Goal: Transaction & Acquisition: Purchase product/service

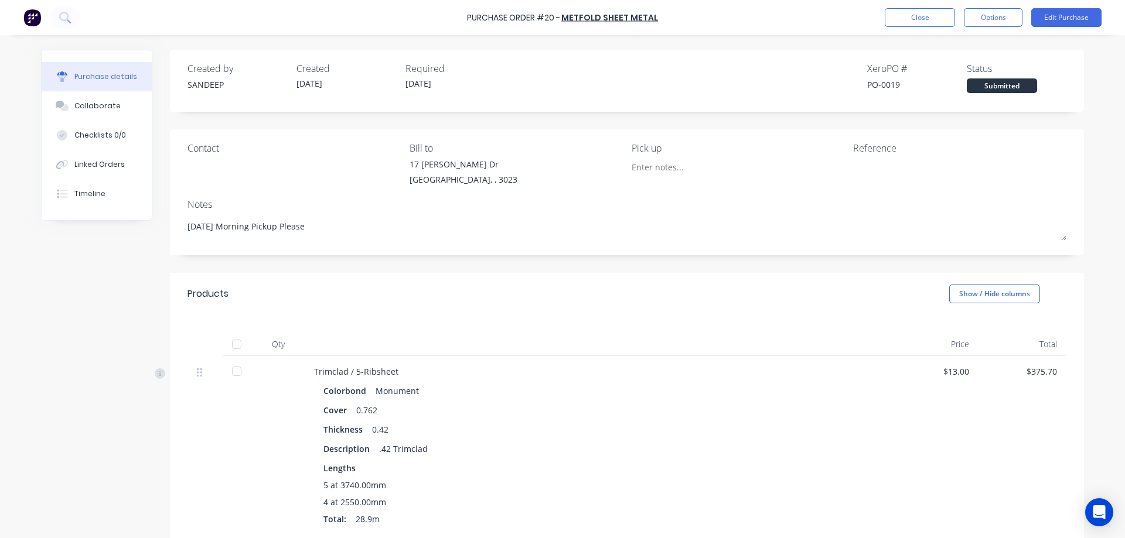
scroll to position [645, 0]
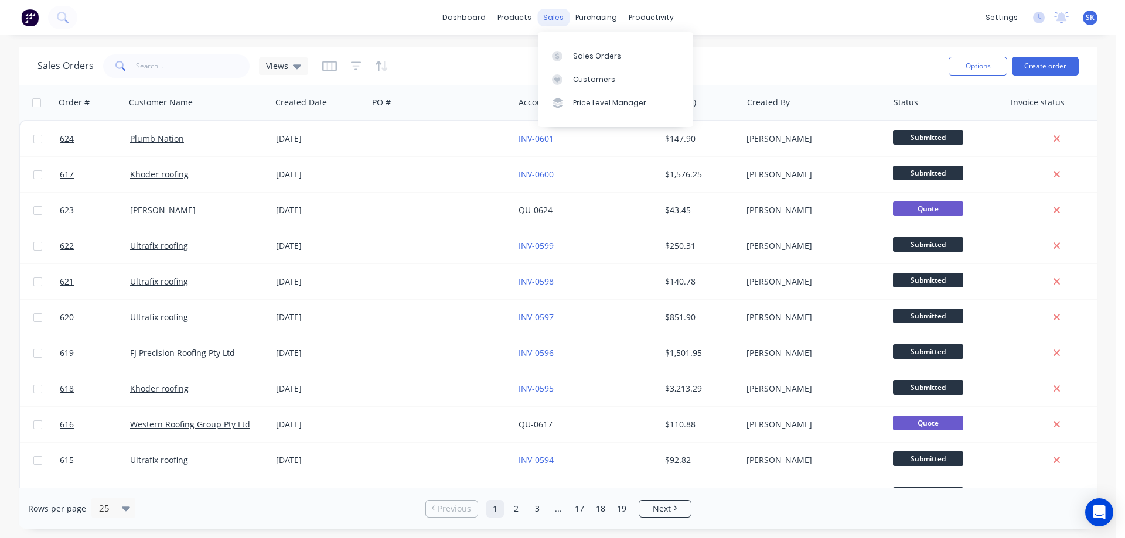
click at [543, 15] on div "sales" at bounding box center [553, 18] width 32 height 18
click at [588, 53] on div "Sales Orders" at bounding box center [597, 56] width 48 height 11
click at [1051, 60] on button "Create order" at bounding box center [1045, 66] width 67 height 19
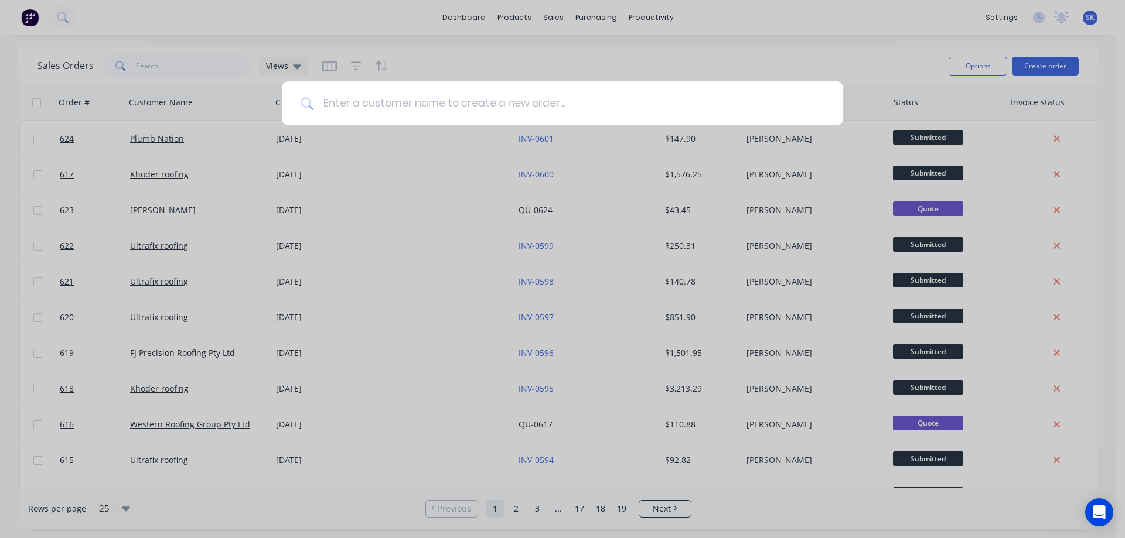
click at [437, 111] on input at bounding box center [568, 103] width 511 height 44
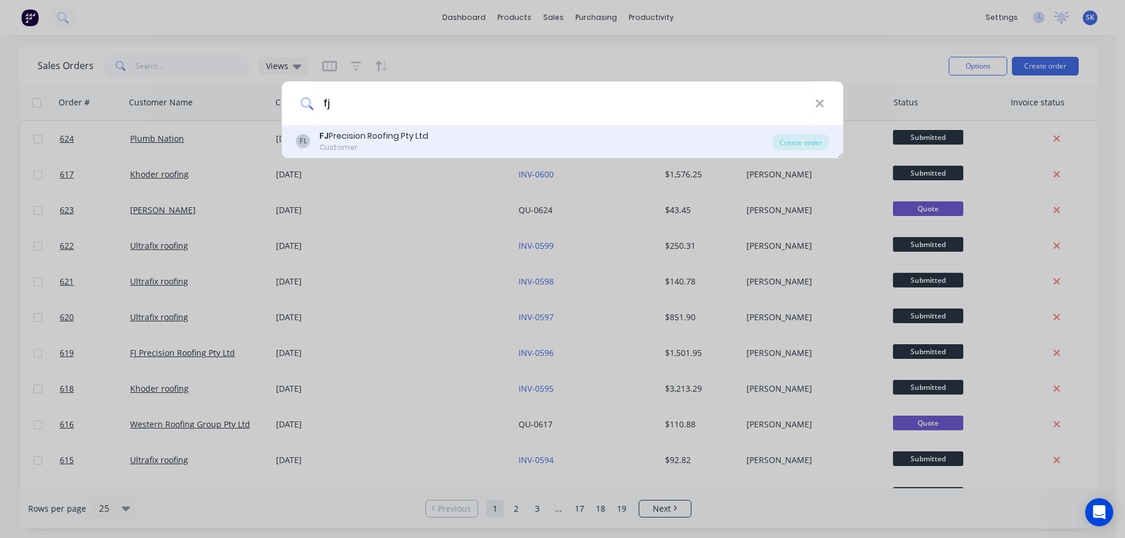
type input "fj"
click at [425, 134] on div "FJ Precision Roofing Pty Ltd" at bounding box center [373, 136] width 109 height 12
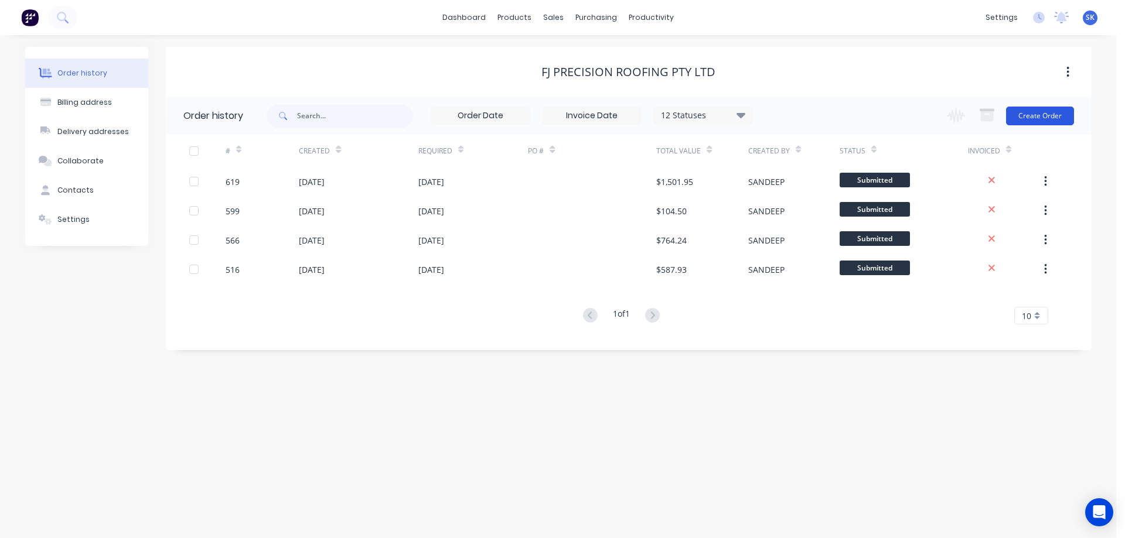
click at [1034, 114] on button "Create Order" at bounding box center [1040, 116] width 68 height 19
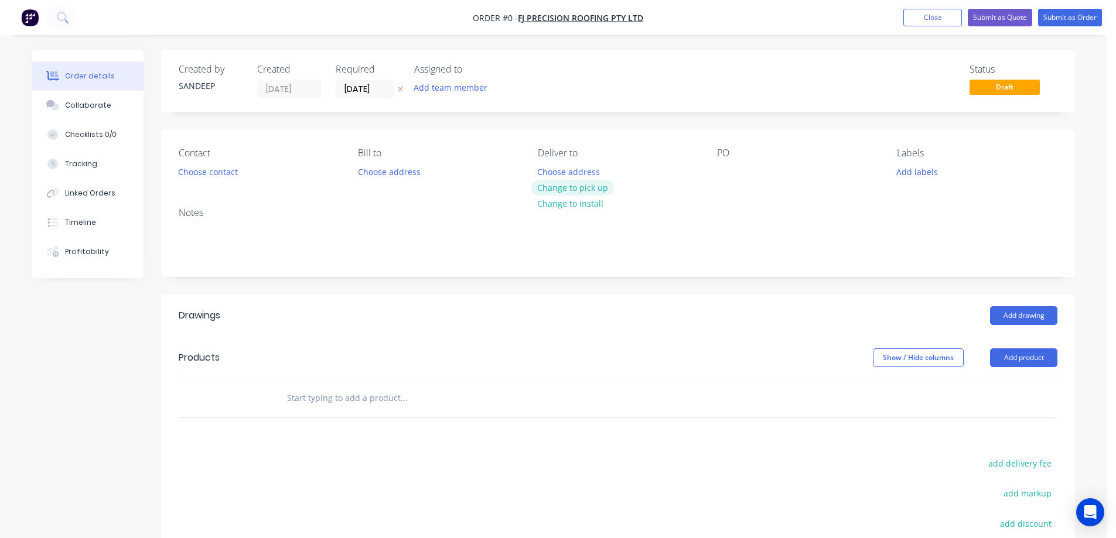
click at [563, 184] on button "Change to pick up" at bounding box center [572, 188] width 83 height 16
click at [346, 397] on input "text" at bounding box center [404, 398] width 234 height 23
click at [545, 193] on button "Change to delivery" at bounding box center [574, 188] width 86 height 16
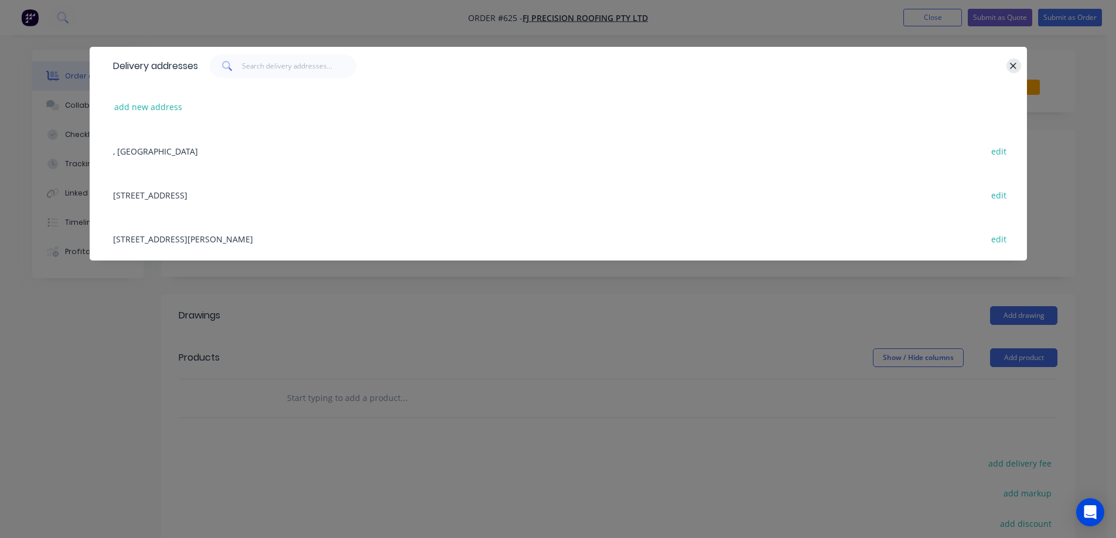
click at [1013, 64] on icon "button" at bounding box center [1014, 66] width 8 height 11
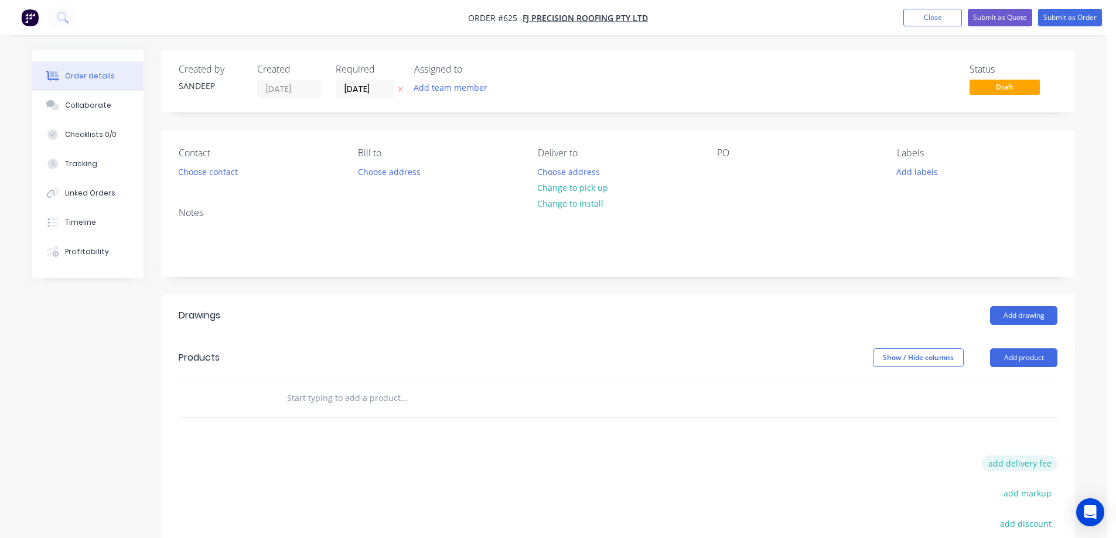
click at [997, 461] on button "add delivery fee" at bounding box center [1020, 464] width 76 height 16
type input "50"
click at [307, 391] on input "text" at bounding box center [404, 398] width 234 height 23
type input "r"
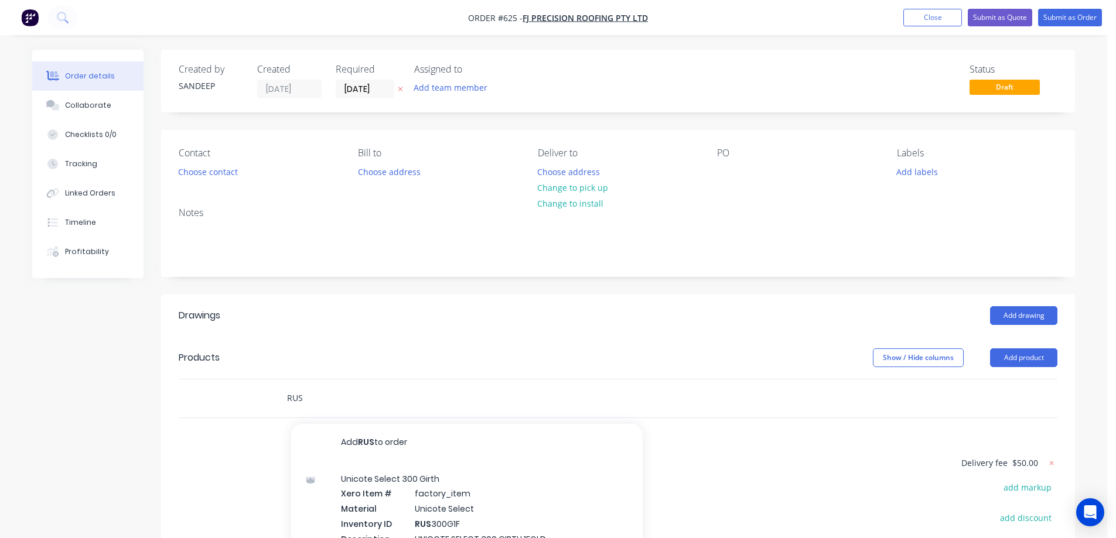
click at [343, 401] on input "RUS" at bounding box center [404, 398] width 234 height 23
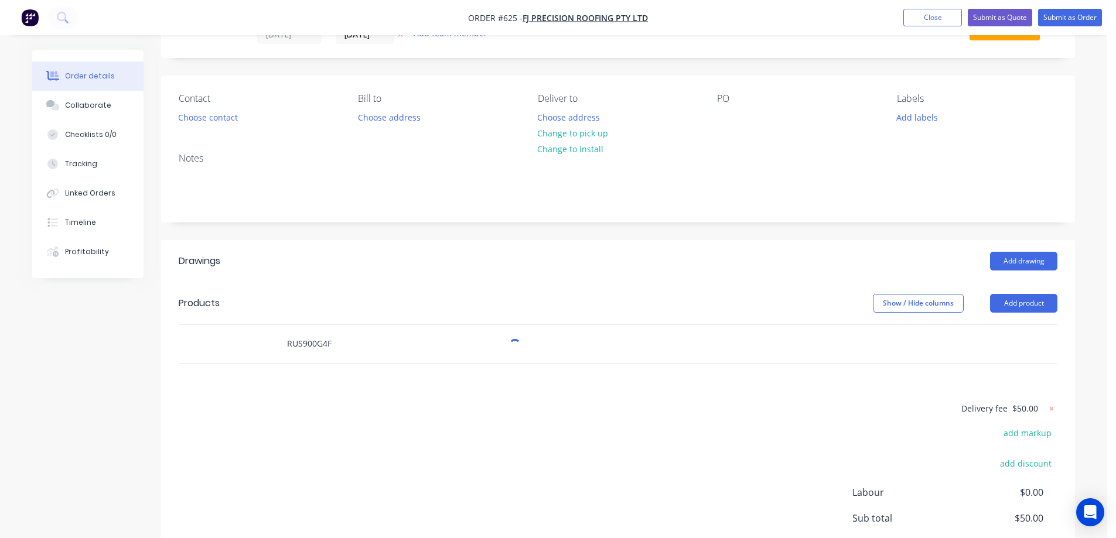
scroll to position [173, 0]
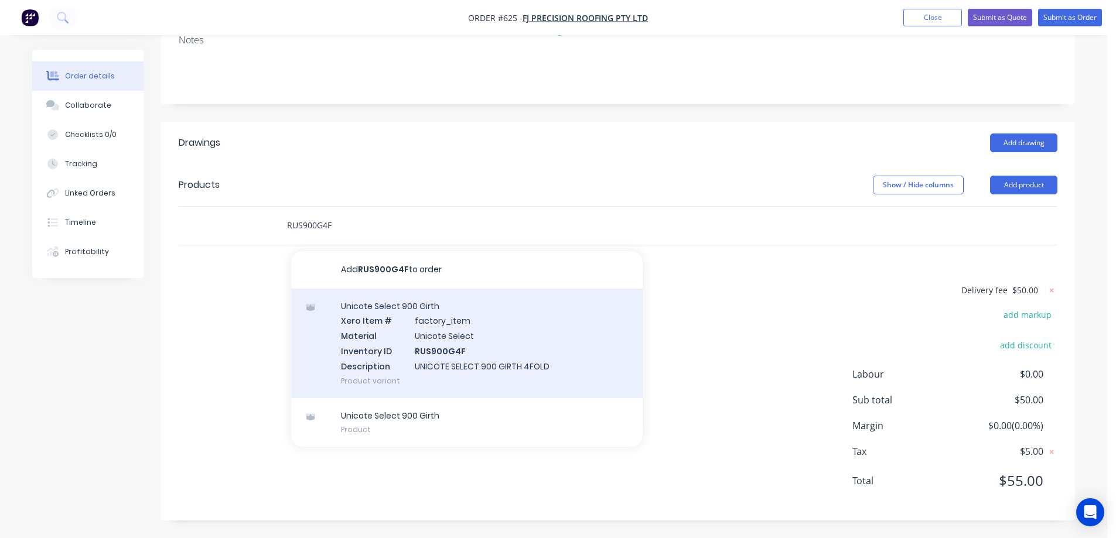
type input "RUS900G4F"
click at [370, 336] on div "Unicote Select 900 Girth Xero Item # factory_item Material Unicote Select Inven…" at bounding box center [467, 344] width 352 height 110
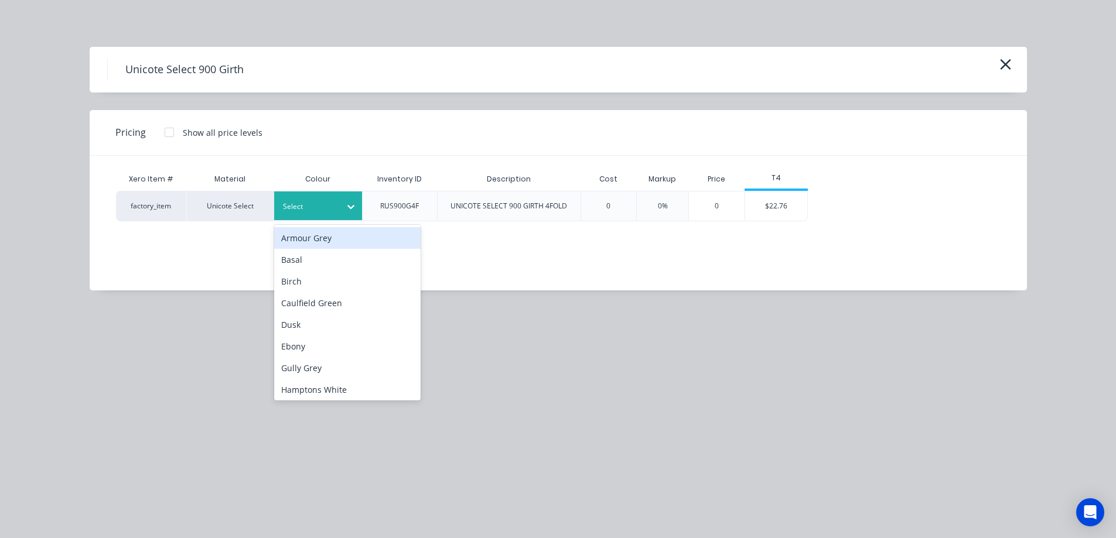
click at [321, 213] on div at bounding box center [309, 206] width 53 height 13
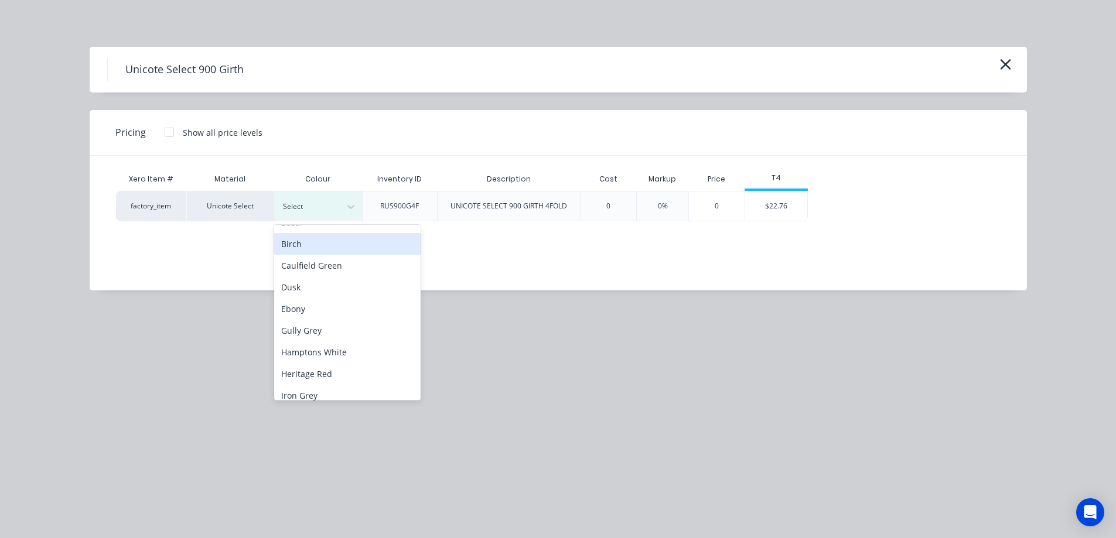
scroll to position [0, 0]
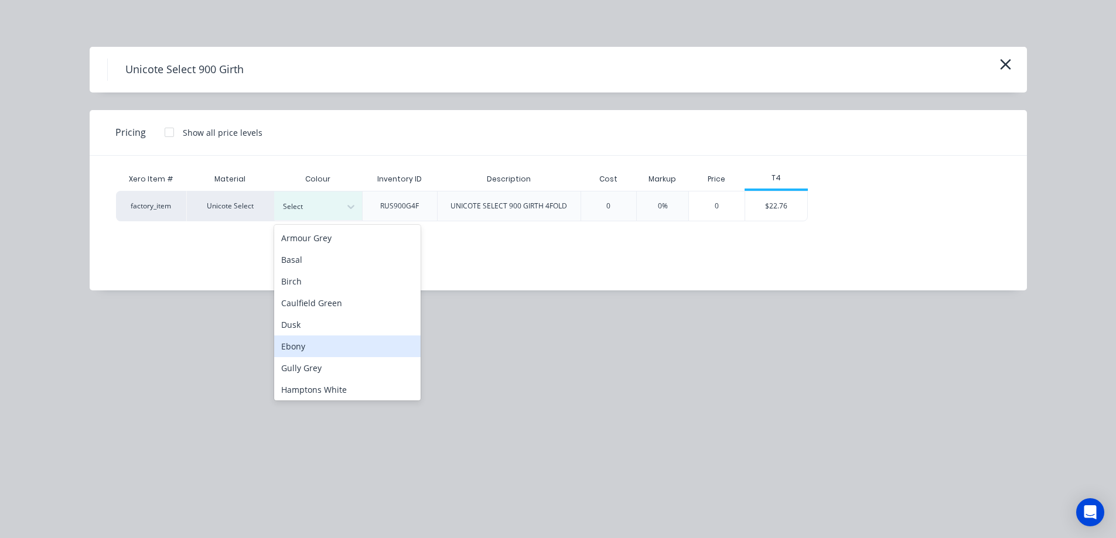
click at [306, 356] on div "Ebony" at bounding box center [347, 347] width 146 height 22
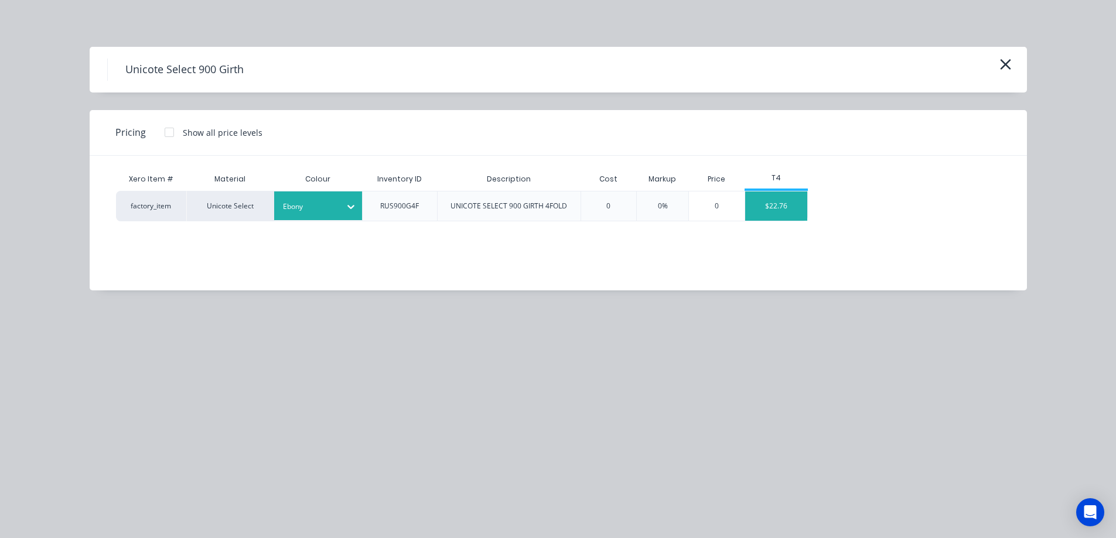
click at [773, 201] on div "$22.76" at bounding box center [776, 206] width 63 height 29
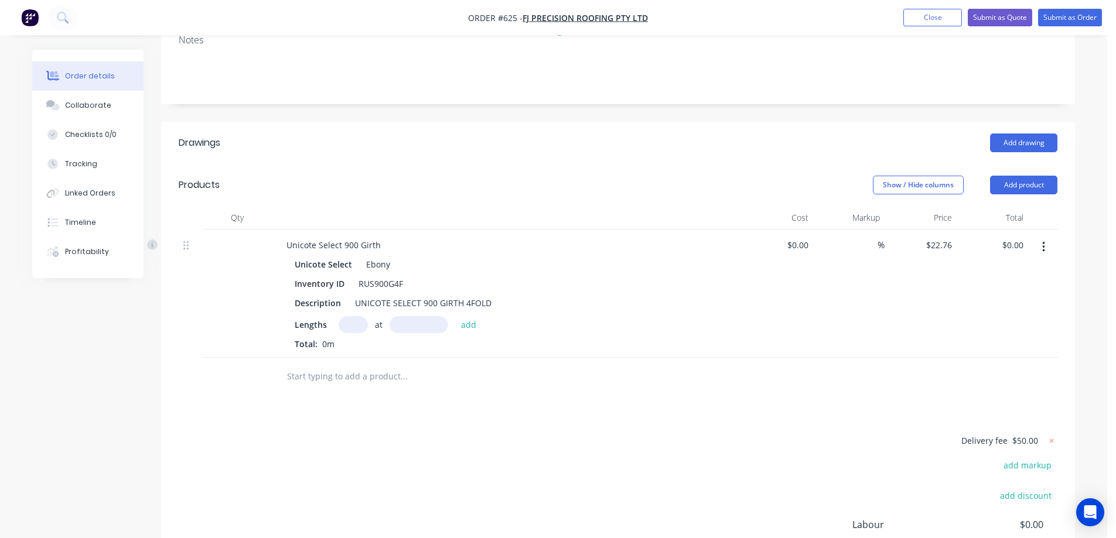
click at [347, 324] on input "text" at bounding box center [353, 324] width 29 height 17
type input "1"
type input "7500mm"
click at [469, 328] on button "add" at bounding box center [469, 324] width 28 height 16
type input "$170.70"
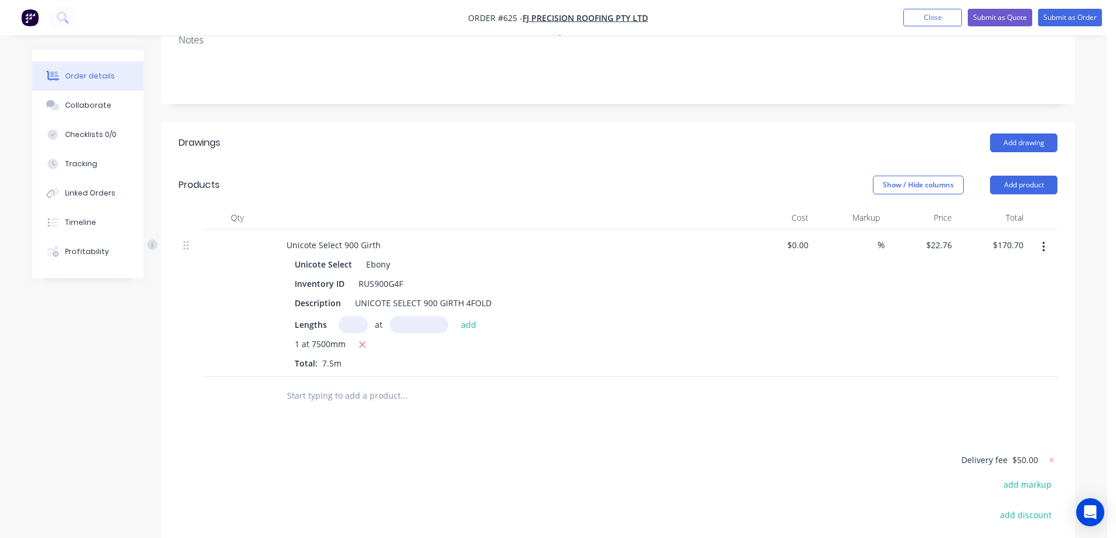
click at [380, 398] on input "text" at bounding box center [404, 395] width 234 height 23
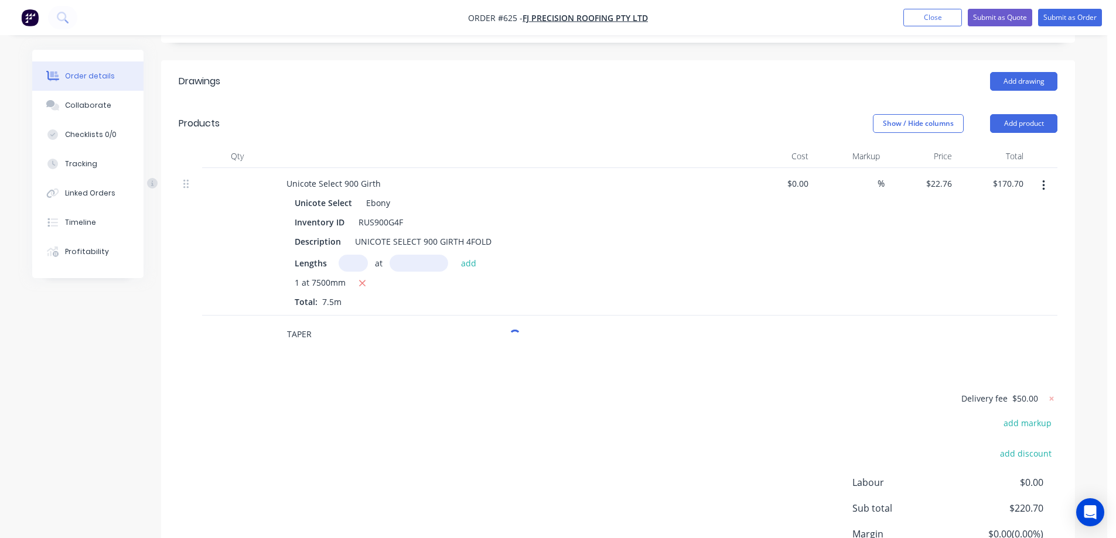
scroll to position [290, 0]
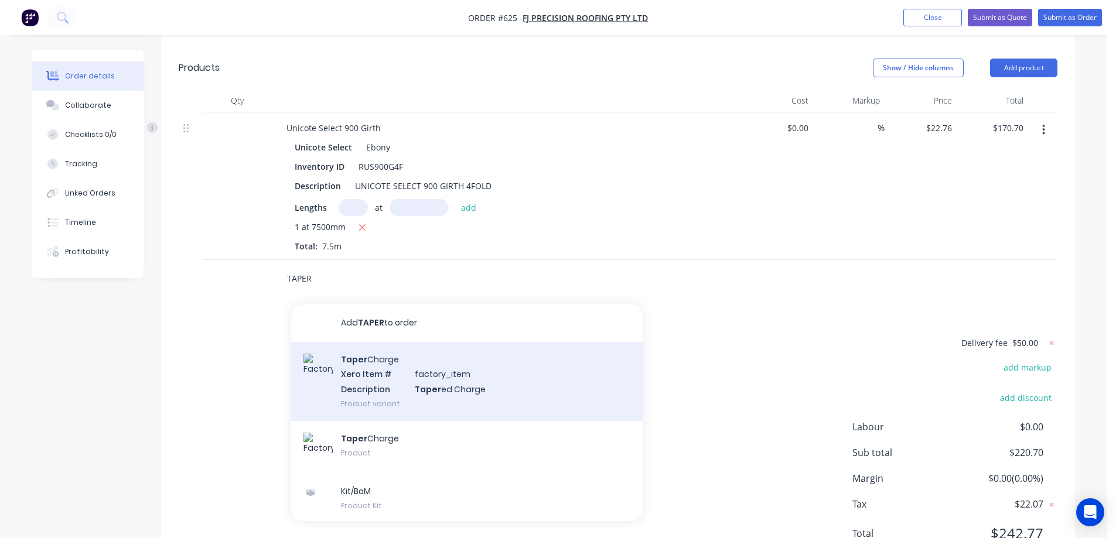
type input "TAPER"
click at [387, 370] on div "Taper Charge Xero Item # factory_item Description Taper ed Charge Product varia…" at bounding box center [467, 381] width 352 height 79
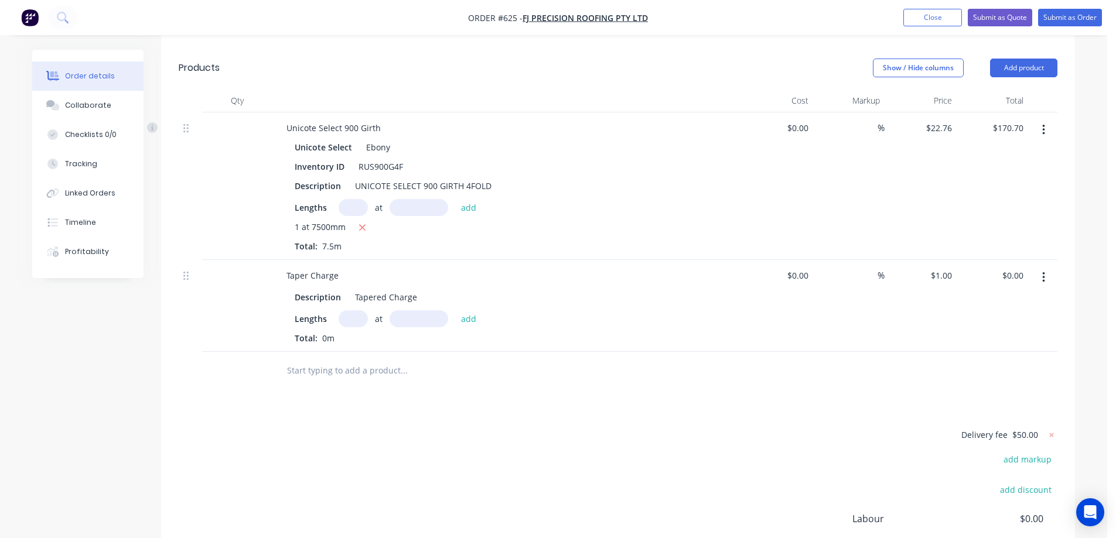
click at [359, 319] on input "text" at bounding box center [353, 319] width 29 height 17
type input "1"
type input "7500mm"
click at [462, 319] on button "add" at bounding box center [469, 319] width 28 height 16
type input "$7.50"
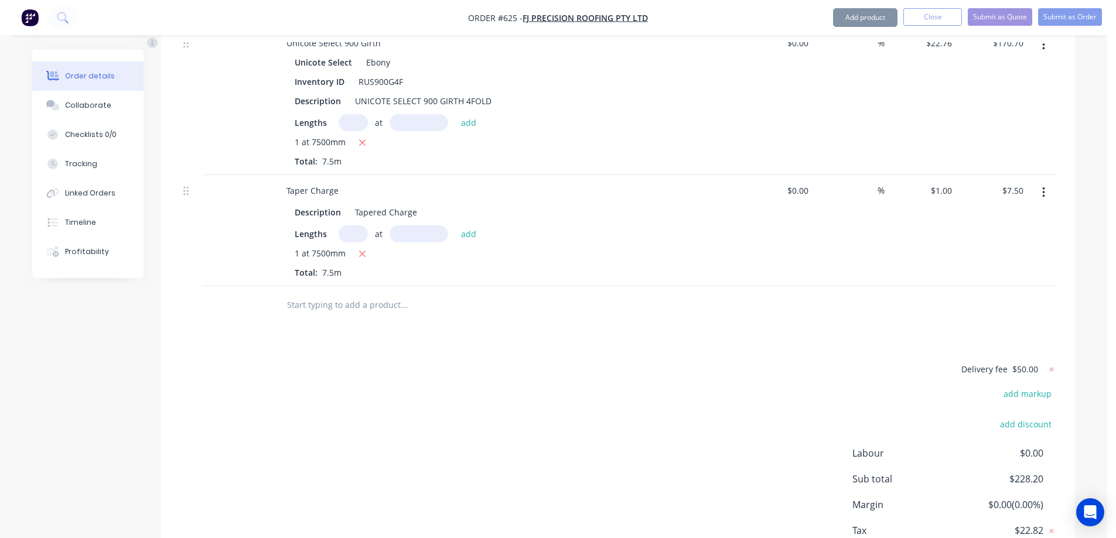
scroll to position [454, 0]
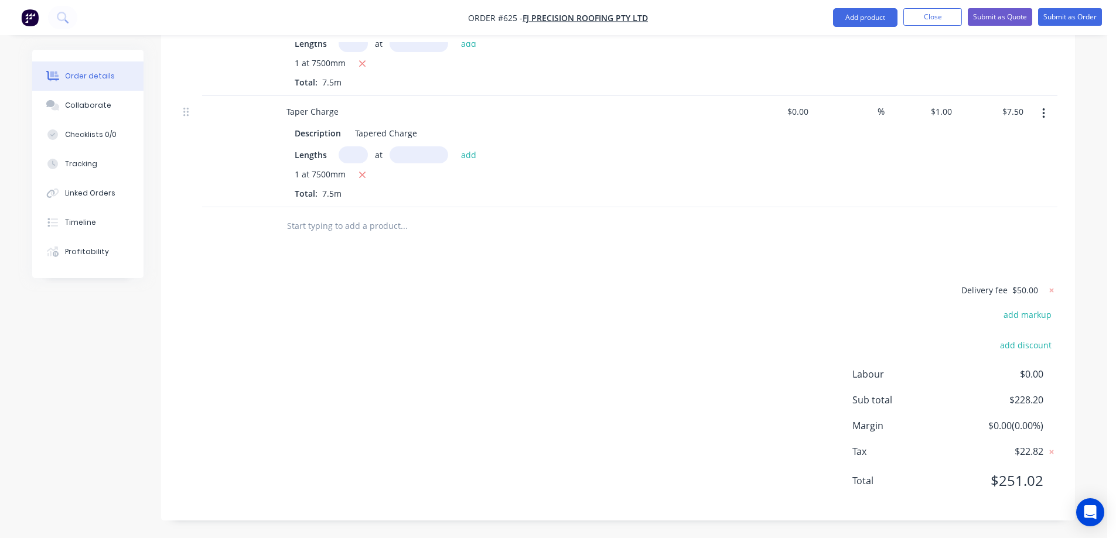
click at [294, 226] on input "text" at bounding box center [404, 225] width 234 height 23
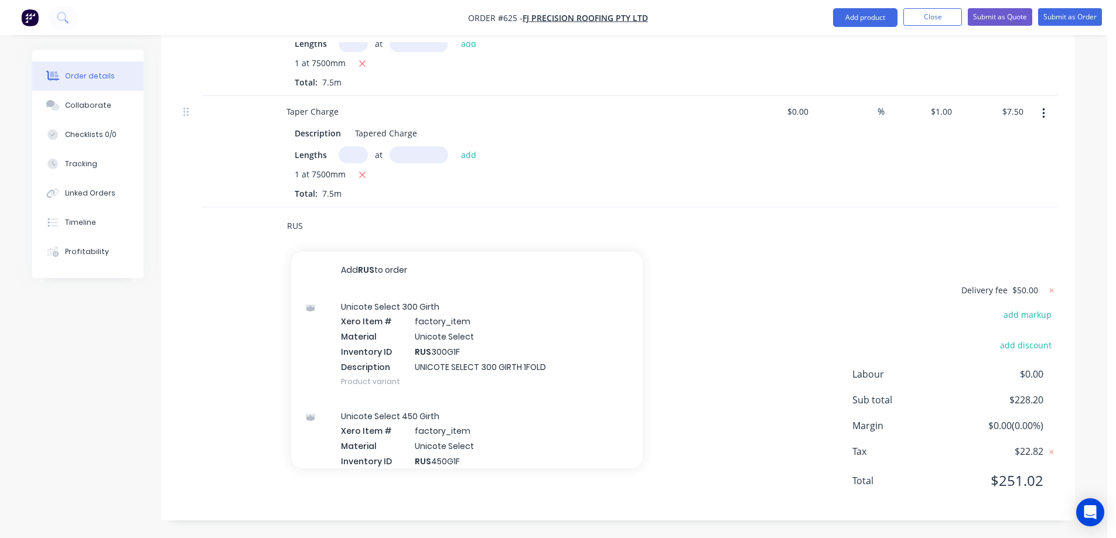
click at [328, 233] on input "RUS" at bounding box center [404, 225] width 234 height 23
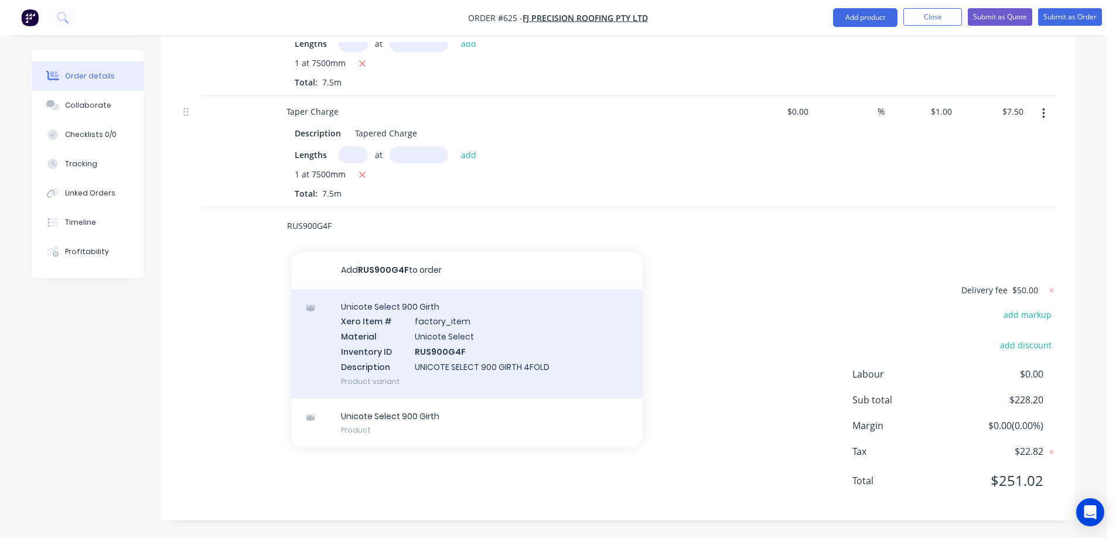
type input "RUS900G4F"
click at [378, 343] on div "Unicote Select 900 Girth Xero Item # factory_item Material Unicote Select Inven…" at bounding box center [467, 344] width 352 height 110
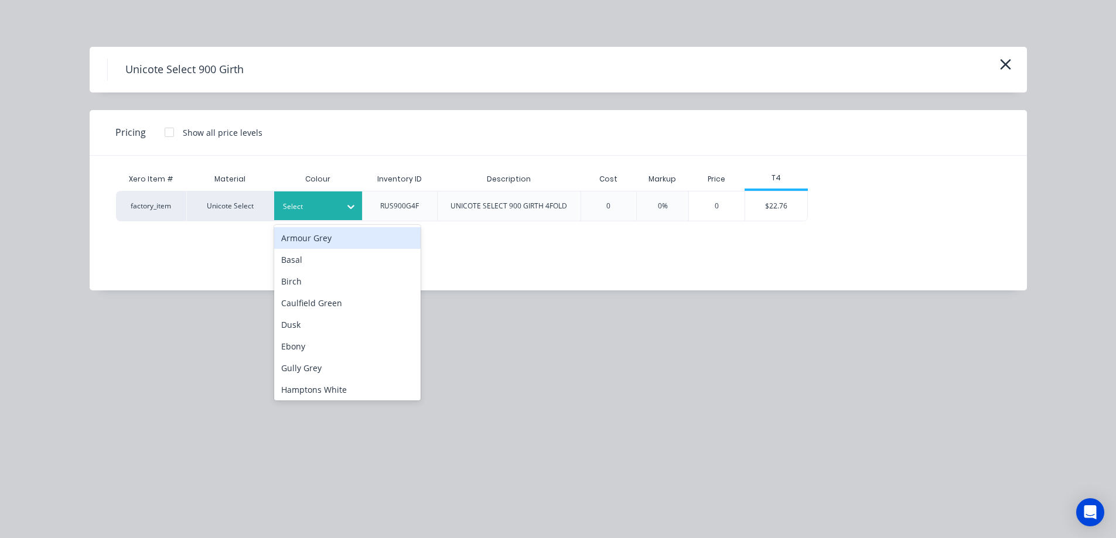
click at [316, 199] on div "Select" at bounding box center [308, 206] width 66 height 15
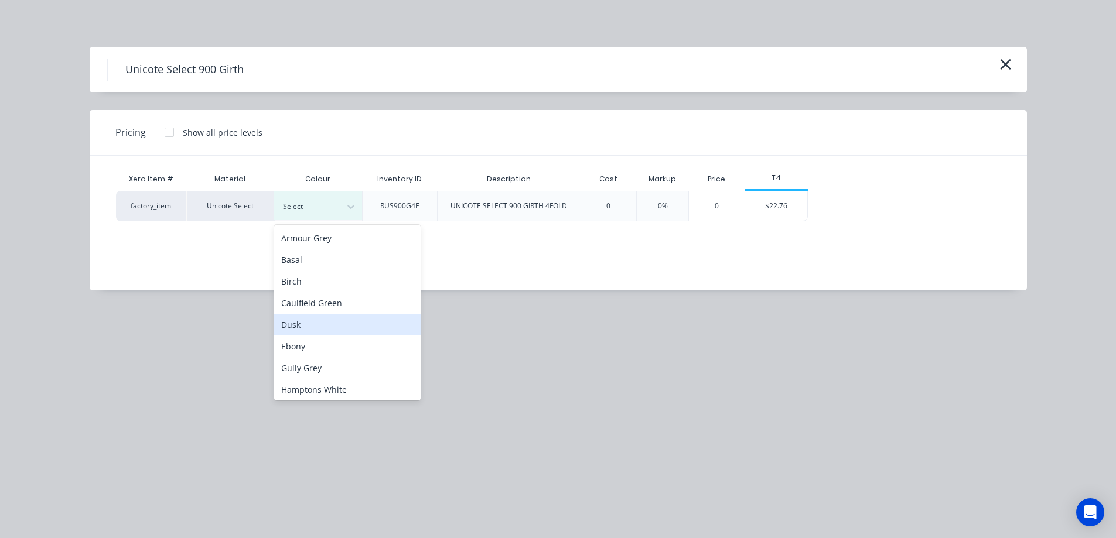
scroll to position [59, 0]
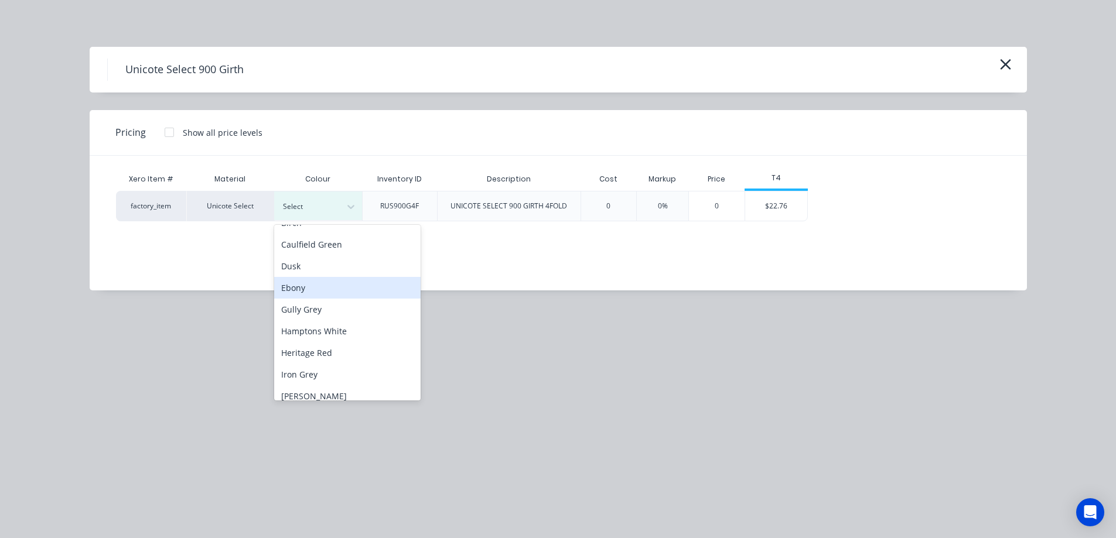
click at [309, 292] on div "Ebony" at bounding box center [347, 288] width 146 height 22
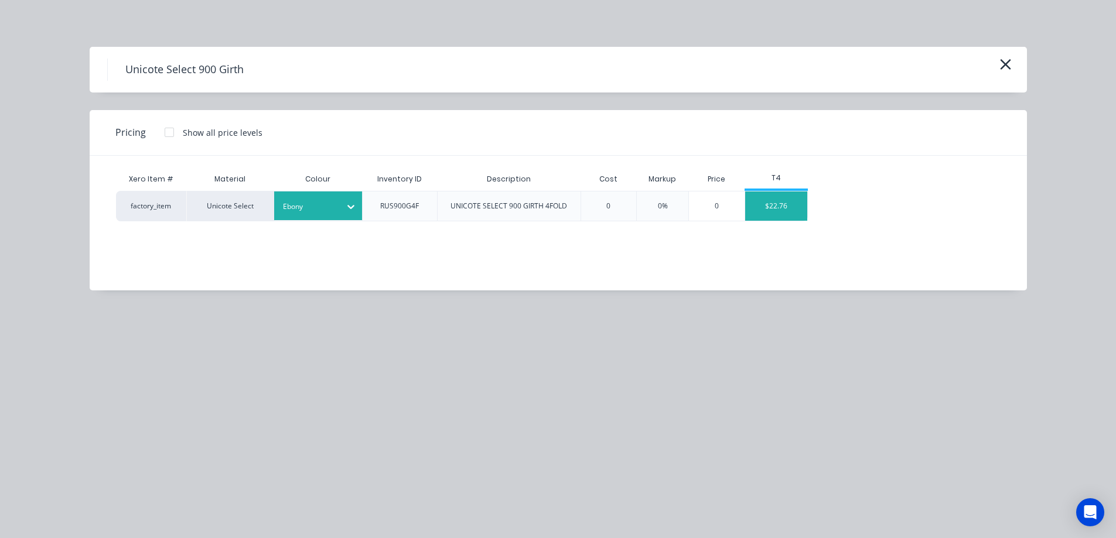
click at [781, 205] on div "$22.76" at bounding box center [776, 206] width 63 height 29
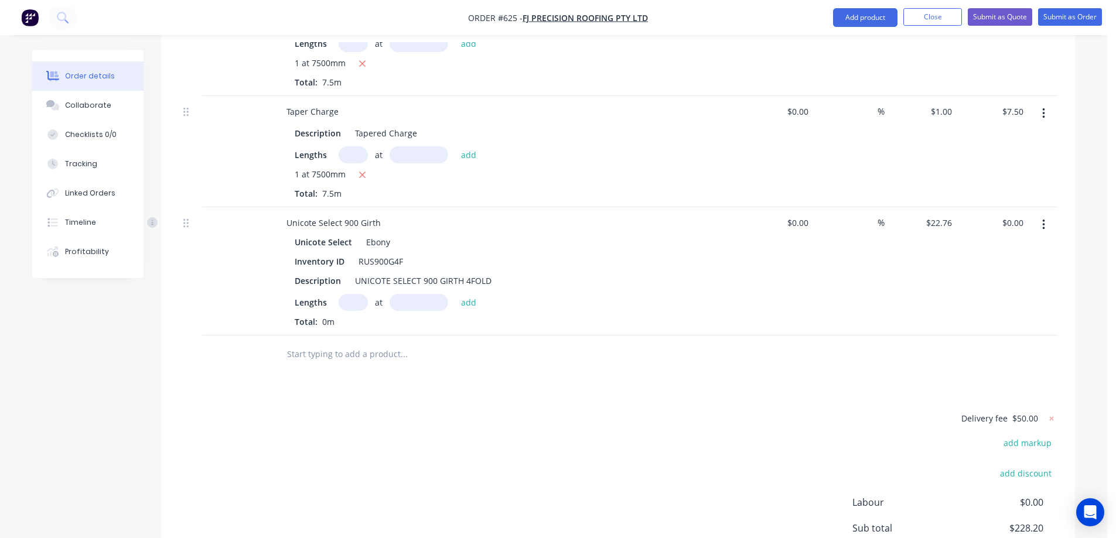
click at [350, 302] on input "text" at bounding box center [353, 302] width 29 height 17
type input "1"
type input "7500mm"
click at [471, 297] on button "add" at bounding box center [469, 302] width 28 height 16
type input "$170.70"
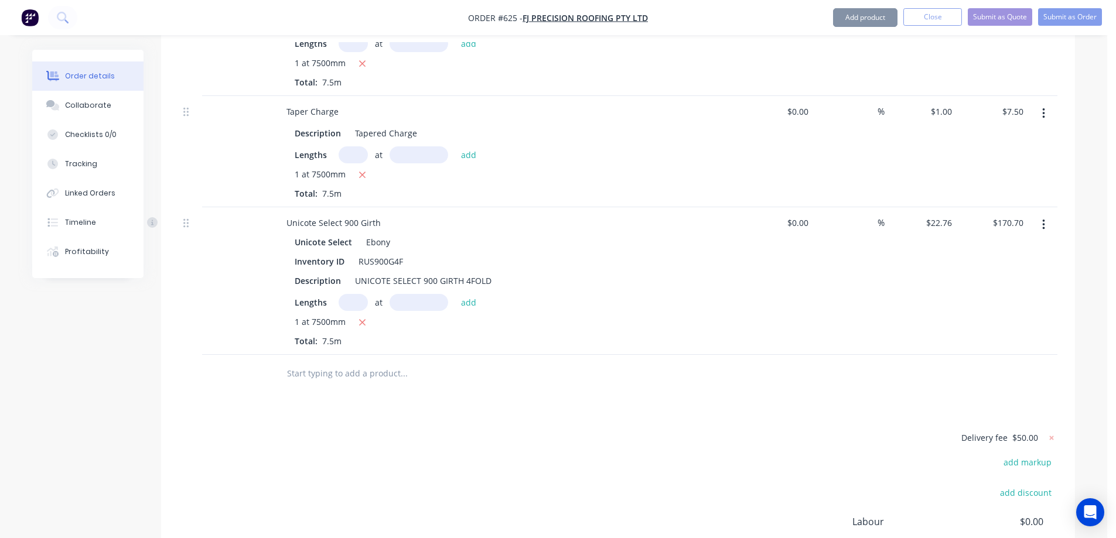
click at [335, 369] on input "text" at bounding box center [404, 373] width 234 height 23
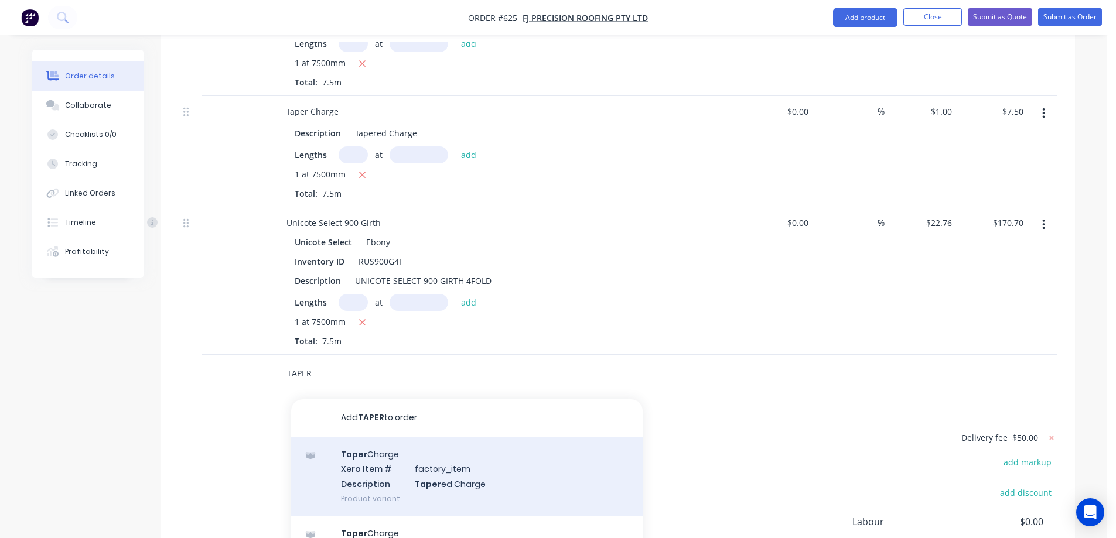
type input "TAPER"
click at [359, 459] on div "Taper Charge Xero Item # factory_item Description Taper ed Charge Product varia…" at bounding box center [467, 476] width 352 height 79
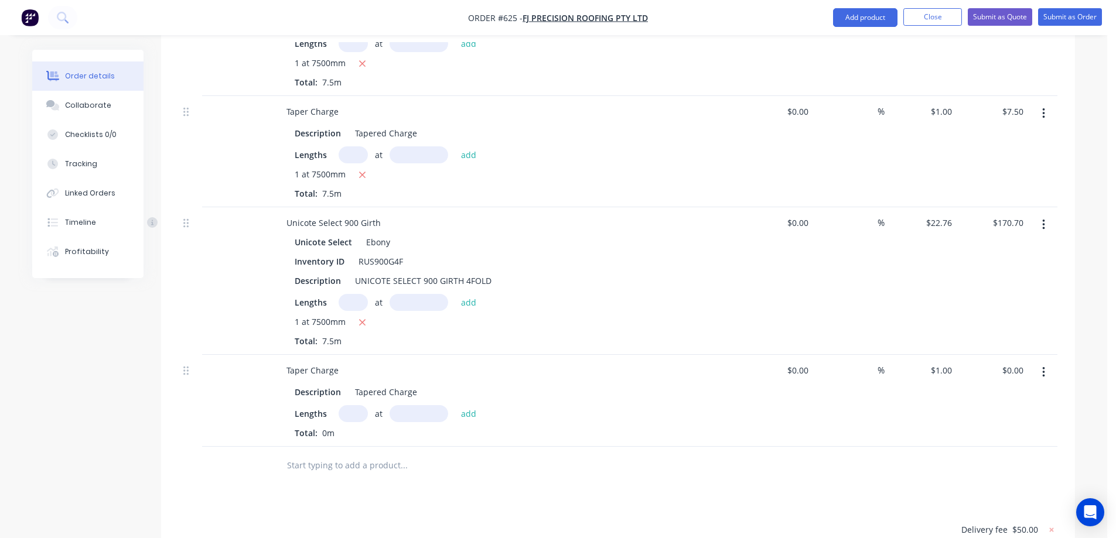
click at [348, 412] on input "text" at bounding box center [353, 413] width 29 height 17
type input "1"
type input "7500mm"
click at [480, 416] on button "add" at bounding box center [469, 413] width 28 height 16
type input "$7.50"
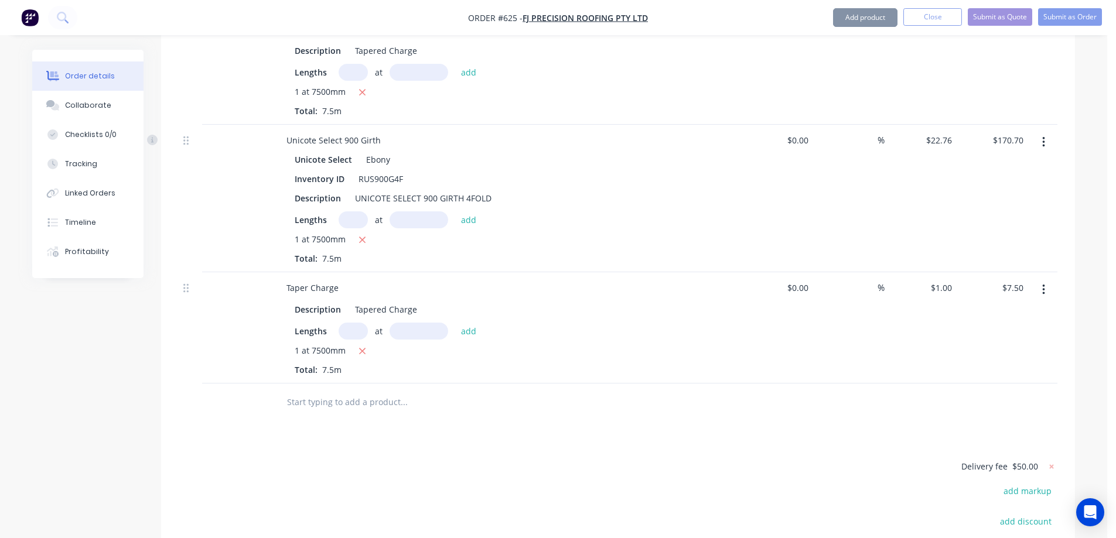
scroll to position [688, 0]
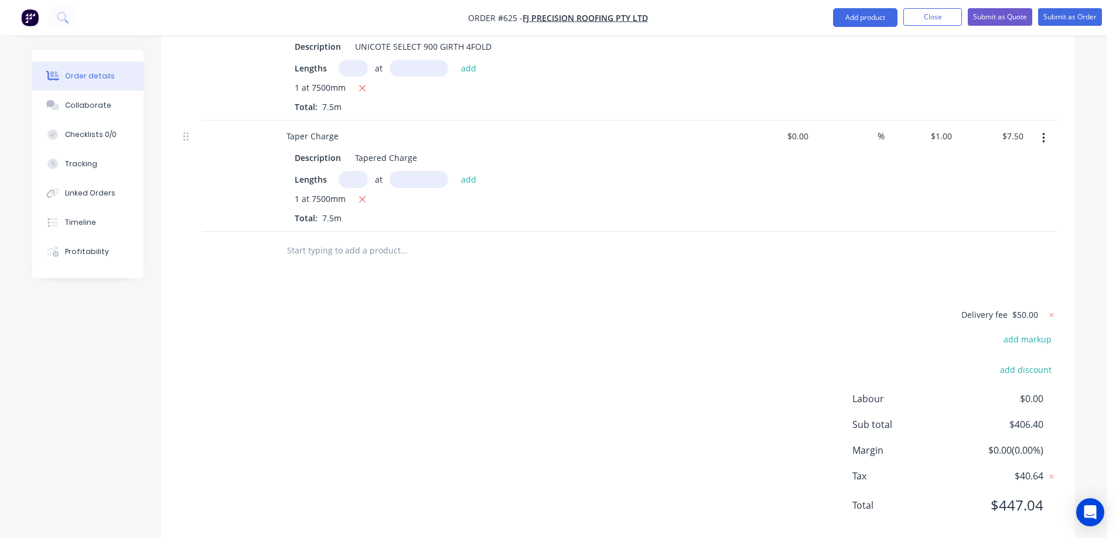
click at [293, 250] on input "text" at bounding box center [404, 250] width 234 height 23
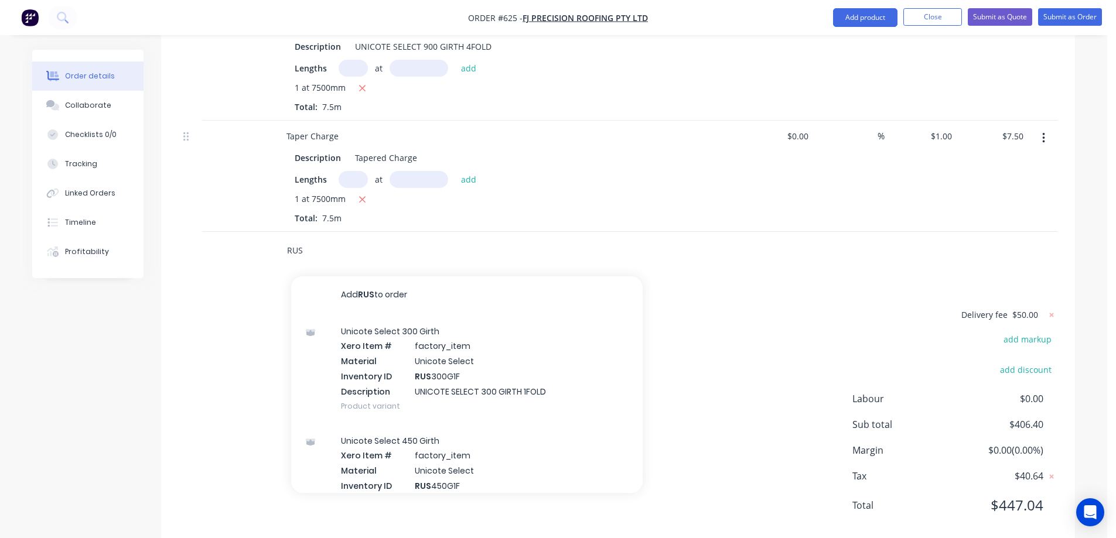
click at [333, 247] on input "RUS" at bounding box center [404, 250] width 234 height 23
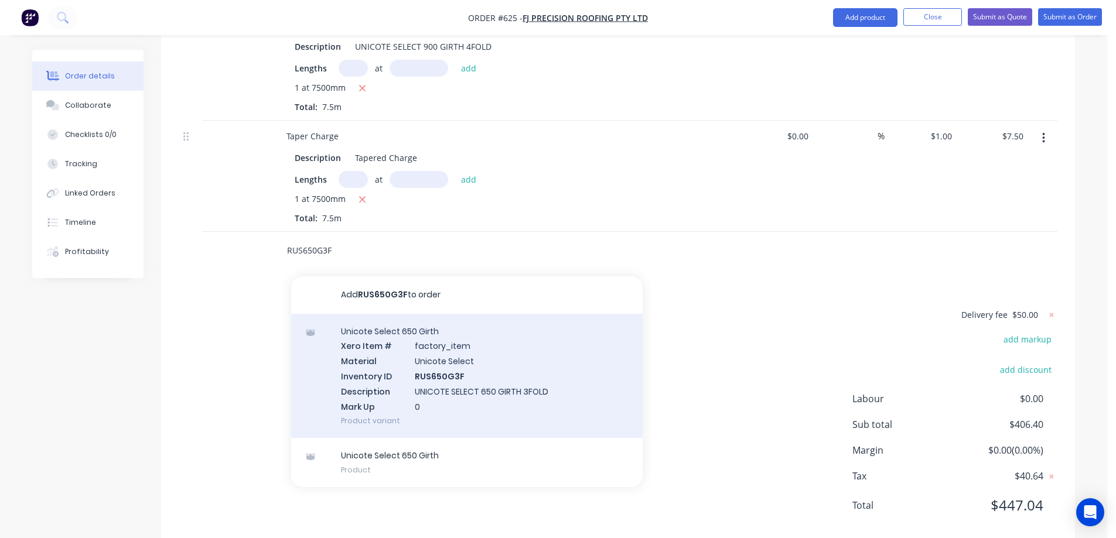
type input "RUS650G3F"
click at [381, 356] on div "Unicote Select 650 Girth Xero Item # factory_item Material Unicote Select Inven…" at bounding box center [467, 376] width 352 height 125
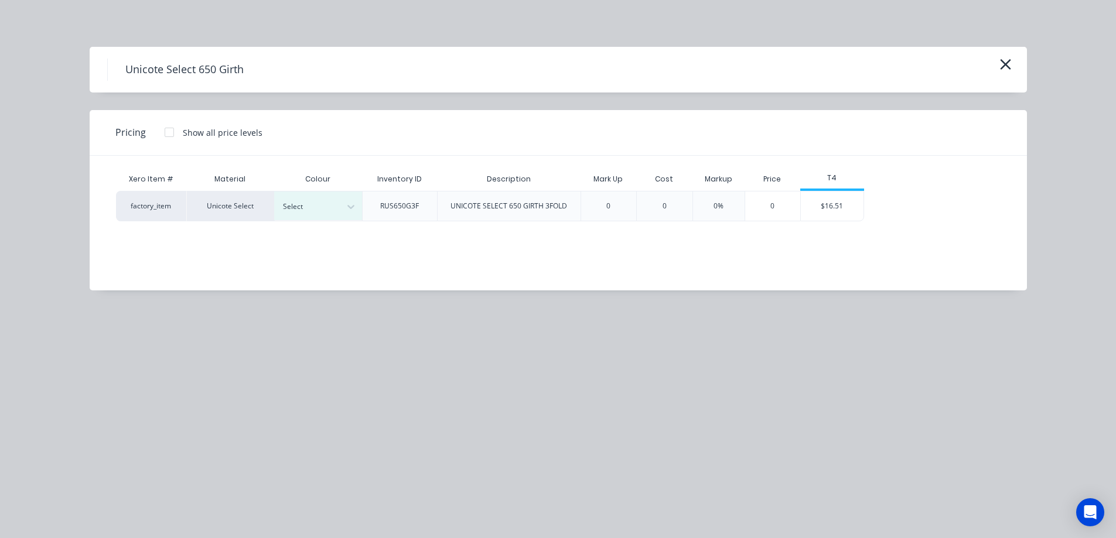
click at [330, 187] on div "Colour" at bounding box center [318, 179] width 88 height 23
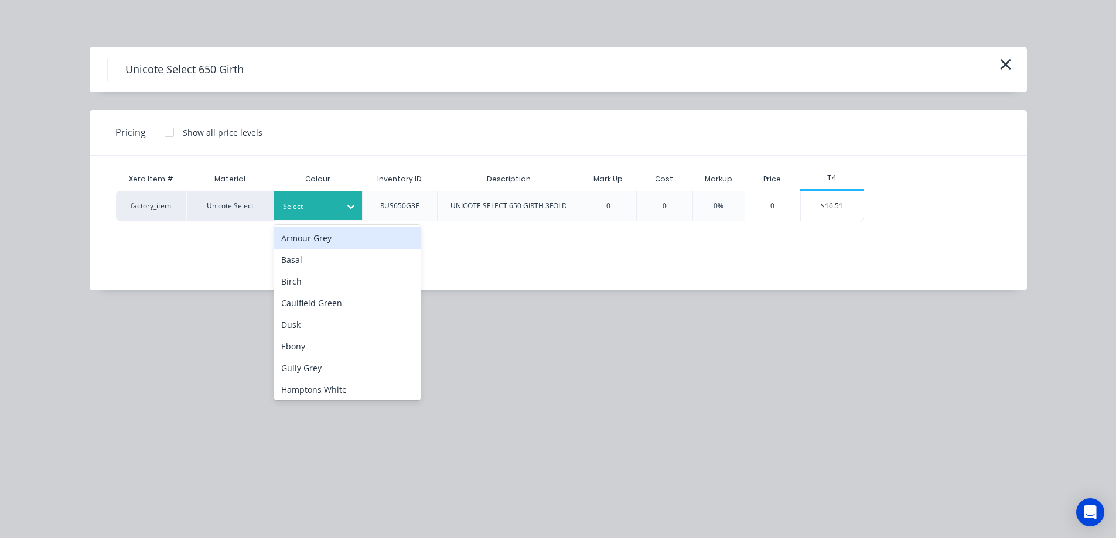
click at [330, 200] on div at bounding box center [309, 206] width 53 height 13
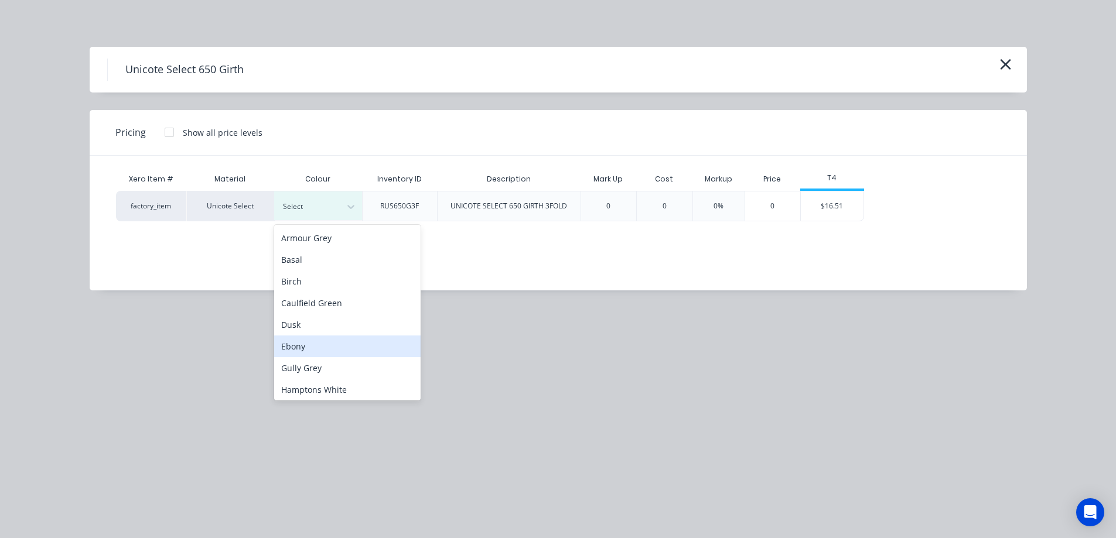
click at [302, 340] on div "Ebony" at bounding box center [347, 347] width 146 height 22
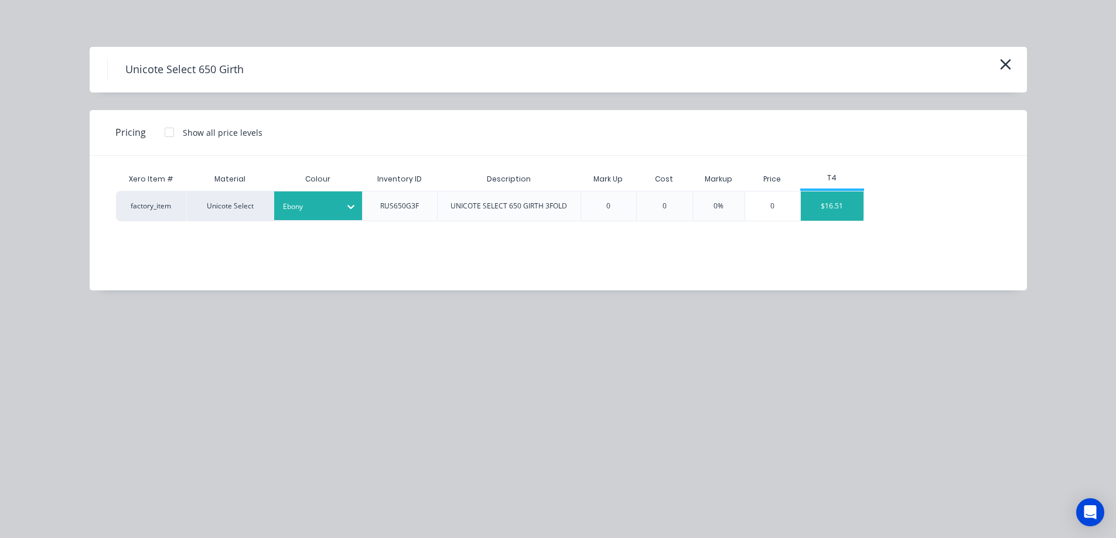
click at [843, 206] on div "$16.51" at bounding box center [832, 206] width 63 height 29
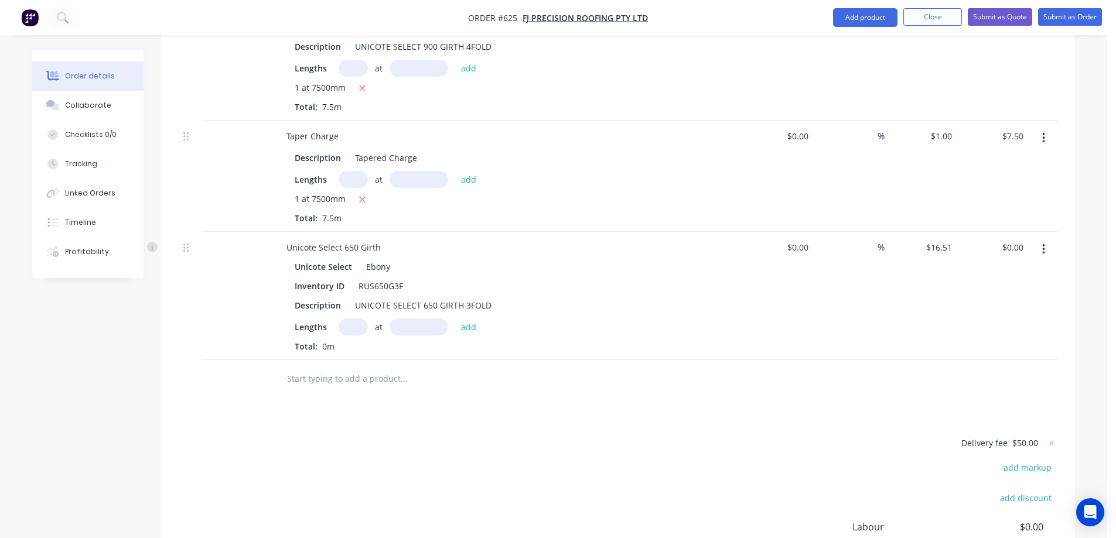
click at [355, 330] on input "text" at bounding box center [353, 327] width 29 height 17
type input "1"
type input "6600mm"
click at [472, 329] on button "add" at bounding box center [469, 327] width 28 height 16
type input "$108.97"
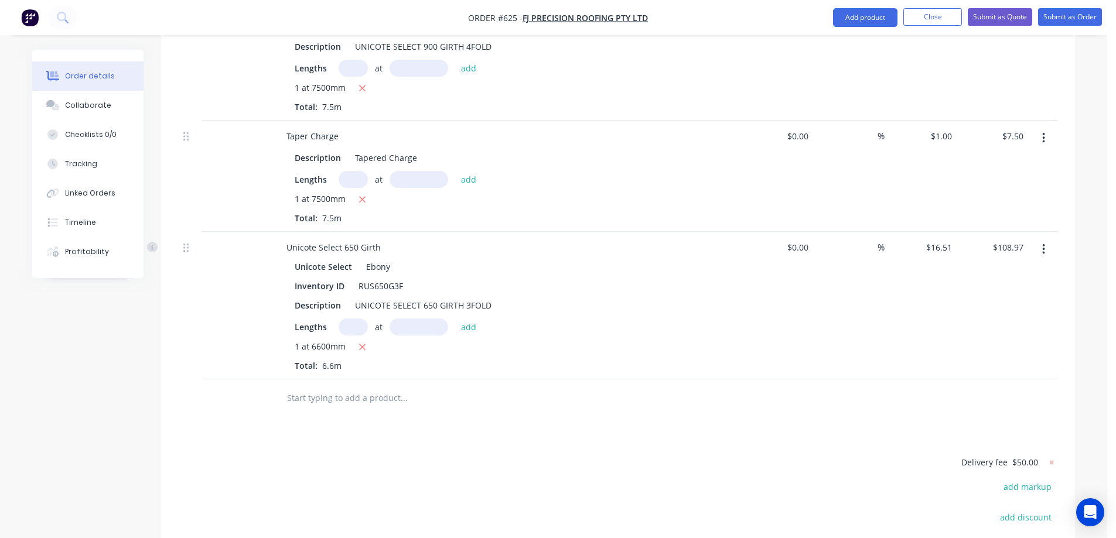
click at [366, 395] on input "text" at bounding box center [404, 398] width 234 height 23
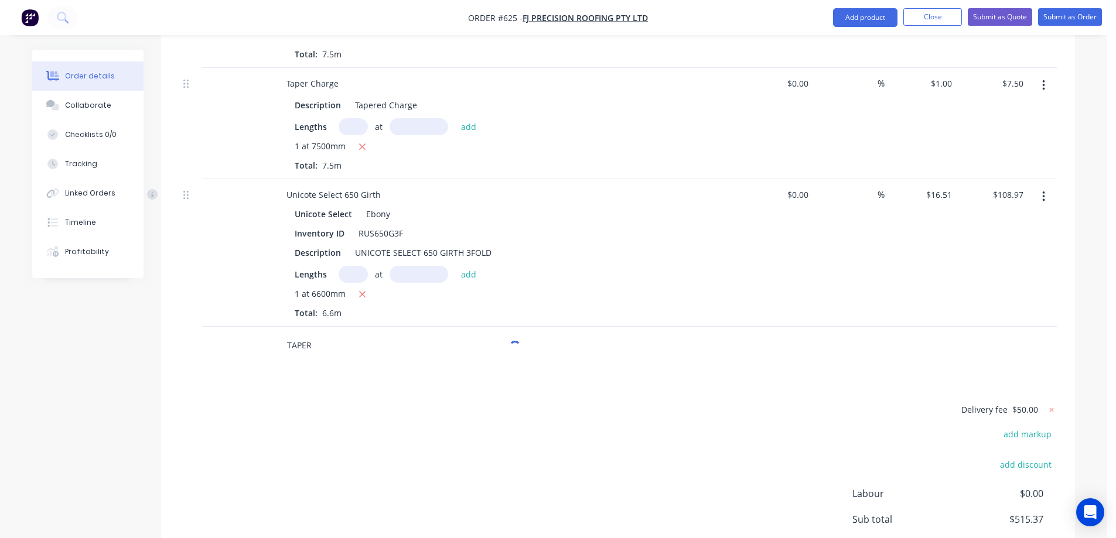
scroll to position [861, 0]
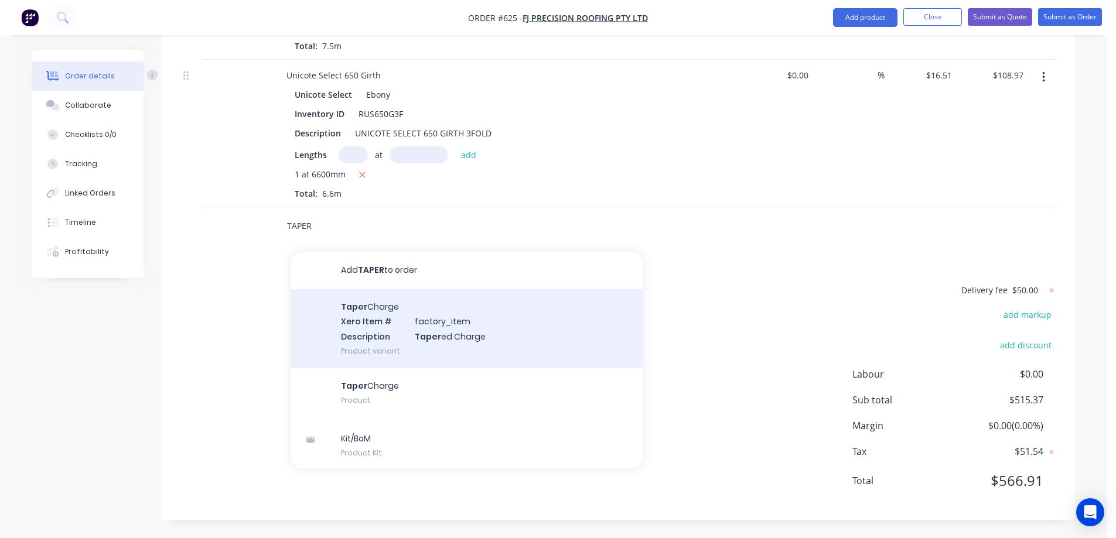
type input "TAPER"
click at [378, 344] on div "Taper Charge Xero Item # factory_item Description Taper ed Charge Product varia…" at bounding box center [467, 328] width 352 height 79
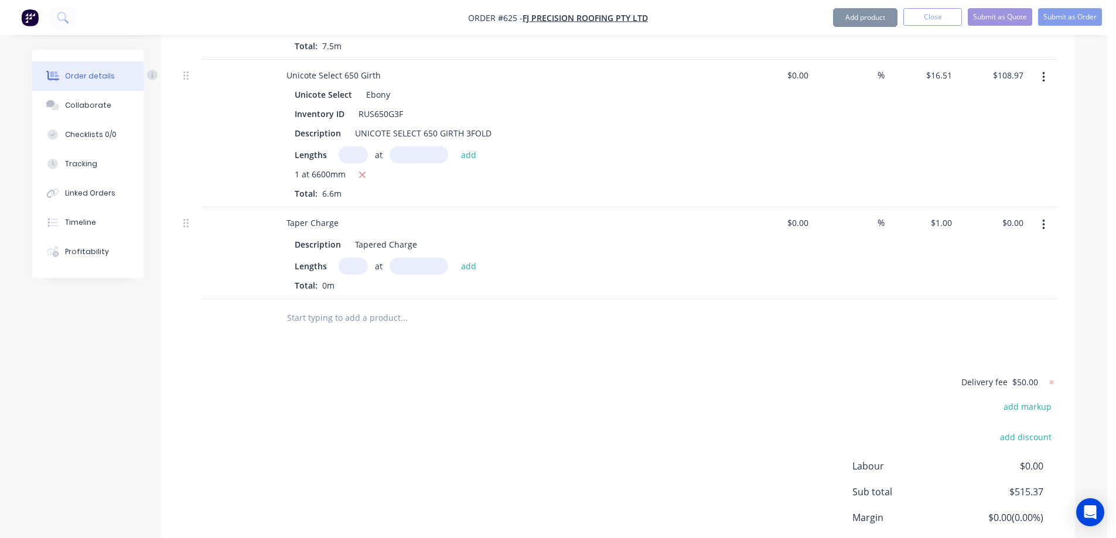
click at [360, 269] on input "text" at bounding box center [353, 266] width 29 height 17
type input "1"
type input "6600mm"
click at [463, 261] on button "add" at bounding box center [469, 266] width 28 height 16
type input "$6.60"
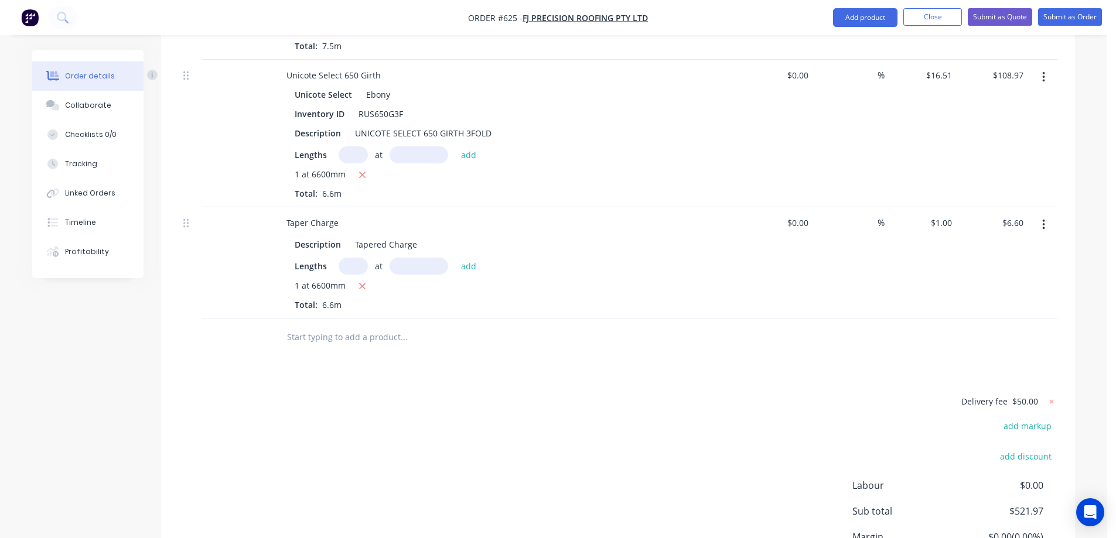
click at [329, 364] on div "Drawings Add drawing Products Show / Hide columns Add product Qty Cost Markup P…" at bounding box center [618, 33] width 914 height 1198
click at [326, 347] on input "text" at bounding box center [404, 337] width 234 height 23
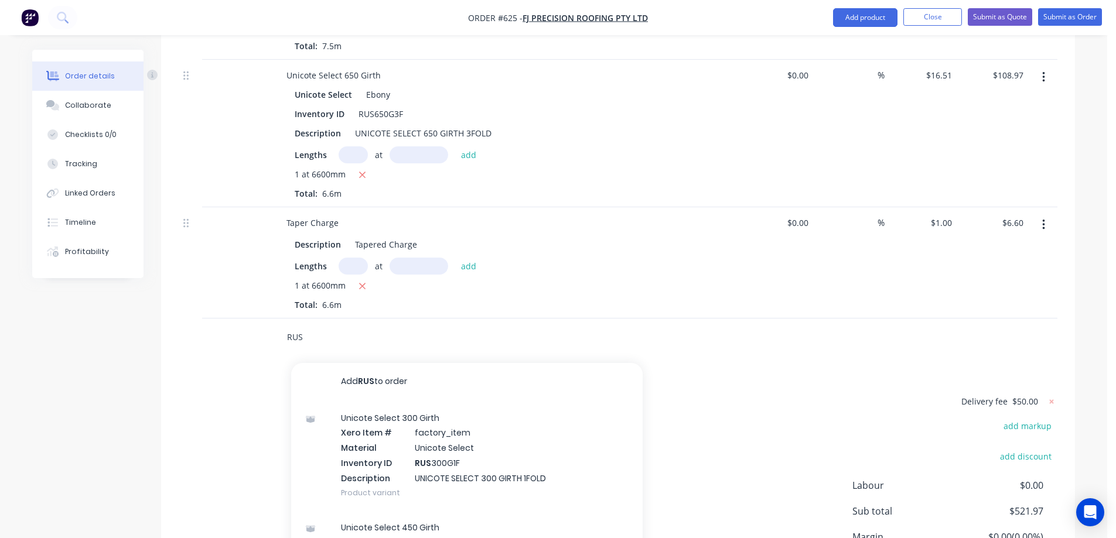
click at [312, 337] on input "RUS" at bounding box center [404, 337] width 234 height 23
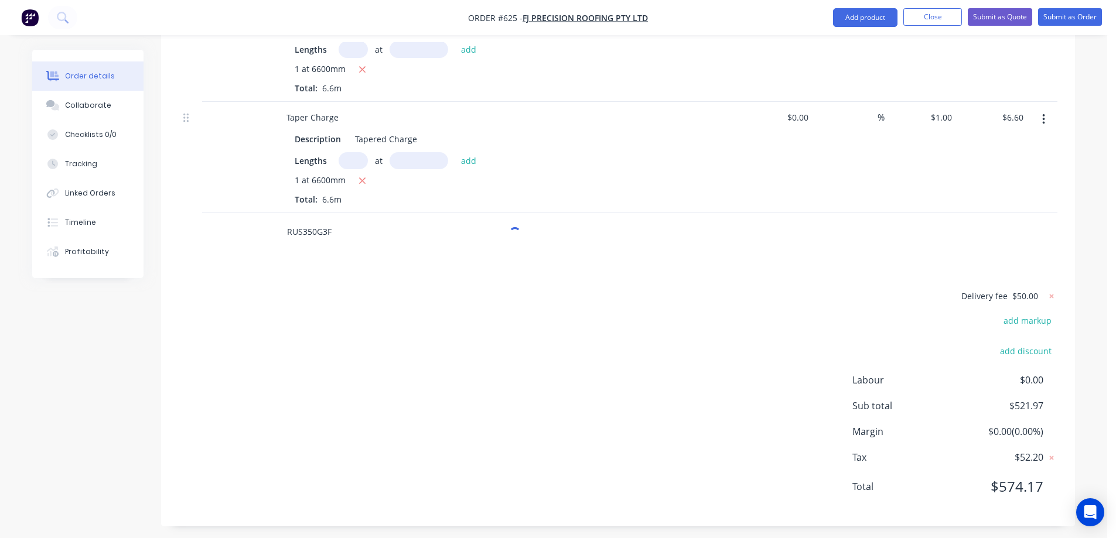
scroll to position [972, 0]
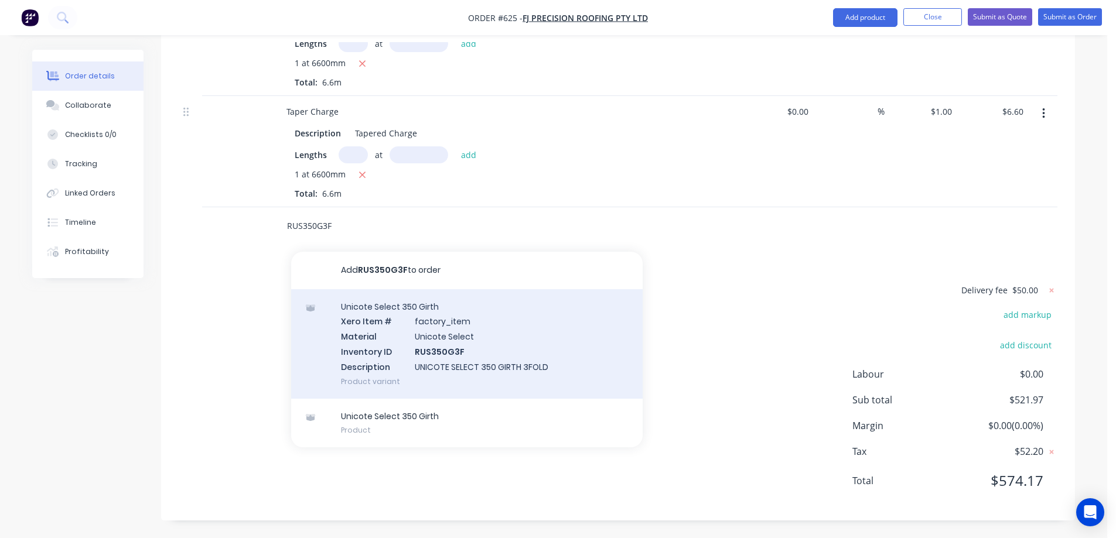
type input "RUS350G3F"
click at [383, 335] on div "Unicote Select 350 Girth Xero Item # factory_item Material Unicote Select Inven…" at bounding box center [467, 344] width 352 height 110
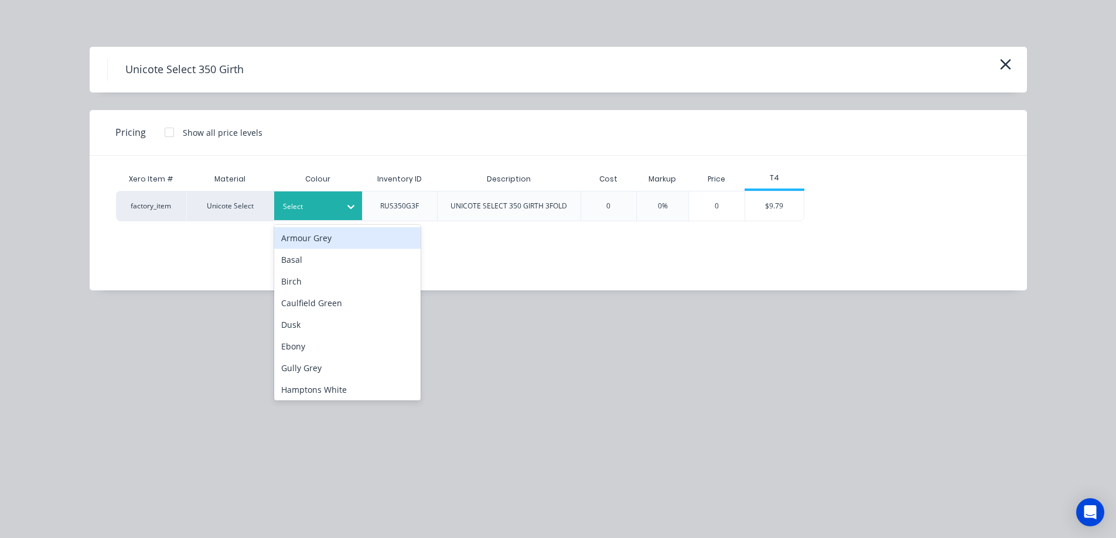
click at [329, 203] on div at bounding box center [309, 206] width 53 height 13
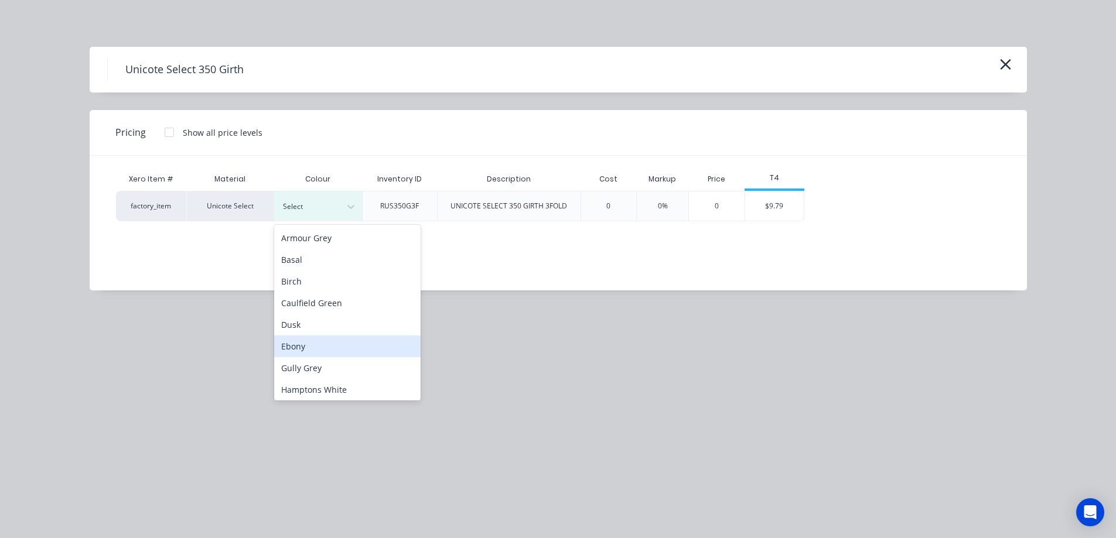
click at [317, 343] on div "Ebony" at bounding box center [347, 347] width 146 height 22
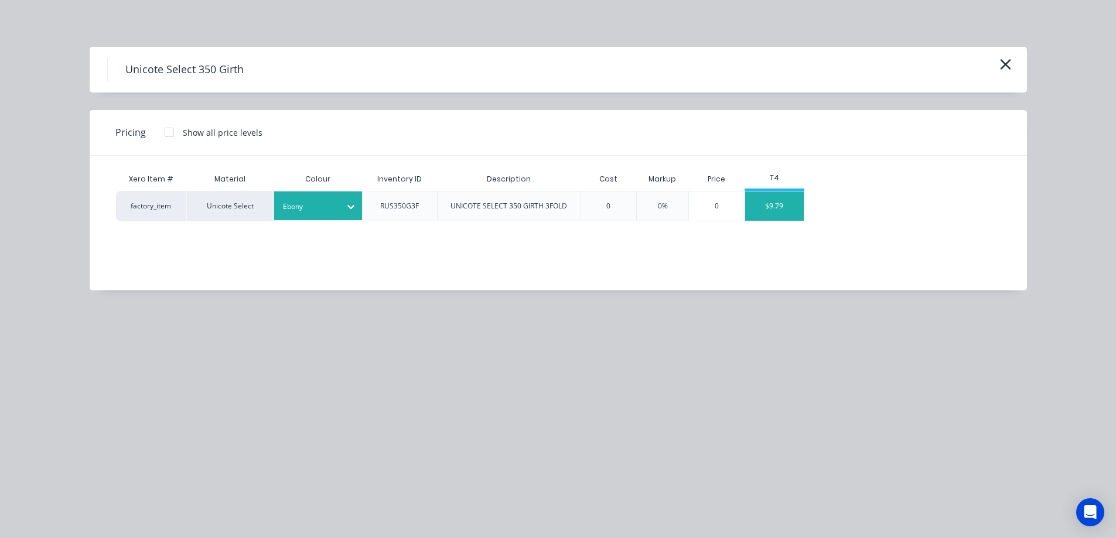
click at [769, 208] on div "$9.79" at bounding box center [774, 206] width 59 height 29
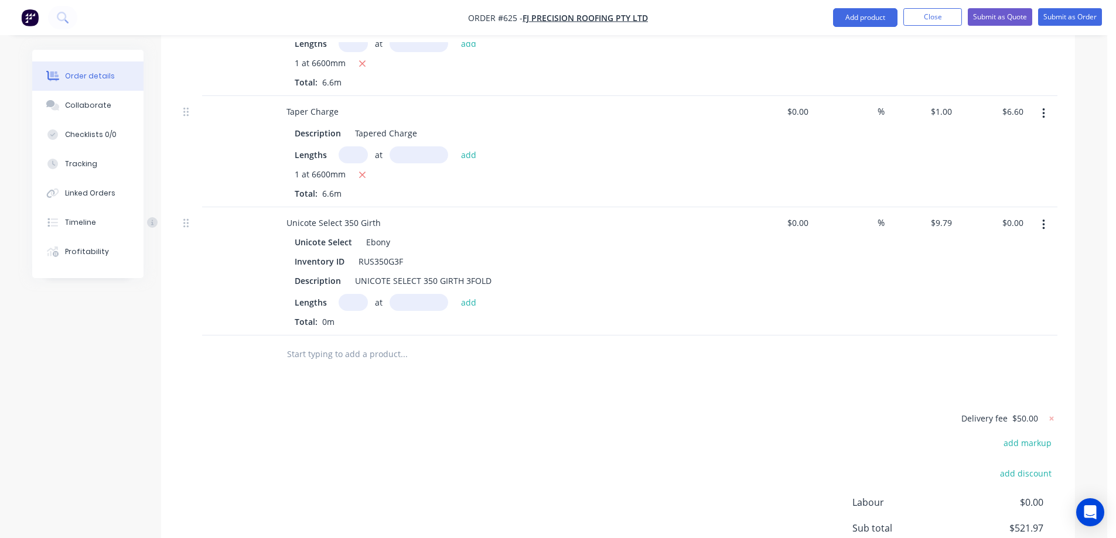
click at [348, 304] on input "text" at bounding box center [353, 302] width 29 height 17
type input "1"
type input "7100mm"
click at [472, 302] on button "add" at bounding box center [469, 302] width 28 height 16
type input "$69.51"
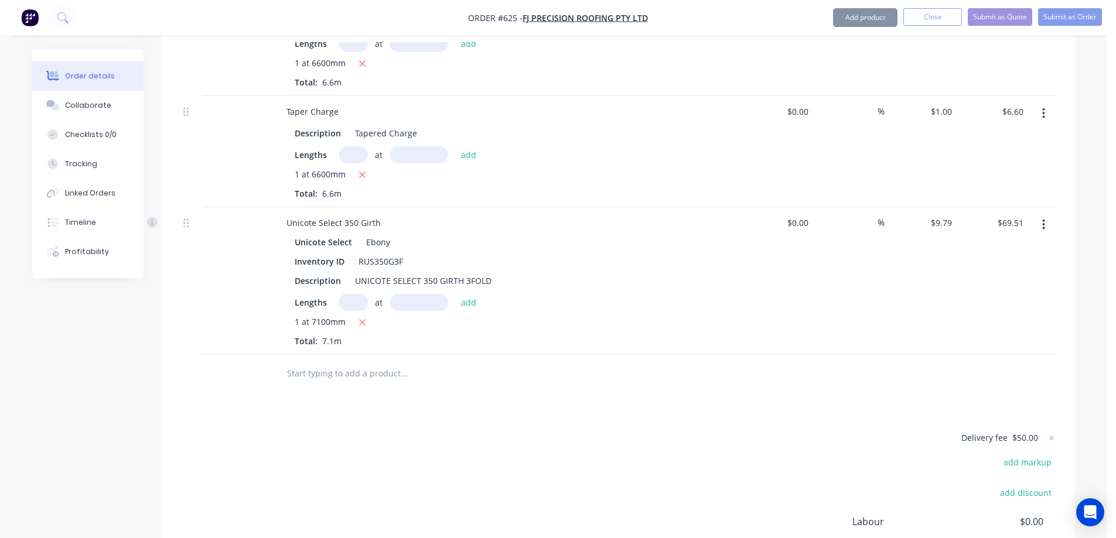
click at [360, 369] on input "text" at bounding box center [404, 373] width 234 height 23
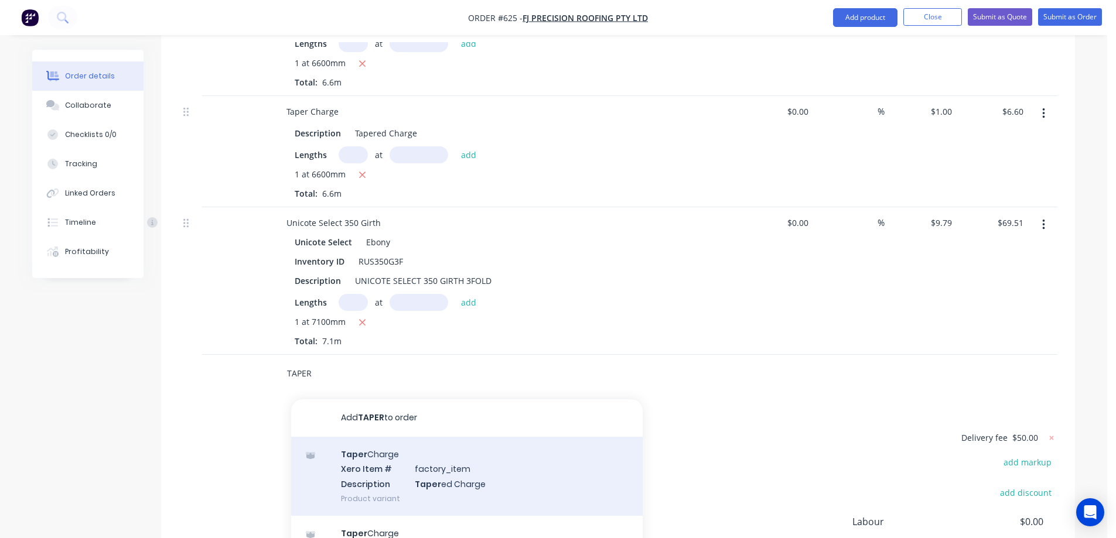
type input "TAPER"
click at [363, 456] on div "Taper Charge Xero Item # factory_item Description Taper ed Charge Product varia…" at bounding box center [467, 476] width 352 height 79
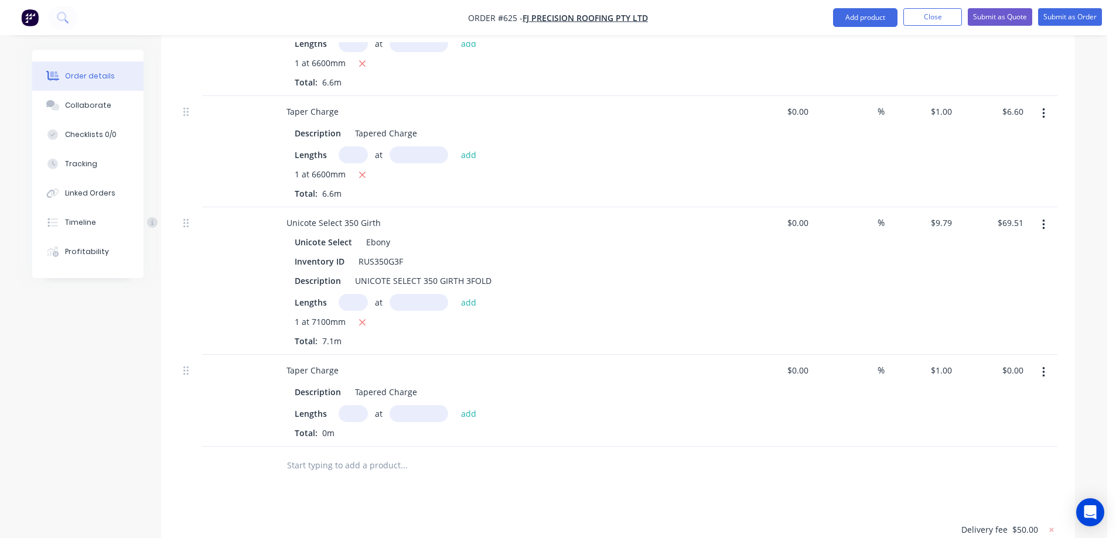
click at [356, 410] on input "text" at bounding box center [353, 413] width 29 height 17
type input "1"
type input "7100mm"
click at [467, 412] on button "add" at bounding box center [469, 413] width 28 height 16
type input "$7.10"
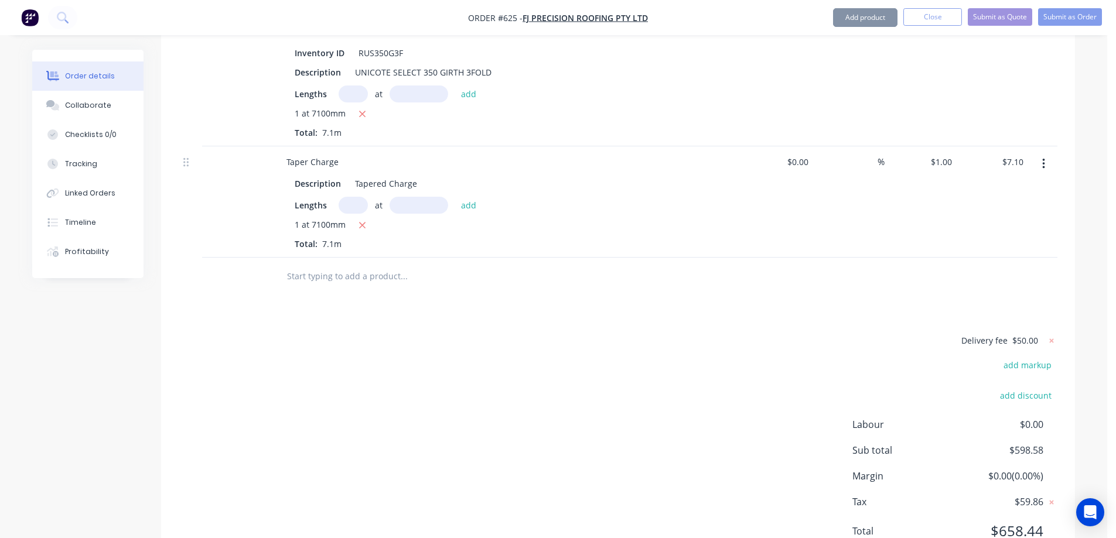
scroll to position [1206, 0]
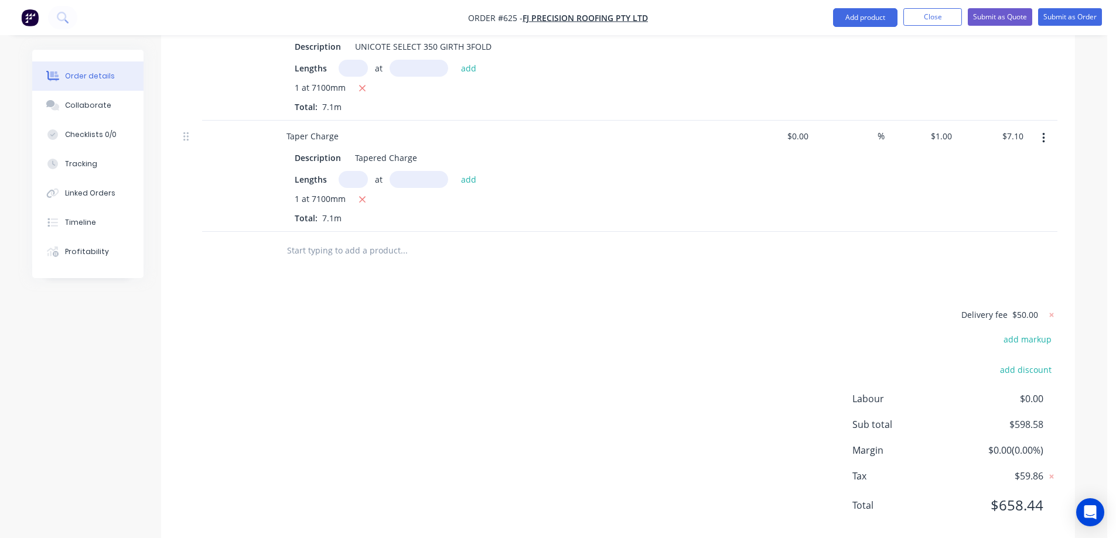
click at [353, 257] on input "text" at bounding box center [404, 250] width 234 height 23
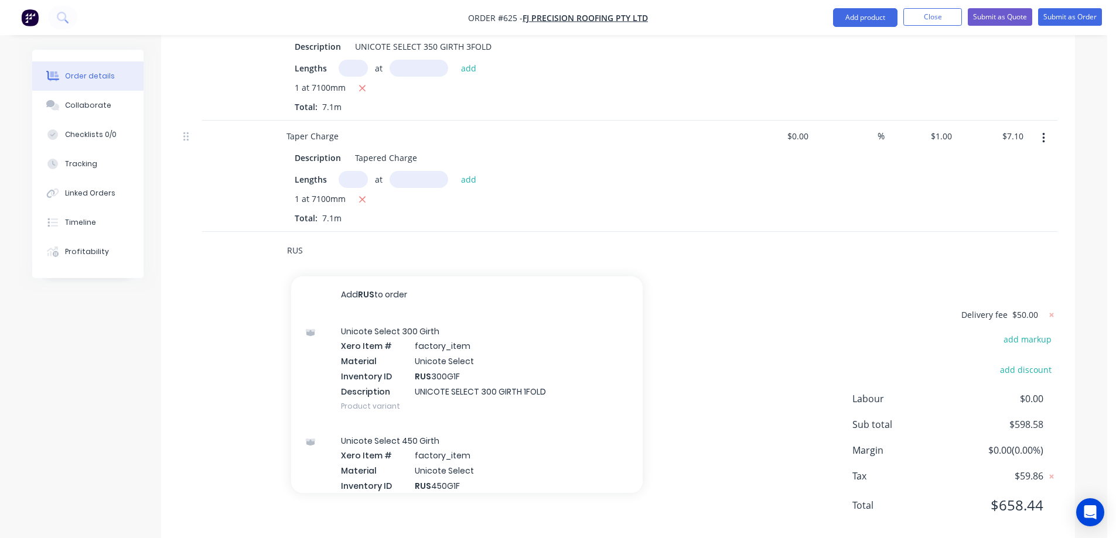
click at [336, 256] on input "RUS" at bounding box center [404, 250] width 234 height 23
type input "RUS350G3F"
click at [364, 355] on div "Unicote Select 350 Girth Xero Item # factory_item Material Unicote Select Inven…" at bounding box center [467, 369] width 352 height 110
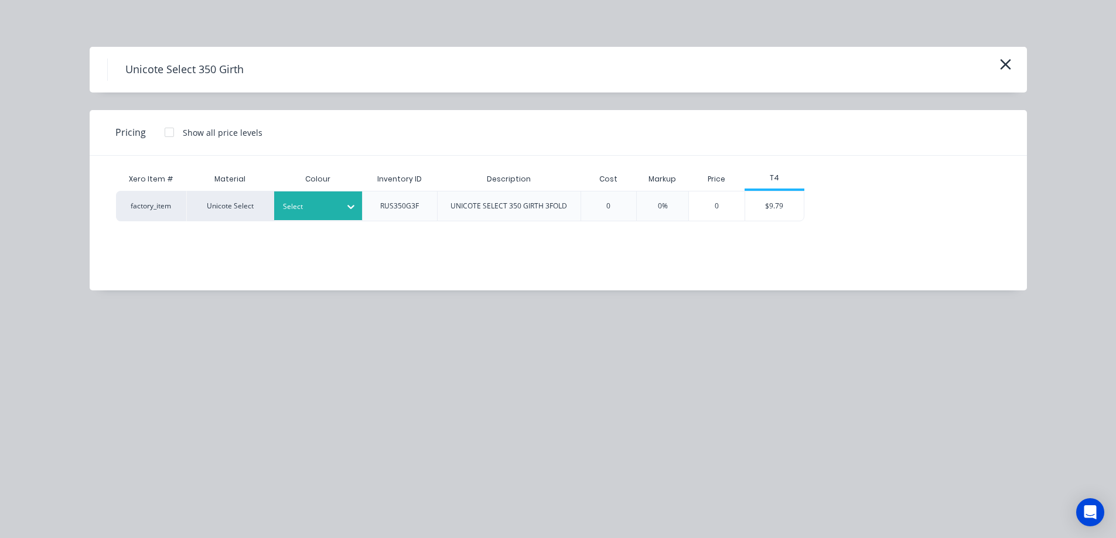
click at [339, 214] on div "Select" at bounding box center [308, 206] width 66 height 15
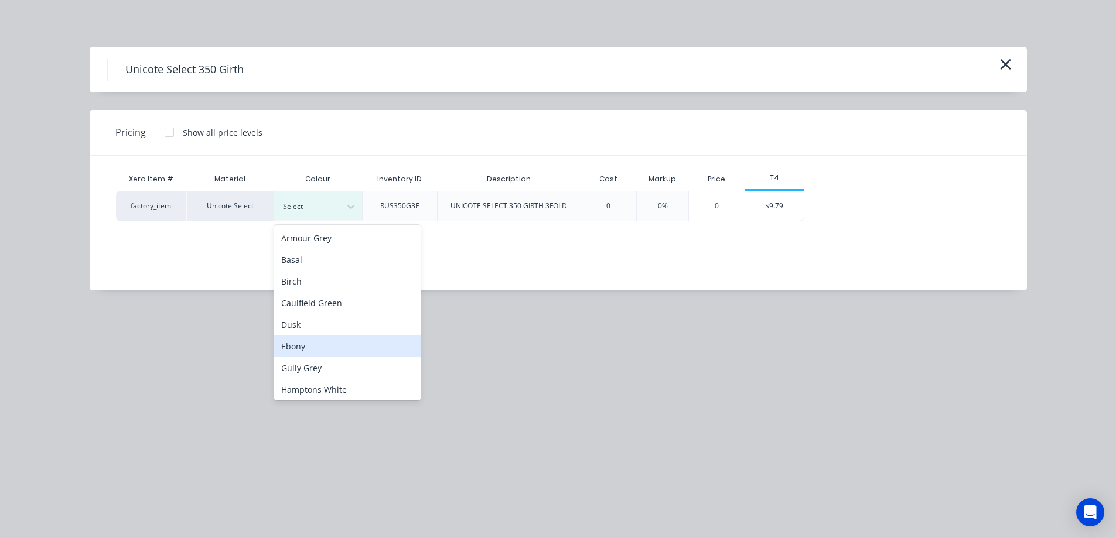
click at [318, 336] on div "Ebony" at bounding box center [347, 347] width 146 height 22
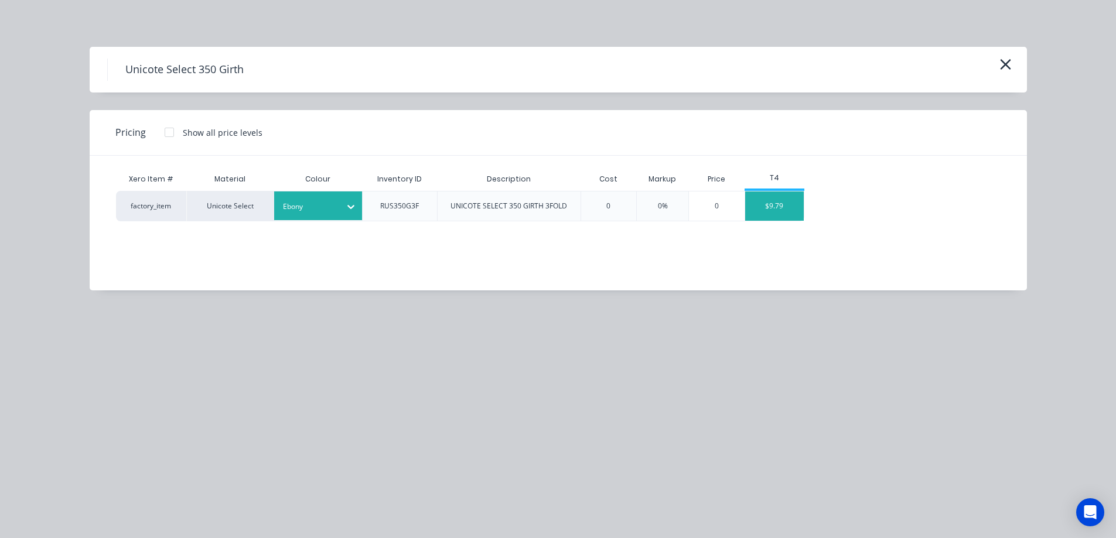
click at [761, 202] on div "$9.79" at bounding box center [774, 206] width 59 height 29
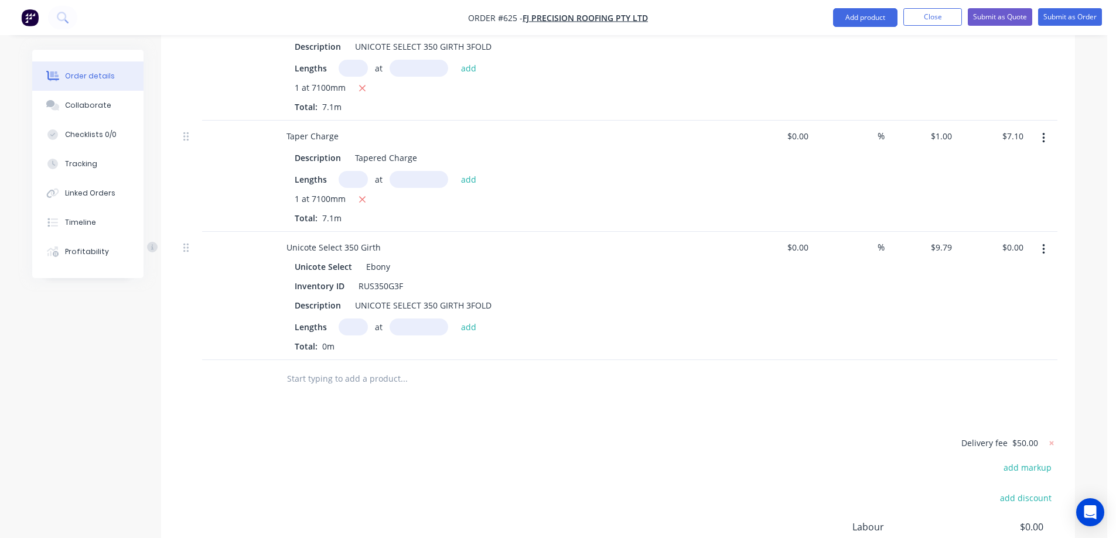
click at [355, 332] on input "text" at bounding box center [353, 327] width 29 height 17
type input "1"
type input "7100mm"
click at [472, 323] on button "add" at bounding box center [469, 327] width 28 height 16
type input "$69.51"
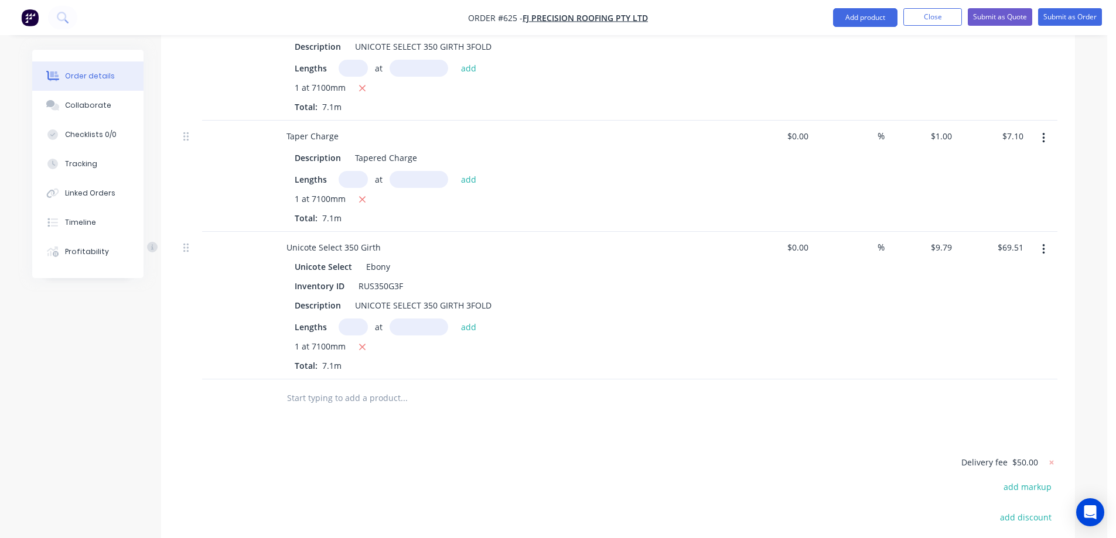
click at [366, 396] on input "text" at bounding box center [404, 398] width 234 height 23
type input "A"
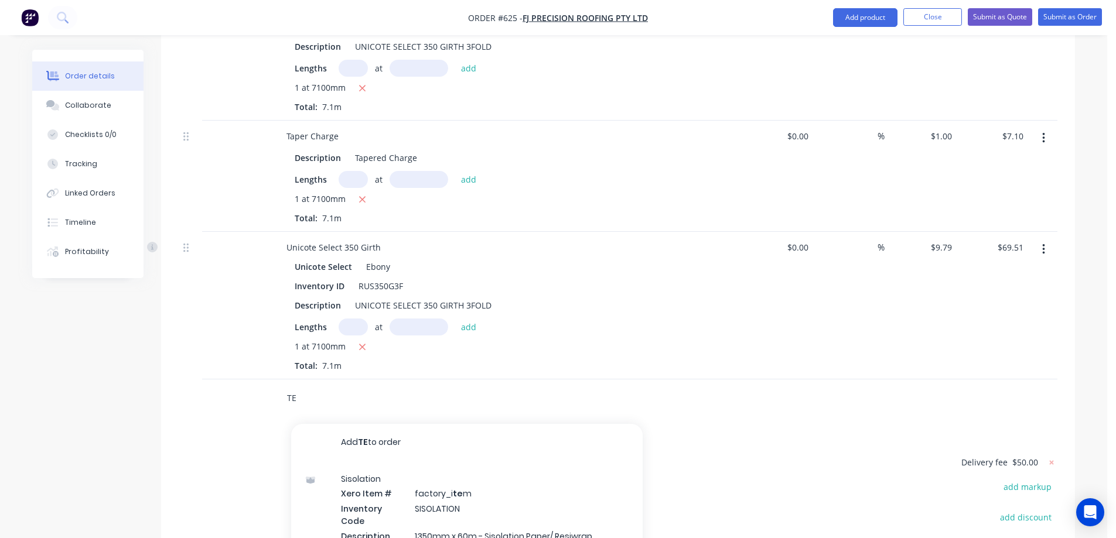
type input "T"
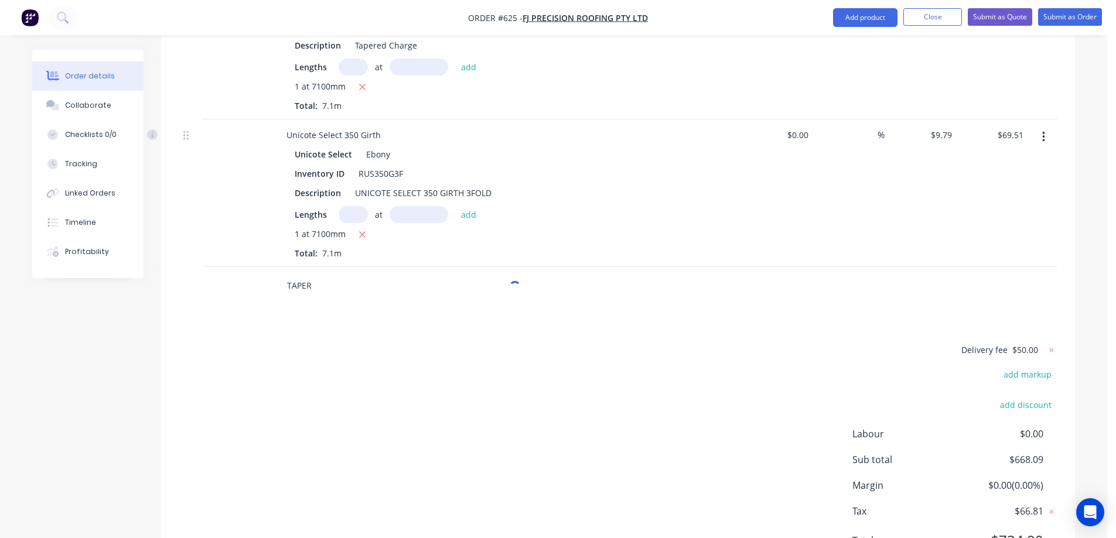
scroll to position [1324, 0]
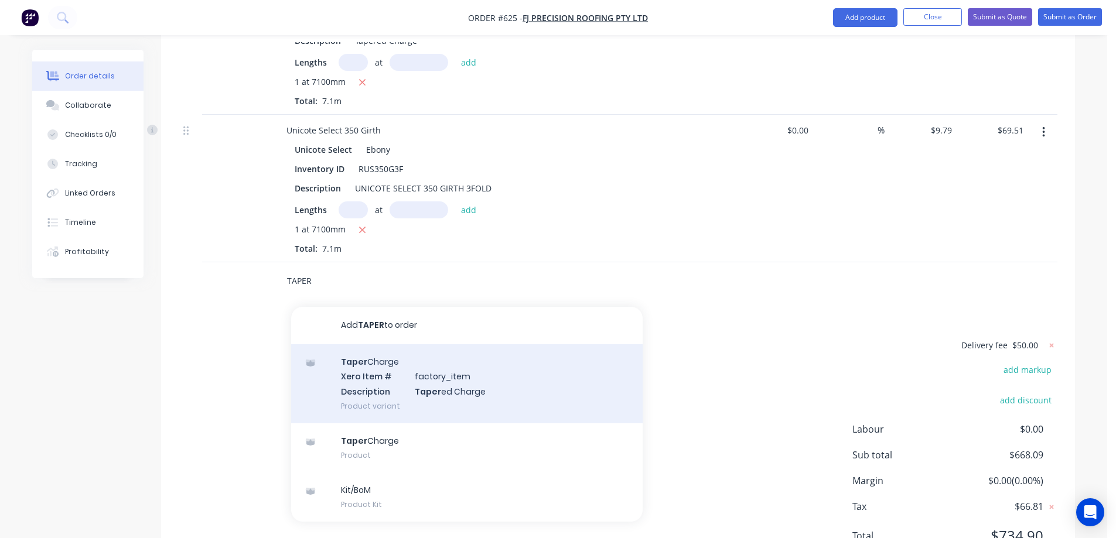
type input "TAPER"
click at [362, 389] on div "Taper Charge Xero Item # factory_item Description Taper ed Charge Product varia…" at bounding box center [467, 384] width 352 height 79
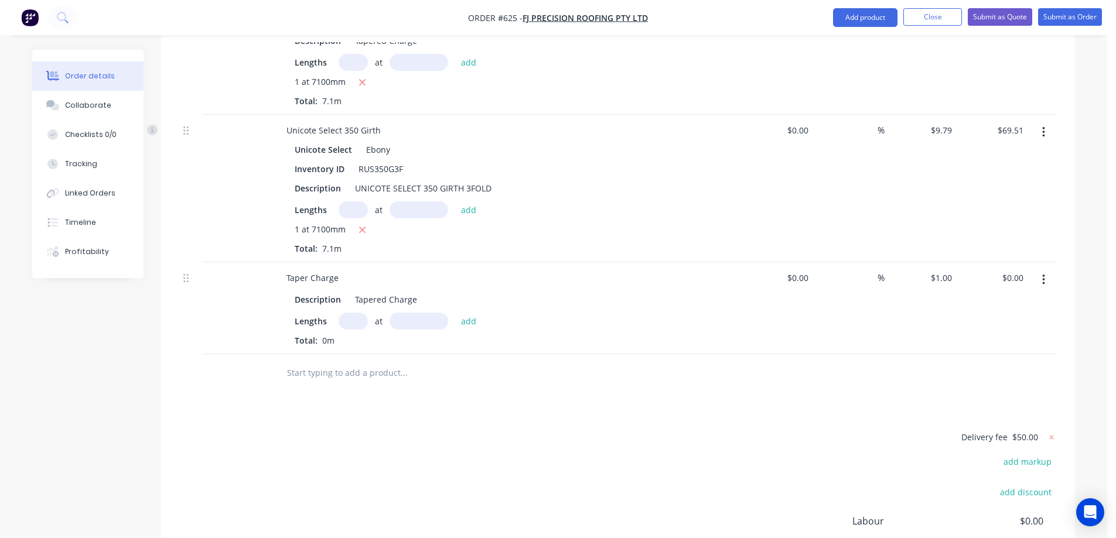
click at [345, 320] on input "text" at bounding box center [353, 321] width 29 height 17
type input "1"
type input "7100mm"
click at [466, 322] on button "add" at bounding box center [469, 321] width 28 height 16
type input "$7.10"
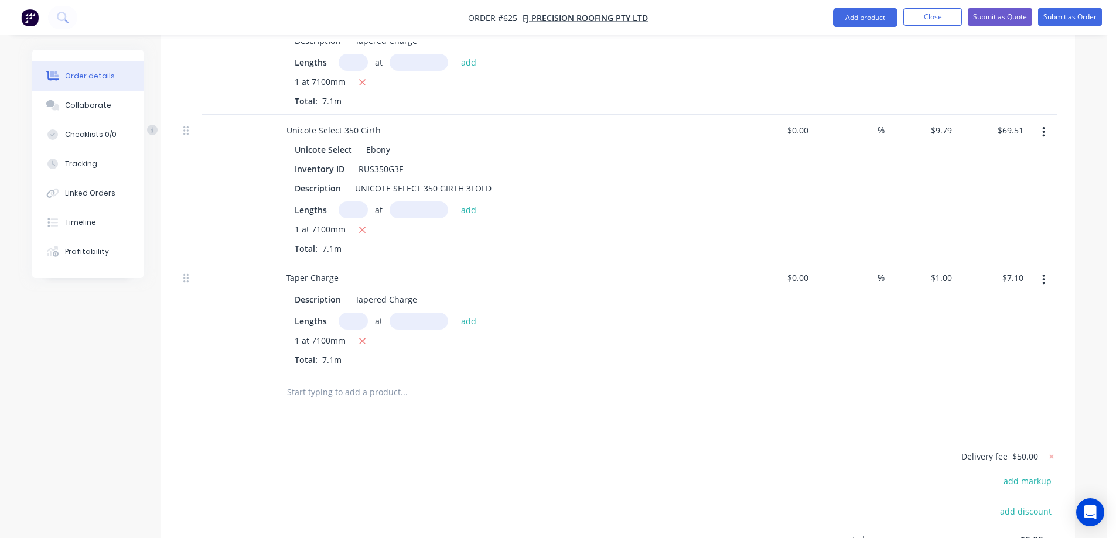
click at [275, 398] on div at bounding box center [483, 393] width 422 height 38
click at [312, 390] on input "text" at bounding box center [404, 392] width 234 height 23
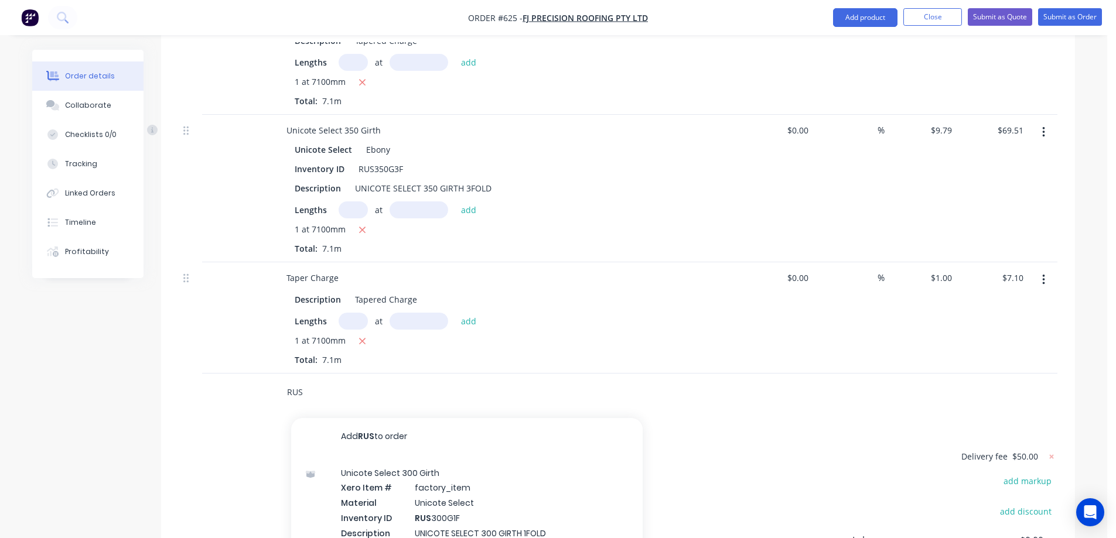
click at [337, 400] on input "RUS" at bounding box center [404, 392] width 234 height 23
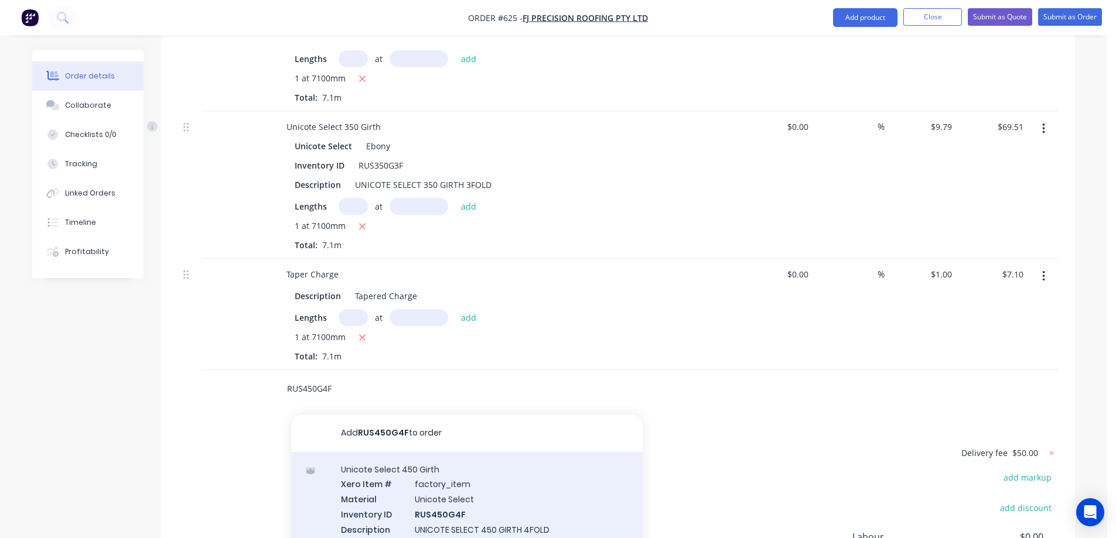
scroll to position [1490, 0]
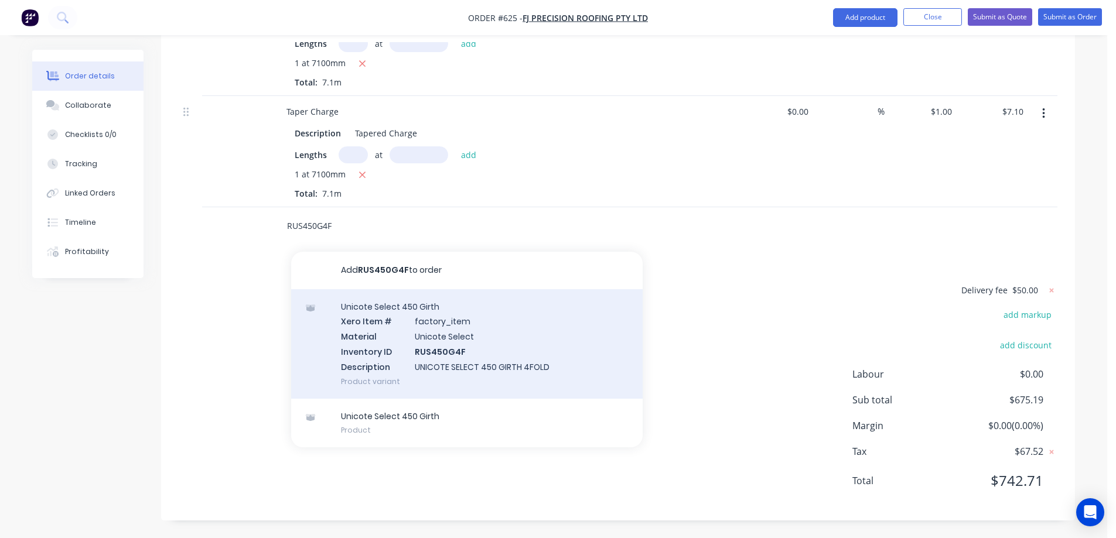
type input "RUS450G4F"
click at [408, 365] on div "Unicote Select 450 Girth Xero Item # factory_item Material Unicote Select Inven…" at bounding box center [467, 344] width 352 height 110
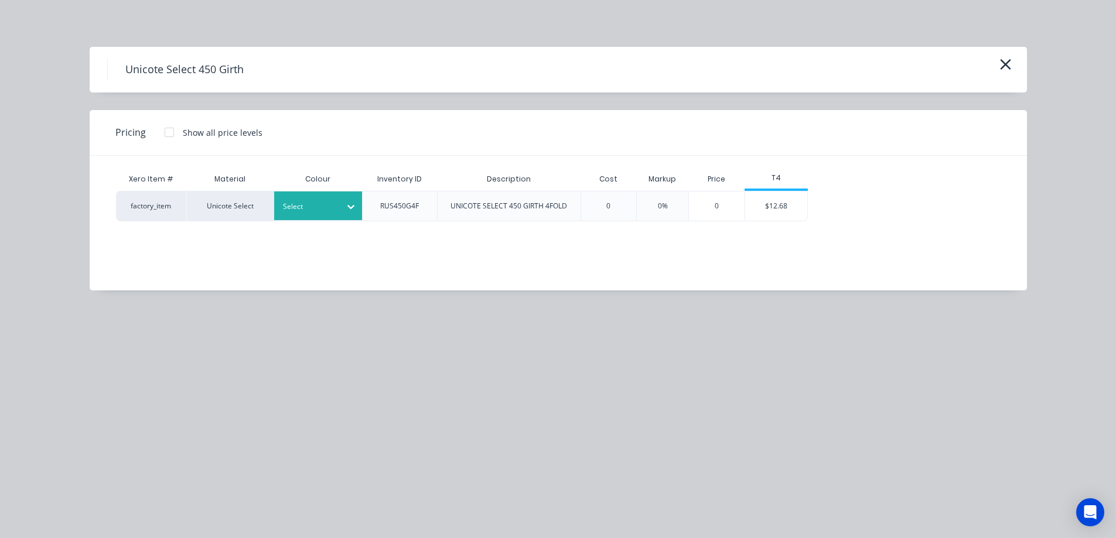
click at [312, 214] on div "Select" at bounding box center [308, 206] width 66 height 15
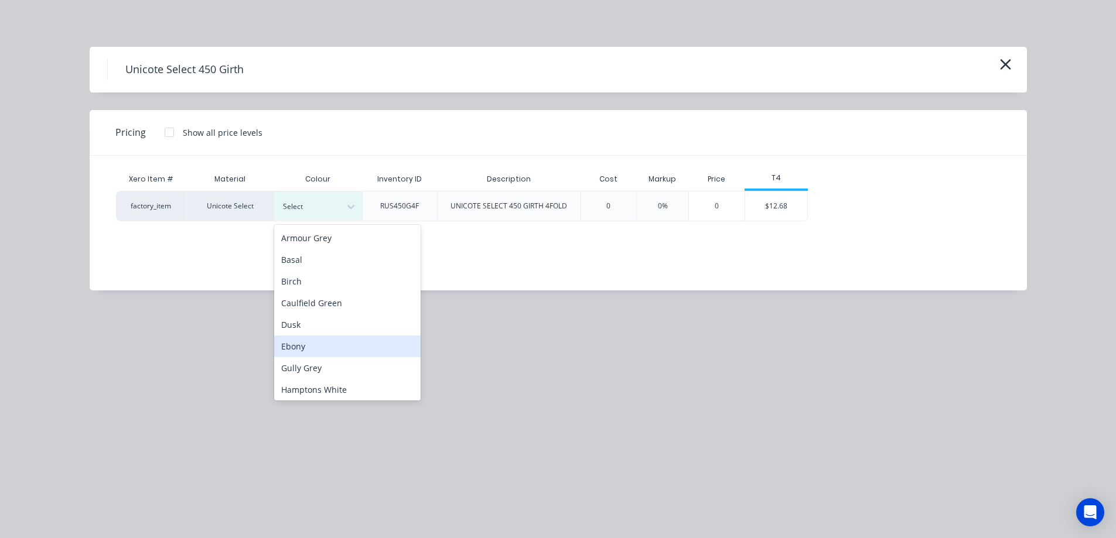
click at [314, 349] on div "Ebony" at bounding box center [347, 347] width 146 height 22
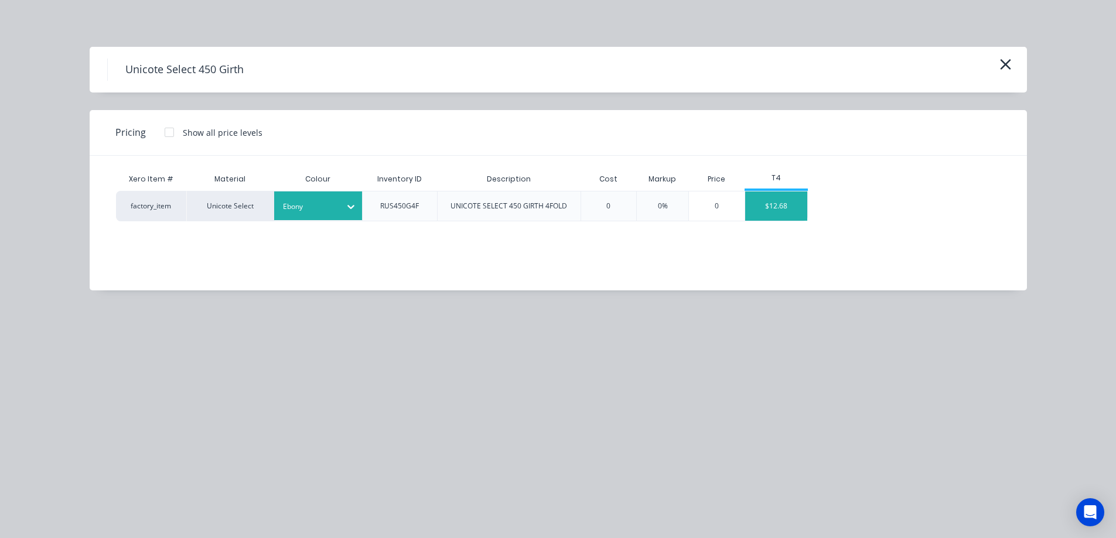
click at [782, 218] on div "$12.68" at bounding box center [776, 206] width 63 height 29
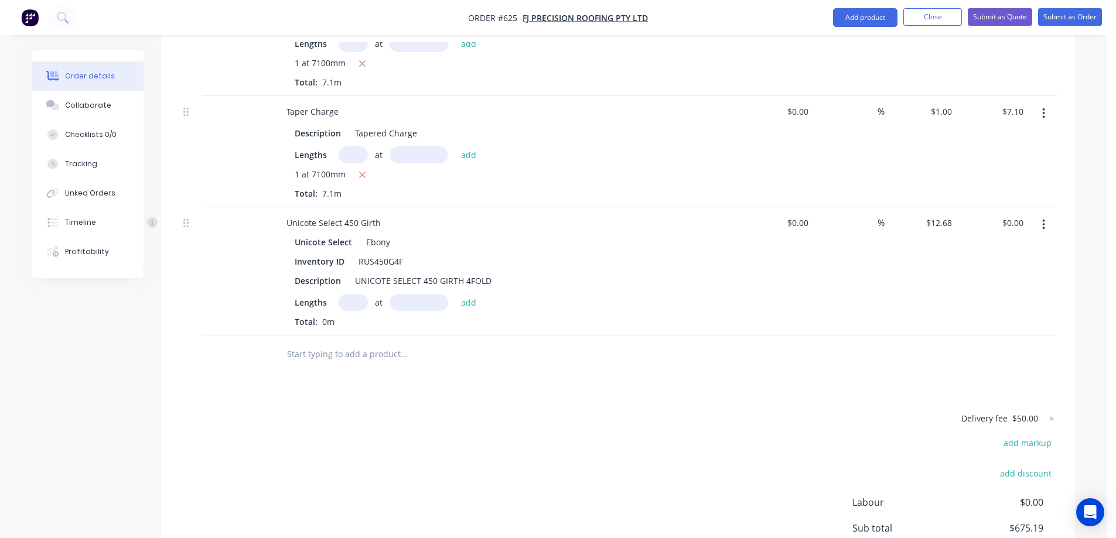
click at [342, 308] on input "text" at bounding box center [353, 302] width 29 height 17
type input "1"
type input "7200mm"
click at [463, 301] on button "add" at bounding box center [469, 302] width 28 height 16
type input "$91.30"
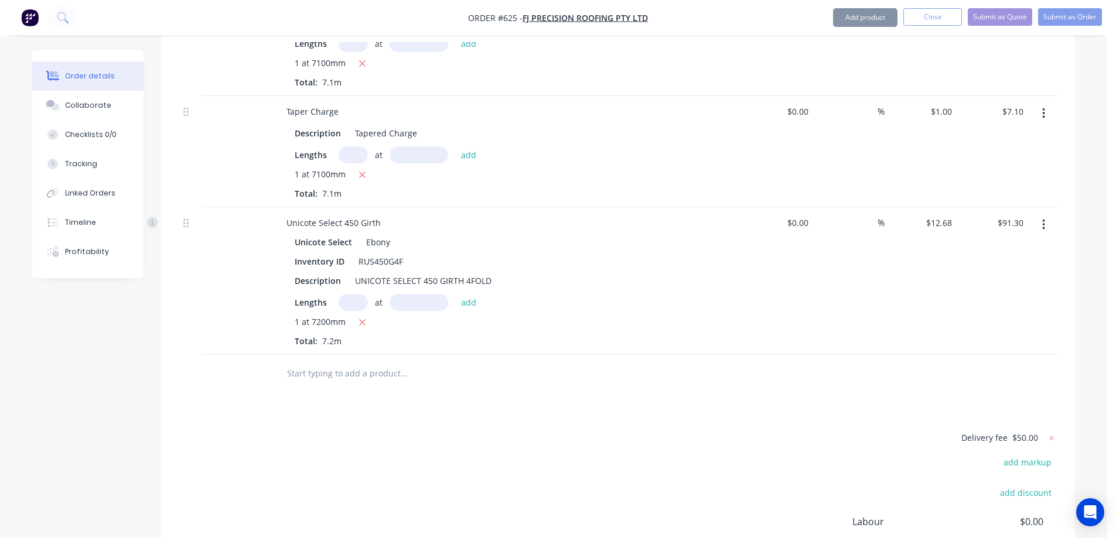
click at [345, 376] on input "text" at bounding box center [404, 373] width 234 height 23
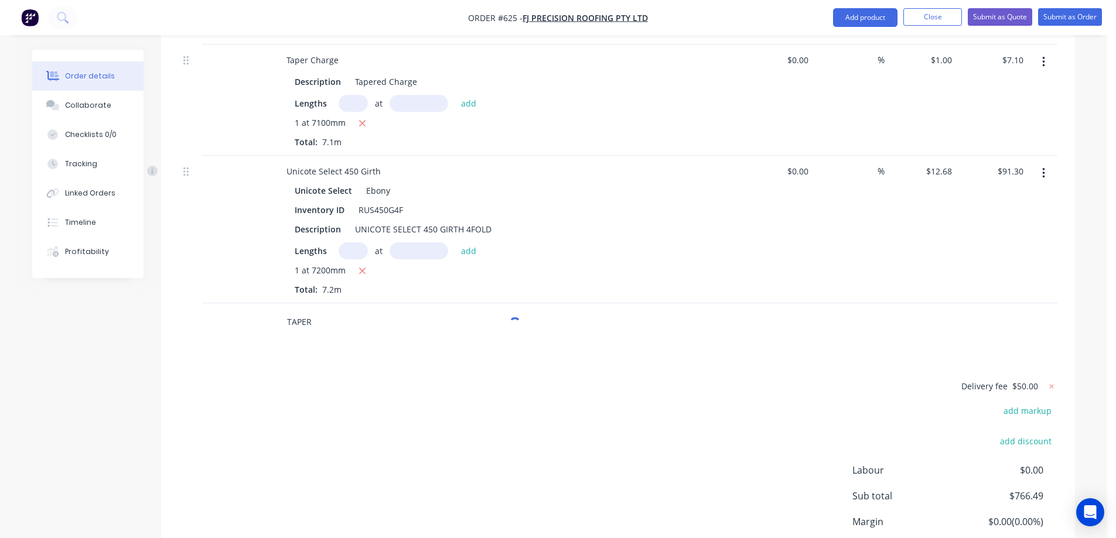
scroll to position [1607, 0]
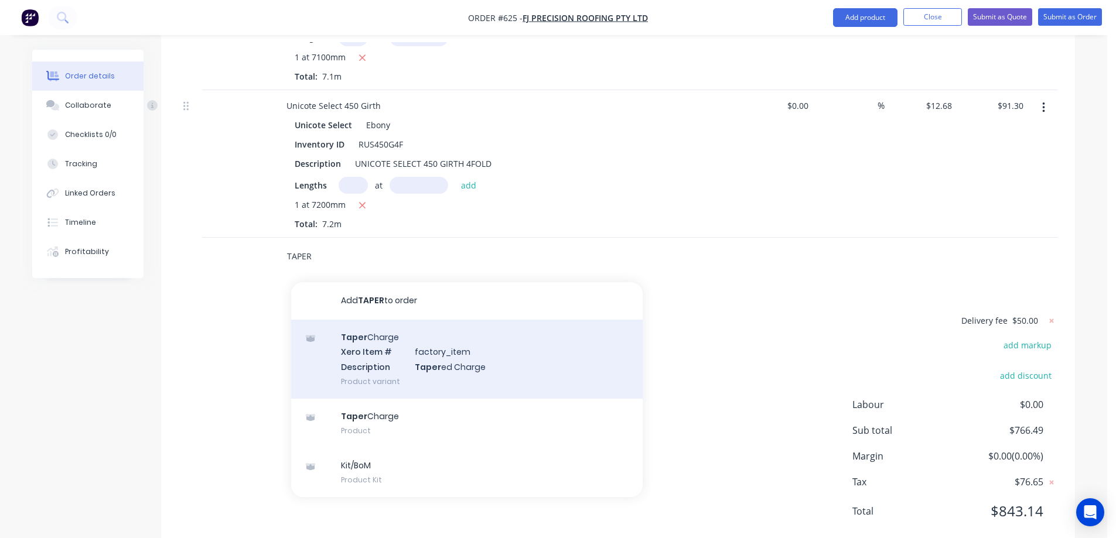
type input "TAPER"
click at [346, 371] on div "Taper Charge Xero Item # factory_item Description Taper ed Charge Product varia…" at bounding box center [467, 359] width 352 height 79
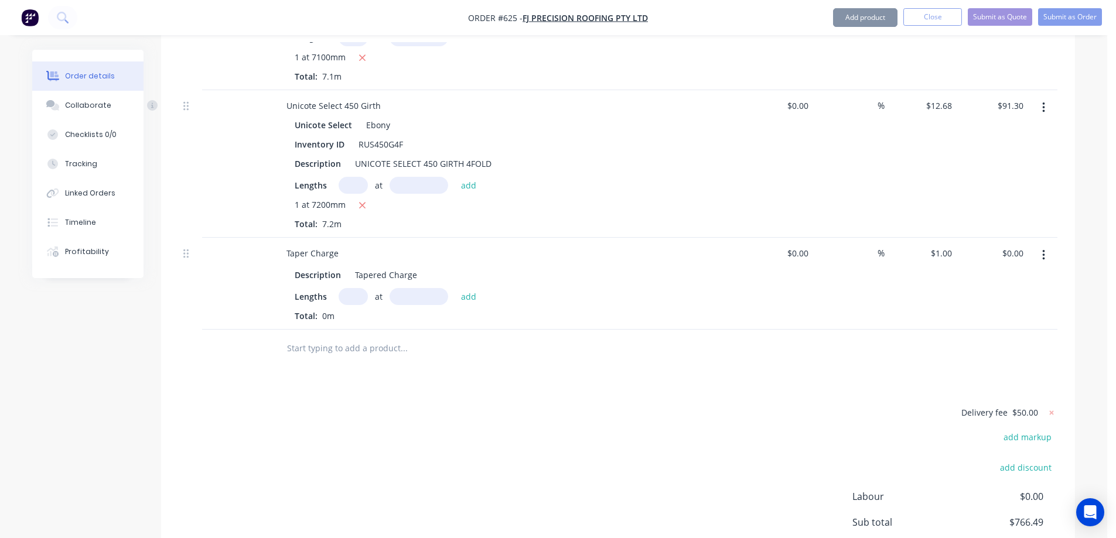
click at [346, 296] on input "text" at bounding box center [353, 296] width 29 height 17
type input "1"
type input "7200mm"
click at [473, 290] on button "add" at bounding box center [469, 296] width 28 height 16
type input "$7.20"
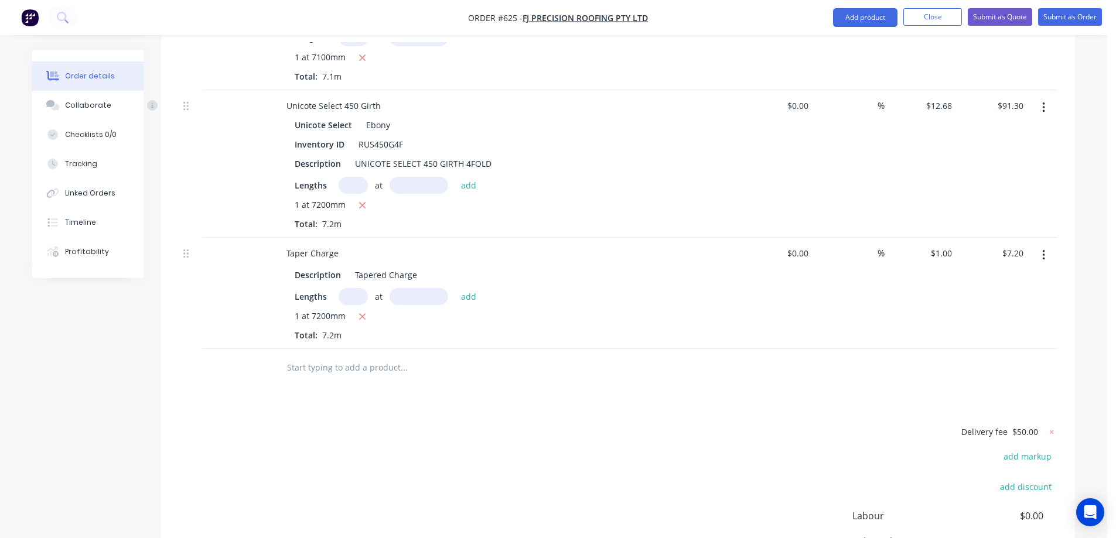
click at [341, 364] on input "text" at bounding box center [404, 367] width 234 height 23
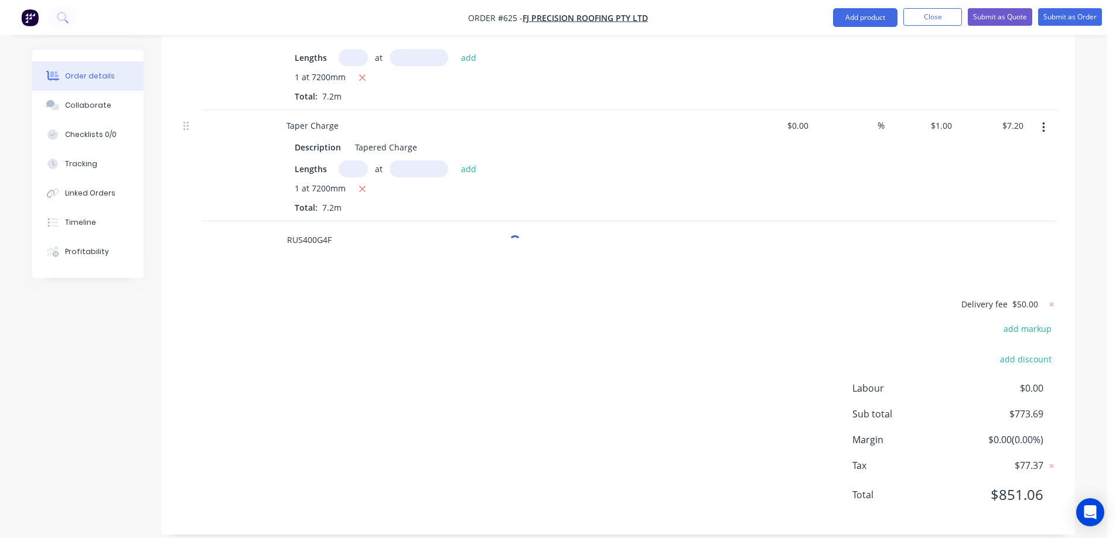
scroll to position [1749, 0]
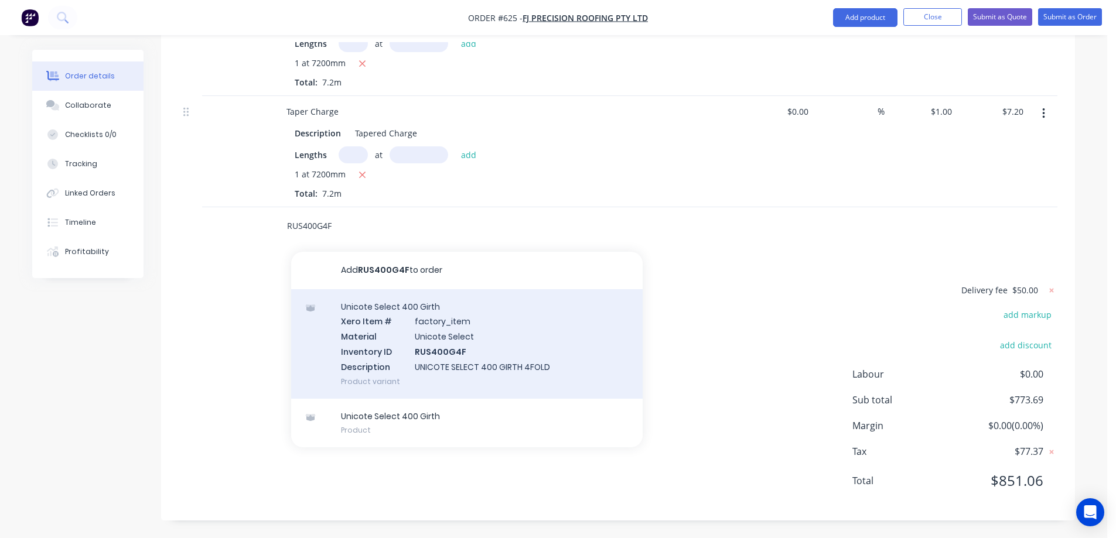
type input "RUS400G4F"
click at [356, 353] on div "Unicote Select 400 Girth Xero Item # factory_item Material Unicote Select Inven…" at bounding box center [467, 344] width 352 height 110
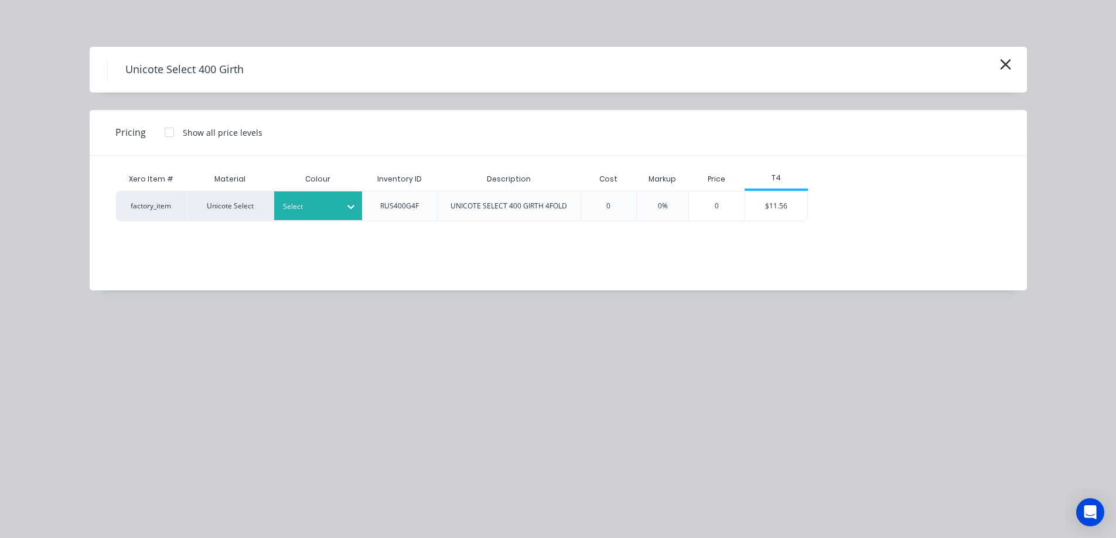
click at [332, 209] on div at bounding box center [309, 206] width 53 height 13
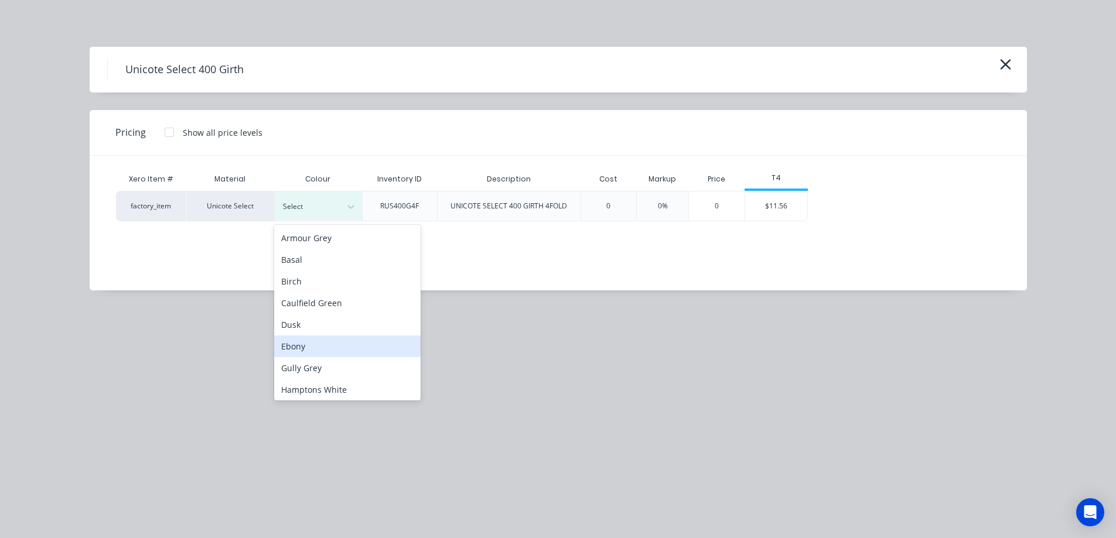
click at [305, 346] on div "Ebony" at bounding box center [347, 347] width 146 height 22
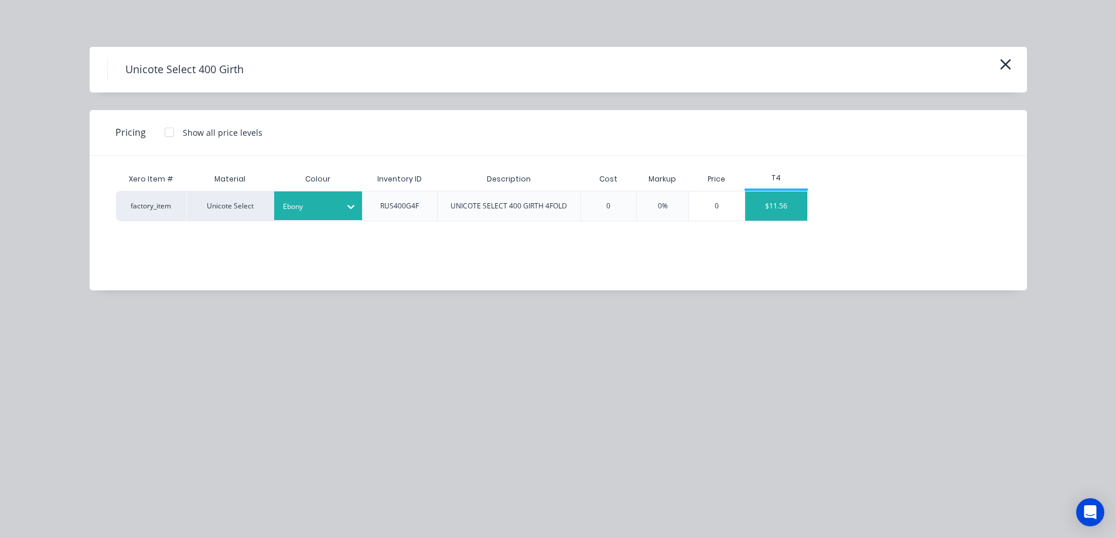
click at [795, 214] on div "$11.56" at bounding box center [776, 206] width 63 height 29
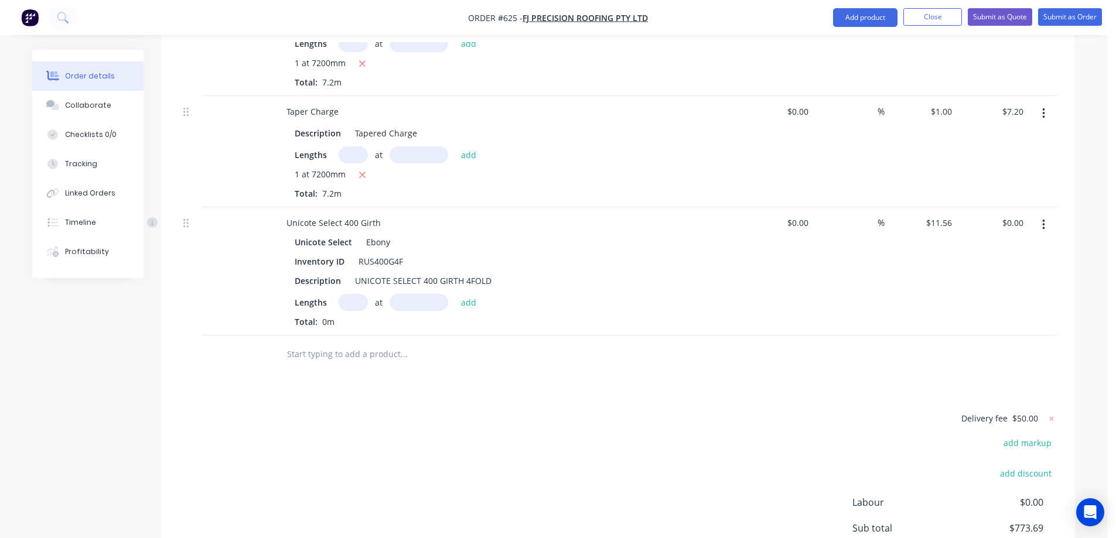
click at [353, 305] on input "text" at bounding box center [353, 302] width 29 height 17
type input "1"
type input "800mm"
click at [471, 304] on button "add" at bounding box center [469, 302] width 28 height 16
type input "$9.25"
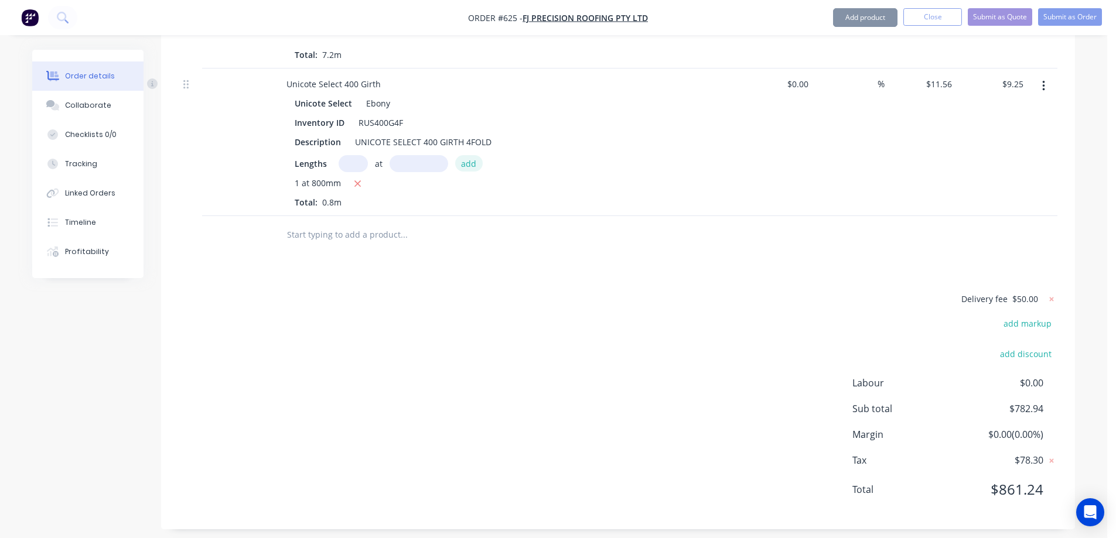
scroll to position [1897, 0]
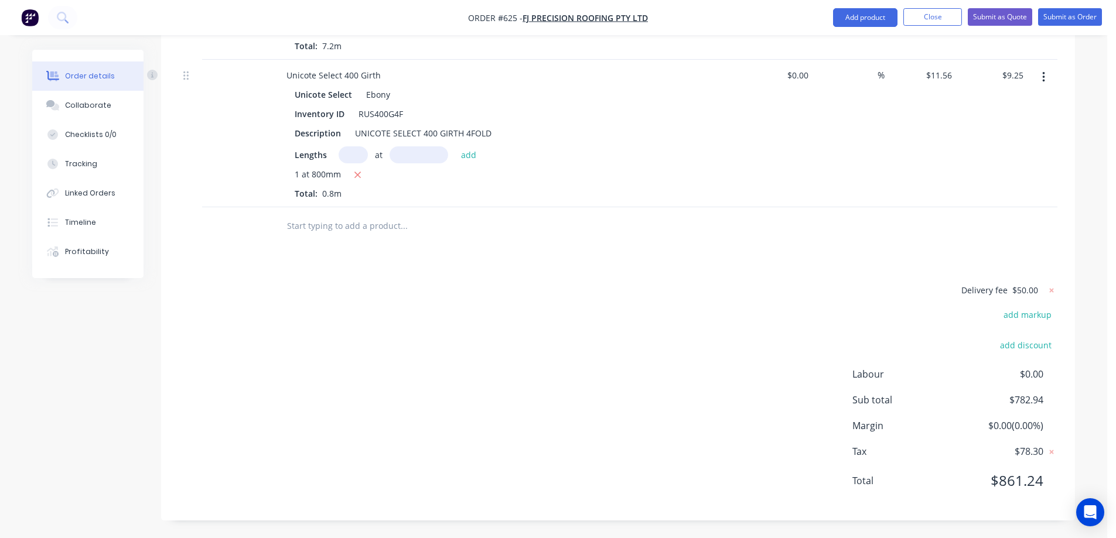
click at [347, 217] on input "text" at bounding box center [404, 225] width 234 height 23
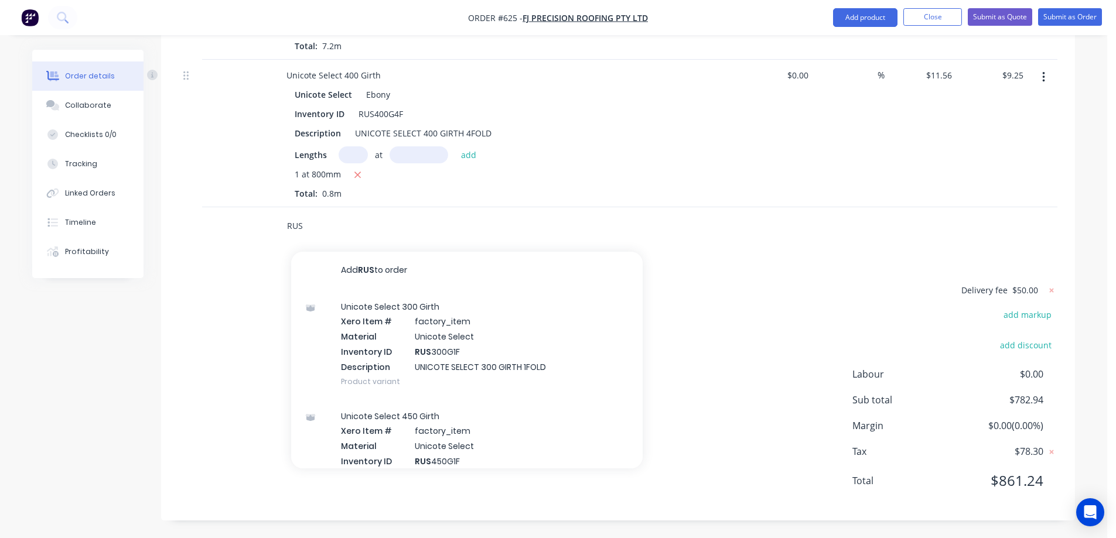
click at [335, 231] on input "RUS" at bounding box center [404, 225] width 234 height 23
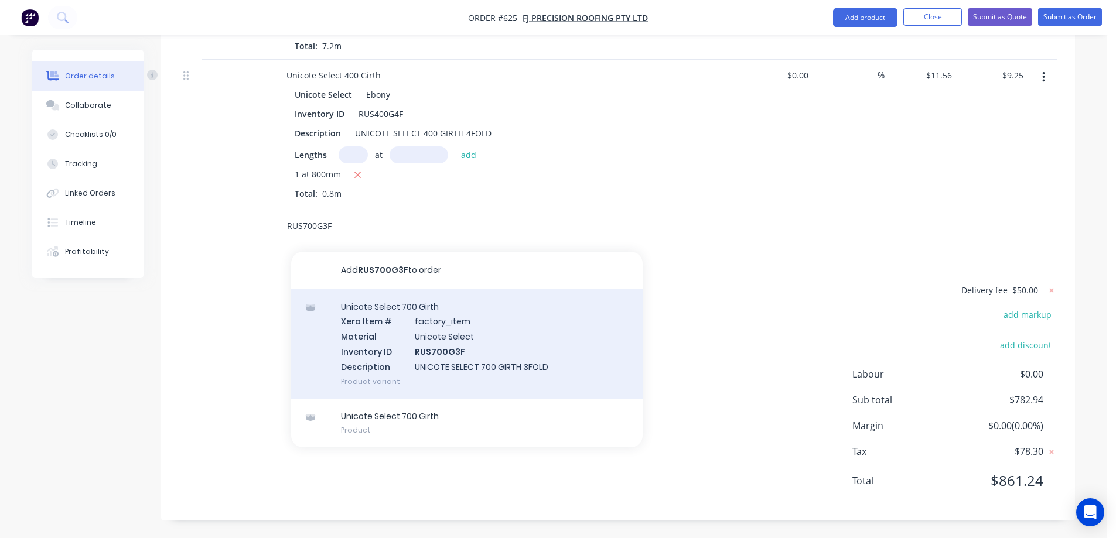
type input "RUS700G3F"
click at [356, 322] on div "Unicote Select 700 Girth Xero Item # factory_item Material Unicote Select Inven…" at bounding box center [467, 344] width 352 height 110
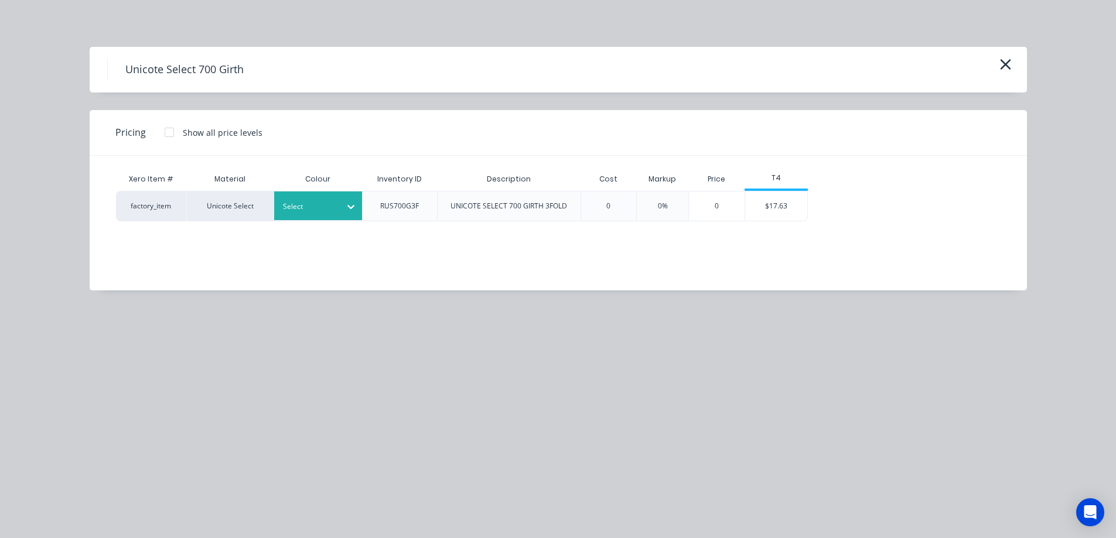
click at [320, 209] on div at bounding box center [309, 206] width 53 height 13
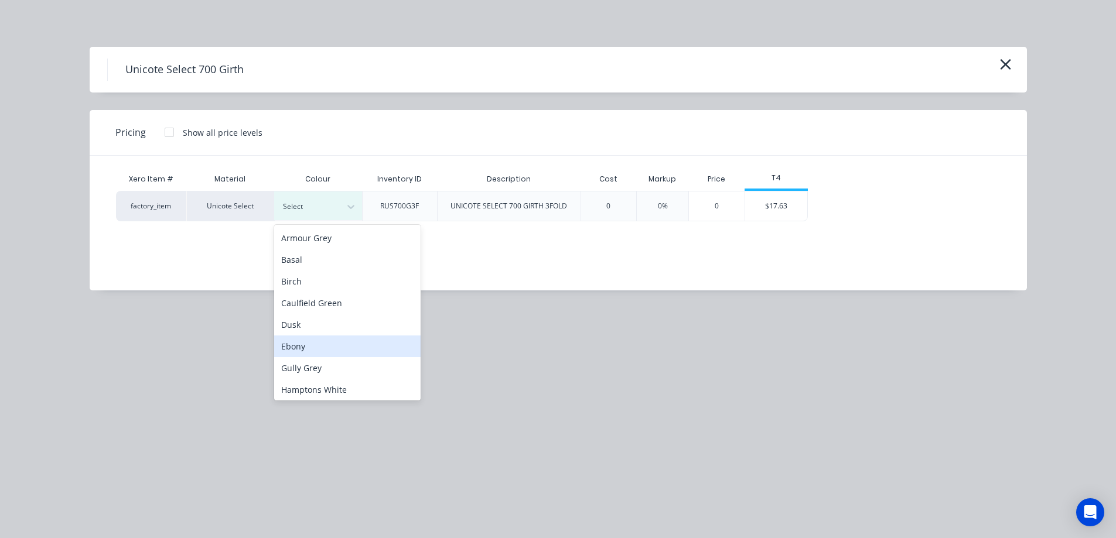
scroll to position [59, 0]
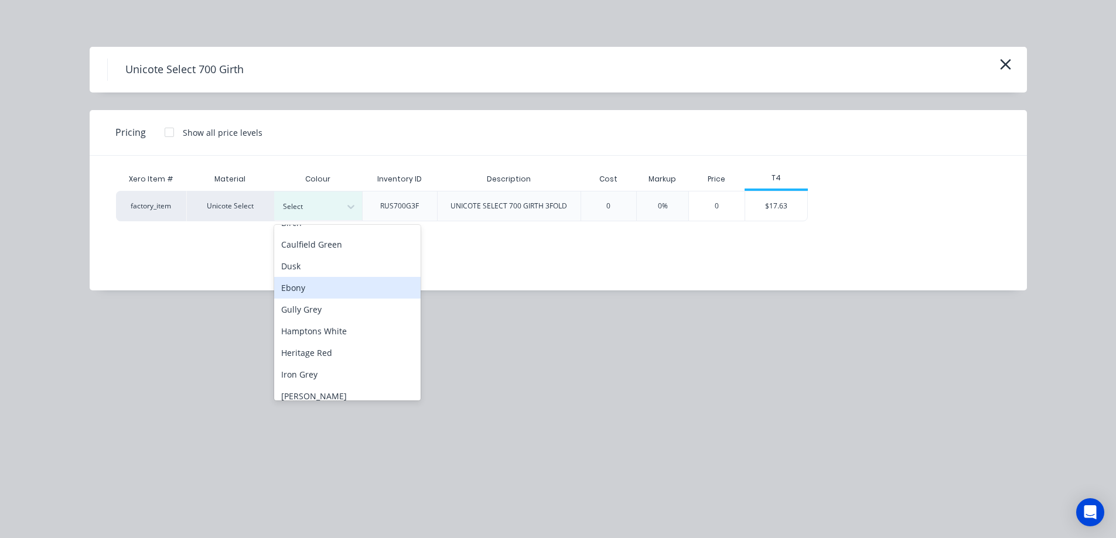
click at [315, 292] on div "Ebony" at bounding box center [347, 288] width 146 height 22
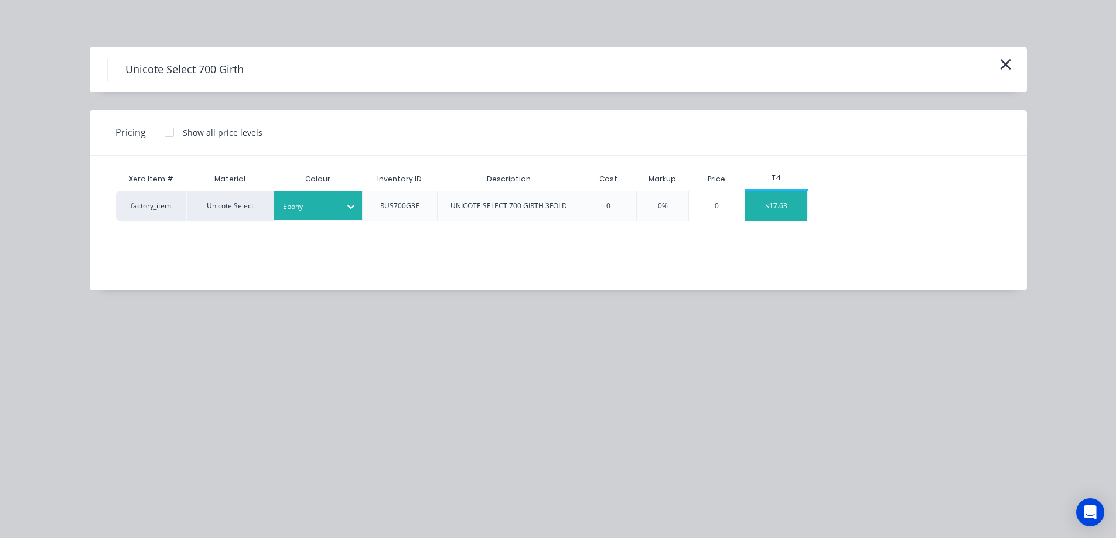
click at [790, 207] on div "$17.63" at bounding box center [776, 206] width 63 height 29
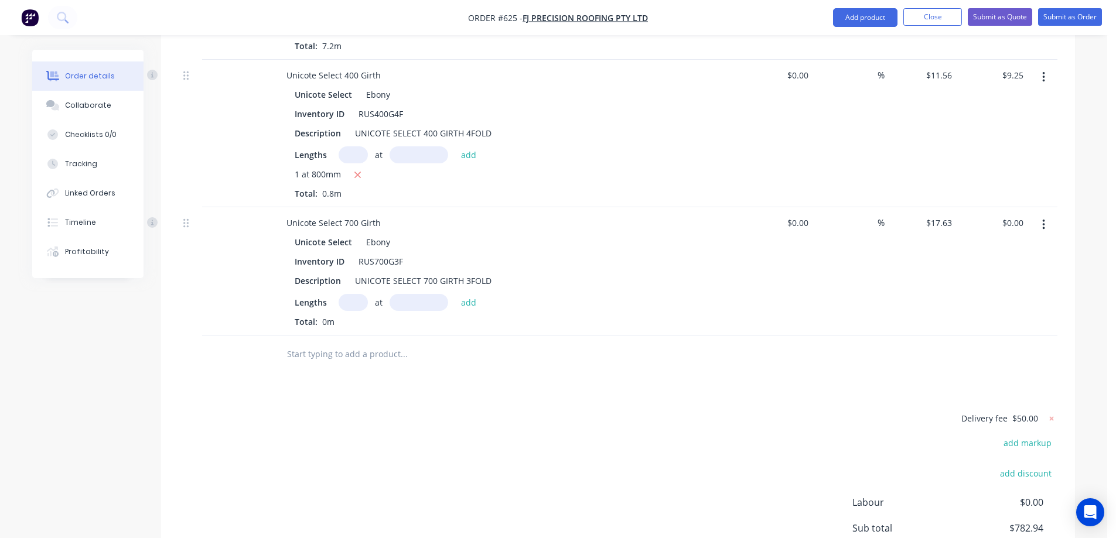
click at [359, 302] on input "text" at bounding box center [353, 302] width 29 height 17
type input "1"
type input "7500mm"
click at [476, 302] on button "add" at bounding box center [469, 302] width 28 height 16
type input "$132.23"
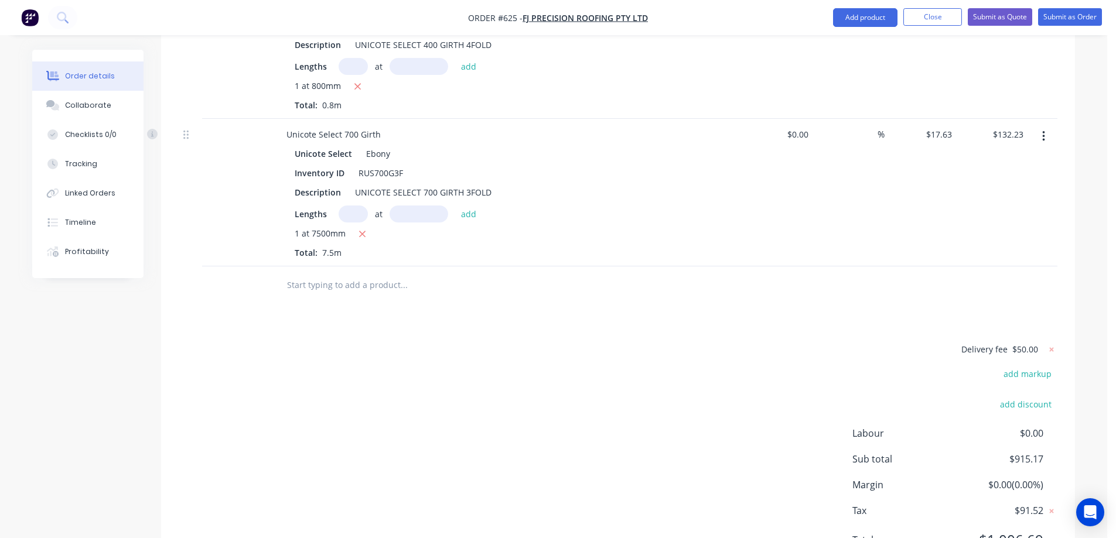
scroll to position [2014, 0]
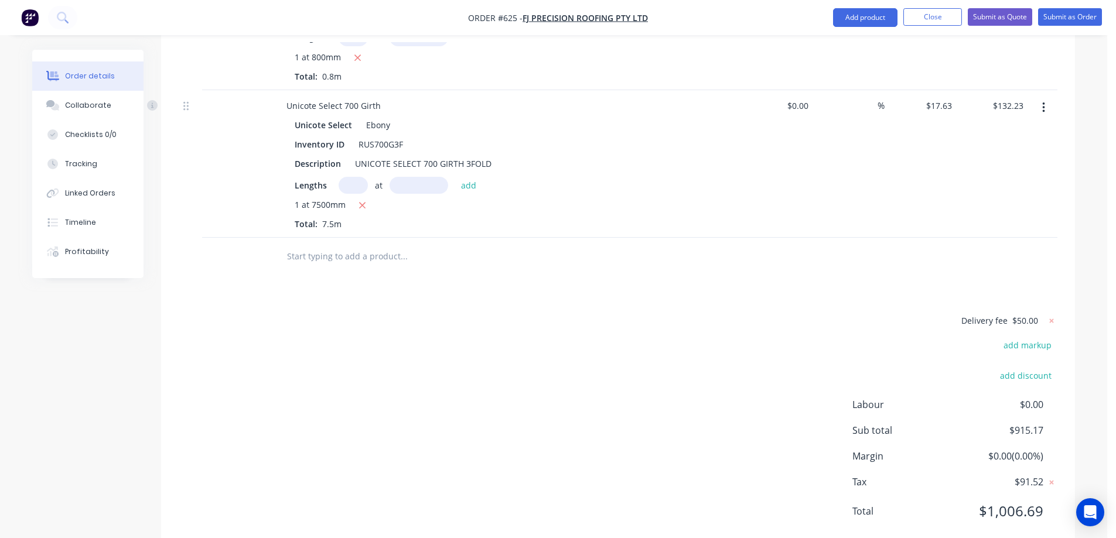
click at [325, 252] on input "text" at bounding box center [404, 256] width 234 height 23
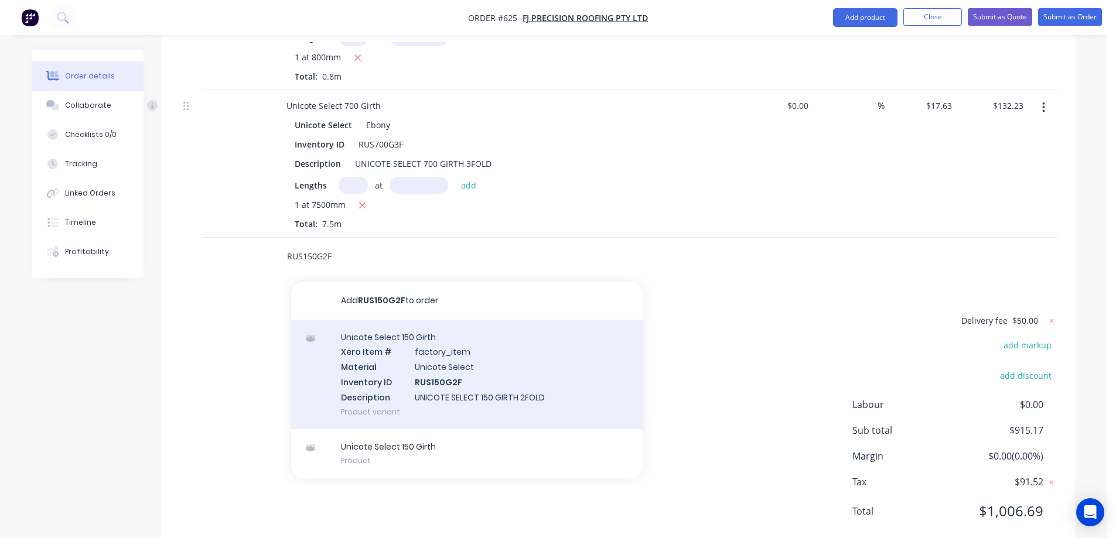
type input "RUS150G2F"
click at [375, 354] on div "Unicote Select 150 Girth Xero Item # factory_item Material Unicote Select Inven…" at bounding box center [467, 375] width 352 height 110
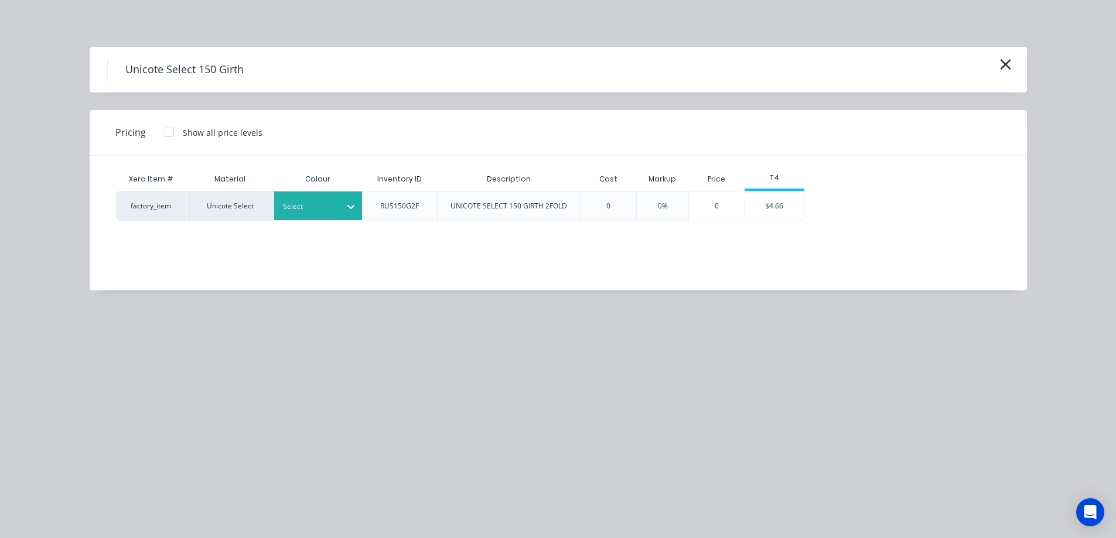
click at [340, 206] on div at bounding box center [350, 206] width 21 height 19
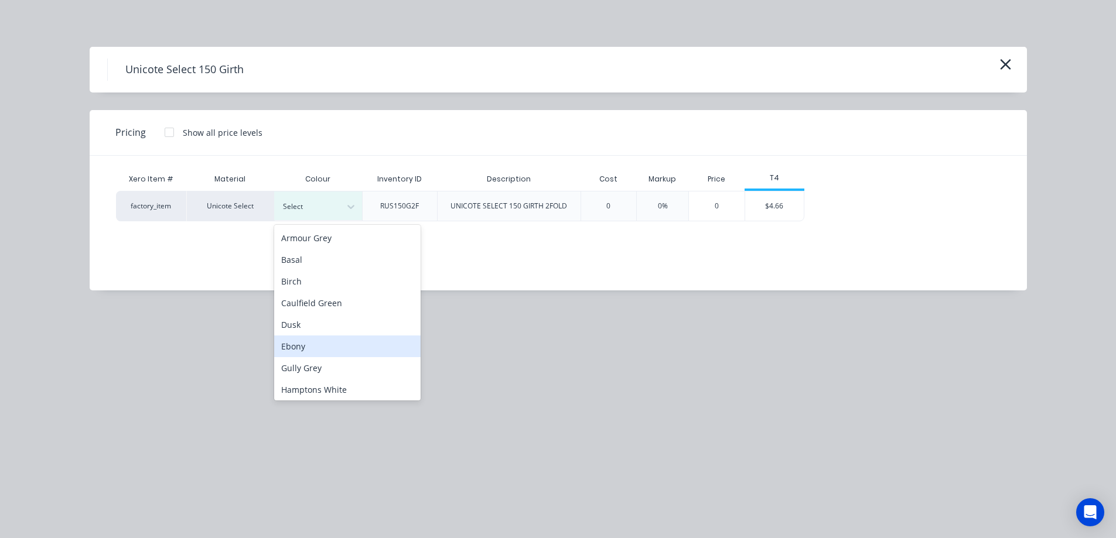
click at [315, 338] on div "Ebony" at bounding box center [347, 347] width 146 height 22
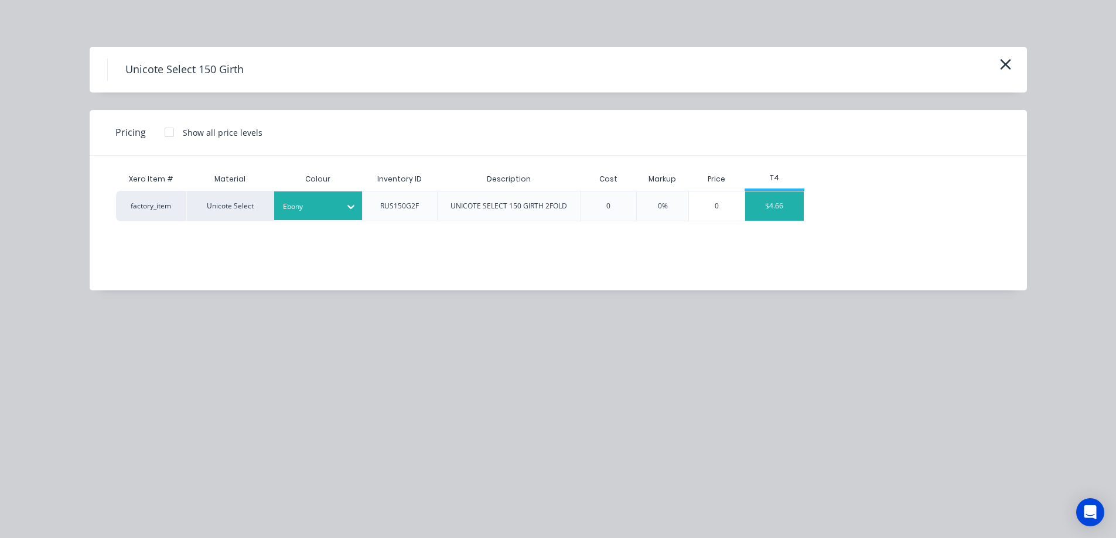
click at [777, 203] on div "$4.66" at bounding box center [774, 206] width 59 height 29
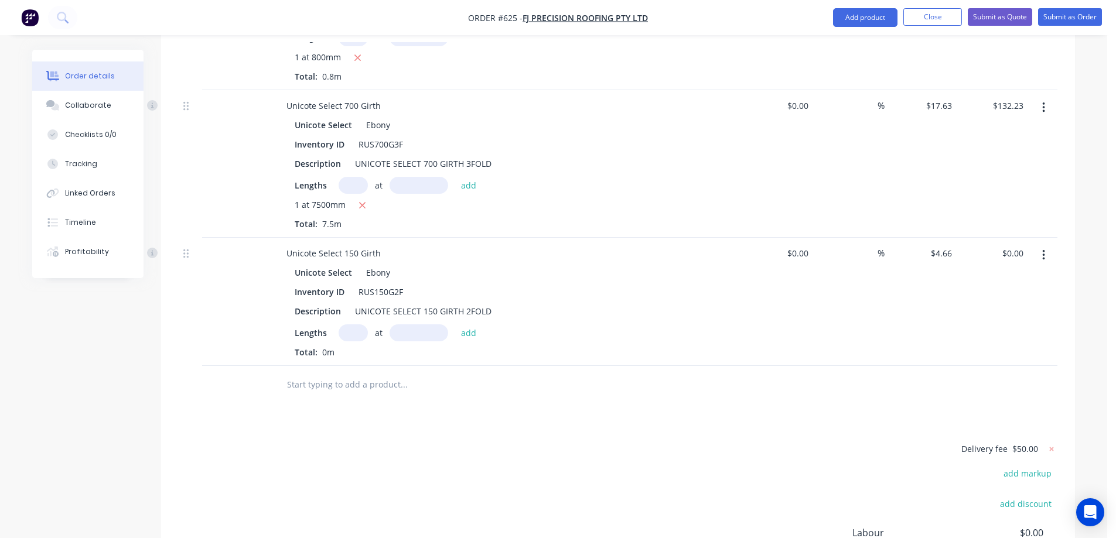
click at [345, 335] on input "text" at bounding box center [353, 333] width 29 height 17
type input "4"
type input "1000mm"
click at [459, 327] on button "add" at bounding box center [469, 333] width 28 height 16
type input "$18.64"
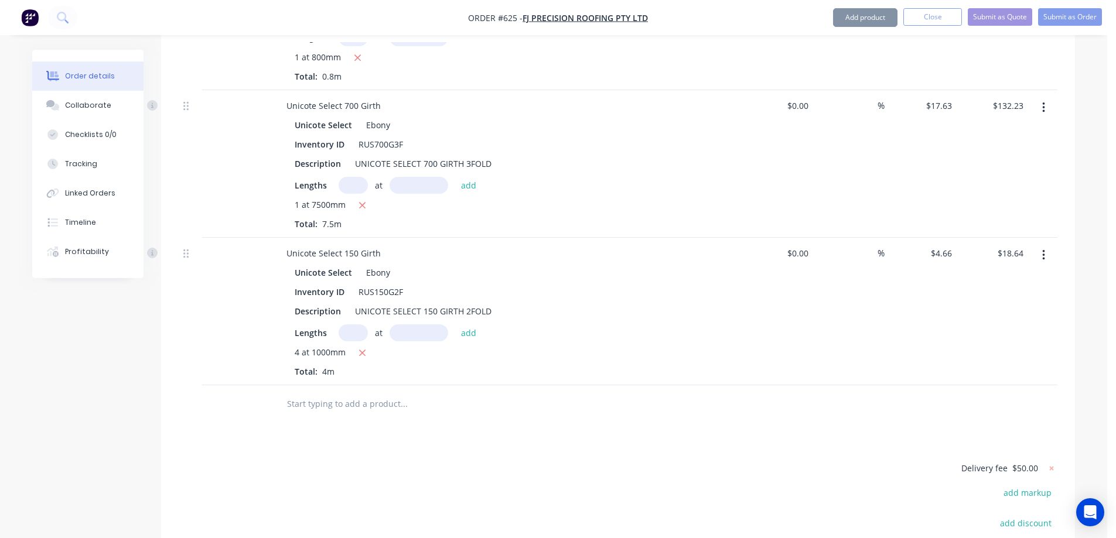
click at [315, 412] on input "text" at bounding box center [404, 404] width 234 height 23
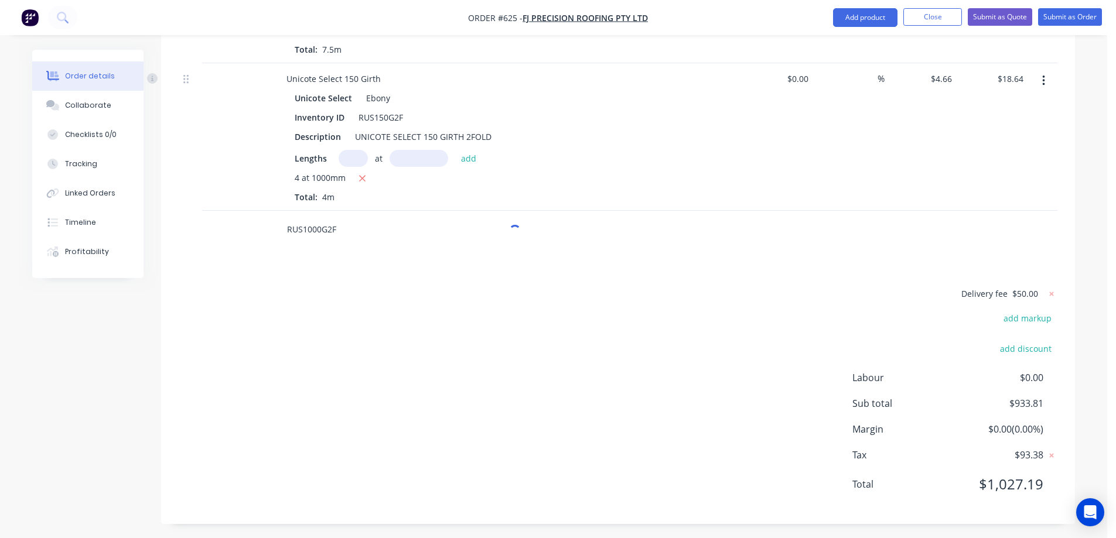
scroll to position [2190, 0]
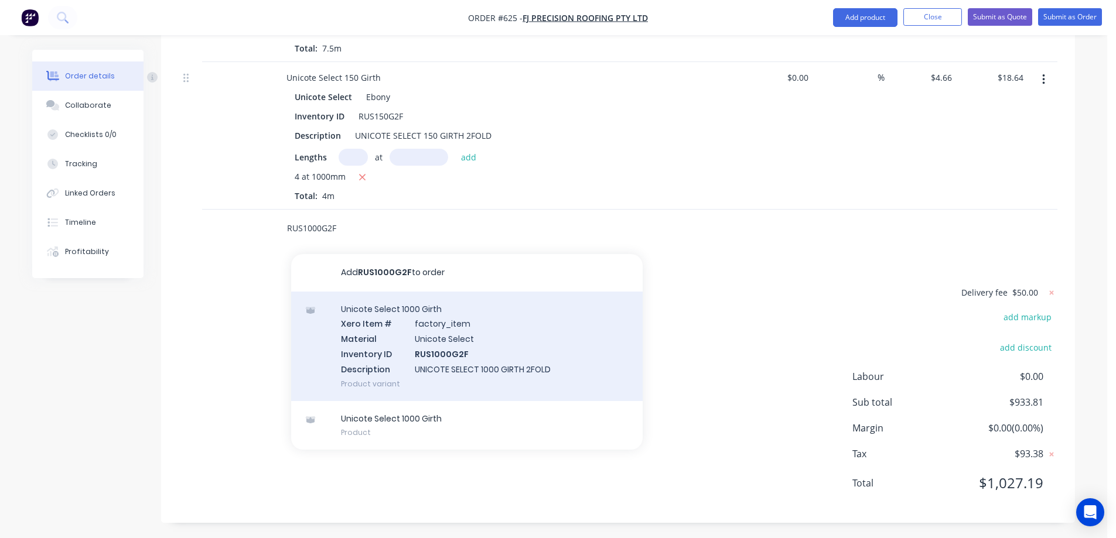
type input "RUS1000G2F"
click at [371, 343] on div "Unicote Select 1000 Girth Xero Item # factory_item Material Unicote Select Inve…" at bounding box center [467, 347] width 352 height 110
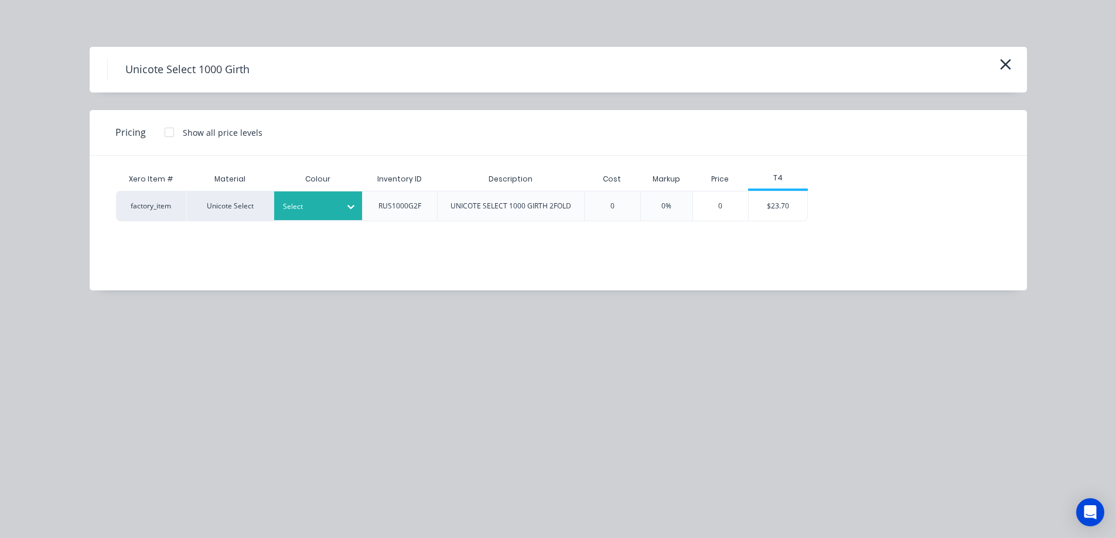
click at [335, 212] on div at bounding box center [309, 206] width 53 height 13
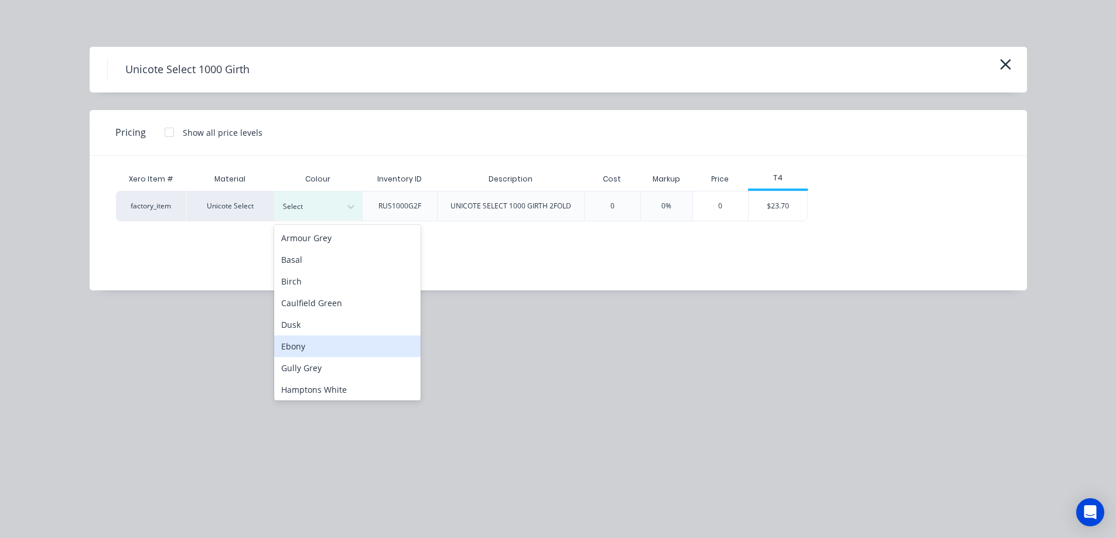
click at [318, 350] on div "Ebony" at bounding box center [347, 347] width 146 height 22
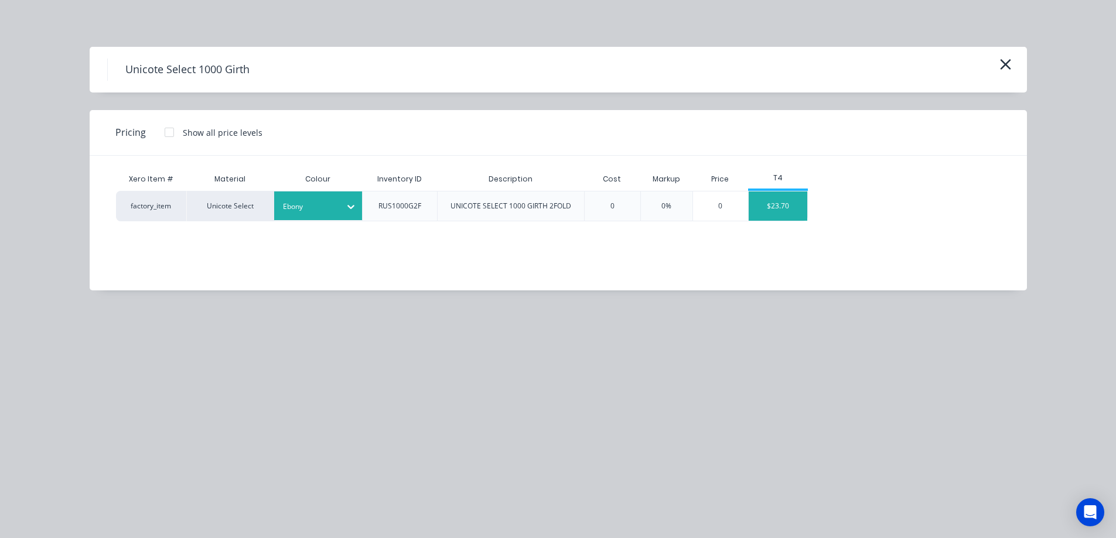
click at [780, 216] on div "$23.70" at bounding box center [778, 206] width 59 height 29
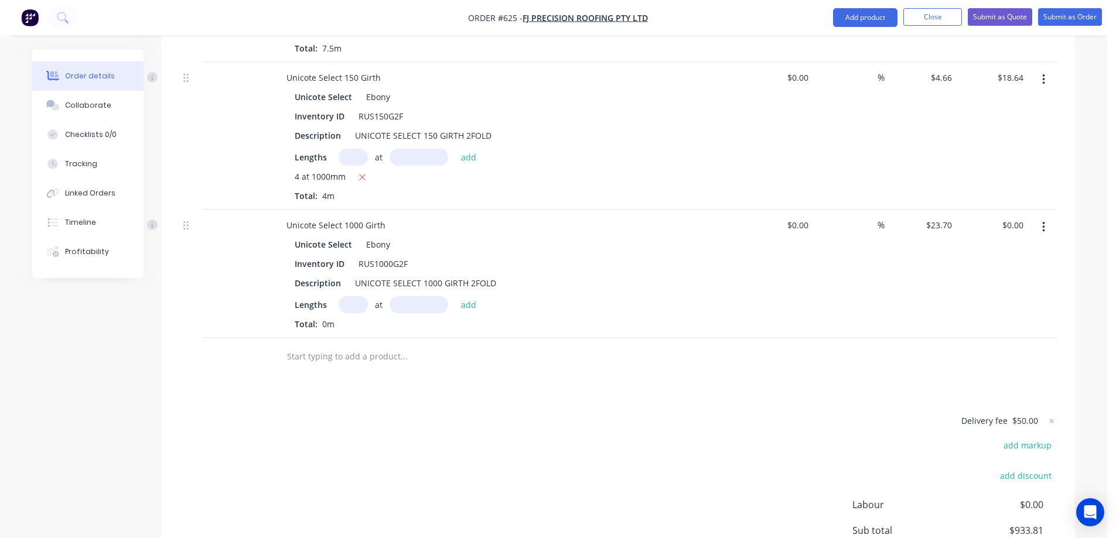
click at [347, 304] on input "text" at bounding box center [353, 304] width 29 height 17
type input "1"
type input "3000mm"
click at [470, 306] on button "add" at bounding box center [469, 304] width 28 height 16
type input "$71.10"
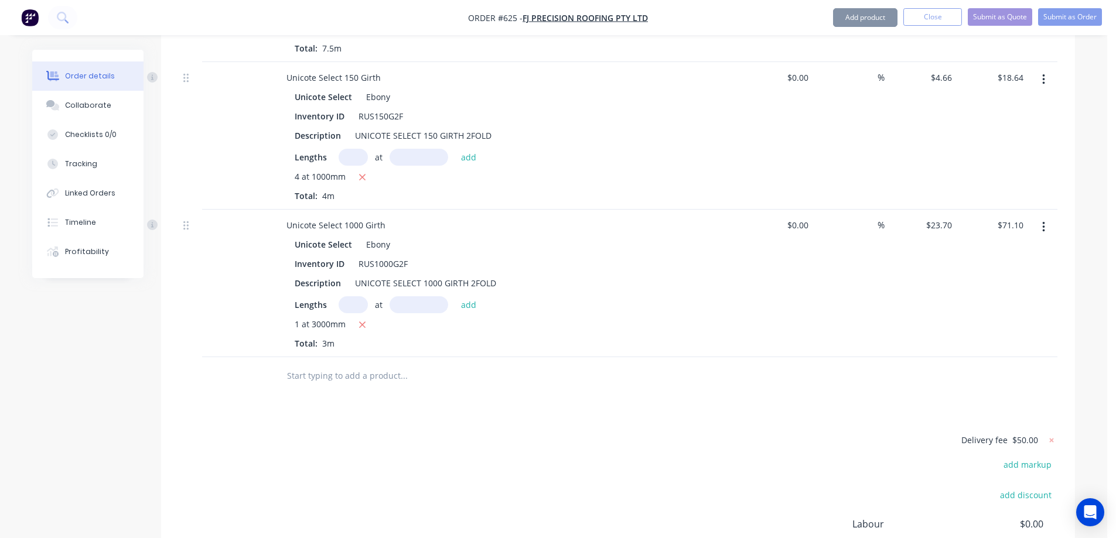
scroll to position [2307, 0]
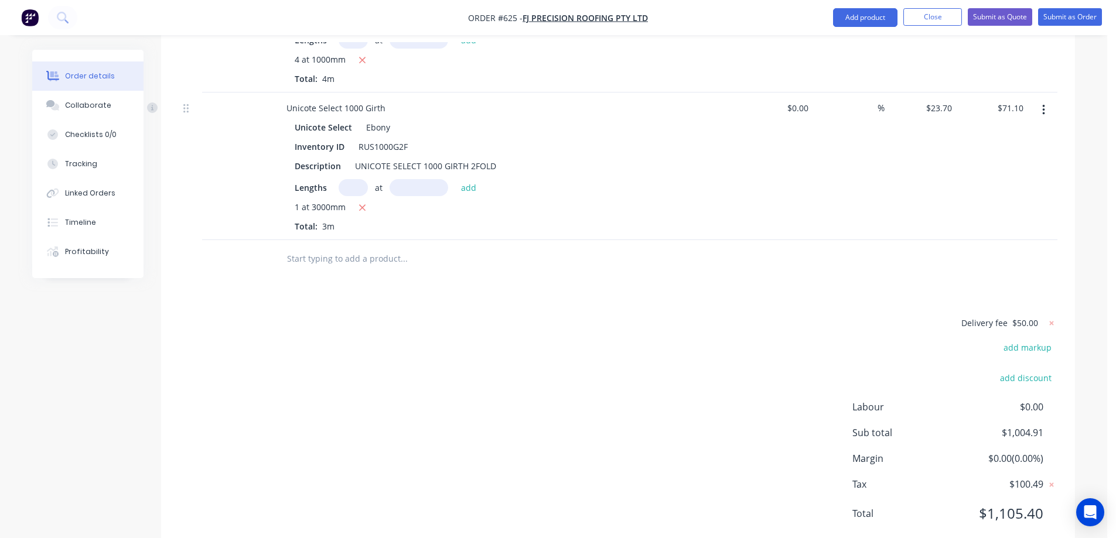
click at [333, 259] on input "text" at bounding box center [404, 258] width 234 height 23
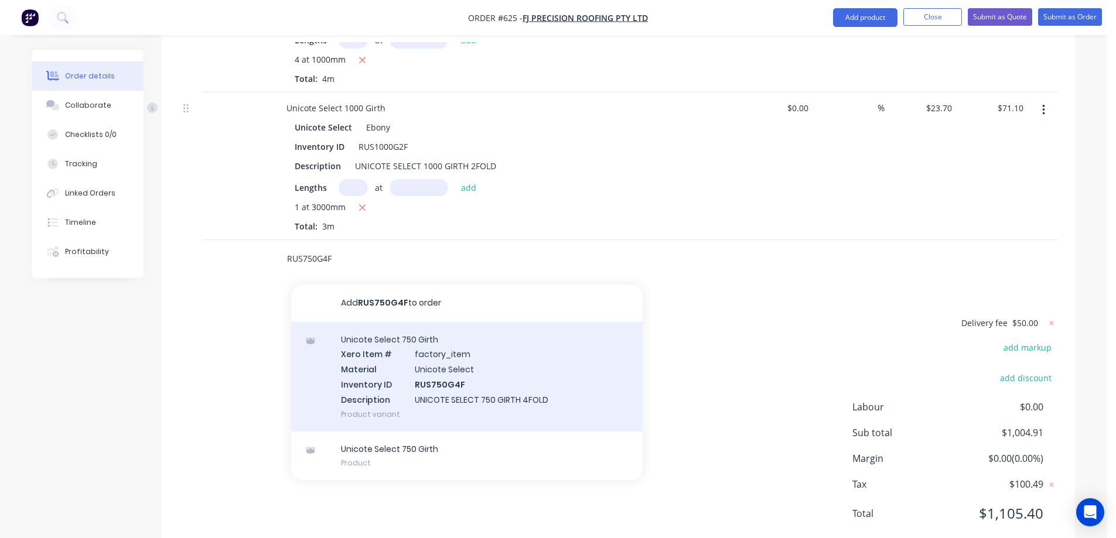
type input "RUS750G4F"
click at [359, 378] on div "Unicote Select 750 Girth Xero Item # factory_item Material Unicote Select Inven…" at bounding box center [467, 377] width 352 height 110
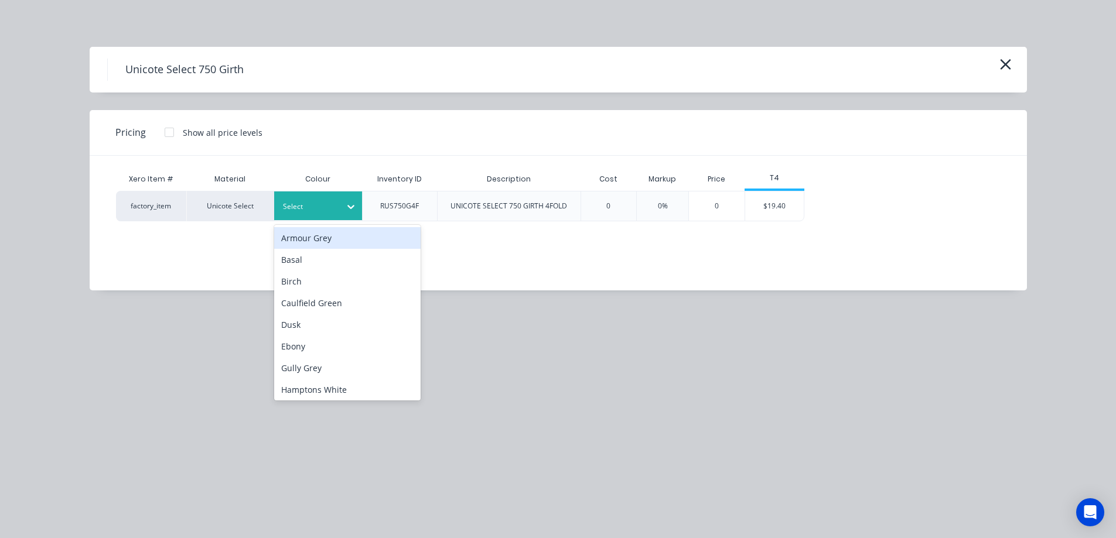
click at [336, 211] on div "Select" at bounding box center [308, 206] width 66 height 15
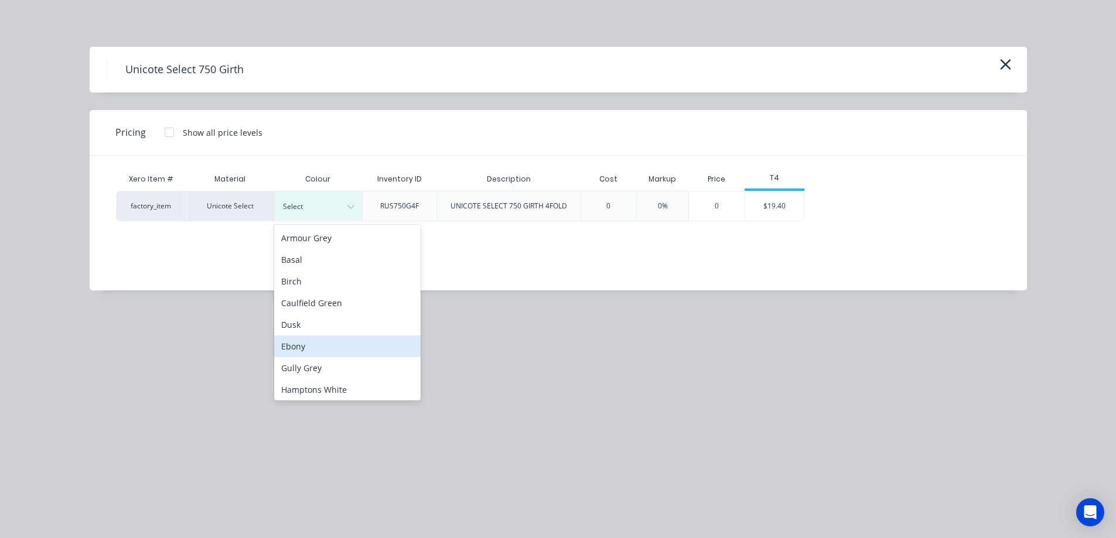
click at [299, 340] on div "Ebony" at bounding box center [347, 347] width 146 height 22
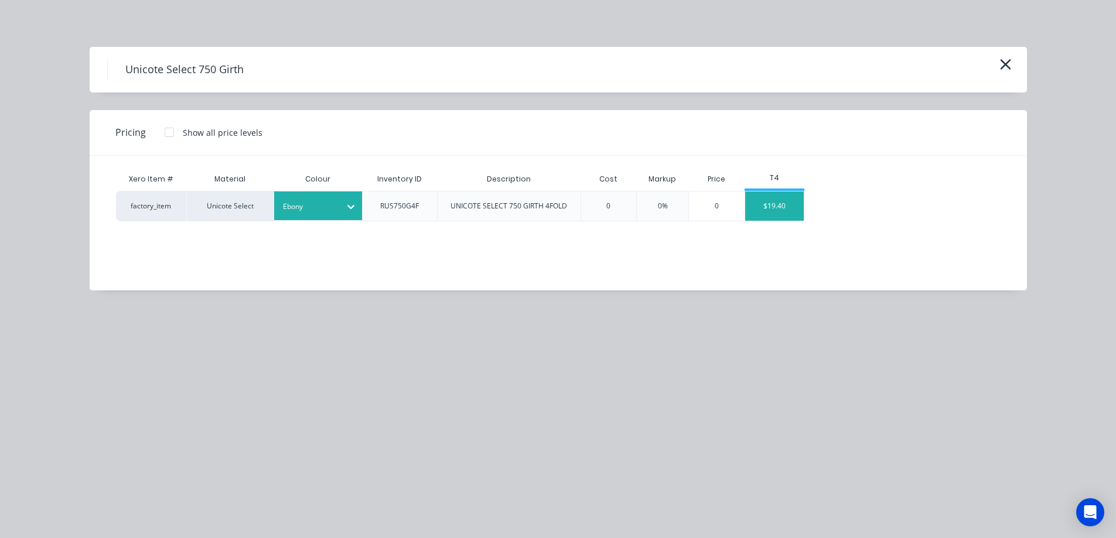
click at [790, 210] on div "$19.40" at bounding box center [774, 206] width 59 height 29
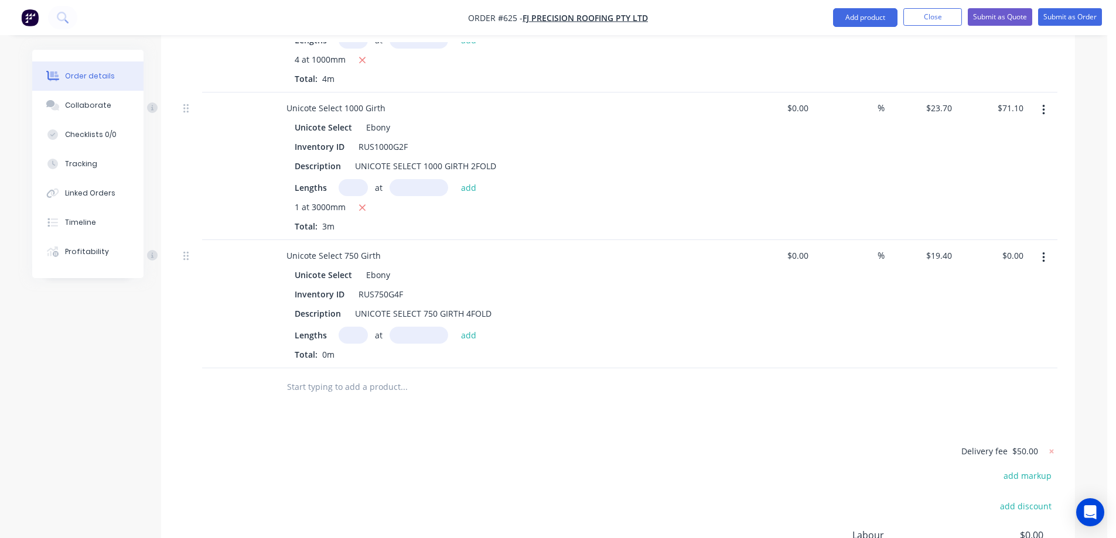
click at [359, 337] on input "text" at bounding box center [353, 335] width 29 height 17
type input "1"
type input "2100mm"
click at [472, 338] on button "add" at bounding box center [469, 335] width 28 height 16
type input "$40.74"
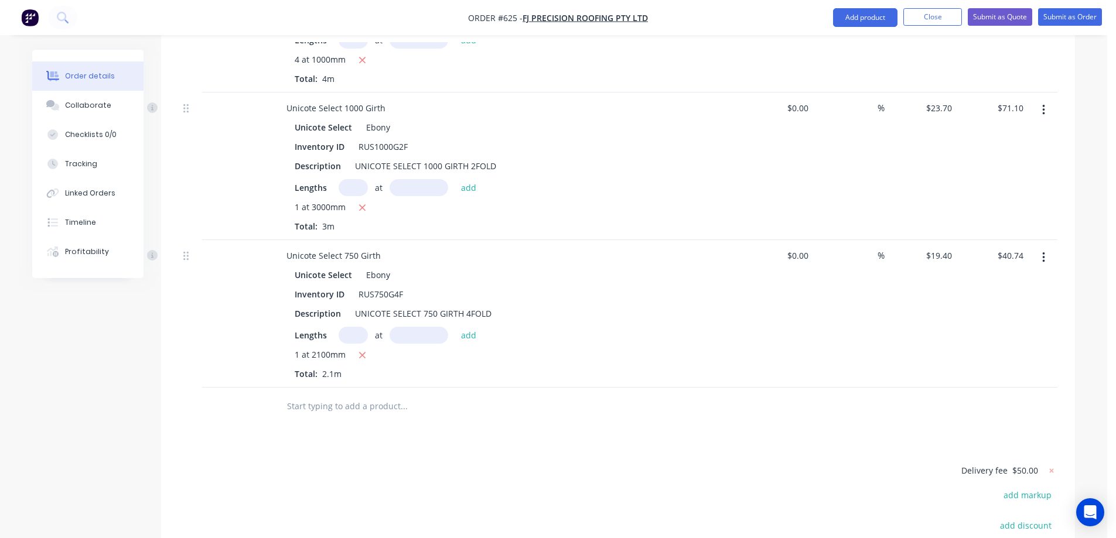
click at [369, 403] on input "text" at bounding box center [404, 406] width 234 height 23
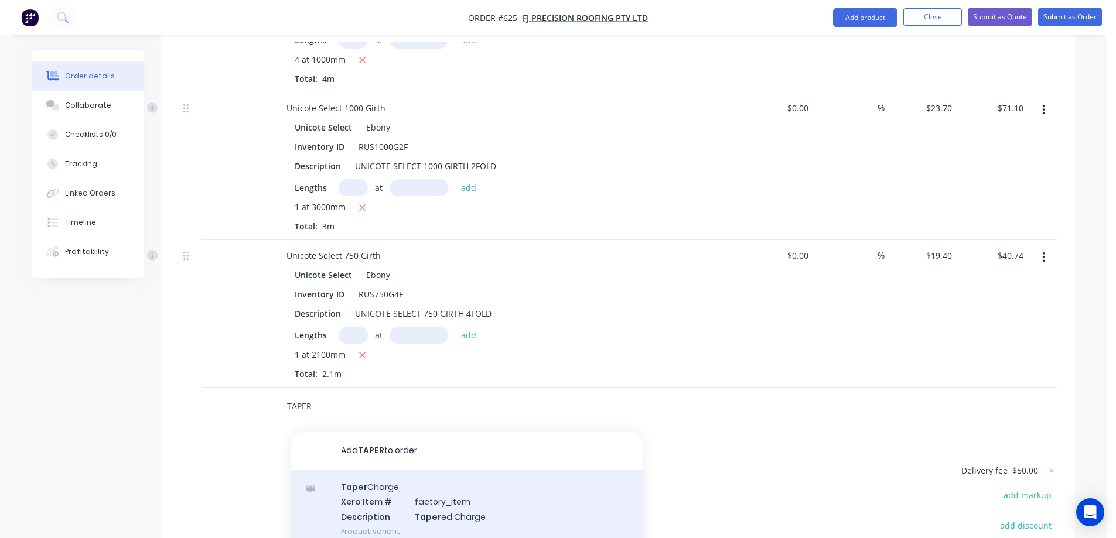
type input "TAPER"
click at [381, 497] on div "Taper Charge Xero Item # factory_item Description Taper ed Charge Product varia…" at bounding box center [467, 509] width 352 height 79
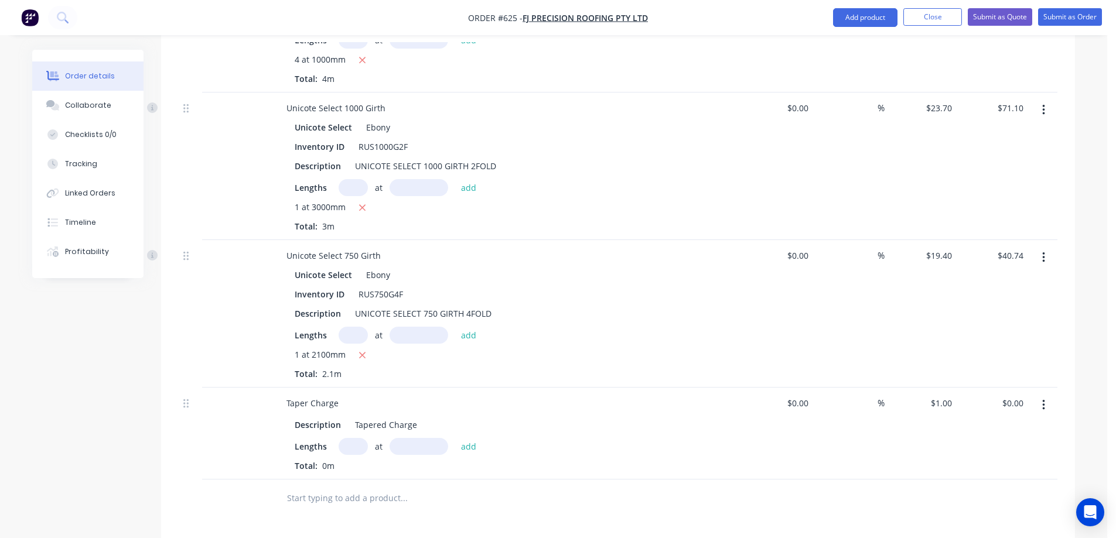
click at [350, 445] on input "text" at bounding box center [353, 446] width 29 height 17
type input "1"
type input "3000mm"
click at [462, 446] on button "add" at bounding box center [469, 446] width 28 height 16
type input "$3.00"
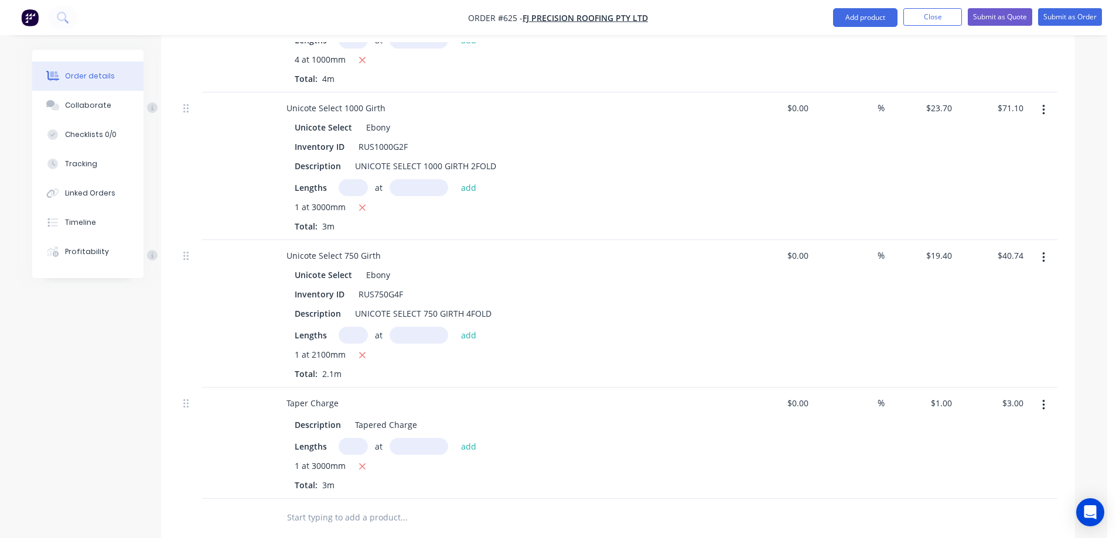
click at [182, 406] on div at bounding box center [190, 443] width 23 height 111
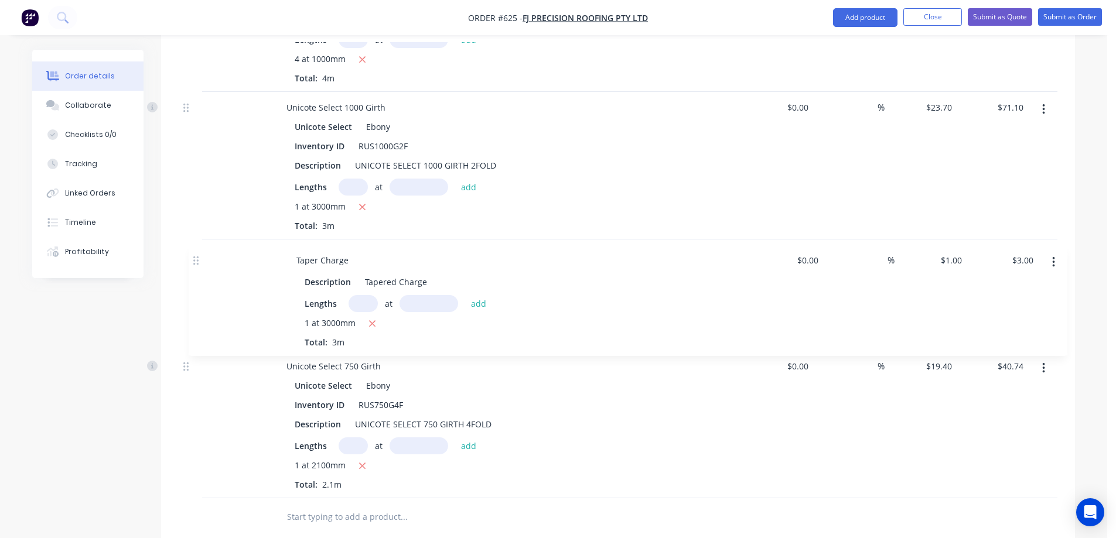
drag, startPoint x: 185, startPoint y: 404, endPoint x: 196, endPoint y: 255, distance: 149.8
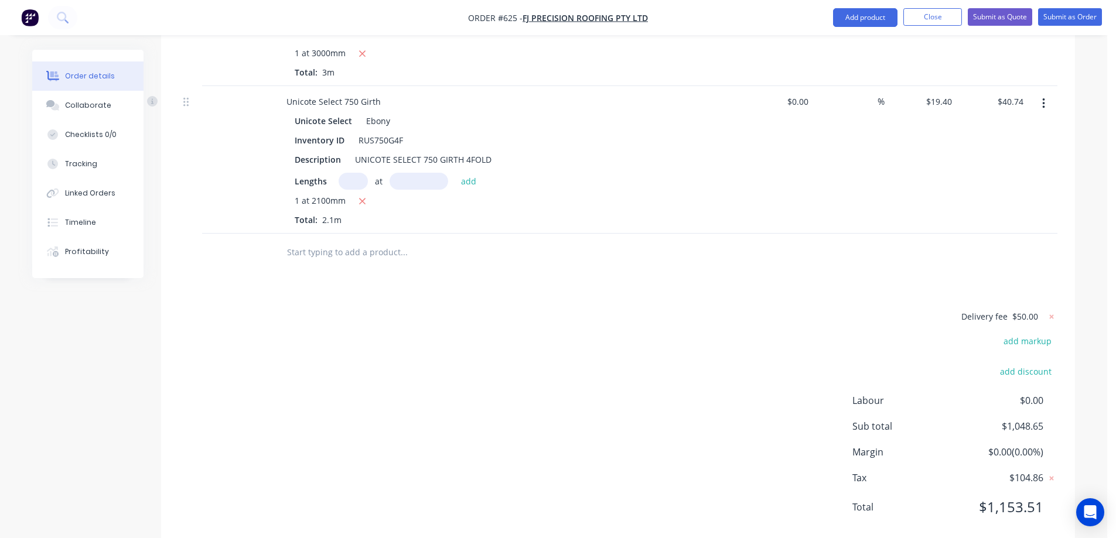
scroll to position [2599, 0]
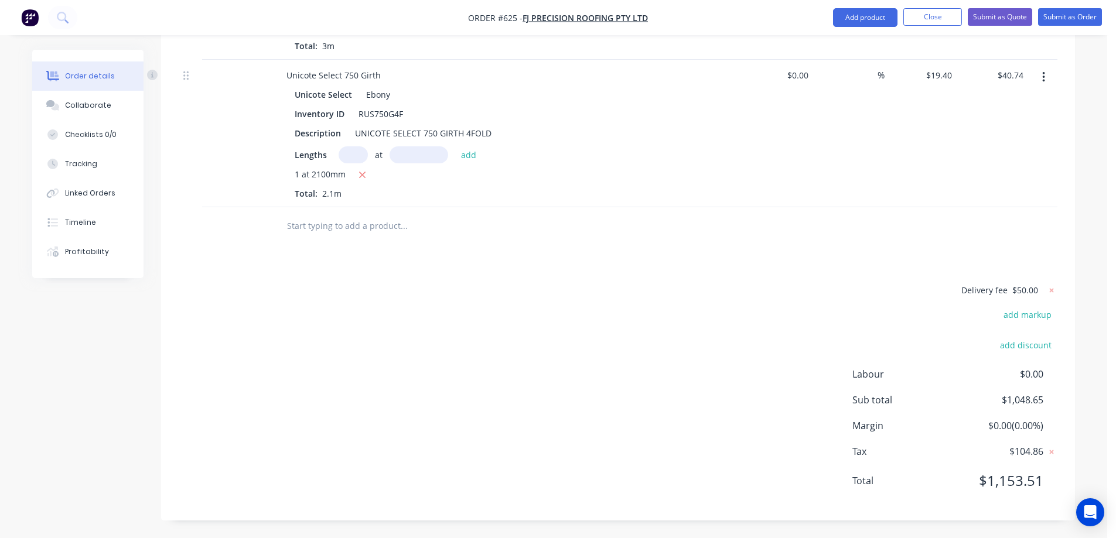
click at [329, 226] on input "text" at bounding box center [404, 225] width 234 height 23
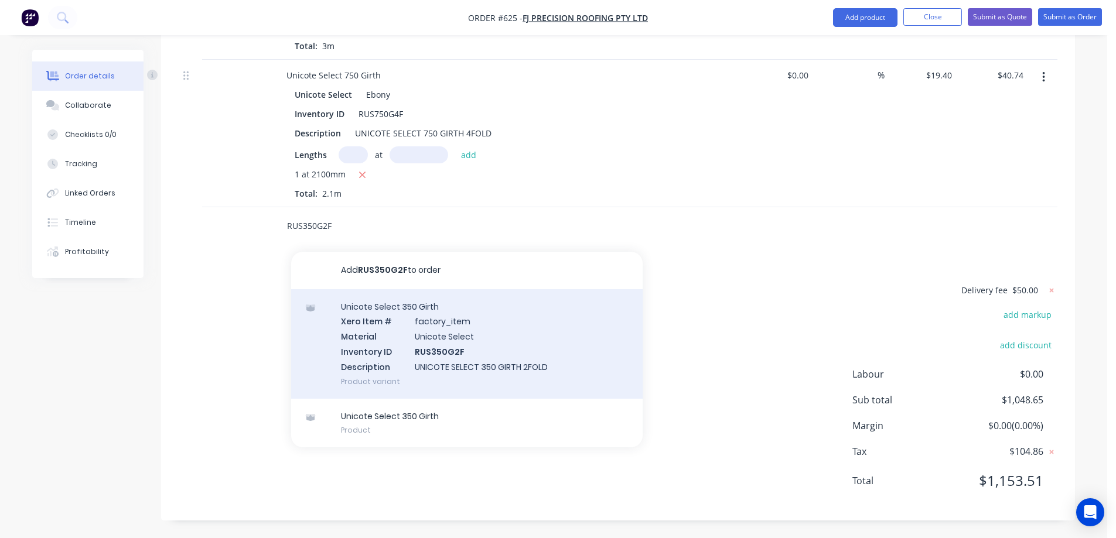
type input "RUS350G2F"
click at [371, 320] on div "Unicote Select 350 Girth Xero Item # factory_item Material Unicote Select Inven…" at bounding box center [467, 344] width 352 height 110
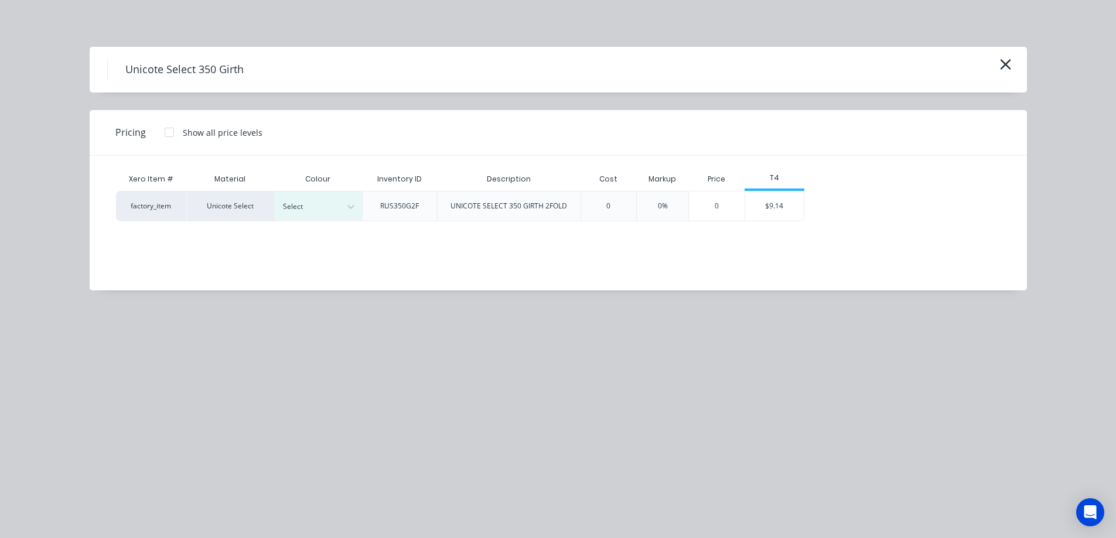
click at [332, 224] on div "Xero Item # Material Colour Inventory ID Description Cost Markup Price T4 facto…" at bounding box center [550, 214] width 920 height 117
click at [334, 209] on div at bounding box center [309, 206] width 53 height 13
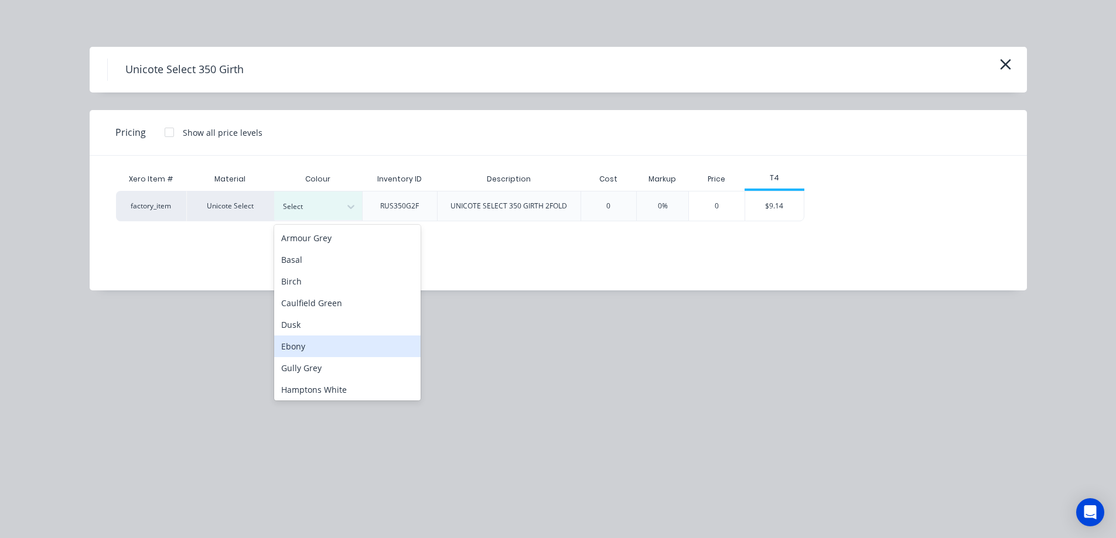
click at [310, 343] on div "Ebony" at bounding box center [347, 347] width 146 height 22
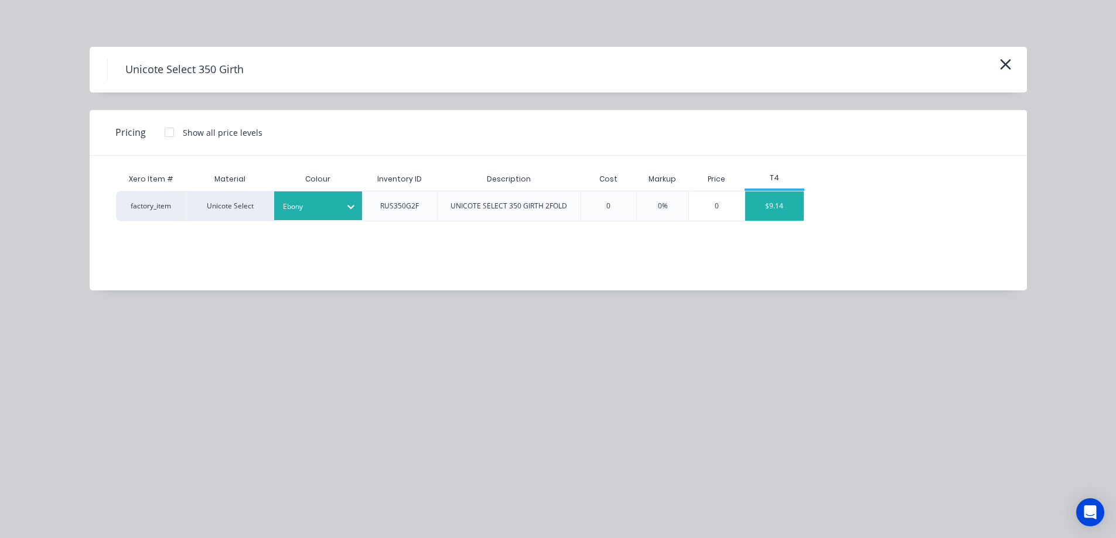
click at [768, 213] on div "$9.14" at bounding box center [774, 206] width 59 height 29
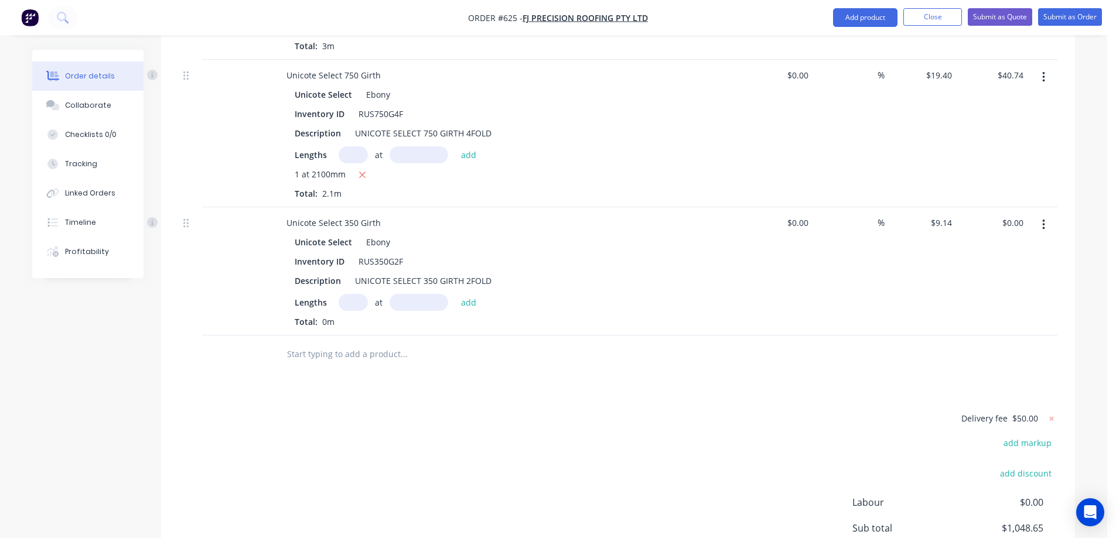
click at [359, 301] on input "text" at bounding box center [353, 302] width 29 height 17
type input "1"
type input "3000mm"
click at [456, 302] on button "add" at bounding box center [469, 302] width 28 height 16
type input "$27.42"
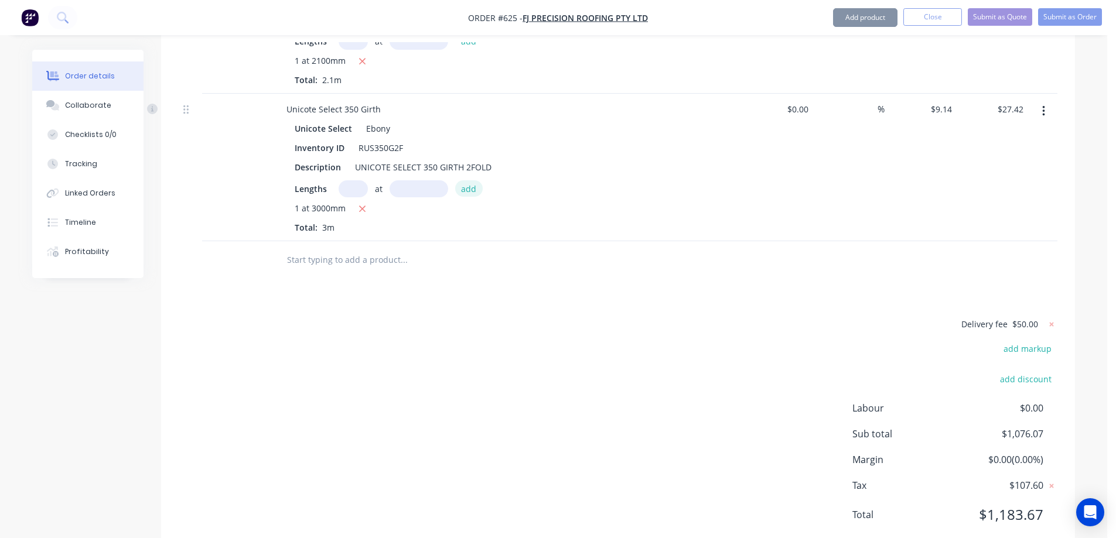
scroll to position [2746, 0]
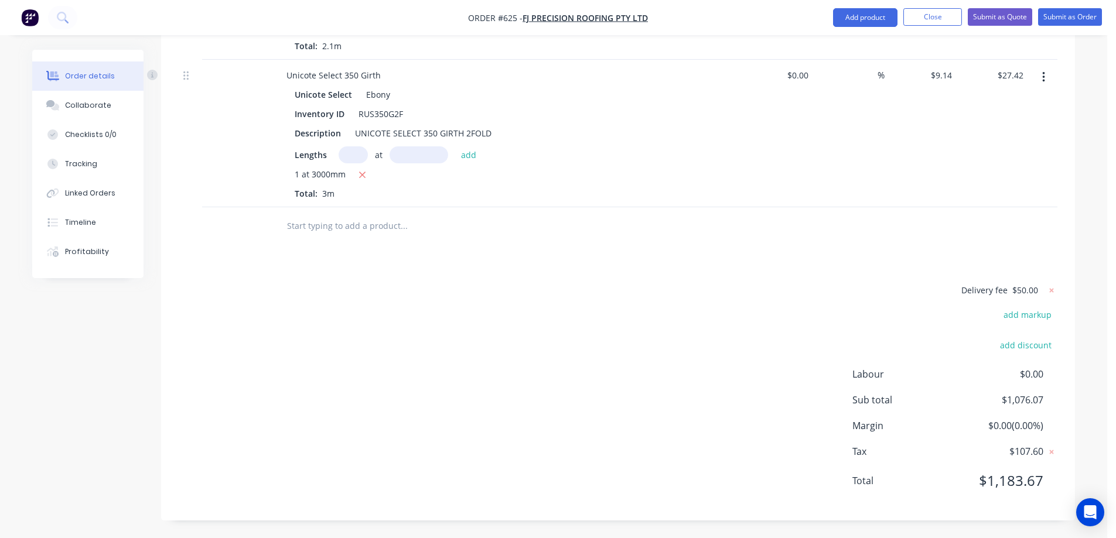
click at [346, 226] on input "text" at bounding box center [404, 225] width 234 height 23
click at [868, 12] on button "Add product" at bounding box center [865, 17] width 64 height 19
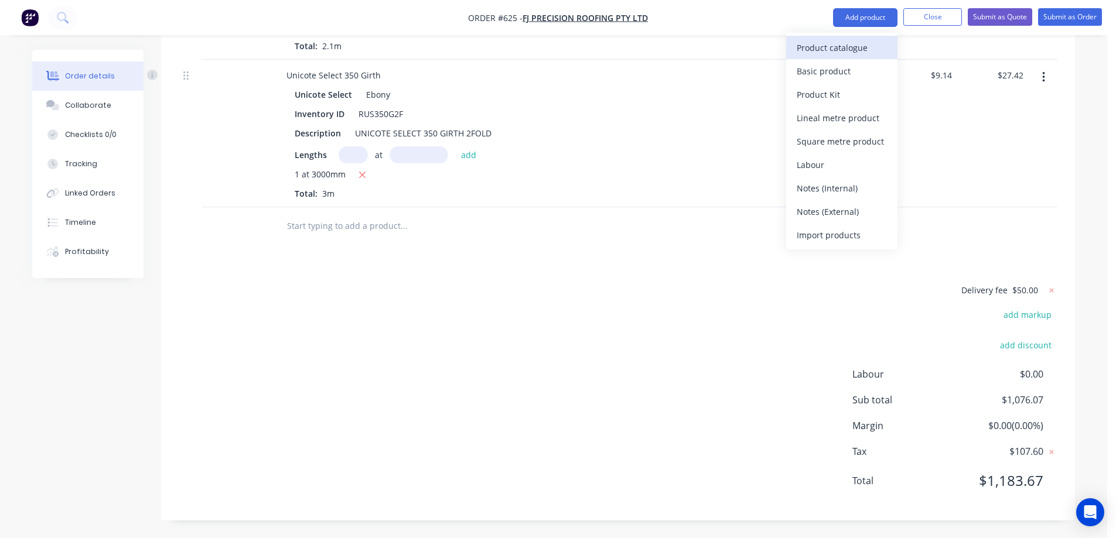
click at [850, 55] on div "Product catalogue" at bounding box center [842, 47] width 90 height 17
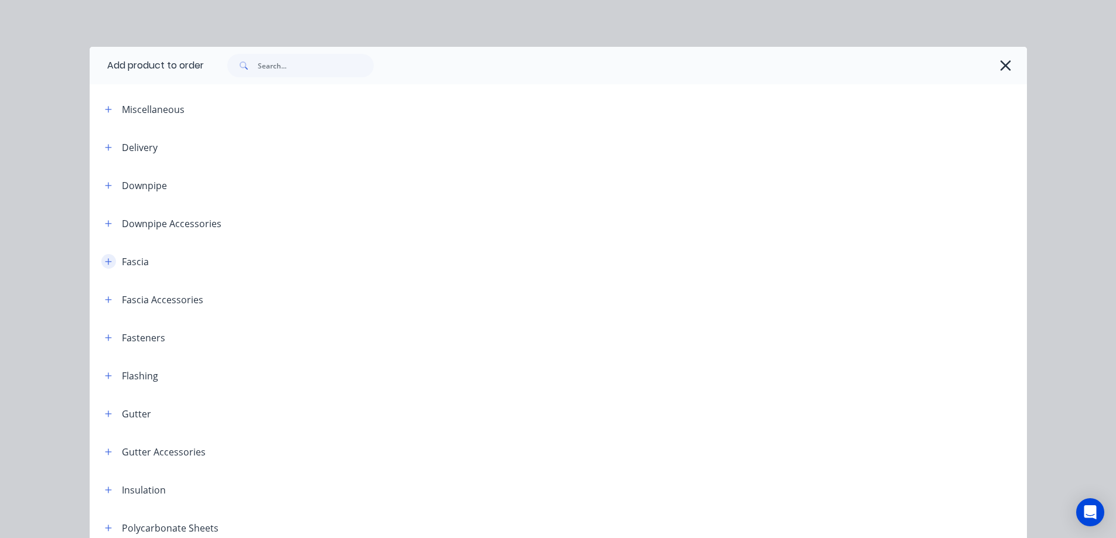
click at [107, 262] on icon "button" at bounding box center [108, 261] width 6 height 6
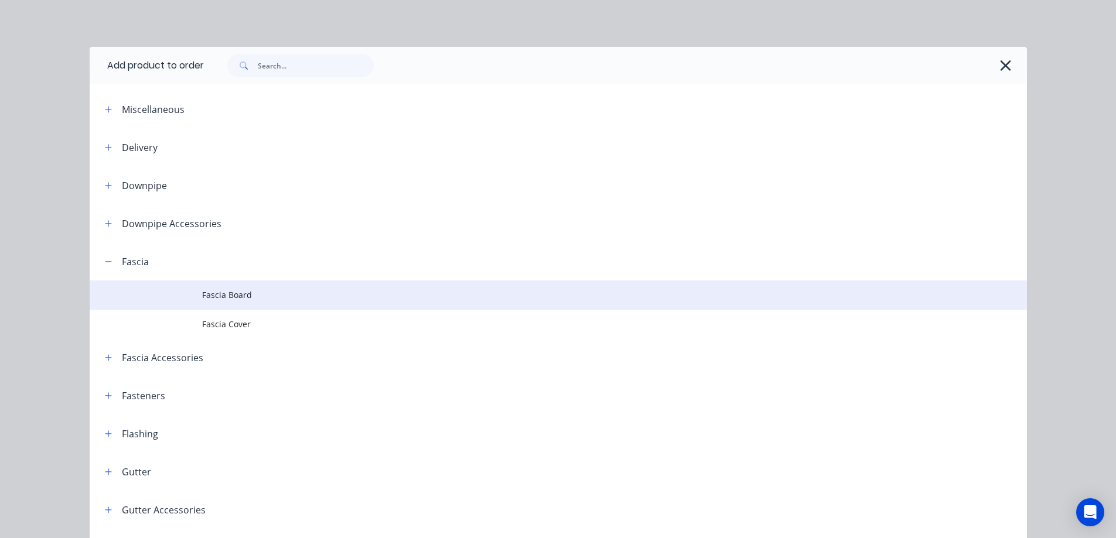
click at [213, 291] on span "Fascia Board" at bounding box center [532, 295] width 660 height 12
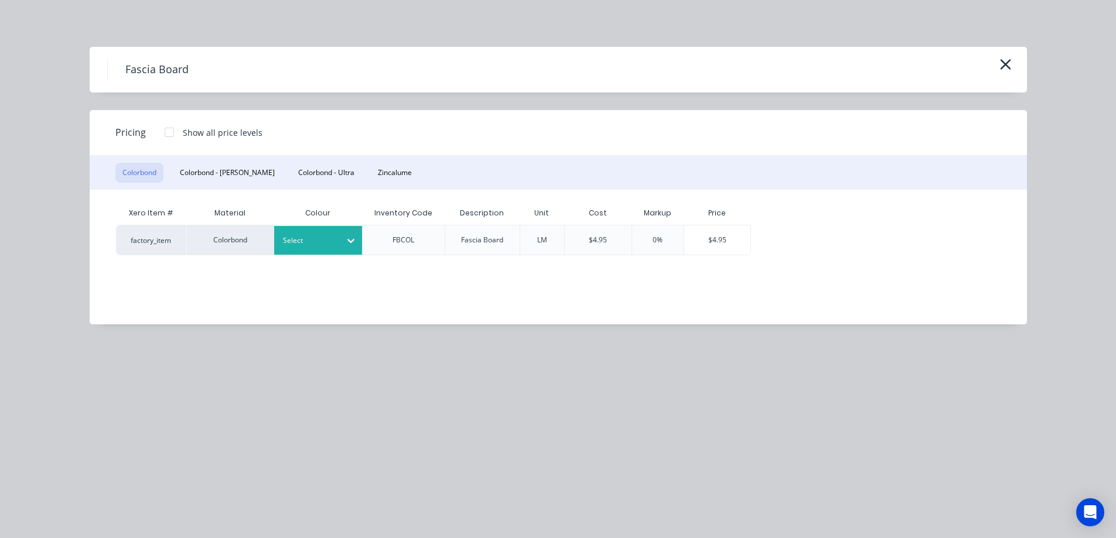
click at [331, 242] on div at bounding box center [309, 240] width 53 height 13
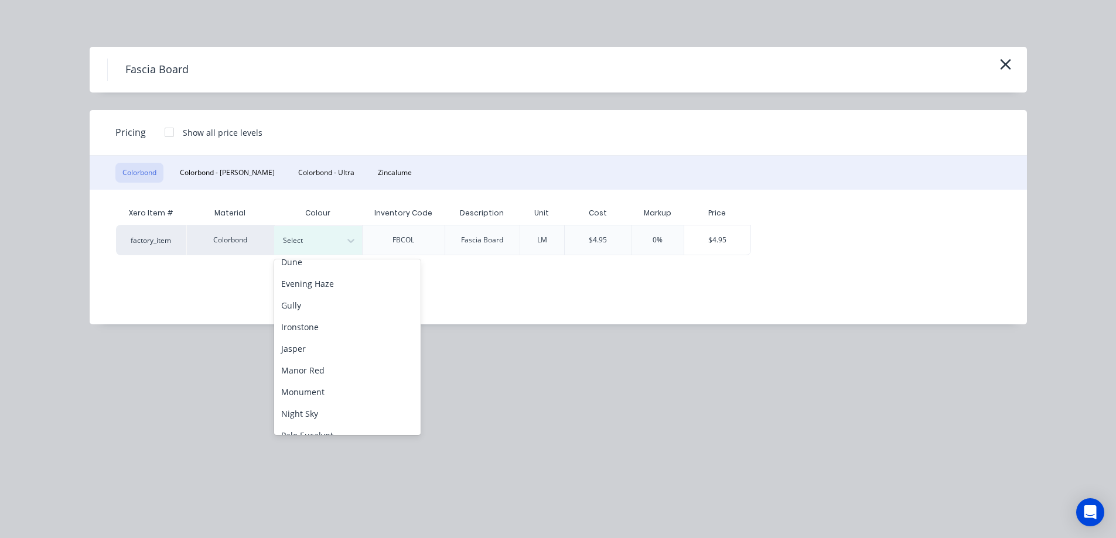
scroll to position [176, 0]
click at [304, 398] on div "Night Sky" at bounding box center [347, 401] width 146 height 22
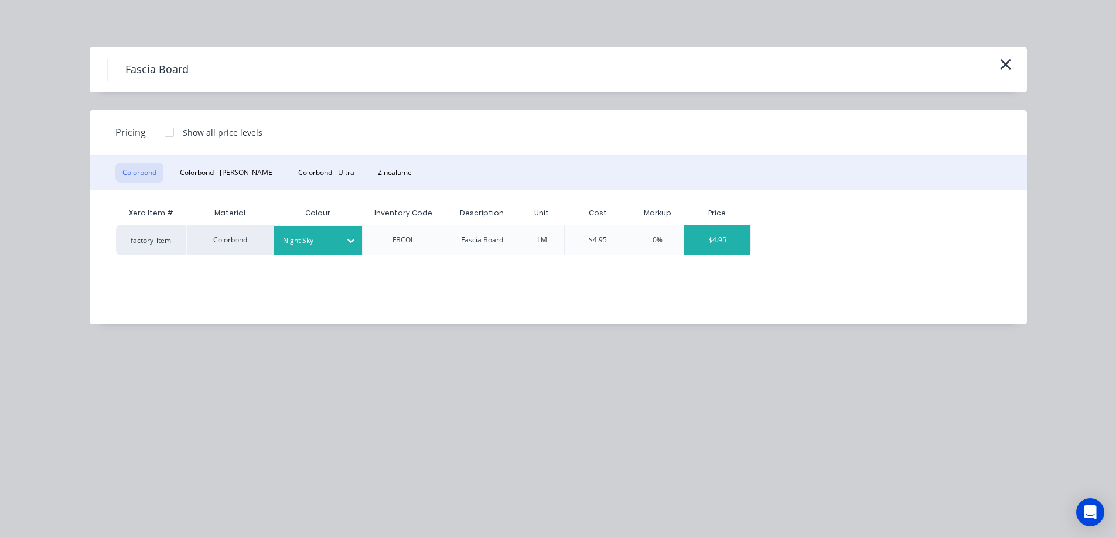
click at [703, 245] on div "$4.95" at bounding box center [717, 240] width 66 height 29
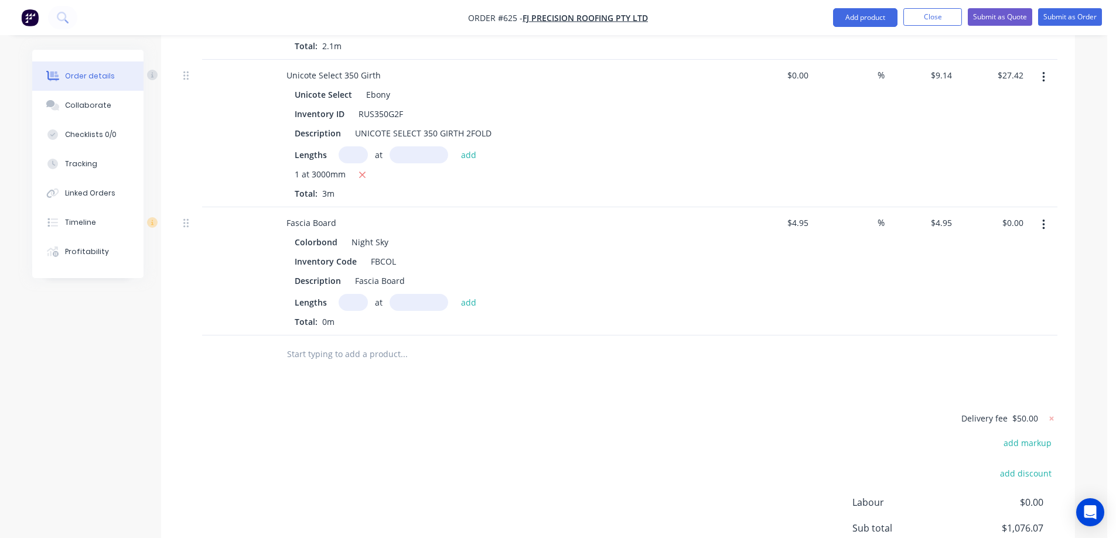
click at [345, 299] on input "text" at bounding box center [353, 302] width 29 height 17
type input "1"
type input "7000mm"
click at [469, 305] on button "add" at bounding box center [469, 302] width 28 height 16
type input "$34.65"
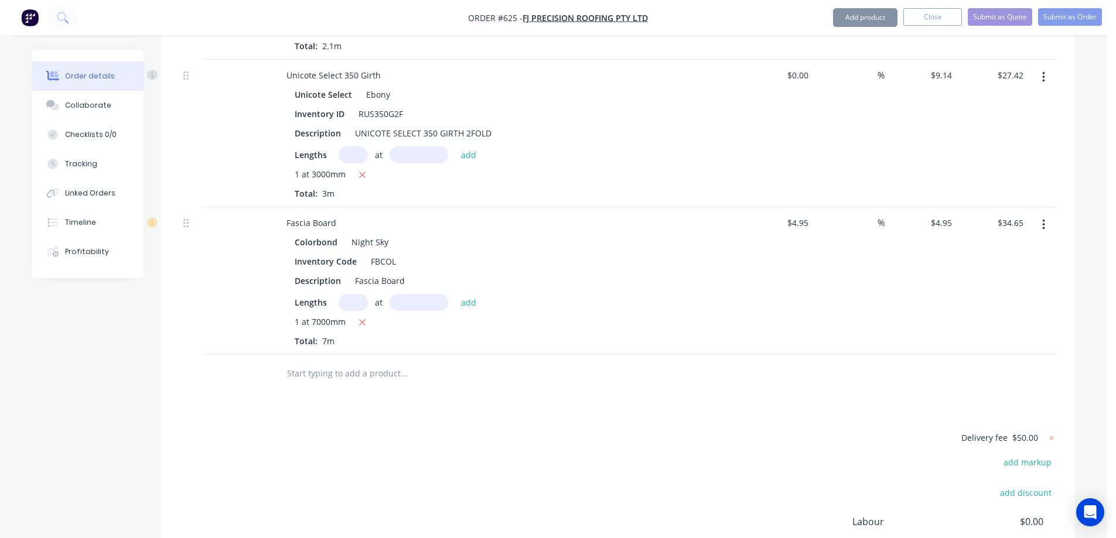
scroll to position [2894, 0]
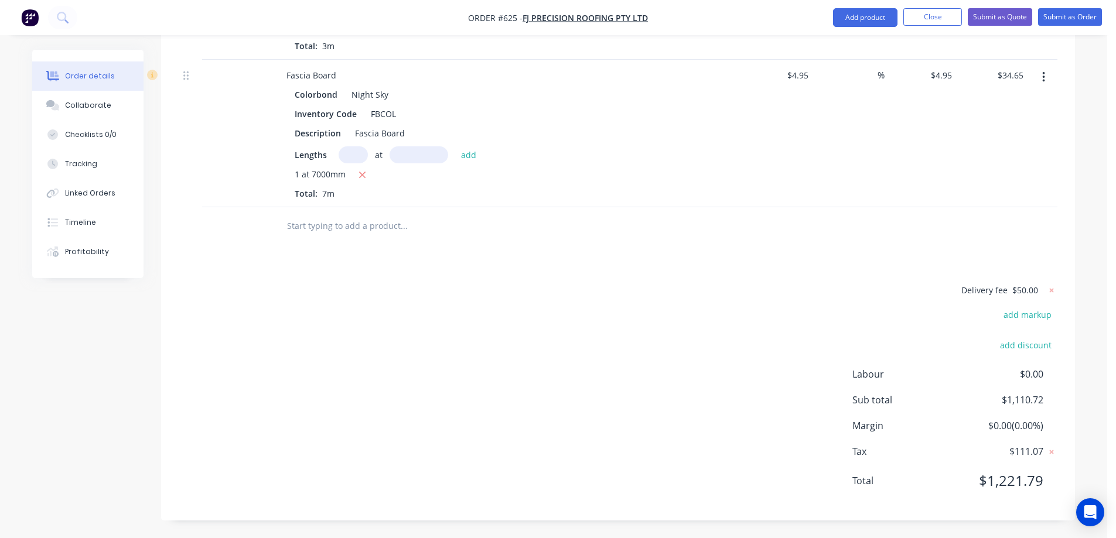
click at [323, 233] on input "text" at bounding box center [404, 225] width 234 height 23
click at [844, 9] on button "Add product" at bounding box center [865, 17] width 64 height 19
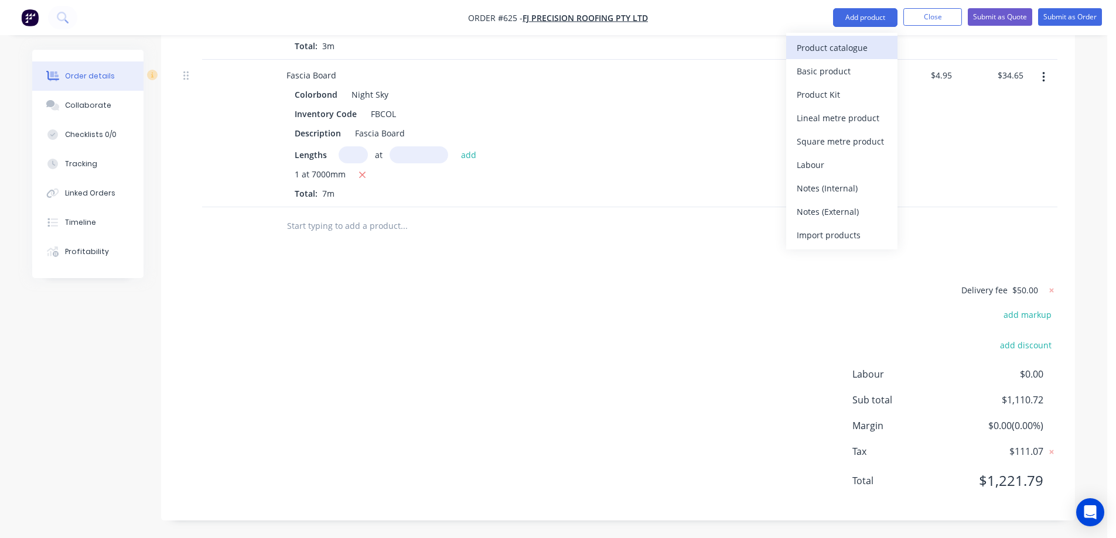
click at [839, 48] on div "Product catalogue" at bounding box center [842, 47] width 90 height 17
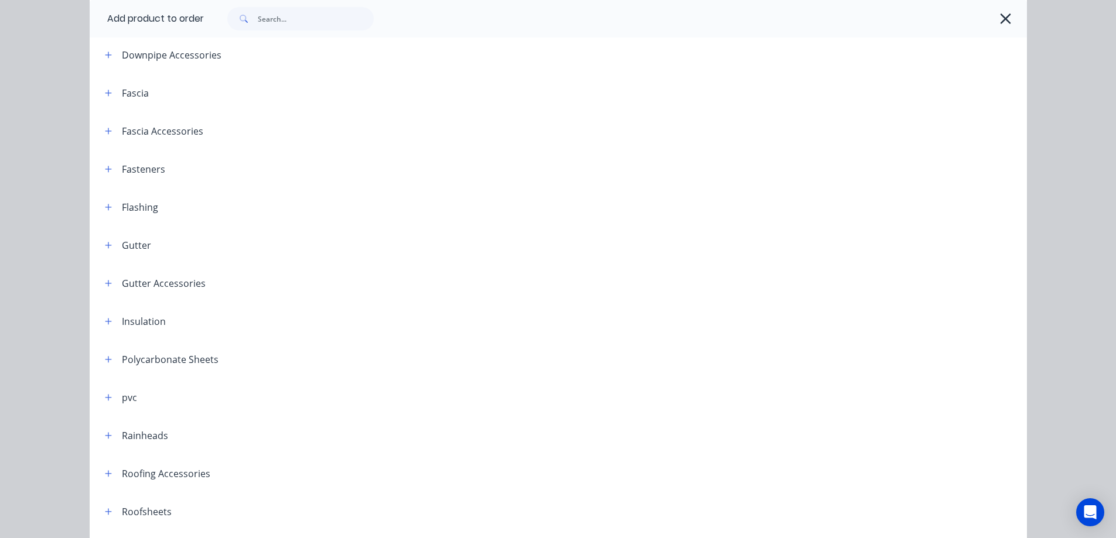
scroll to position [176, 0]
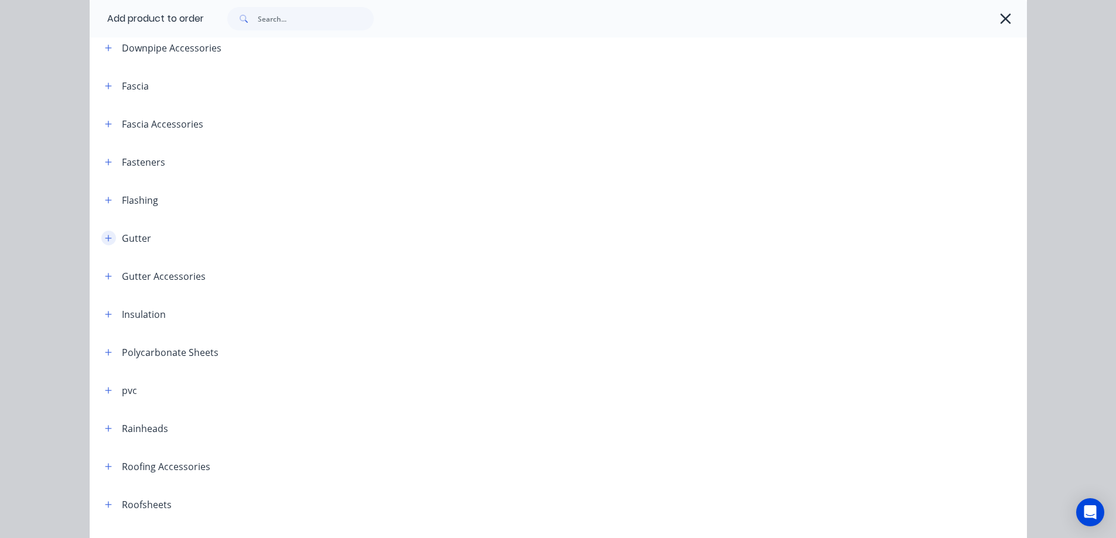
click at [105, 238] on icon "button" at bounding box center [108, 238] width 6 height 6
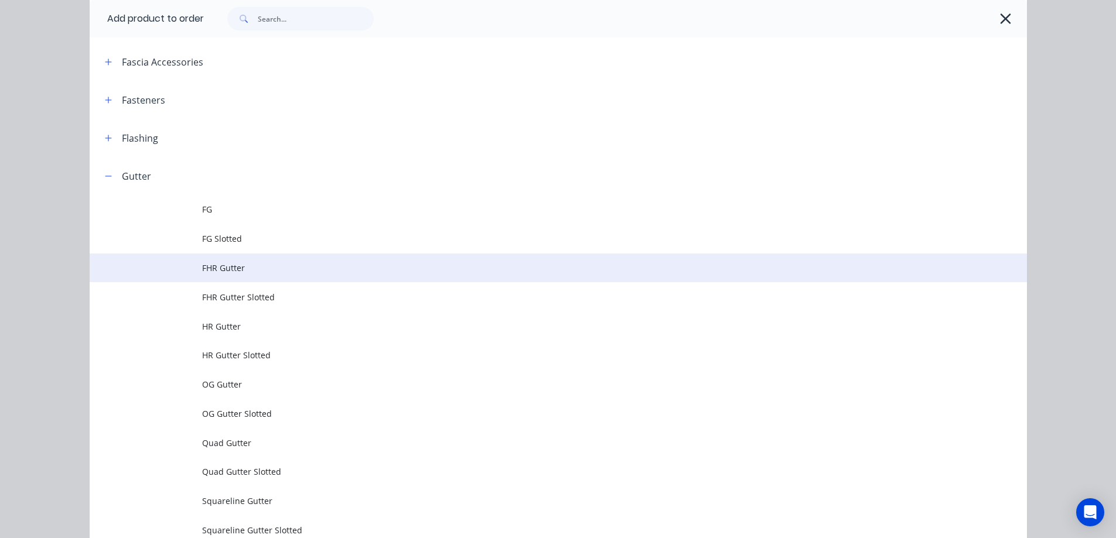
scroll to position [410, 0]
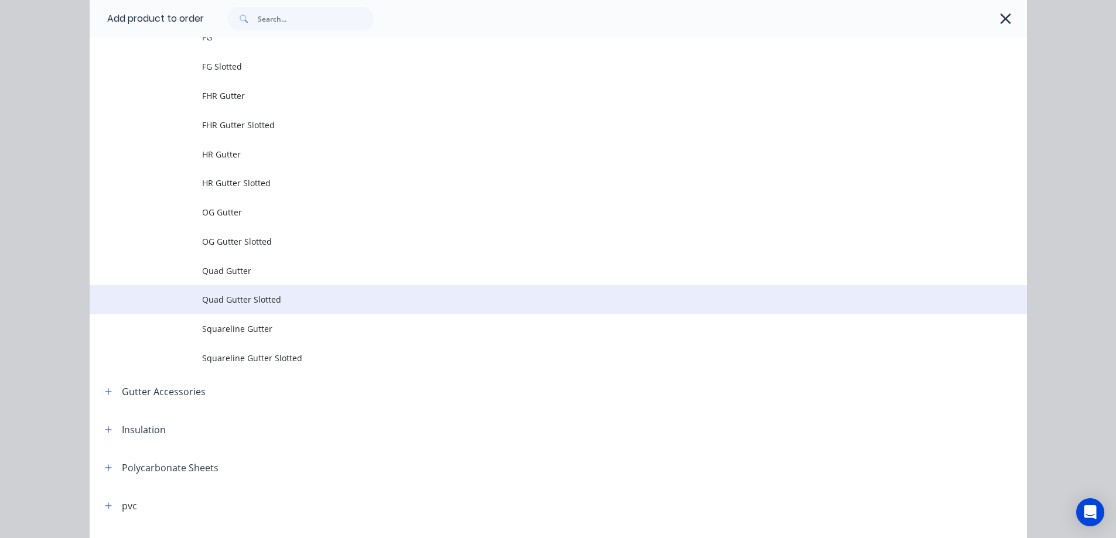
click at [223, 298] on span "Quad Gutter Slotted" at bounding box center [532, 300] width 660 height 12
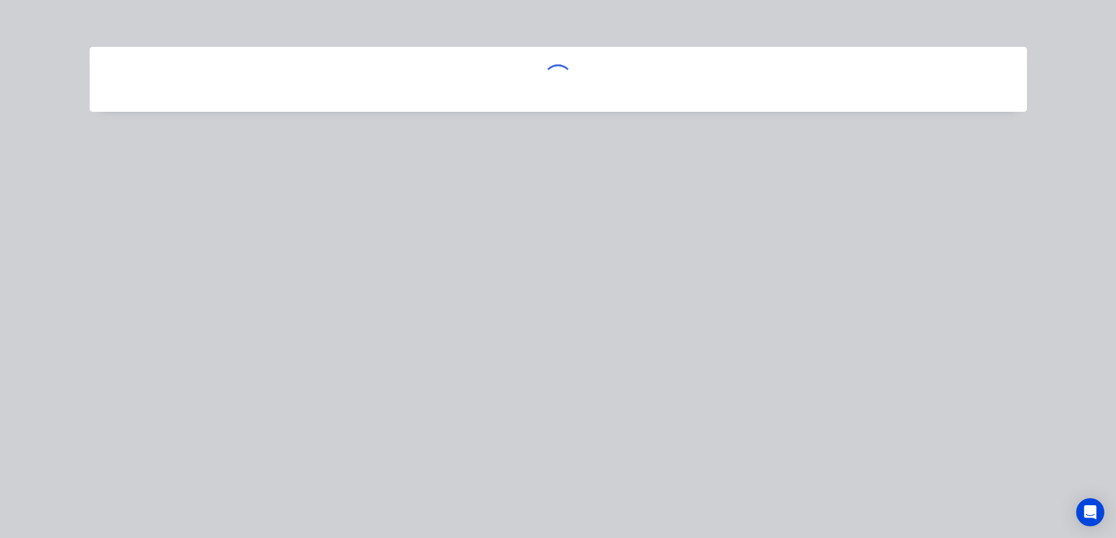
scroll to position [0, 0]
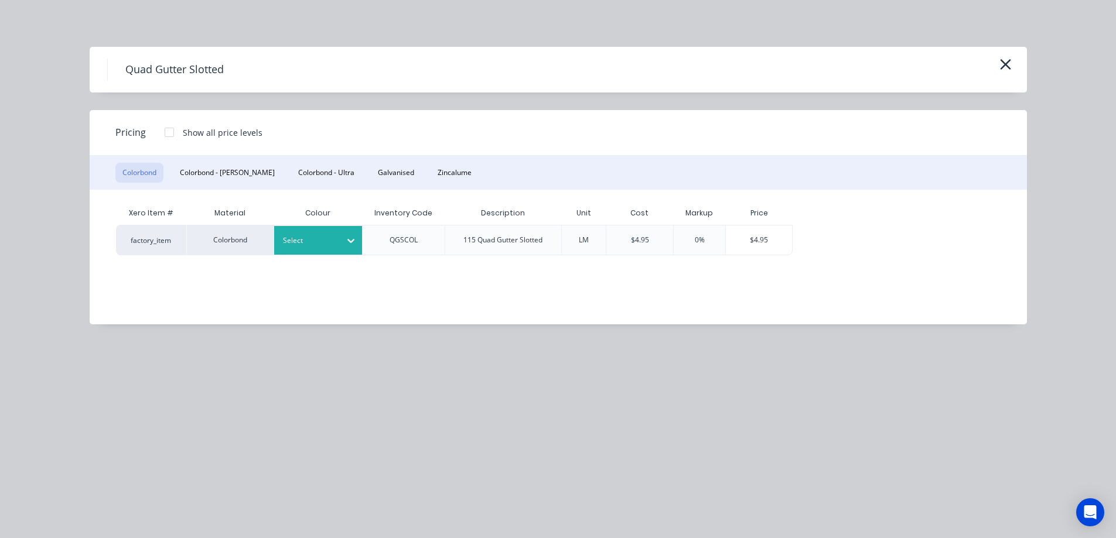
click at [300, 249] on div "Select" at bounding box center [318, 240] width 88 height 29
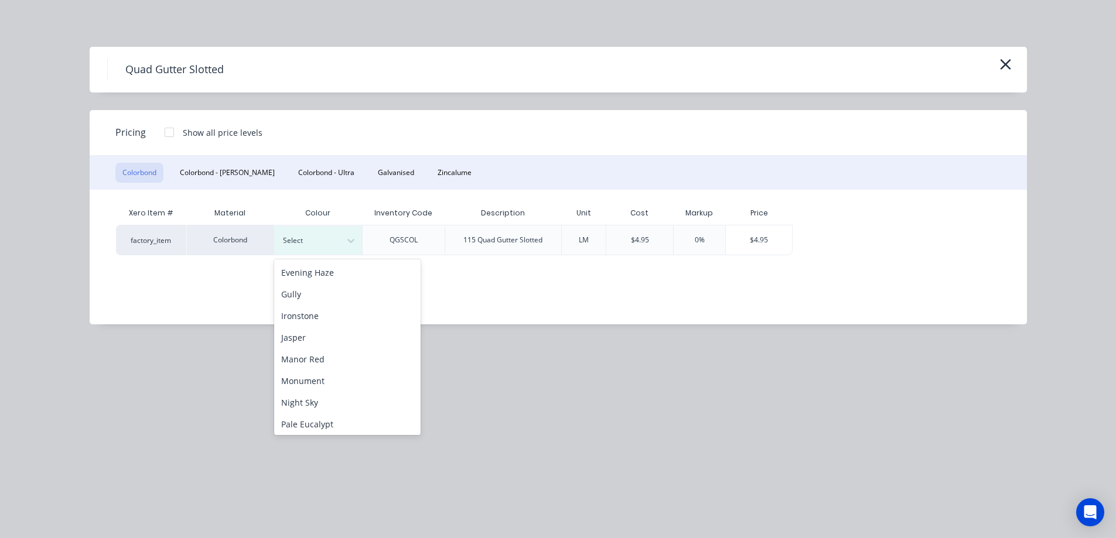
scroll to position [176, 0]
click at [300, 394] on div "Night Sky" at bounding box center [347, 401] width 146 height 22
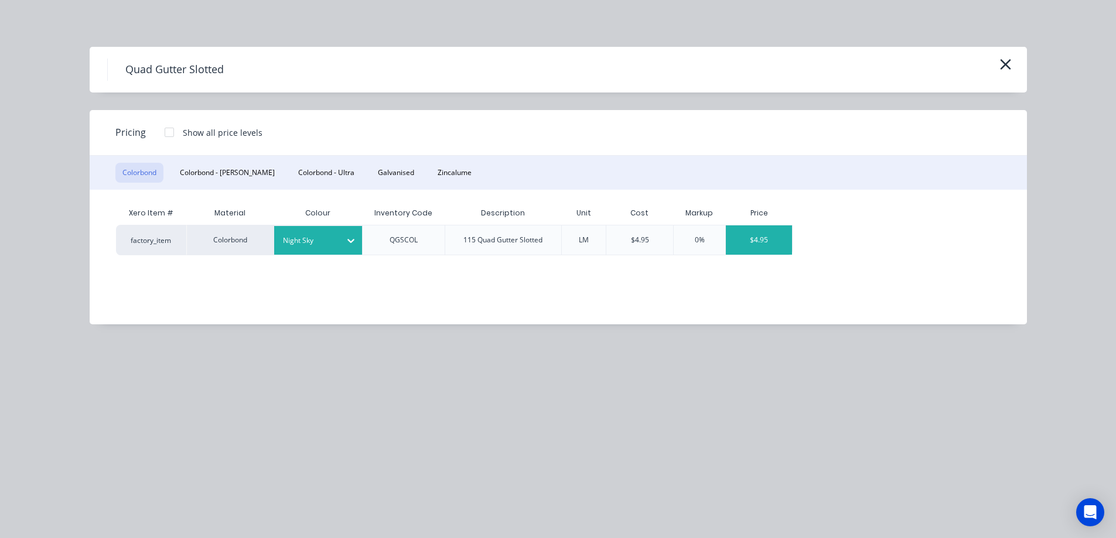
click at [775, 238] on div "$4.95" at bounding box center [759, 240] width 66 height 29
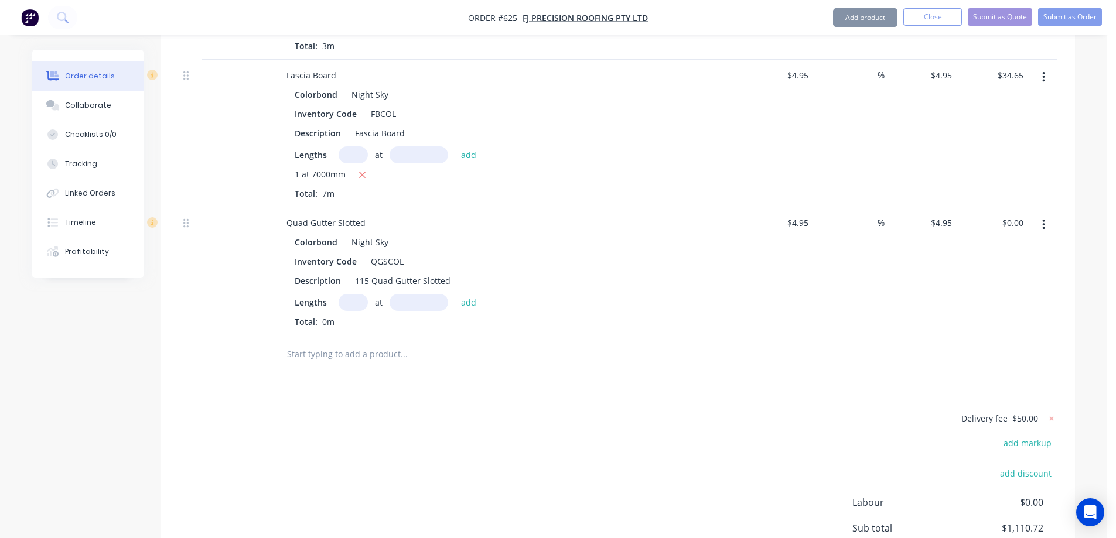
click at [353, 302] on input "text" at bounding box center [353, 302] width 29 height 17
type input "1"
type input "7000mm"
click at [466, 299] on button "add" at bounding box center [469, 302] width 28 height 16
type input "$34.65"
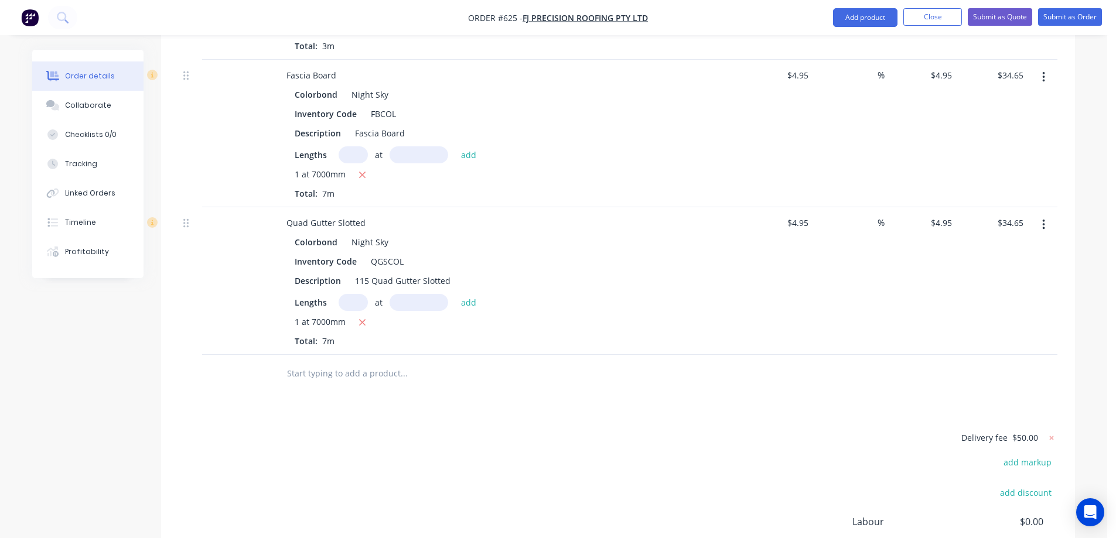
scroll to position [2953, 0]
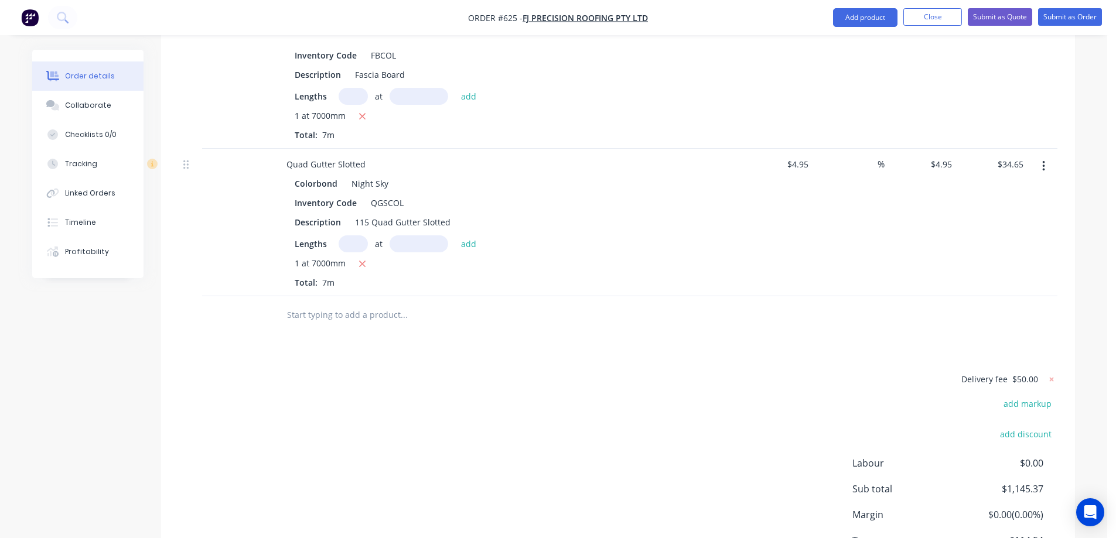
click at [323, 307] on input "text" at bounding box center [404, 315] width 234 height 23
click at [883, 15] on button "Add product" at bounding box center [865, 17] width 64 height 19
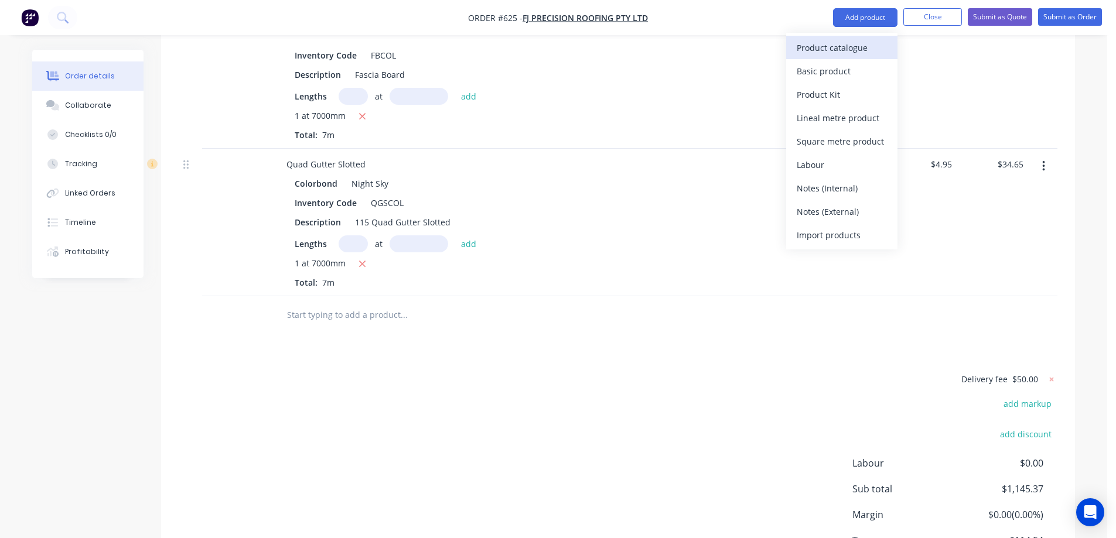
click at [864, 42] on div "Product catalogue" at bounding box center [842, 47] width 90 height 17
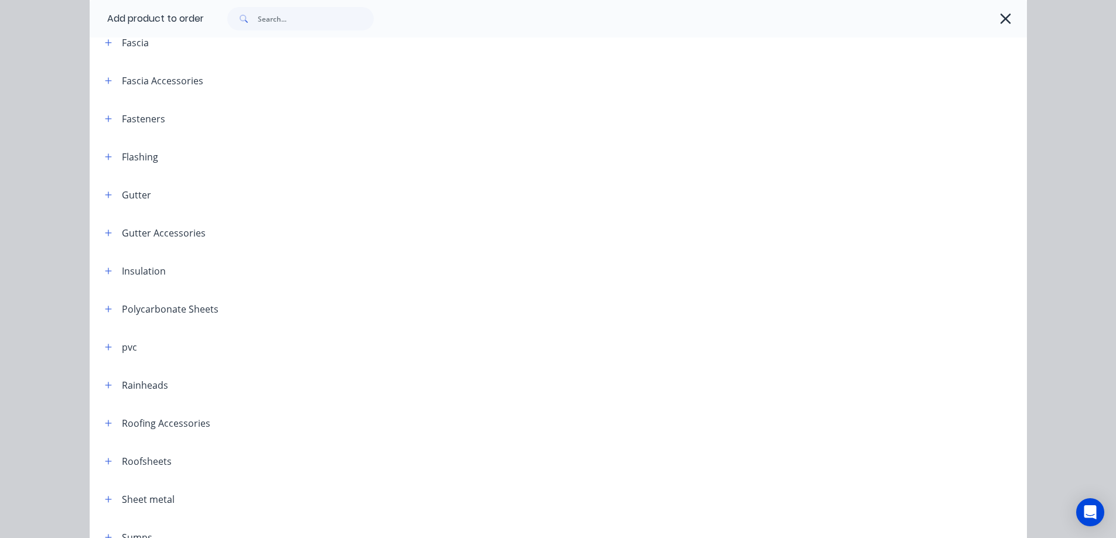
scroll to position [289, 0]
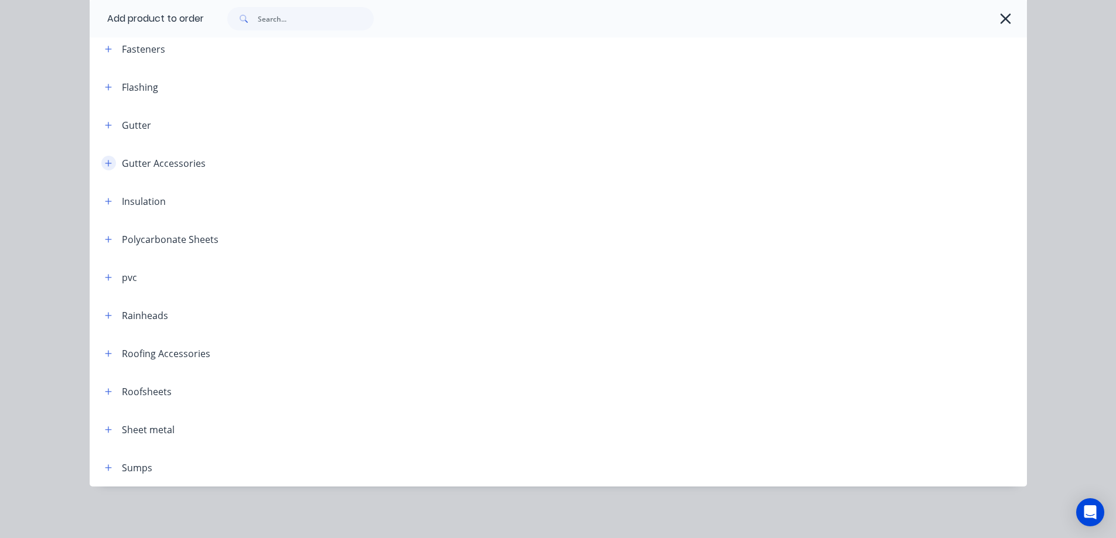
click at [105, 165] on icon "button" at bounding box center [108, 163] width 7 height 8
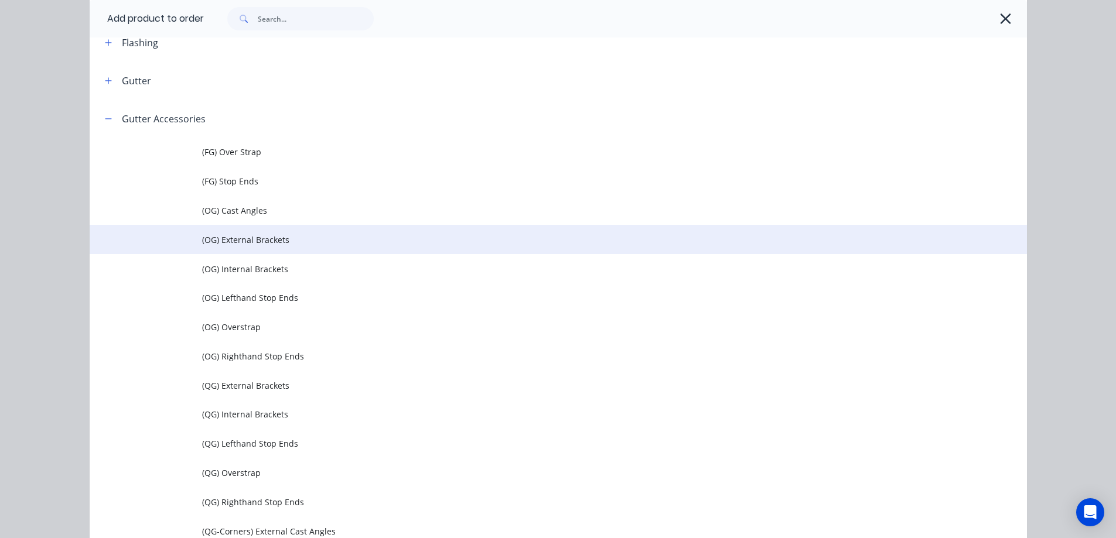
scroll to position [523, 0]
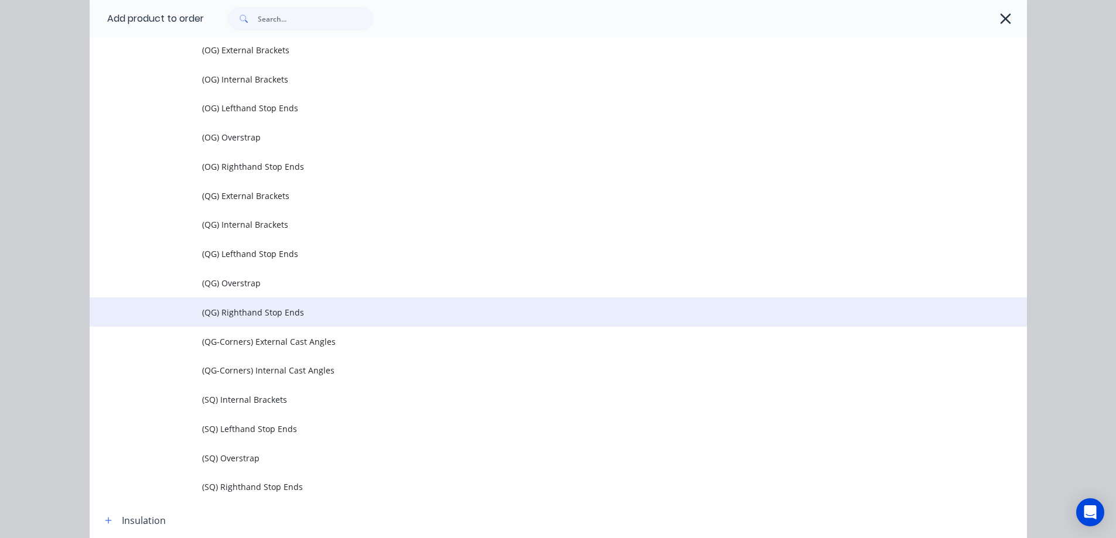
click at [237, 309] on span "(QG) Righthand Stop Ends" at bounding box center [532, 312] width 660 height 12
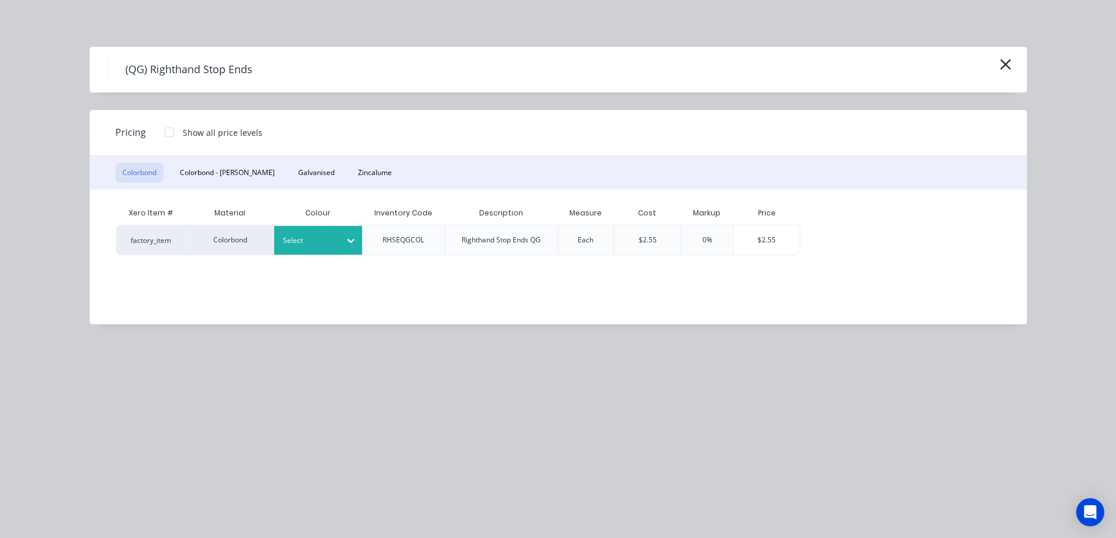
click at [343, 235] on div at bounding box center [350, 240] width 21 height 19
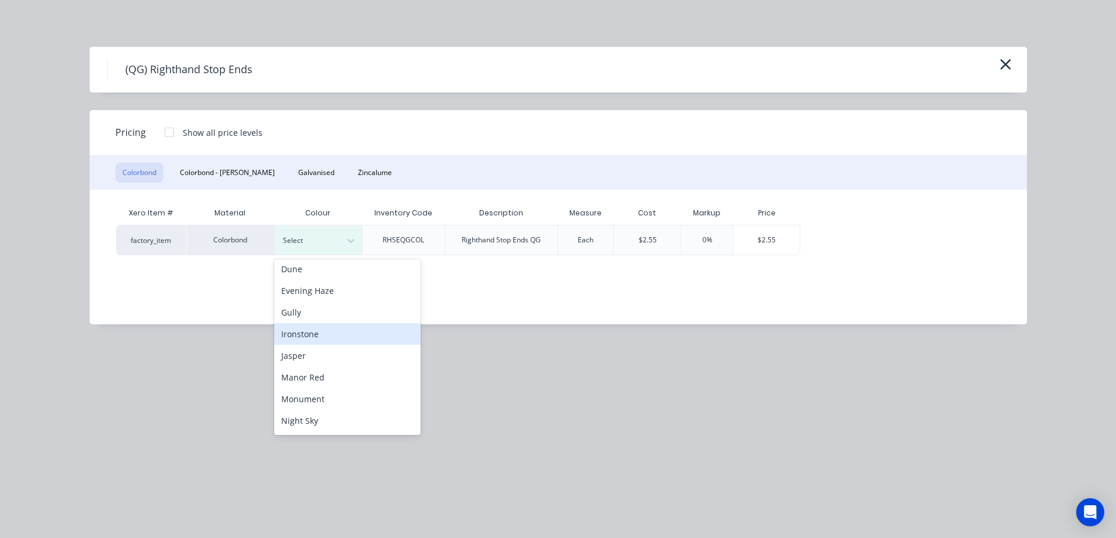
scroll to position [176, 0]
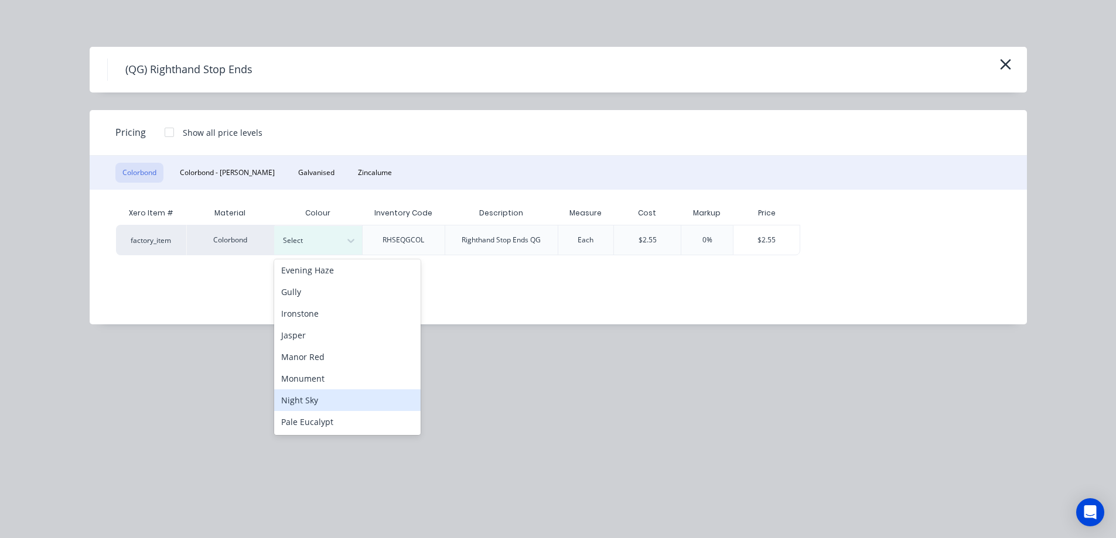
click at [307, 402] on div "Night Sky" at bounding box center [347, 401] width 146 height 22
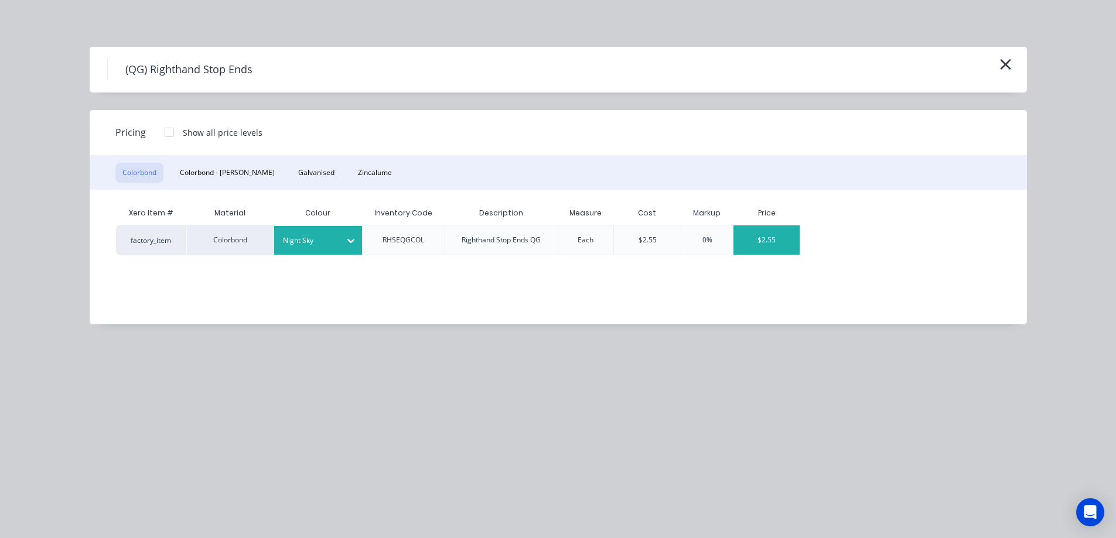
click at [756, 234] on div "$2.55" at bounding box center [767, 240] width 66 height 29
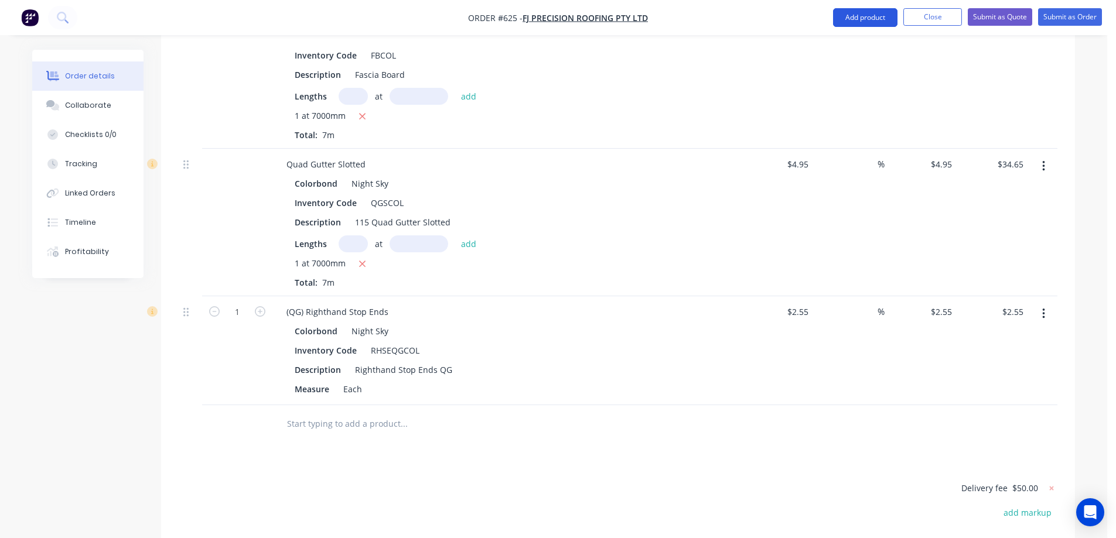
click at [850, 20] on button "Add product" at bounding box center [865, 17] width 64 height 19
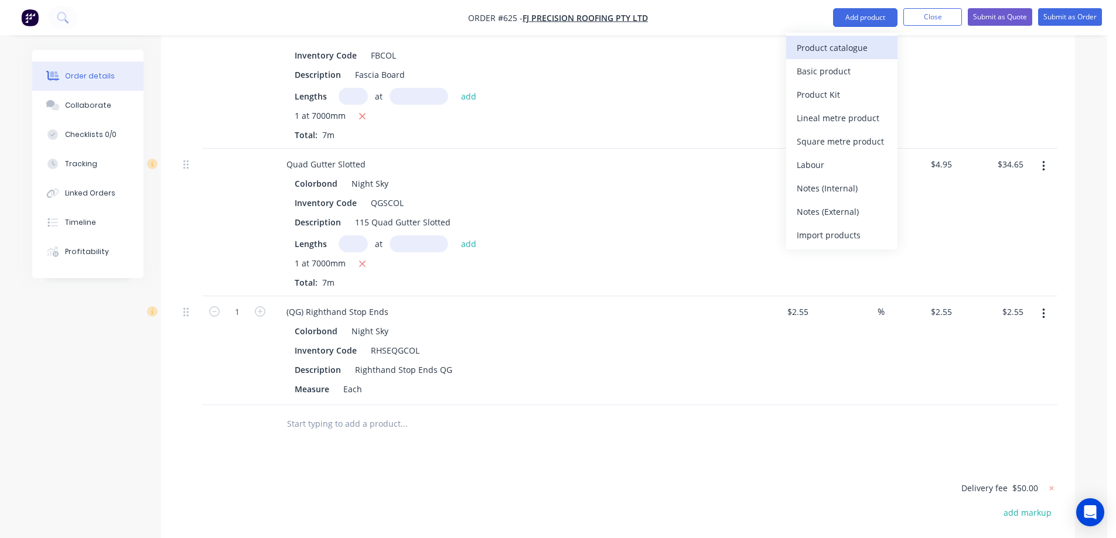
click at [819, 47] on div "Product catalogue" at bounding box center [842, 47] width 90 height 17
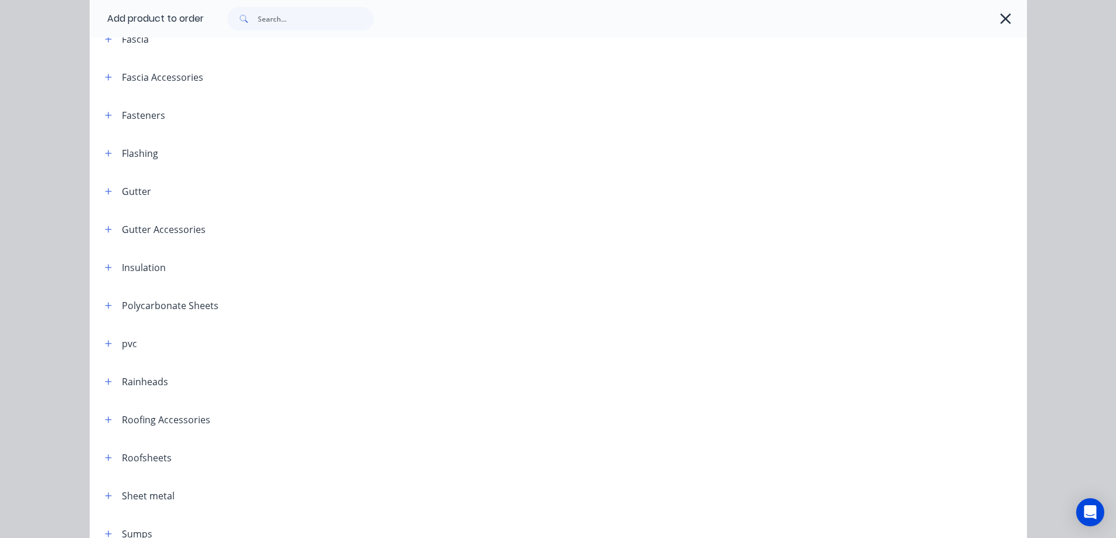
scroll to position [234, 0]
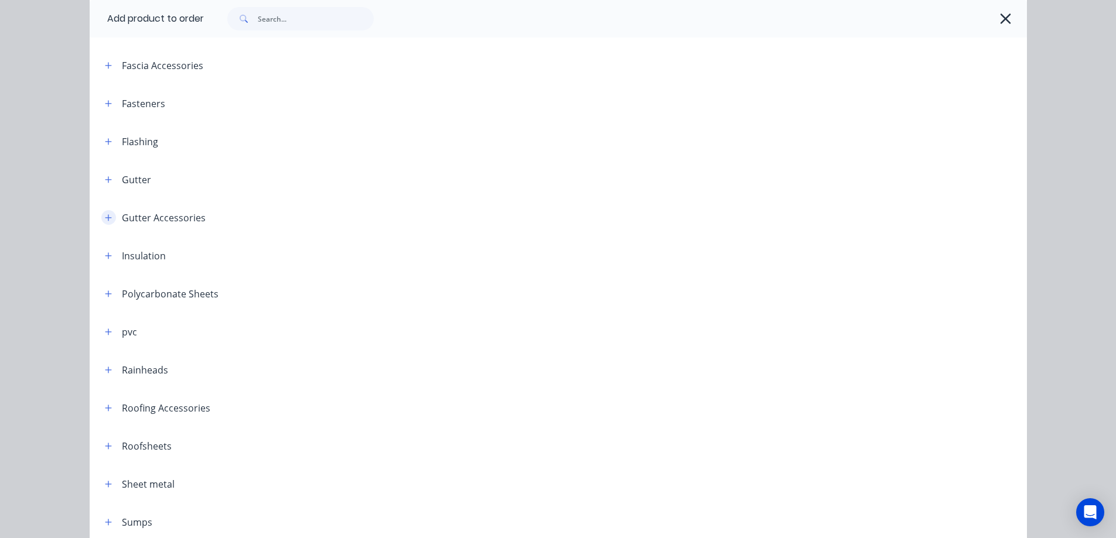
click at [101, 214] on button "button" at bounding box center [108, 217] width 15 height 15
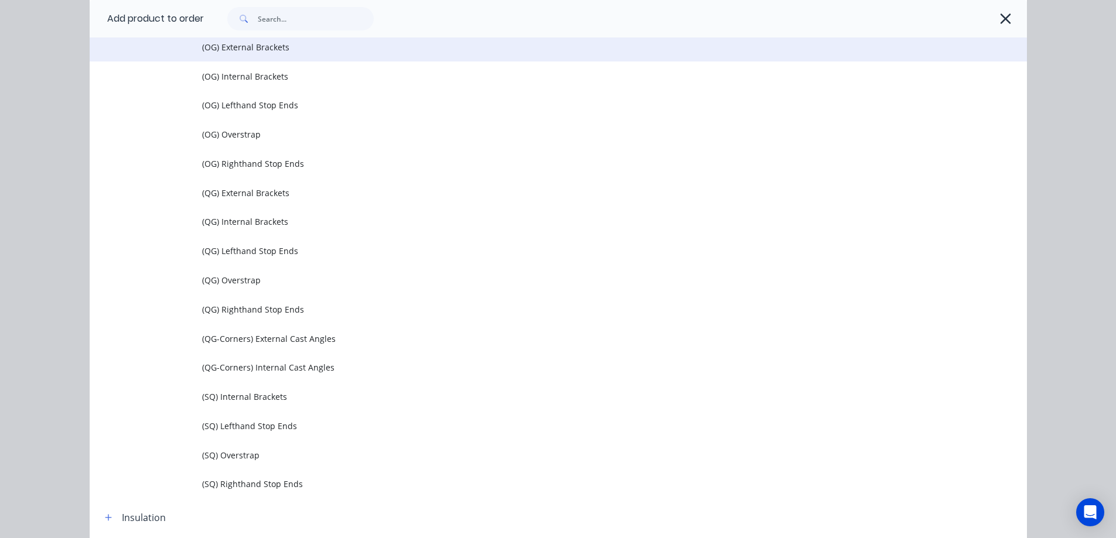
scroll to position [527, 0]
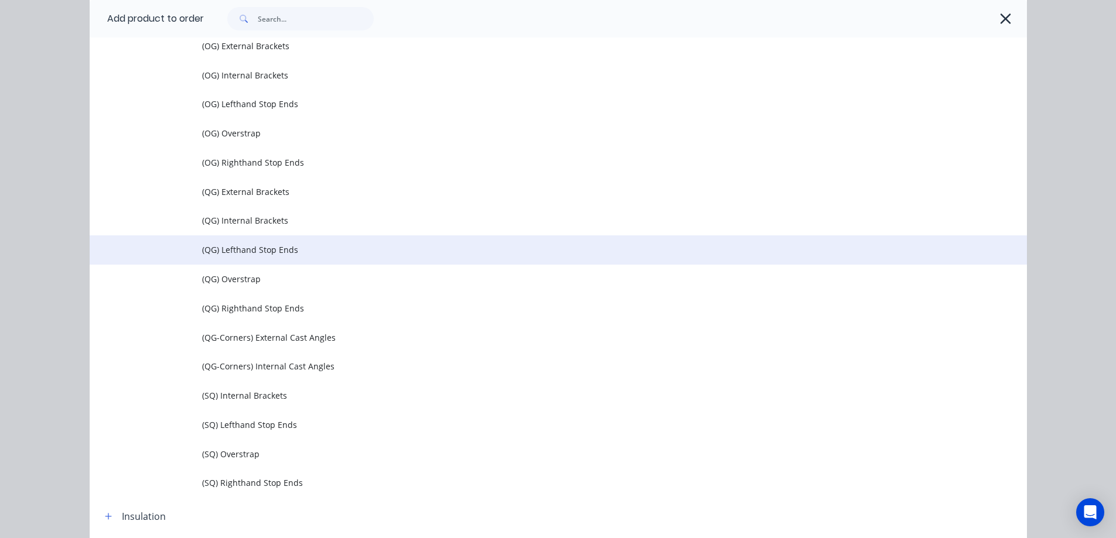
click at [243, 254] on span "(QG) Lefthand Stop Ends" at bounding box center [532, 250] width 660 height 12
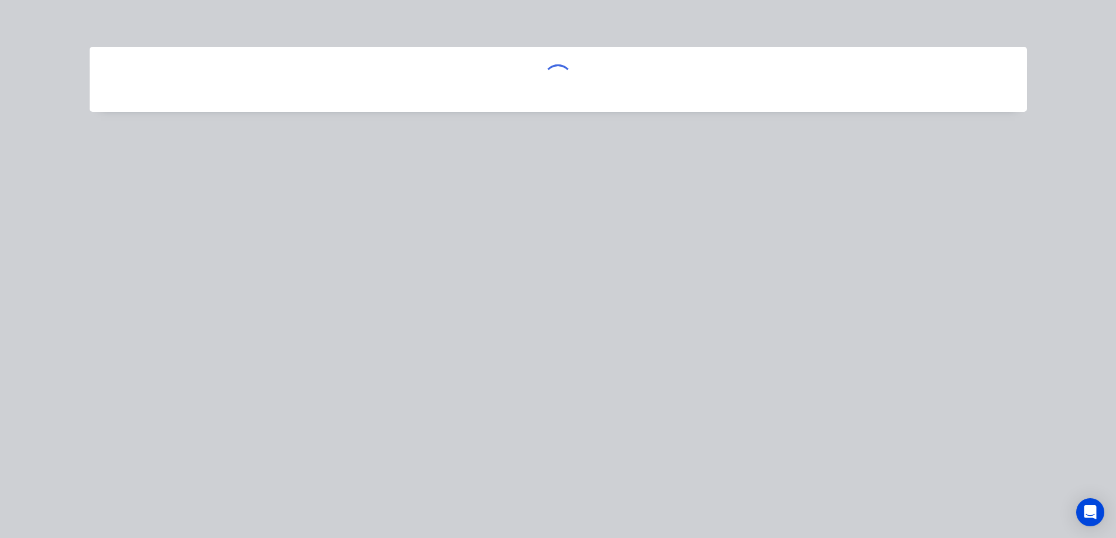
scroll to position [0, 0]
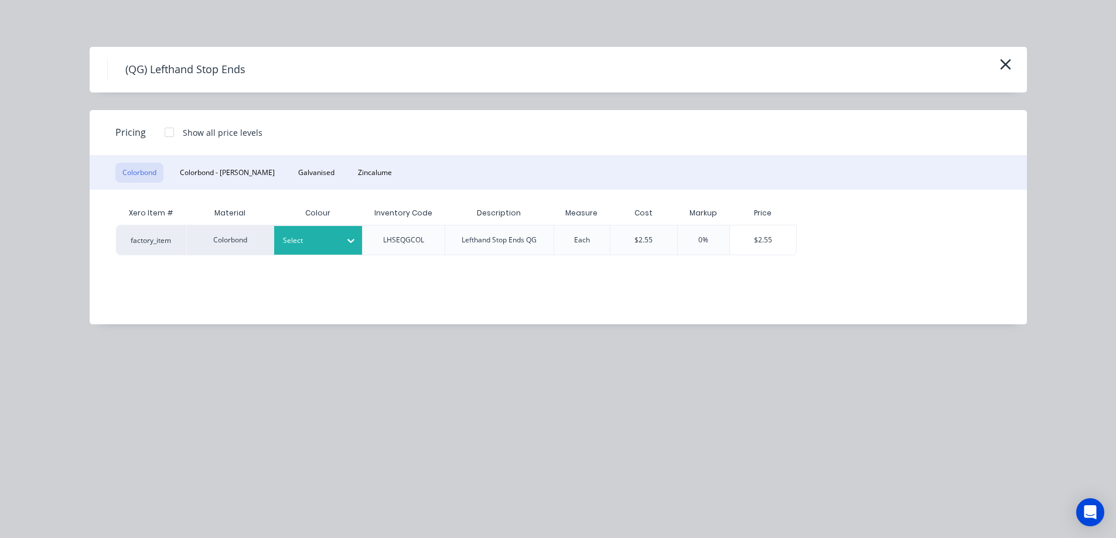
click at [311, 246] on div at bounding box center [309, 240] width 53 height 13
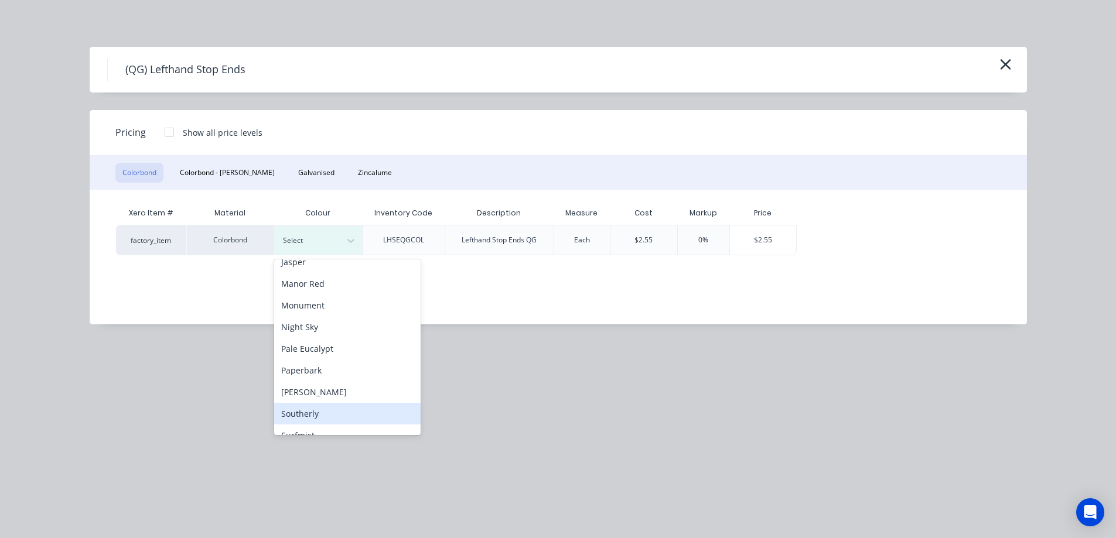
scroll to position [210, 0]
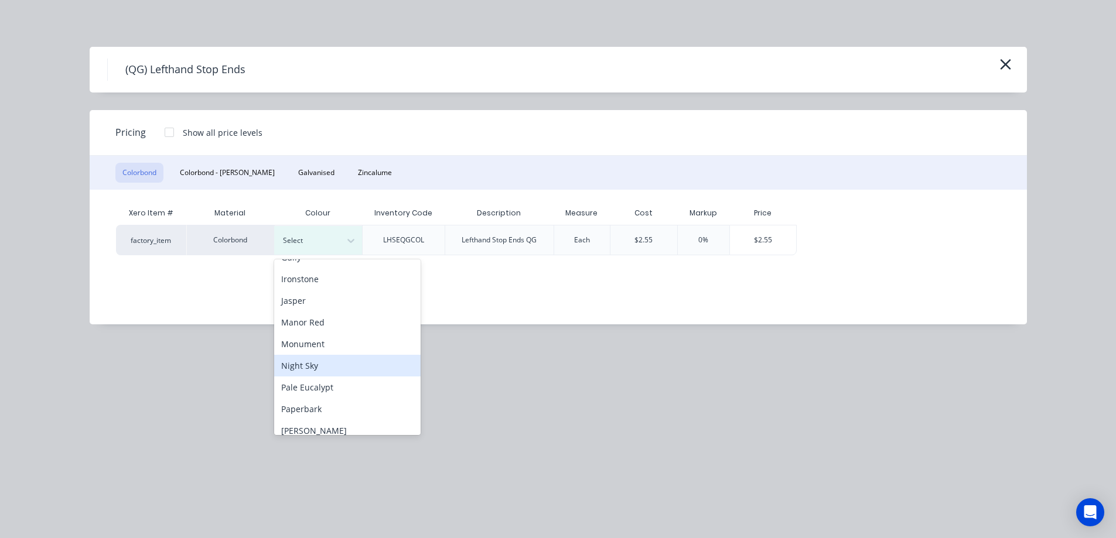
click at [295, 368] on div "Night Sky" at bounding box center [347, 366] width 146 height 22
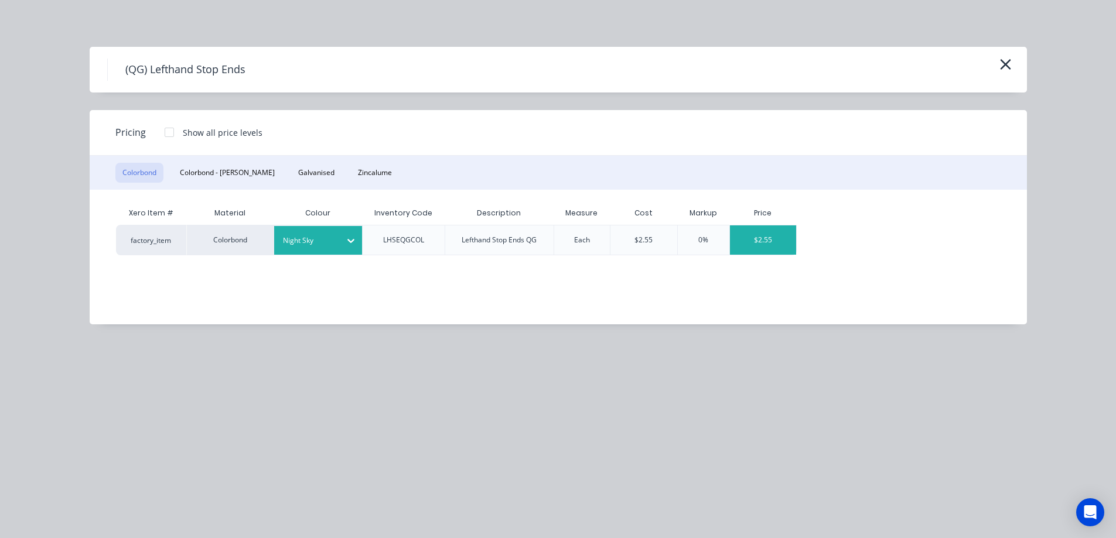
click at [767, 234] on div "$2.55" at bounding box center [763, 240] width 66 height 29
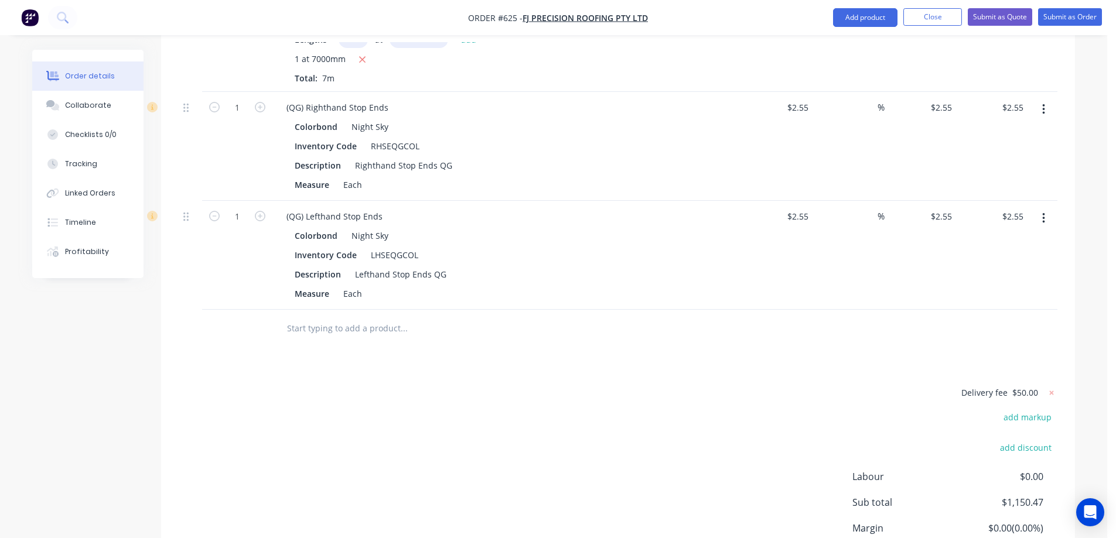
scroll to position [3128, 0]
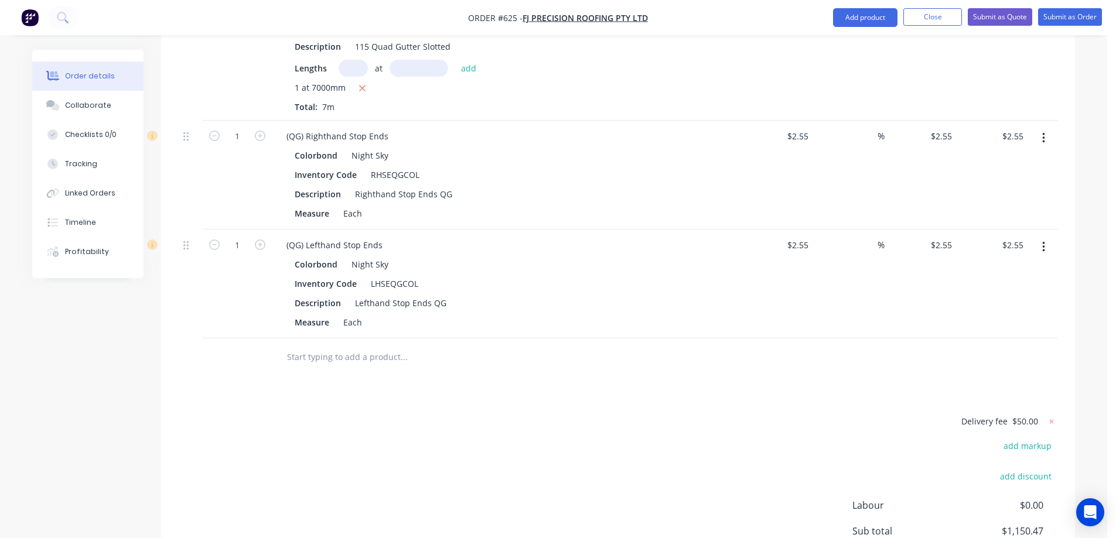
click at [342, 357] on input "text" at bounding box center [404, 357] width 234 height 23
click at [872, 19] on button "Add product" at bounding box center [865, 17] width 64 height 19
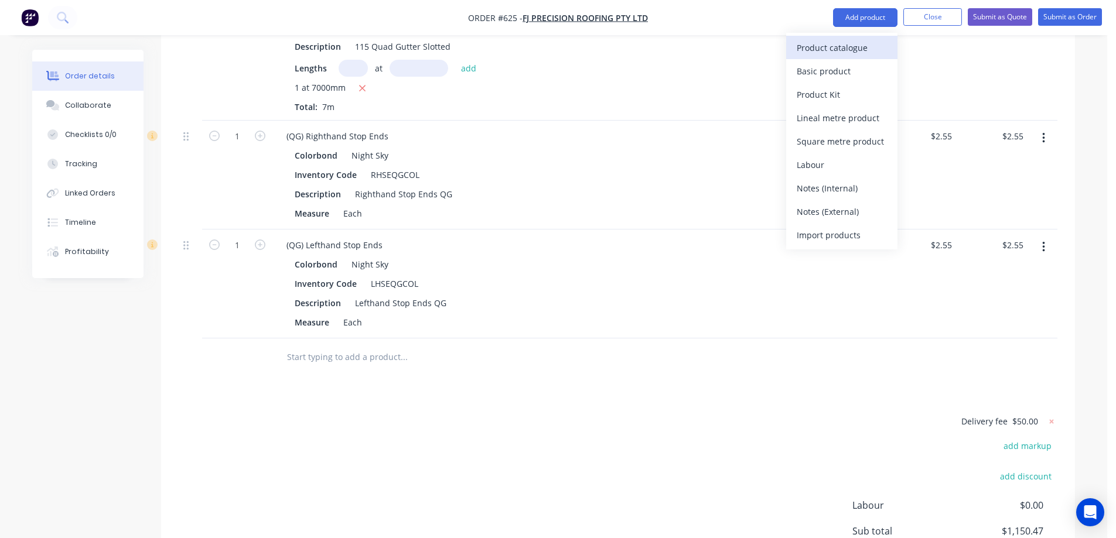
click at [863, 45] on div "Product catalogue" at bounding box center [842, 47] width 90 height 17
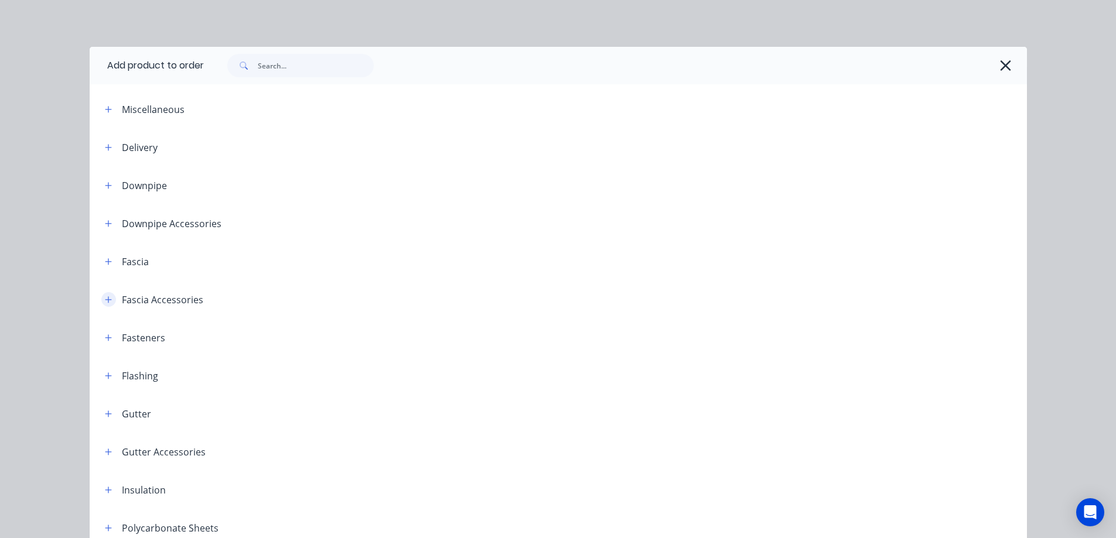
click at [105, 296] on icon "button" at bounding box center [108, 300] width 7 height 8
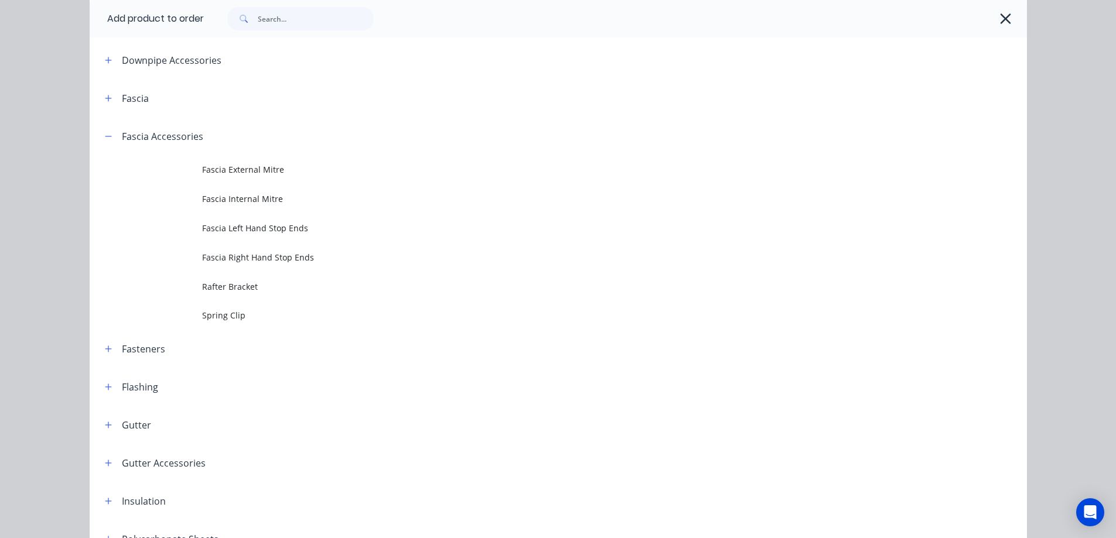
scroll to position [176, 0]
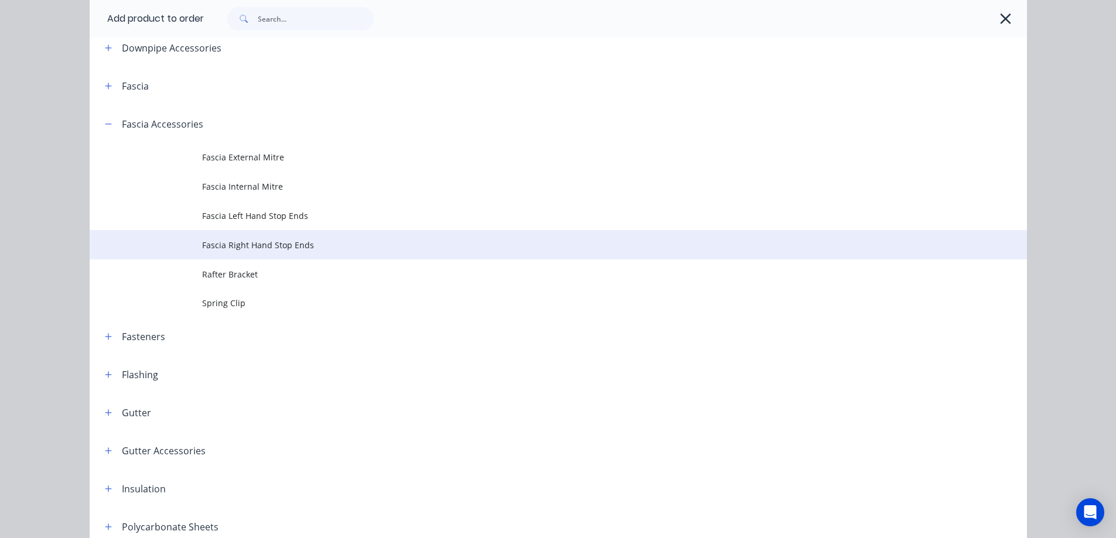
click at [243, 241] on span "Fascia Right Hand Stop Ends" at bounding box center [532, 245] width 660 height 12
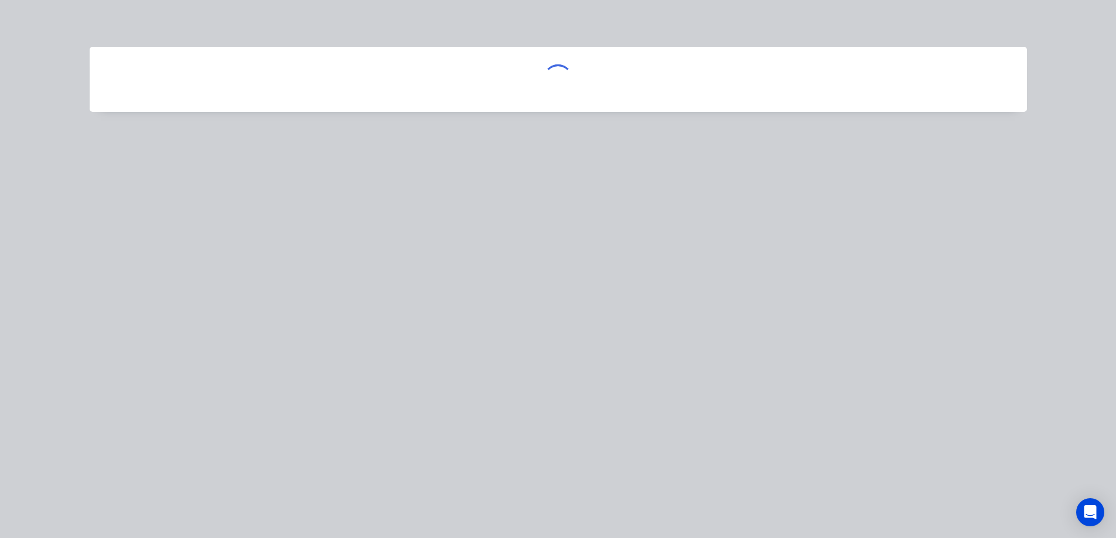
scroll to position [0, 0]
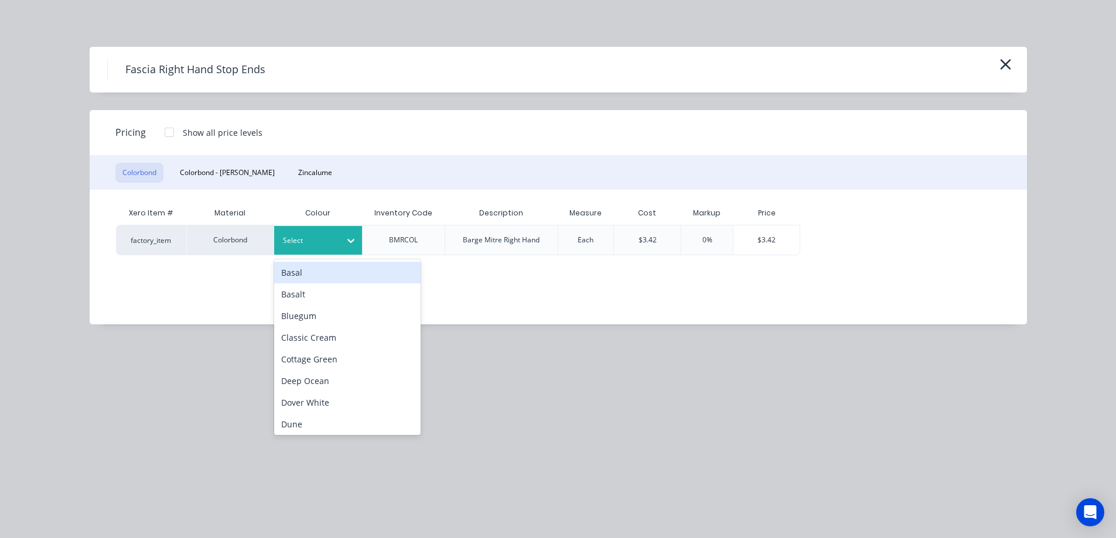
click at [305, 238] on div at bounding box center [309, 240] width 53 height 13
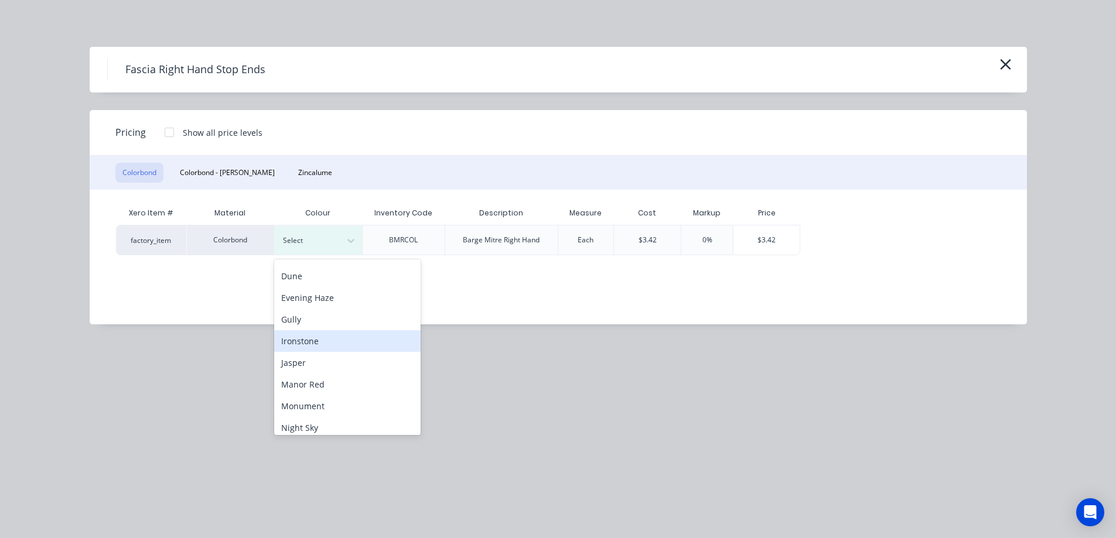
scroll to position [176, 0]
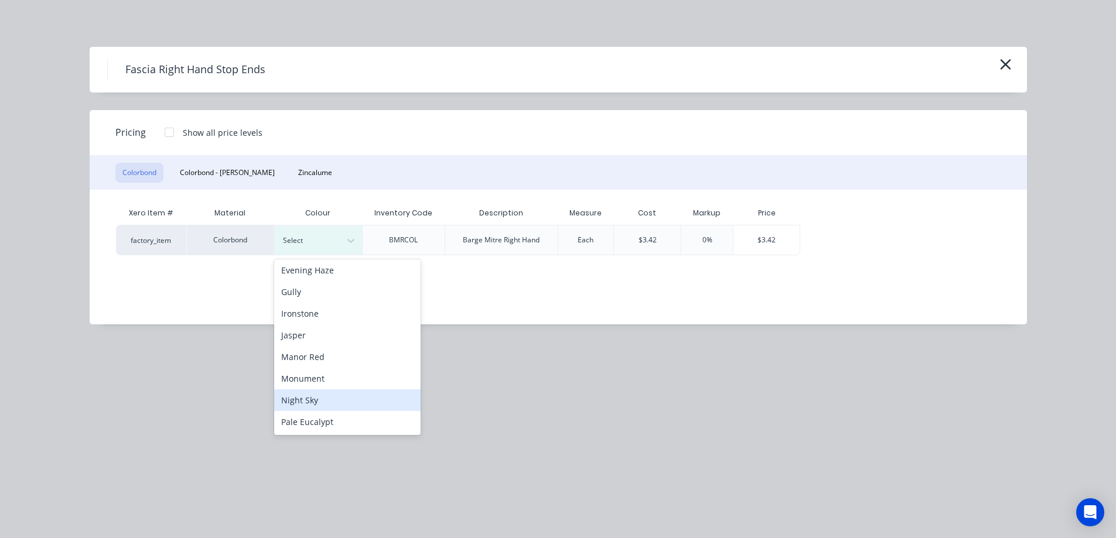
click at [299, 397] on div "Night Sky" at bounding box center [347, 401] width 146 height 22
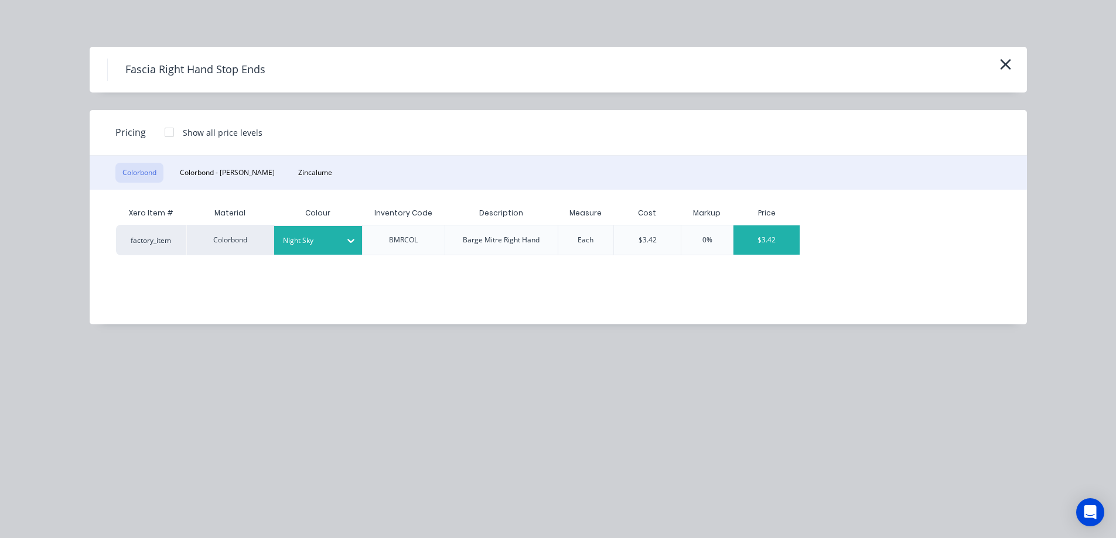
click at [759, 241] on div "$3.42" at bounding box center [767, 240] width 66 height 29
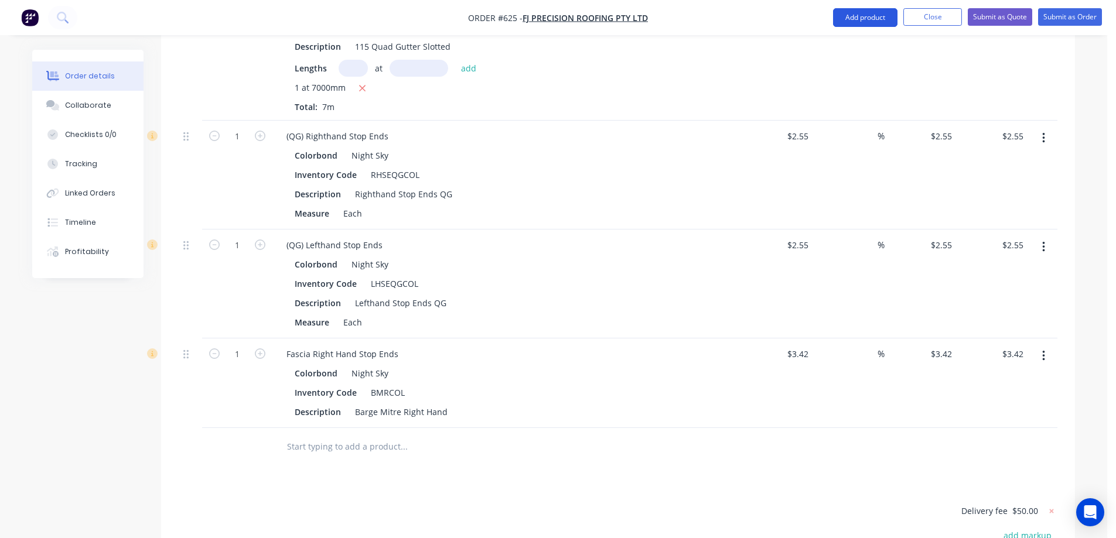
click at [859, 23] on button "Add product" at bounding box center [865, 17] width 64 height 19
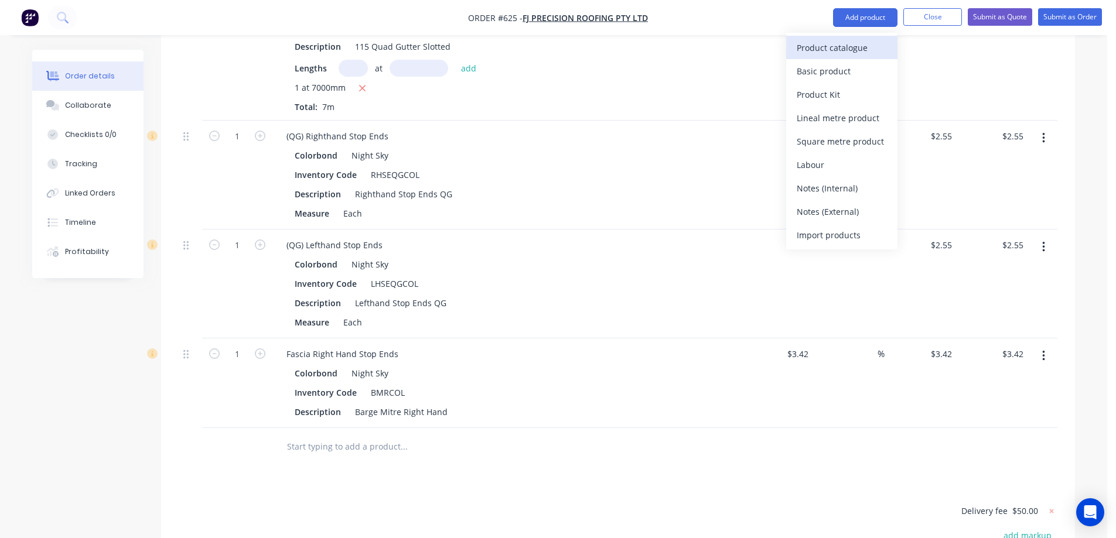
click at [855, 49] on div "Product catalogue" at bounding box center [842, 47] width 90 height 17
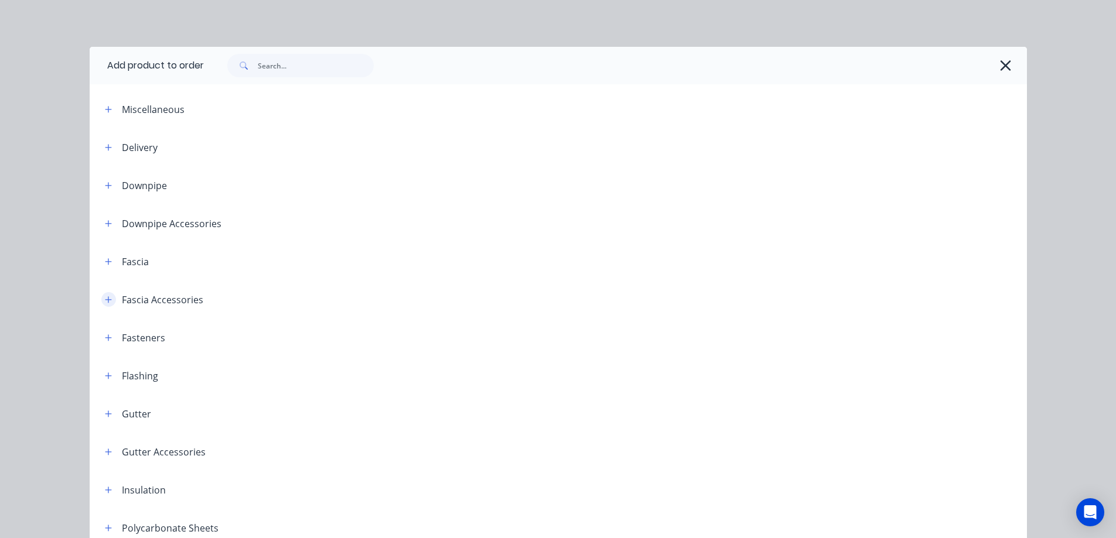
click at [105, 302] on icon "button" at bounding box center [108, 300] width 7 height 8
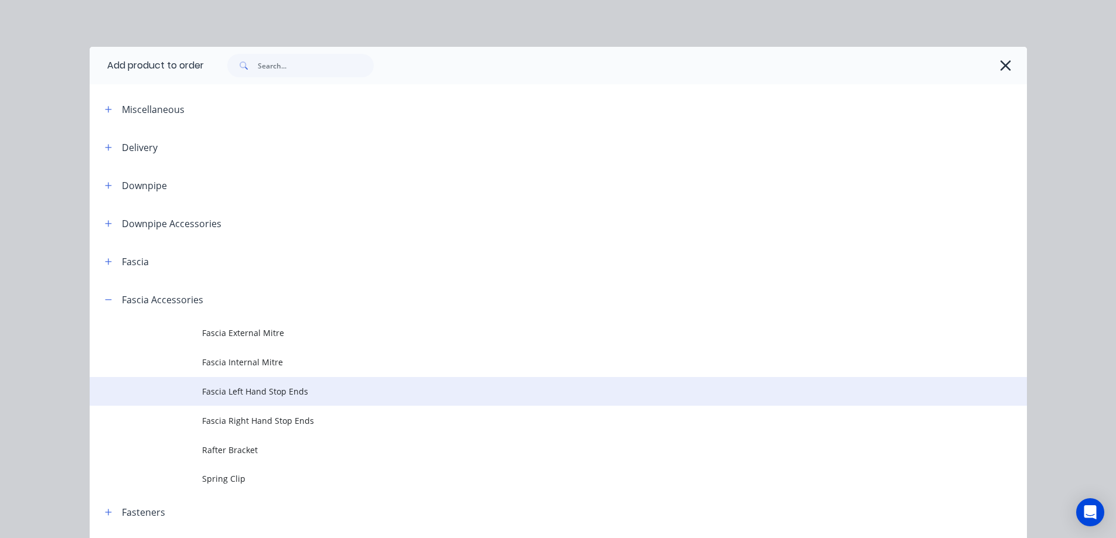
click at [259, 393] on span "Fascia Left Hand Stop Ends" at bounding box center [532, 392] width 660 height 12
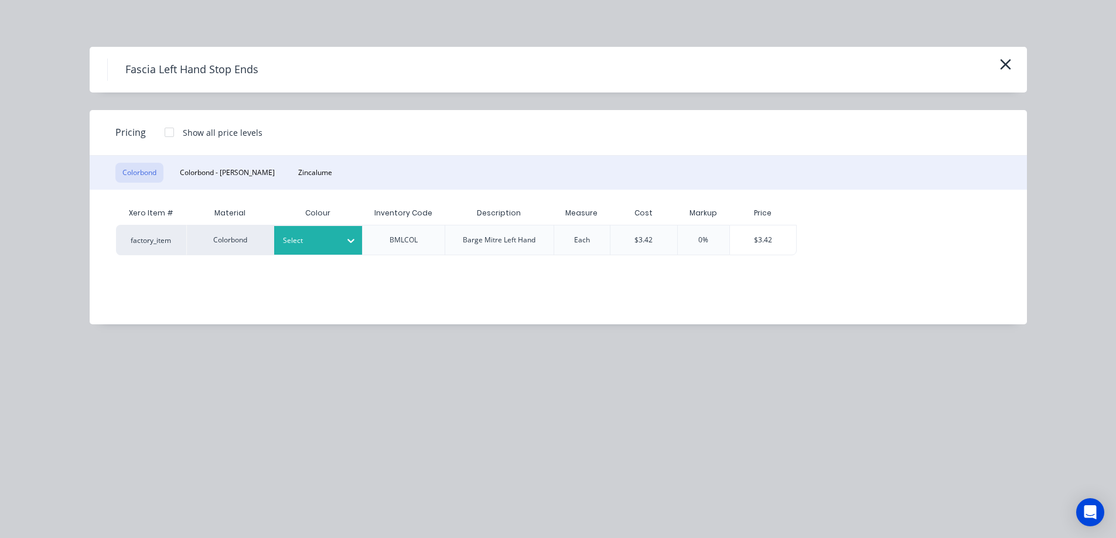
click at [316, 247] on div at bounding box center [309, 240] width 53 height 13
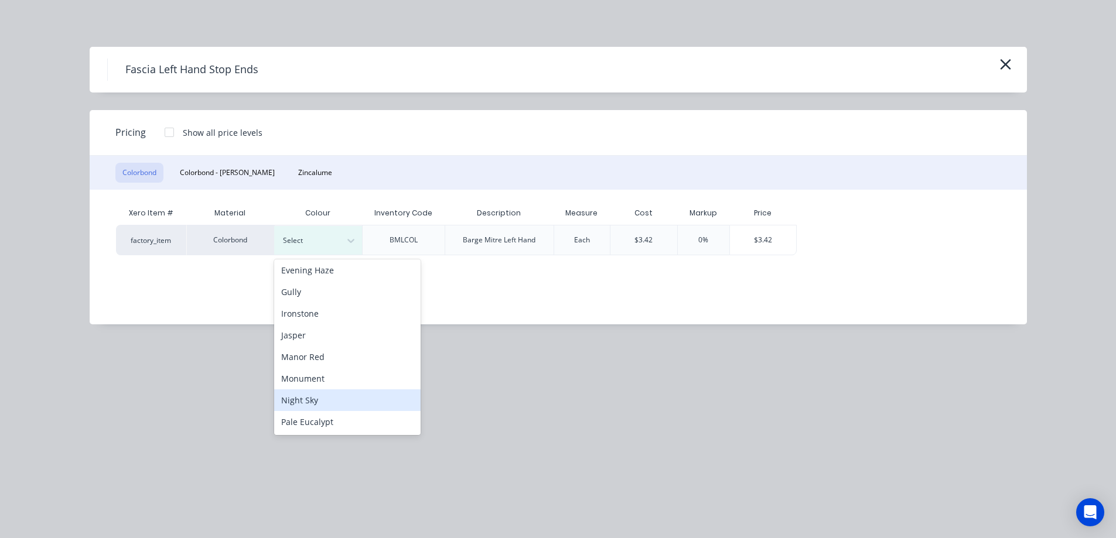
click at [314, 393] on div "Night Sky" at bounding box center [347, 401] width 146 height 22
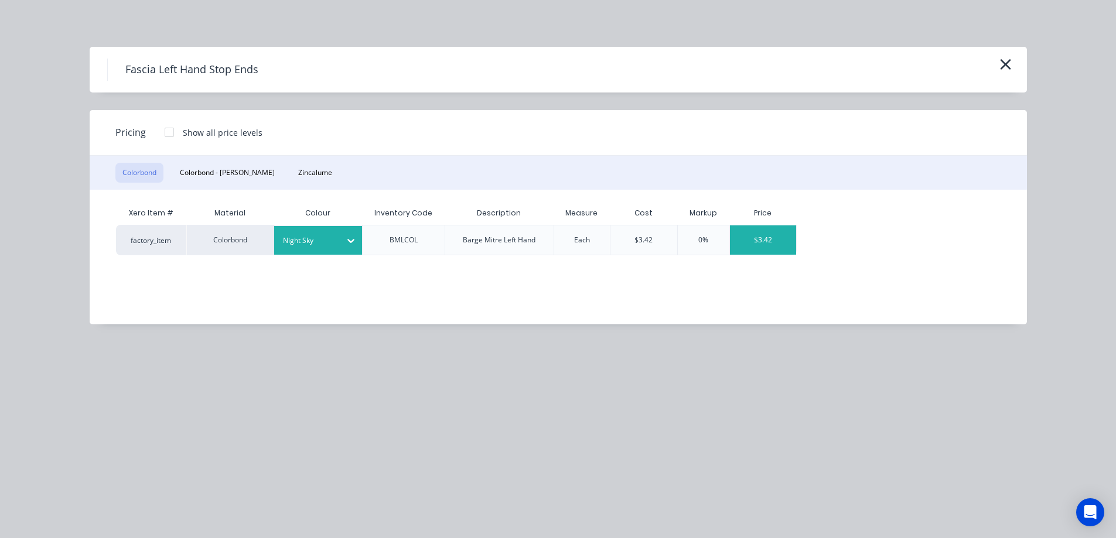
click at [761, 231] on div "$3.42" at bounding box center [763, 240] width 66 height 29
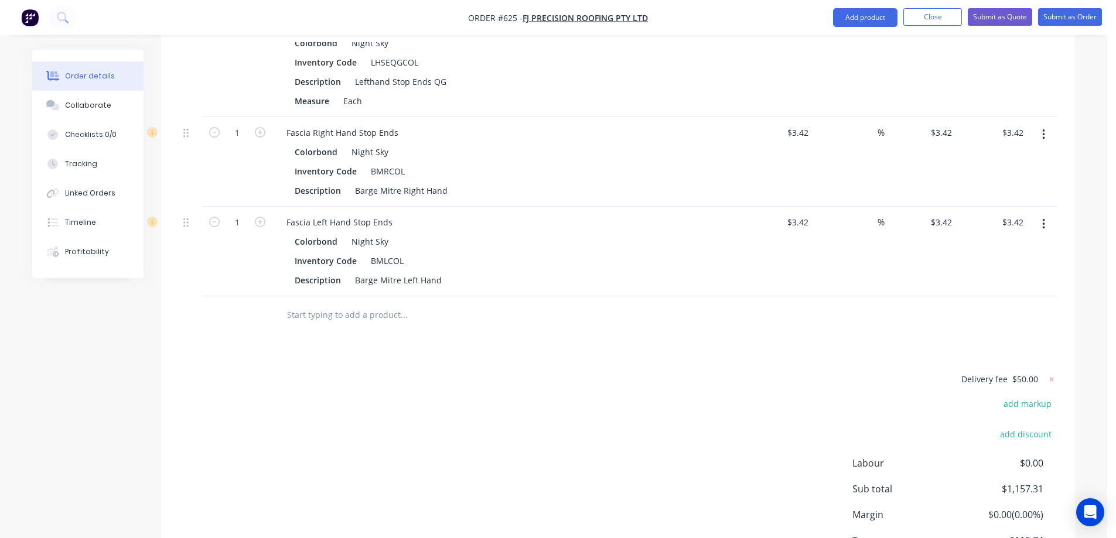
scroll to position [3363, 0]
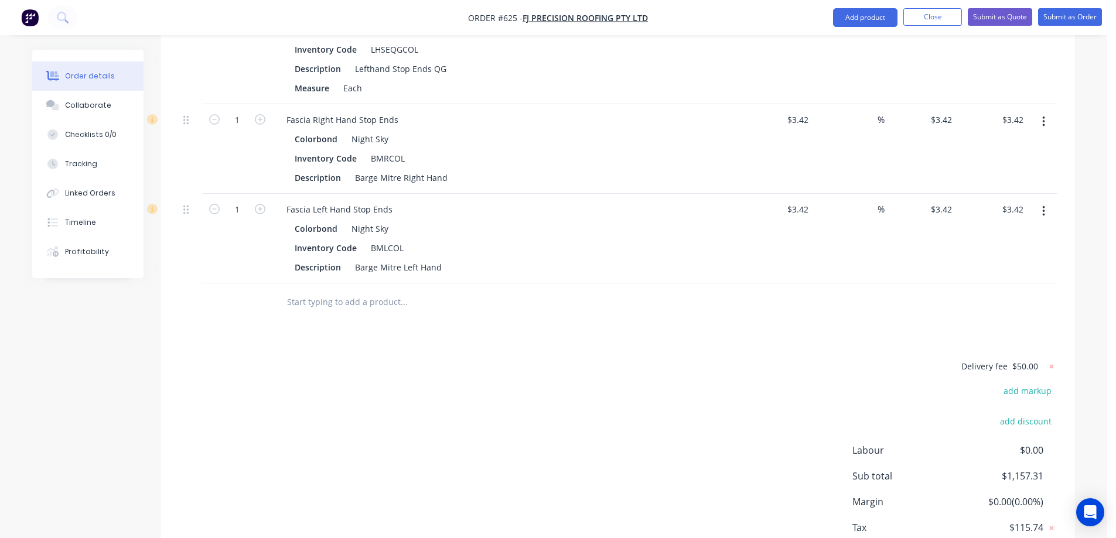
click at [326, 301] on input "text" at bounding box center [404, 302] width 234 height 23
click at [840, 12] on button "Add product" at bounding box center [865, 17] width 64 height 19
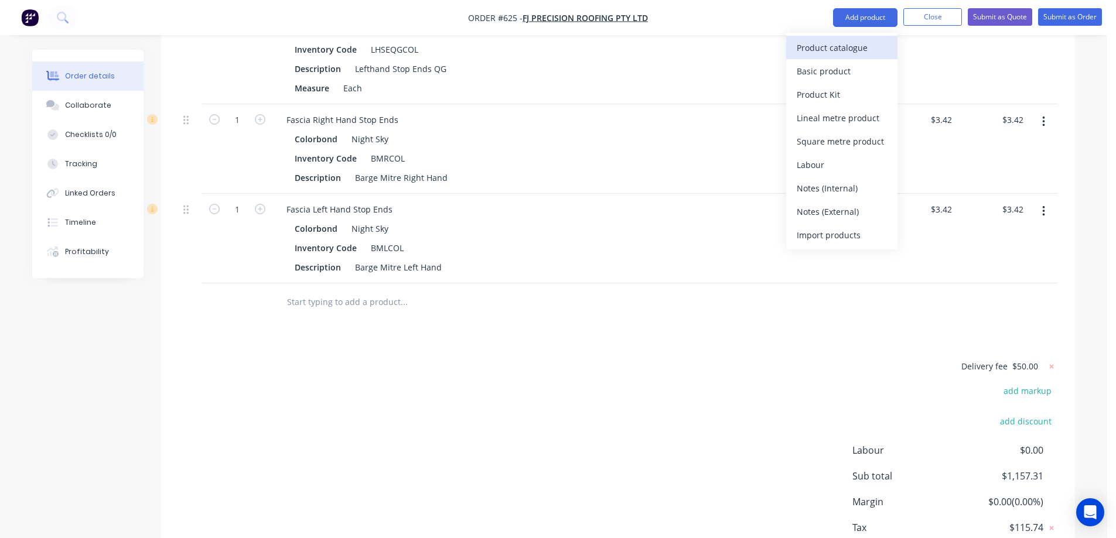
click at [848, 42] on div "Product catalogue" at bounding box center [842, 47] width 90 height 17
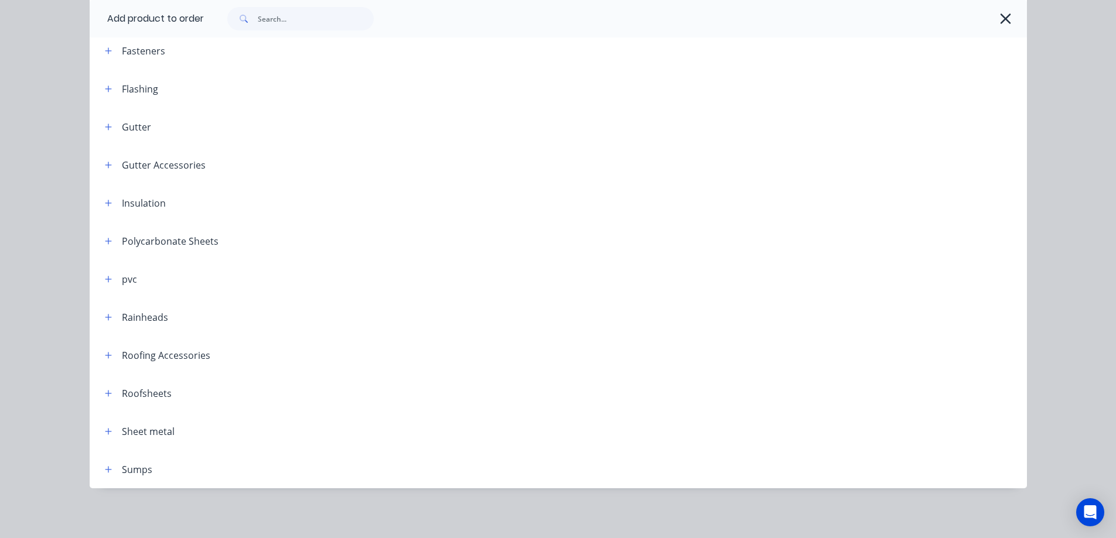
scroll to position [289, 0]
click at [108, 391] on button "button" at bounding box center [108, 391] width 15 height 15
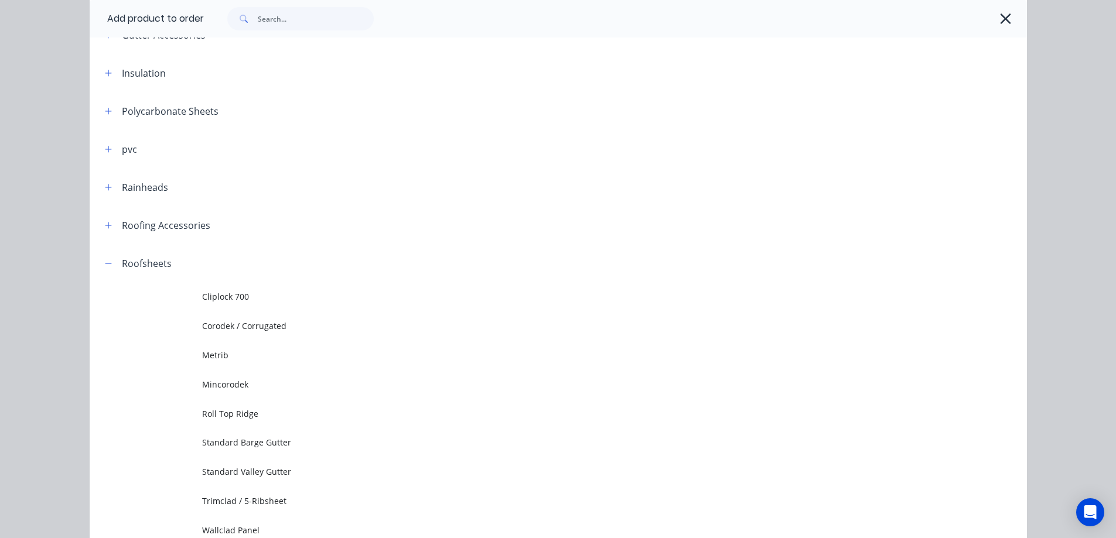
scroll to position [465, 0]
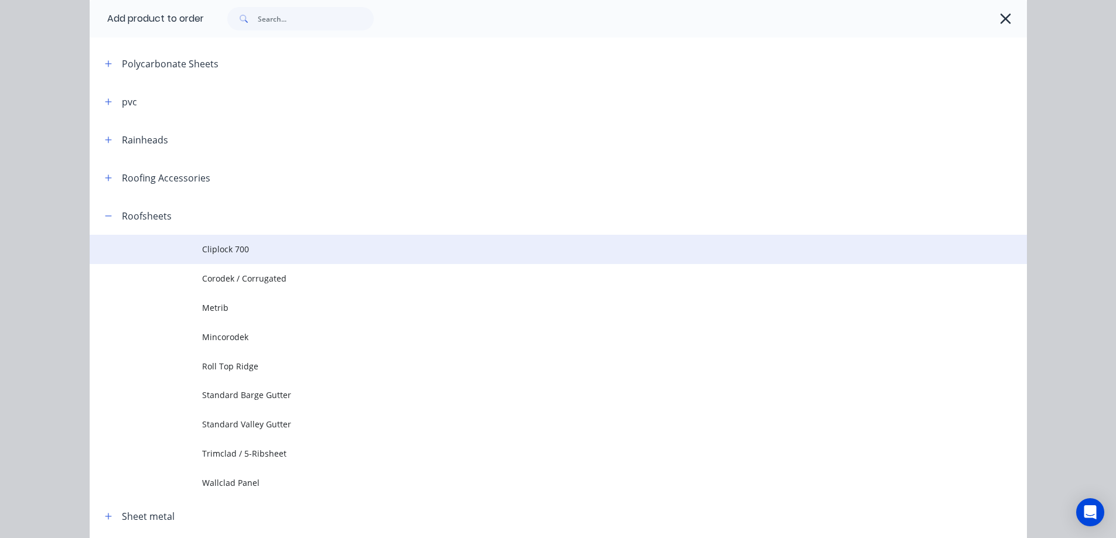
click at [238, 253] on span "Cliplock 700" at bounding box center [532, 249] width 660 height 12
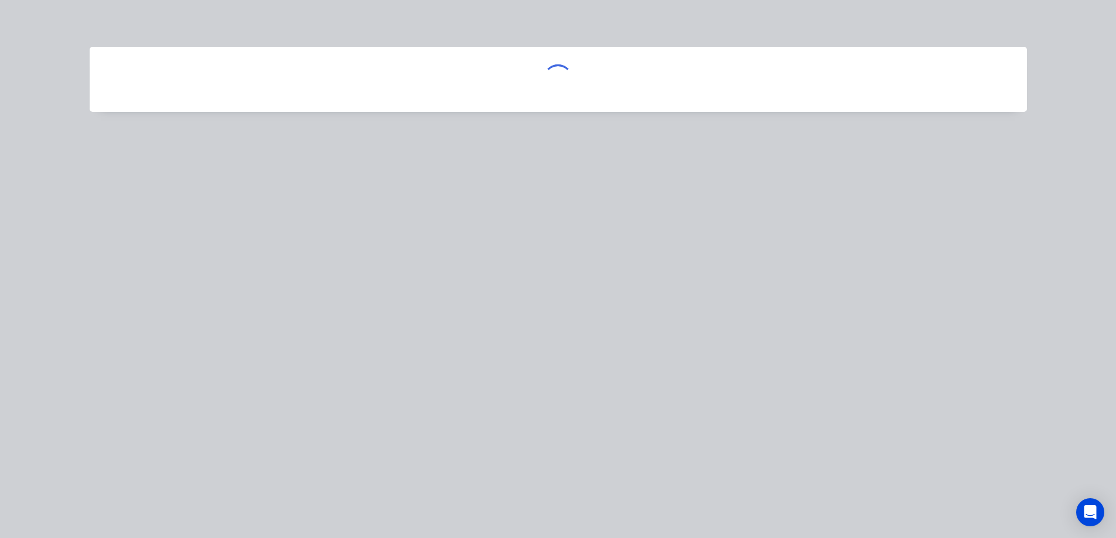
scroll to position [0, 0]
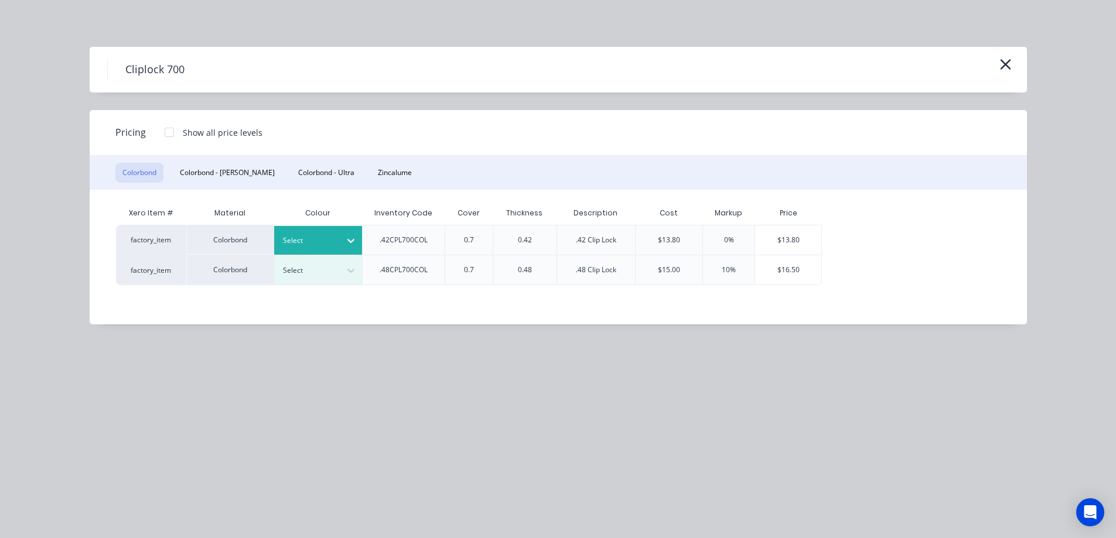
click at [326, 241] on div at bounding box center [309, 240] width 53 height 13
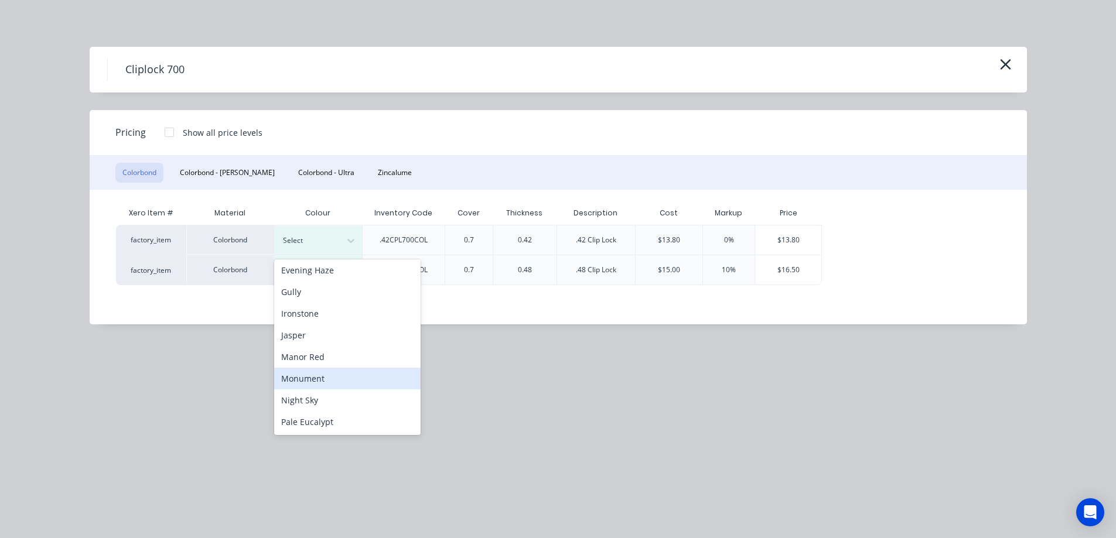
scroll to position [234, 0]
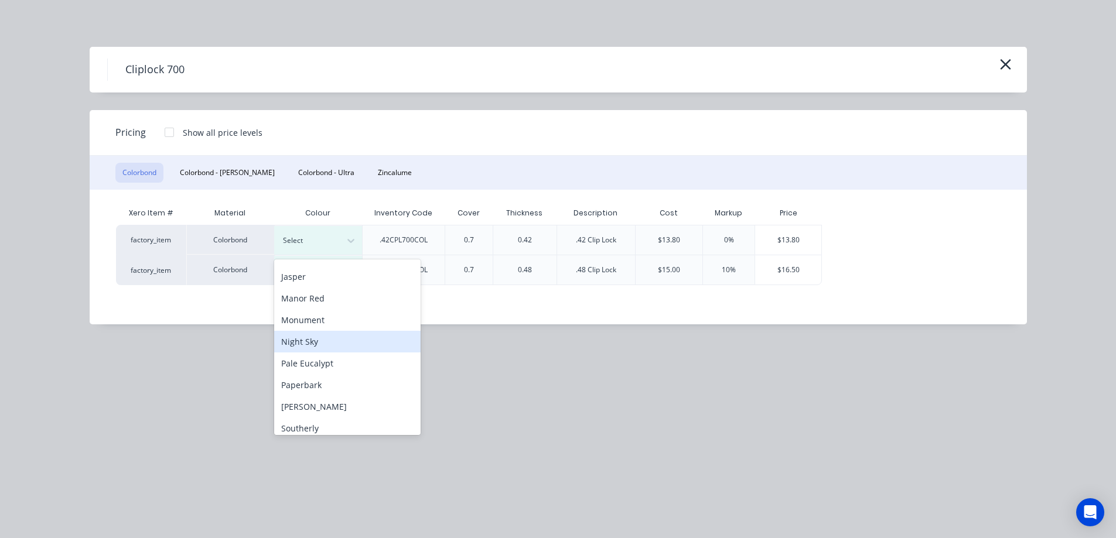
click at [323, 337] on div "Night Sky" at bounding box center [347, 342] width 146 height 22
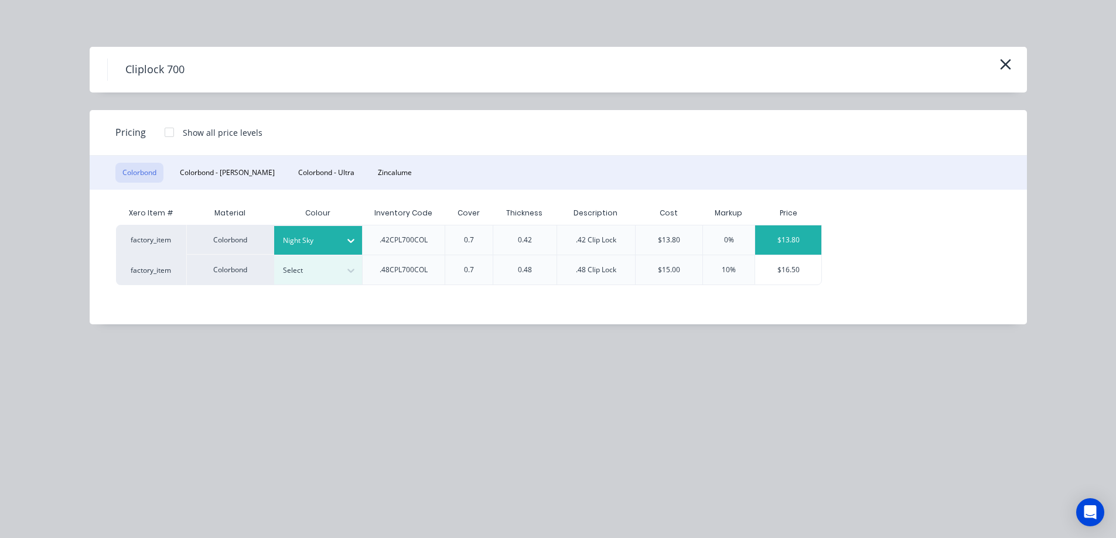
click at [794, 238] on div "$13.80" at bounding box center [788, 240] width 66 height 29
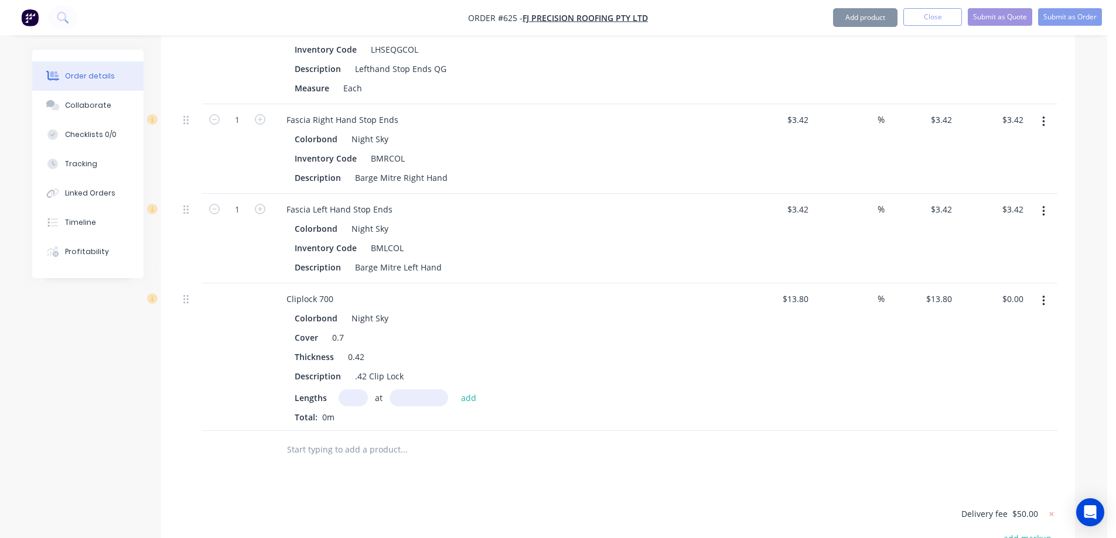
click at [350, 402] on input "text" at bounding box center [353, 398] width 29 height 17
type input "3"
type input "3070mm"
click at [469, 396] on button "add" at bounding box center [469, 398] width 28 height 16
type input "$127.10"
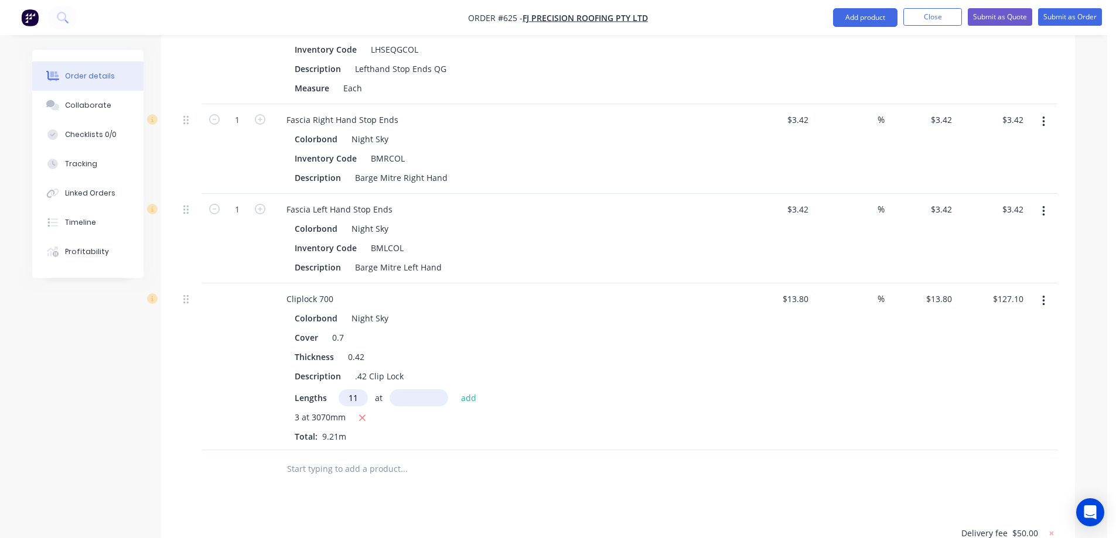
type input "11"
type input "3480mm"
click at [468, 394] on button "add" at bounding box center [469, 398] width 28 height 16
type input "$655.36"
type input "11"
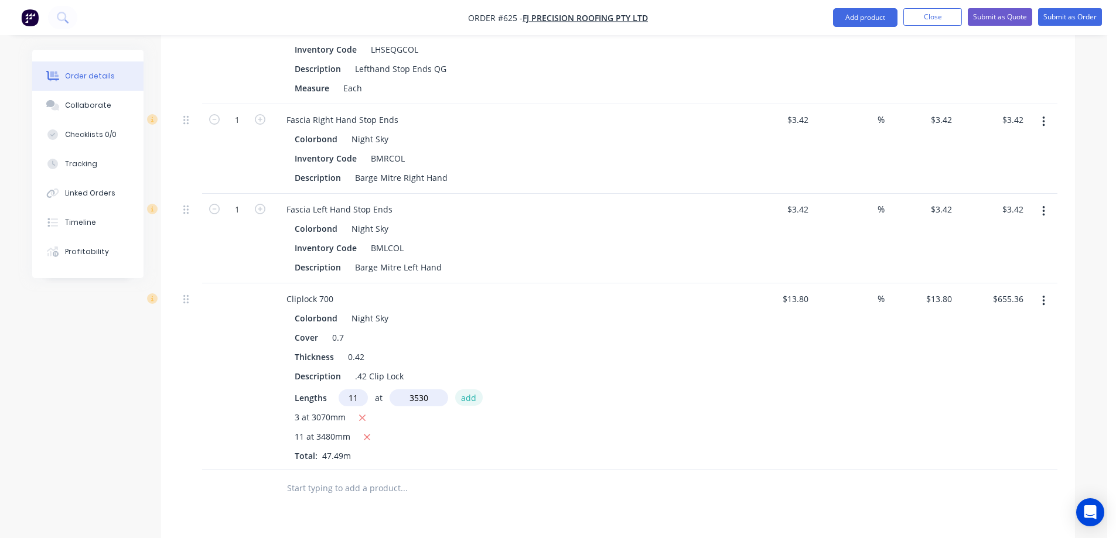
type input "3530mm"
click at [470, 398] on button "add" at bounding box center [469, 398] width 28 height 16
type input "$1,191.22"
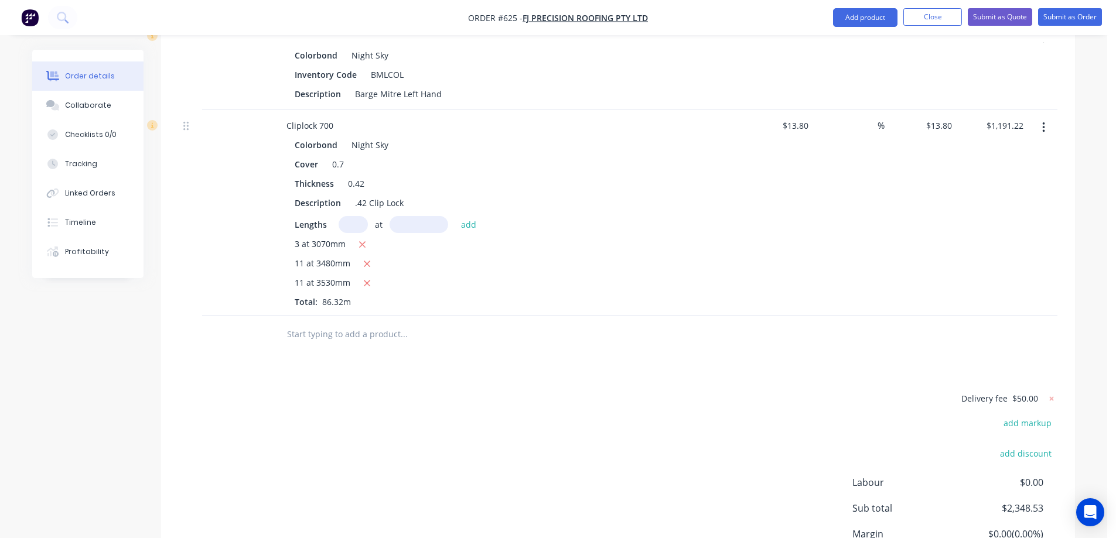
scroll to position [3538, 0]
click at [352, 340] on input "text" at bounding box center [404, 332] width 234 height 23
click at [841, 12] on button "Add product" at bounding box center [865, 17] width 64 height 19
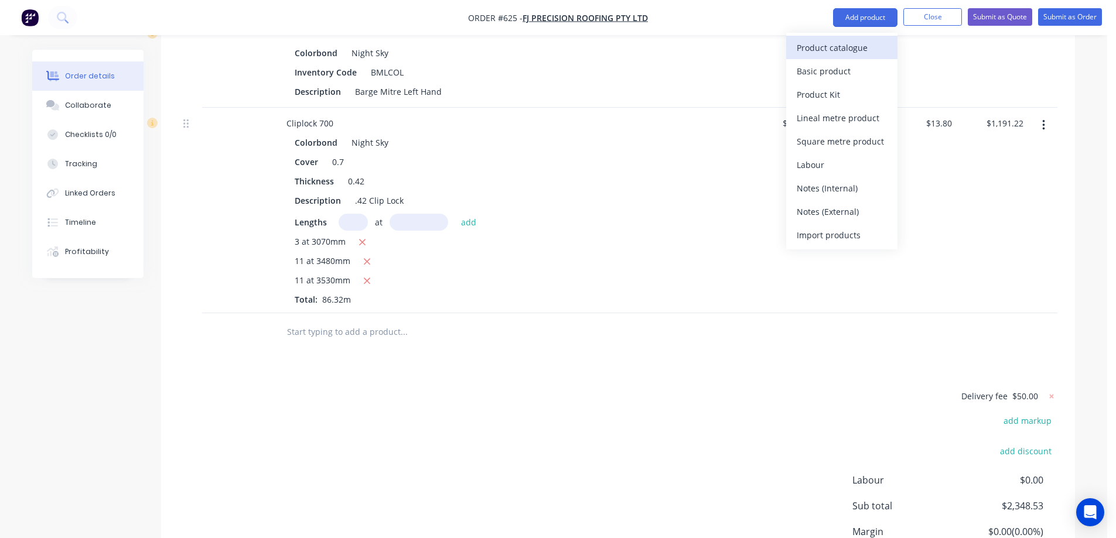
click at [831, 46] on div "Product catalogue" at bounding box center [842, 47] width 90 height 17
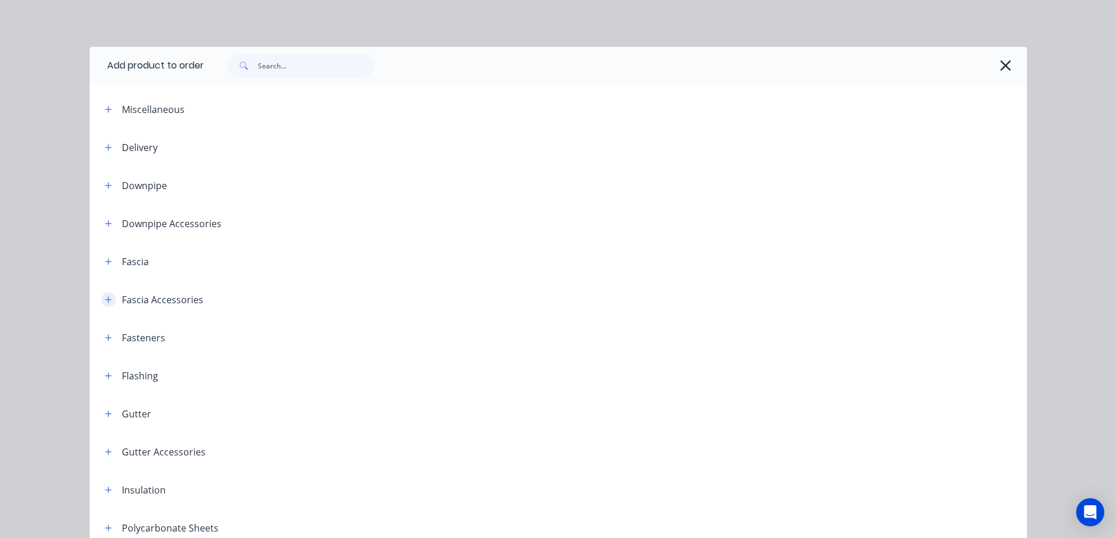
click at [105, 300] on icon "button" at bounding box center [108, 299] width 6 height 6
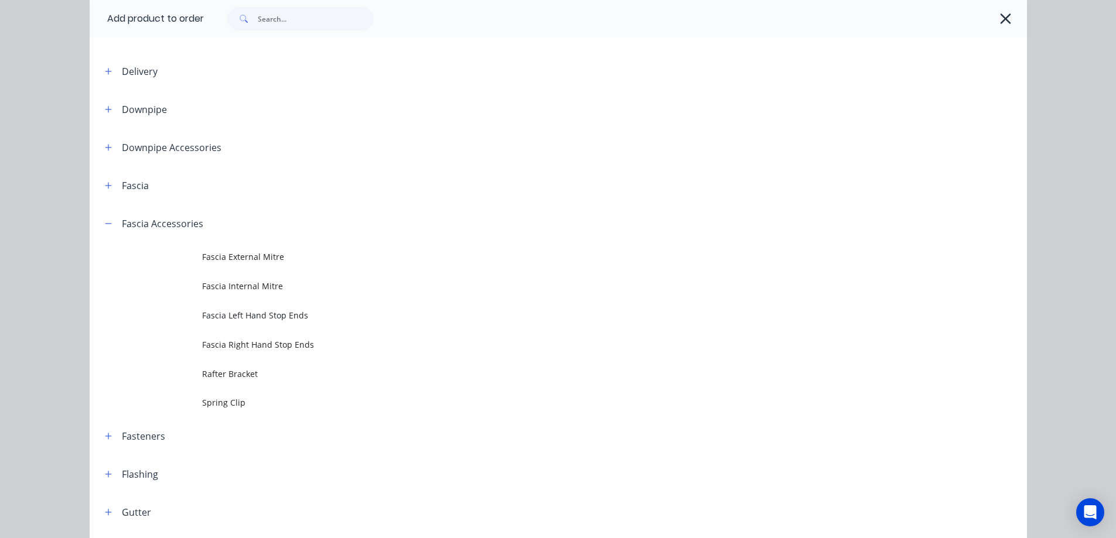
scroll to position [117, 0]
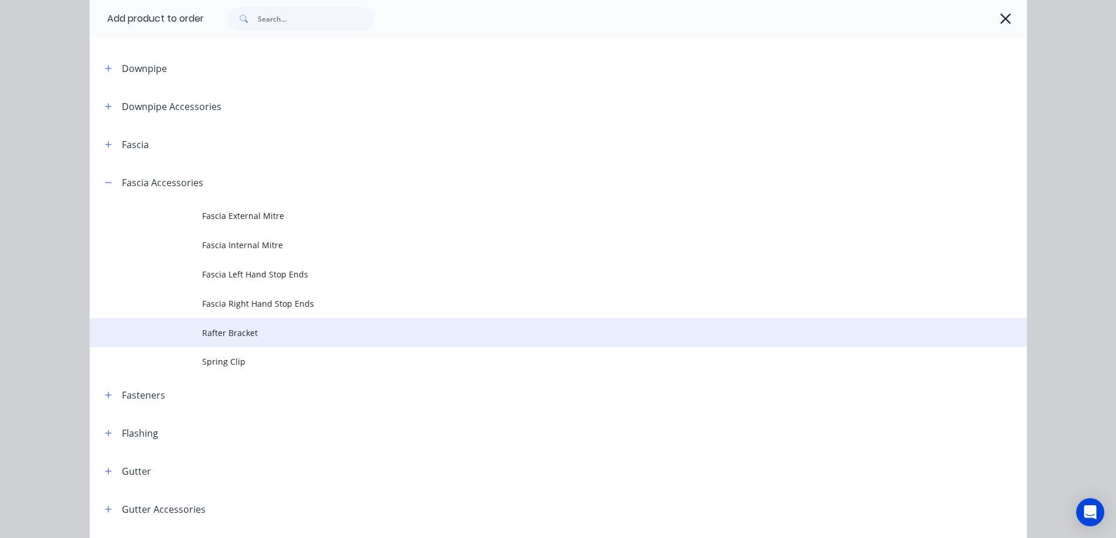
click at [234, 336] on span "Rafter Bracket" at bounding box center [532, 333] width 660 height 12
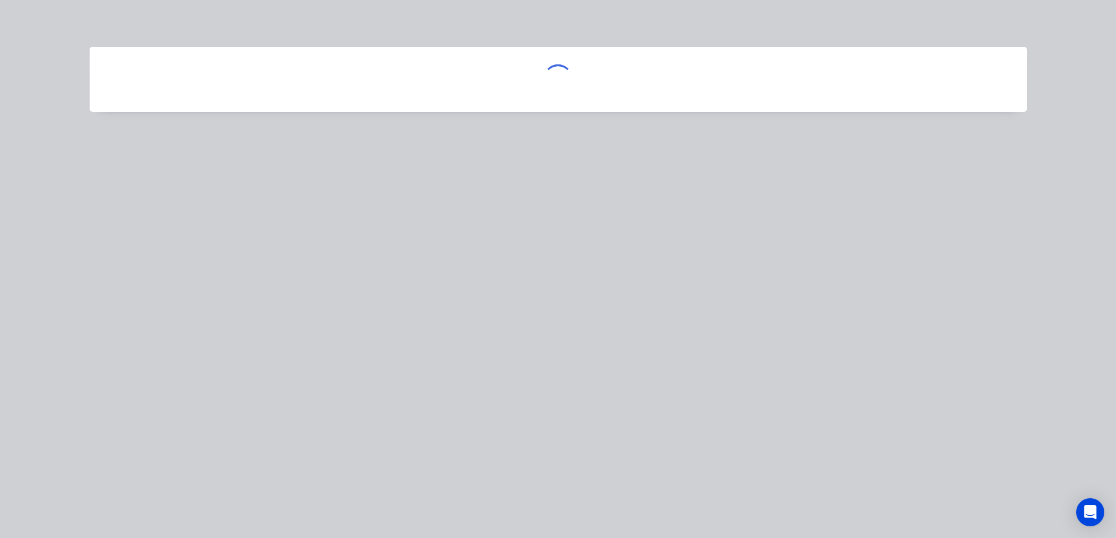
scroll to position [0, 0]
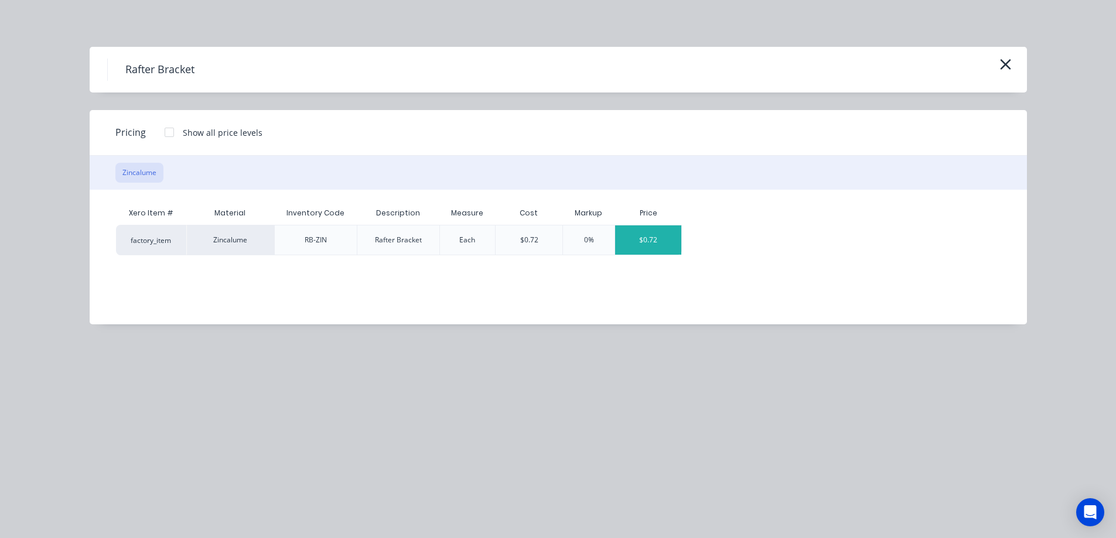
click at [674, 236] on div "$0.72" at bounding box center [648, 240] width 66 height 29
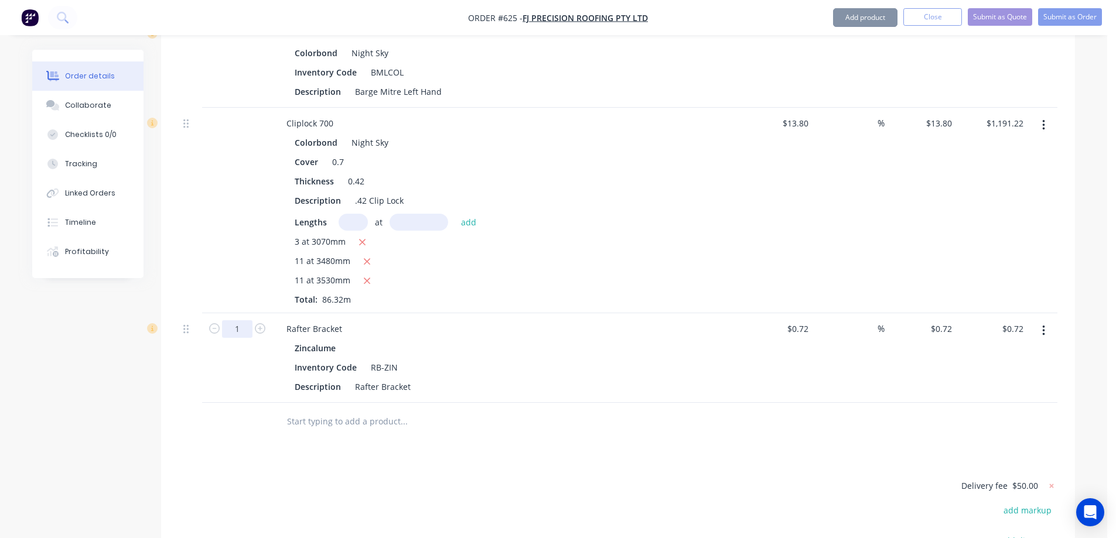
click at [246, 329] on input "1" at bounding box center [237, 330] width 30 height 18
type input "10"
type input "$7.20"
click at [309, 435] on div at bounding box center [483, 422] width 422 height 38
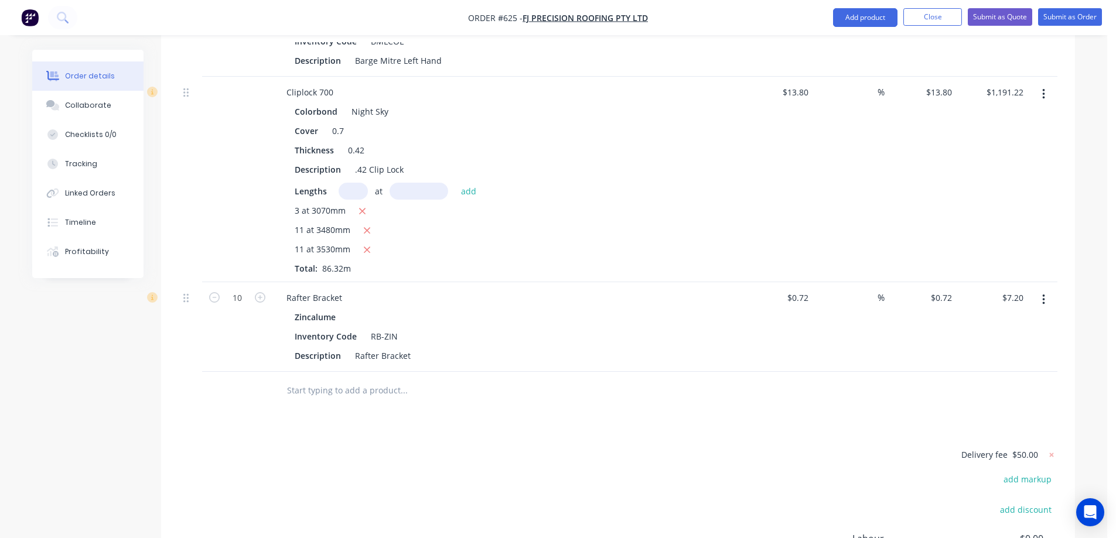
scroll to position [3597, 0]
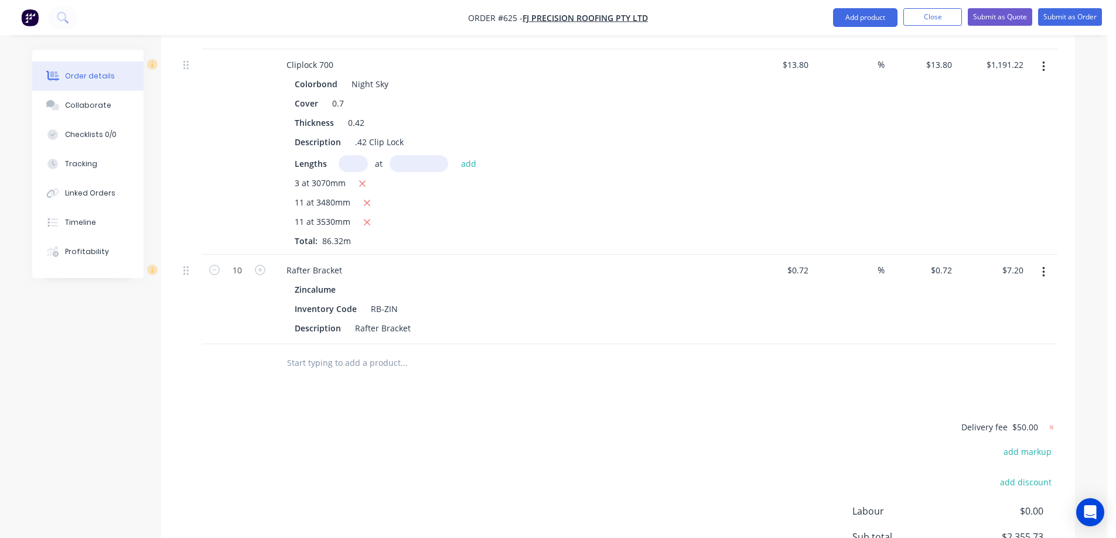
click at [328, 367] on input "text" at bounding box center [404, 363] width 234 height 23
click at [867, 22] on button "Add product" at bounding box center [865, 17] width 64 height 19
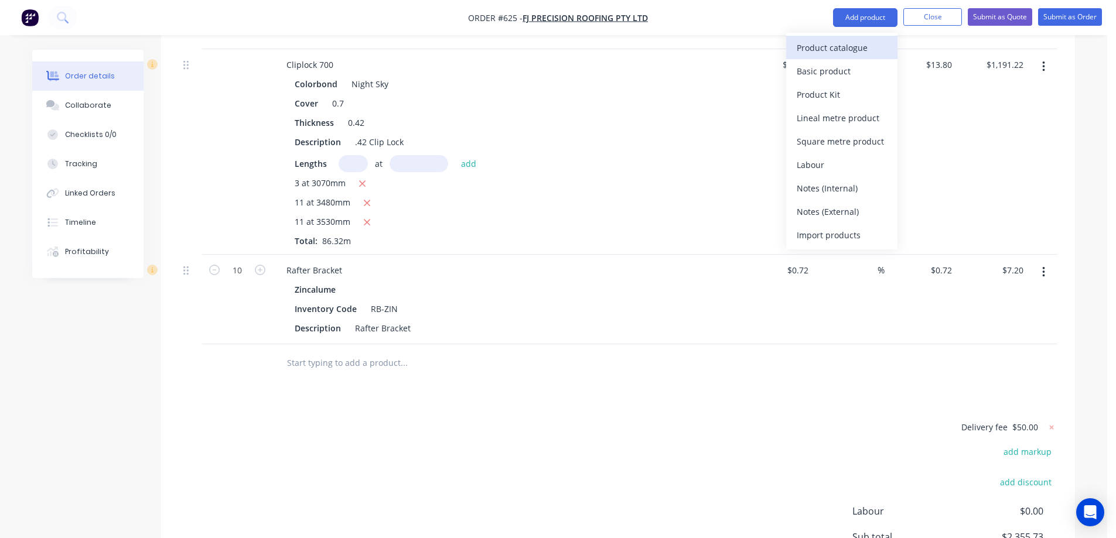
click at [857, 42] on div "Product catalogue" at bounding box center [842, 47] width 90 height 17
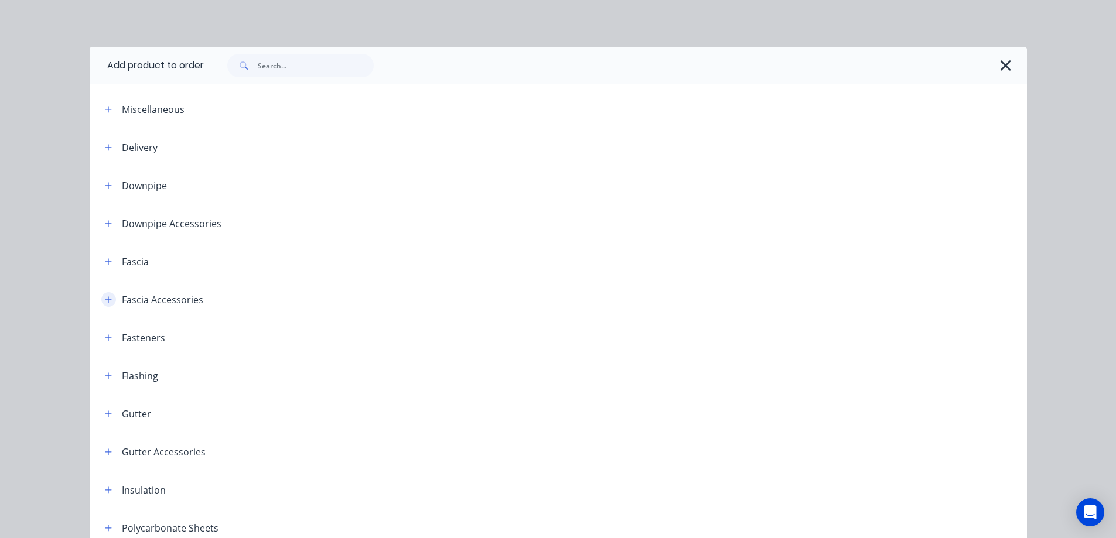
click at [107, 301] on icon "button" at bounding box center [108, 300] width 7 height 8
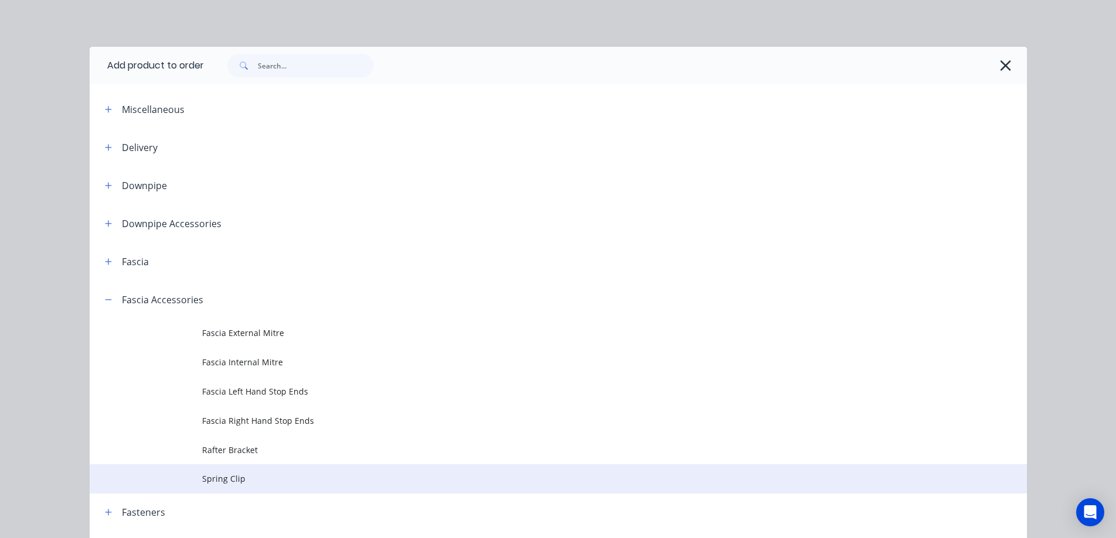
click at [213, 469] on td "Spring Clip" at bounding box center [614, 479] width 825 height 29
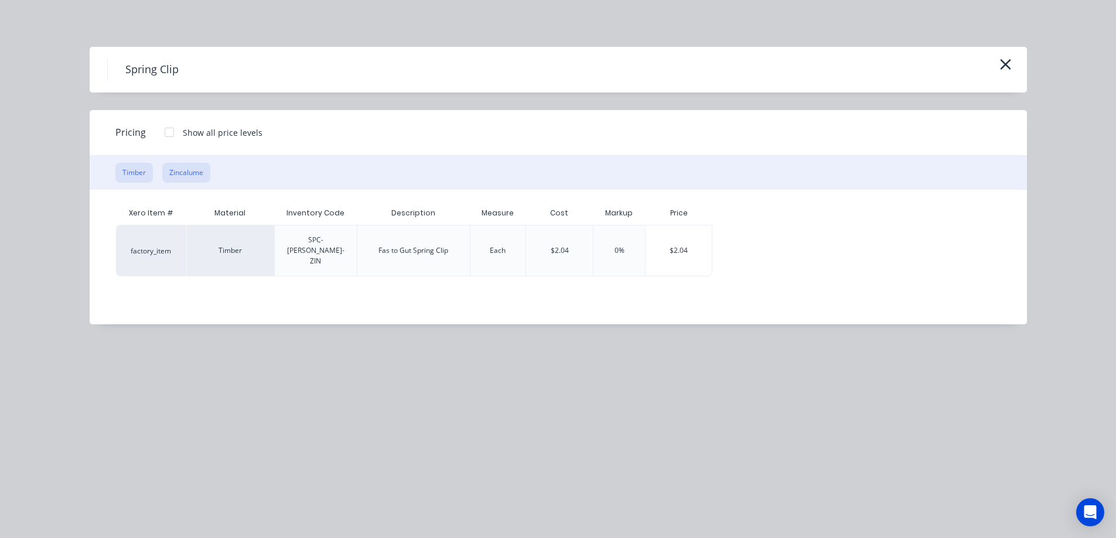
click at [189, 175] on button "Zincalume" at bounding box center [186, 173] width 48 height 20
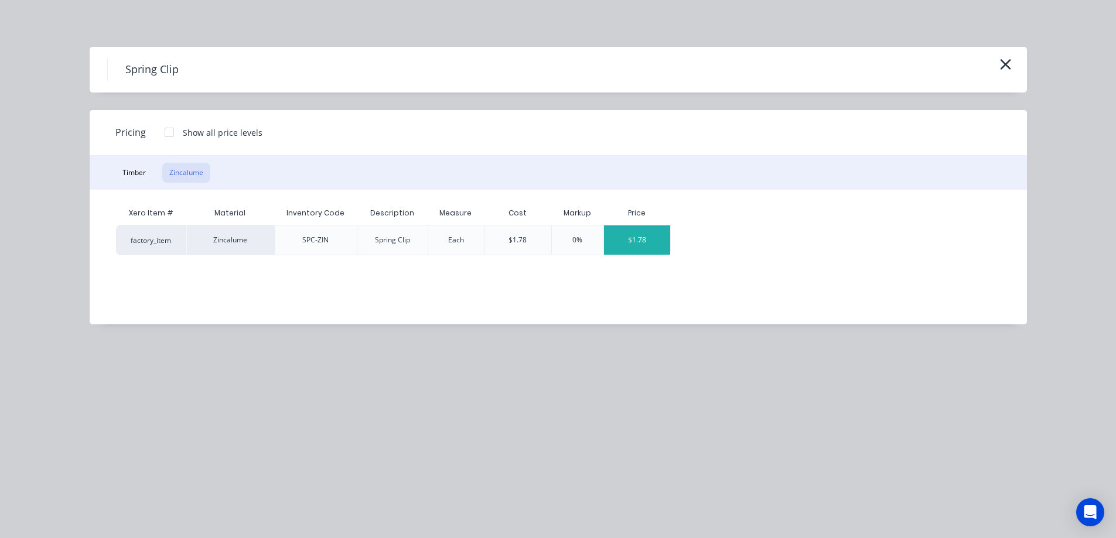
click at [626, 231] on div "$1.78" at bounding box center [637, 240] width 66 height 29
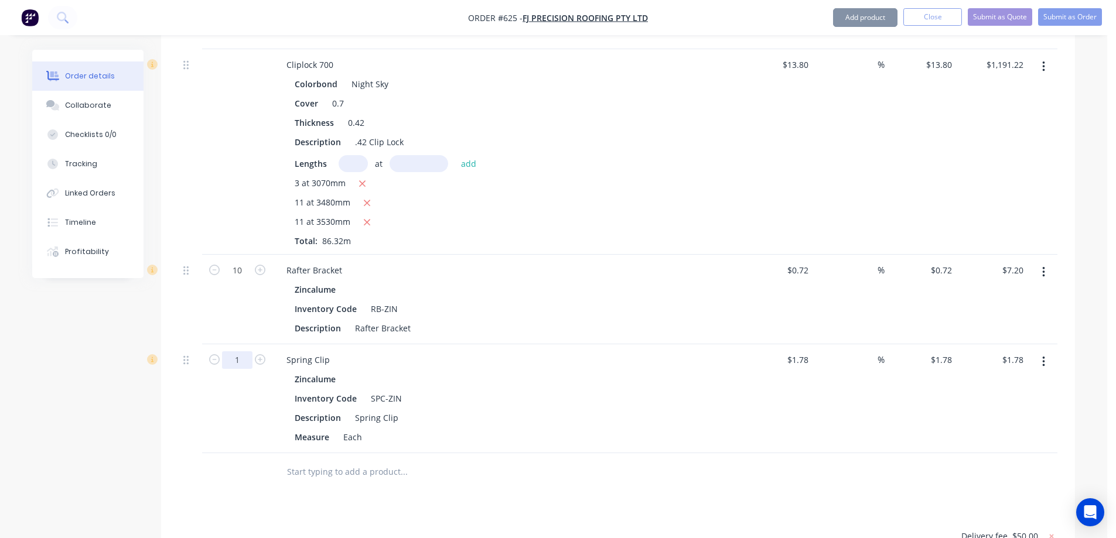
click at [241, 365] on input "1" at bounding box center [237, 361] width 30 height 18
type input "10"
click at [415, 476] on input "text" at bounding box center [404, 472] width 234 height 23
type input "$17.80"
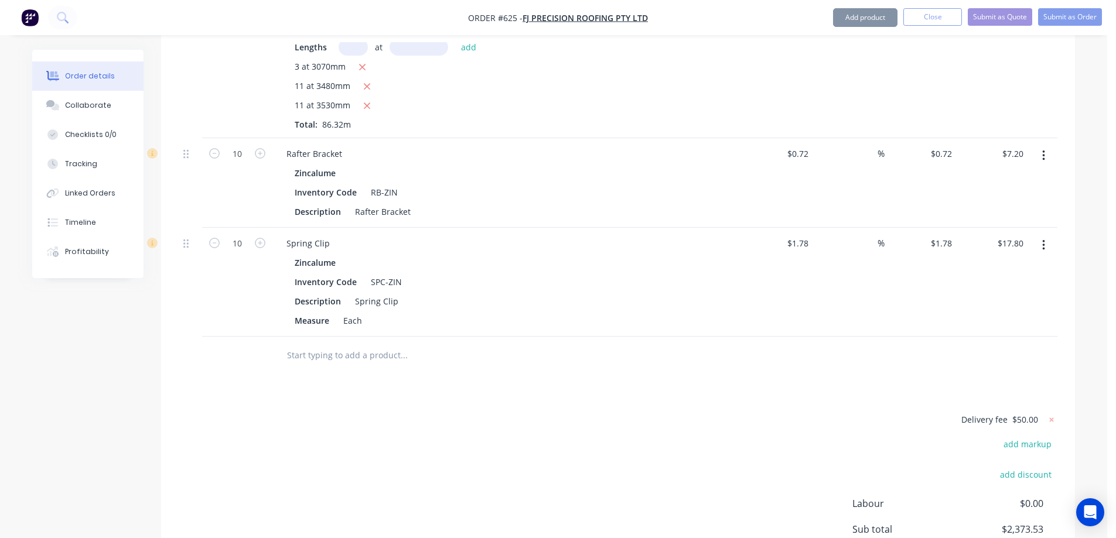
scroll to position [3714, 0]
click at [856, 18] on button "Add product" at bounding box center [865, 17] width 64 height 19
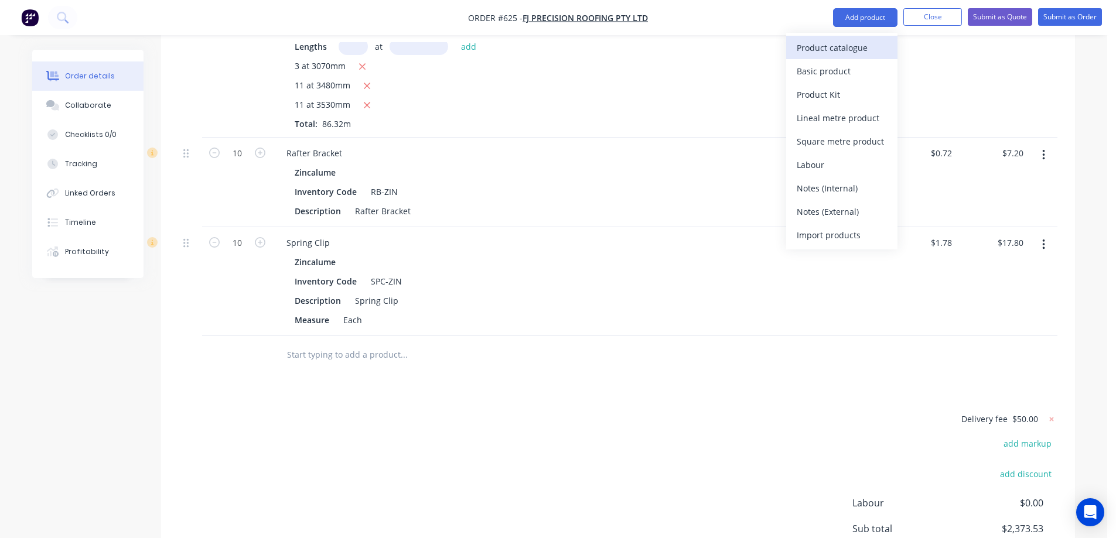
click at [848, 43] on div "Product catalogue" at bounding box center [842, 47] width 90 height 17
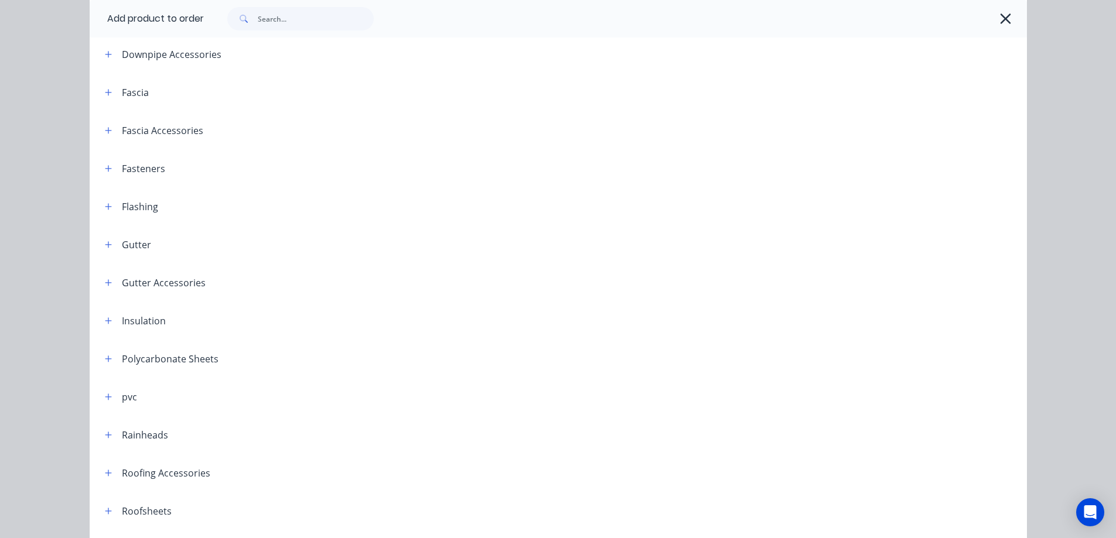
scroll to position [176, 0]
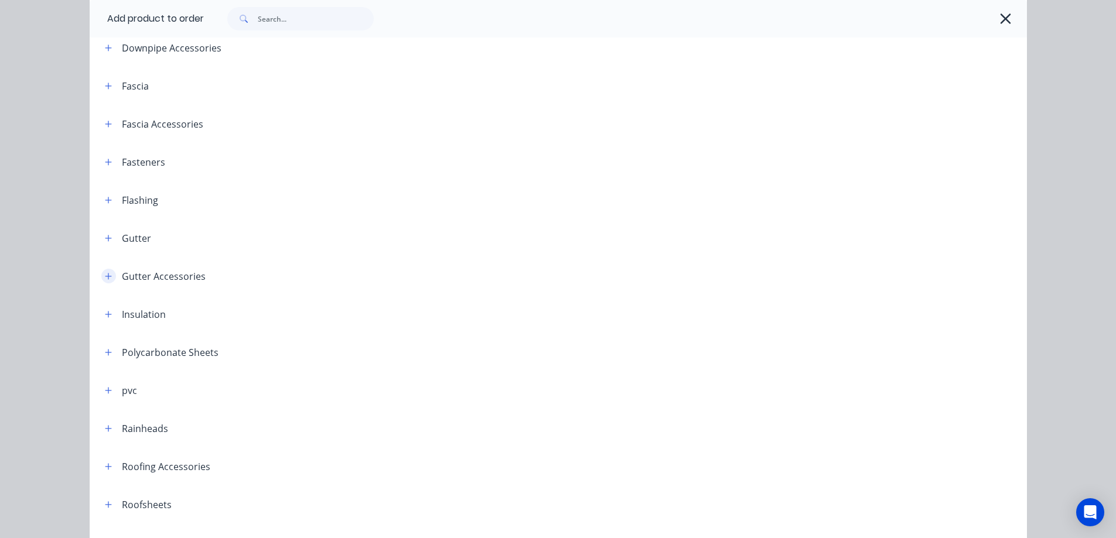
click at [105, 278] on icon "button" at bounding box center [108, 276] width 7 height 8
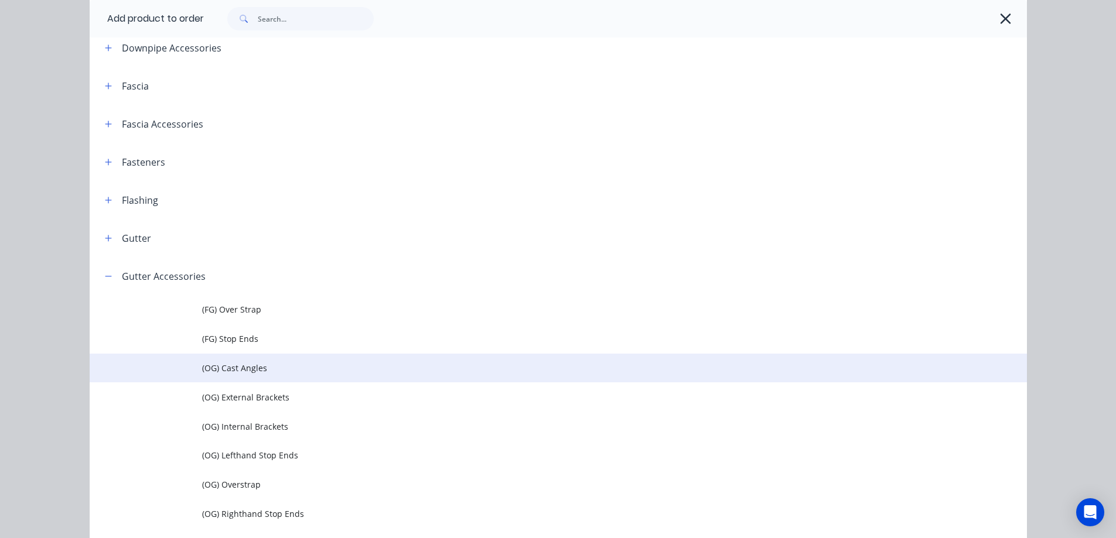
scroll to position [410, 0]
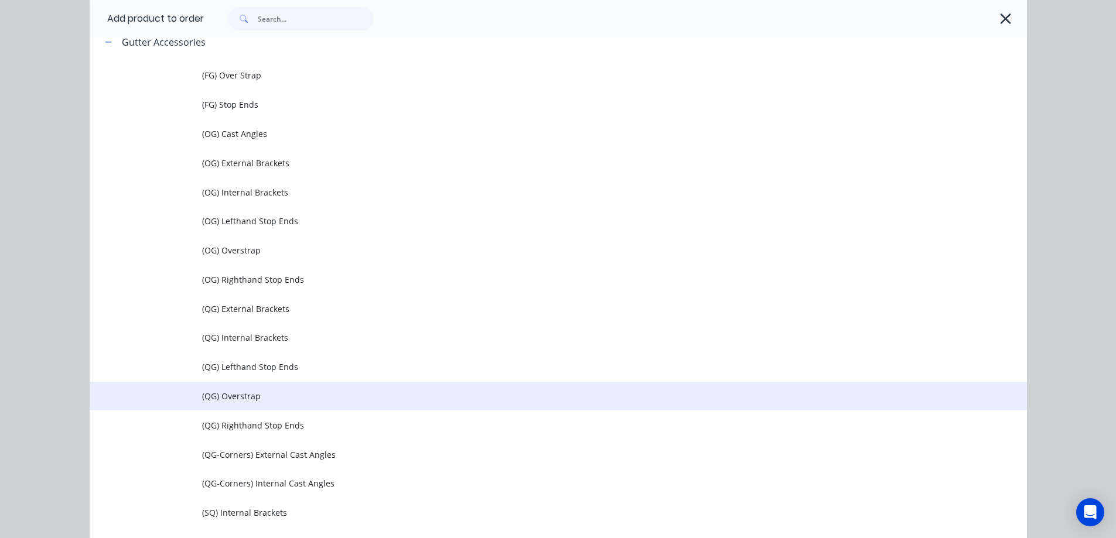
click at [202, 392] on span "(QG) Overstrap" at bounding box center [532, 396] width 660 height 12
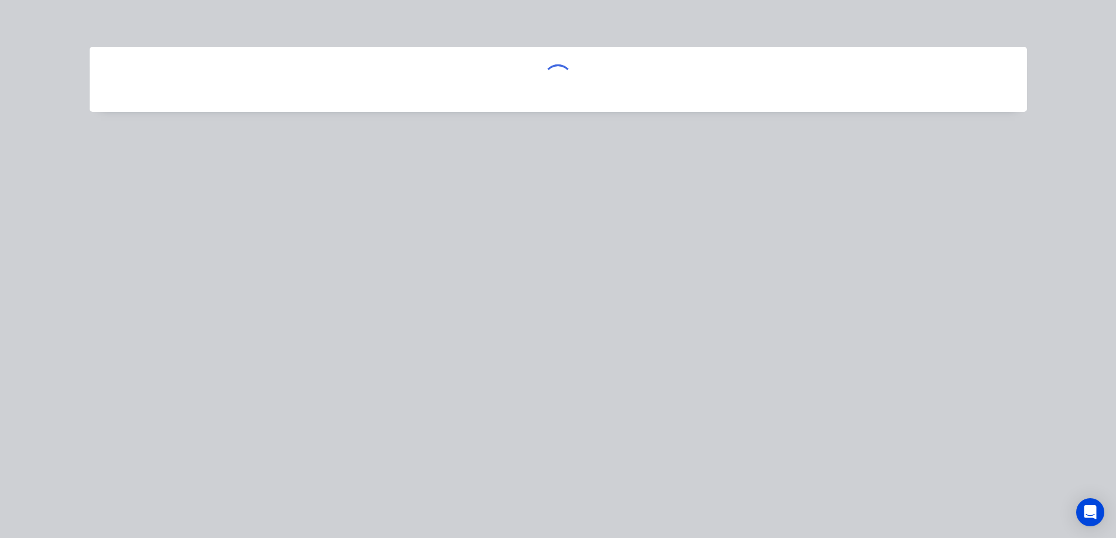
scroll to position [0, 0]
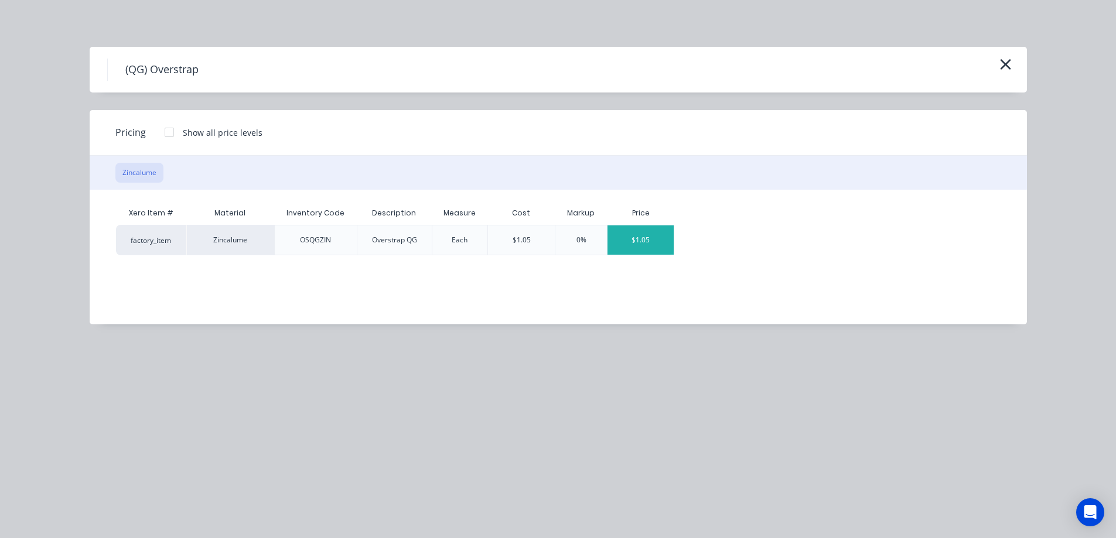
click at [635, 246] on div "$1.05" at bounding box center [641, 240] width 66 height 29
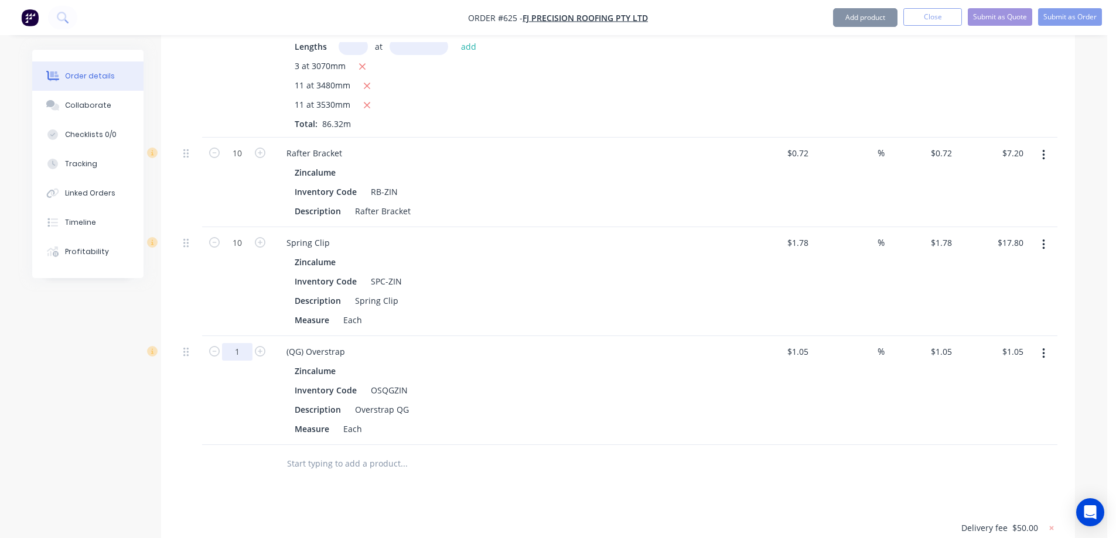
click at [240, 357] on input "1" at bounding box center [237, 352] width 30 height 18
type input "10"
click at [408, 464] on input "text" at bounding box center [404, 463] width 234 height 23
type input "$10.50"
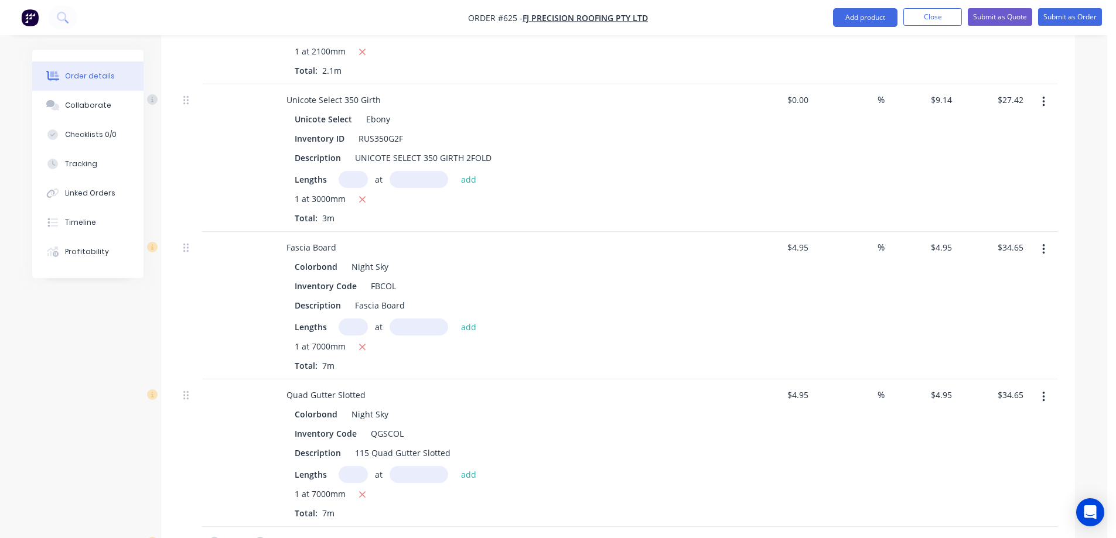
scroll to position [2663, 0]
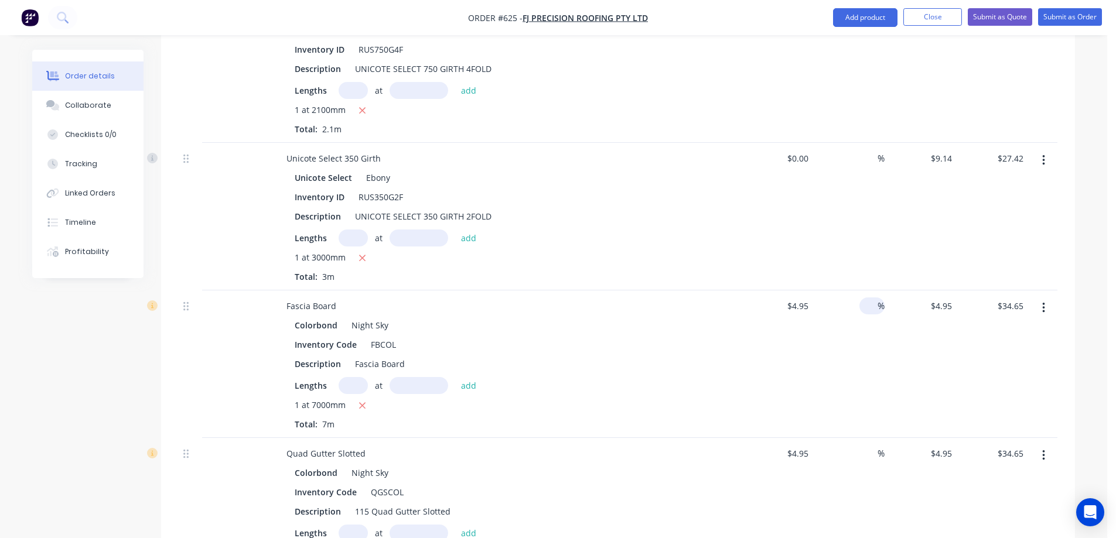
click at [870, 310] on input at bounding box center [870, 306] width 13 height 17
type input "15"
type input "$5.6925"
type input "$39.85"
click at [866, 338] on div "15 15 %" at bounding box center [849, 365] width 72 height 148
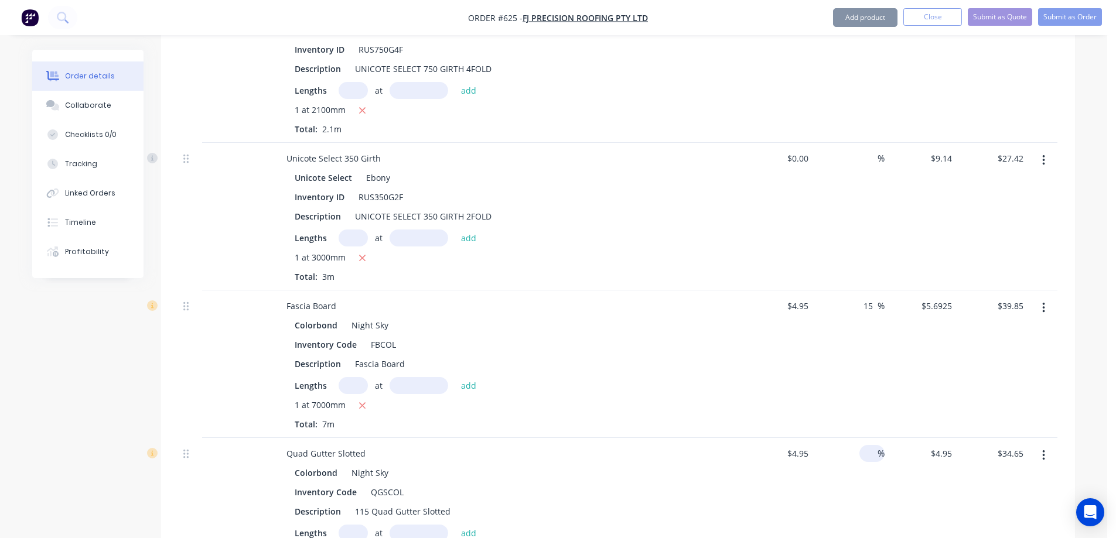
click at [867, 456] on input at bounding box center [870, 453] width 13 height 17
type input "15"
drag, startPoint x: 857, startPoint y: 499, endPoint x: 873, endPoint y: 479, distance: 25.0
click at [858, 499] on div "15 15 %" at bounding box center [849, 512] width 72 height 148
type input "$5.6925"
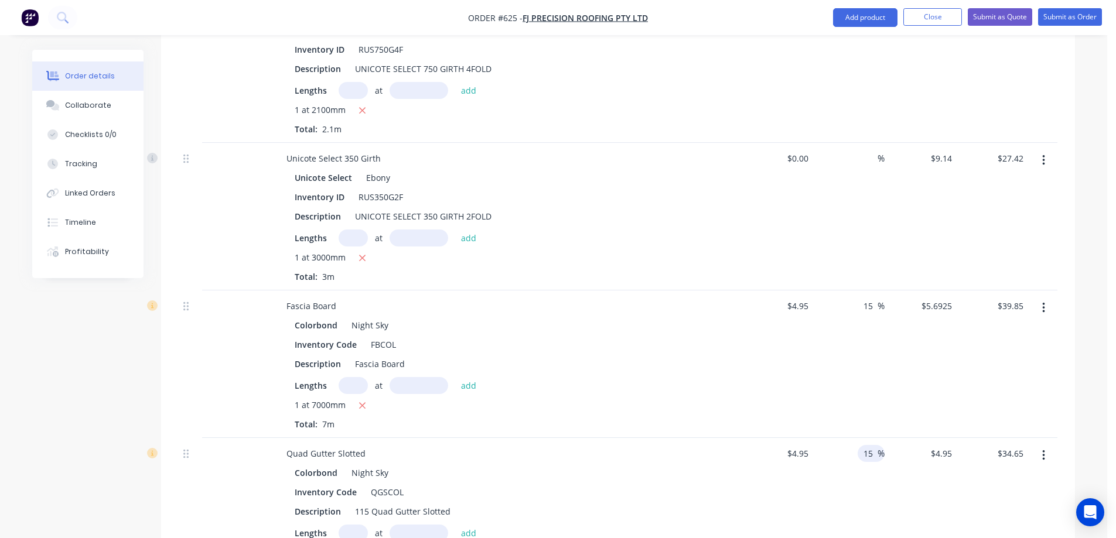
type input "$39.85"
click at [941, 308] on input "5.6925" at bounding box center [938, 306] width 36 height 17
type input "5.7"
click at [939, 363] on div "5.7 5.7" at bounding box center [921, 365] width 72 height 148
type input "15.15"
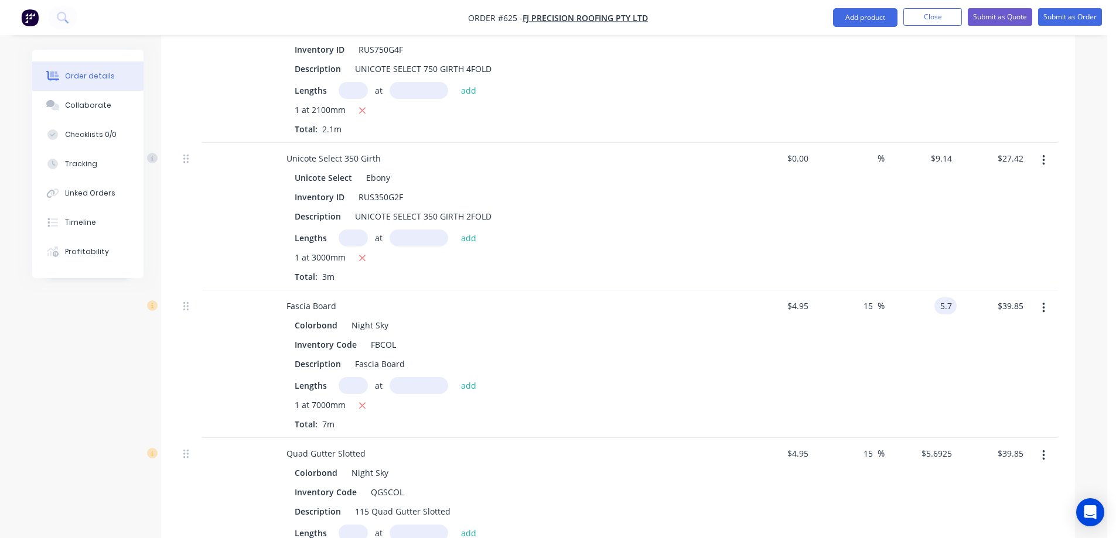
type input "$5.70"
type input "$39.90"
click at [932, 451] on input "5.6925" at bounding box center [941, 453] width 32 height 17
type input "5.7"
type input "15.15"
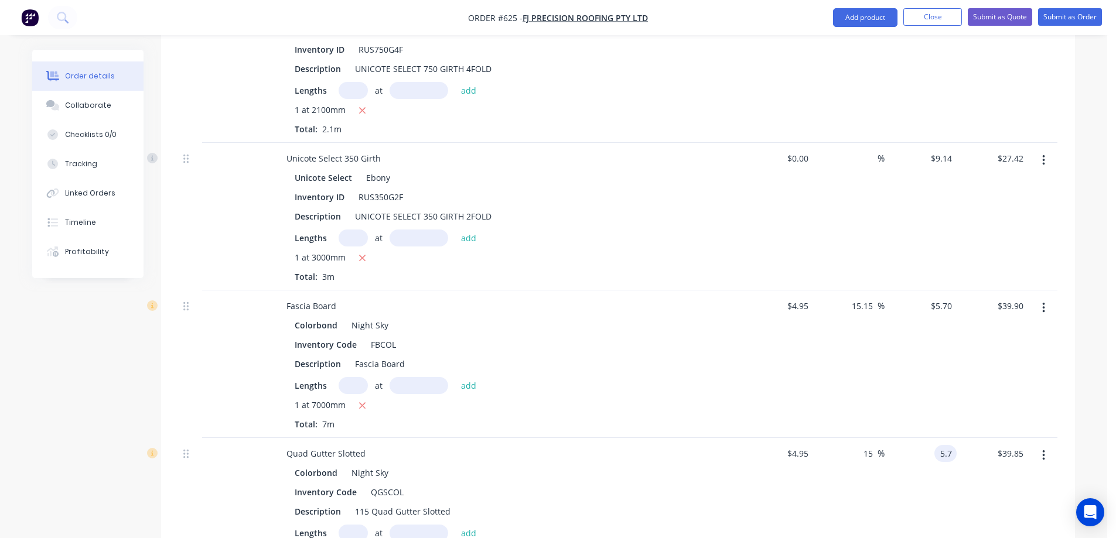
type input "$5.70"
type input "$39.90"
click at [925, 484] on div "$5.70 5.7" at bounding box center [921, 512] width 72 height 148
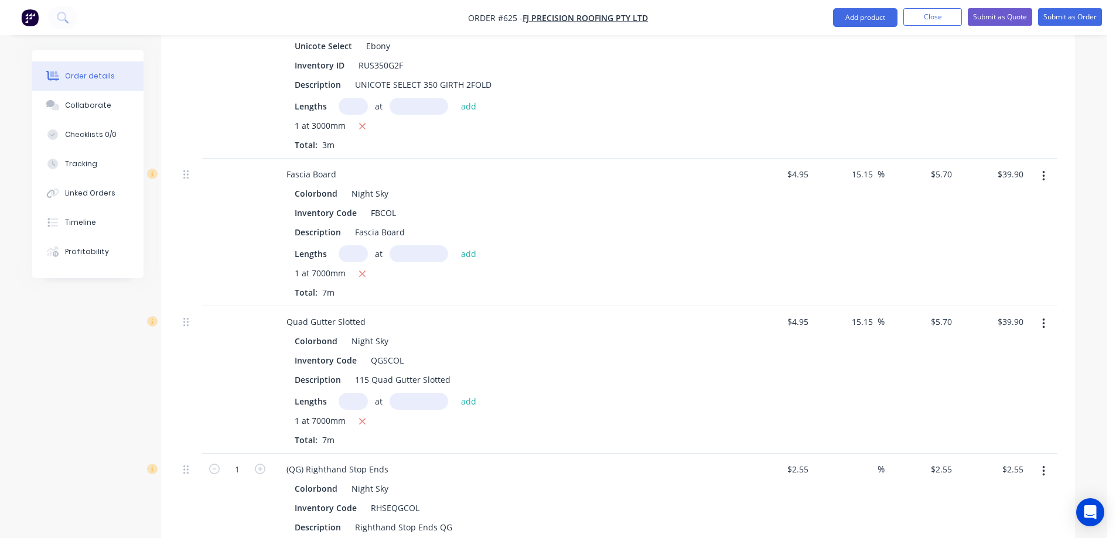
scroll to position [2897, 0]
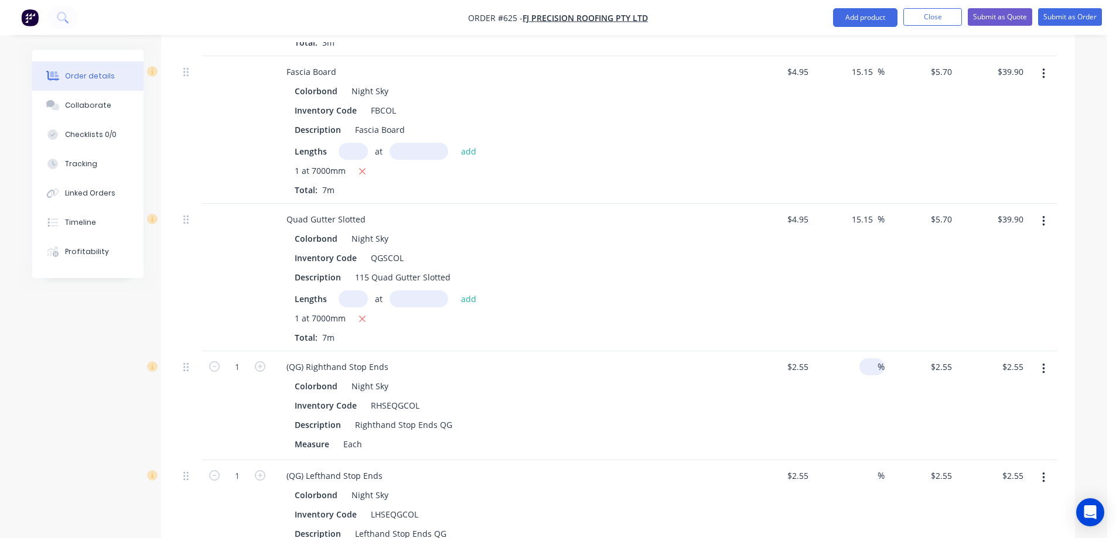
click at [873, 371] on input at bounding box center [870, 367] width 13 height 17
type input "15"
type input "$2.9325"
type input "$2.93"
click at [905, 401] on div "$2.9325 $2.55" at bounding box center [921, 406] width 72 height 109
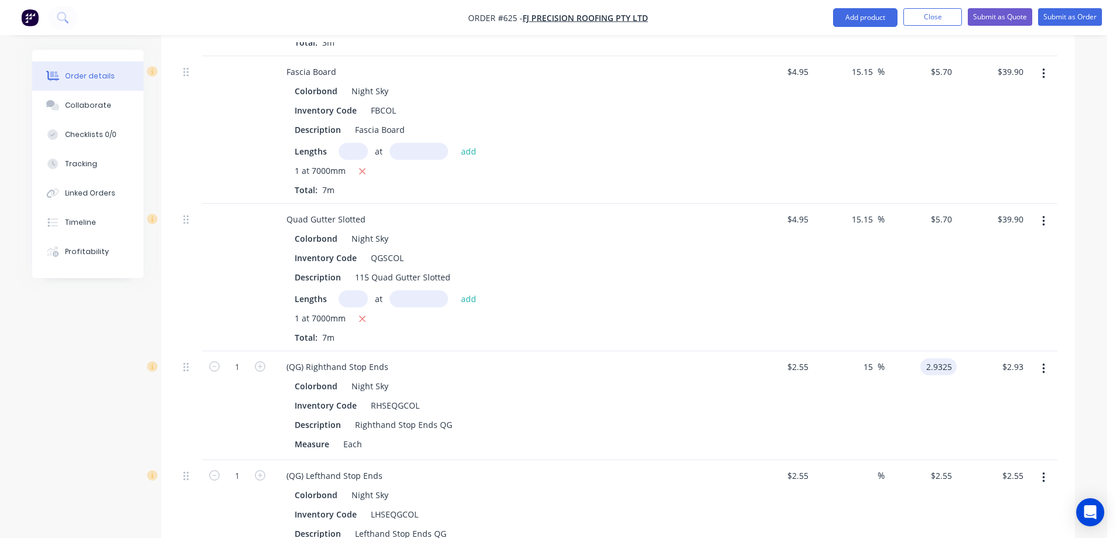
click at [923, 370] on div "2.9325 2.9325" at bounding box center [938, 367] width 36 height 17
type input "2.95"
type input "15.69"
type input "$2.95"
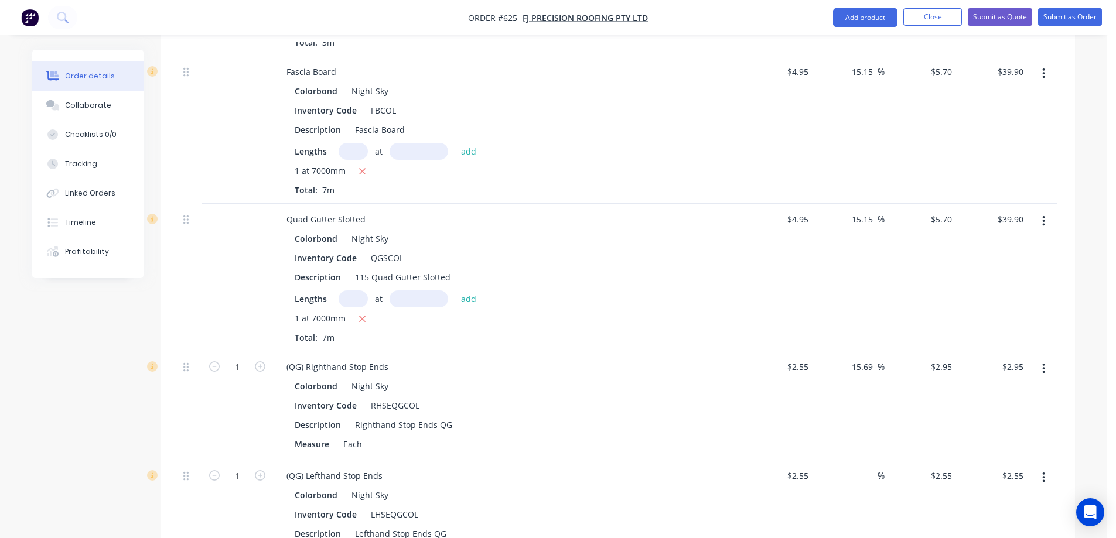
click at [916, 410] on div "$2.95 $2.95" at bounding box center [921, 406] width 72 height 109
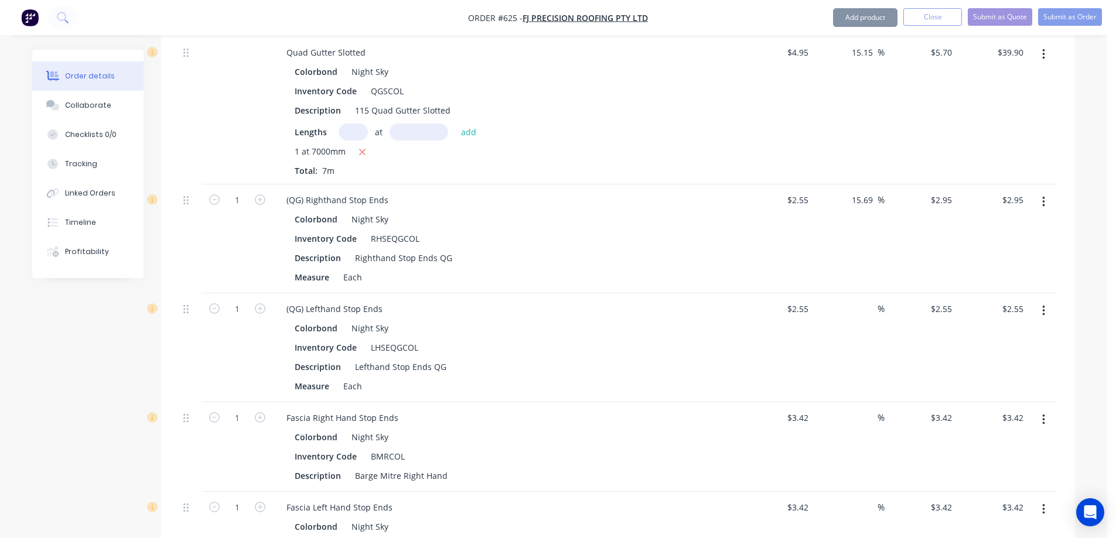
scroll to position [3073, 0]
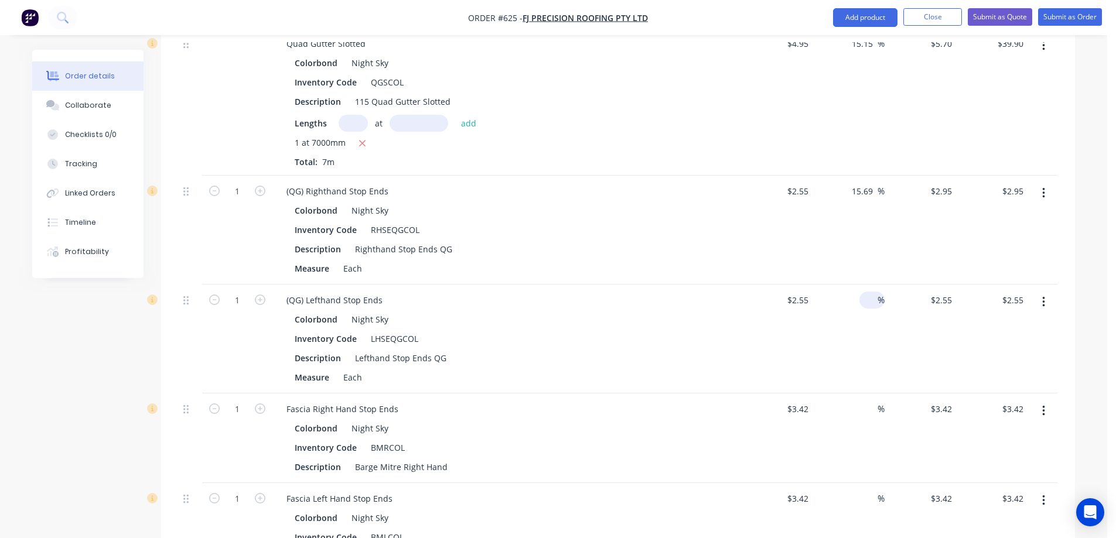
click at [864, 295] on input at bounding box center [870, 300] width 13 height 17
type input "15"
type input "$2.9325"
type input "$2.93"
click at [865, 353] on div "15 15 %" at bounding box center [849, 339] width 72 height 109
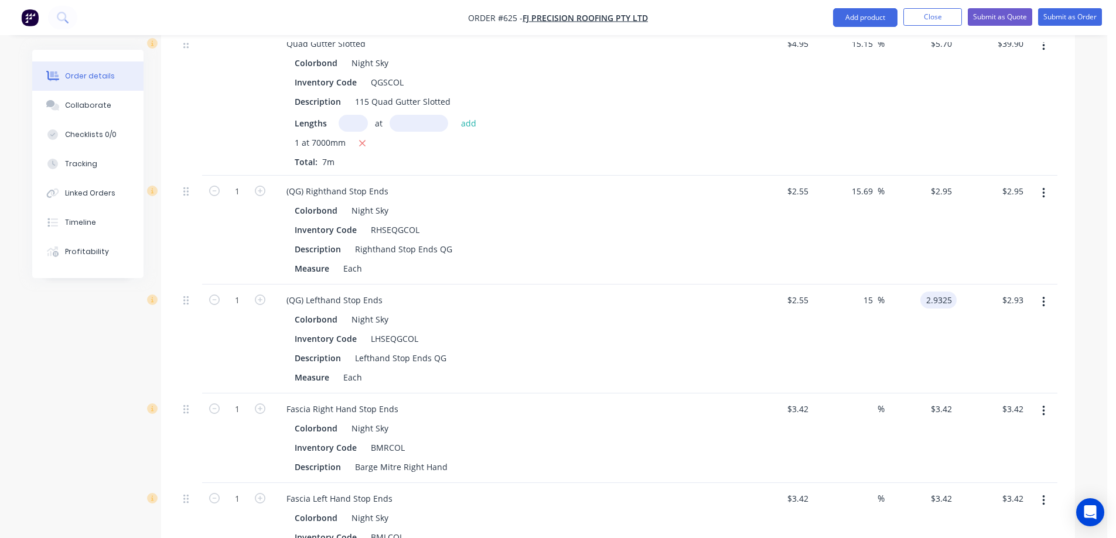
click at [936, 304] on input "2.9325" at bounding box center [941, 300] width 32 height 17
type input "2.94"
type input "15.29"
type input "$2.94"
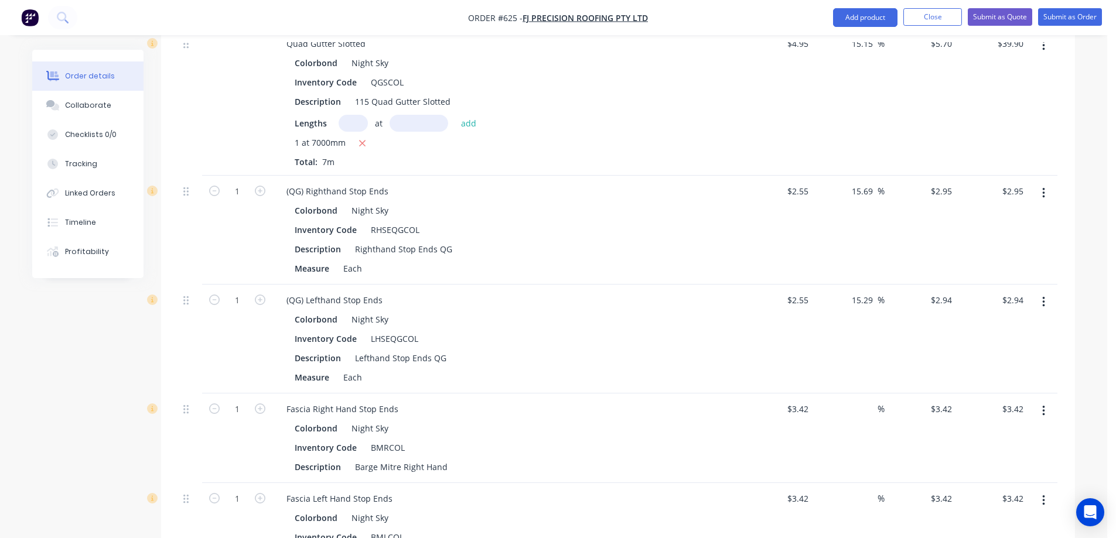
click at [940, 364] on div "$2.94 $2.94" at bounding box center [921, 339] width 72 height 109
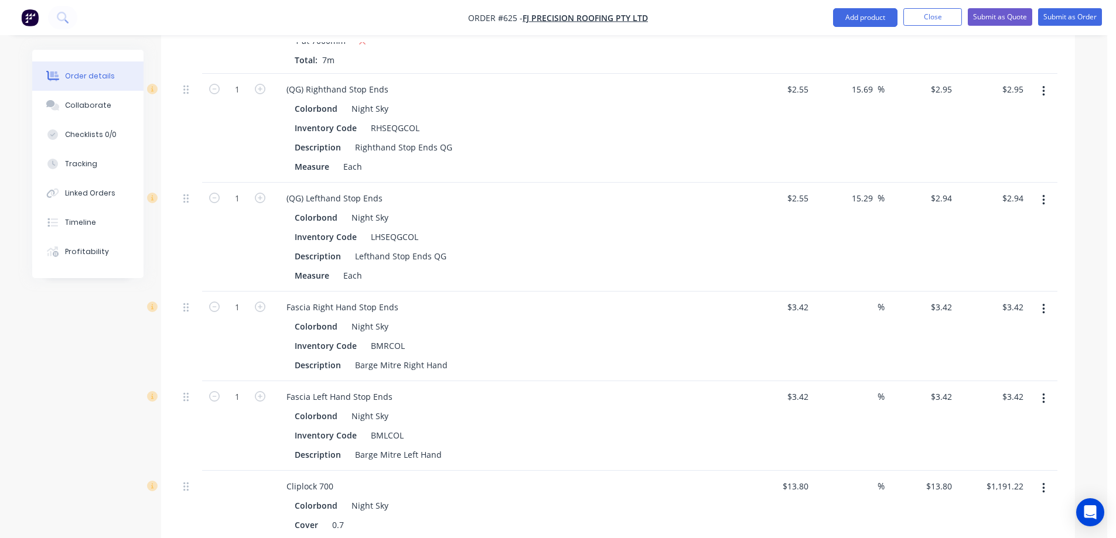
scroll to position [3190, 0]
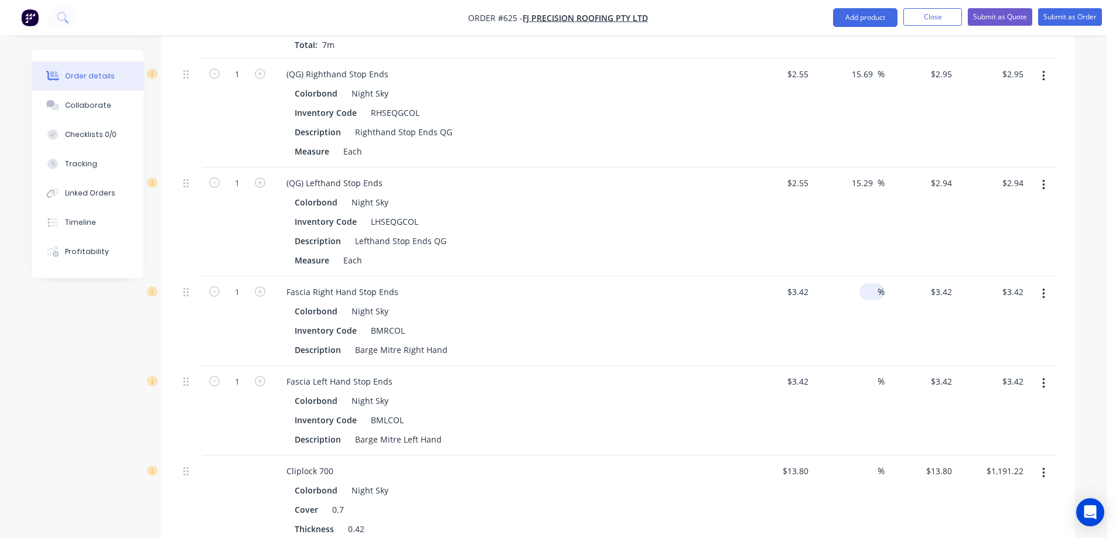
click at [867, 289] on input at bounding box center [870, 292] width 13 height 17
type input "15"
type input "$3.933"
type input "$3.93"
click at [867, 320] on div "15 15 %" at bounding box center [849, 322] width 72 height 90
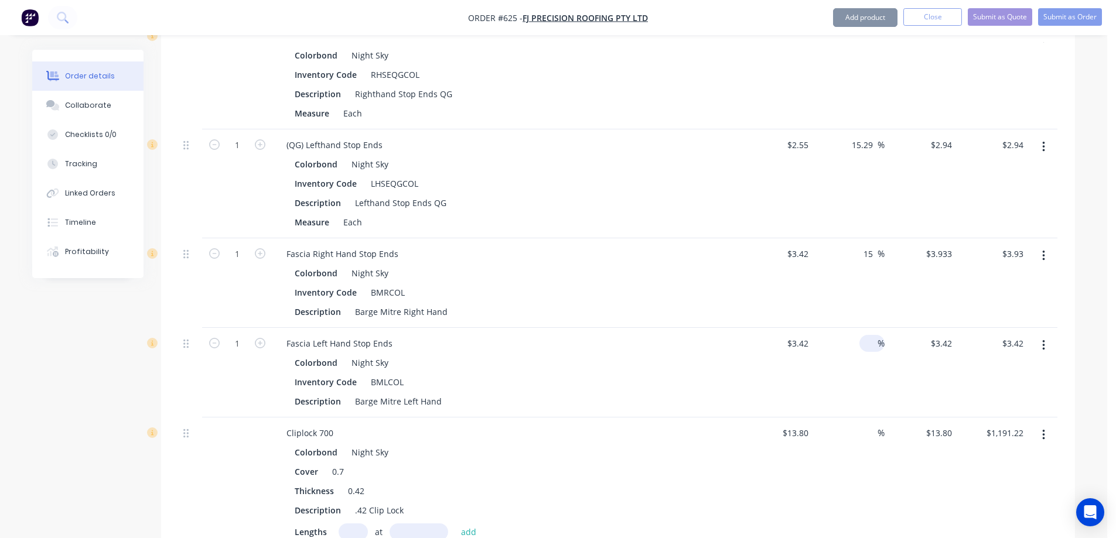
scroll to position [3249, 0]
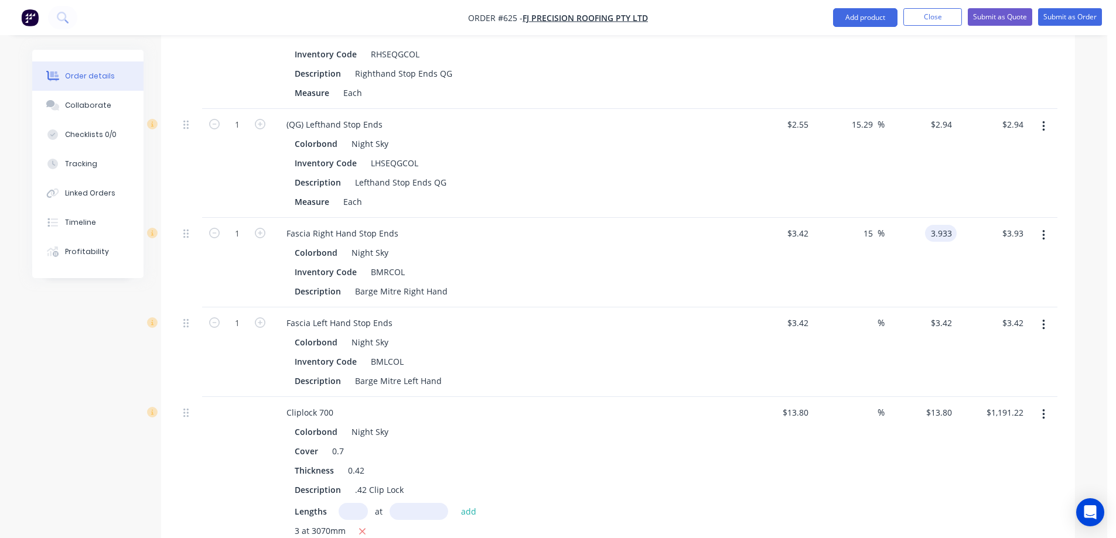
click at [937, 227] on input "3.933" at bounding box center [943, 233] width 27 height 17
click at [926, 297] on div "$3.94 $3.94" at bounding box center [921, 263] width 72 height 90
click at [867, 320] on input at bounding box center [870, 323] width 13 height 17
click at [909, 349] on div "$3.42 $3.42" at bounding box center [921, 353] width 72 height 90
click at [926, 326] on div "3.933 $3.933" at bounding box center [938, 323] width 36 height 17
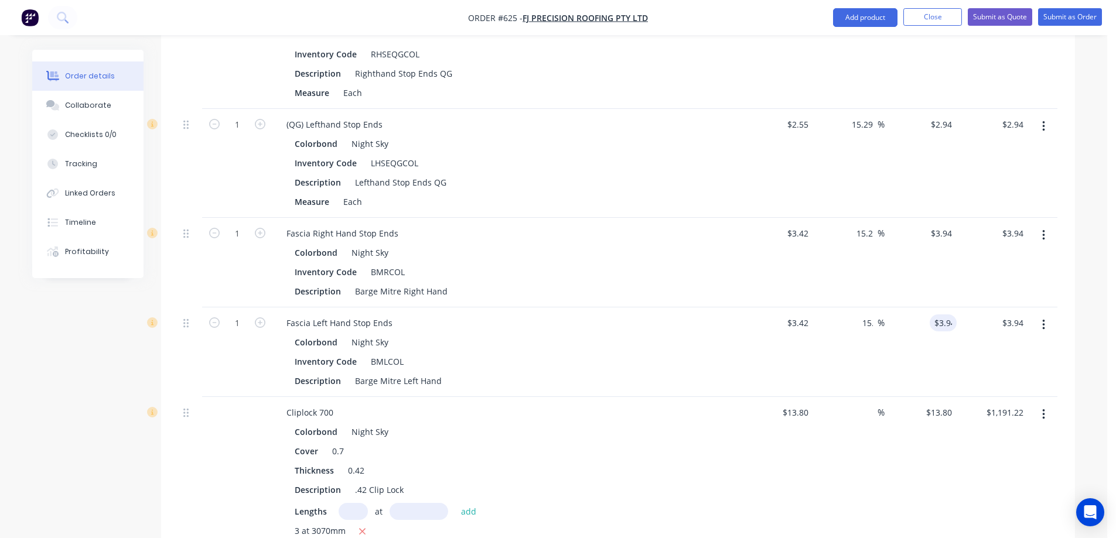
click at [920, 364] on div "$3.94 3.94" at bounding box center [921, 353] width 72 height 90
click at [872, 418] on input at bounding box center [870, 412] width 13 height 17
click at [862, 485] on div "15 15 %" at bounding box center [849, 500] width 72 height 206
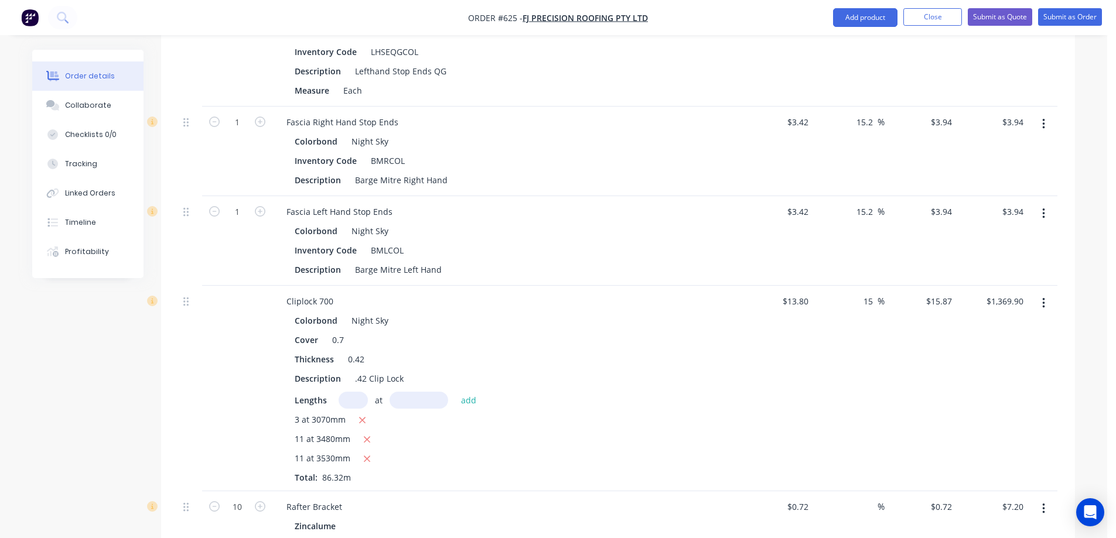
scroll to position [3483, 0]
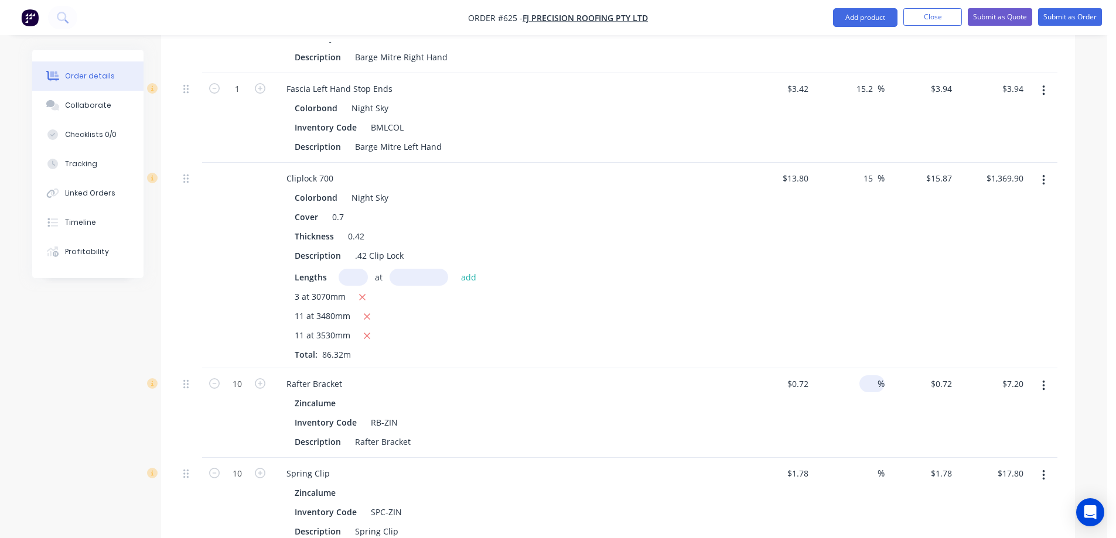
click at [862, 387] on div "%" at bounding box center [872, 384] width 25 height 17
click at [892, 410] on div "$0.72 $0.72" at bounding box center [921, 414] width 72 height 90
click at [931, 383] on input "0.828" at bounding box center [941, 384] width 32 height 17
click at [931, 390] on div "$0.83 0.83" at bounding box center [921, 414] width 72 height 90
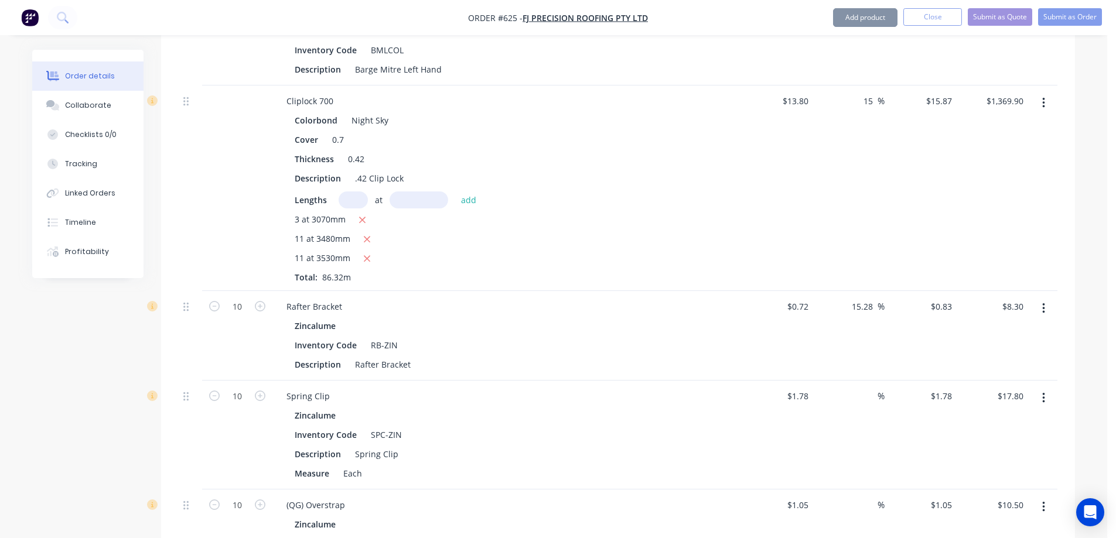
scroll to position [3601, 0]
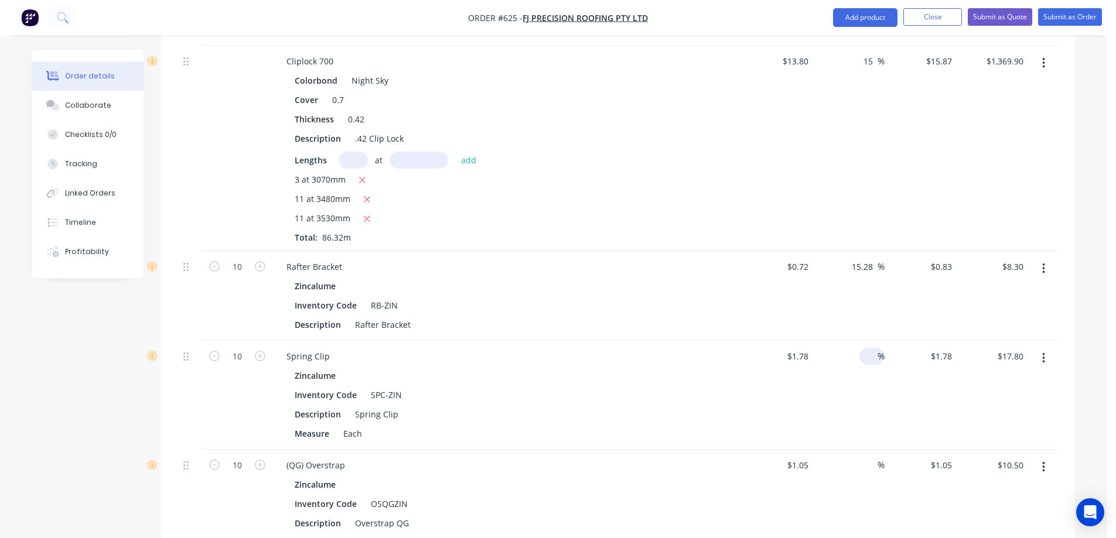
click at [872, 358] on input at bounding box center [870, 356] width 13 height 17
click at [872, 384] on div "15 15 %" at bounding box center [849, 395] width 72 height 109
click at [931, 354] on input "2.047" at bounding box center [941, 356] width 32 height 17
click at [920, 396] on div "$2.05 2.05" at bounding box center [921, 395] width 72 height 109
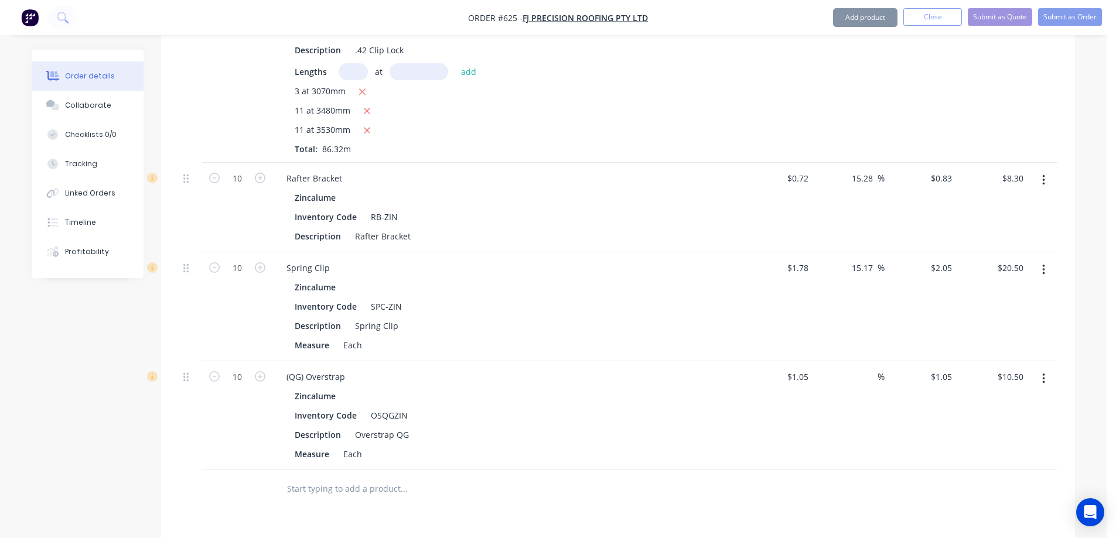
scroll to position [3718, 0]
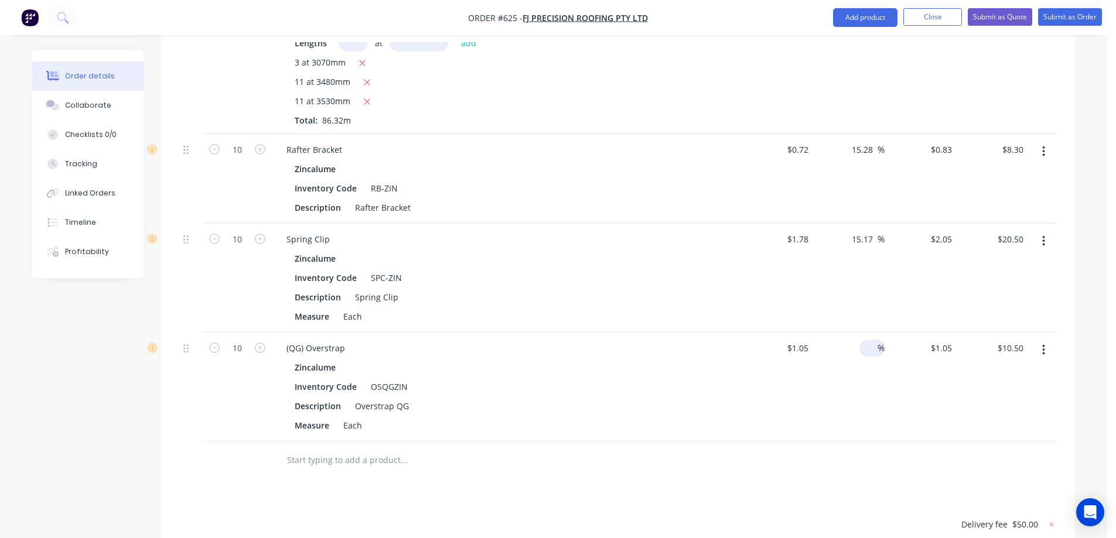
click at [866, 350] on input at bounding box center [870, 348] width 13 height 17
click at [925, 431] on div "$1.2075 $1.2075" at bounding box center [921, 387] width 72 height 109
click at [937, 353] on input "1.2075" at bounding box center [941, 348] width 32 height 17
click at [901, 408] on div "1.21 1.21" at bounding box center [921, 387] width 72 height 109
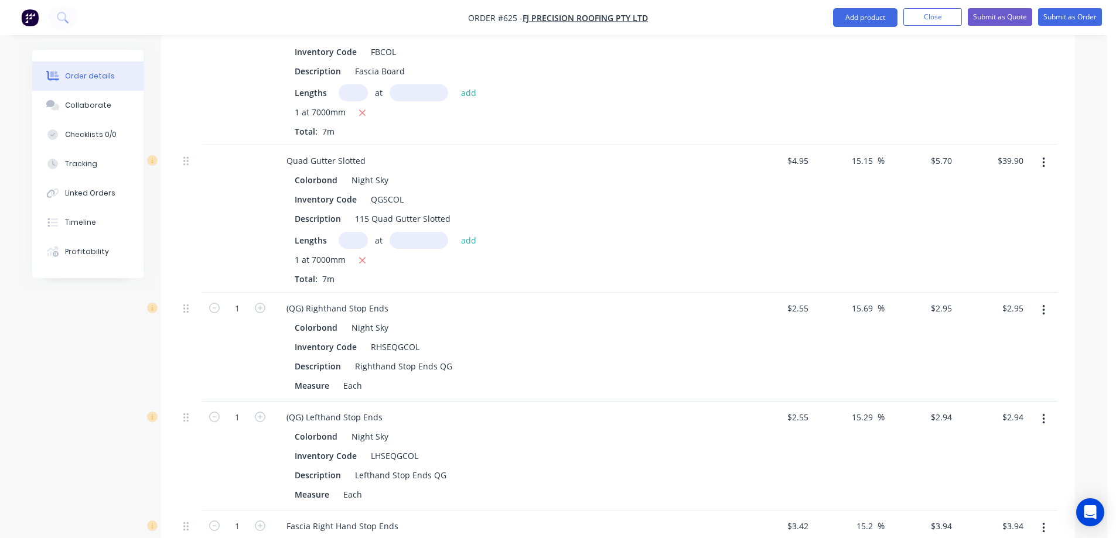
scroll to position [2897, 0]
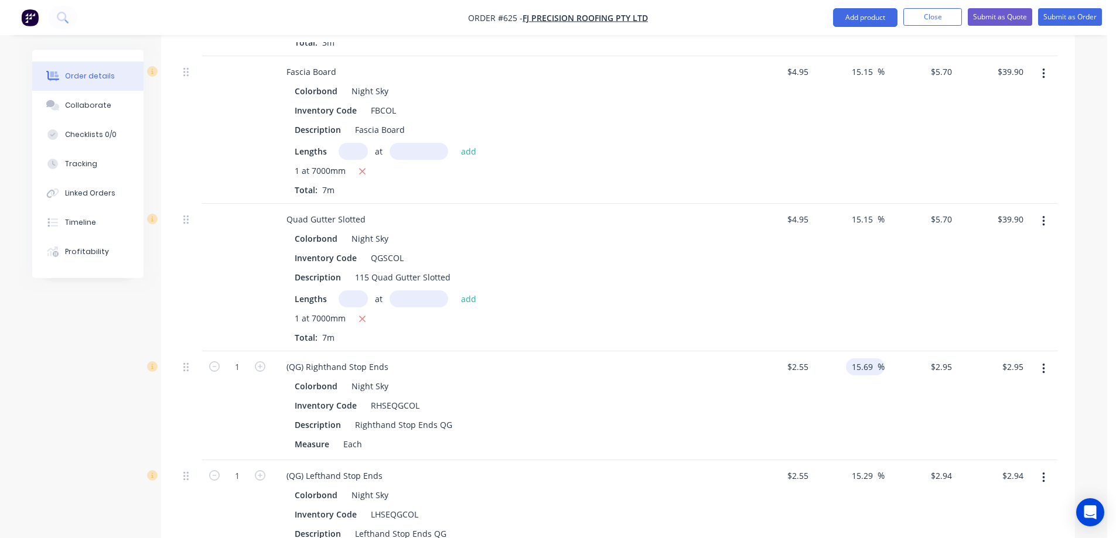
click at [864, 366] on input "15.69" at bounding box center [864, 367] width 27 height 17
click at [858, 419] on div "15 15 %" at bounding box center [849, 406] width 72 height 109
click at [942, 368] on input "2.9325" at bounding box center [938, 367] width 36 height 17
click at [924, 429] on div "$2.94 $2.94" at bounding box center [921, 406] width 72 height 109
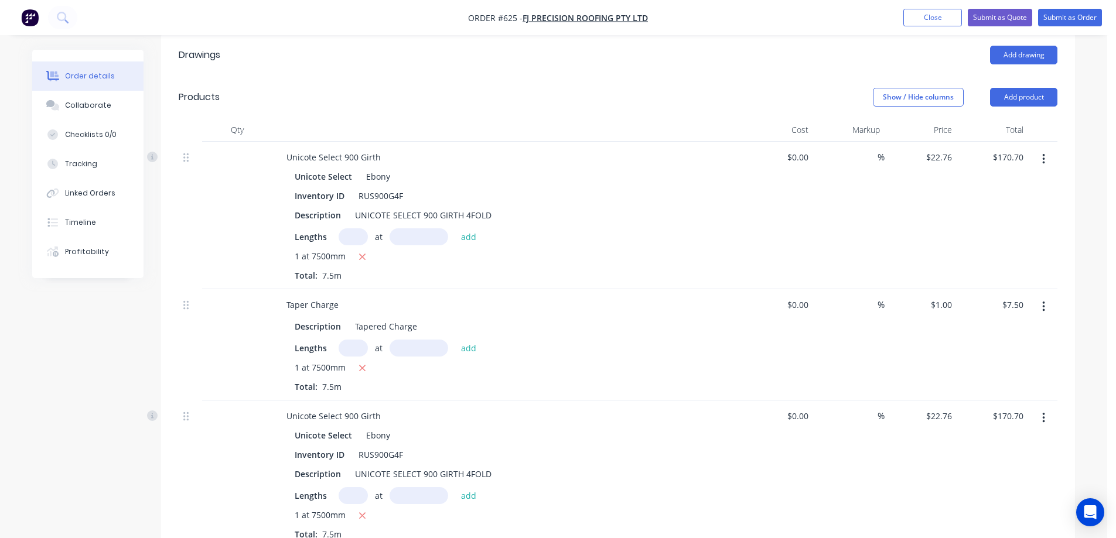
scroll to position [0, 0]
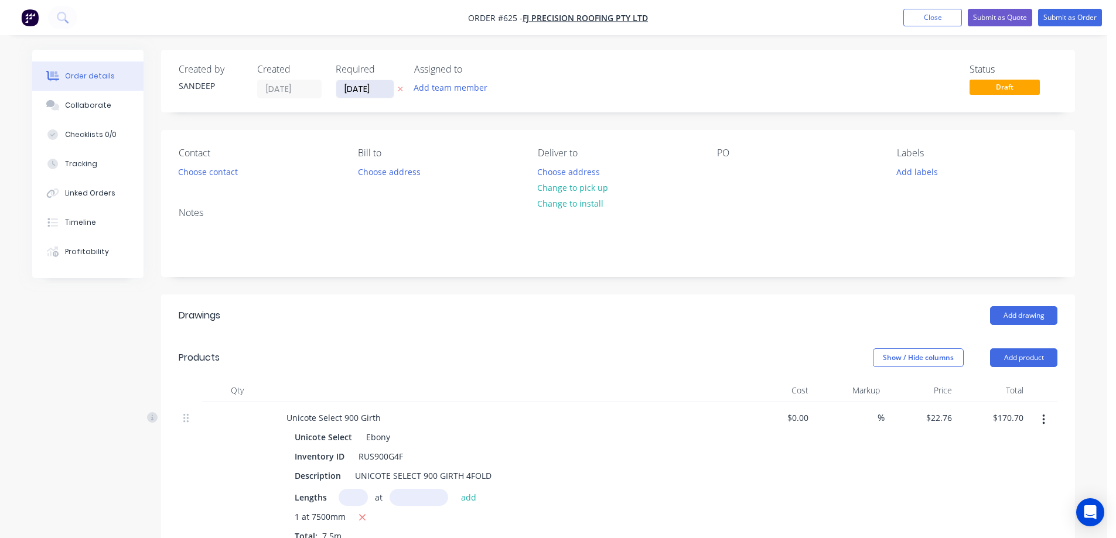
click at [348, 92] on input "09/09/25" at bounding box center [364, 89] width 57 height 18
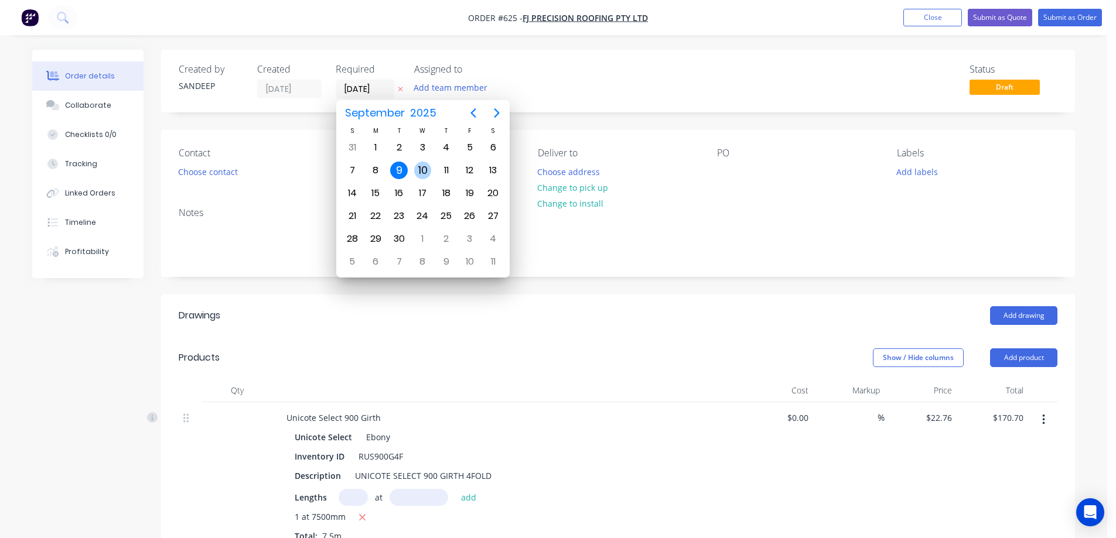
click at [424, 172] on div "10" at bounding box center [423, 171] width 18 height 18
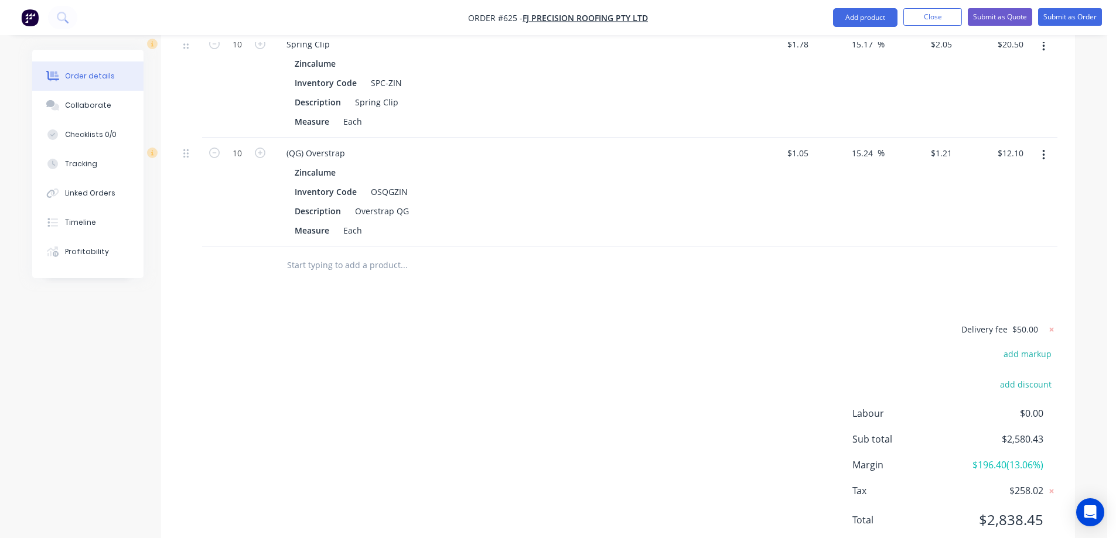
scroll to position [3952, 0]
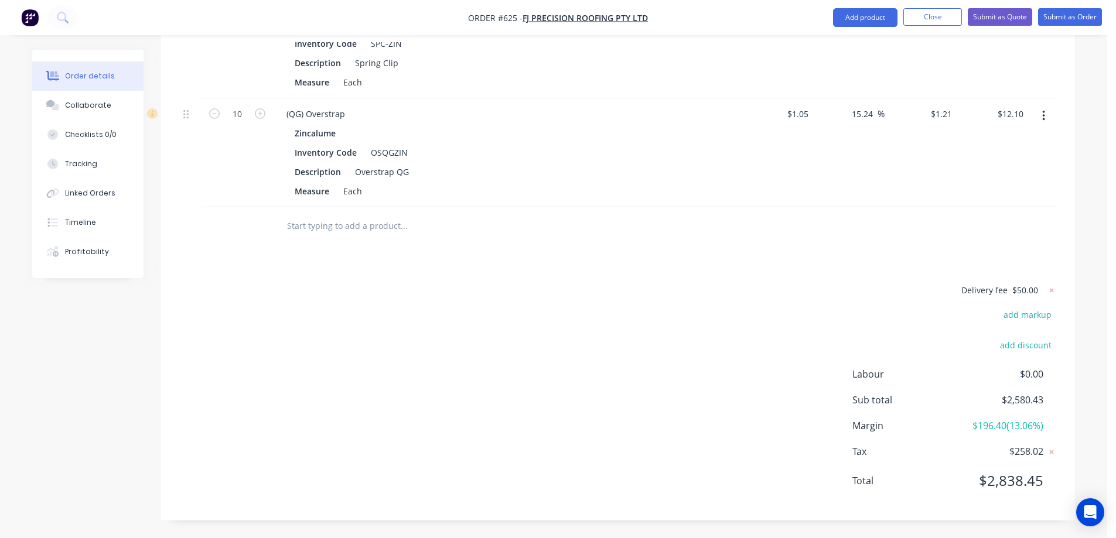
click at [529, 293] on div "Delivery fee $50.00 add markup add discount Labour $0.00 Sub total $2,580.43 Ma…" at bounding box center [618, 393] width 879 height 220
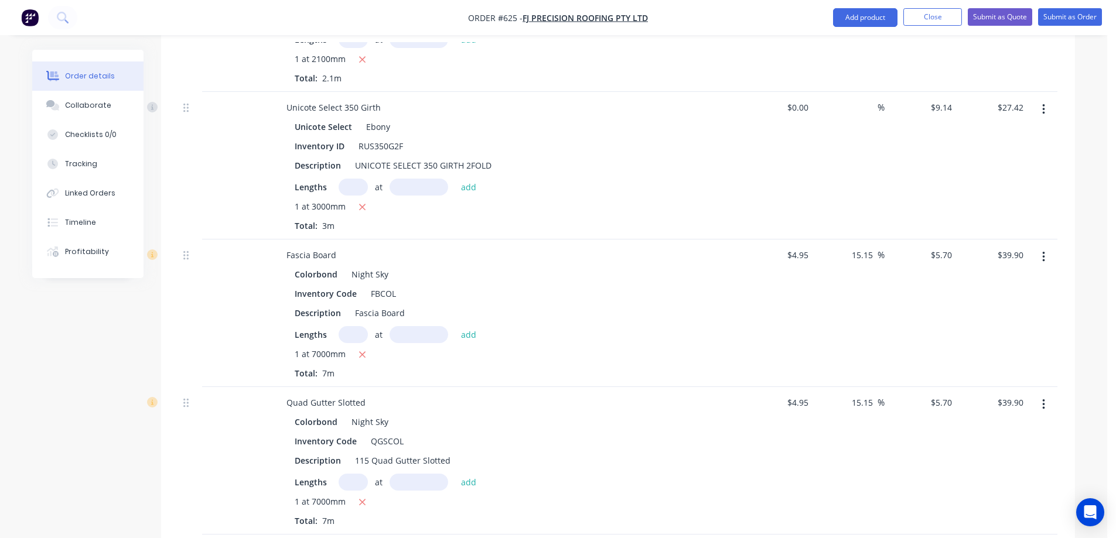
scroll to position [2604, 0]
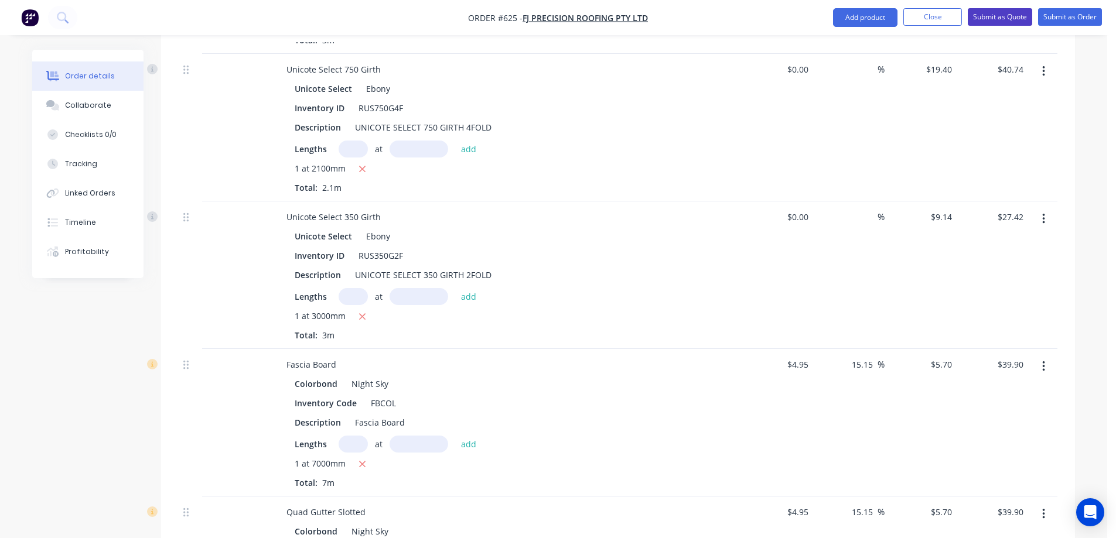
click at [987, 23] on button "Submit as Quote" at bounding box center [1000, 17] width 64 height 18
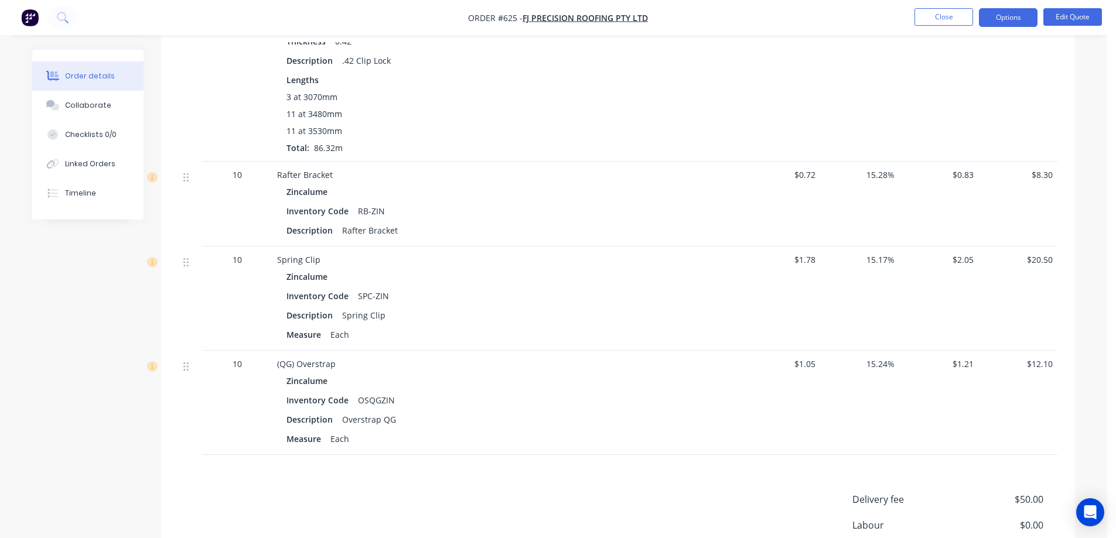
scroll to position [3516, 0]
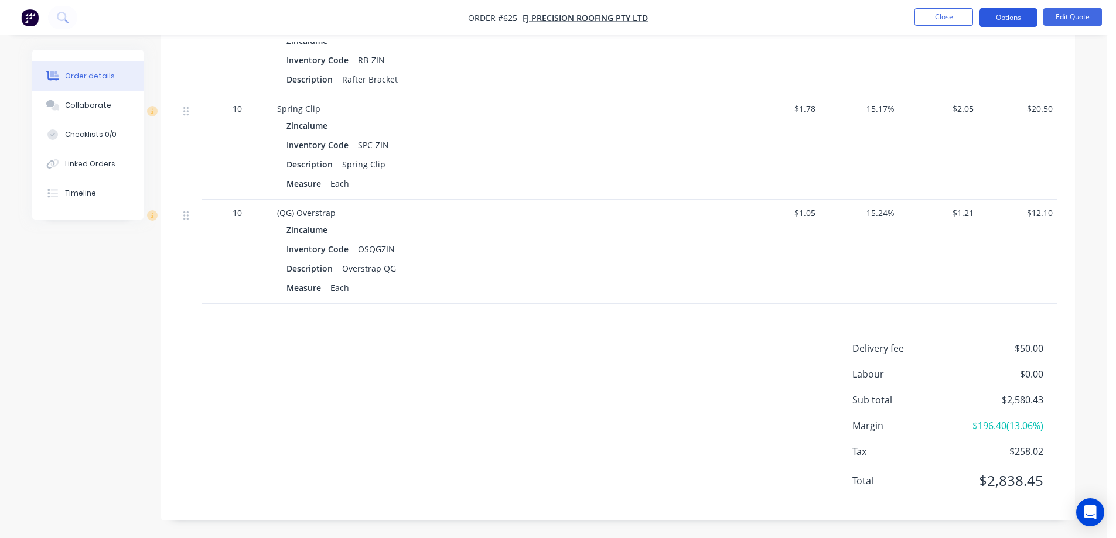
click at [1007, 21] on button "Options" at bounding box center [1008, 17] width 59 height 19
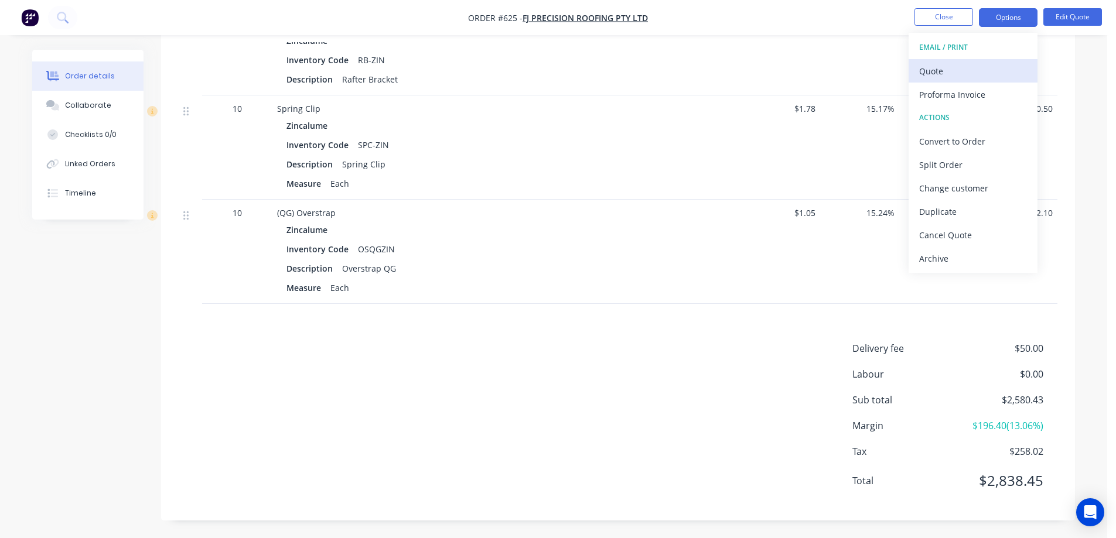
click at [954, 72] on div "Quote" at bounding box center [973, 71] width 108 height 17
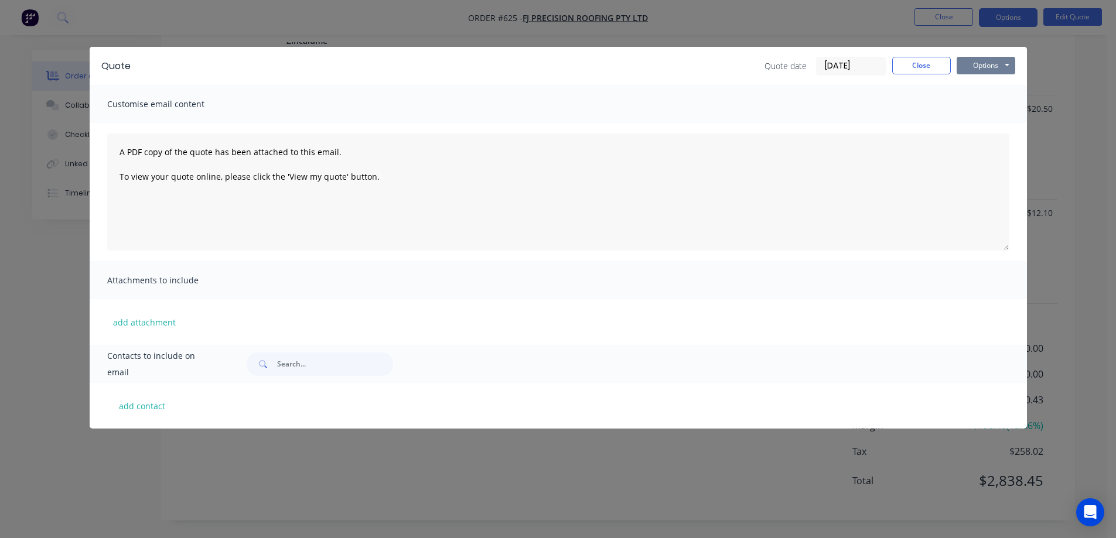
click at [980, 62] on button "Options" at bounding box center [986, 66] width 59 height 18
click at [974, 87] on button "Preview" at bounding box center [994, 86] width 75 height 19
click at [935, 64] on button "Close" at bounding box center [921, 66] width 59 height 18
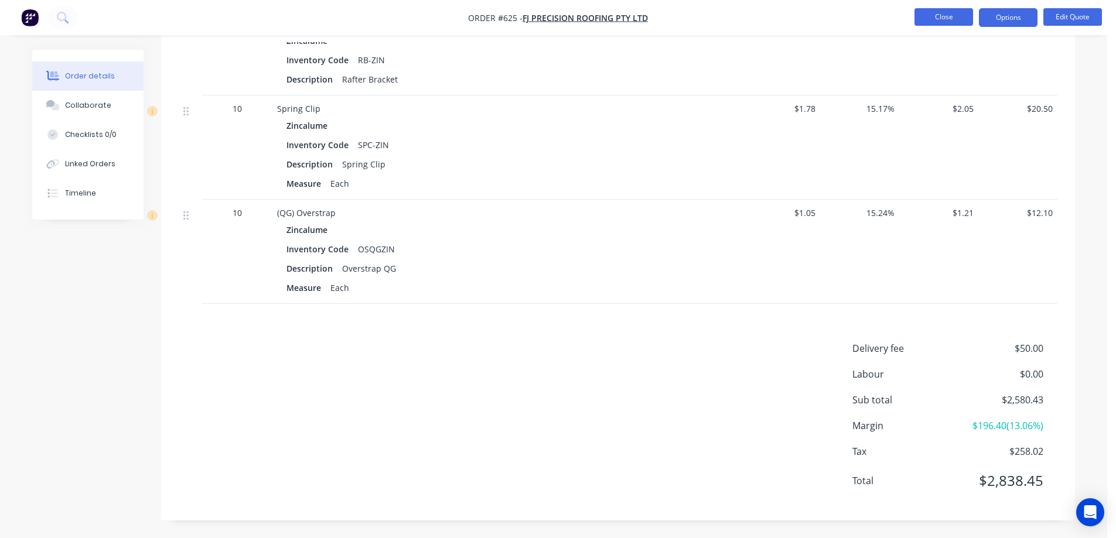
click at [945, 21] on button "Close" at bounding box center [944, 17] width 59 height 18
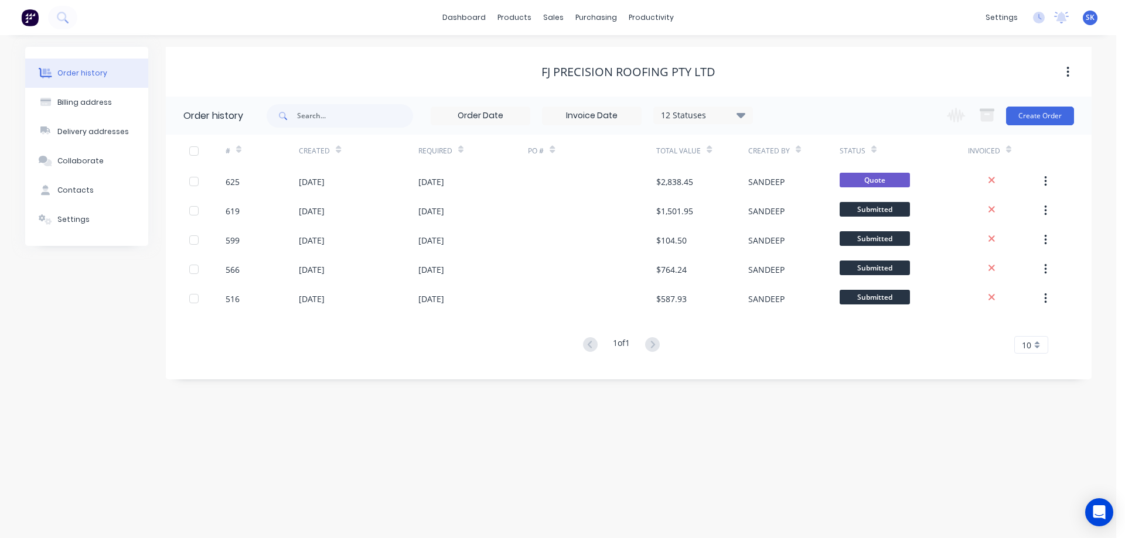
click at [28, 15] on img at bounding box center [30, 18] width 18 height 18
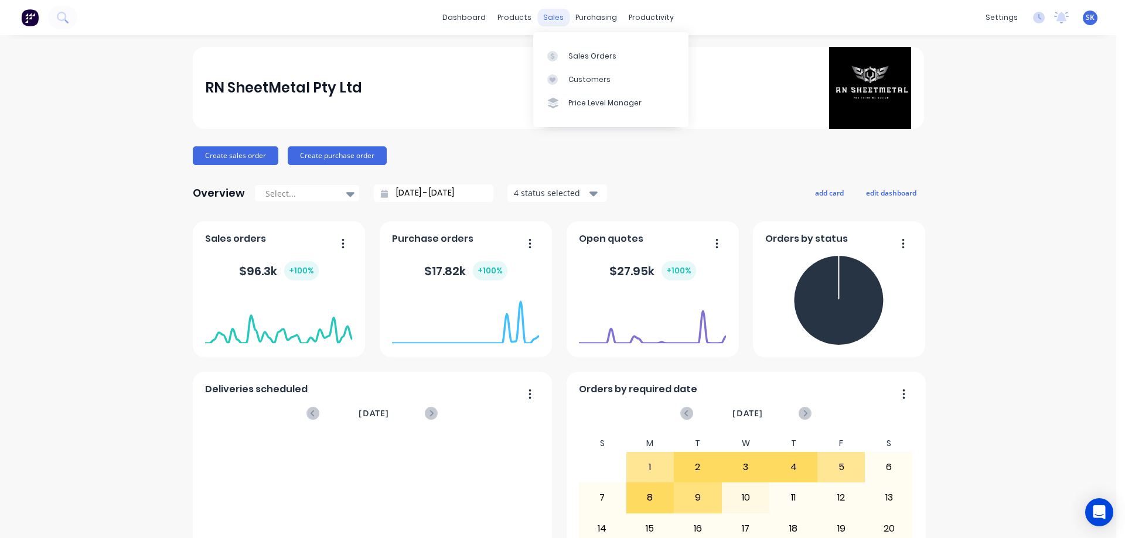
click at [546, 15] on div "sales" at bounding box center [553, 18] width 32 height 18
click at [576, 54] on div "Sales Orders" at bounding box center [592, 56] width 48 height 11
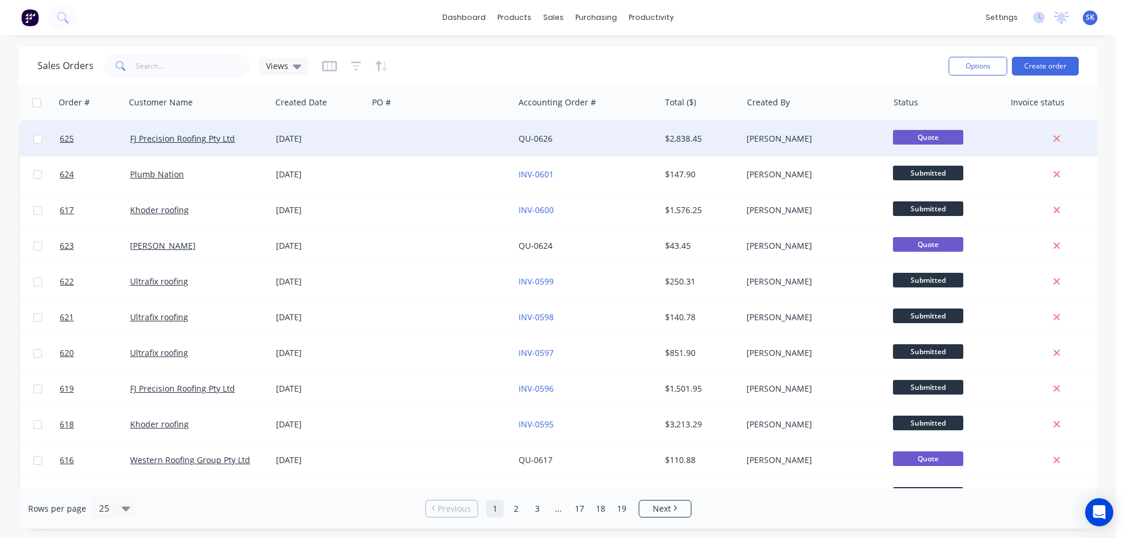
click at [344, 128] on div "09 Sep 2025" at bounding box center [319, 138] width 97 height 35
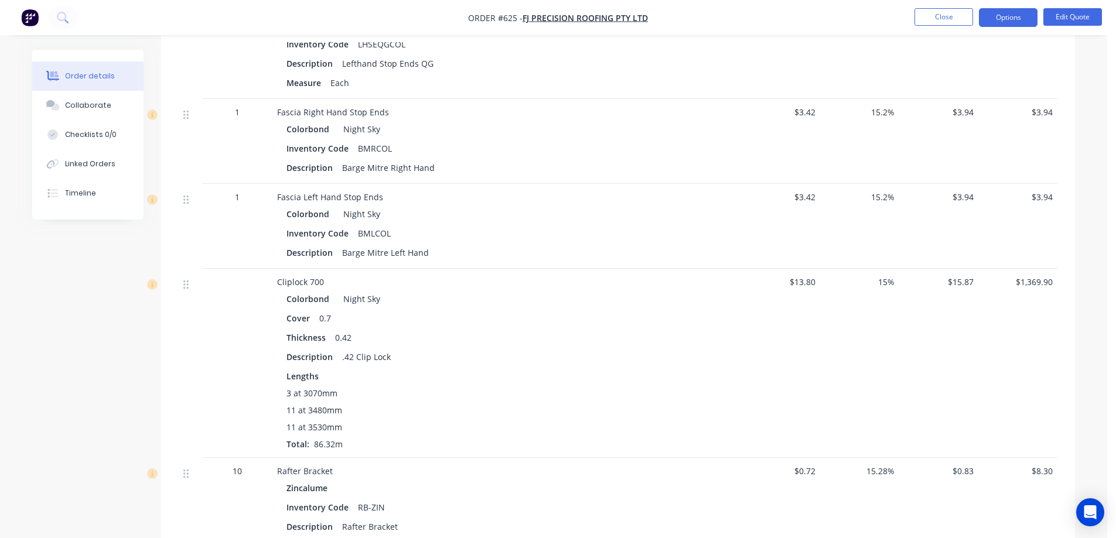
scroll to position [3105, 0]
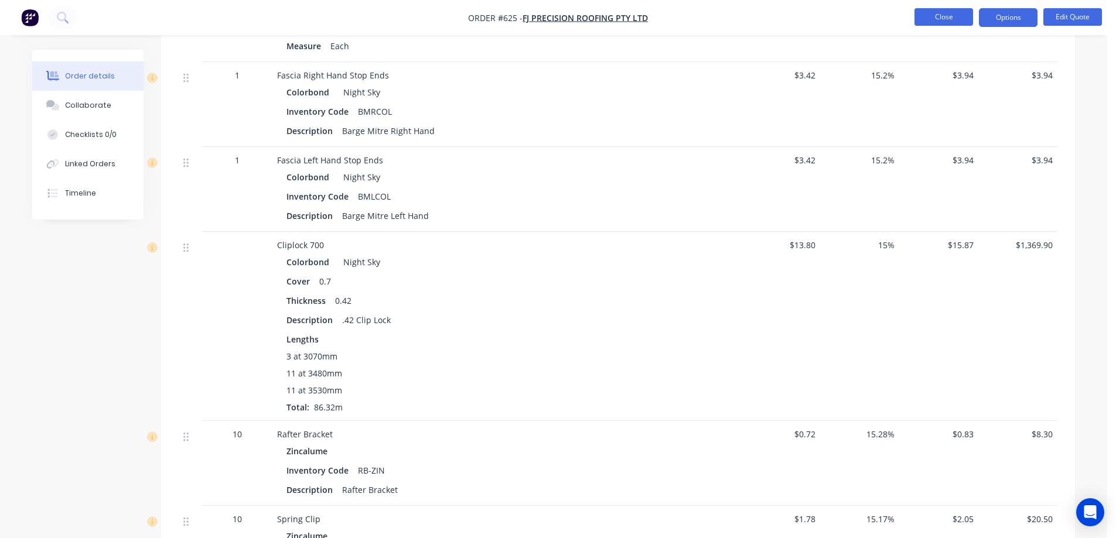
click at [940, 16] on button "Close" at bounding box center [944, 17] width 59 height 18
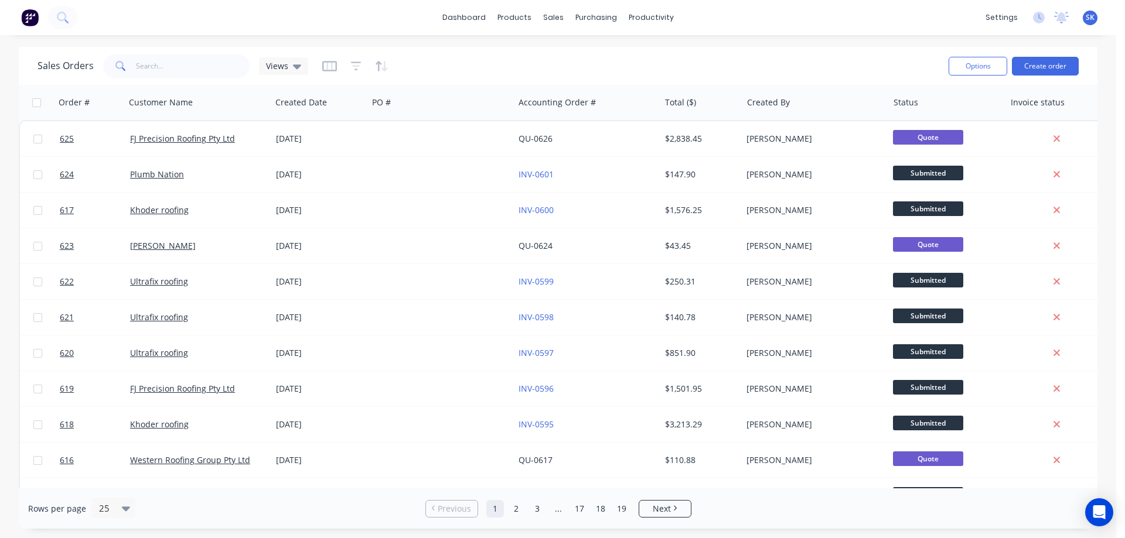
click at [32, 20] on img at bounding box center [30, 18] width 18 height 18
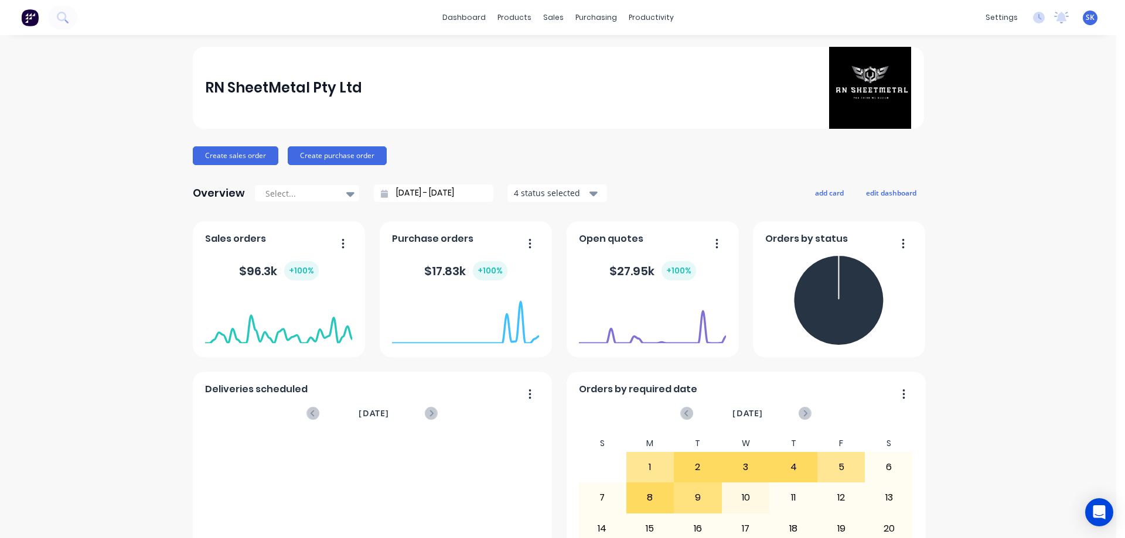
click at [117, 94] on div "RN SheetMetal Pty Ltd Create sales order Create purchase order Overview Select.…" at bounding box center [558, 503] width 1116 height 913
click at [541, 18] on div "sales" at bounding box center [553, 18] width 32 height 18
click at [592, 54] on div "Sales Orders" at bounding box center [592, 56] width 48 height 11
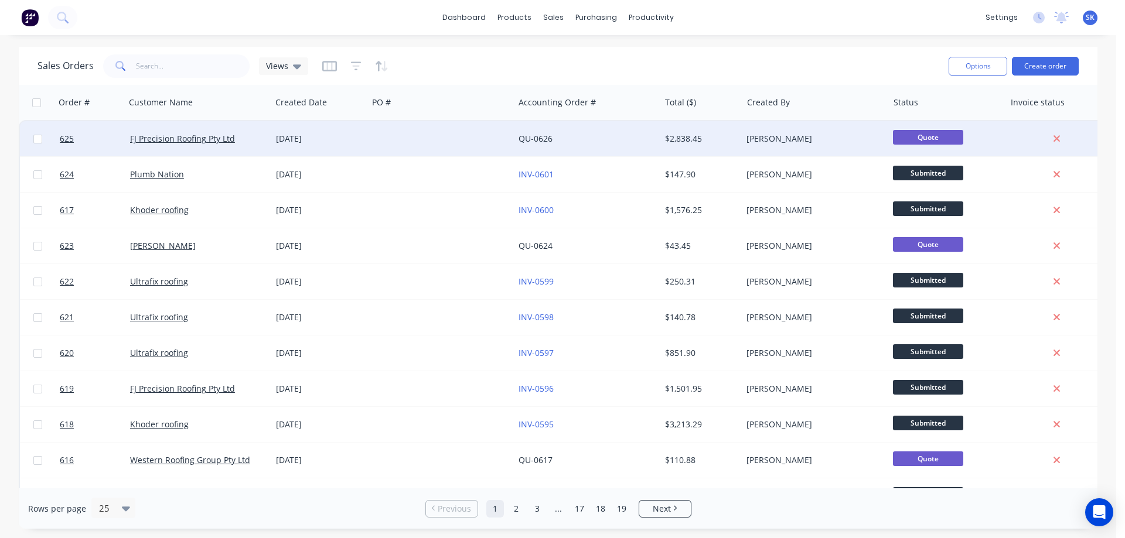
click at [448, 139] on div at bounding box center [441, 138] width 146 height 35
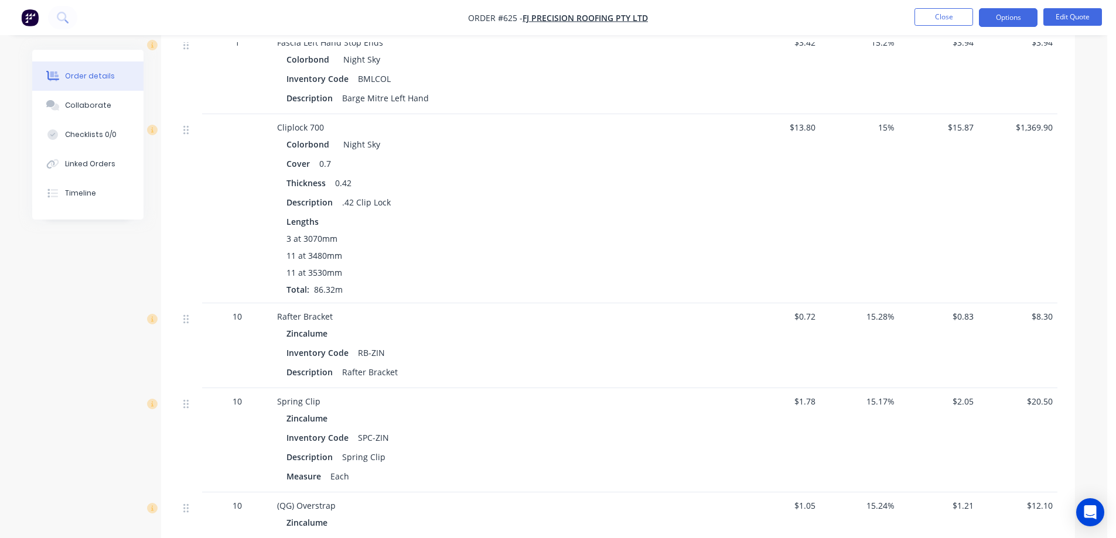
scroll to position [3516, 0]
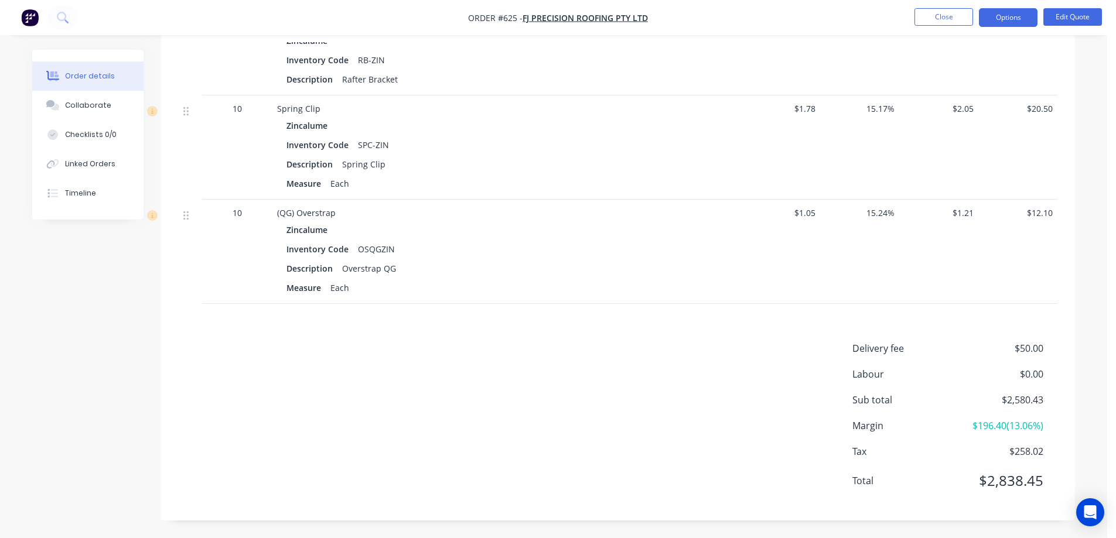
click at [32, 17] on img "button" at bounding box center [30, 18] width 18 height 18
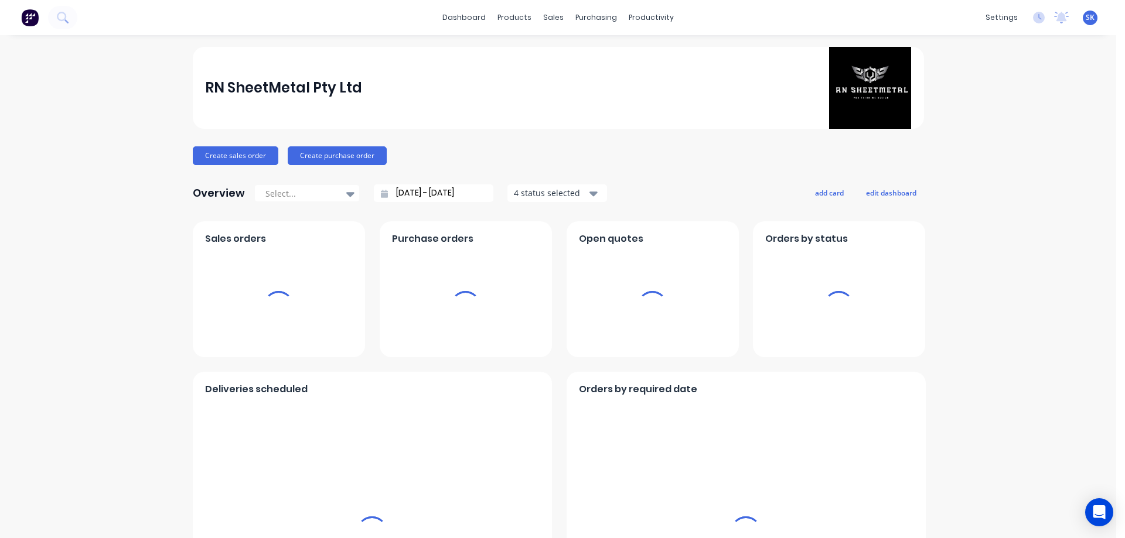
click at [581, 12] on div "purchasing" at bounding box center [596, 18] width 53 height 18
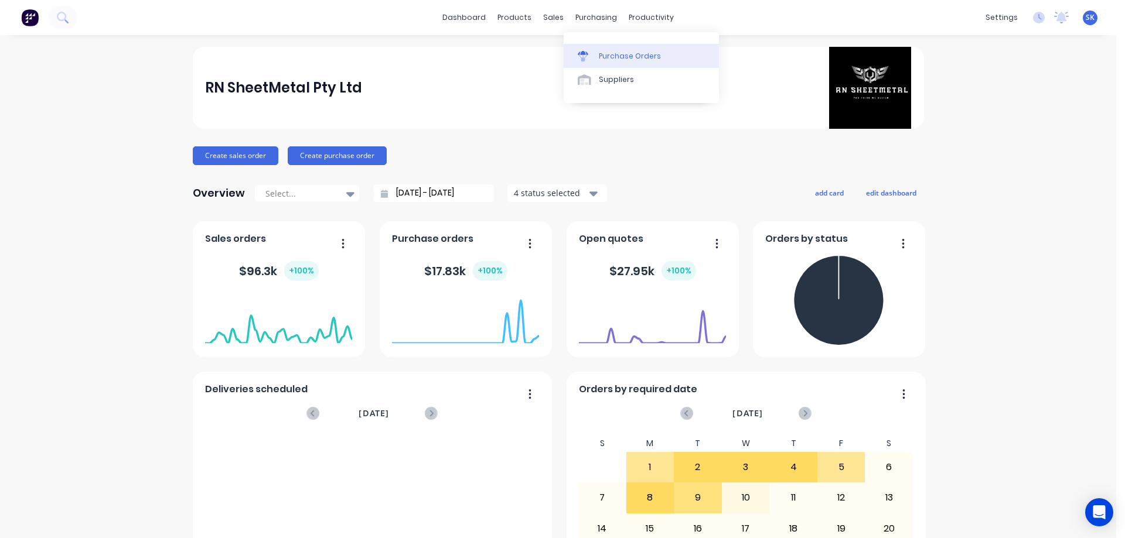
click at [600, 63] on link "Purchase Orders" at bounding box center [641, 55] width 155 height 23
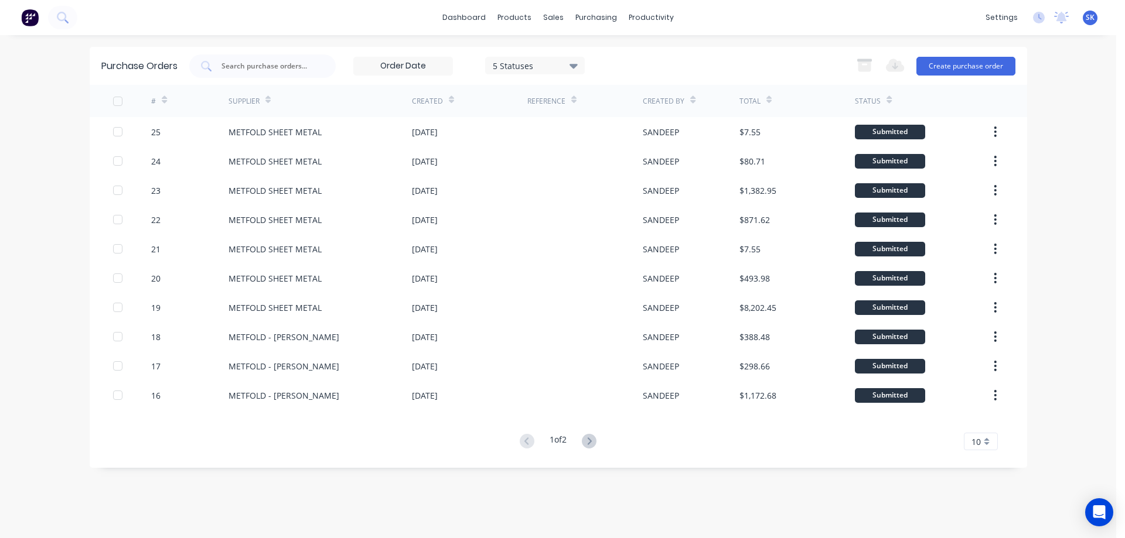
click at [559, 70] on div "5 Statuses" at bounding box center [535, 65] width 84 height 12
click at [612, 59] on div "5 Statuses 5 Statuses Export to Excel (XLSX) Create purchase order" at bounding box center [602, 65] width 826 height 23
click at [596, 444] on icon at bounding box center [589, 441] width 15 height 15
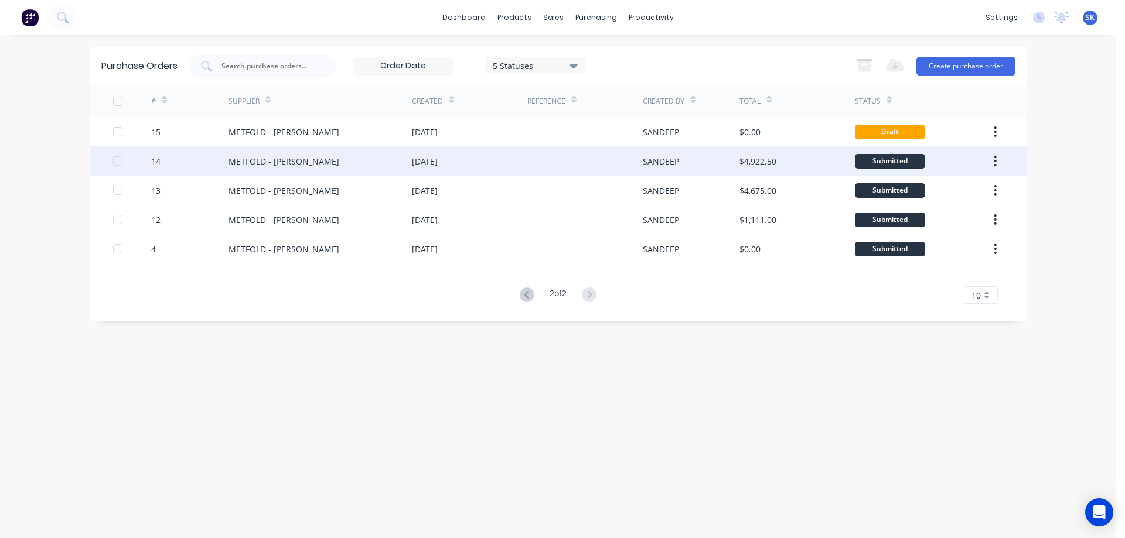
click at [475, 161] on div "02 Sep 2025" at bounding box center [469, 160] width 115 height 29
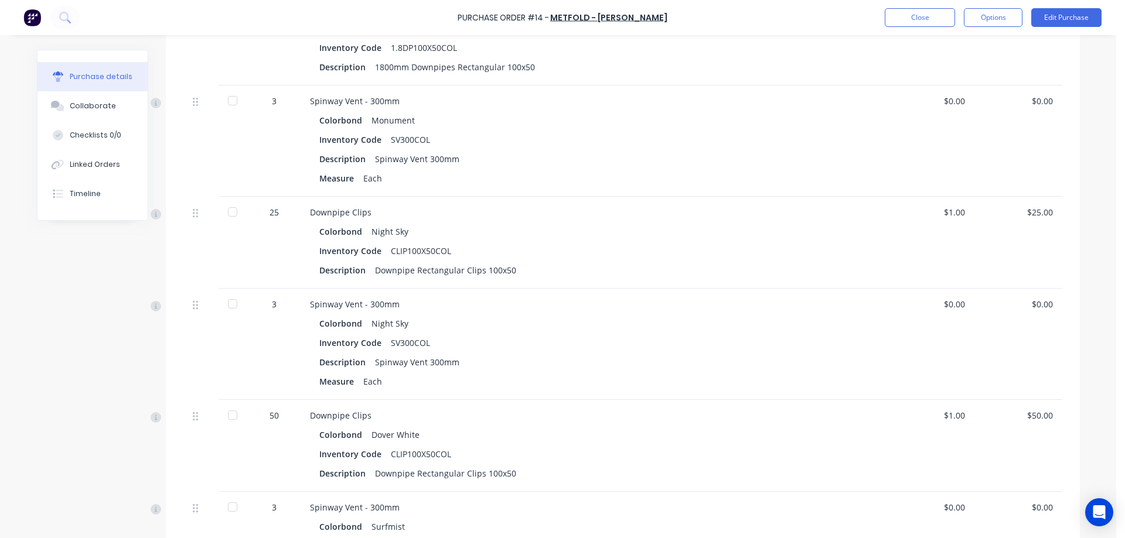
scroll to position [1345, 0]
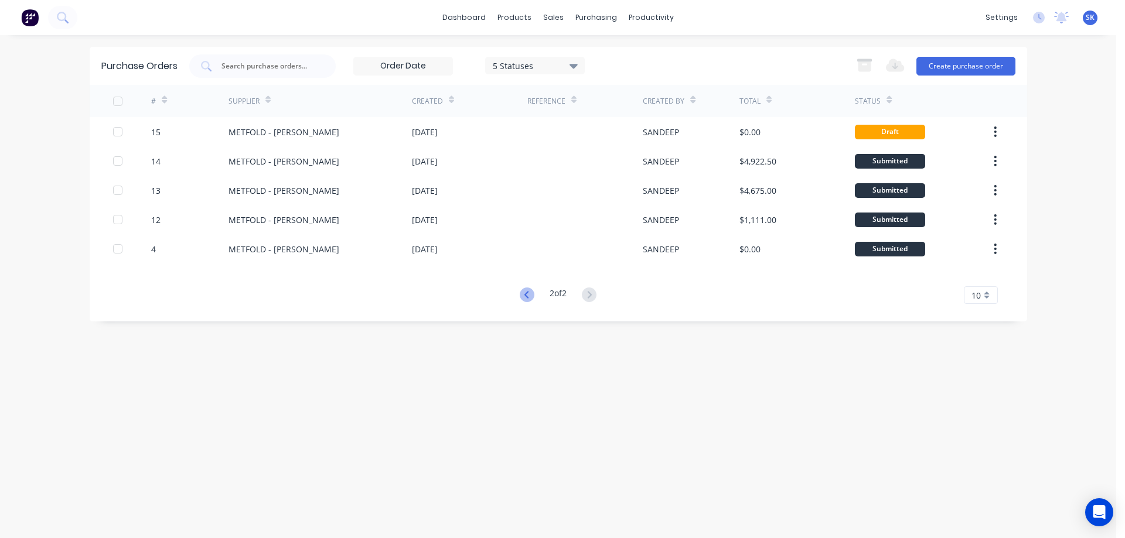
click at [526, 294] on icon at bounding box center [527, 295] width 15 height 15
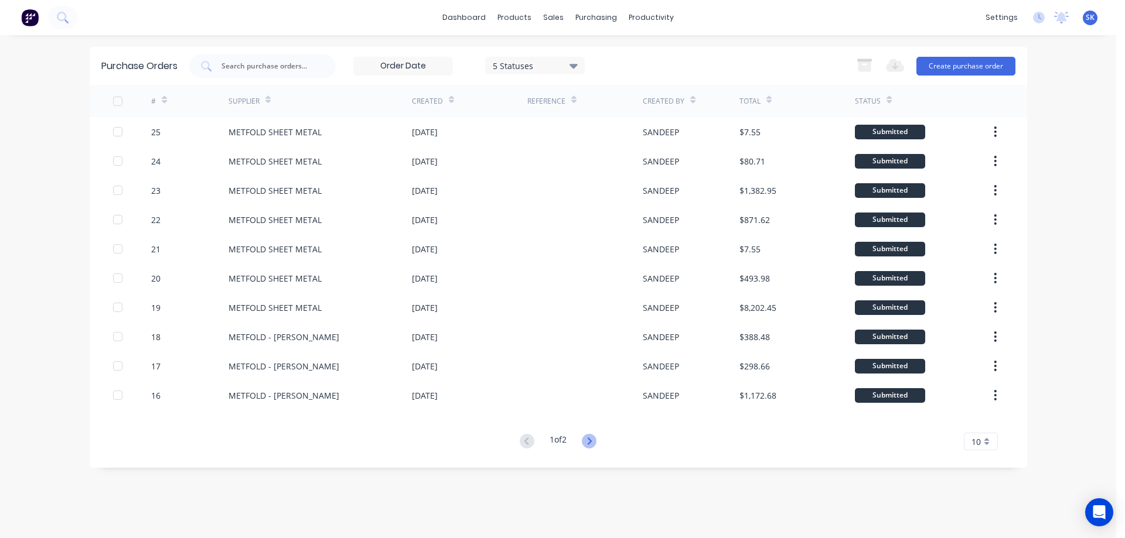
click at [591, 439] on icon at bounding box center [590, 441] width 4 height 7
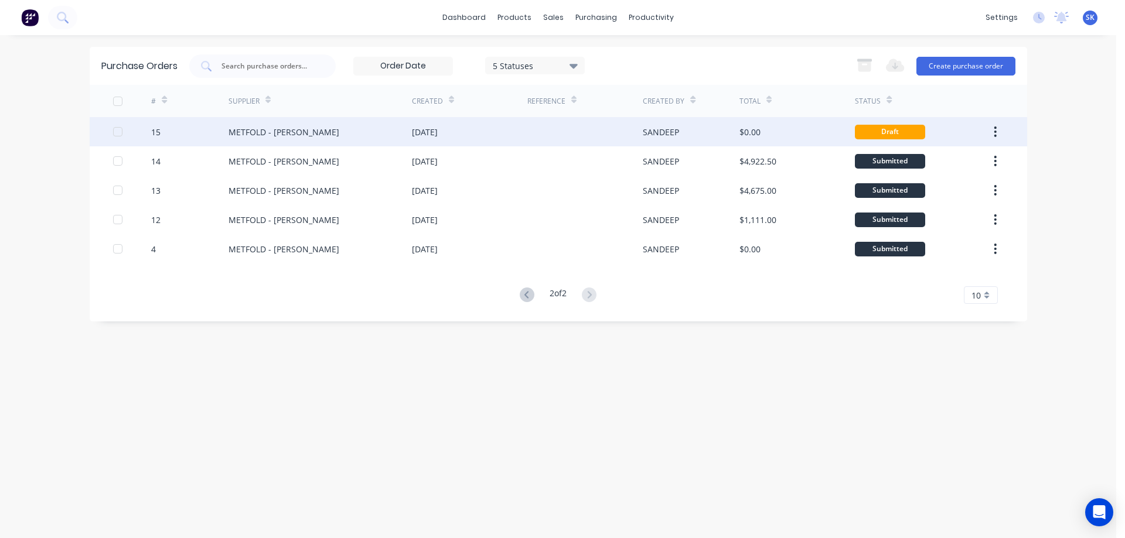
click at [308, 134] on div "METFOLD - [PERSON_NAME]" at bounding box center [320, 131] width 183 height 29
click at [415, 138] on div "02 Sep 2025" at bounding box center [469, 131] width 115 height 29
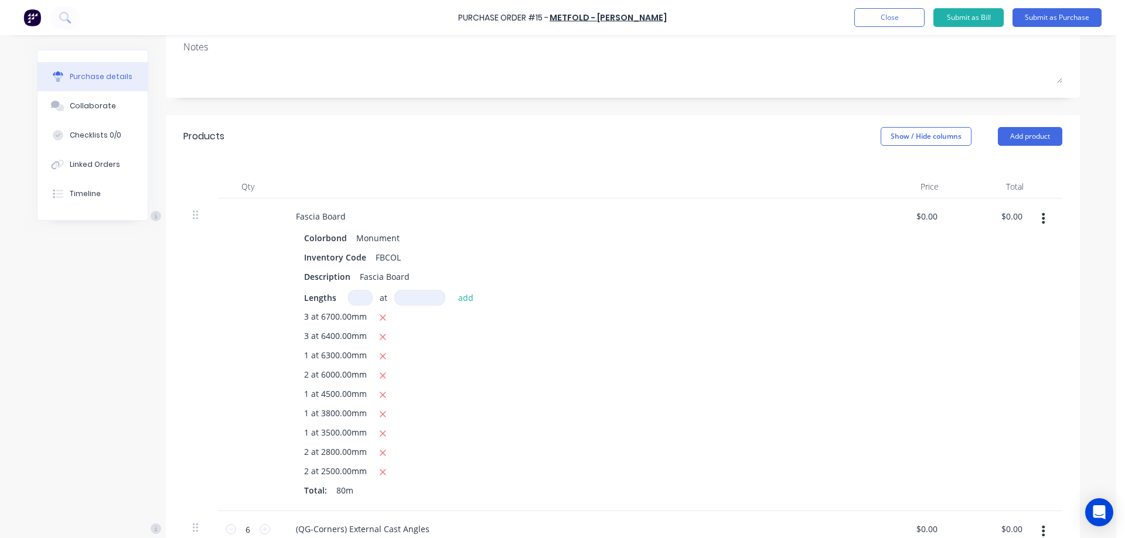
scroll to position [234, 0]
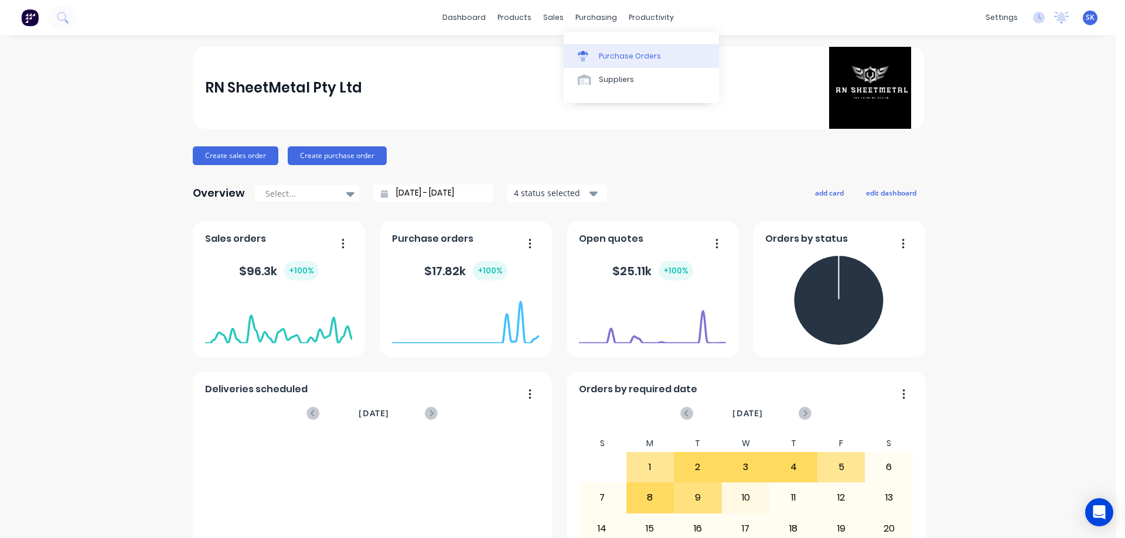
click at [605, 49] on link "Purchase Orders" at bounding box center [641, 55] width 155 height 23
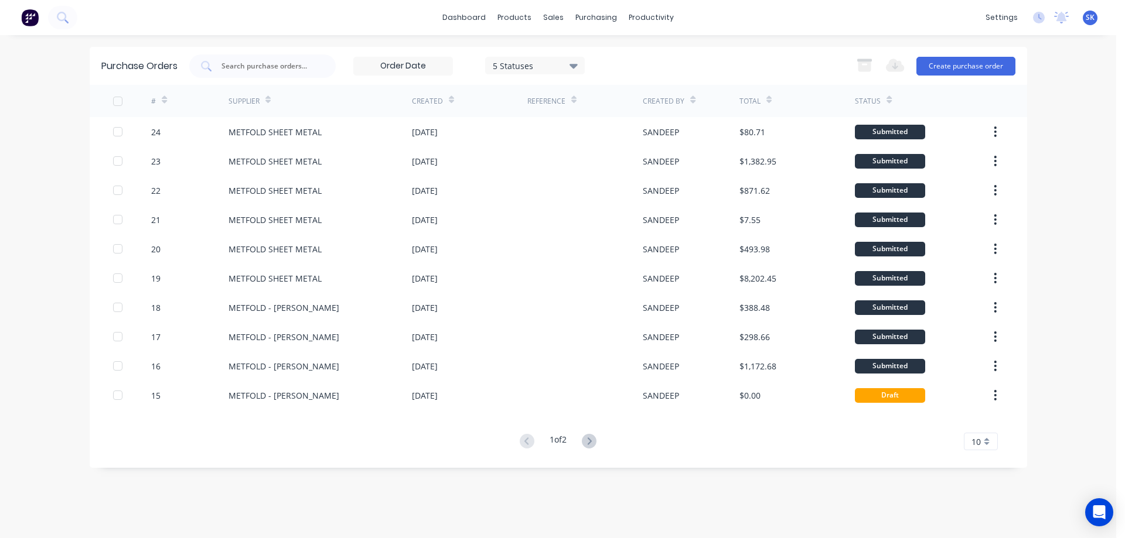
click at [33, 12] on img at bounding box center [30, 18] width 18 height 18
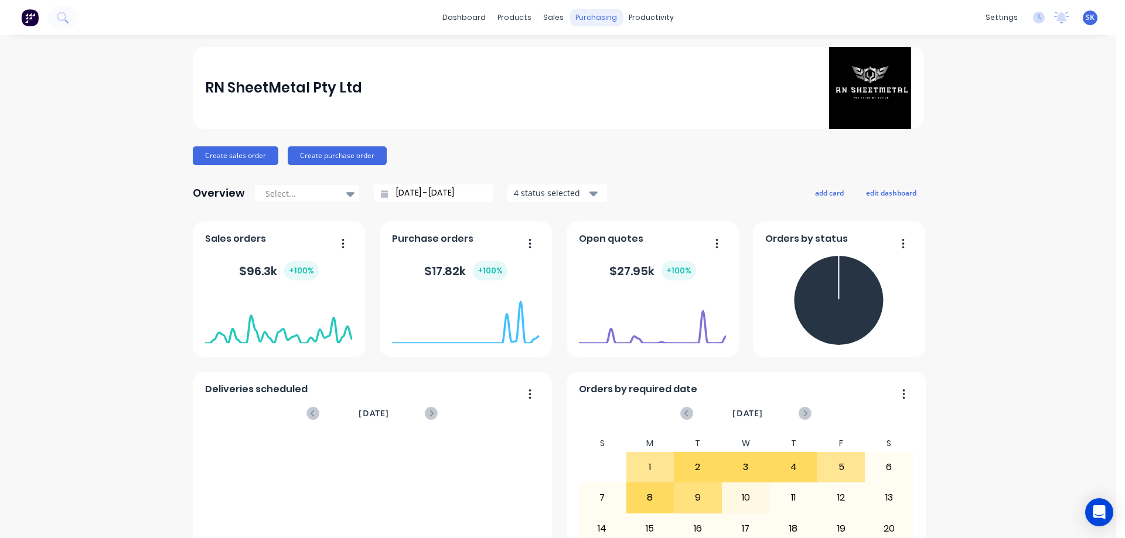
click at [581, 16] on div "purchasing" at bounding box center [596, 18] width 53 height 18
click at [605, 53] on div "Purchase Orders" at bounding box center [630, 56] width 62 height 11
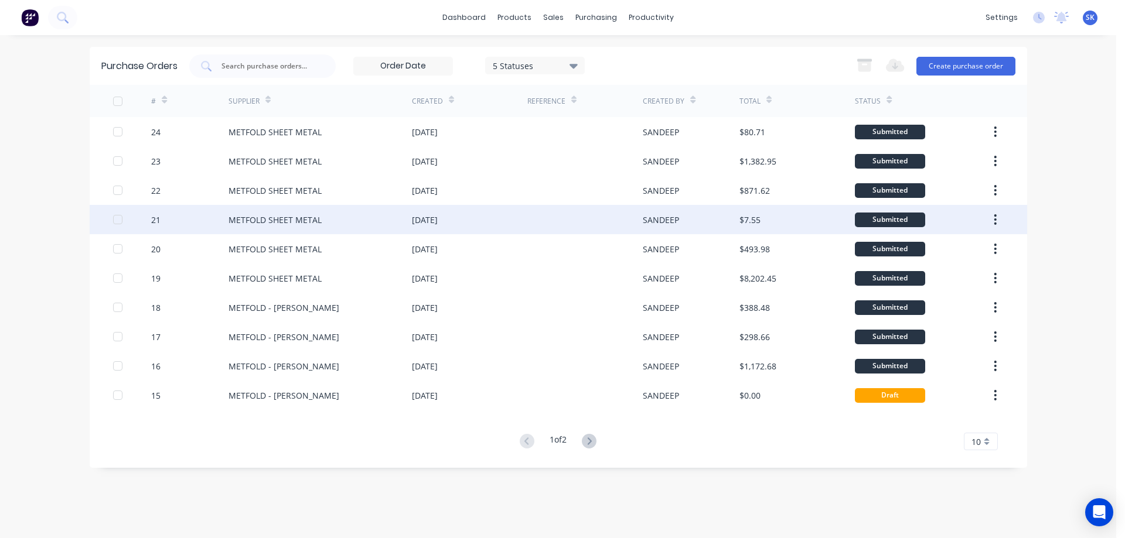
click at [524, 210] on div "[DATE]" at bounding box center [469, 219] width 115 height 29
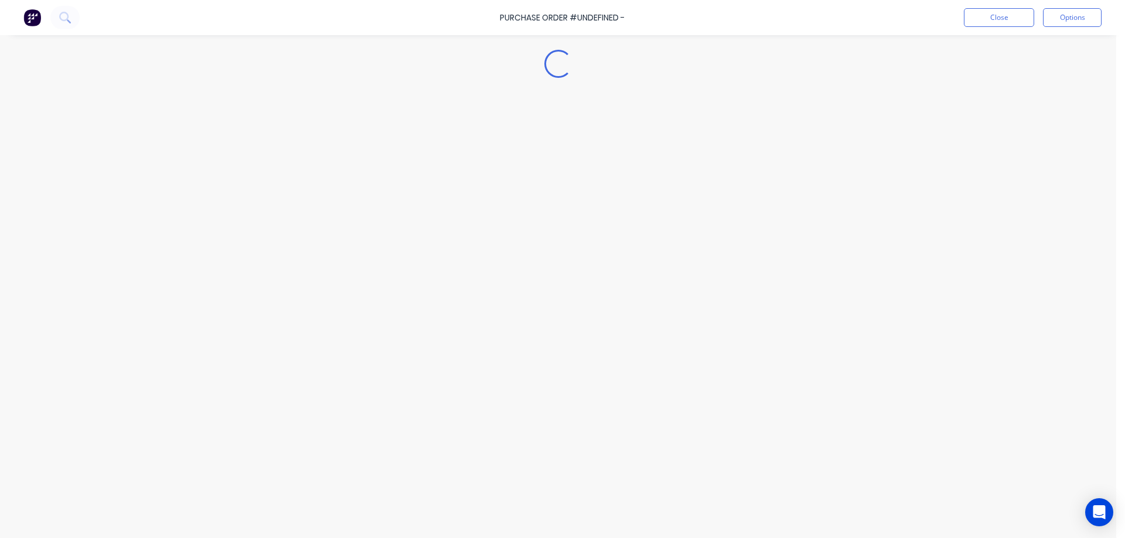
type textarea "x"
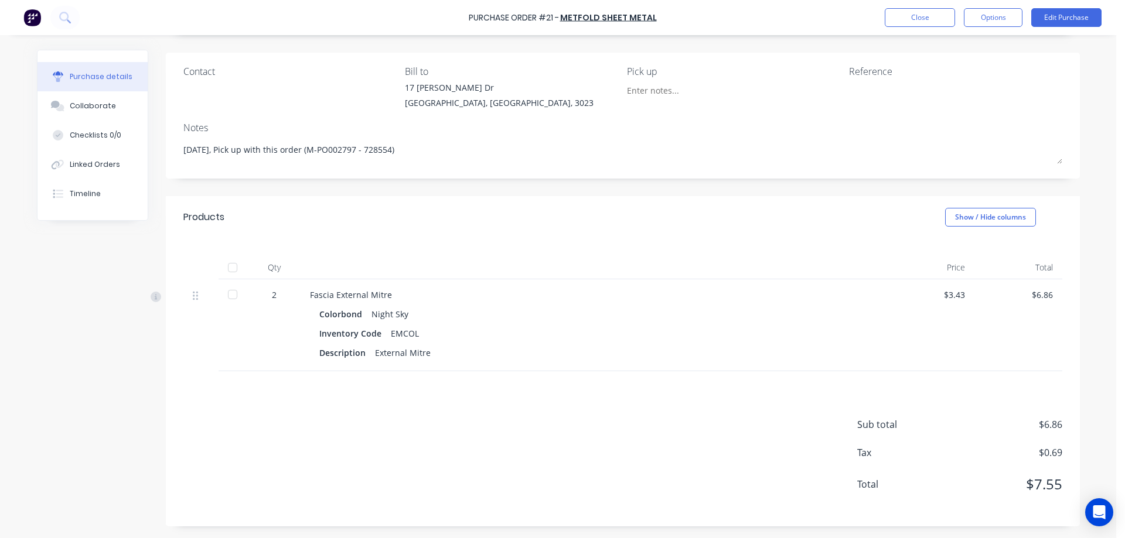
scroll to position [18, 0]
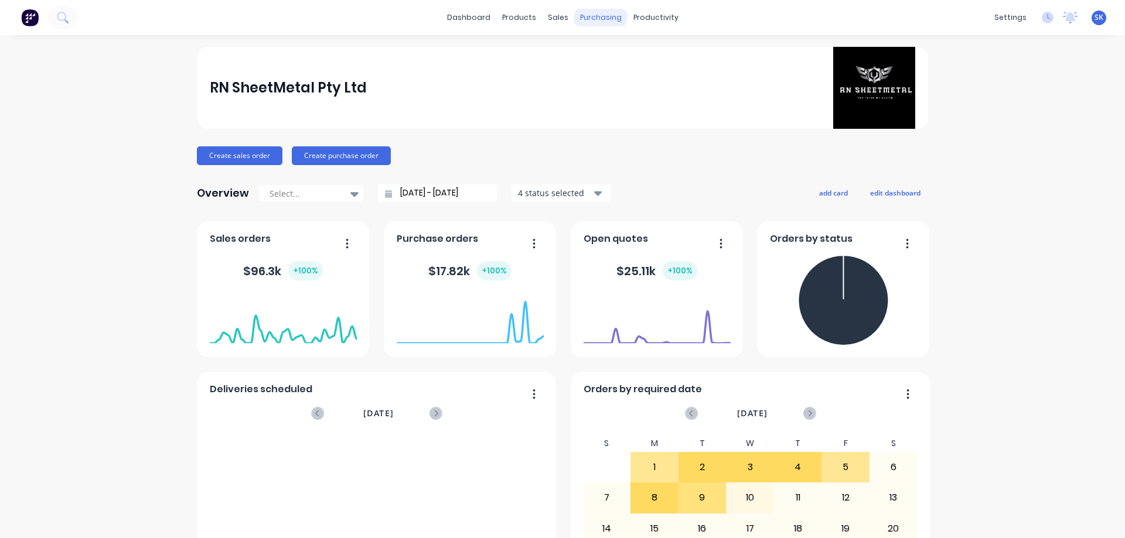
click at [589, 16] on div "purchasing" at bounding box center [600, 18] width 53 height 18
click at [597, 25] on div "purchasing" at bounding box center [600, 18] width 53 height 18
click at [616, 56] on div "Purchase Orders" at bounding box center [634, 56] width 62 height 11
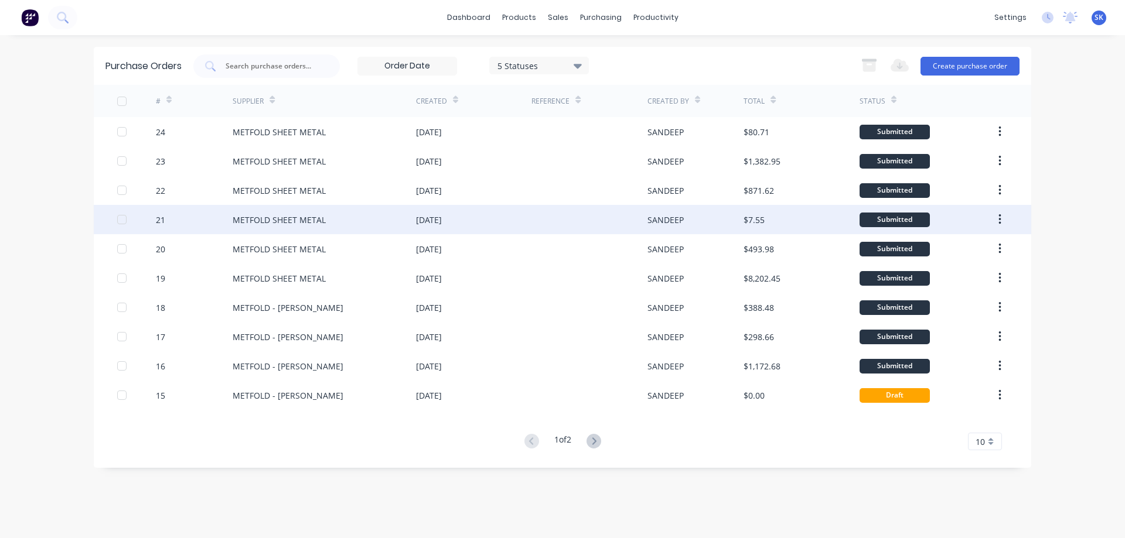
click at [530, 217] on div "[DATE]" at bounding box center [473, 219] width 115 height 29
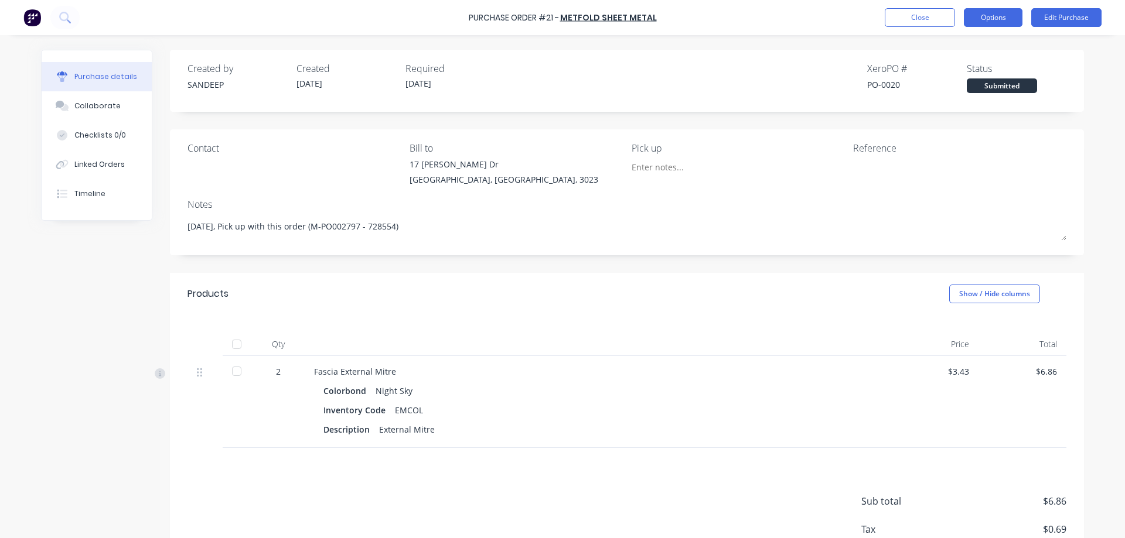
click at [989, 17] on button "Options" at bounding box center [993, 17] width 59 height 19
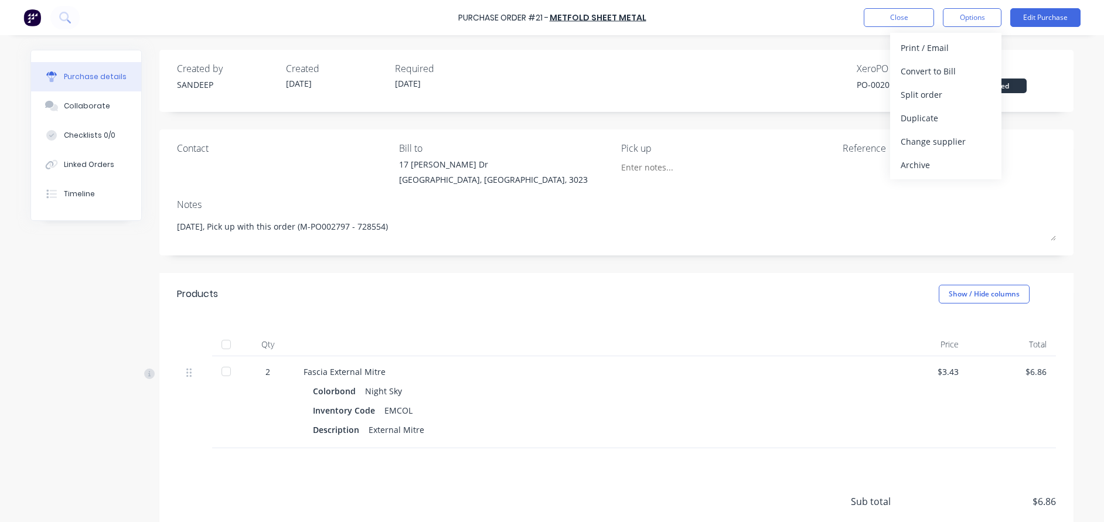
type textarea "x"
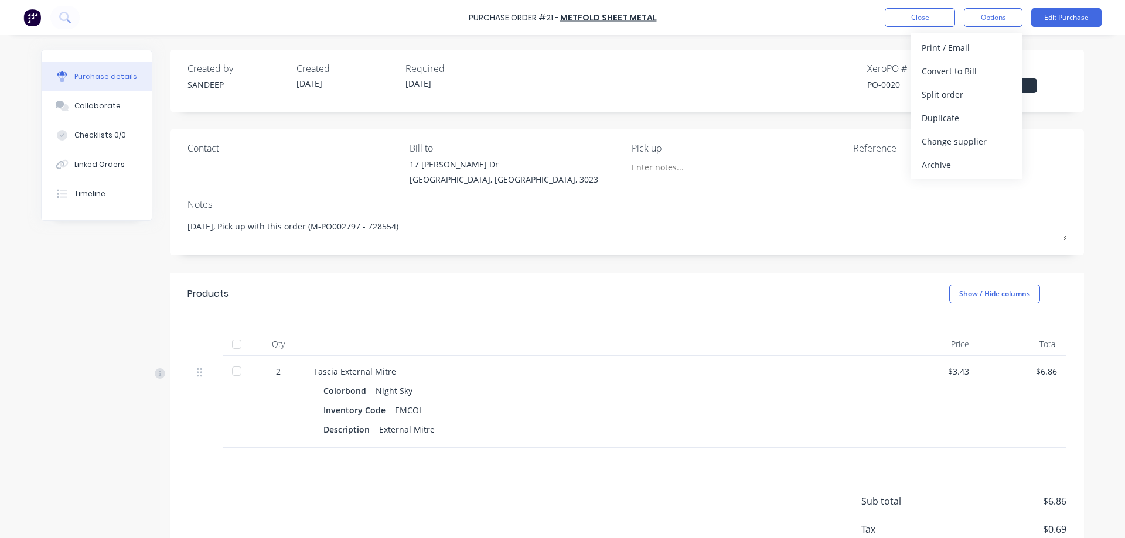
click at [28, 23] on img at bounding box center [32, 18] width 18 height 18
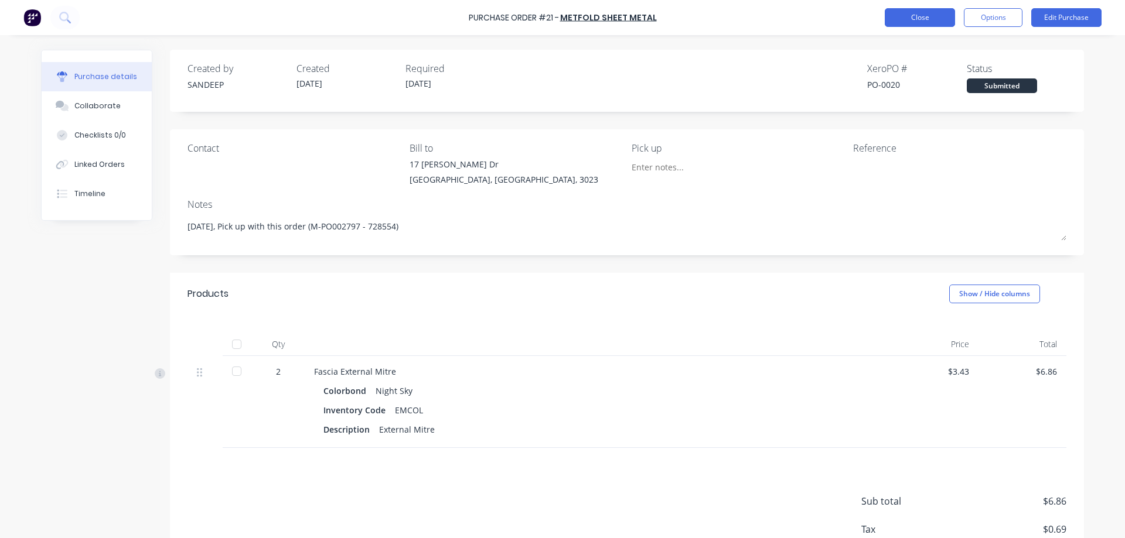
click at [896, 18] on button "Close" at bounding box center [920, 17] width 70 height 19
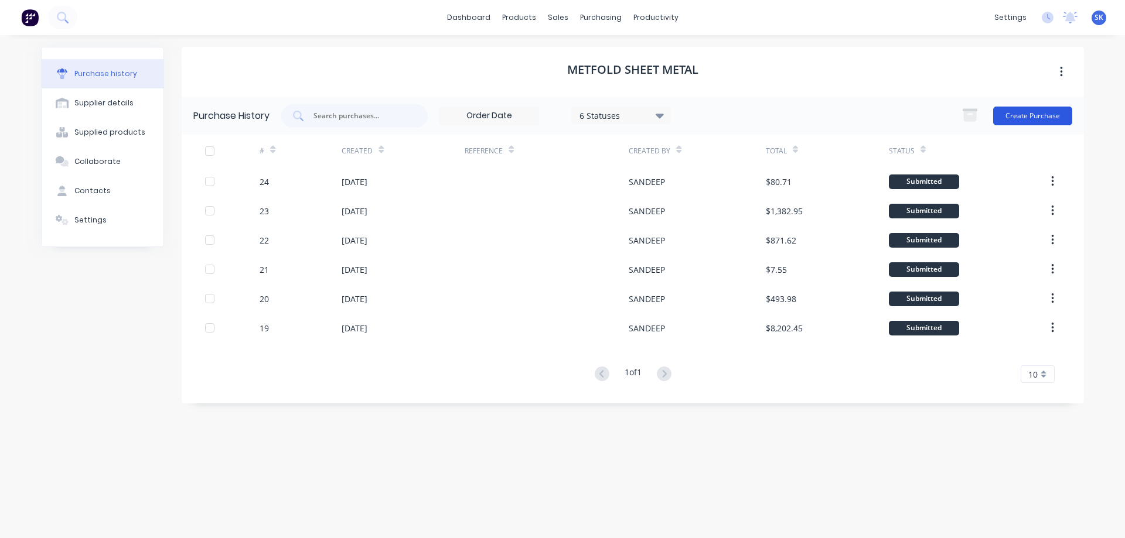
click at [1017, 118] on button "Create Purchase" at bounding box center [1032, 116] width 79 height 19
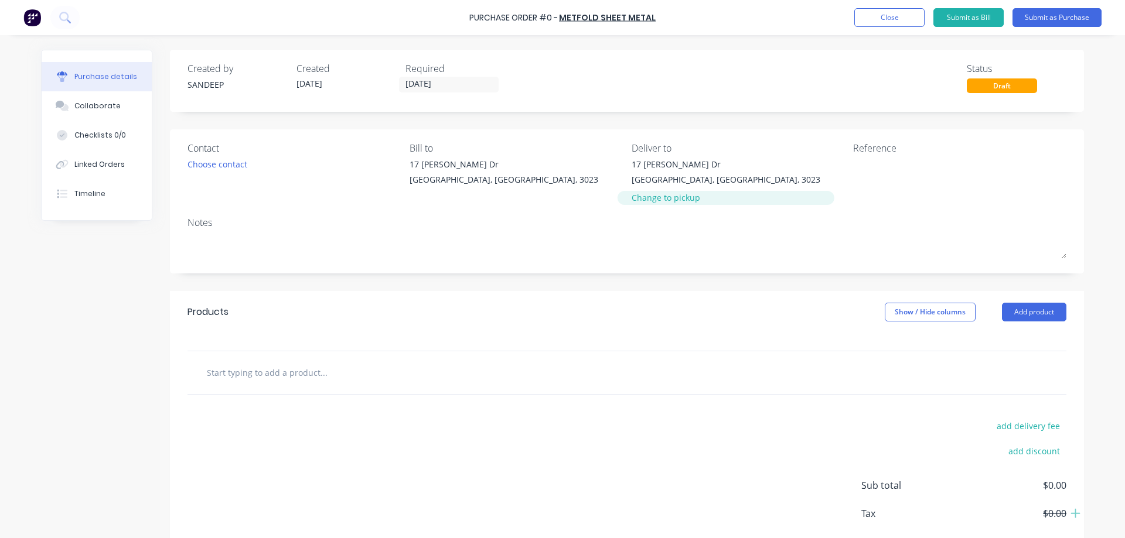
click at [652, 201] on div "Change to pickup" at bounding box center [726, 198] width 189 height 12
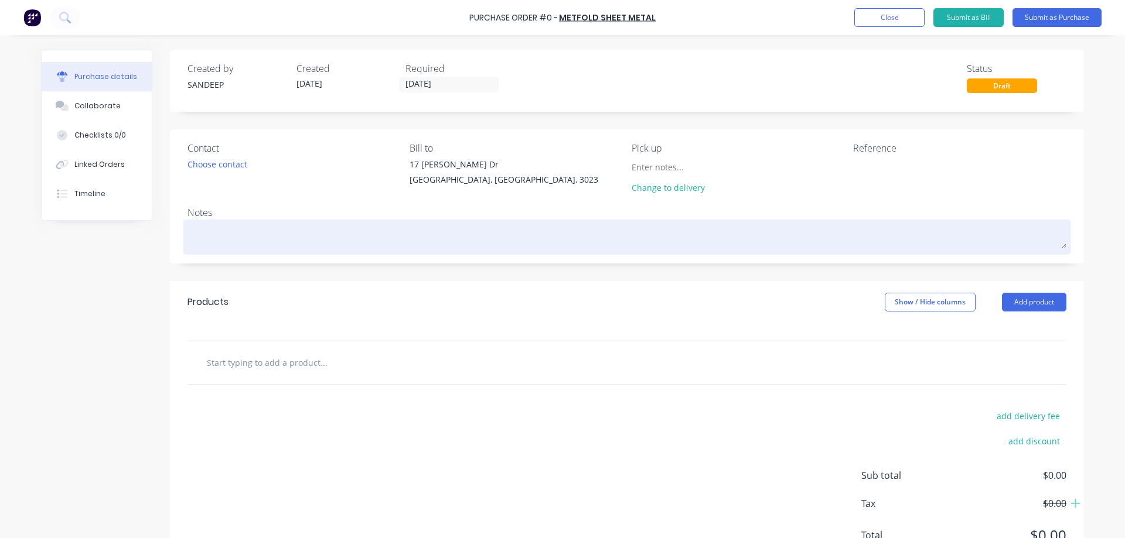
click at [290, 248] on textarea at bounding box center [626, 236] width 879 height 26
click at [235, 239] on textarea at bounding box center [626, 236] width 879 height 26
type textarea "x"
type textarea "T"
type textarea "x"
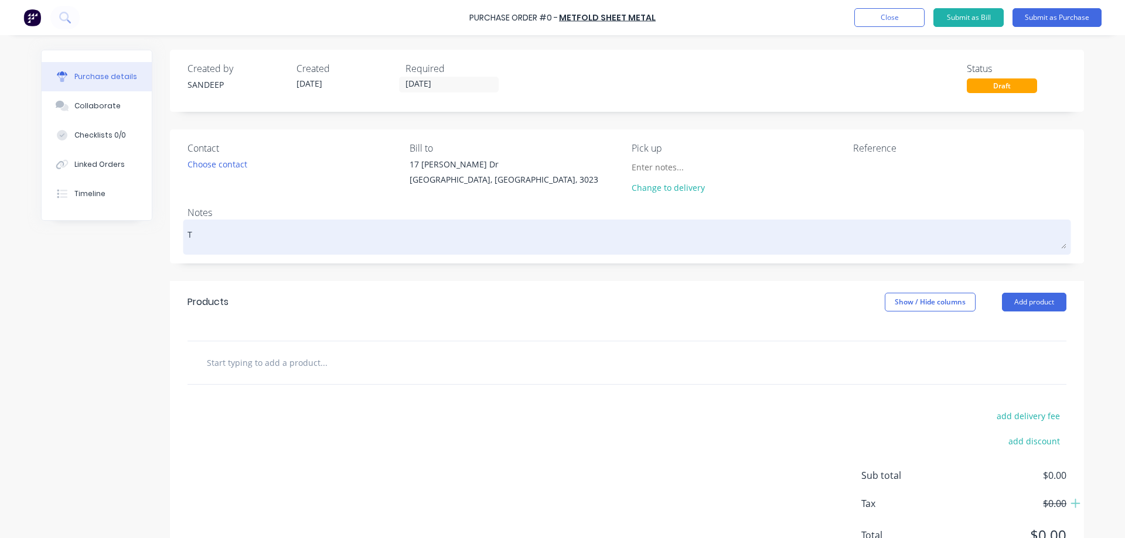
type textarea "To"
type textarea "x"
type textarea "Tom"
type textarea "x"
type textarea "Tomo"
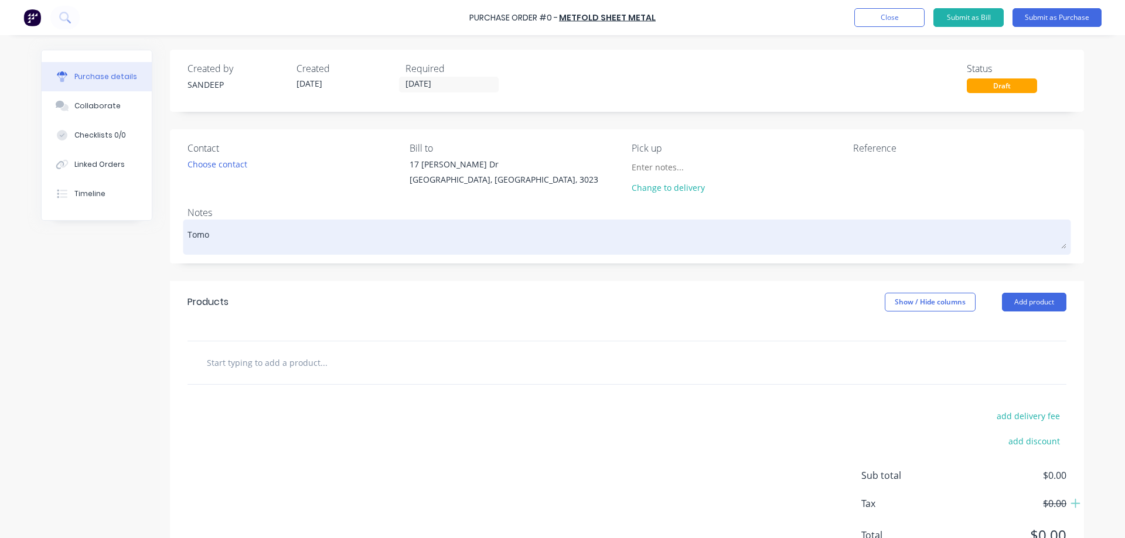
type textarea "x"
type textarea "Tomor"
type textarea "x"
type textarea "Tomorr"
type textarea "x"
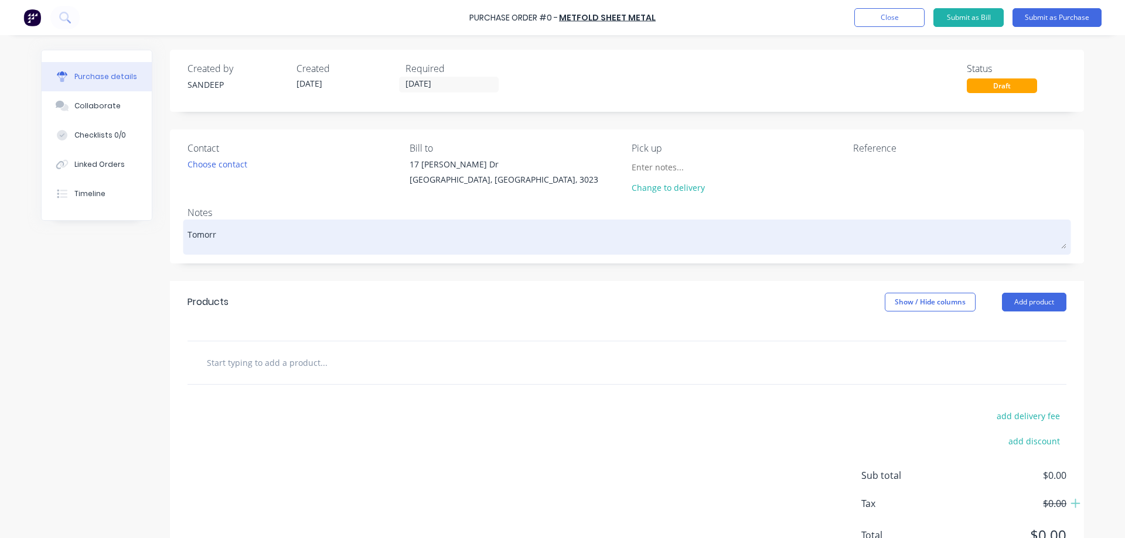
type textarea "Tomorro"
type textarea "x"
type textarea "Tomorrow"
type textarea "x"
type textarea "Tomorrow"
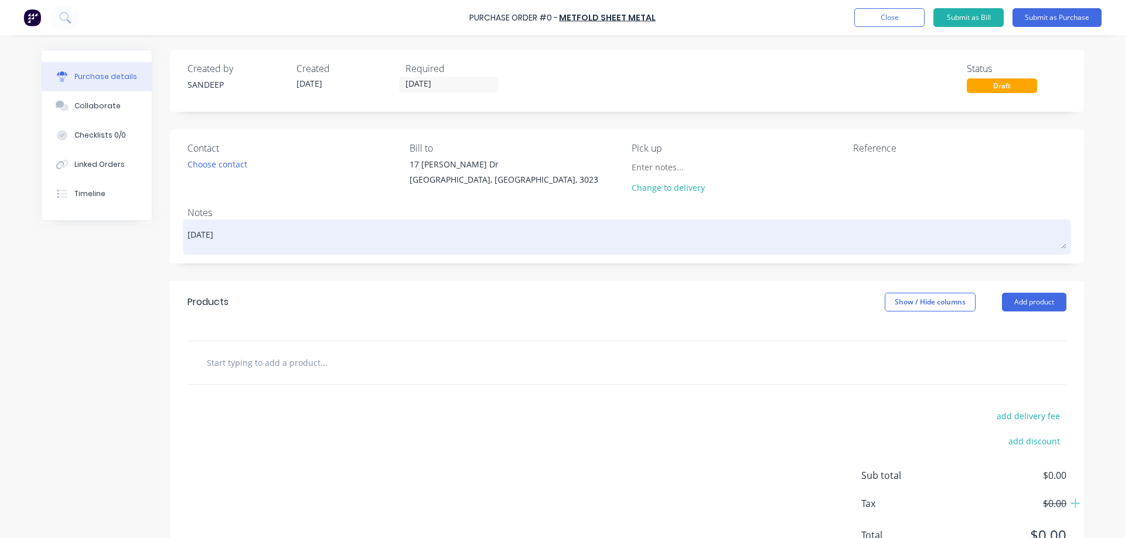
type textarea "x"
type textarea "Tomorrow M"
type textarea "x"
type textarea "Tomorrow Mo"
type textarea "x"
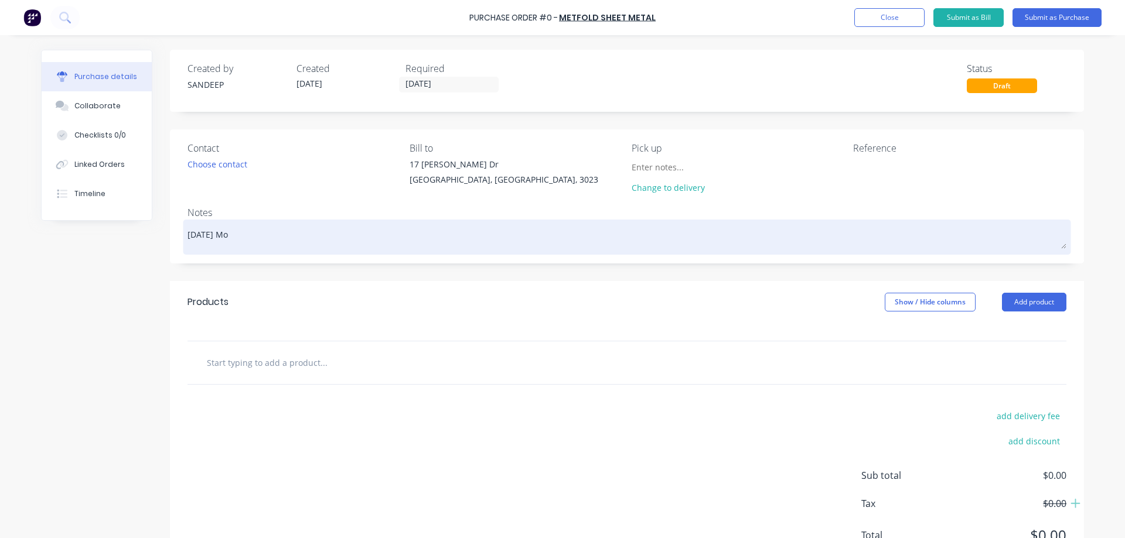
type textarea "Tomorrow Mor"
type textarea "x"
type textarea "Tomorrow Morn"
type textarea "x"
type textarea "Tomorrow Morni"
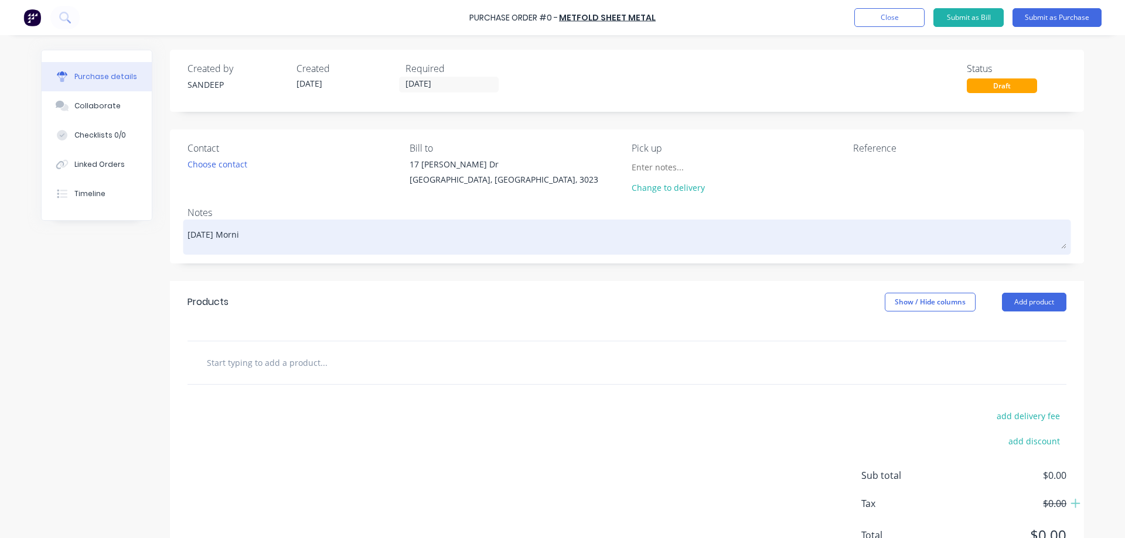
type textarea "x"
type textarea "Tomorrow Mornin"
type textarea "x"
type textarea "Tomorrow Morning"
type textarea "x"
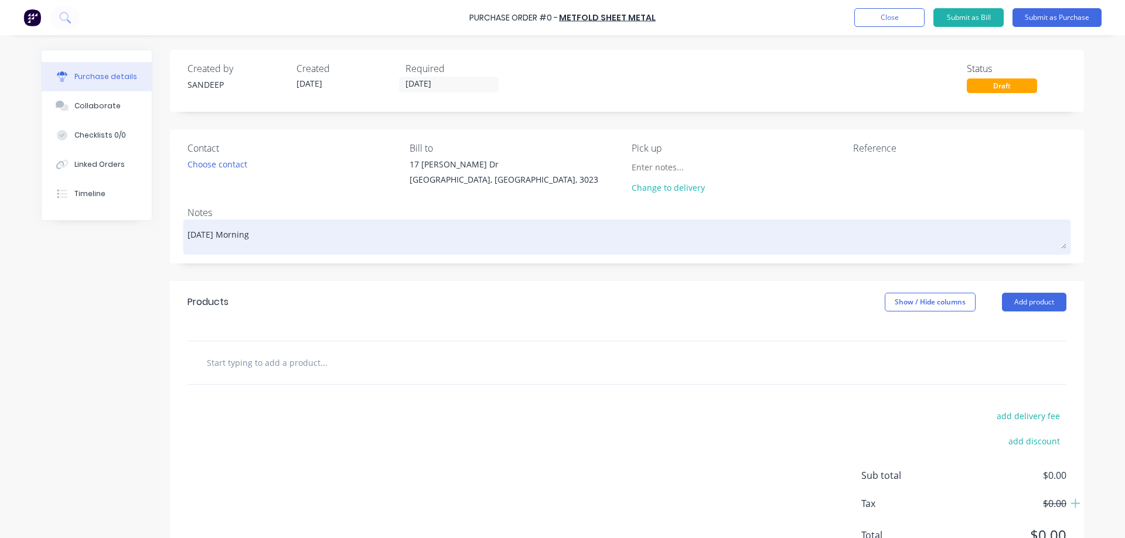
type textarea "Tomorrow Morning"
type textarea "x"
type textarea "Tomorrow Morning 7"
type textarea "x"
type textarea "Tomorrow Morning 7"
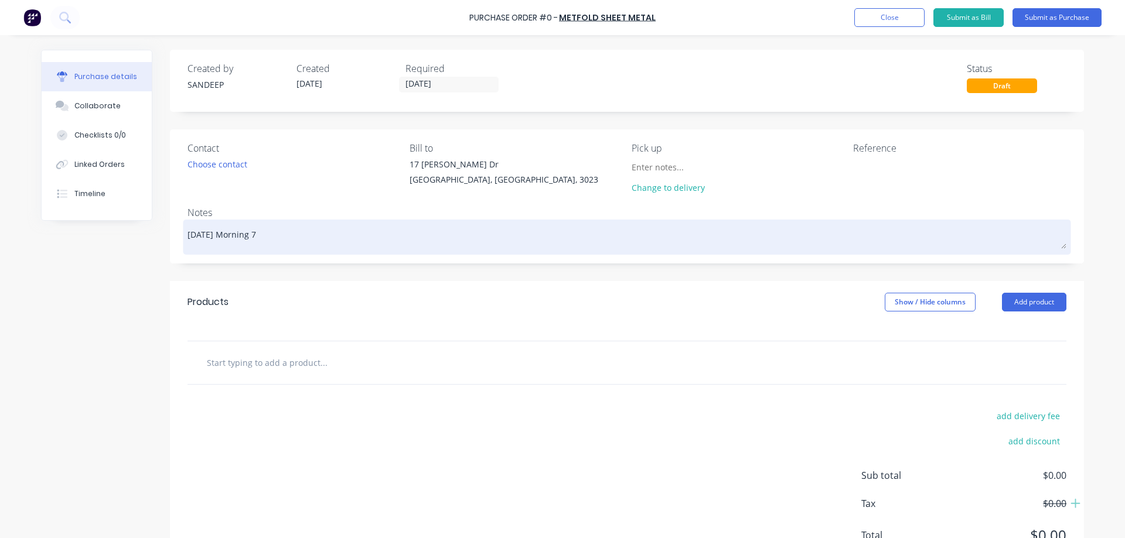
type textarea "x"
type textarea "Tomorrow Morning 7 A"
type textarea "x"
type textarea "Tomorrow Morning 7 AM"
type textarea "x"
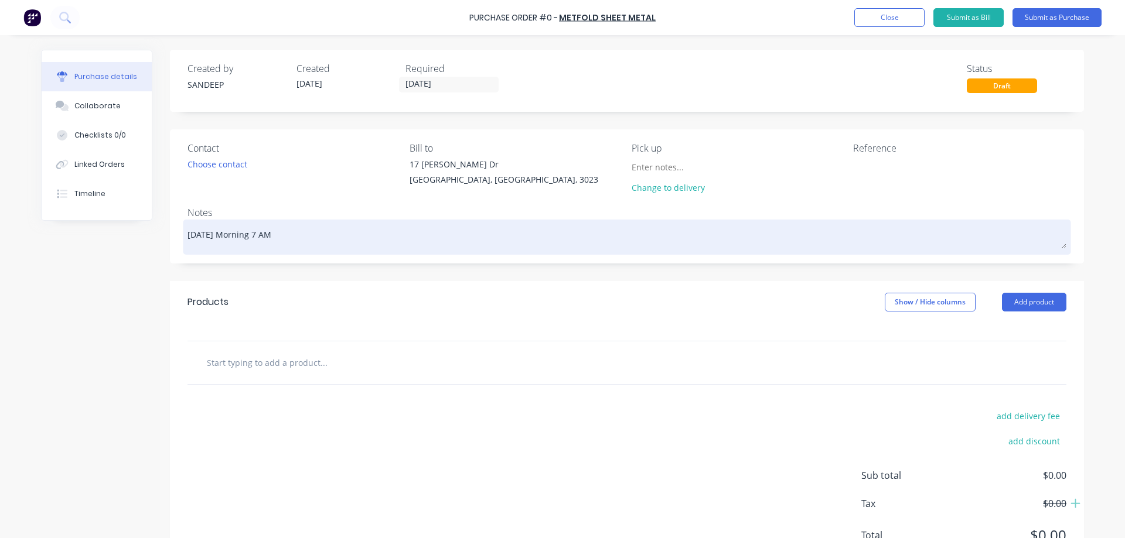
type textarea "Tomorrow Morning 7 AM"
type textarea "x"
type textarea "Tomorrow Morning 7 AM P"
type textarea "x"
type textarea "Tomorrow Morning 7 AM Pi"
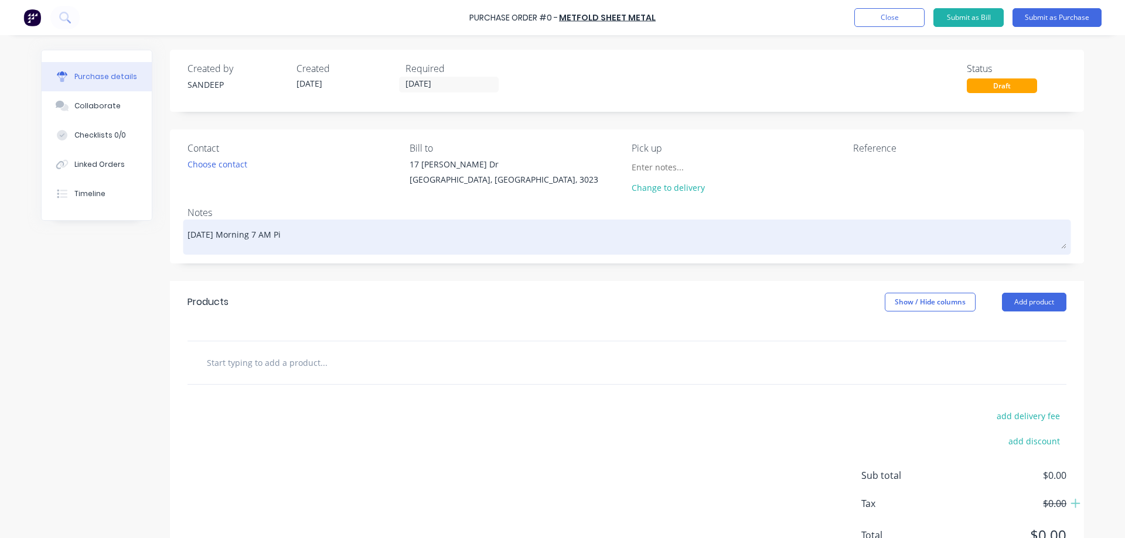
type textarea "x"
type textarea "Tomorrow Morning 7 AM Pic"
type textarea "x"
type textarea "Tomorrow Morning 7 AM Pick"
type textarea "x"
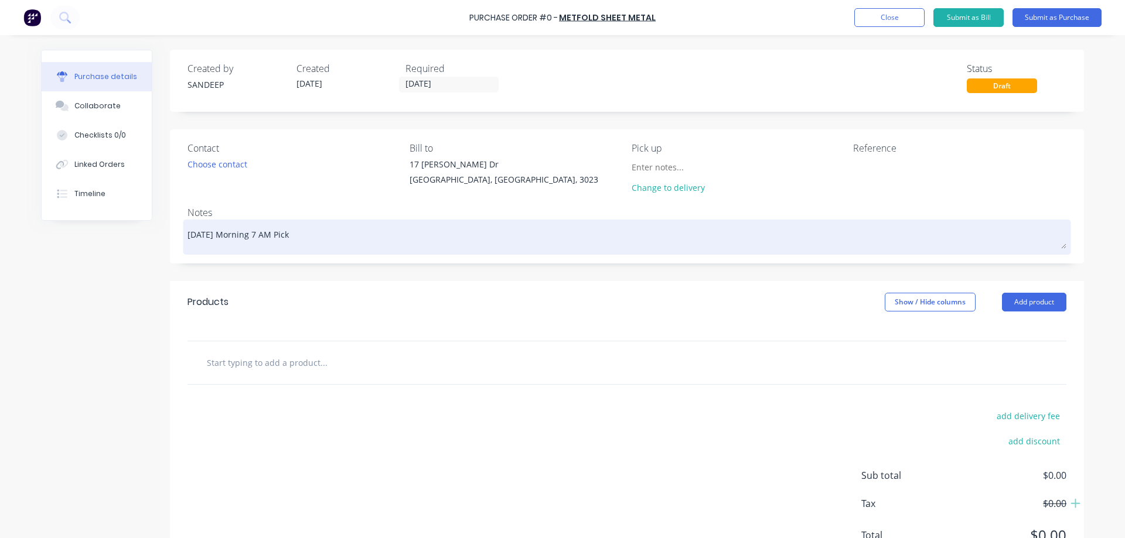
type textarea "Tomorrow Morning 7 AM Picku"
type textarea "x"
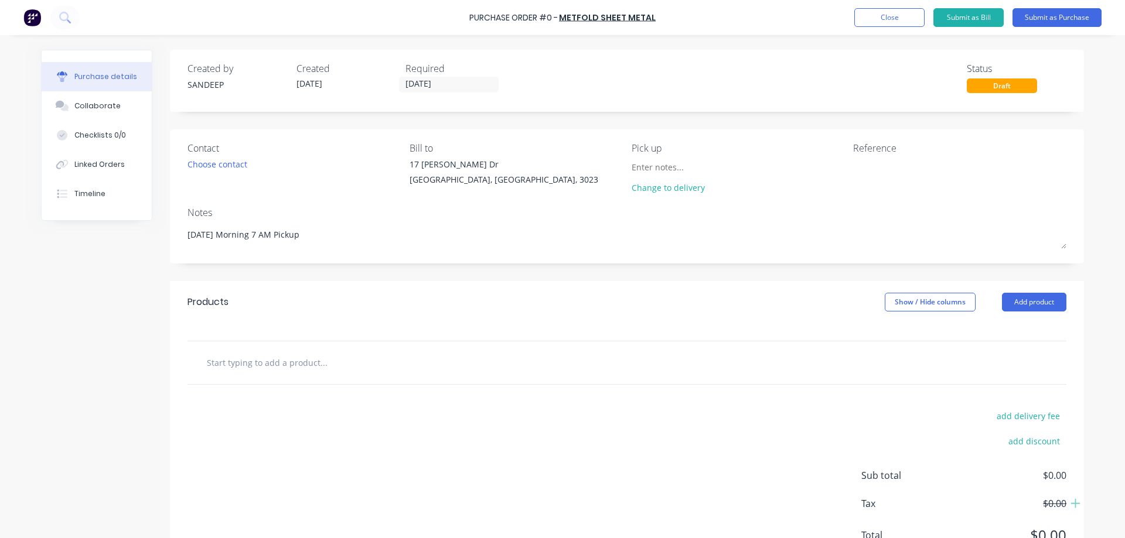
type textarea "Tomorrow Morning 7 AM Pickup"
type textarea "x"
type textarea "Tomorrow Morning 7 AM Pickup"
click at [282, 359] on input "text" at bounding box center [323, 362] width 234 height 23
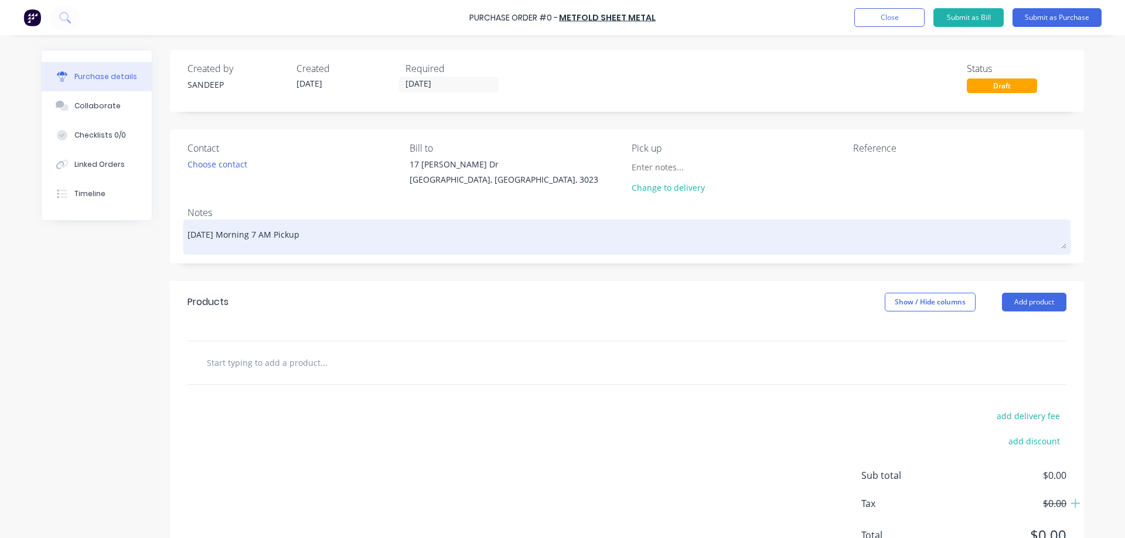
click at [243, 236] on textarea "Tomorrow Morning 7 AM Pickup" at bounding box center [626, 236] width 879 height 26
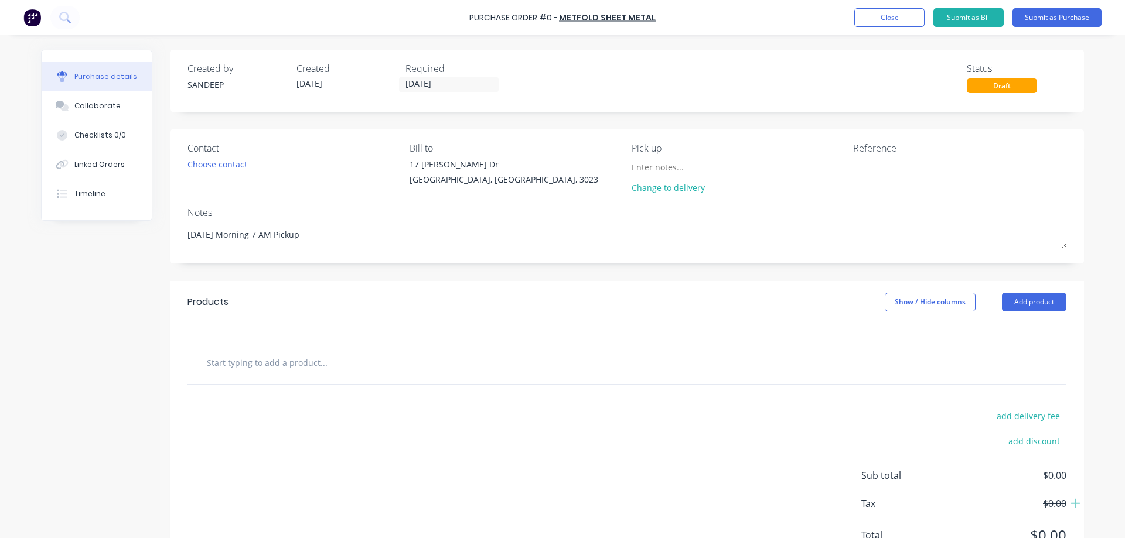
click at [271, 360] on input "text" at bounding box center [323, 362] width 234 height 23
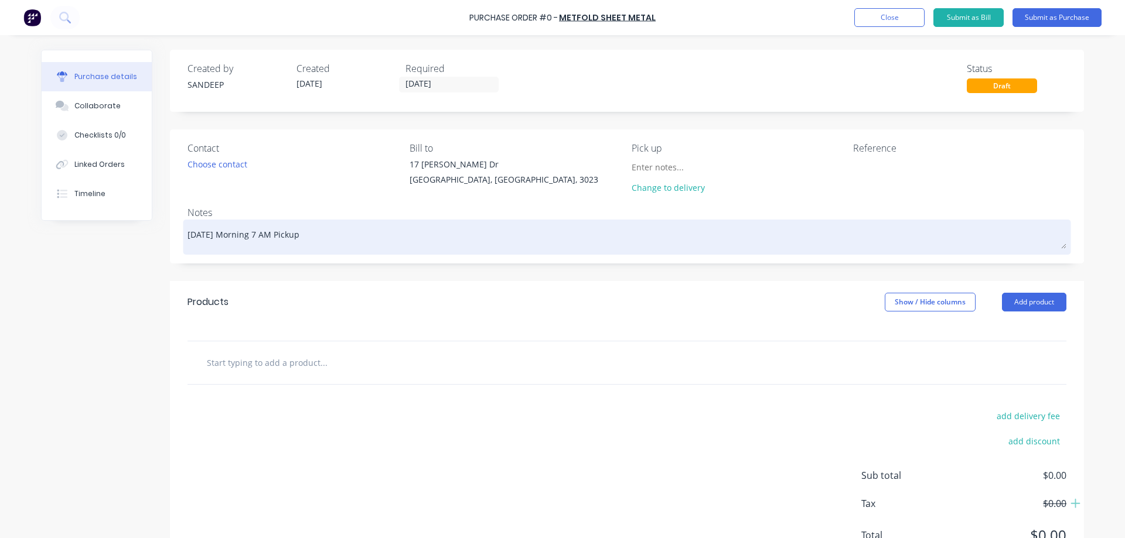
type textarea "x"
click at [243, 233] on textarea "Tomorrow Morning 7 AM Pickup" at bounding box center [626, 236] width 879 height 26
type textarea "Tomorrow 7 AM Pickup"
type textarea "x"
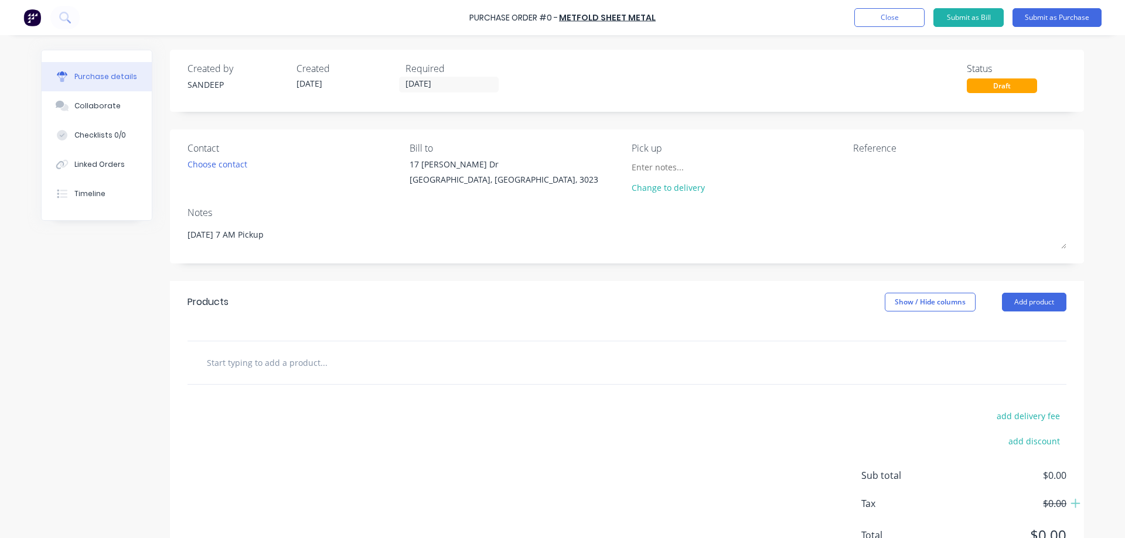
type textarea "Tomorrow 7 AM Pickup"
type textarea "x"
type textarea "Tomorrow 7 AM Pickup"
click at [279, 368] on input "text" at bounding box center [323, 362] width 234 height 23
click at [328, 361] on input "text" at bounding box center [323, 362] width 234 height 23
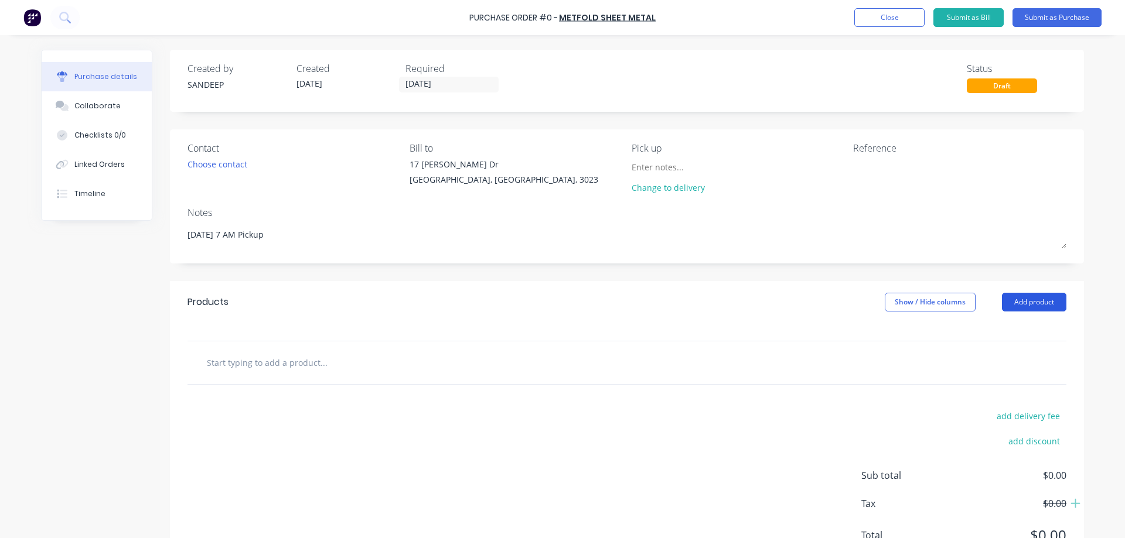
click at [1015, 301] on button "Add product" at bounding box center [1034, 302] width 64 height 19
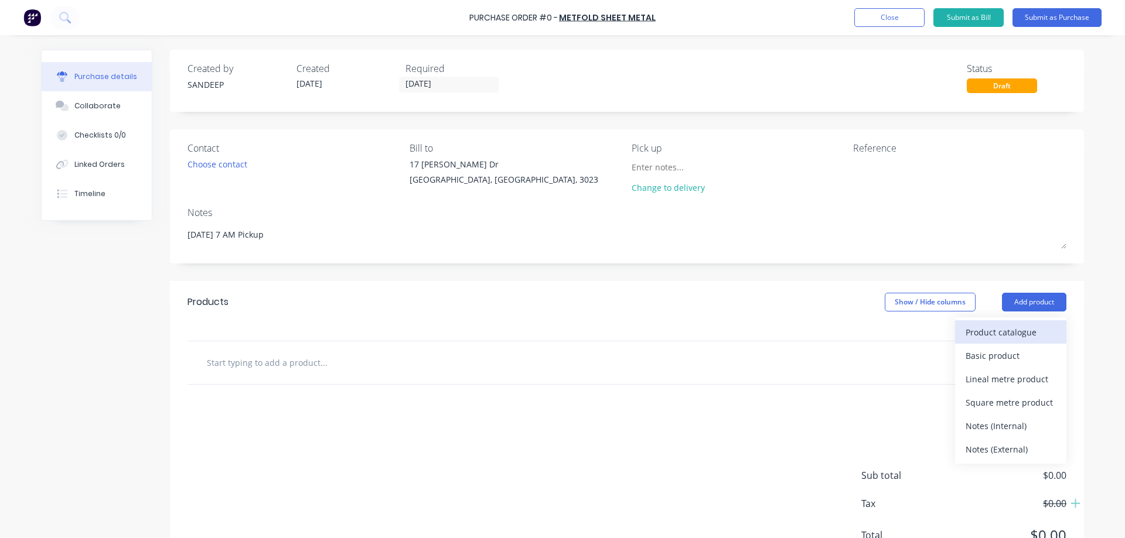
click at [1006, 334] on div "Product catalogue" at bounding box center [1011, 332] width 90 height 17
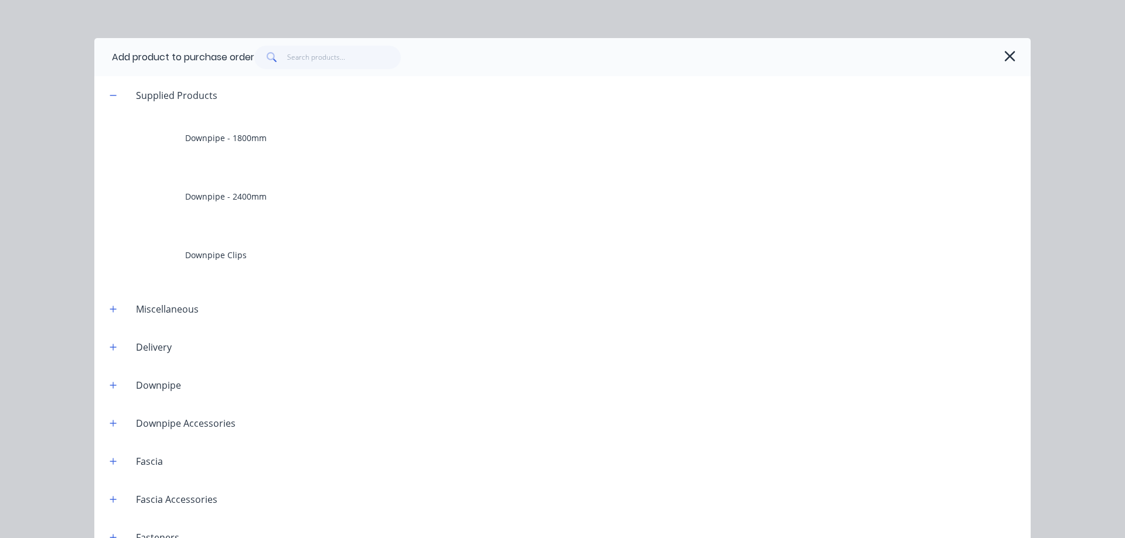
scroll to position [234, 0]
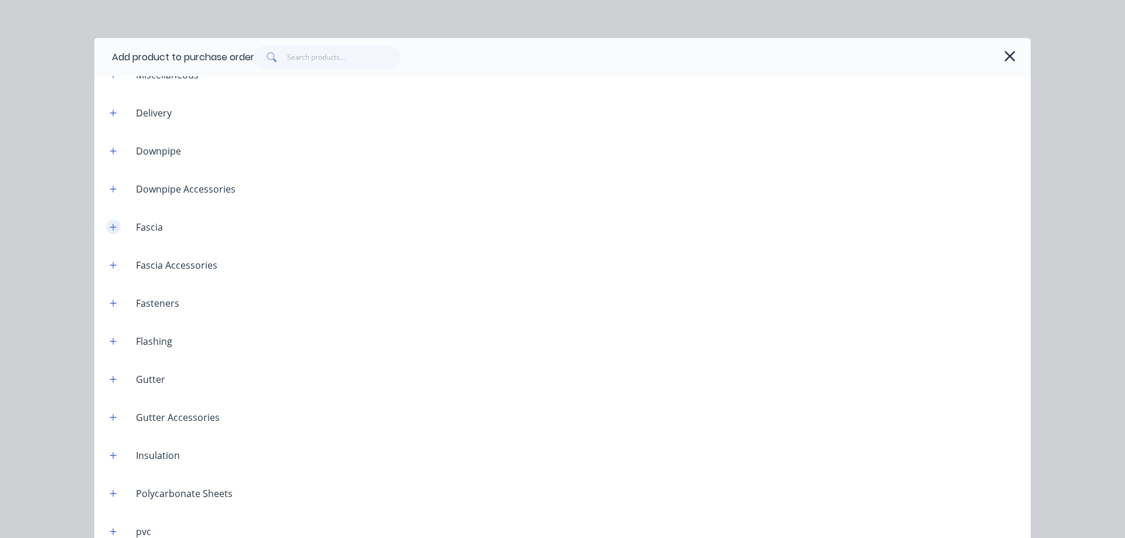
click at [110, 224] on icon "button" at bounding box center [113, 227] width 7 height 8
click at [115, 379] on button "button" at bounding box center [113, 382] width 15 height 15
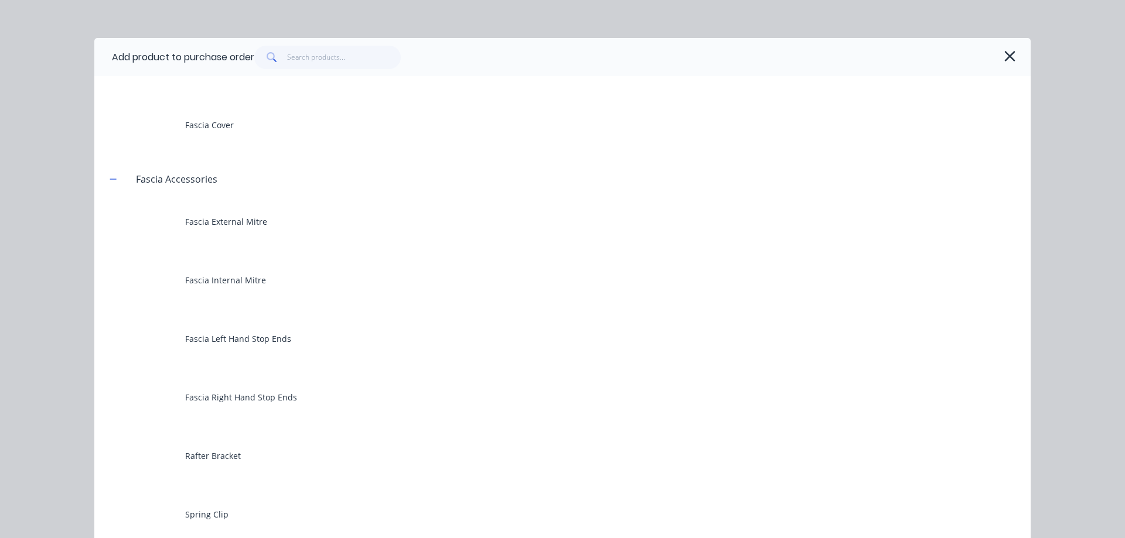
scroll to position [469, 0]
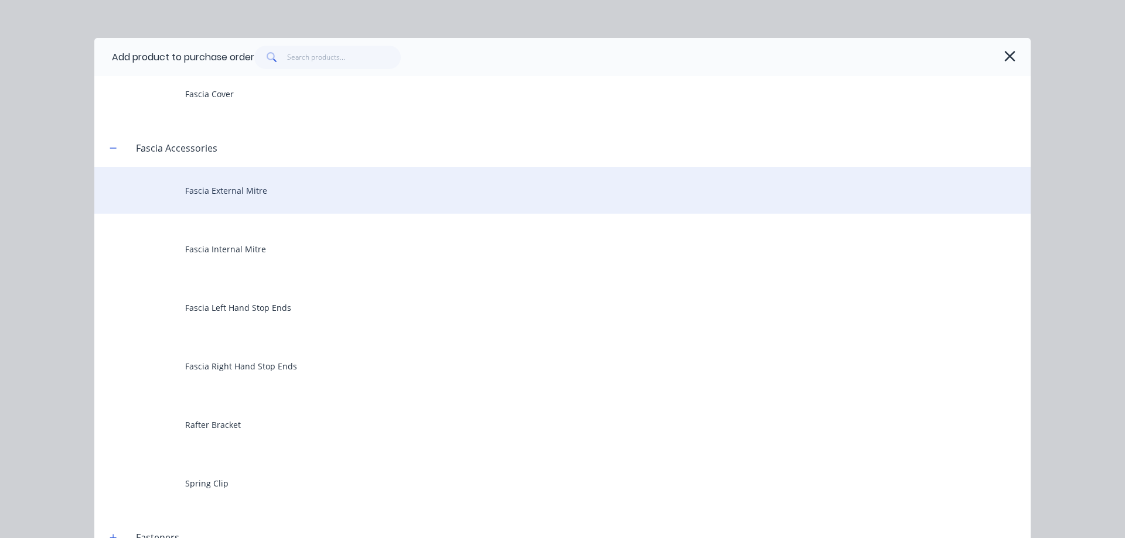
click at [219, 191] on div "Fascia External Mitre" at bounding box center [562, 190] width 936 height 47
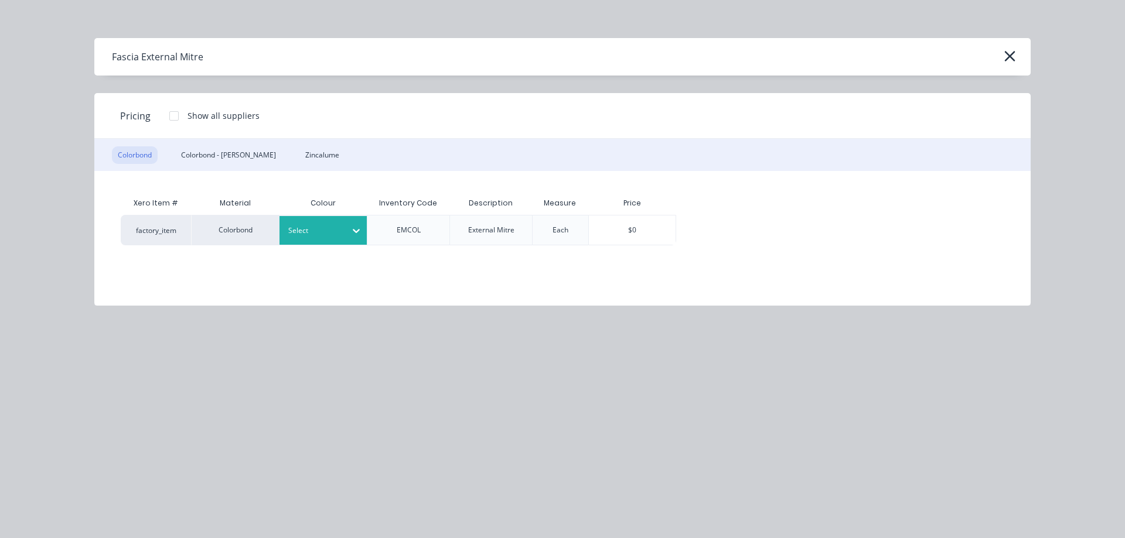
click at [307, 237] on div "Select" at bounding box center [313, 230] width 66 height 15
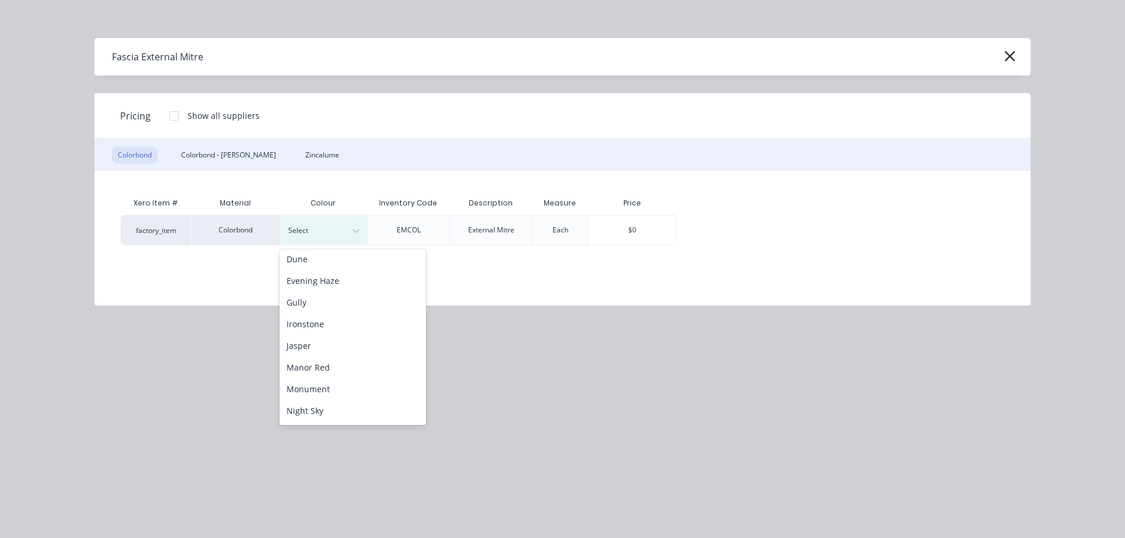
scroll to position [176, 0]
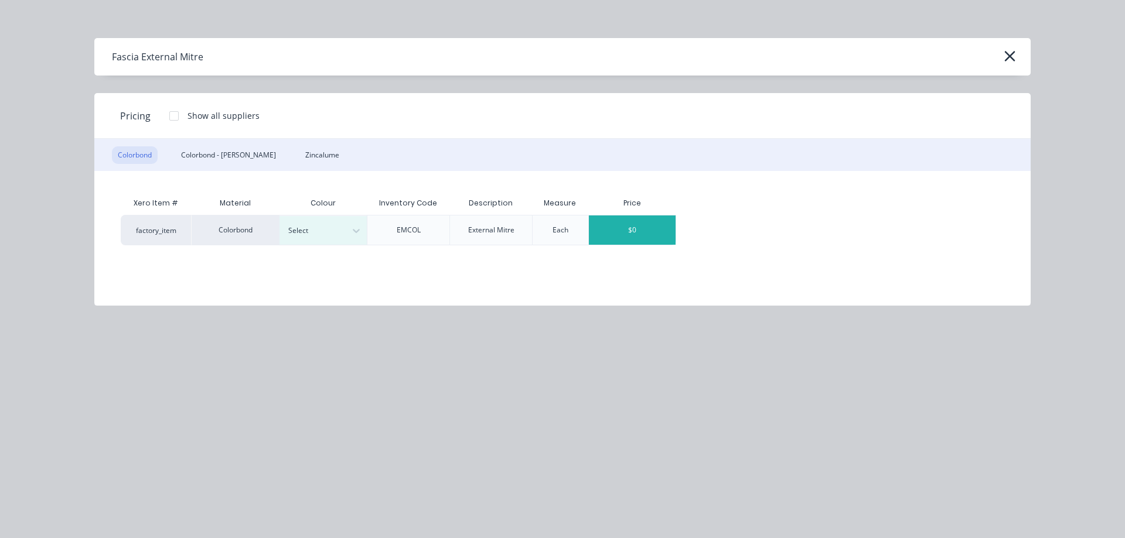
click at [612, 232] on div "$0" at bounding box center [632, 230] width 87 height 29
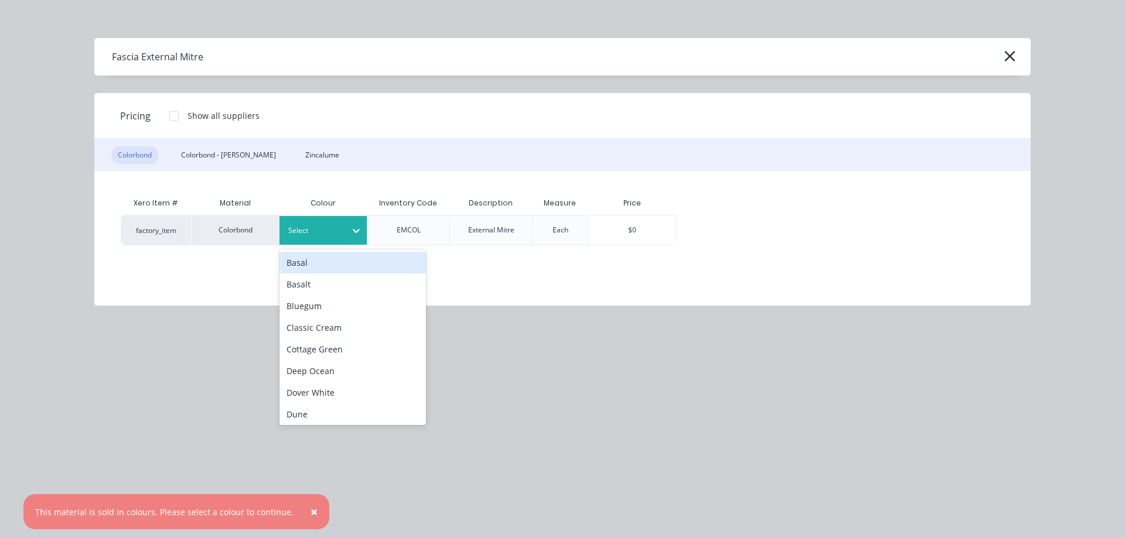
click at [340, 235] on div at bounding box center [314, 230] width 53 height 13
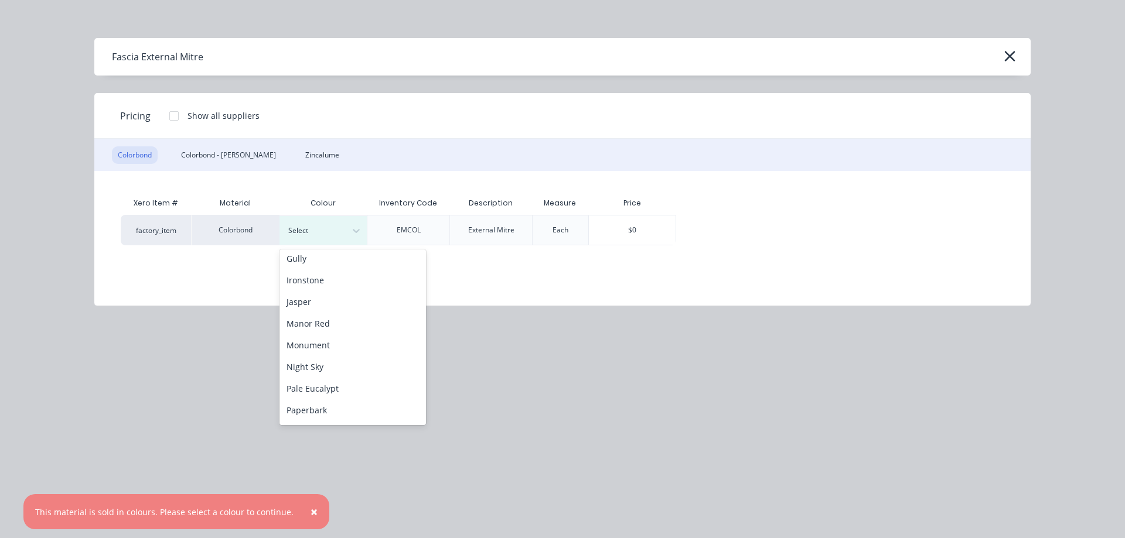
scroll to position [234, 0]
click at [324, 340] on div "Night Sky" at bounding box center [352, 332] width 146 height 22
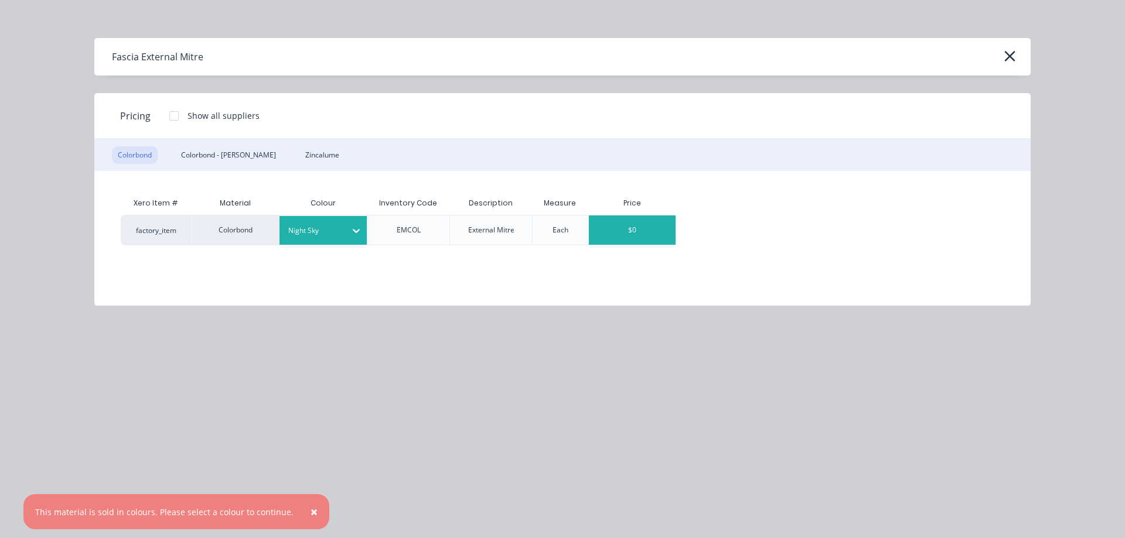
click at [615, 232] on div "$0" at bounding box center [632, 230] width 87 height 29
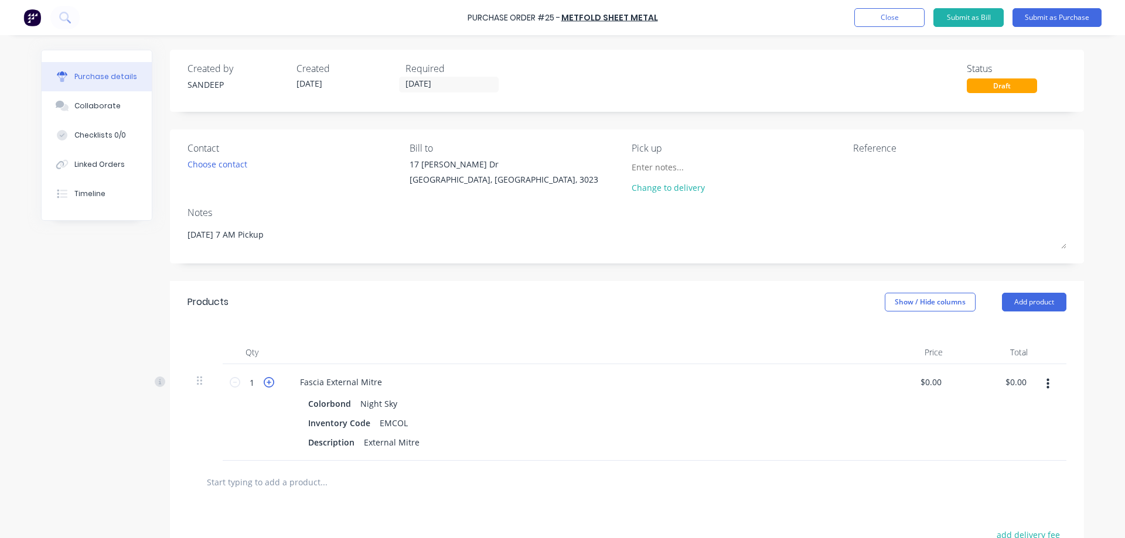
click at [266, 381] on icon at bounding box center [269, 382] width 11 height 11
type textarea "x"
type input "2"
type textarea "x"
click at [936, 385] on input "0.0000" at bounding box center [930, 382] width 27 height 17
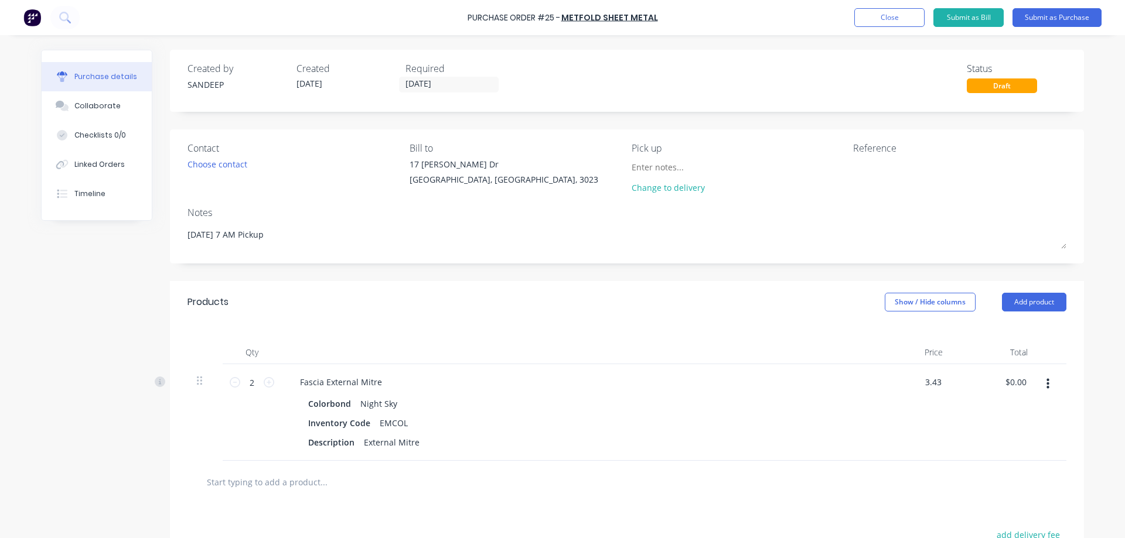
type input "3.43"
type textarea "x"
type input "$3.43"
type input "$6.86"
click at [906, 425] on div "$3.43 $3.43" at bounding box center [909, 412] width 85 height 97
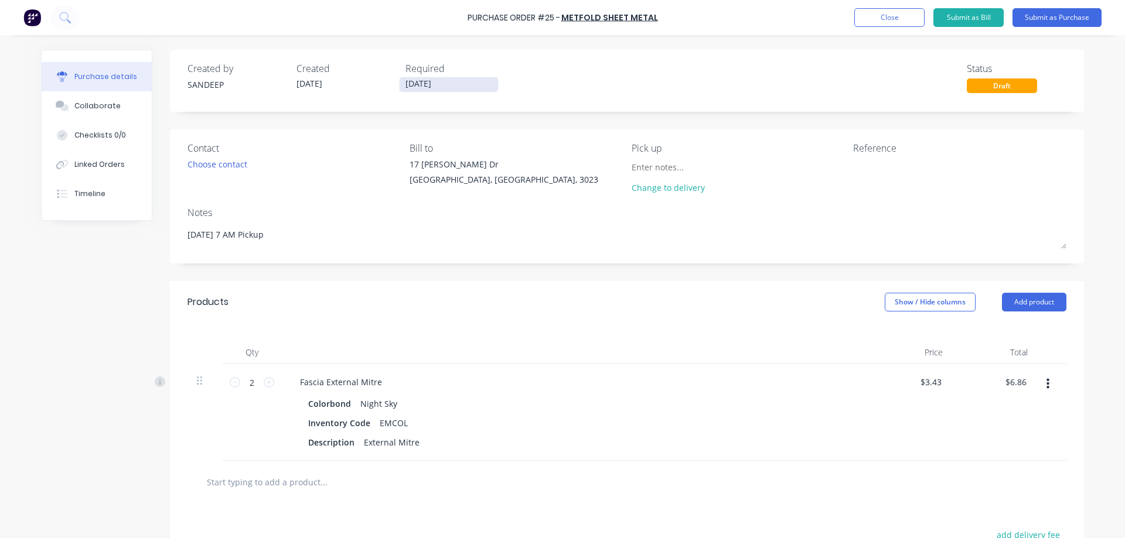
click at [427, 88] on input "09/09/25" at bounding box center [449, 84] width 98 height 15
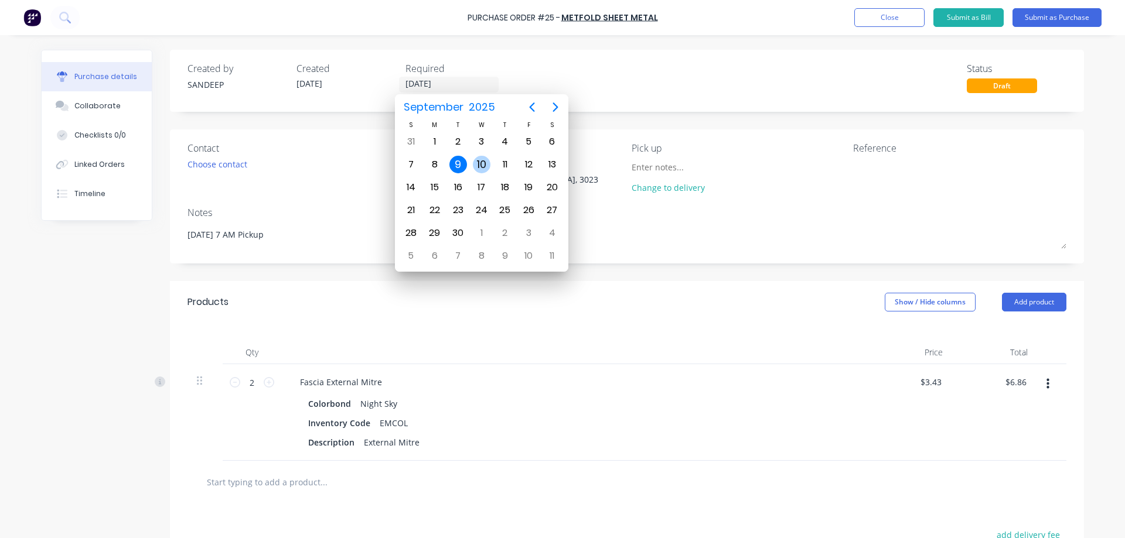
click at [480, 163] on div "10" at bounding box center [482, 165] width 18 height 18
type textarea "x"
type input "10/09/25"
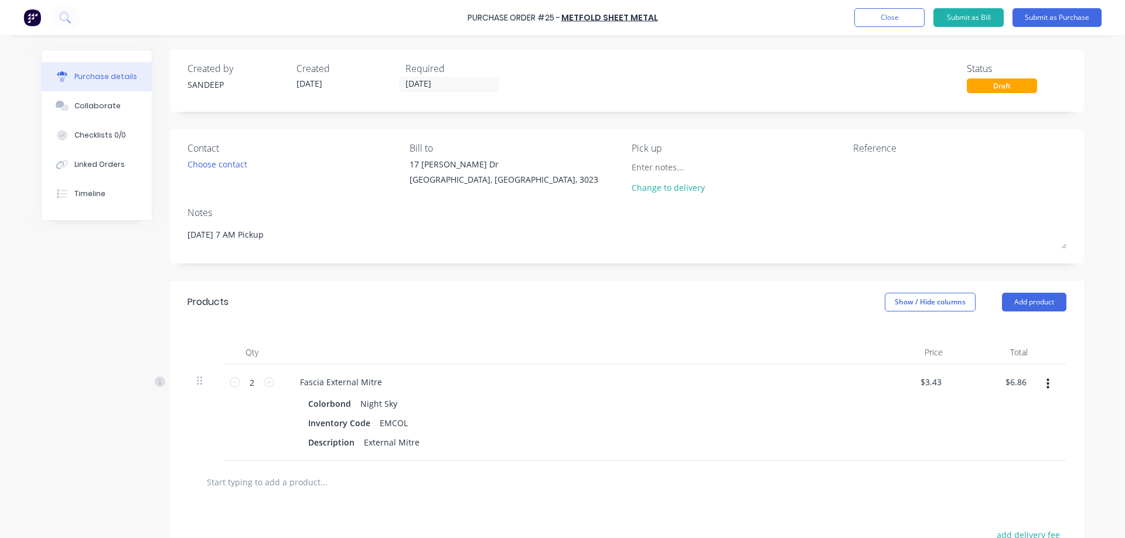
click at [537, 302] on div "Products Show / Hide columns Add product" at bounding box center [627, 302] width 914 height 42
click at [1044, 21] on button "Submit as Purchase" at bounding box center [1056, 17] width 89 height 19
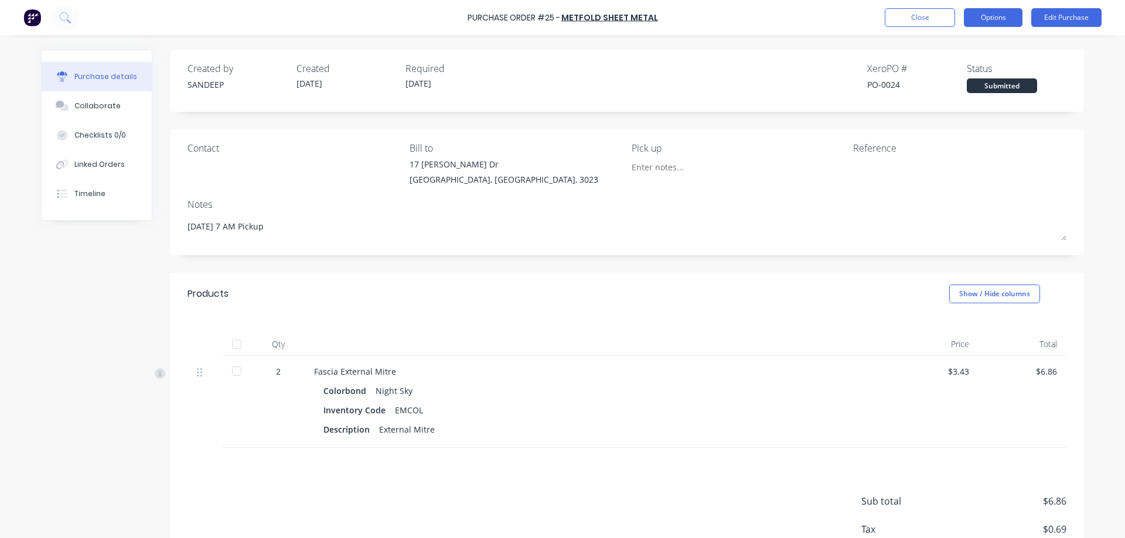
click at [993, 14] on button "Options" at bounding box center [993, 17] width 59 height 19
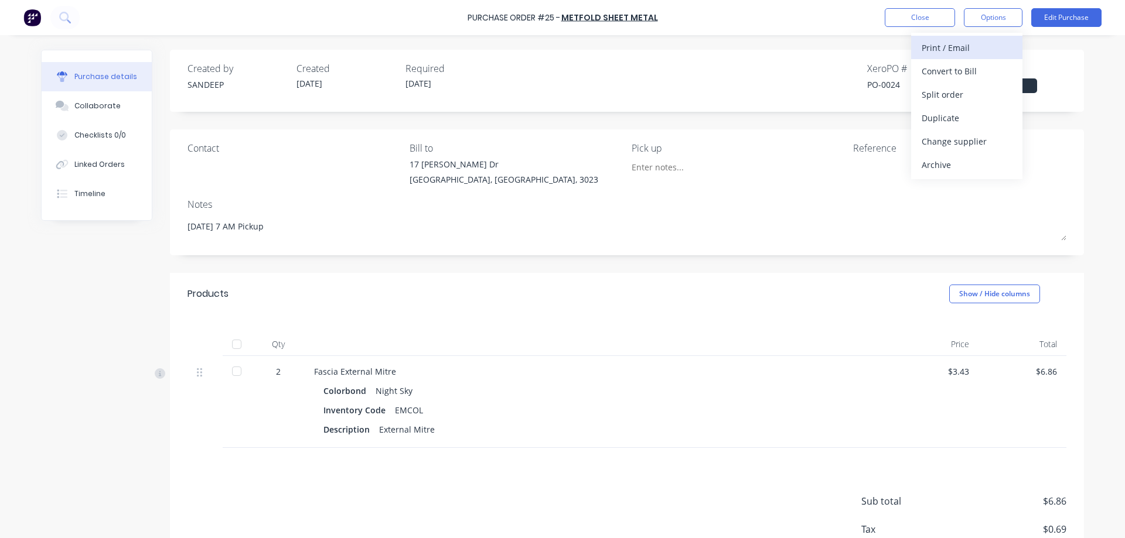
click at [976, 45] on div "Print / Email" at bounding box center [967, 47] width 90 height 17
click at [946, 76] on div "With pricing" at bounding box center [967, 71] width 90 height 17
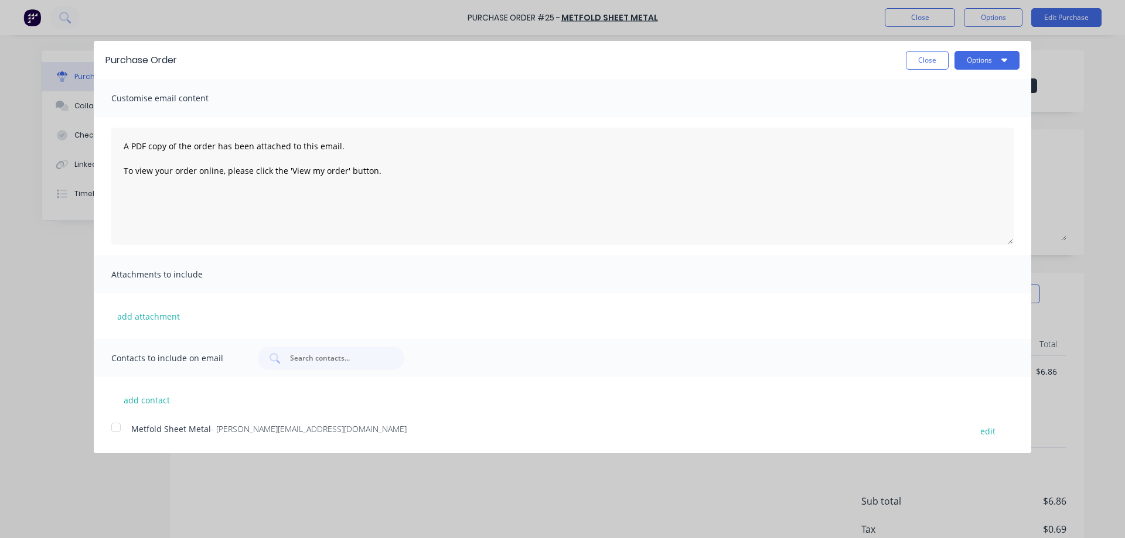
click at [156, 429] on span "Metfold Sheet Metal" at bounding box center [171, 429] width 80 height 11
click at [1000, 58] on button "Options" at bounding box center [986, 60] width 65 height 19
click at [949, 108] on div "Email" at bounding box center [964, 113] width 90 height 17
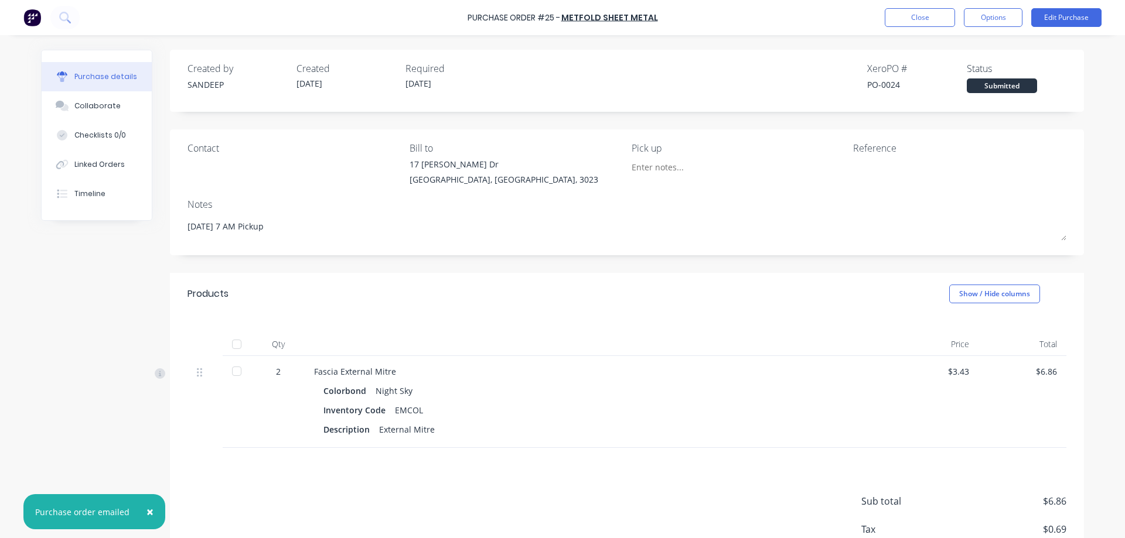
type textarea "x"
click at [36, 19] on img at bounding box center [32, 18] width 18 height 18
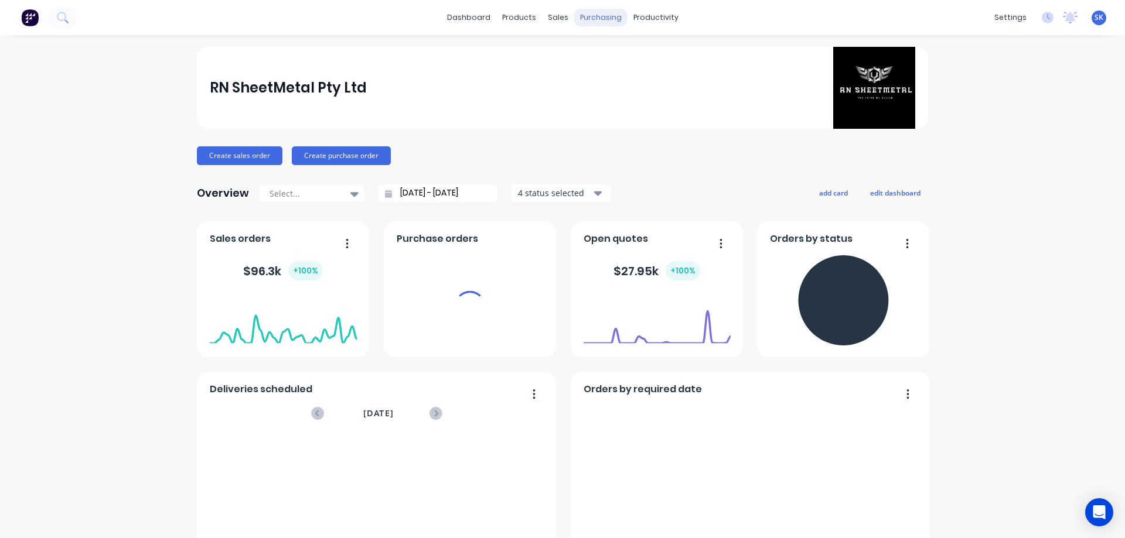
click at [585, 23] on div "purchasing" at bounding box center [600, 18] width 53 height 18
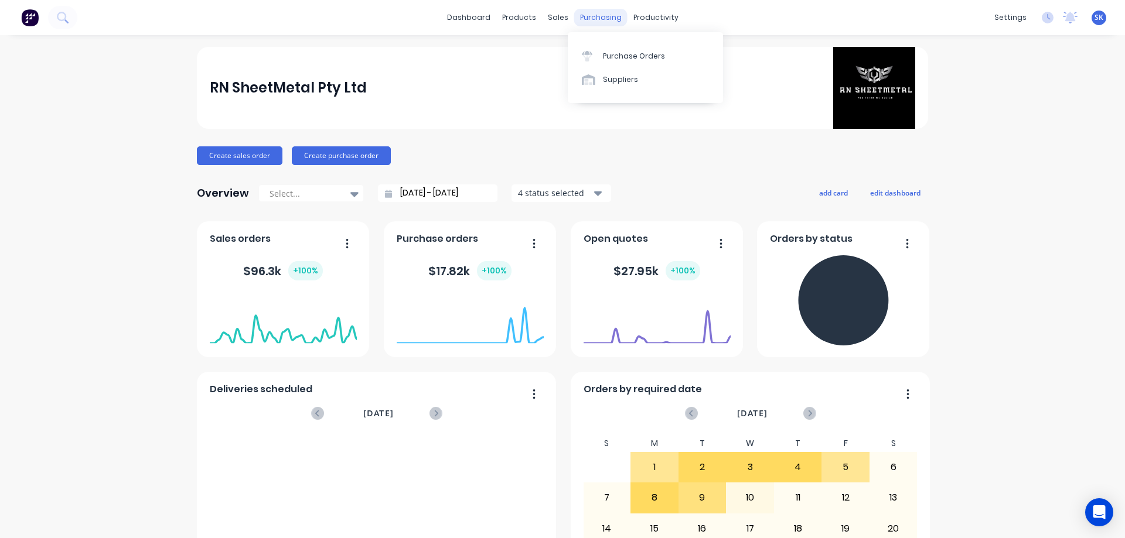
click at [585, 23] on div "purchasing" at bounding box center [600, 18] width 53 height 18
click at [601, 51] on link "Purchase Orders" at bounding box center [645, 55] width 155 height 23
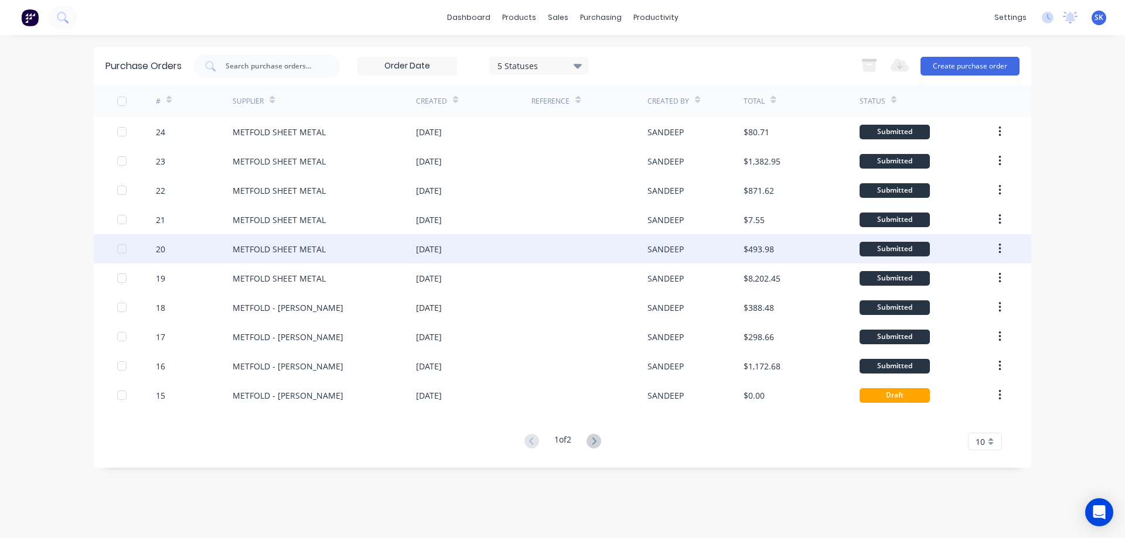
click at [535, 251] on div at bounding box center [588, 248] width 115 height 29
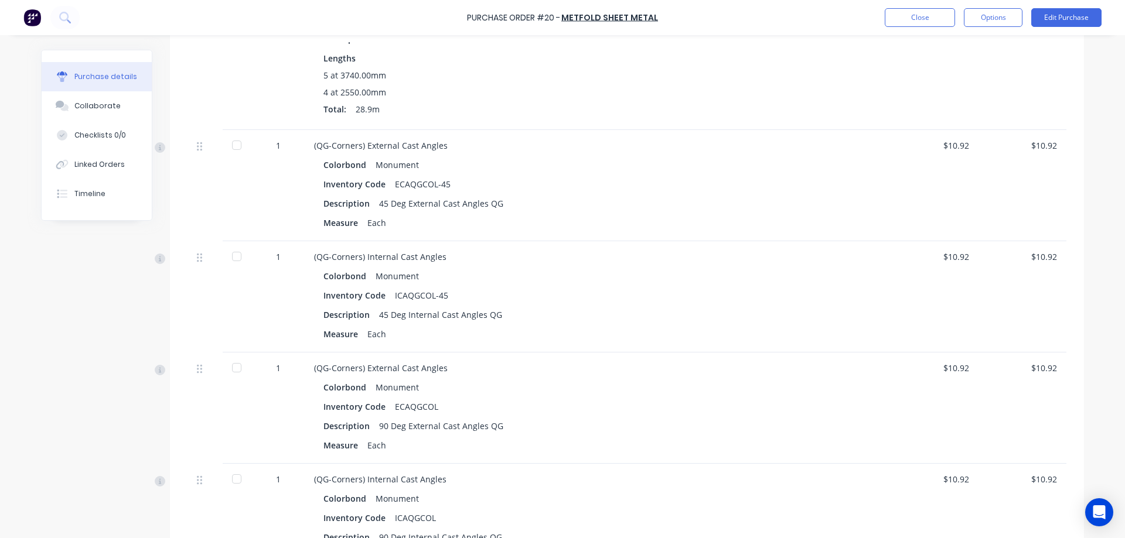
scroll to position [117, 0]
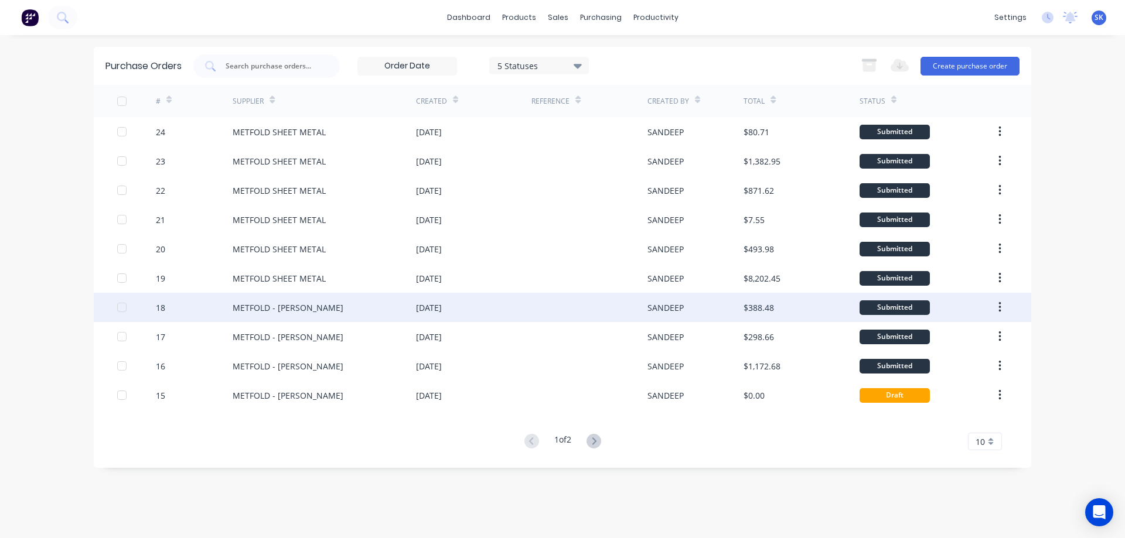
click at [507, 309] on div "[DATE]" at bounding box center [473, 307] width 115 height 29
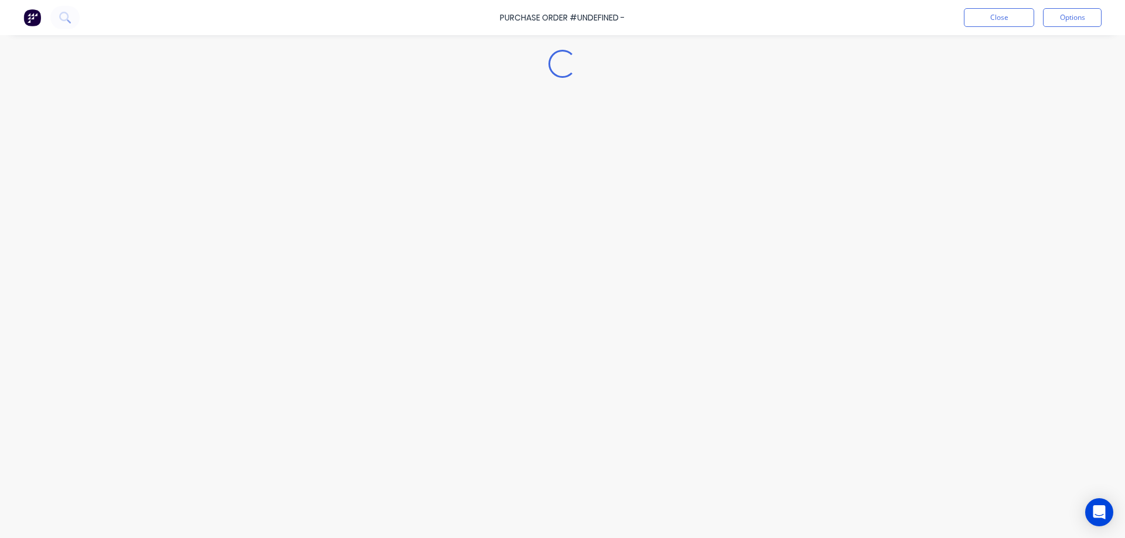
type textarea "x"
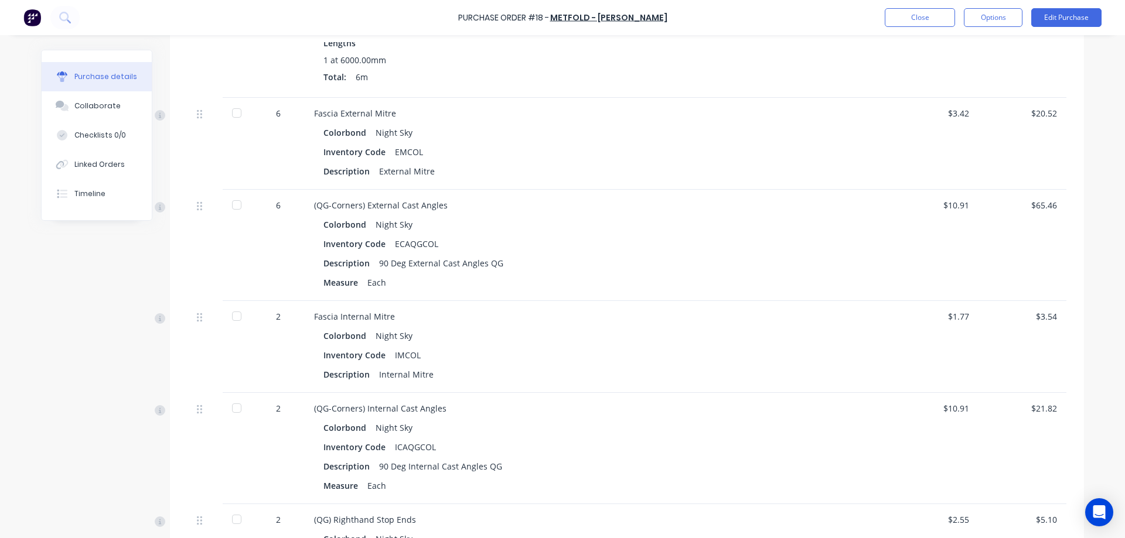
scroll to position [762, 0]
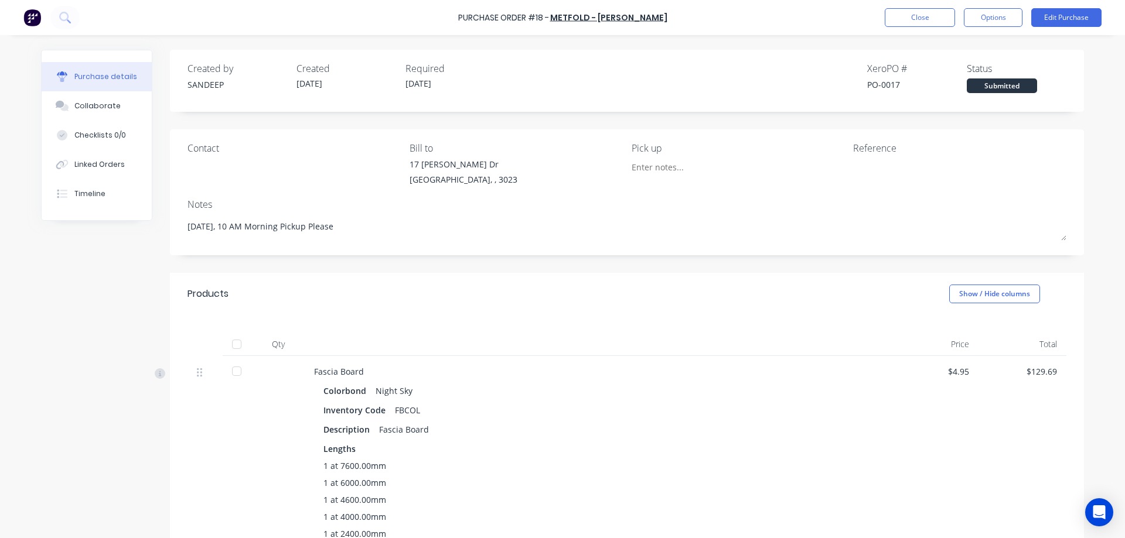
click at [886, 13] on button "Close" at bounding box center [920, 17] width 70 height 19
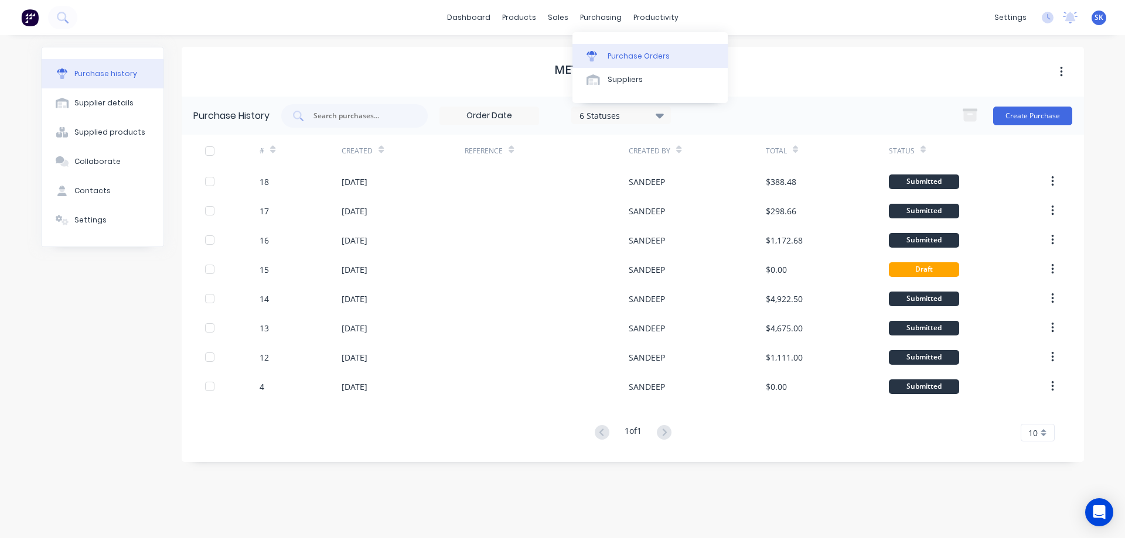
click at [611, 54] on div "Purchase Orders" at bounding box center [639, 56] width 62 height 11
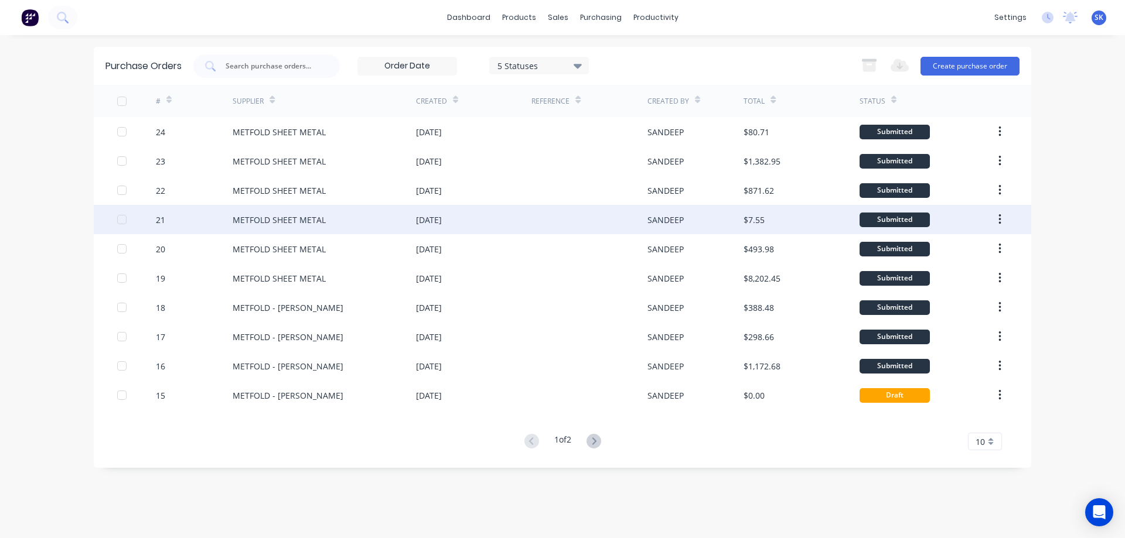
click at [593, 214] on div at bounding box center [588, 219] width 115 height 29
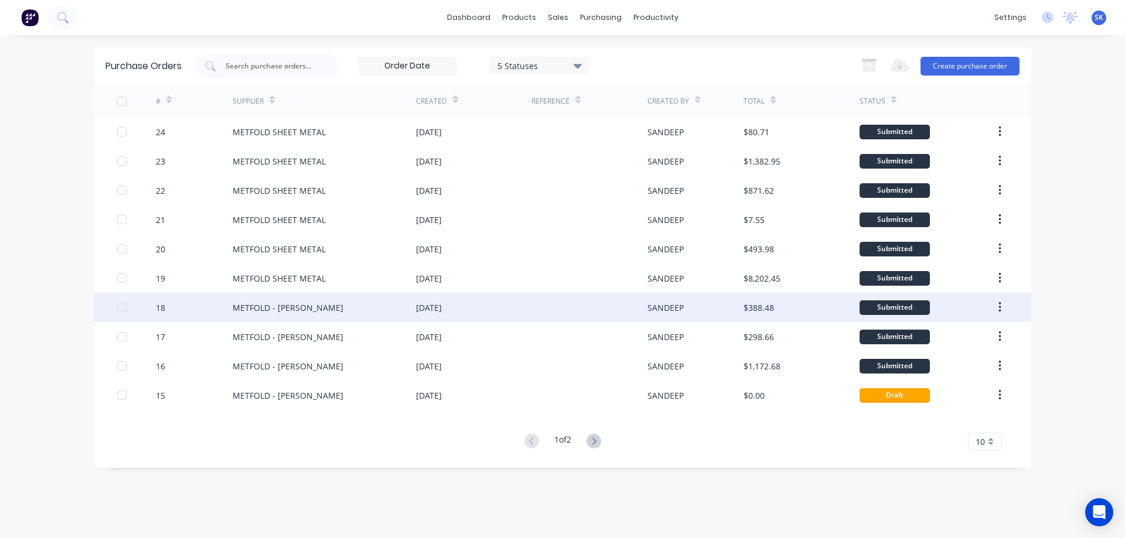
click at [442, 306] on div "[DATE]" at bounding box center [429, 308] width 26 height 12
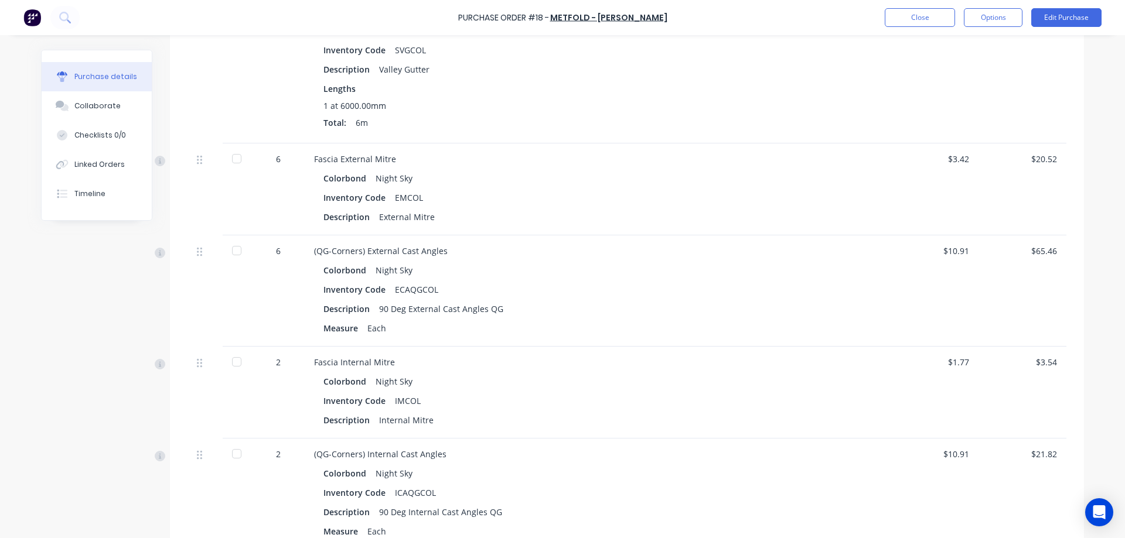
scroll to position [762, 0]
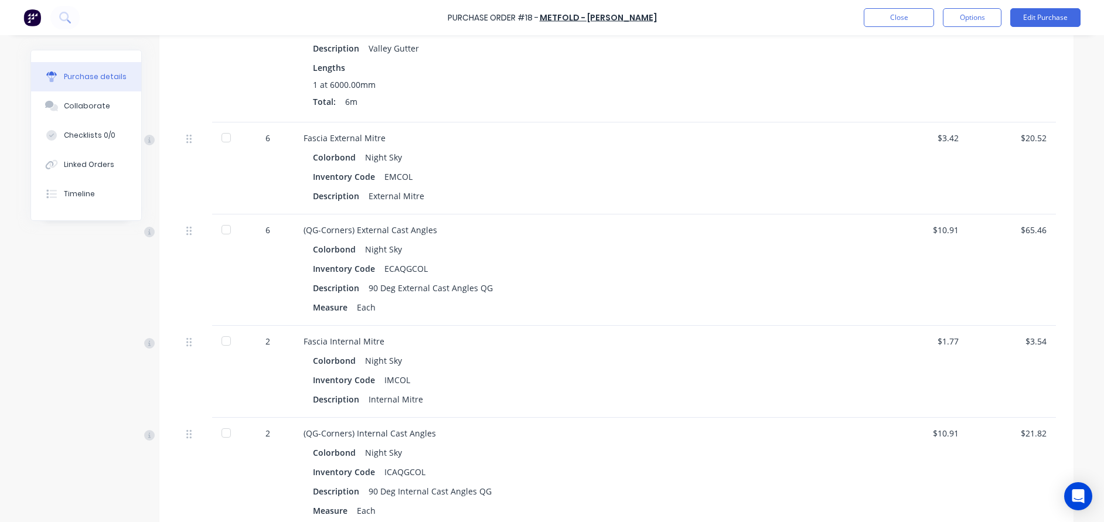
type textarea "x"
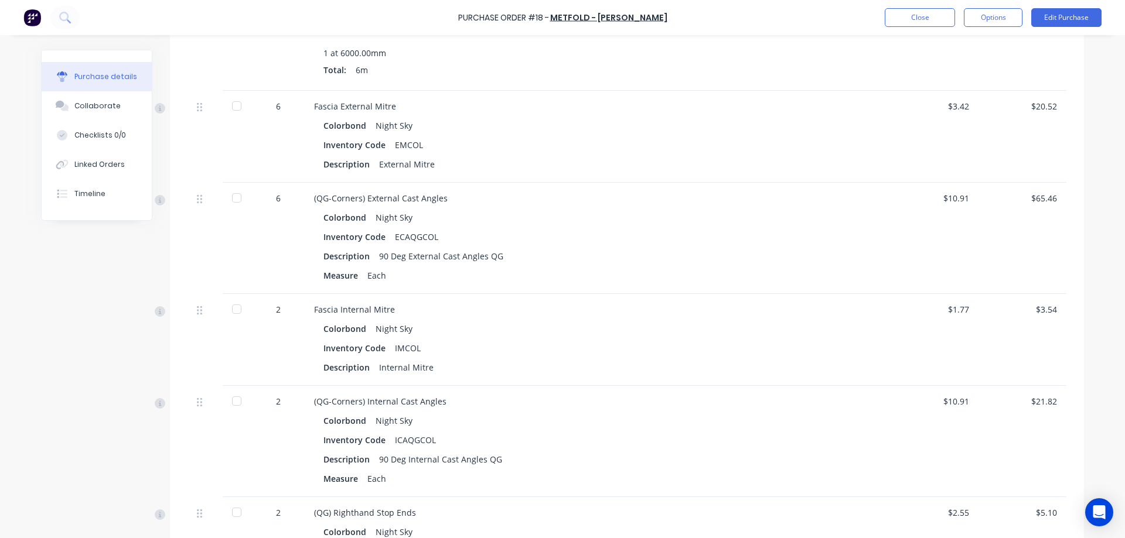
scroll to position [820, 0]
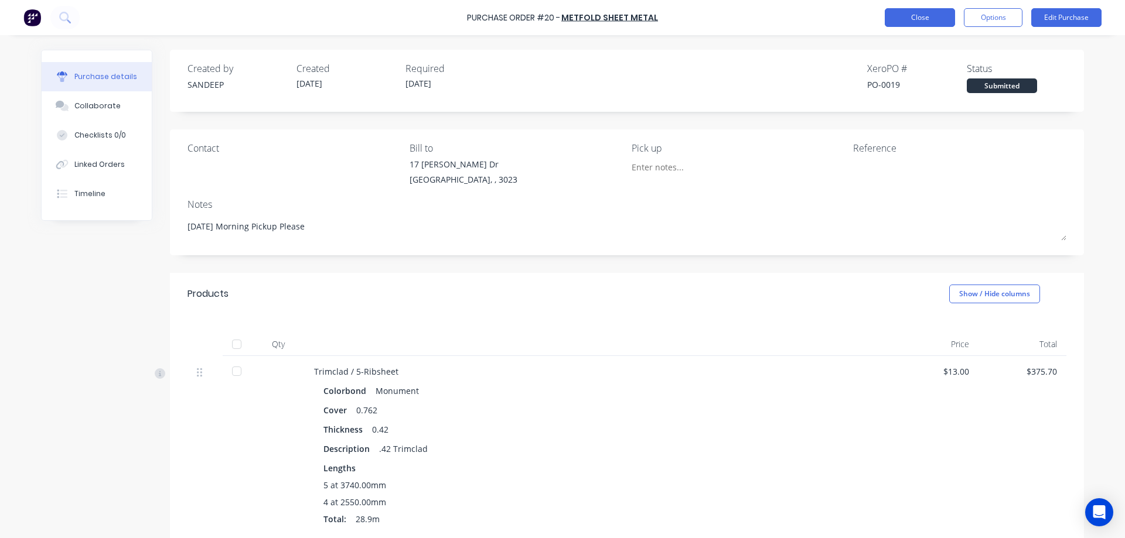
click at [901, 10] on button "Close" at bounding box center [920, 17] width 70 height 19
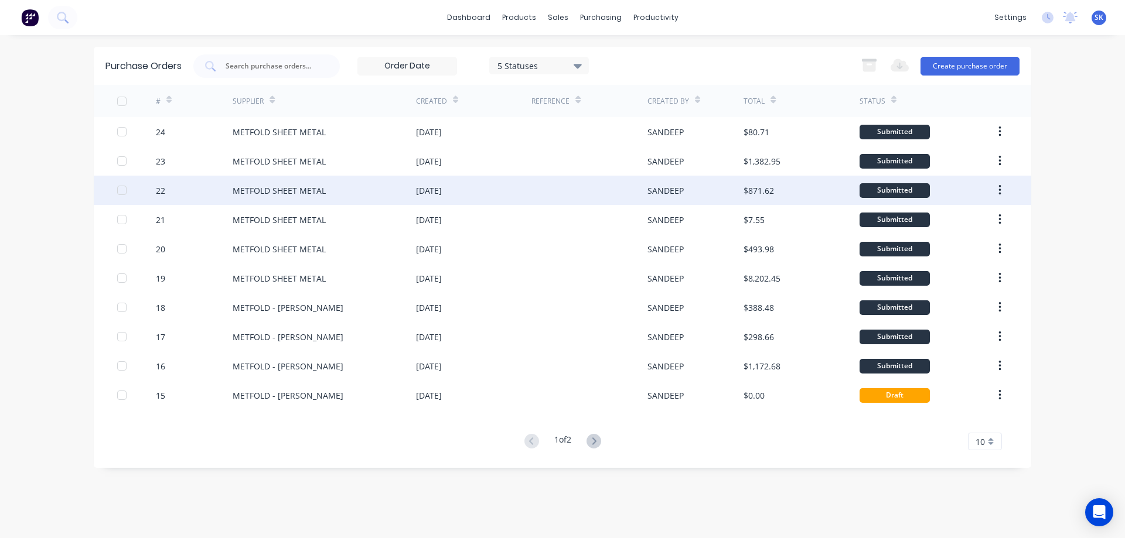
click at [482, 186] on div "[DATE]" at bounding box center [473, 190] width 115 height 29
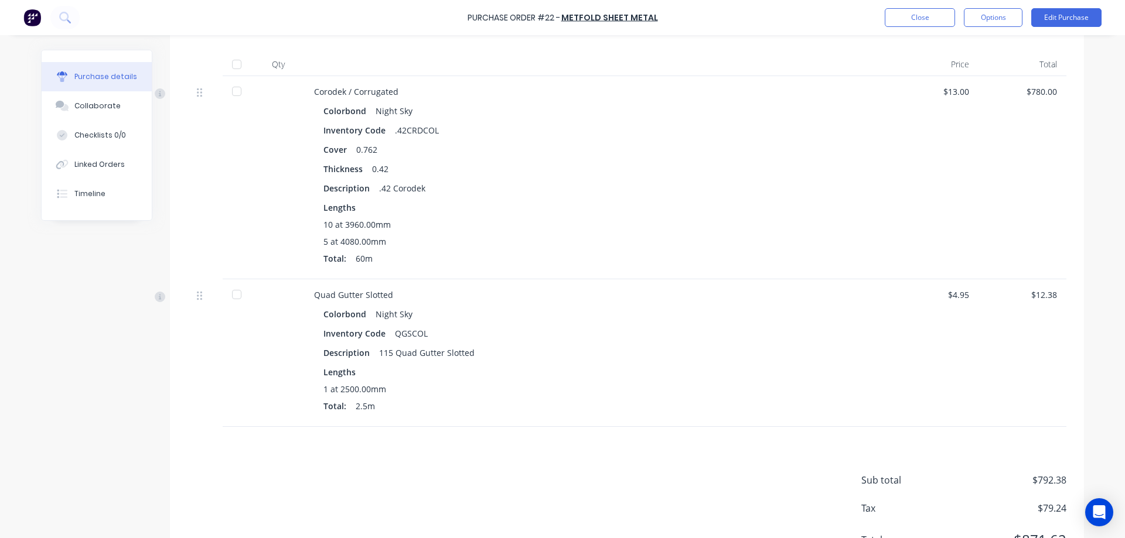
scroll to position [336, 0]
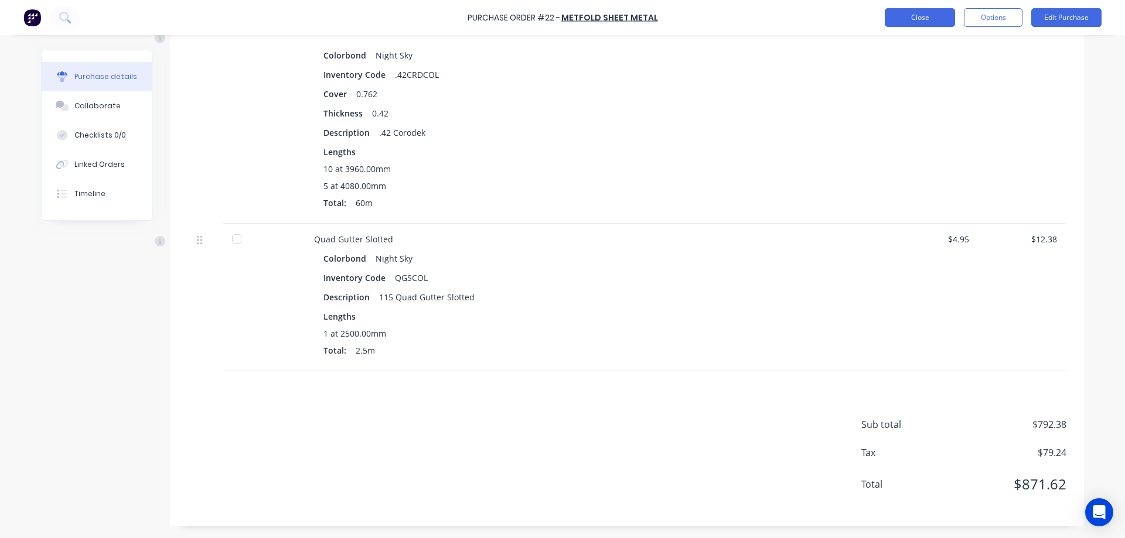
click at [905, 18] on button "Close" at bounding box center [920, 17] width 70 height 19
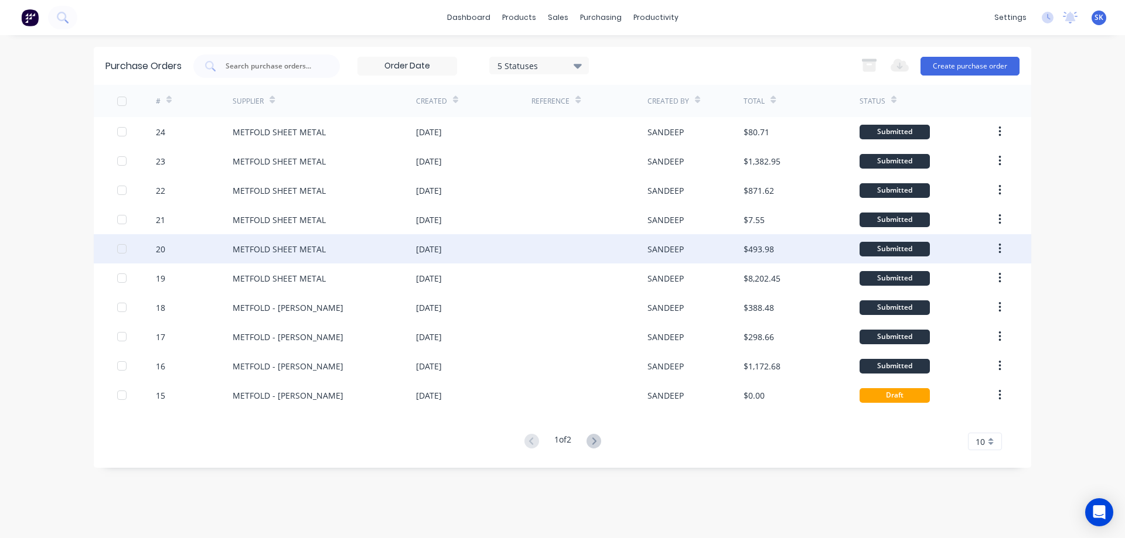
click at [531, 250] on div "[DATE]" at bounding box center [473, 248] width 115 height 29
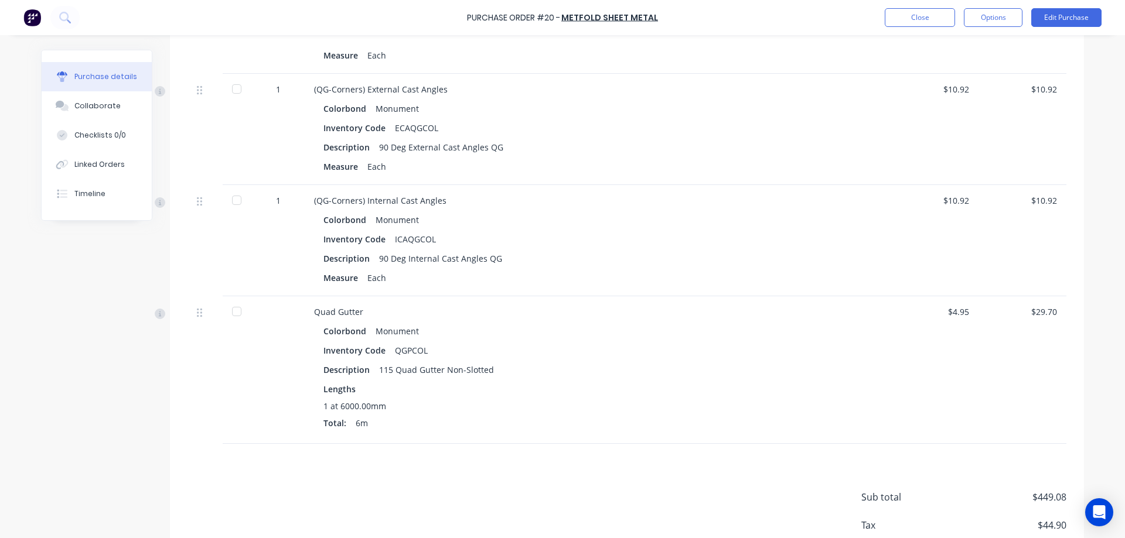
scroll to position [762, 0]
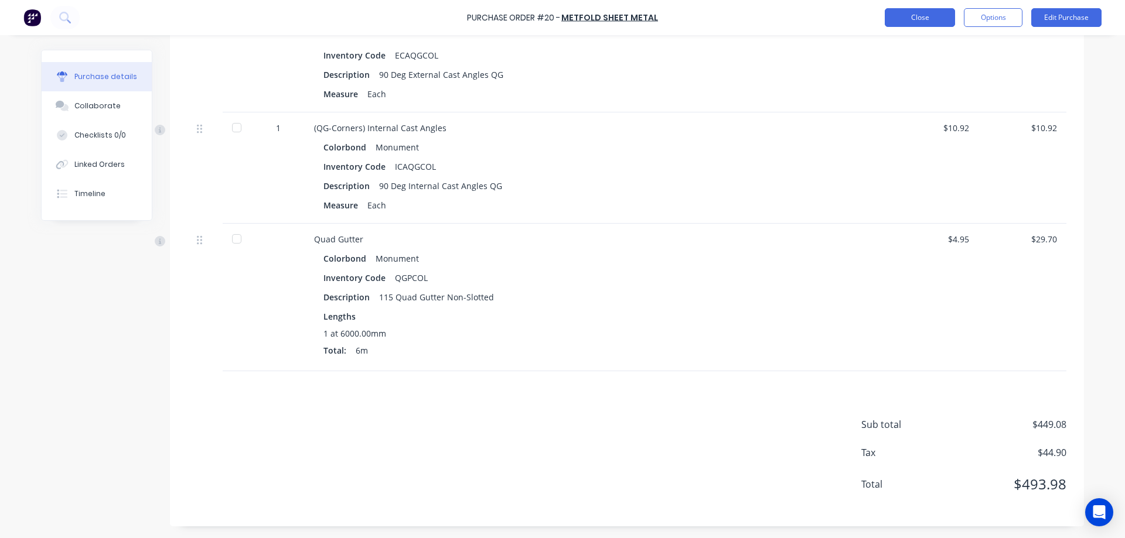
click at [919, 12] on button "Close" at bounding box center [920, 17] width 70 height 19
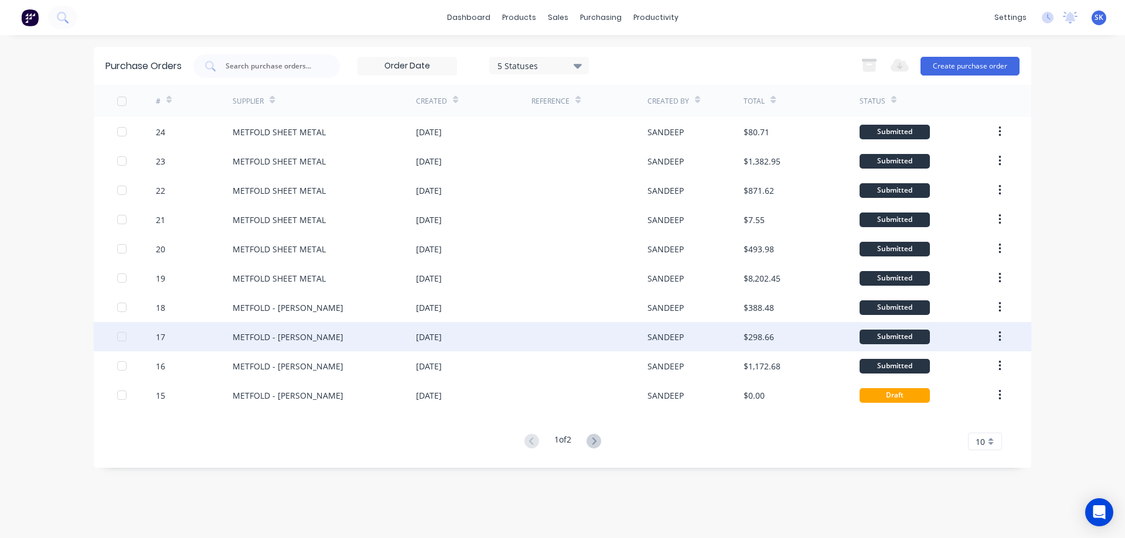
click at [494, 328] on div "[DATE]" at bounding box center [473, 336] width 115 height 29
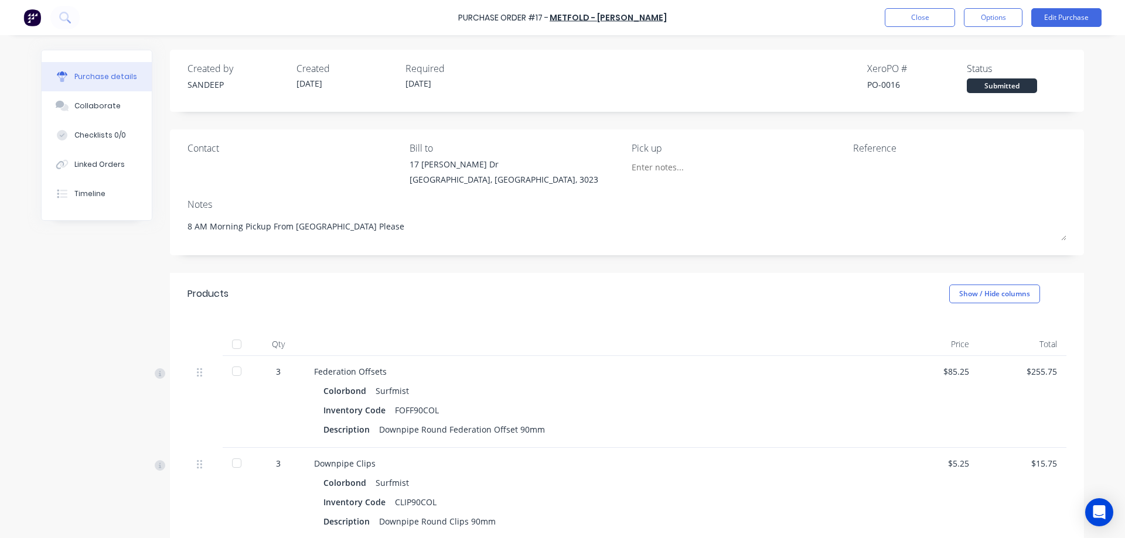
scroll to position [169, 0]
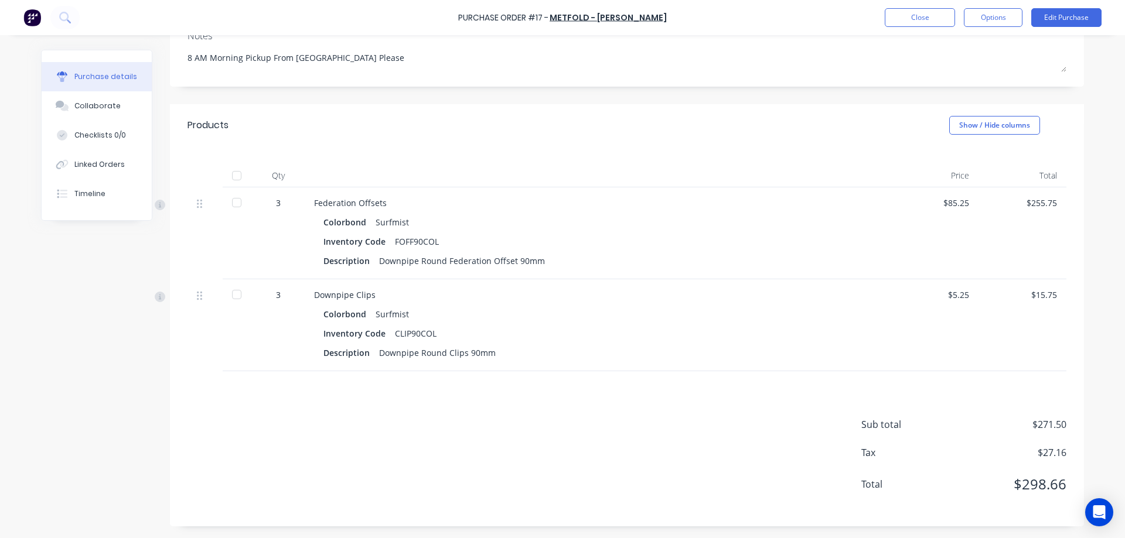
click at [894, 28] on div "Purchase Order #17 - METFOLD - [PERSON_NAME] Close Options Edit Purchase" at bounding box center [562, 17] width 1125 height 35
click at [899, 15] on button "Close" at bounding box center [920, 17] width 70 height 19
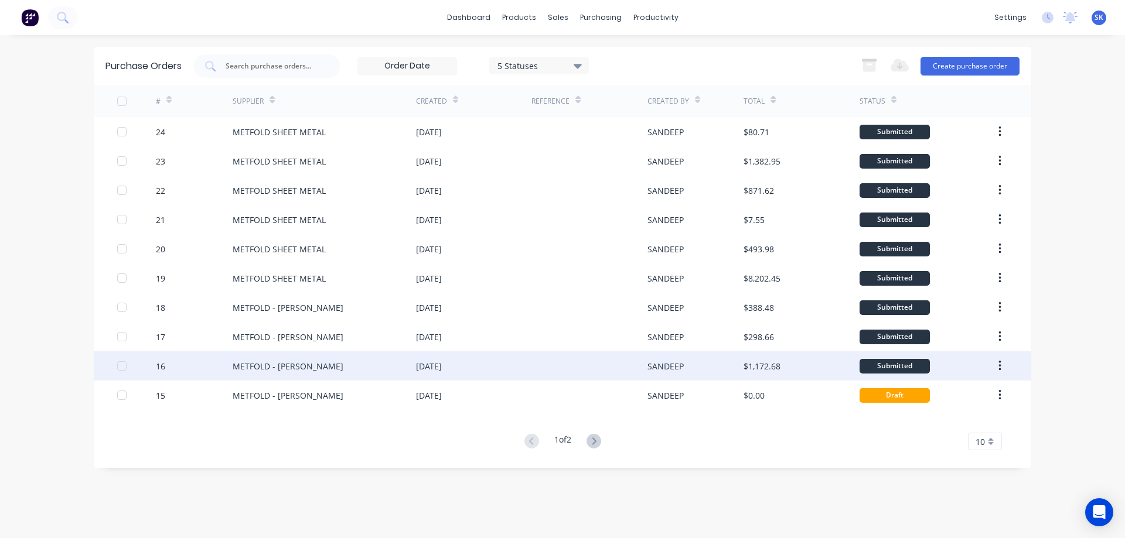
click at [456, 378] on div "[DATE]" at bounding box center [473, 366] width 115 height 29
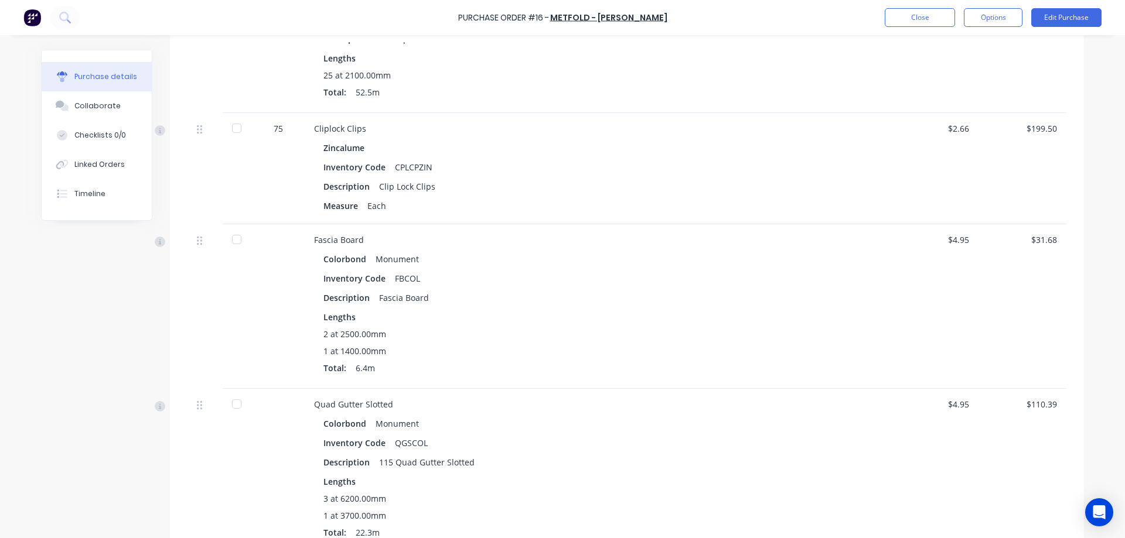
scroll to position [592, 0]
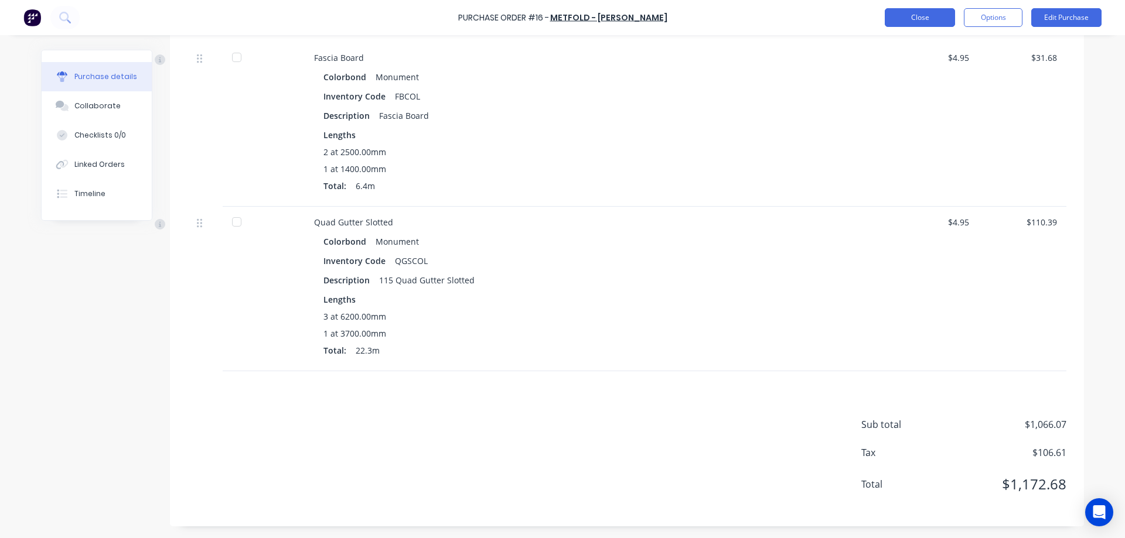
click at [906, 21] on button "Close" at bounding box center [920, 17] width 70 height 19
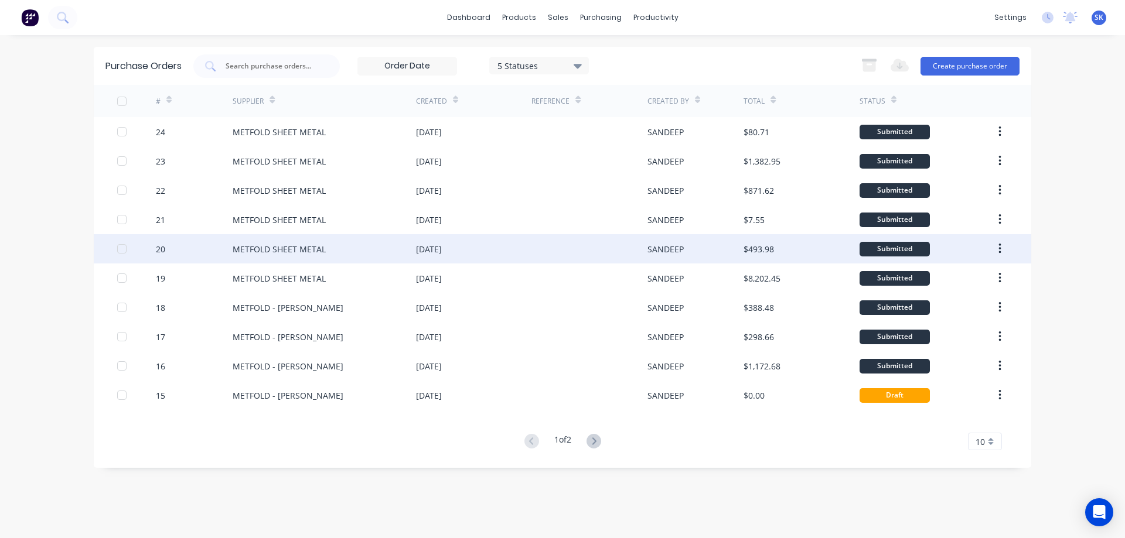
click at [518, 257] on div "[DATE]" at bounding box center [473, 248] width 115 height 29
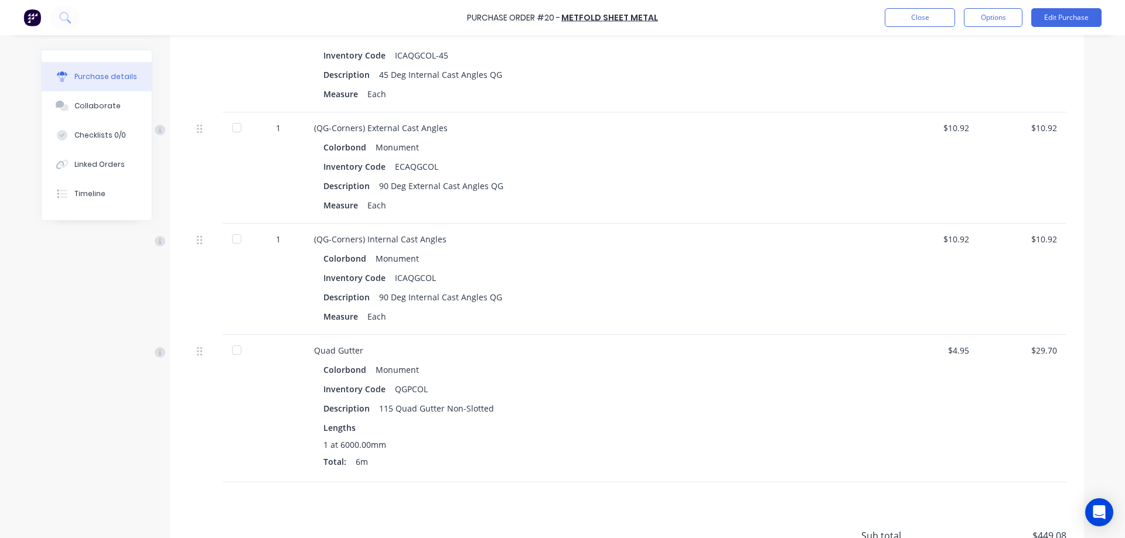
scroll to position [762, 0]
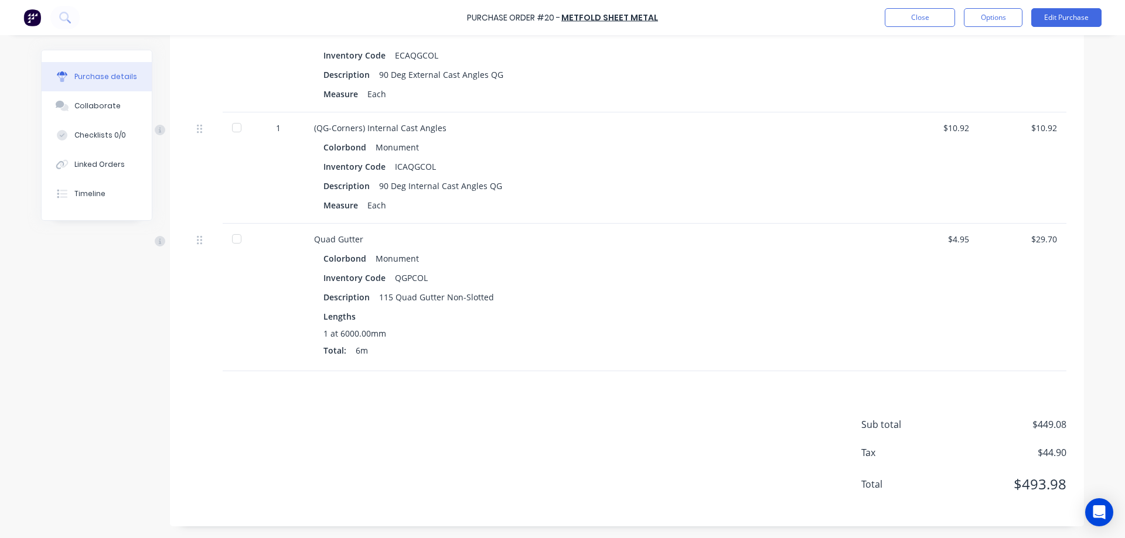
click at [881, 12] on div "Close Options Edit Purchase" at bounding box center [989, 17] width 226 height 19
click at [898, 15] on button "Close" at bounding box center [920, 17] width 70 height 19
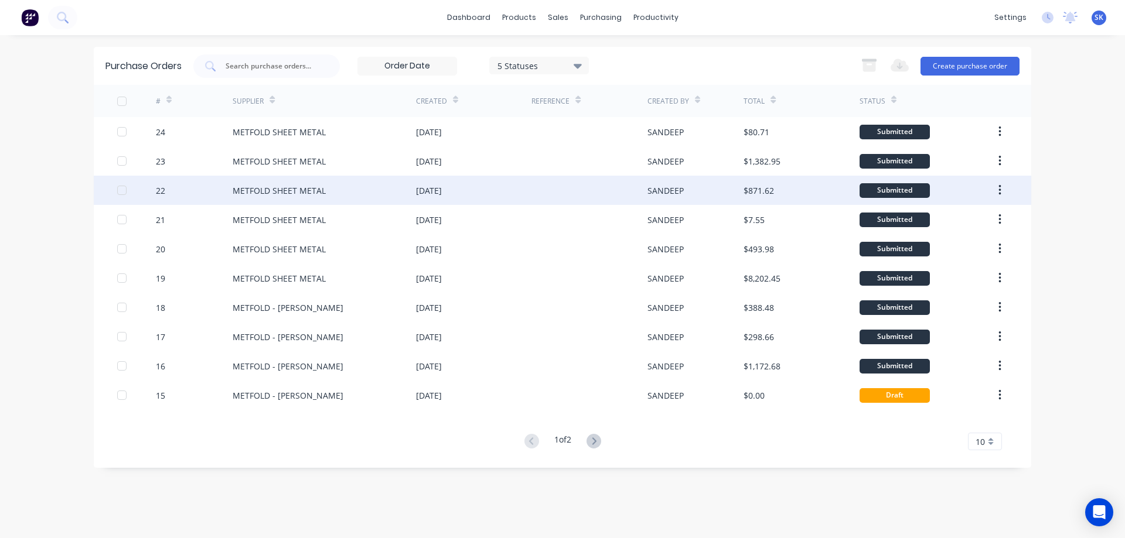
click at [591, 192] on div at bounding box center [588, 190] width 115 height 29
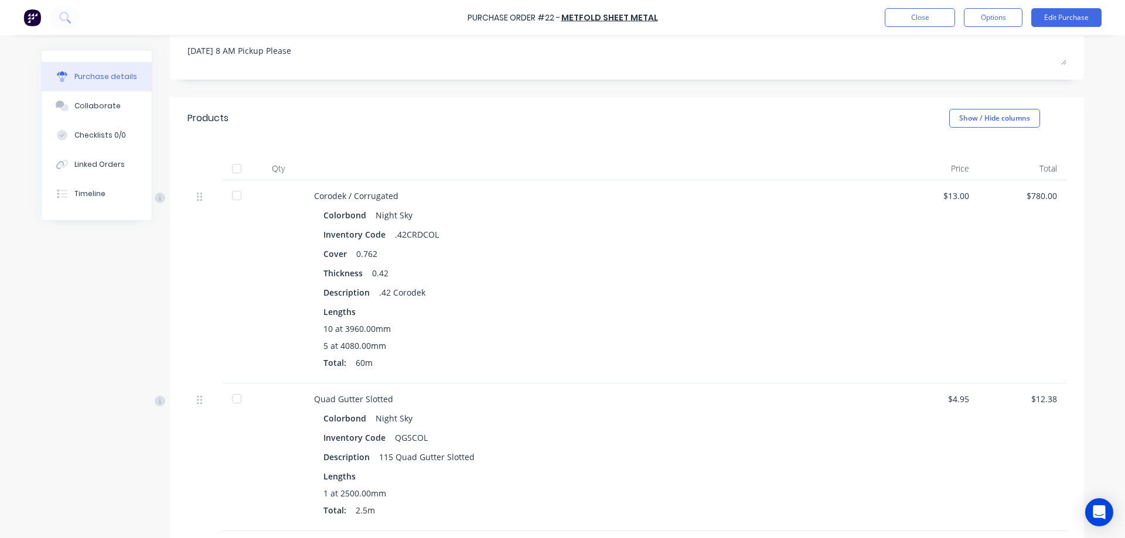
scroll to position [336, 0]
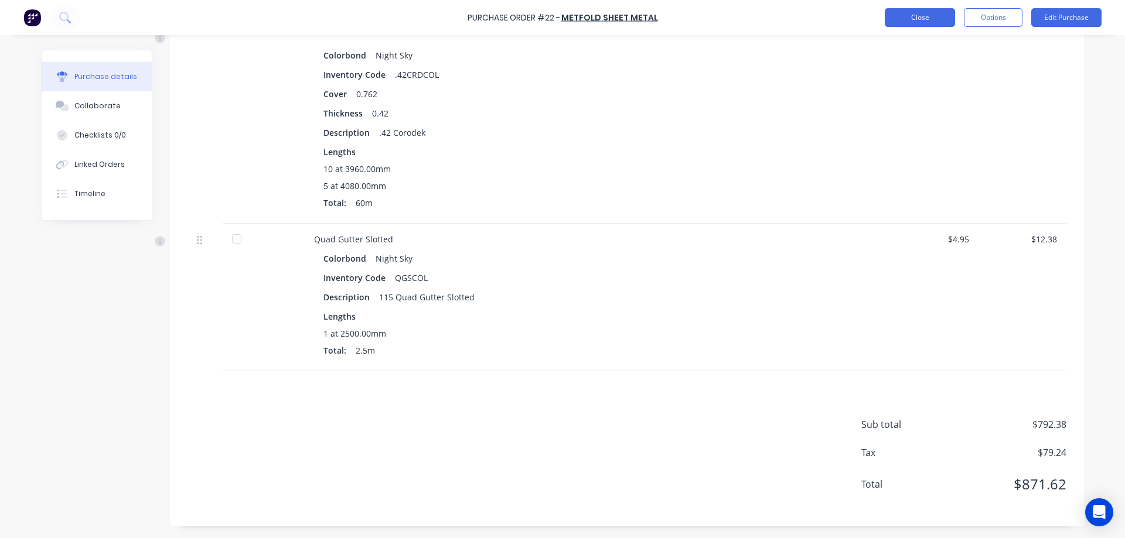
click at [928, 24] on button "Close" at bounding box center [920, 17] width 70 height 19
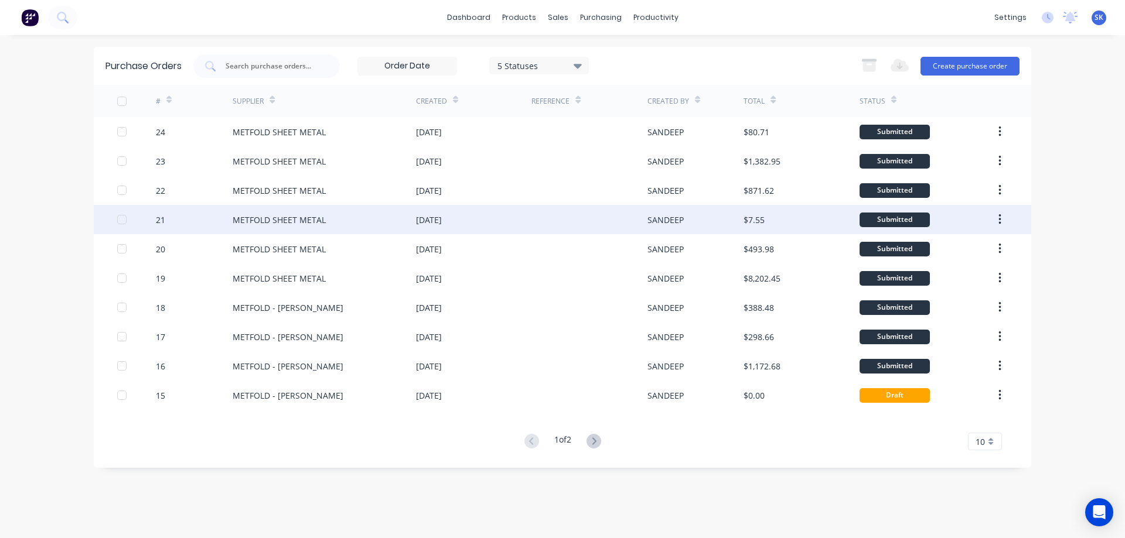
click at [543, 224] on div at bounding box center [588, 219] width 115 height 29
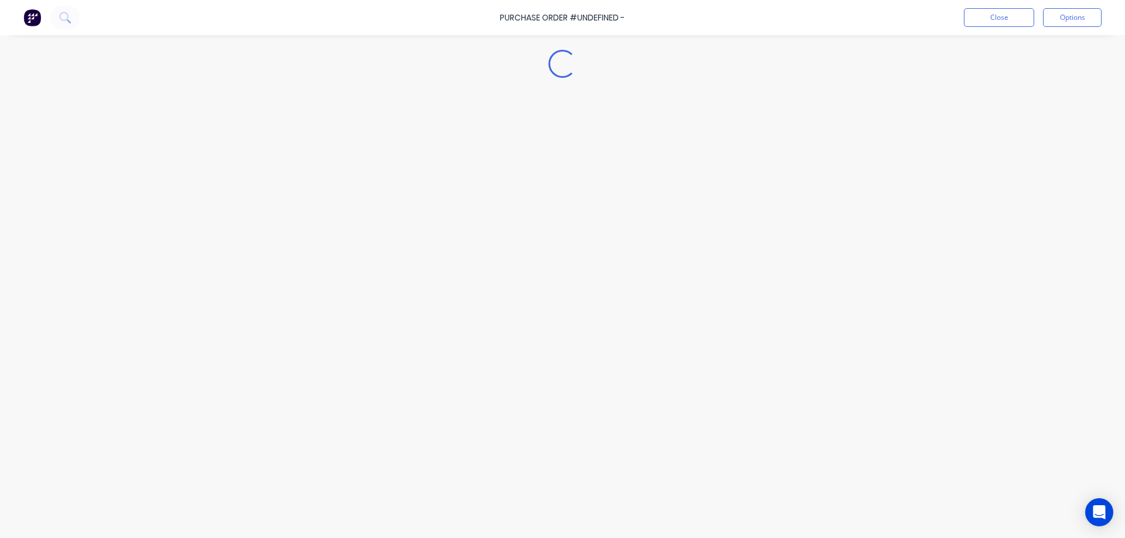
type textarea "x"
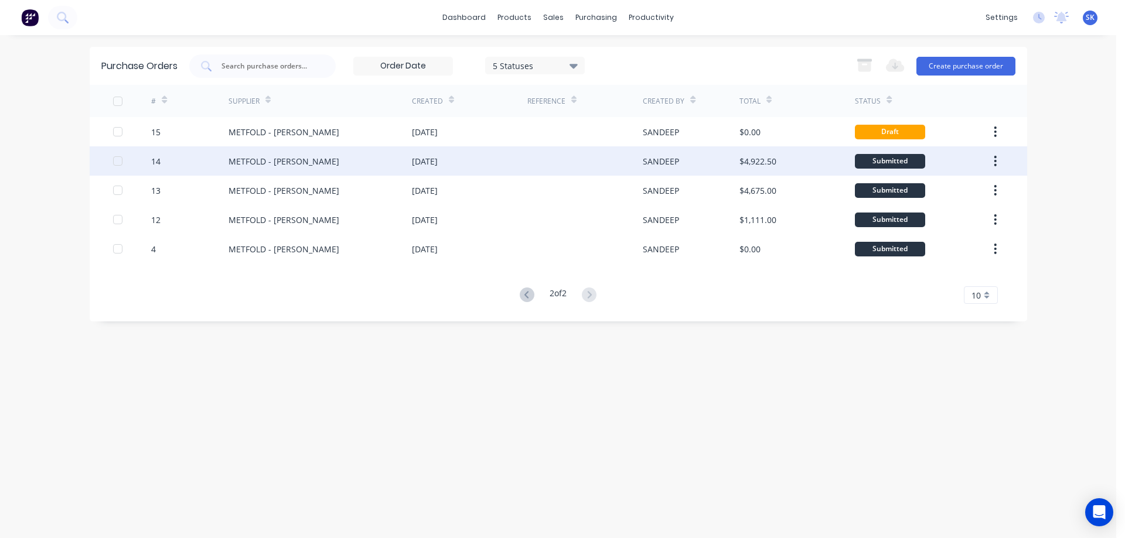
click at [435, 171] on div "[DATE]" at bounding box center [469, 160] width 115 height 29
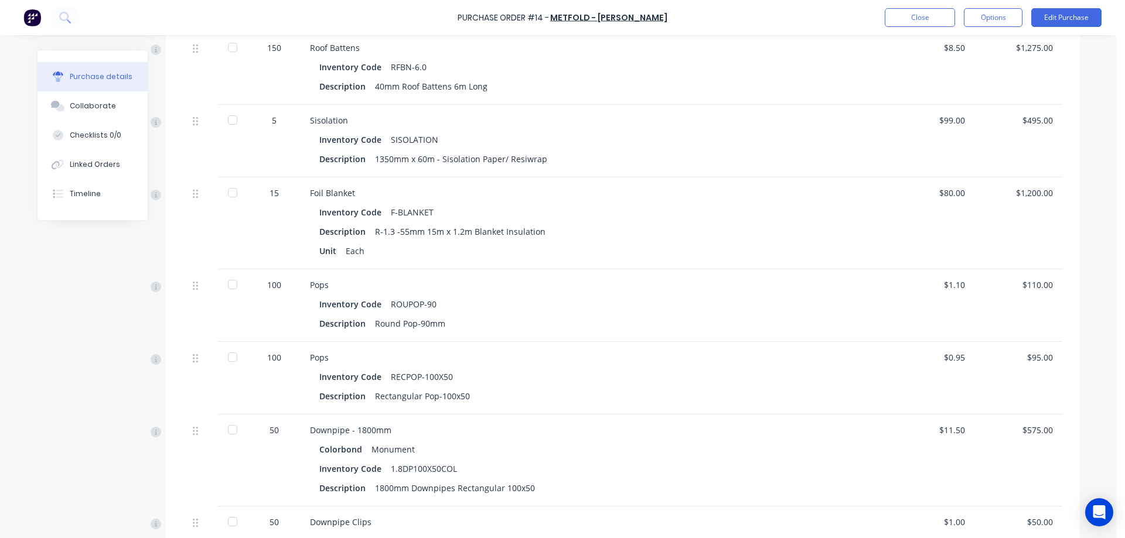
scroll to position [176, 0]
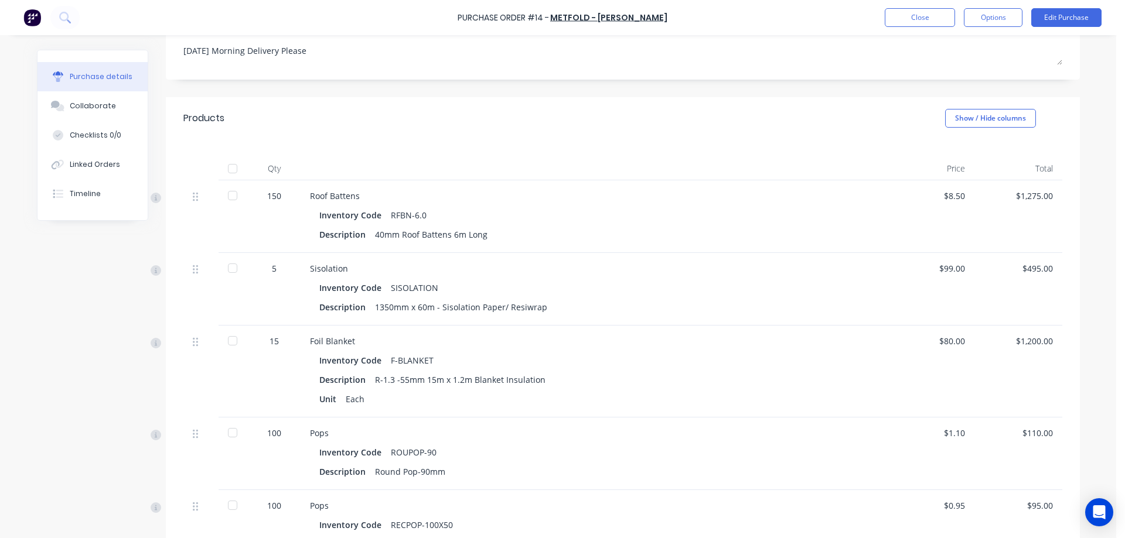
click at [271, 198] on div "150" at bounding box center [274, 196] width 34 height 12
click at [1051, 21] on button "Edit Purchase" at bounding box center [1066, 17] width 70 height 19
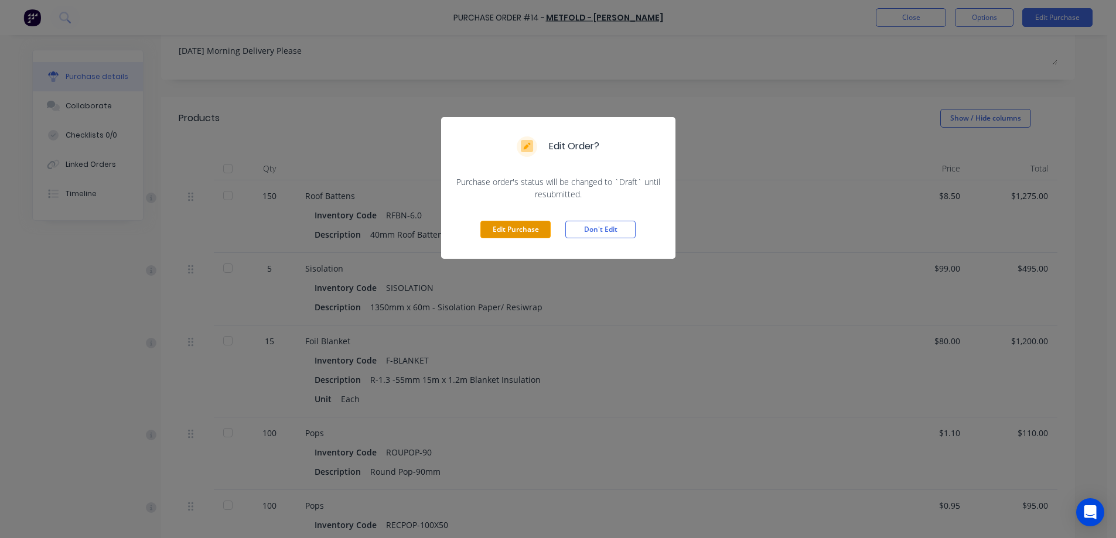
click at [539, 236] on button "Edit Purchase" at bounding box center [515, 230] width 70 height 18
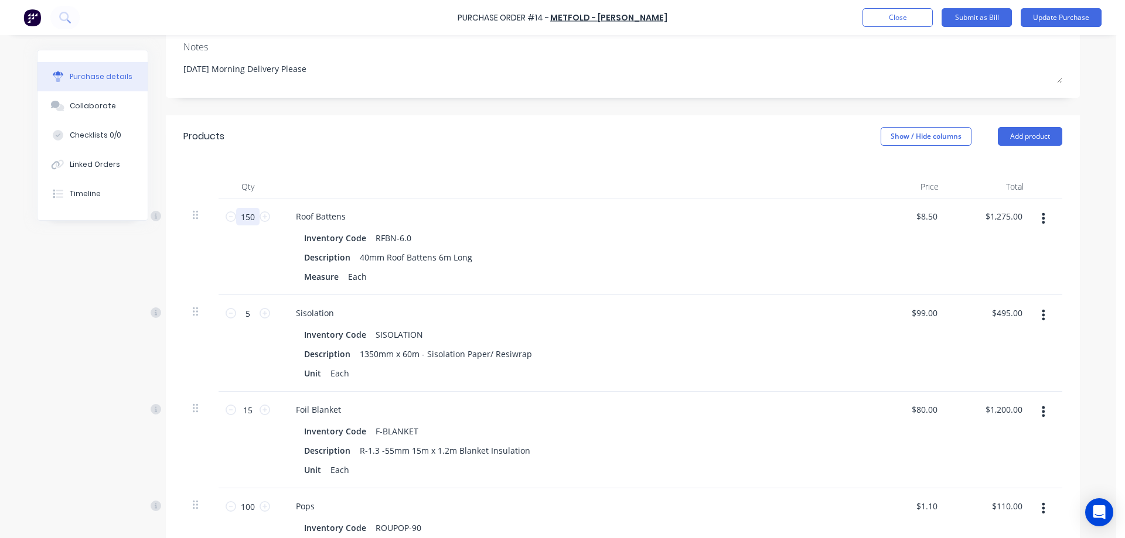
click at [246, 217] on input "150" at bounding box center [247, 217] width 23 height 18
type textarea "x"
type input "3"
type input "$25.50"
type textarea "x"
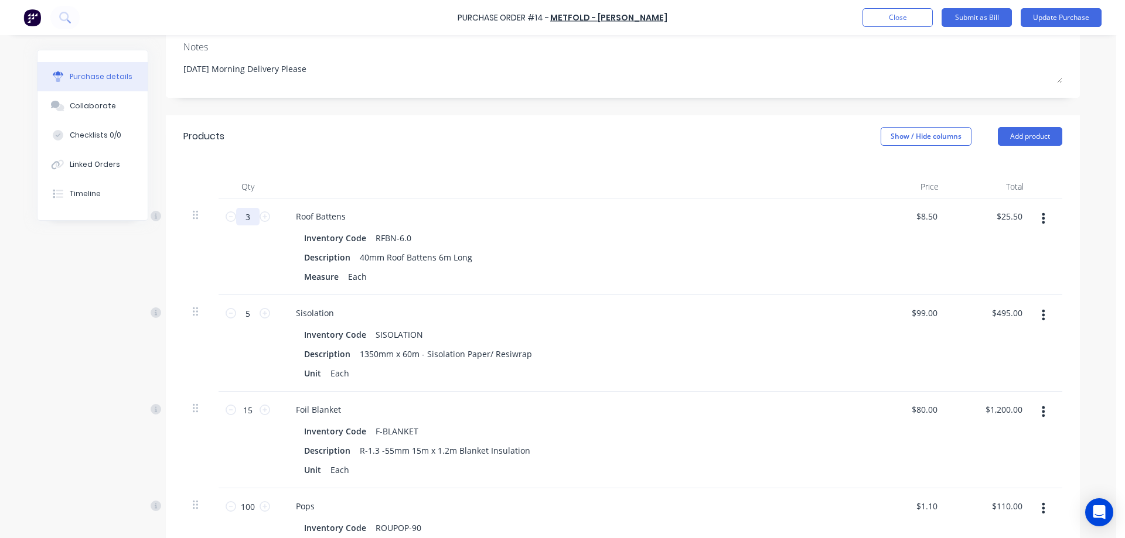
type input "30"
type input "$255.00"
type textarea "x"
type input "300"
type input "$2,550.00"
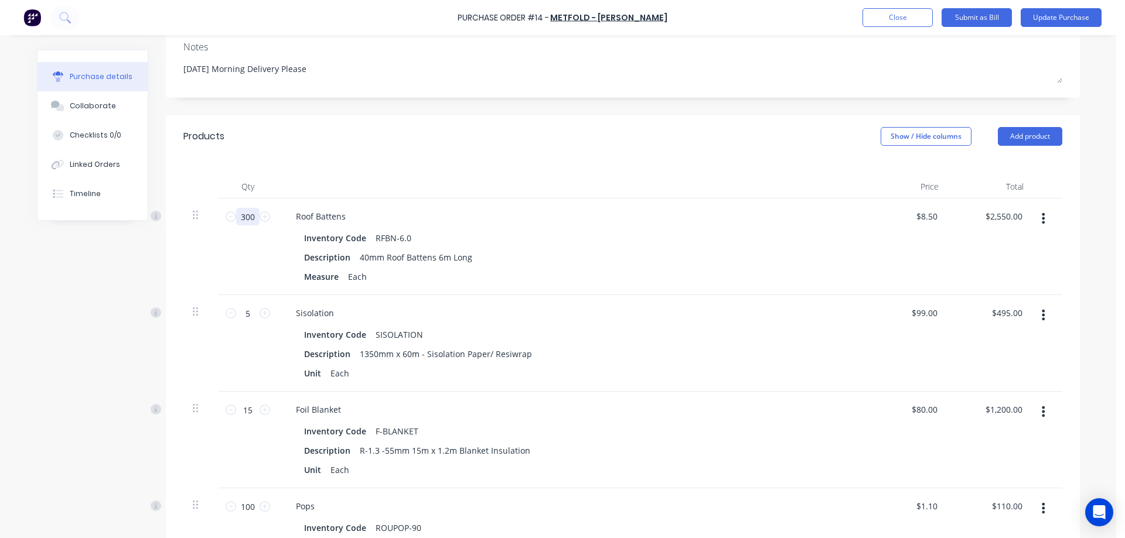
type textarea "x"
type input "300"
click at [489, 231] on div "Inventory Code RFBN-6.0" at bounding box center [567, 238] width 537 height 17
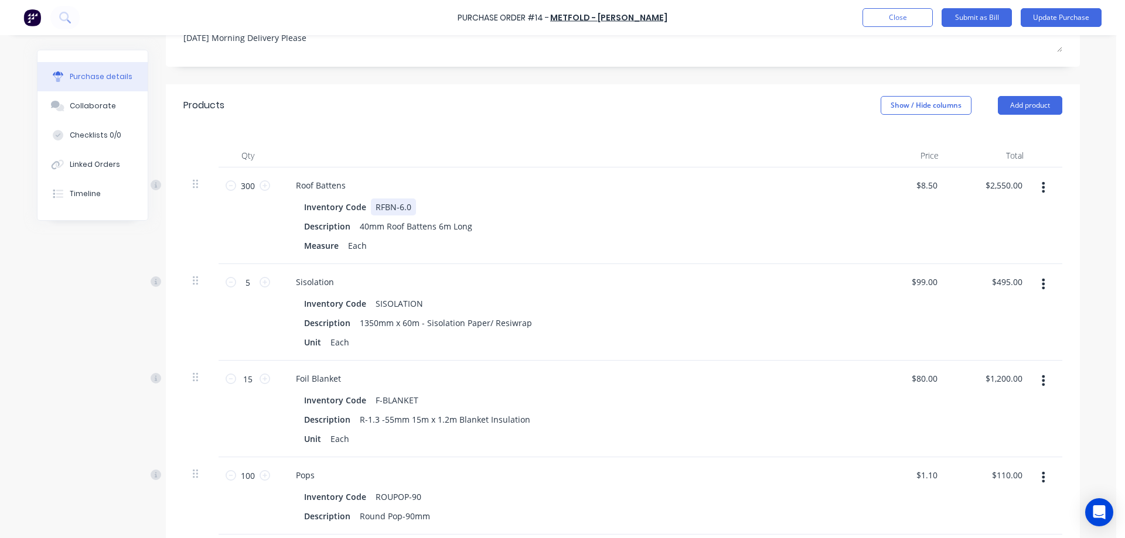
scroll to position [234, 0]
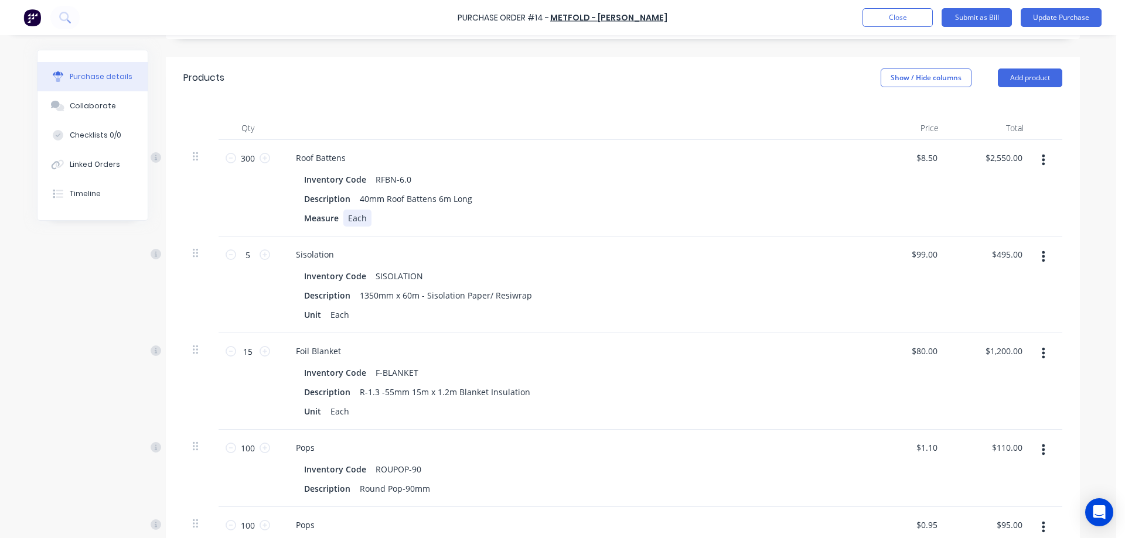
click at [534, 209] on div "Inventory Code RFBN-6.0 Description 40mm Roof Battens 6m Long Measure Each" at bounding box center [570, 199] width 567 height 56
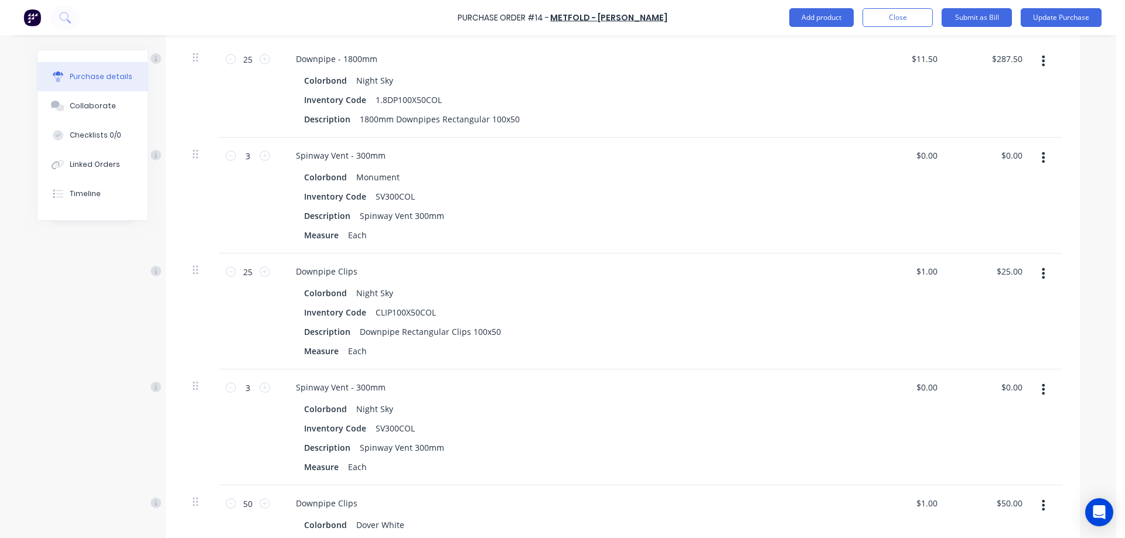
scroll to position [1230, 0]
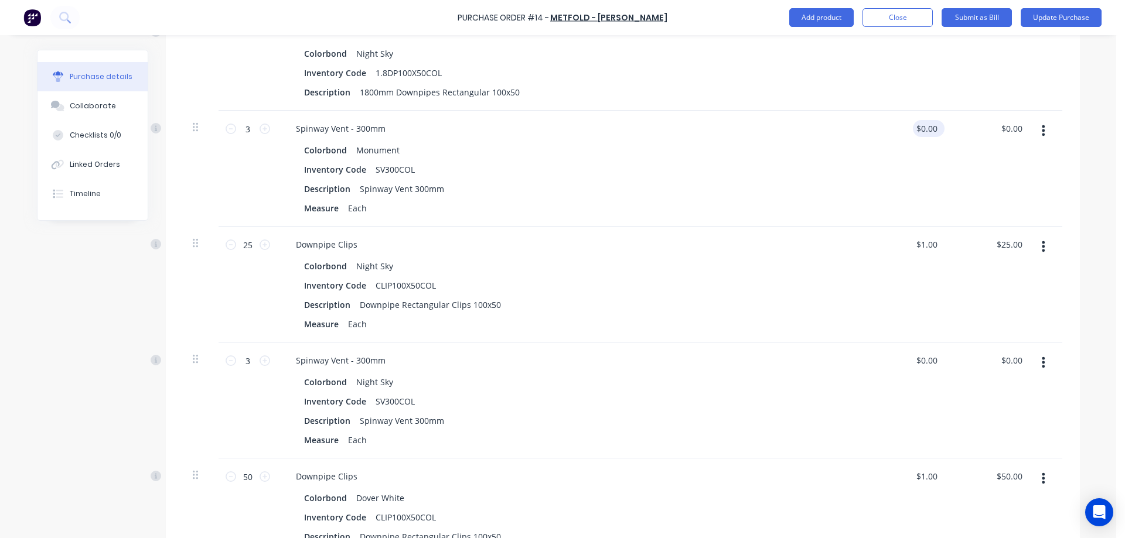
click at [933, 136] on div "$0.00 $0.00" at bounding box center [926, 128] width 27 height 17
type textarea "x"
click at [925, 128] on input "0.0000" at bounding box center [924, 128] width 32 height 17
type input "109"
type textarea "x"
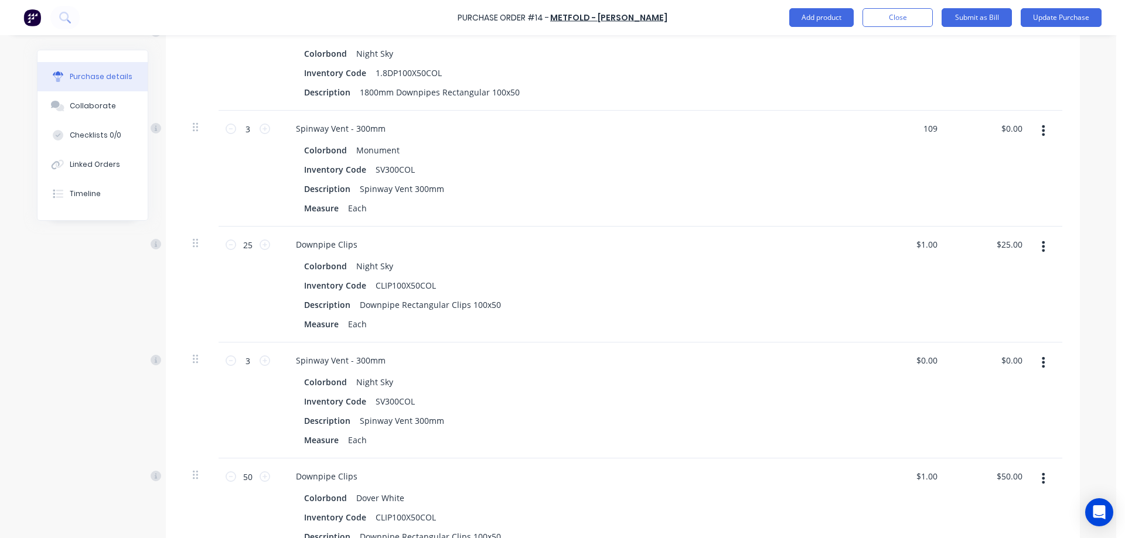
type input "$109.00"
type input "$327.00"
click at [899, 181] on div "$109.00 109" at bounding box center [905, 169] width 85 height 116
type textarea "x"
click at [916, 363] on input "0.0000" at bounding box center [924, 360] width 32 height 17
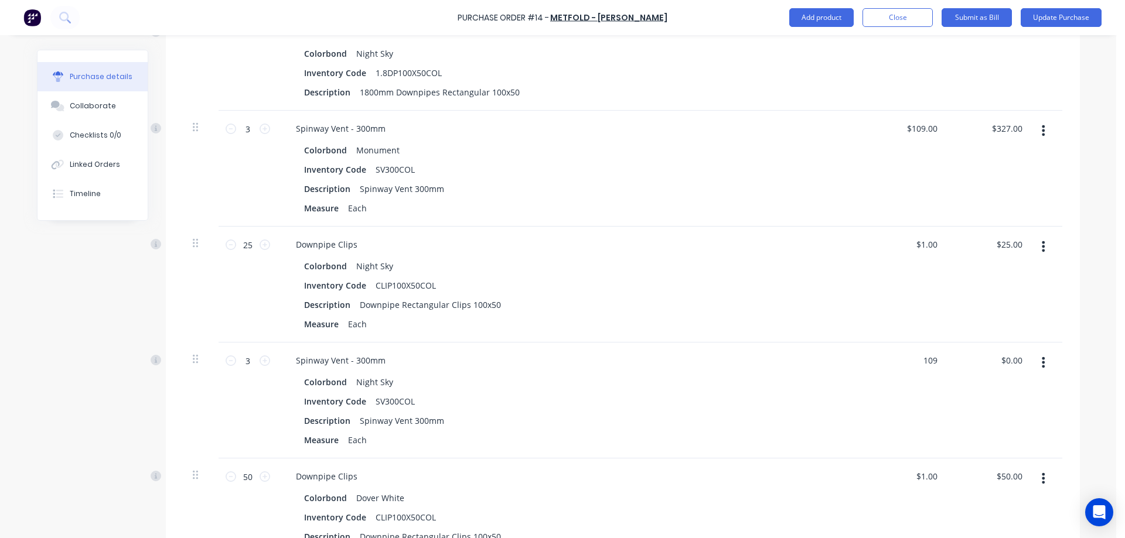
type input "109"
type textarea "x"
type input "$109.00"
type input "$327.00"
click at [882, 387] on div "$109.00 $109.00" at bounding box center [905, 401] width 85 height 116
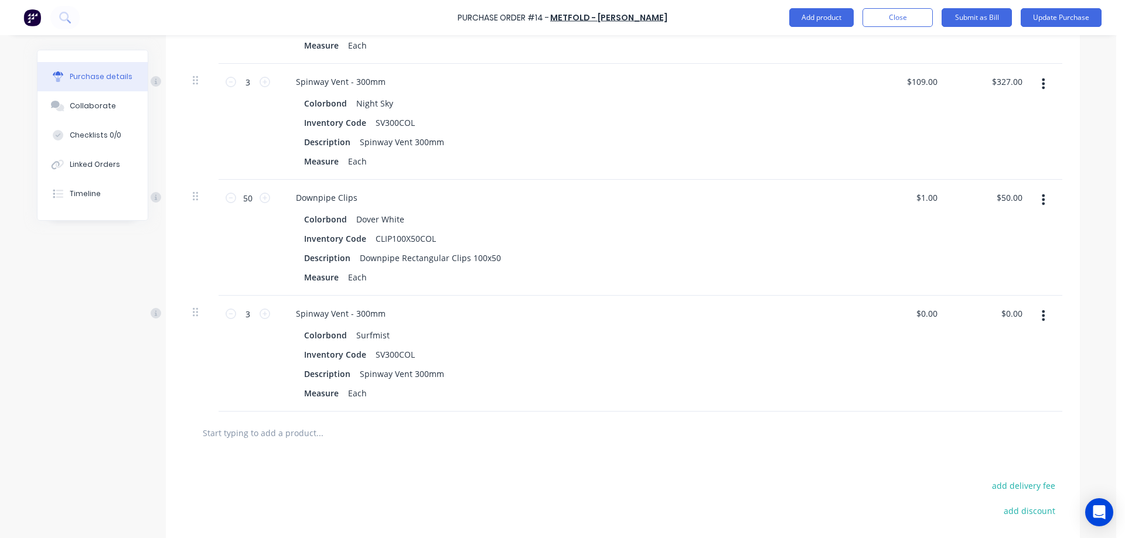
scroll to position [1582, 0]
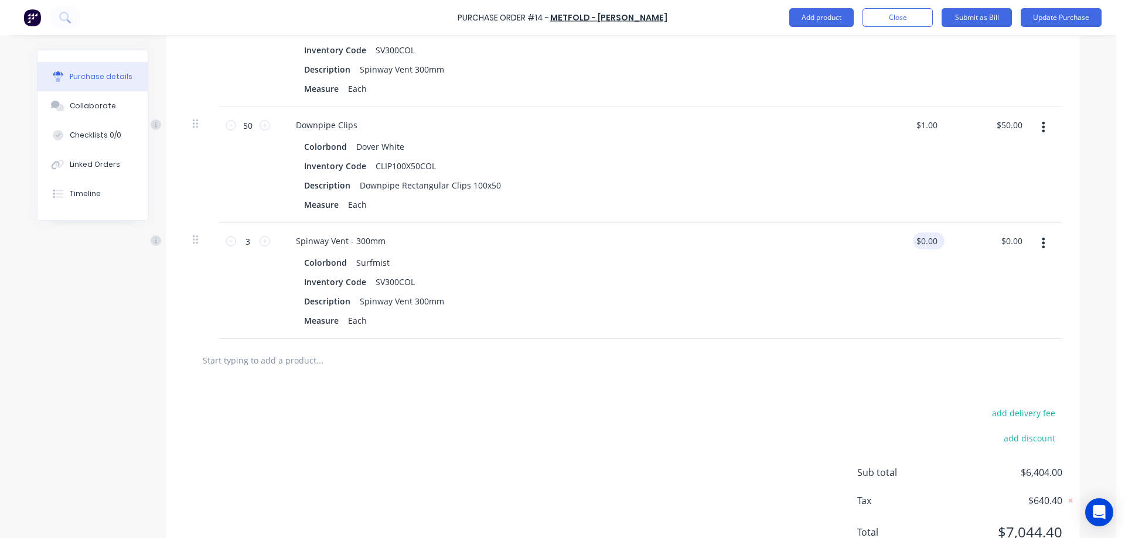
type textarea "x"
click at [927, 243] on input "0.0000" at bounding box center [926, 241] width 27 height 17
type input "109"
type textarea "x"
type input "$109.00"
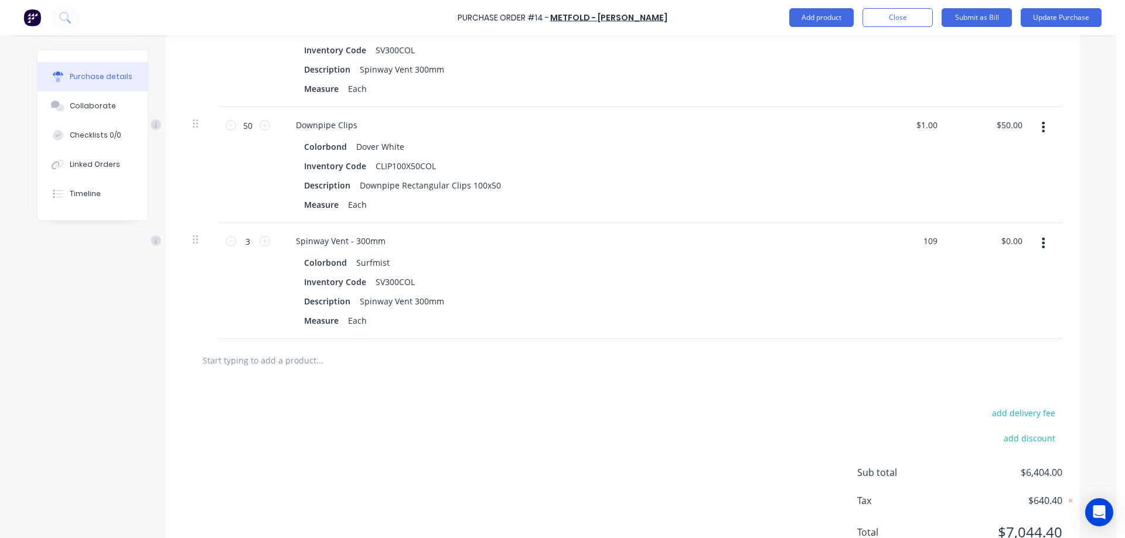
type input "$327.00"
click at [894, 278] on div "$109.00 109" at bounding box center [905, 281] width 85 height 116
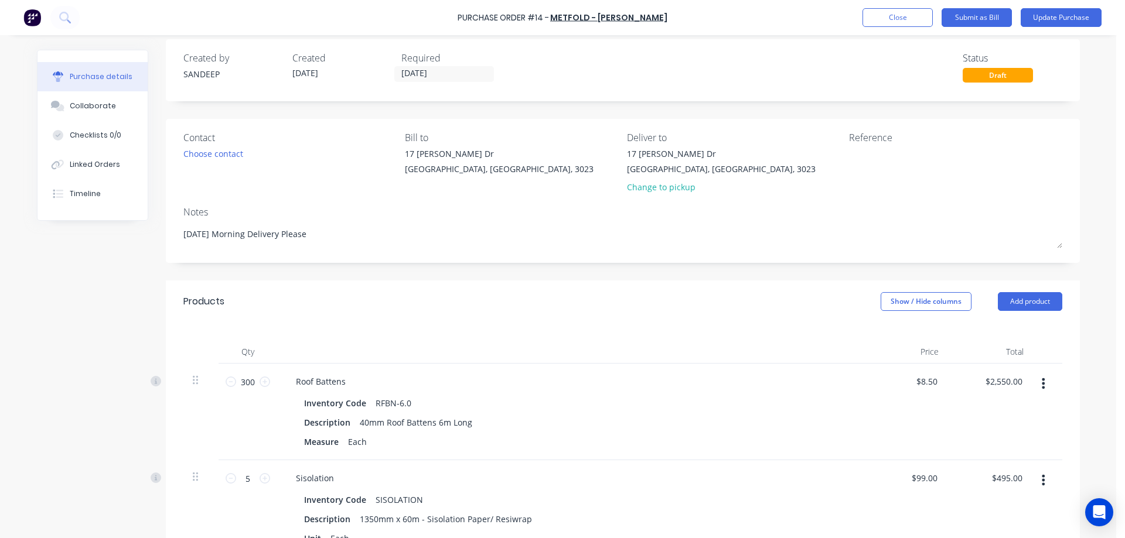
scroll to position [0, 0]
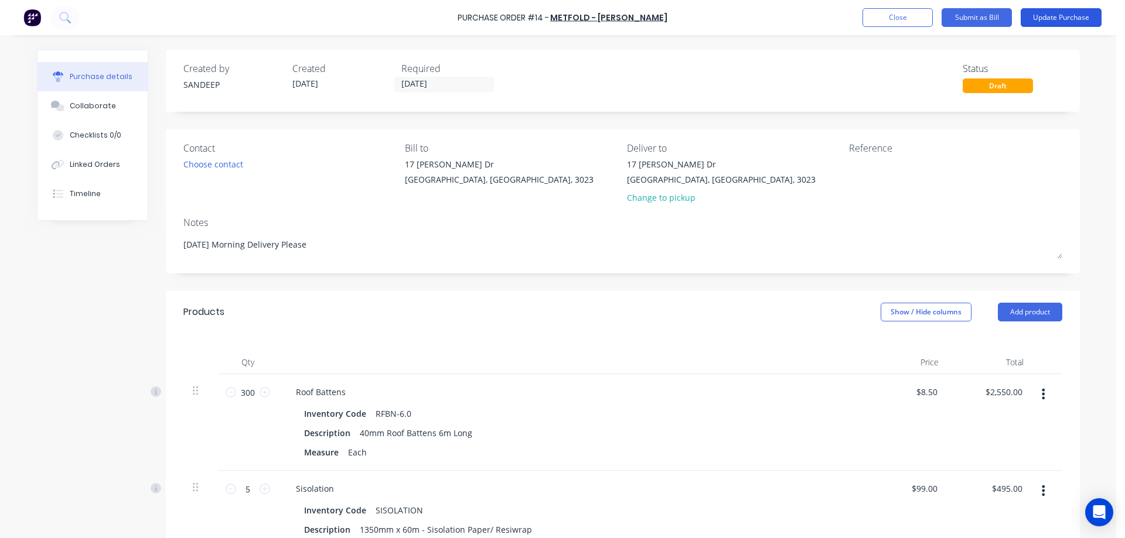
click at [1031, 21] on button "Update Purchase" at bounding box center [1061, 17] width 81 height 19
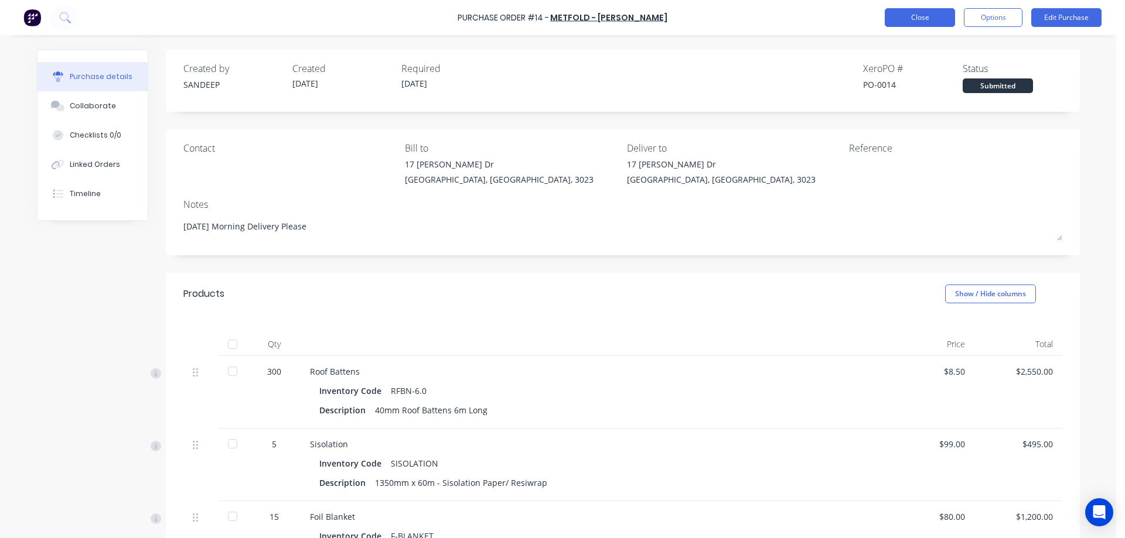
click at [913, 13] on button "Close" at bounding box center [920, 17] width 70 height 19
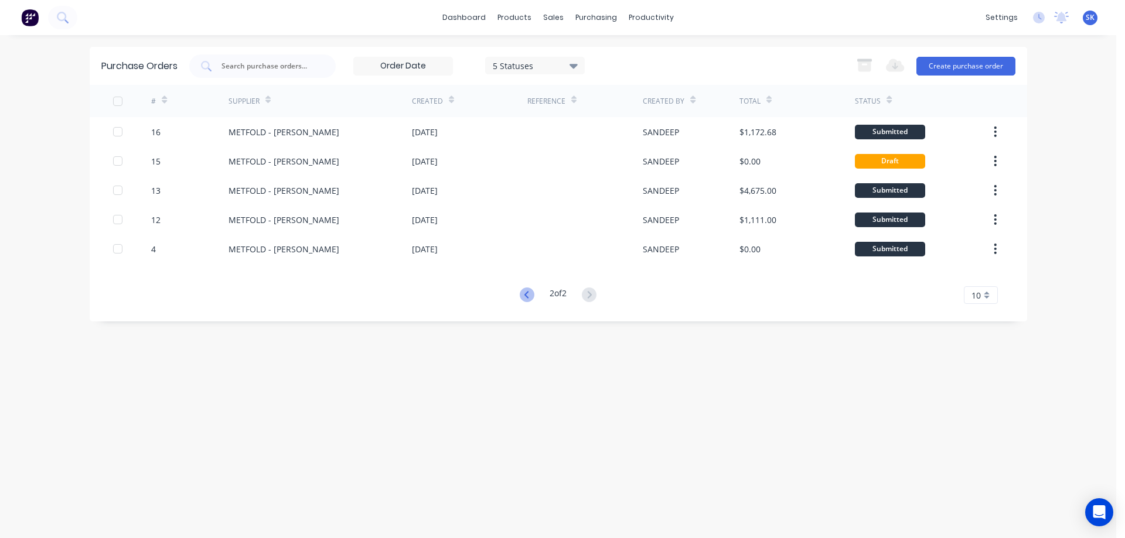
click at [521, 289] on icon at bounding box center [527, 295] width 15 height 15
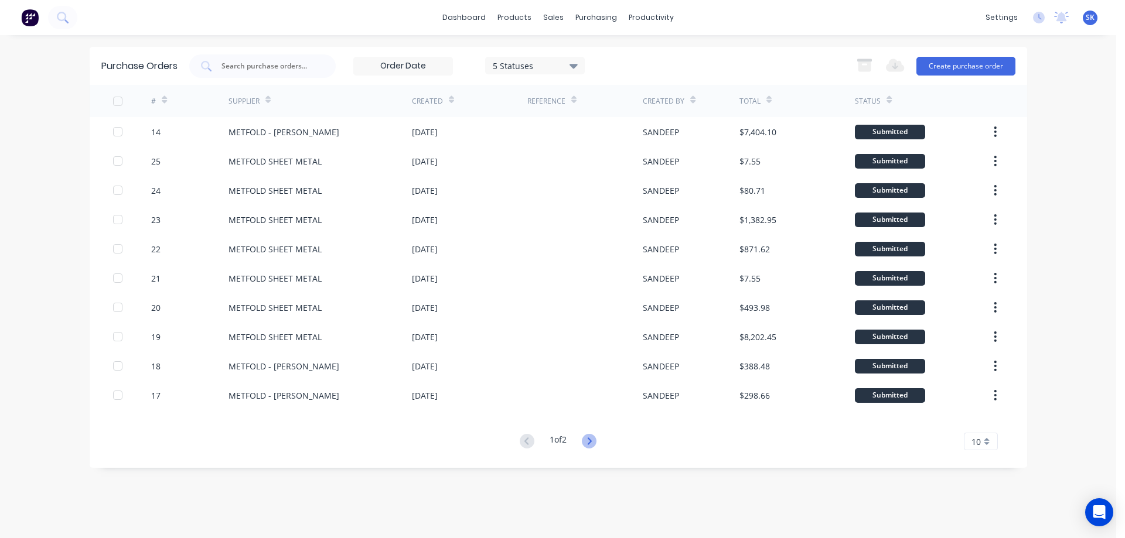
click at [593, 438] on icon at bounding box center [589, 441] width 15 height 15
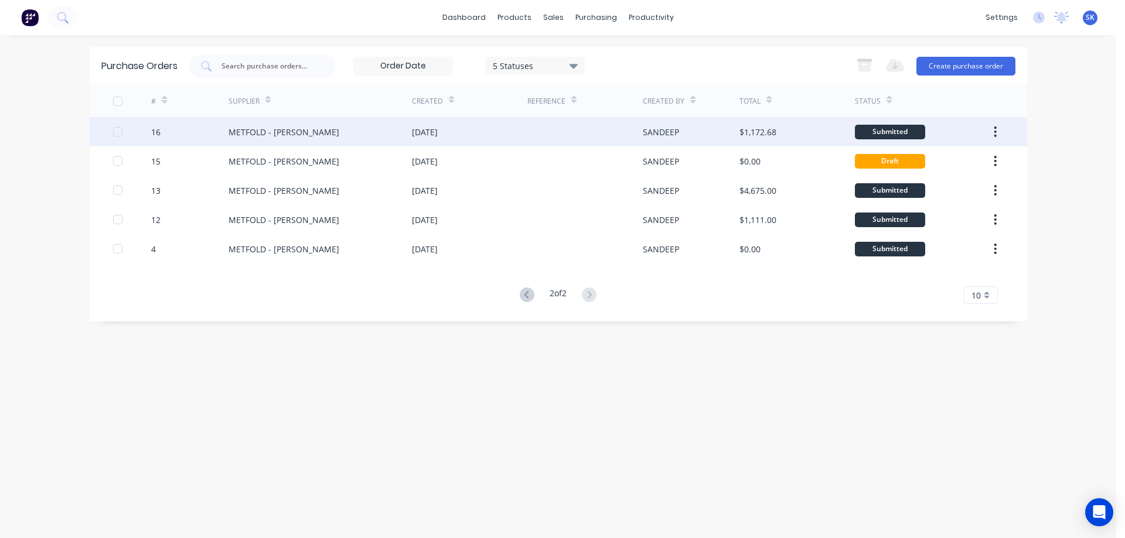
click at [438, 139] on div "[DATE]" at bounding box center [469, 131] width 115 height 29
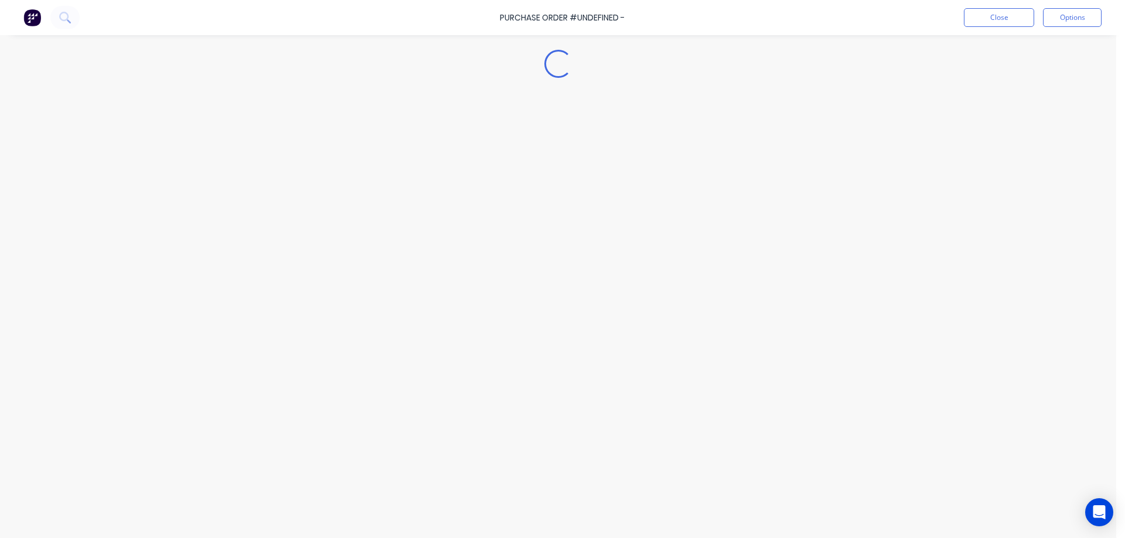
type textarea "x"
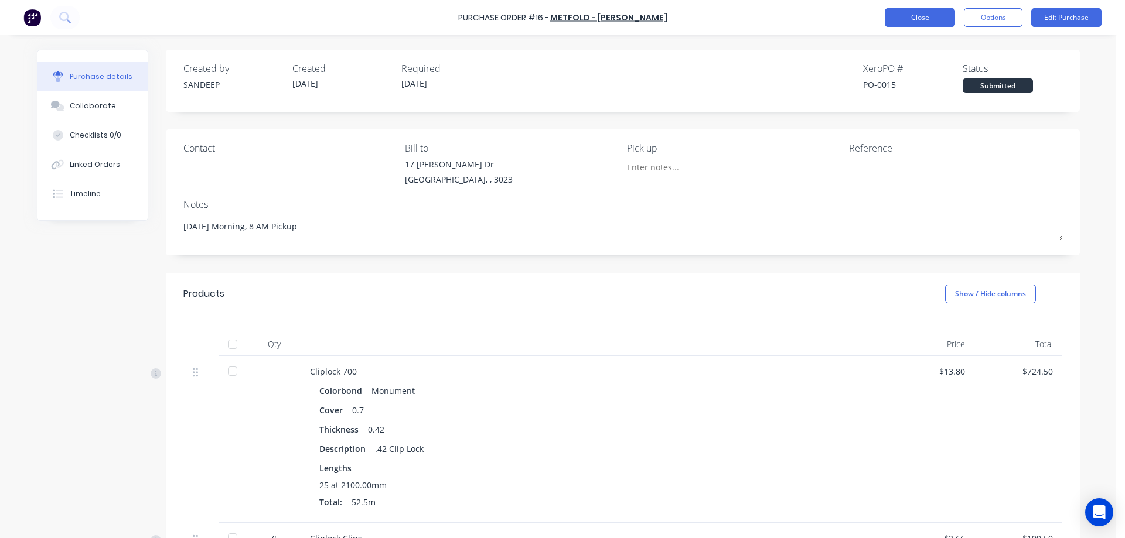
click at [933, 15] on button "Close" at bounding box center [920, 17] width 70 height 19
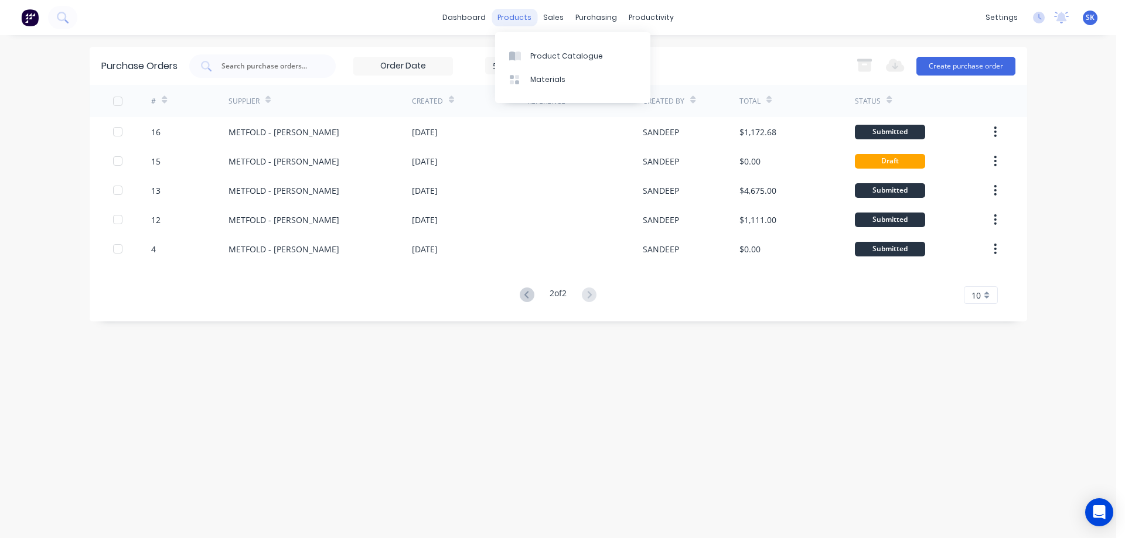
click at [529, 13] on div "products" at bounding box center [515, 18] width 46 height 18
click at [546, 15] on div "sales" at bounding box center [553, 18] width 32 height 18
click at [579, 53] on div "Sales Orders" at bounding box center [597, 56] width 48 height 11
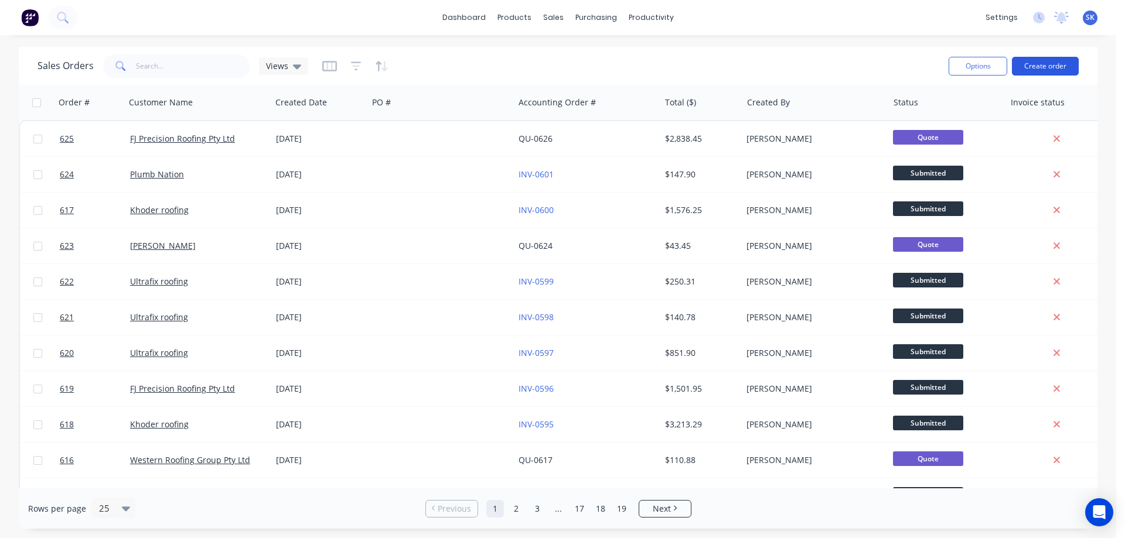
click at [1037, 69] on button "Create order" at bounding box center [1045, 66] width 67 height 19
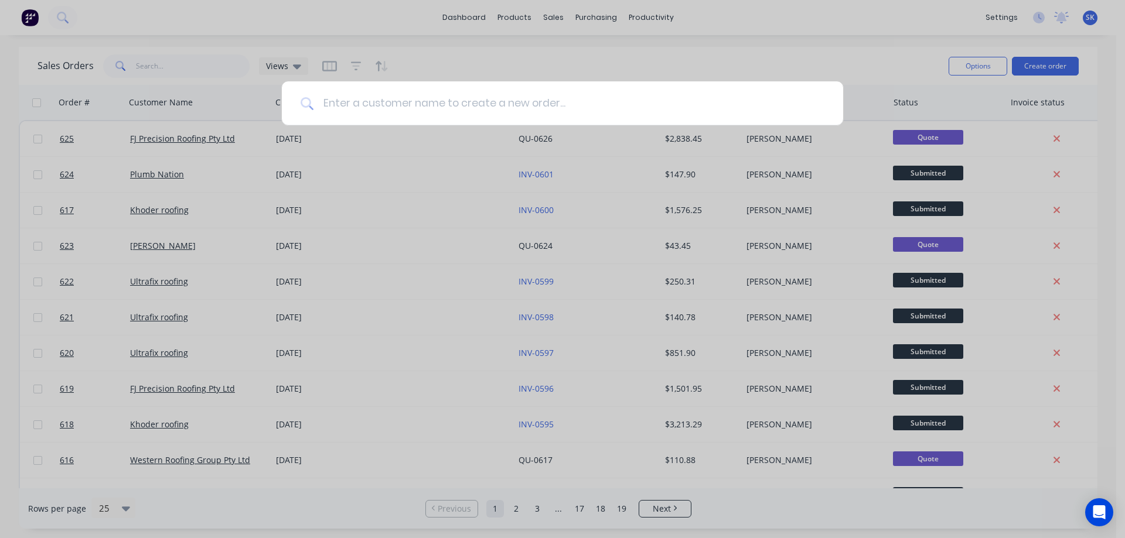
click at [446, 105] on input at bounding box center [568, 103] width 511 height 44
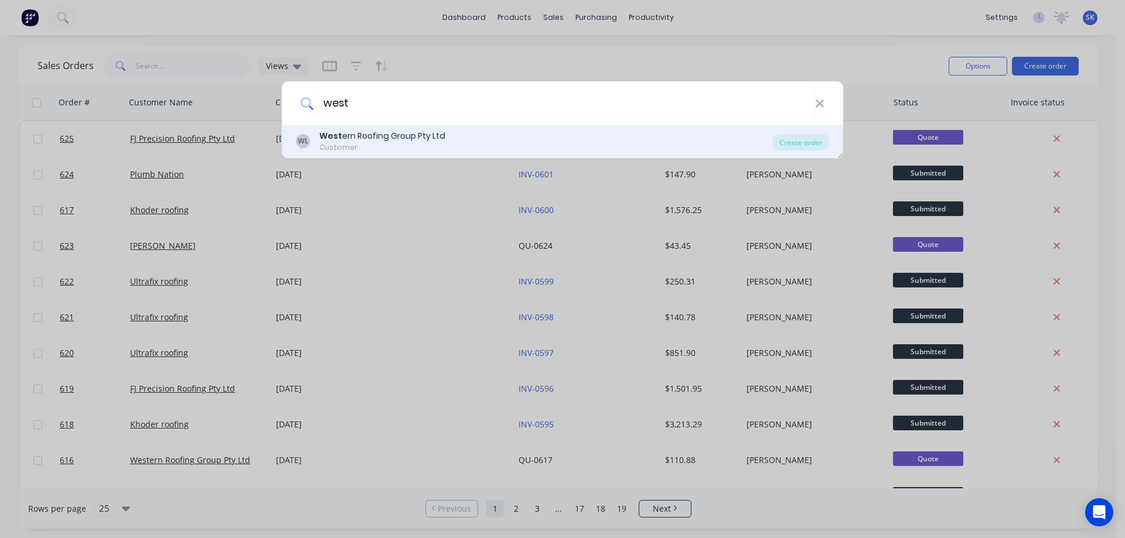
type input "west"
click at [422, 138] on div "West ern Roofing Group Pty Ltd" at bounding box center [382, 136] width 126 height 12
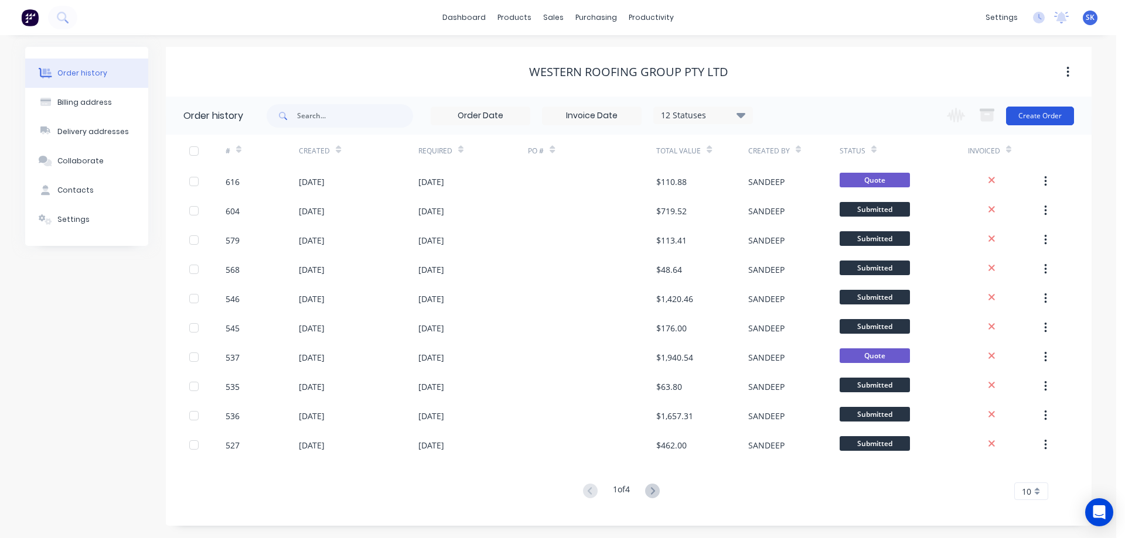
click at [1029, 117] on button "Create Order" at bounding box center [1040, 116] width 68 height 19
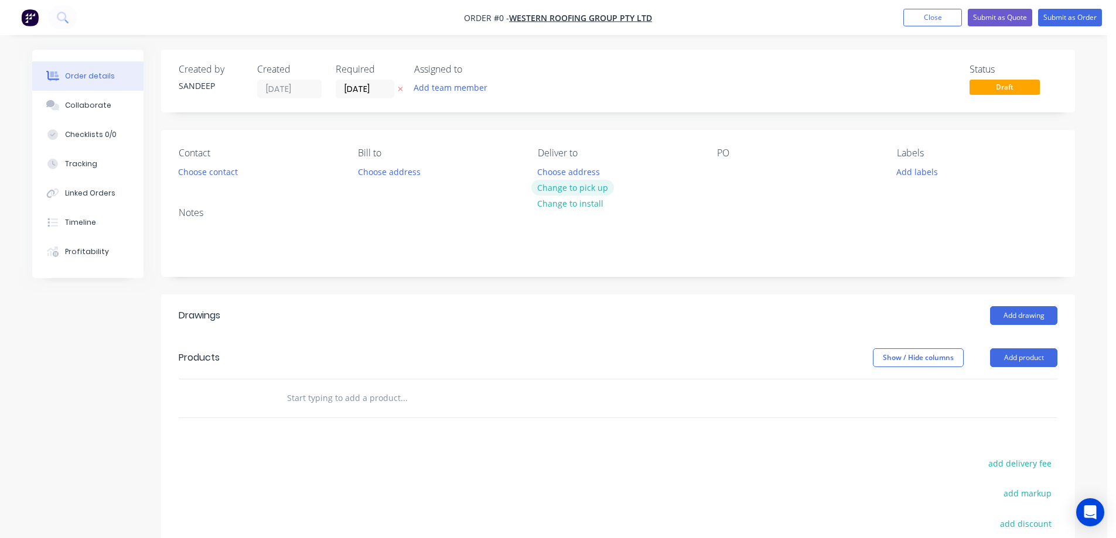
click at [543, 183] on button "Change to pick up" at bounding box center [572, 188] width 83 height 16
click at [352, 397] on input "text" at bounding box center [404, 398] width 234 height 23
click at [315, 394] on input "text" at bounding box center [404, 398] width 234 height 23
type input "r"
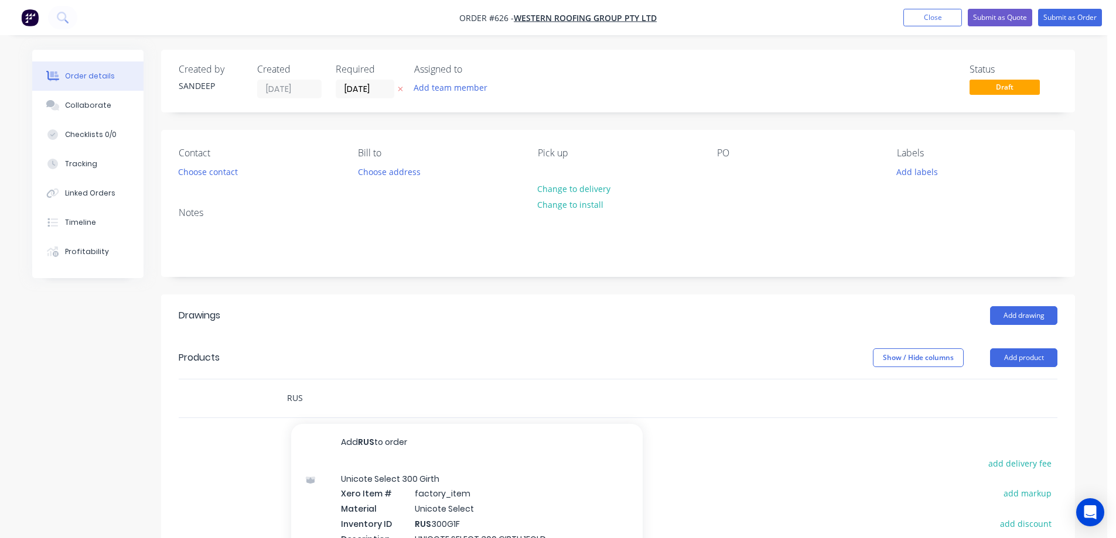
click at [311, 394] on input "RUS" at bounding box center [404, 398] width 234 height 23
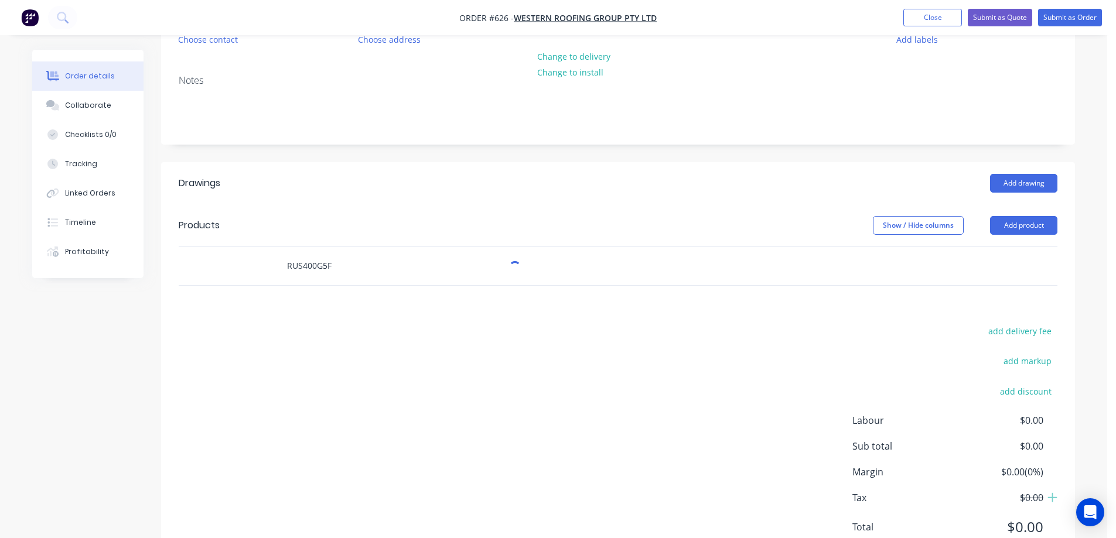
scroll to position [176, 0]
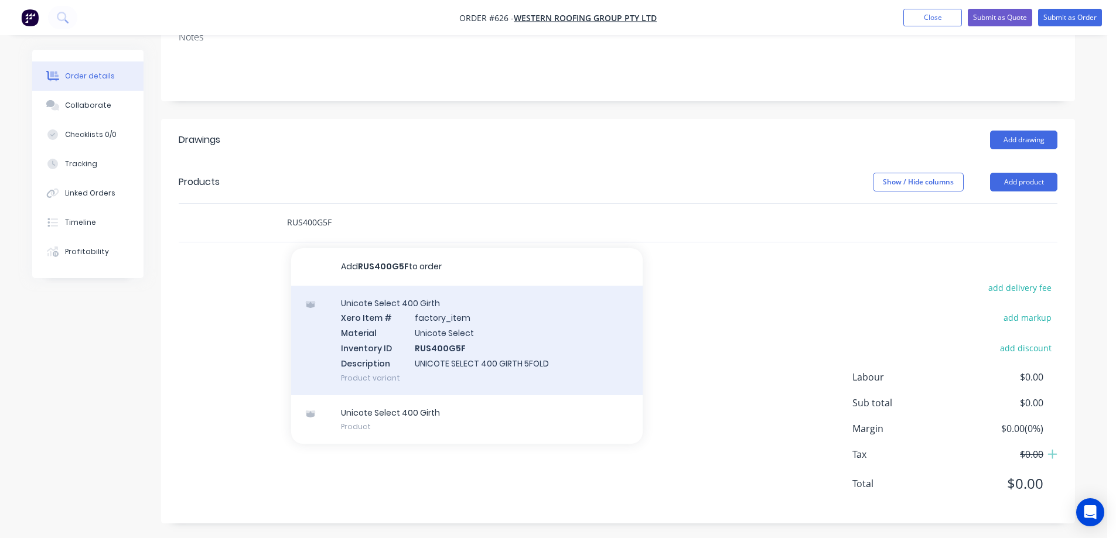
type input "RUS400G5F"
click at [378, 357] on div "Unicote Select 400 Girth Xero Item # factory_item Material Unicote Select Inven…" at bounding box center [467, 341] width 352 height 110
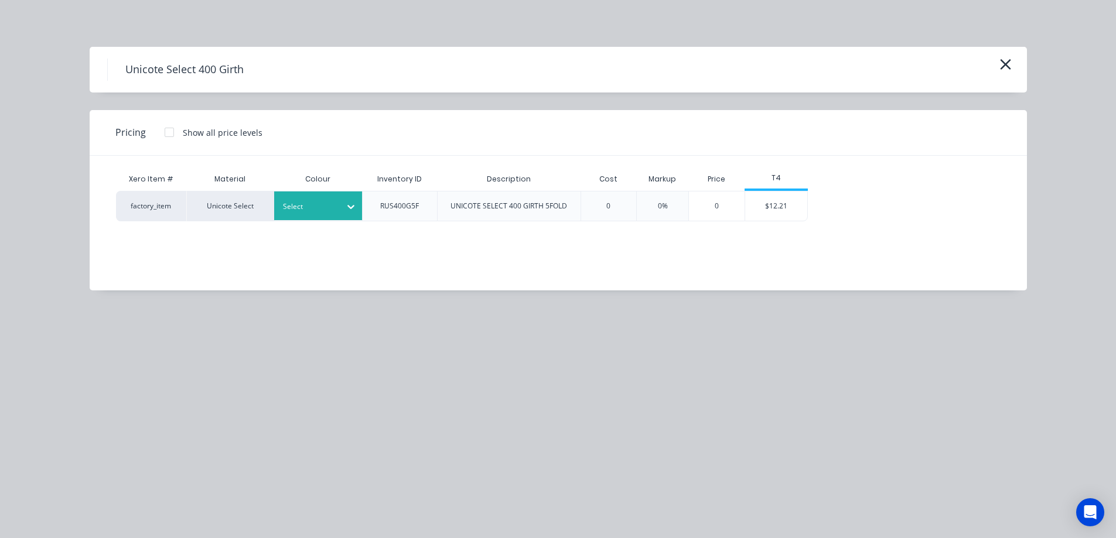
click at [307, 209] on div at bounding box center [309, 206] width 53 height 13
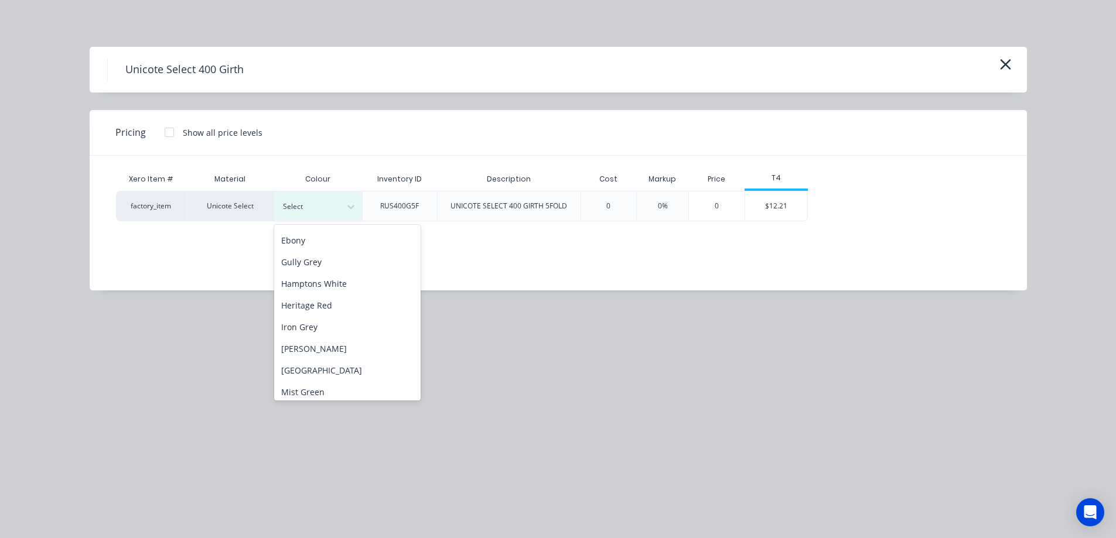
scroll to position [0, 0]
click at [298, 346] on div "Ebony" at bounding box center [347, 347] width 146 height 22
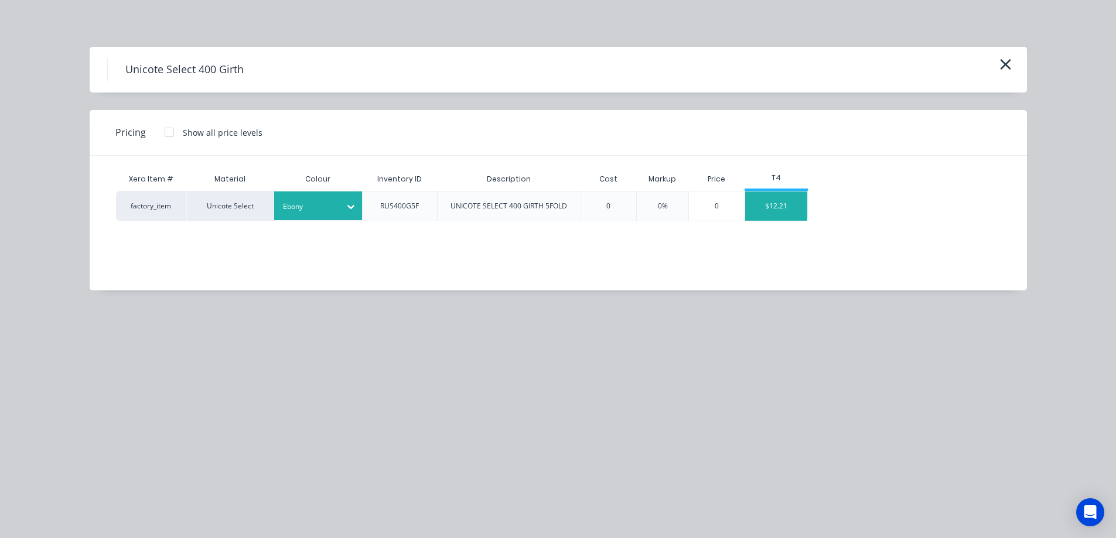
click at [771, 210] on div "$12.21" at bounding box center [776, 206] width 63 height 29
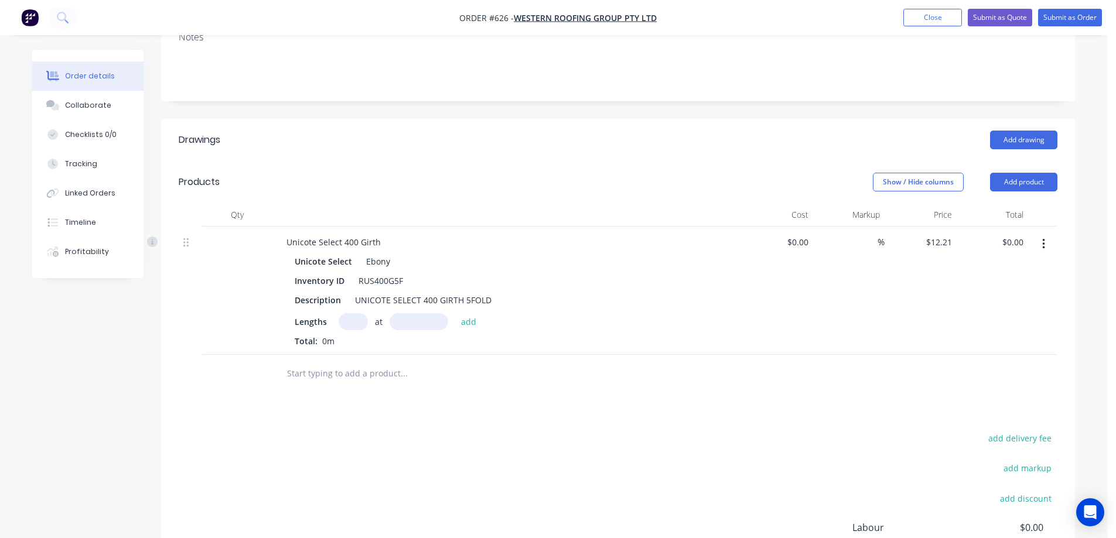
click at [349, 321] on input "text" at bounding box center [353, 321] width 29 height 17
type input "1"
type input "7000mm"
click at [473, 323] on button "add" at bounding box center [469, 321] width 28 height 16
type input "$85.47"
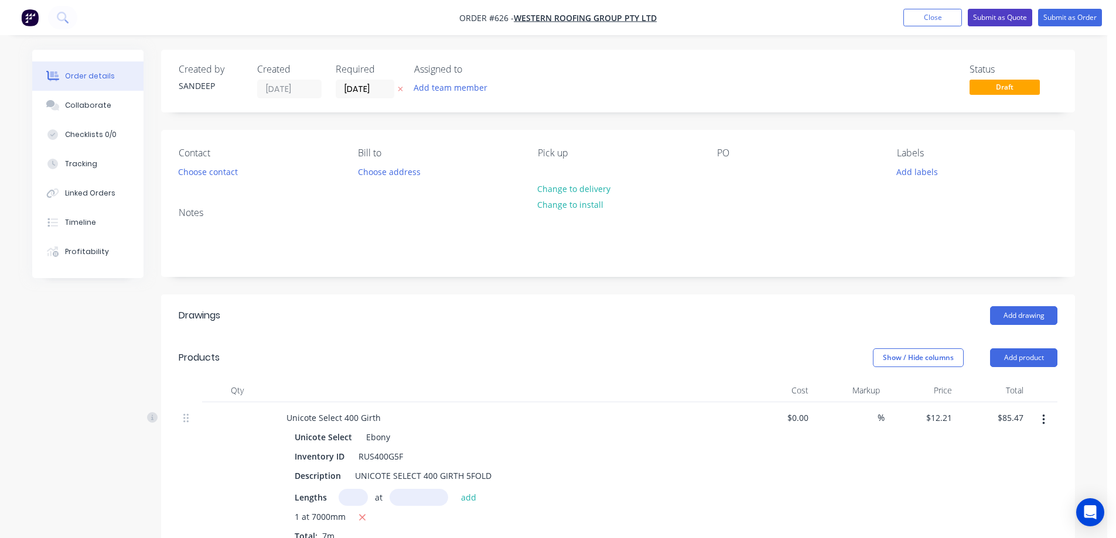
click at [990, 21] on button "Submit as Quote" at bounding box center [1000, 18] width 64 height 18
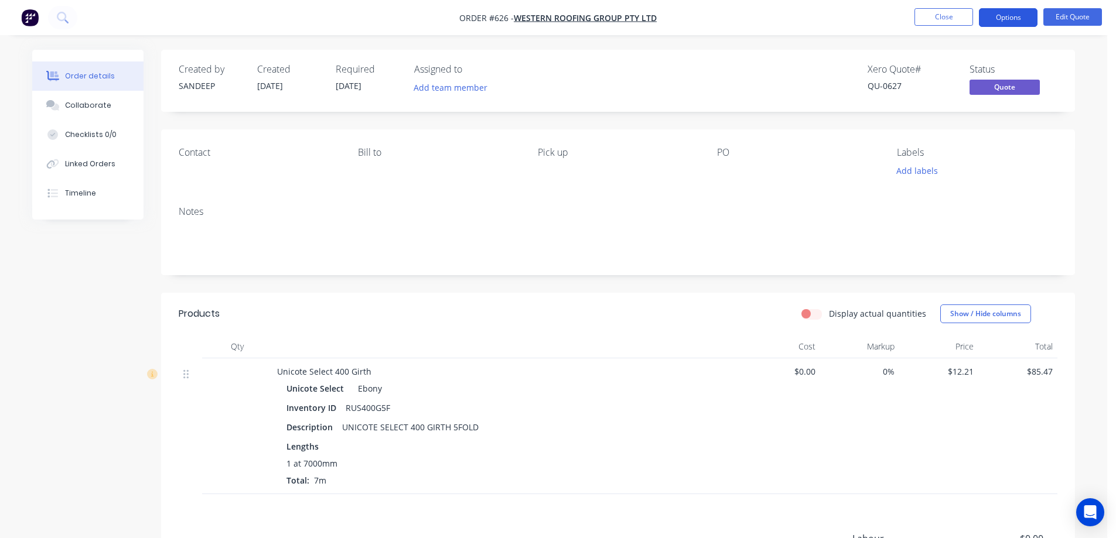
click at [998, 20] on button "Options" at bounding box center [1008, 17] width 59 height 19
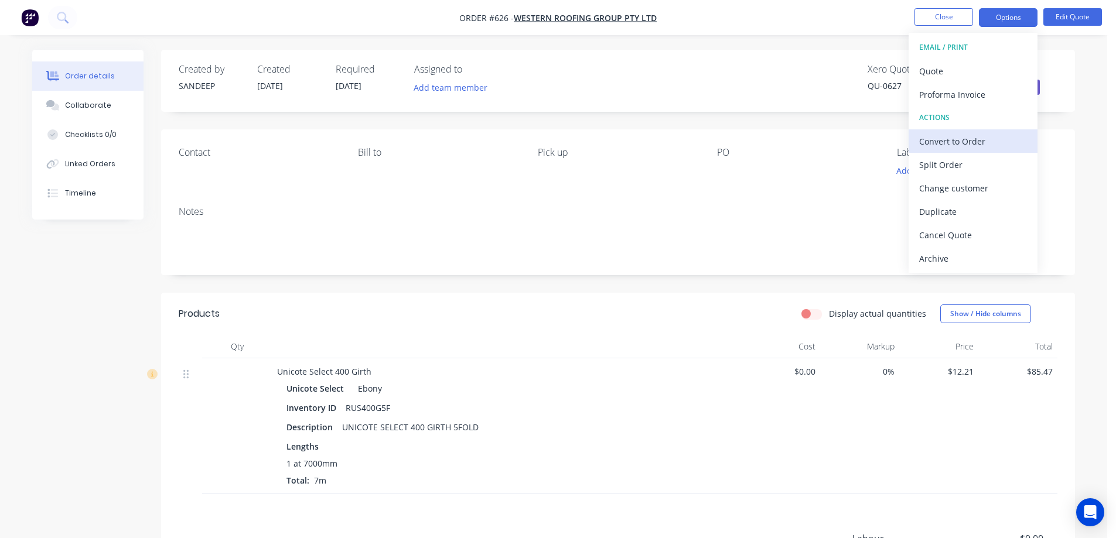
click at [953, 135] on div "Convert to Order" at bounding box center [973, 141] width 108 height 17
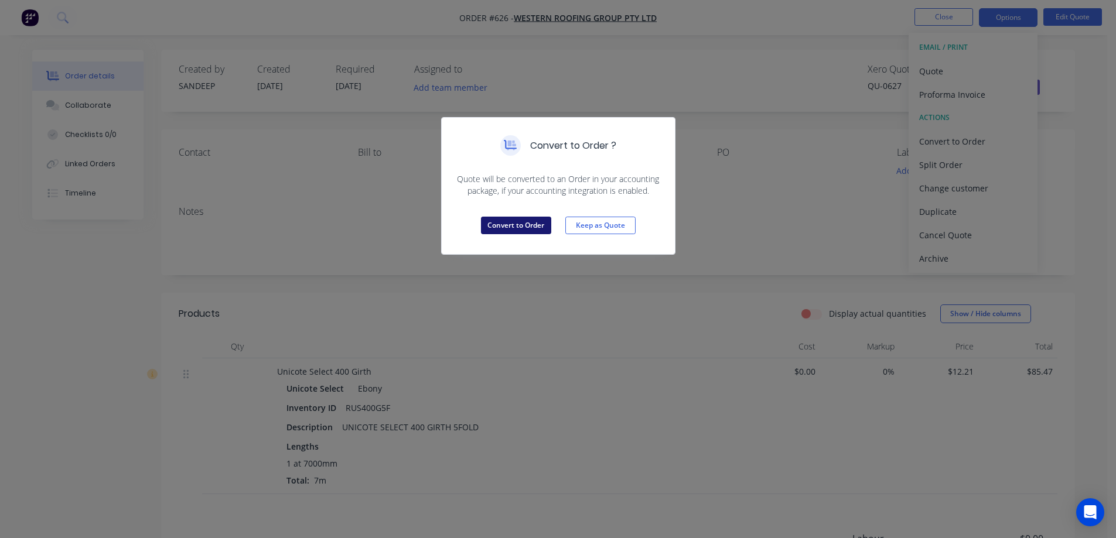
click at [534, 221] on button "Convert to Order" at bounding box center [516, 226] width 70 height 18
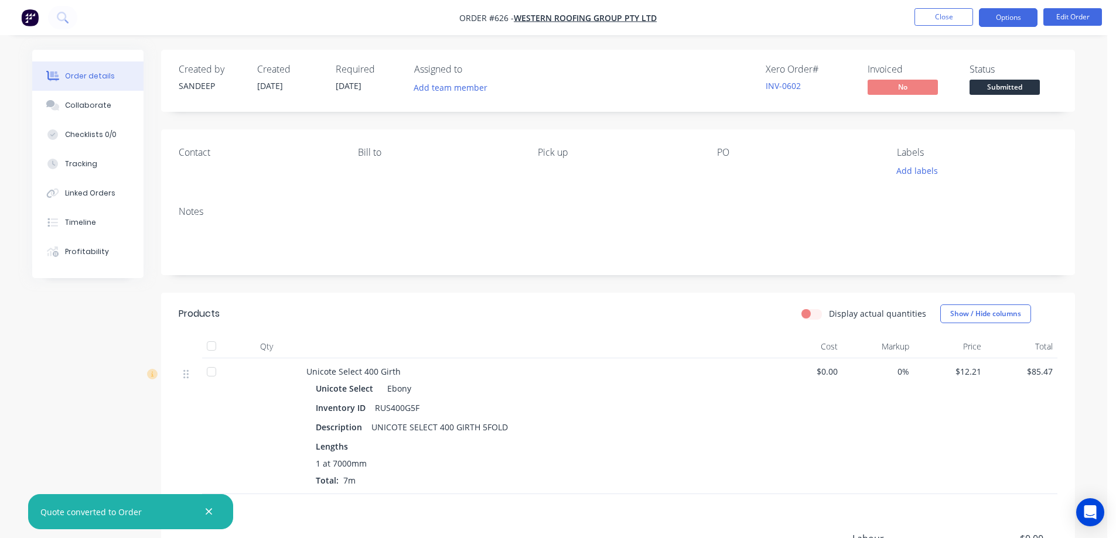
click at [1012, 18] on button "Options" at bounding box center [1008, 17] width 59 height 19
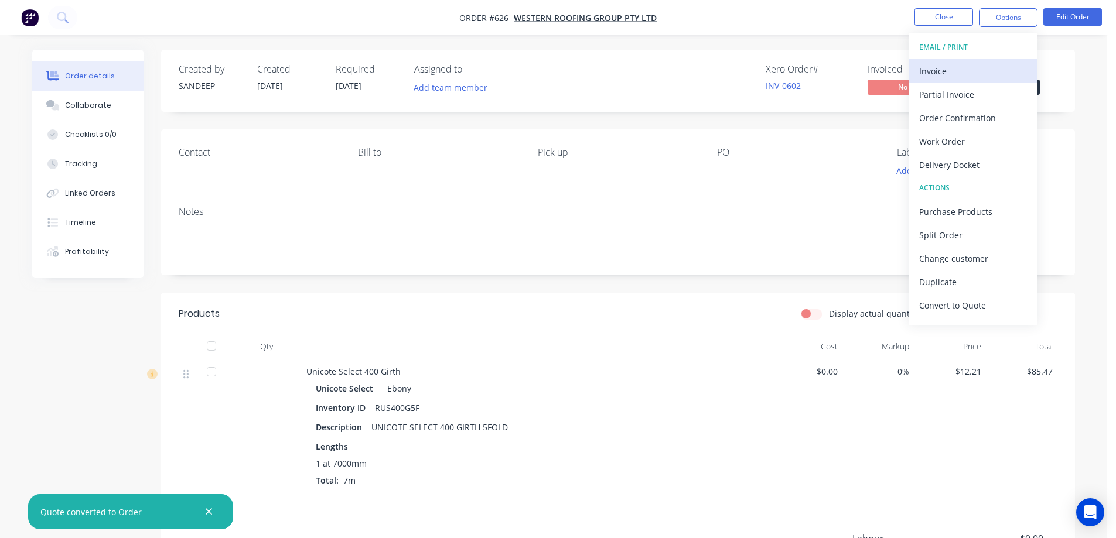
click at [958, 72] on div "Invoice" at bounding box center [973, 71] width 108 height 17
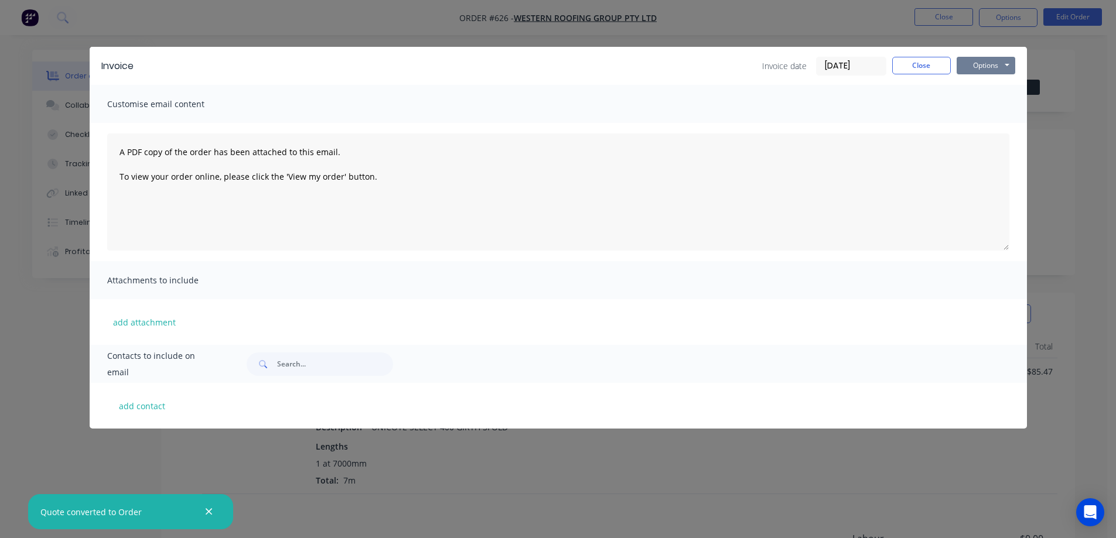
click at [989, 57] on button "Options" at bounding box center [986, 66] width 59 height 18
click at [982, 84] on button "Preview" at bounding box center [994, 86] width 75 height 19
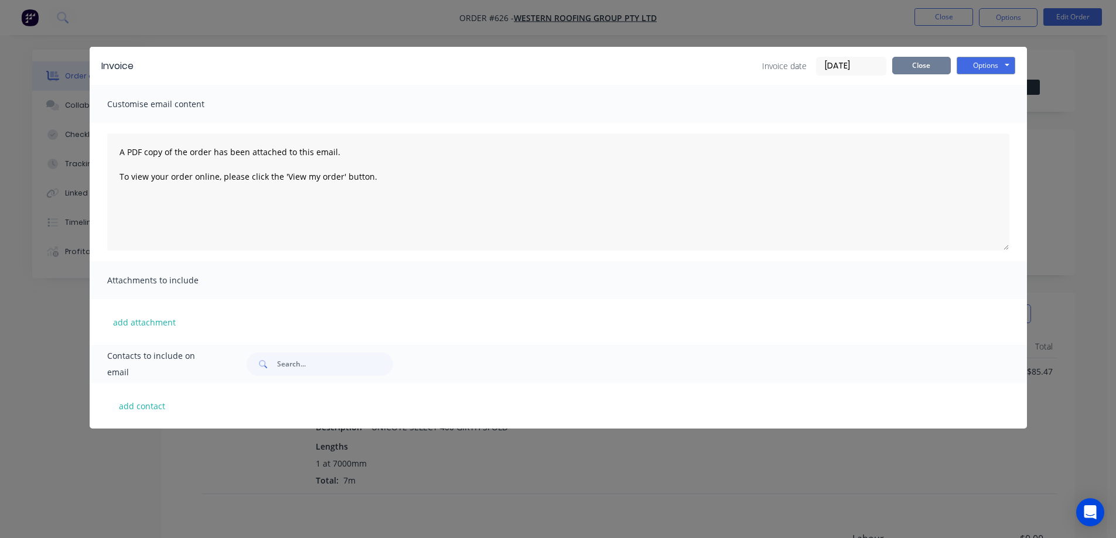
click at [912, 67] on button "Close" at bounding box center [921, 66] width 59 height 18
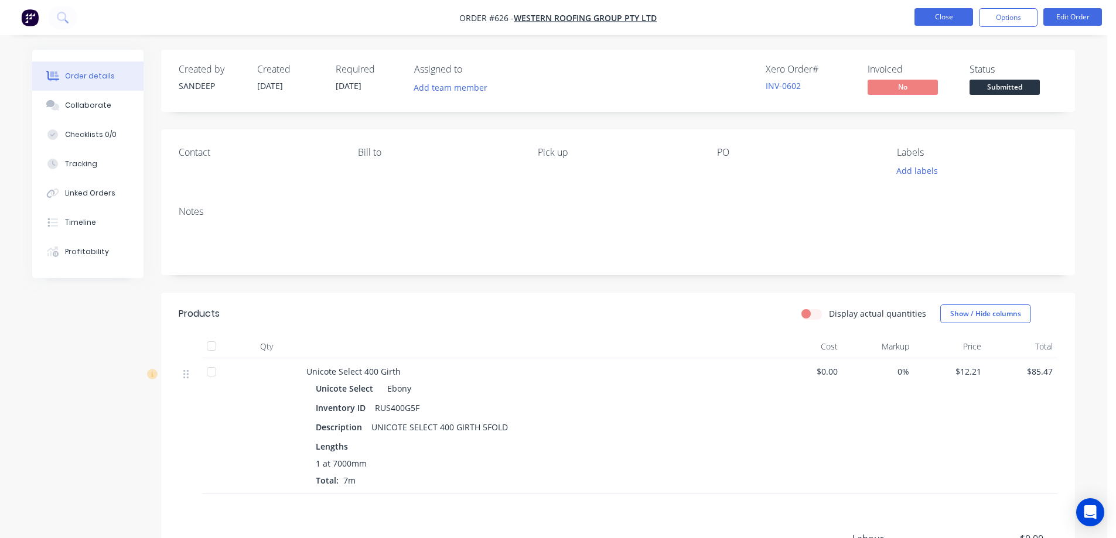
click at [924, 19] on button "Close" at bounding box center [944, 17] width 59 height 18
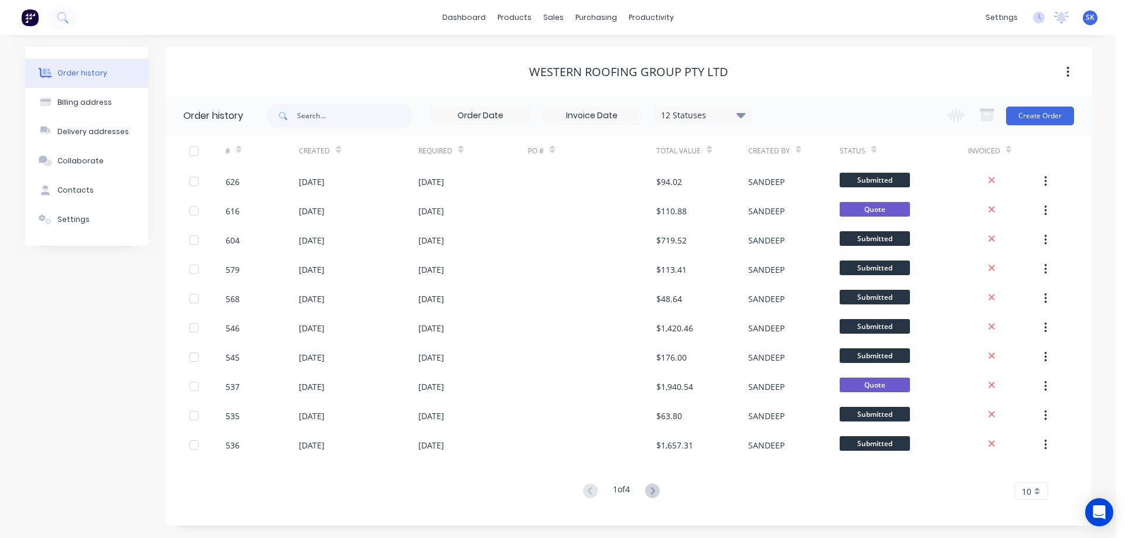
click at [38, 23] on img at bounding box center [30, 18] width 18 height 18
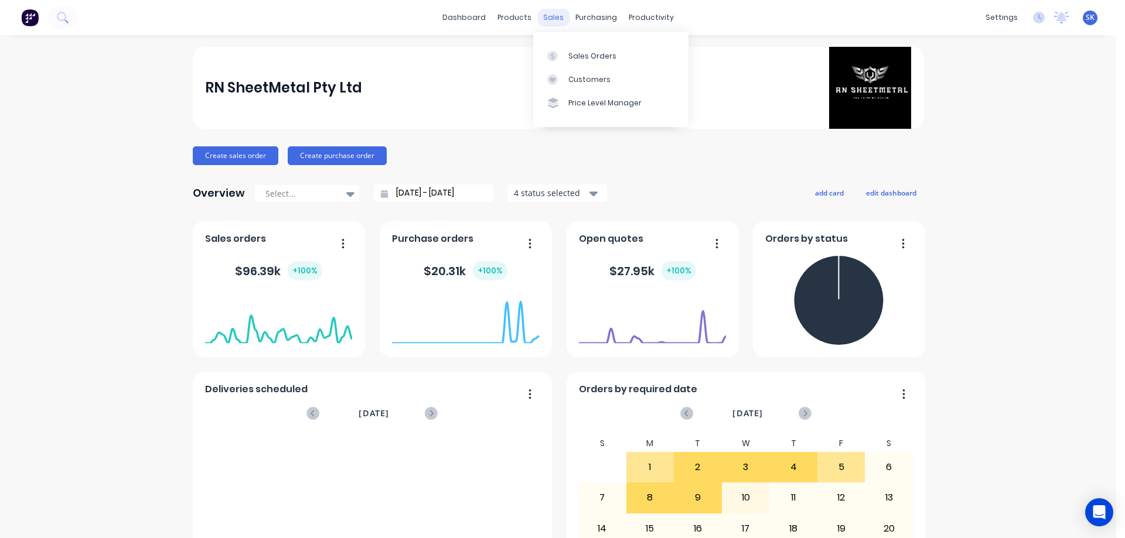
click at [544, 13] on div "sales" at bounding box center [553, 18] width 32 height 18
click at [573, 54] on div "Sales Orders" at bounding box center [592, 56] width 48 height 11
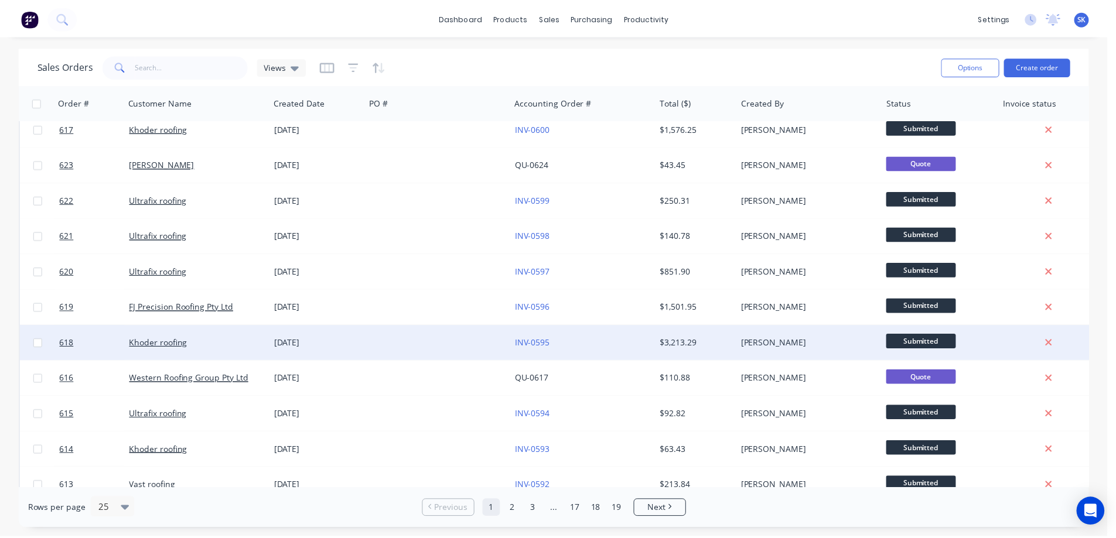
scroll to position [59, 0]
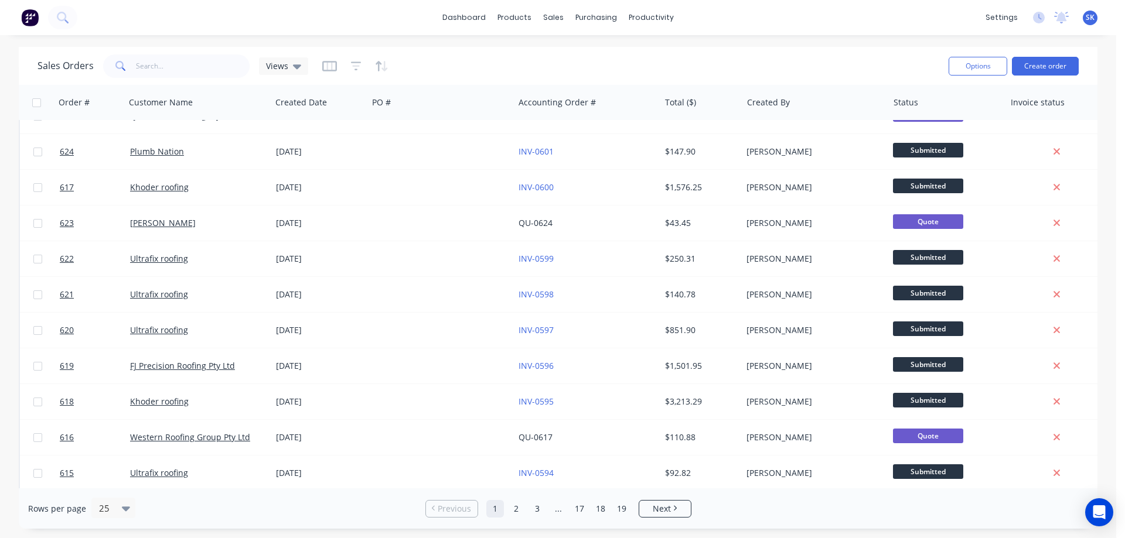
click at [26, 19] on img at bounding box center [30, 18] width 18 height 18
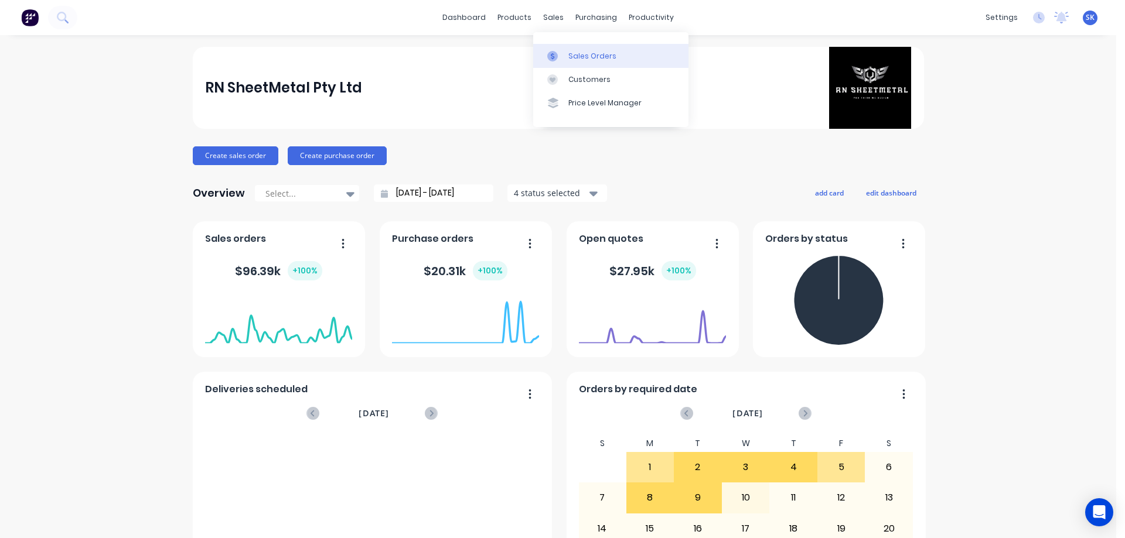
click at [580, 61] on div "Sales Orders" at bounding box center [592, 56] width 48 height 11
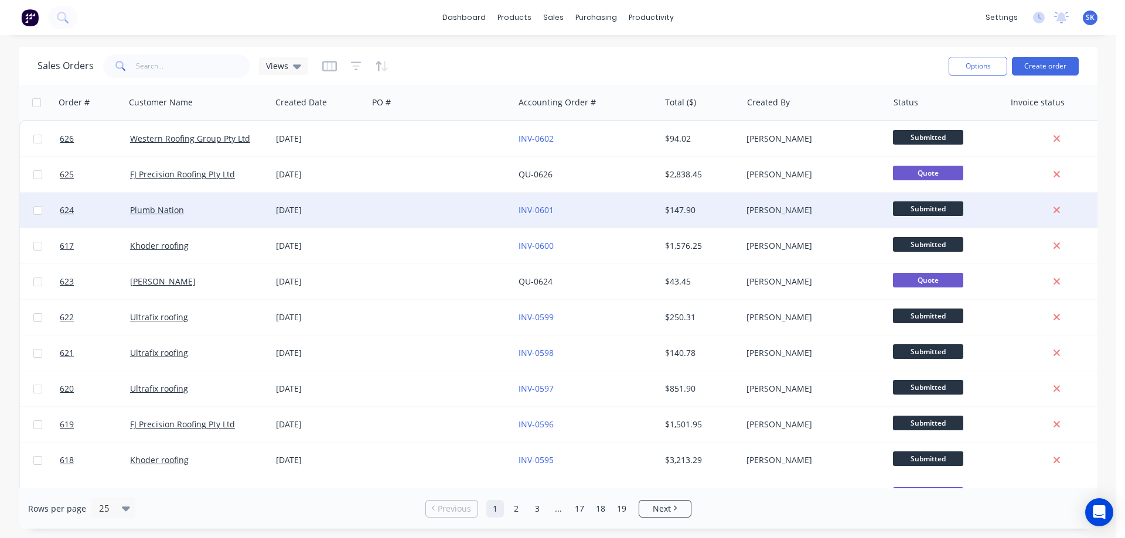
click at [292, 206] on div "[DATE]" at bounding box center [319, 210] width 87 height 12
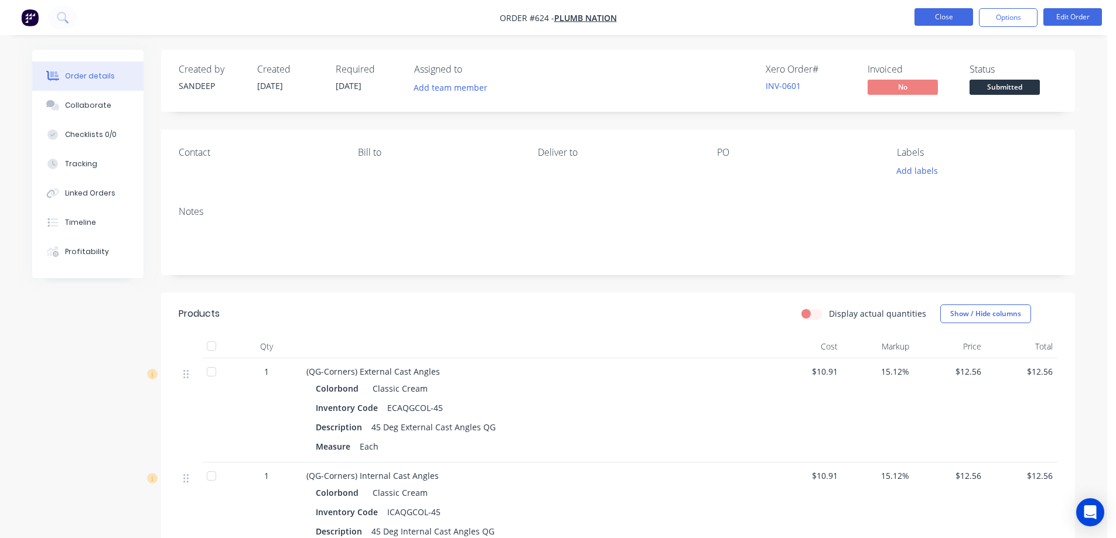
click at [925, 14] on button "Close" at bounding box center [944, 17] width 59 height 18
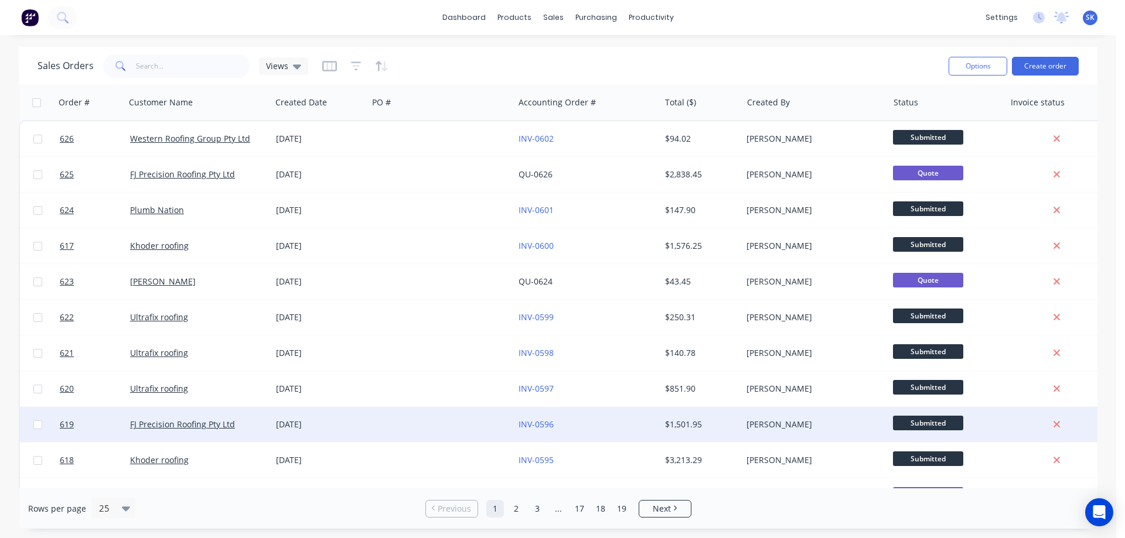
click at [296, 435] on div "[DATE]" at bounding box center [319, 424] width 97 height 35
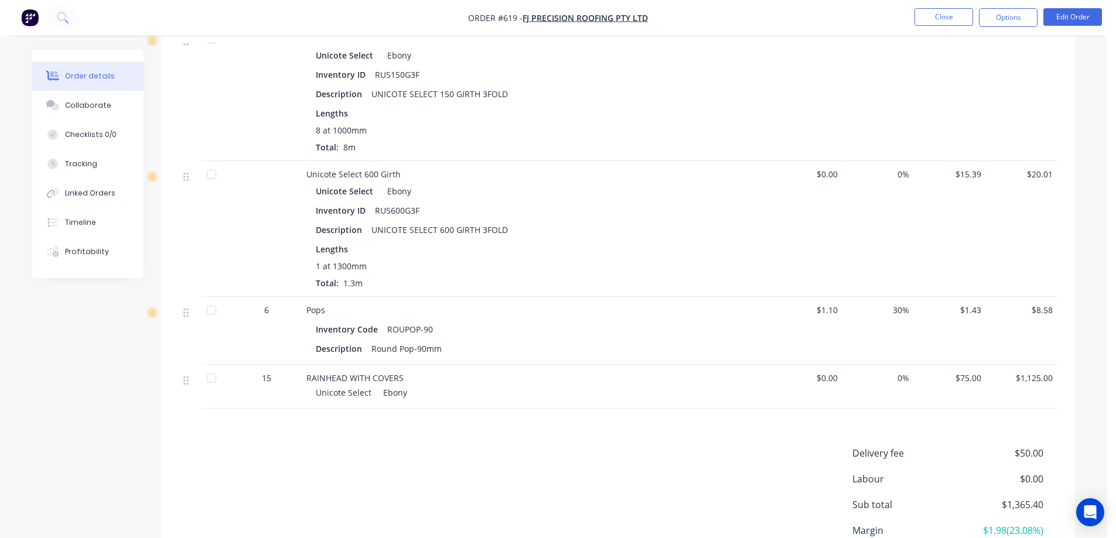
scroll to position [984, 0]
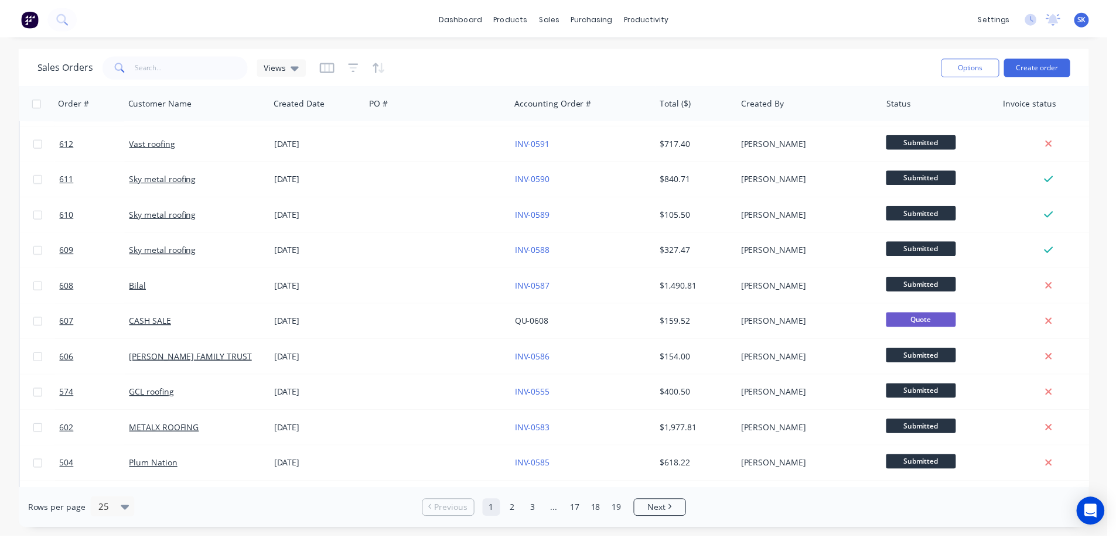
scroll to position [531, 0]
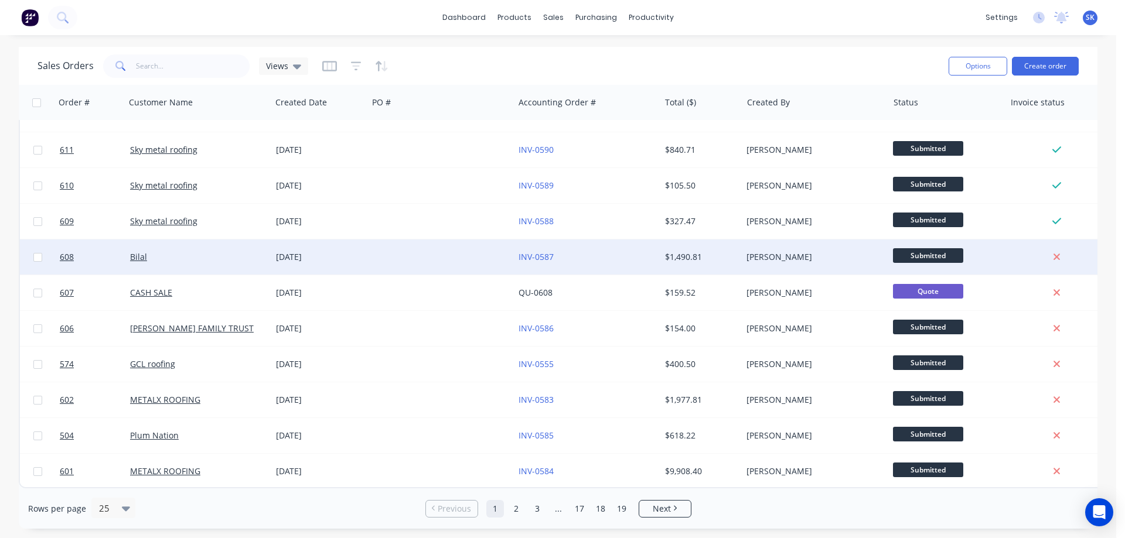
click at [303, 257] on div "[DATE]" at bounding box center [319, 257] width 97 height 35
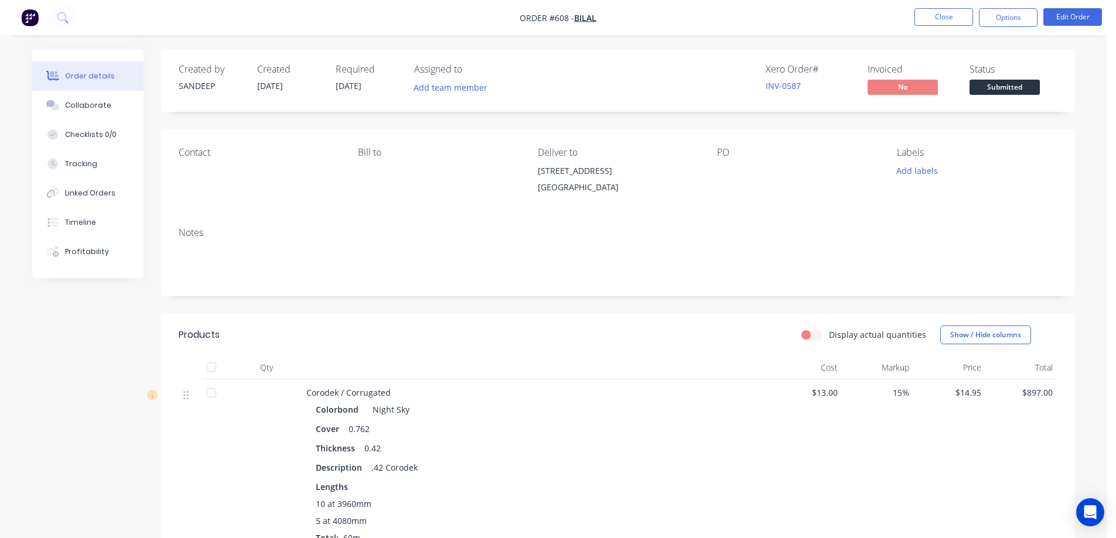
click at [33, 21] on img "button" at bounding box center [30, 18] width 18 height 18
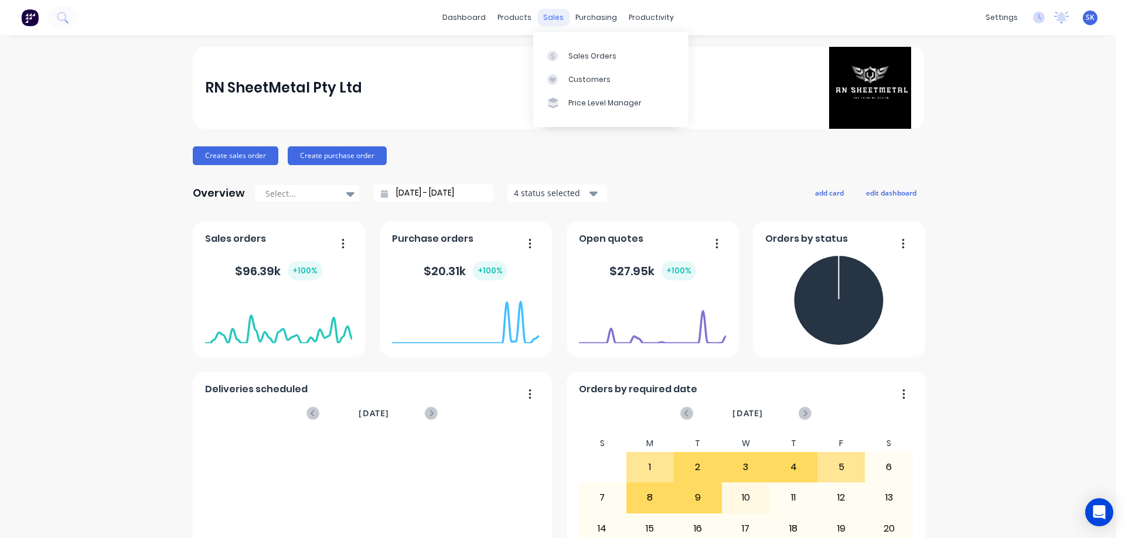
click at [546, 24] on div "sales" at bounding box center [553, 18] width 32 height 18
click at [565, 50] on link "Sales Orders" at bounding box center [610, 55] width 155 height 23
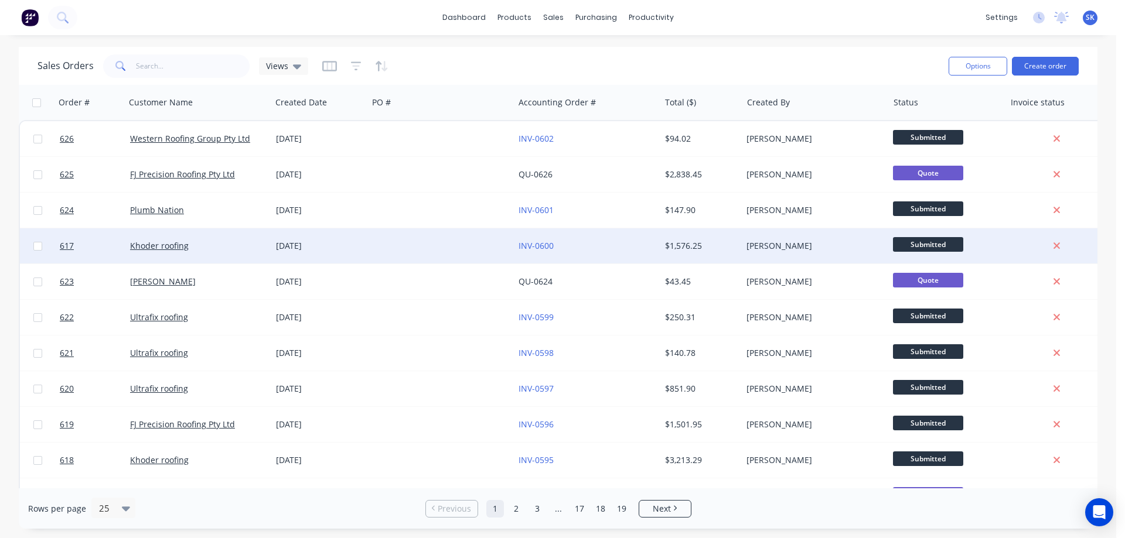
click at [309, 238] on div "[DATE]" at bounding box center [319, 246] width 97 height 35
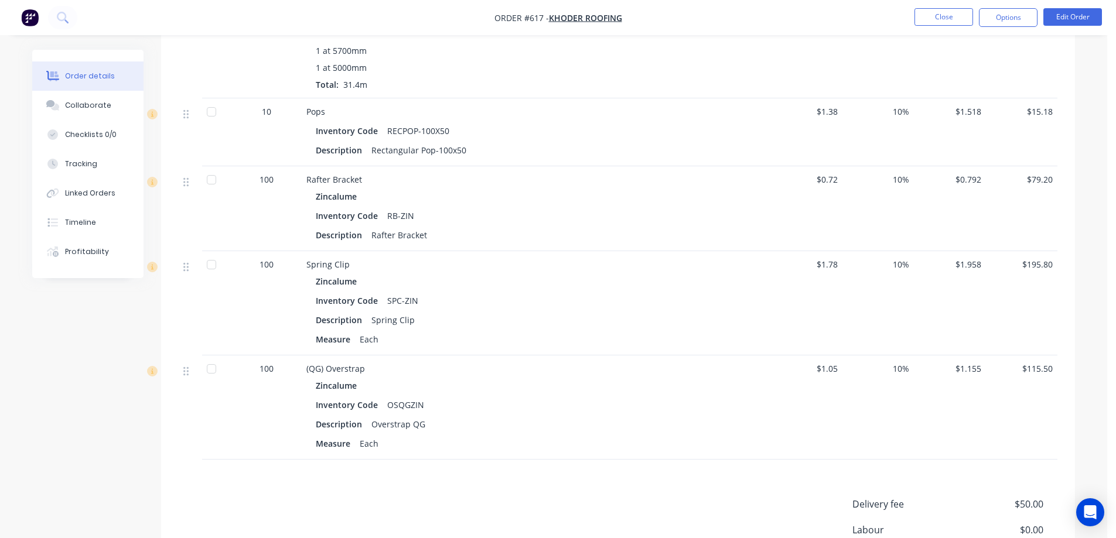
scroll to position [2060, 0]
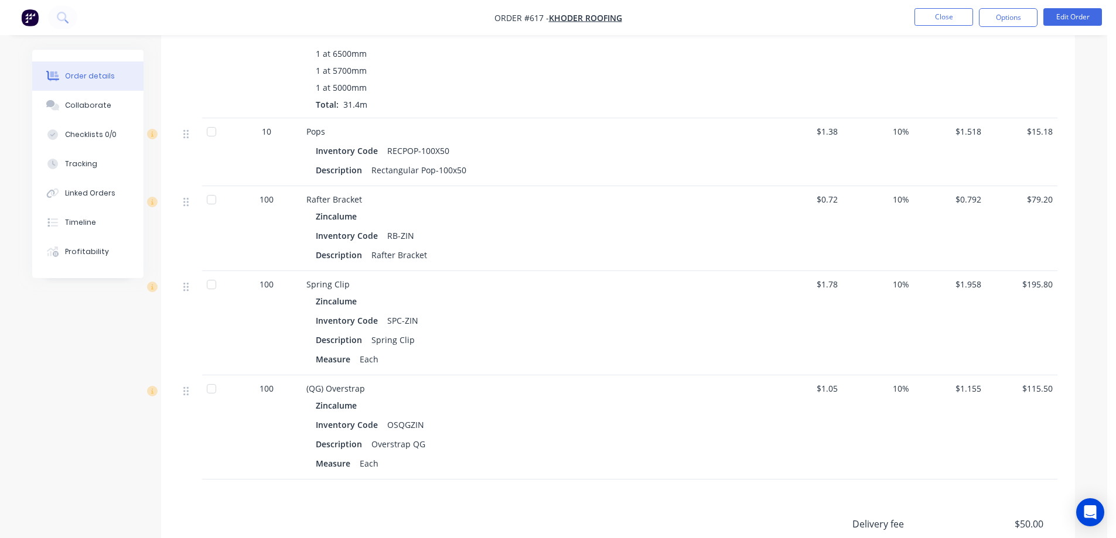
click at [32, 20] on img "button" at bounding box center [30, 18] width 18 height 18
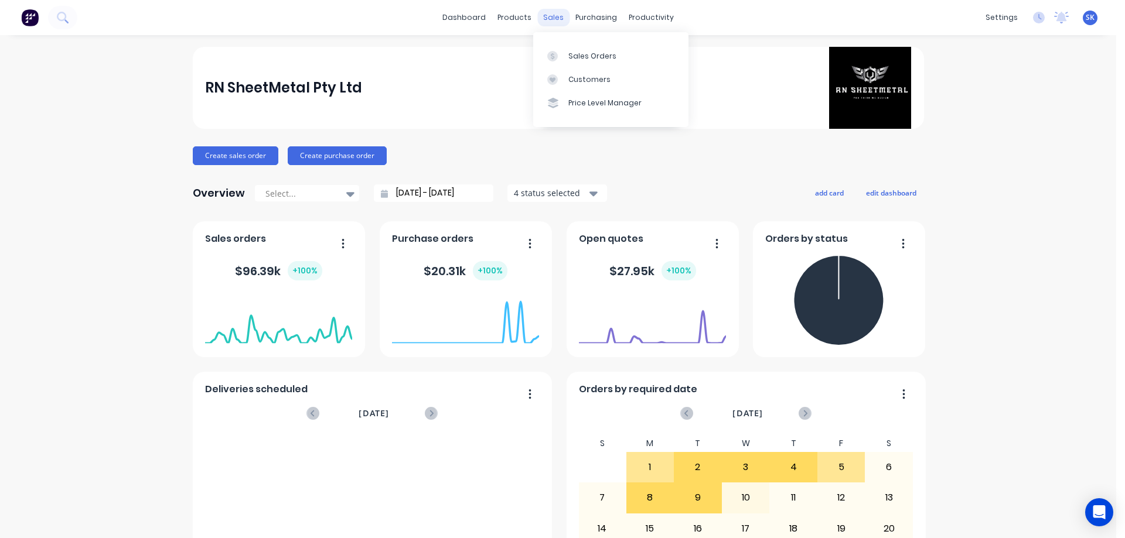
click at [553, 16] on div "sales" at bounding box center [553, 18] width 32 height 18
click at [570, 52] on div "Sales Orders" at bounding box center [592, 56] width 48 height 11
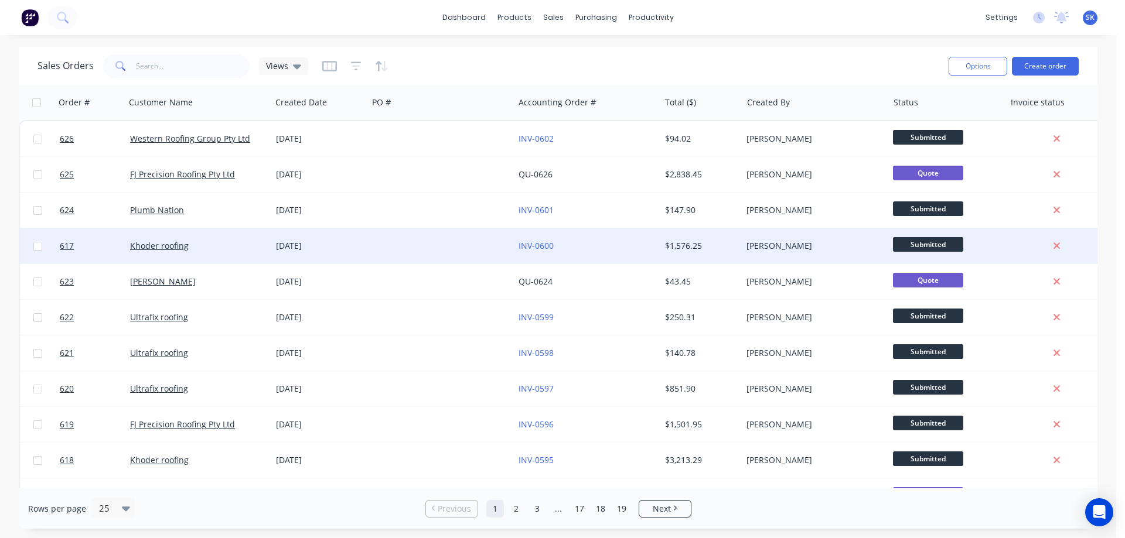
click at [333, 241] on div "[DATE]" at bounding box center [319, 246] width 87 height 12
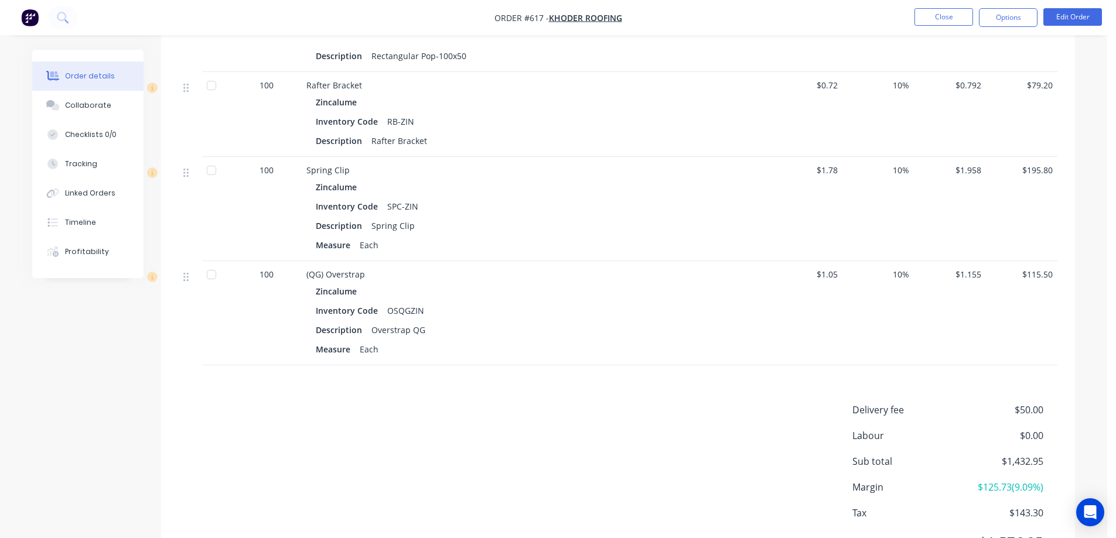
scroll to position [2109, 0]
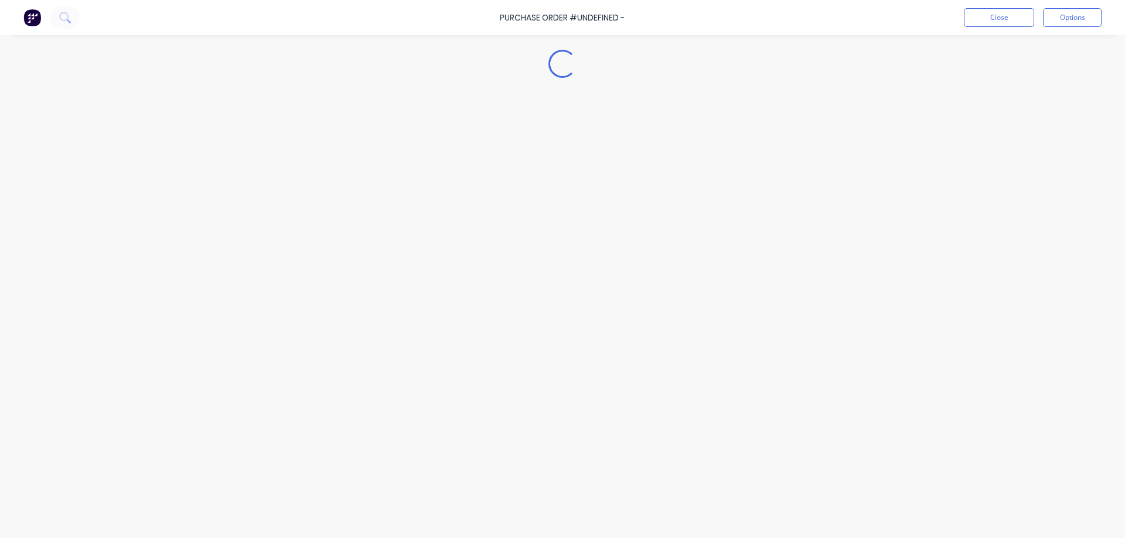
click at [25, 20] on img at bounding box center [32, 18] width 18 height 18
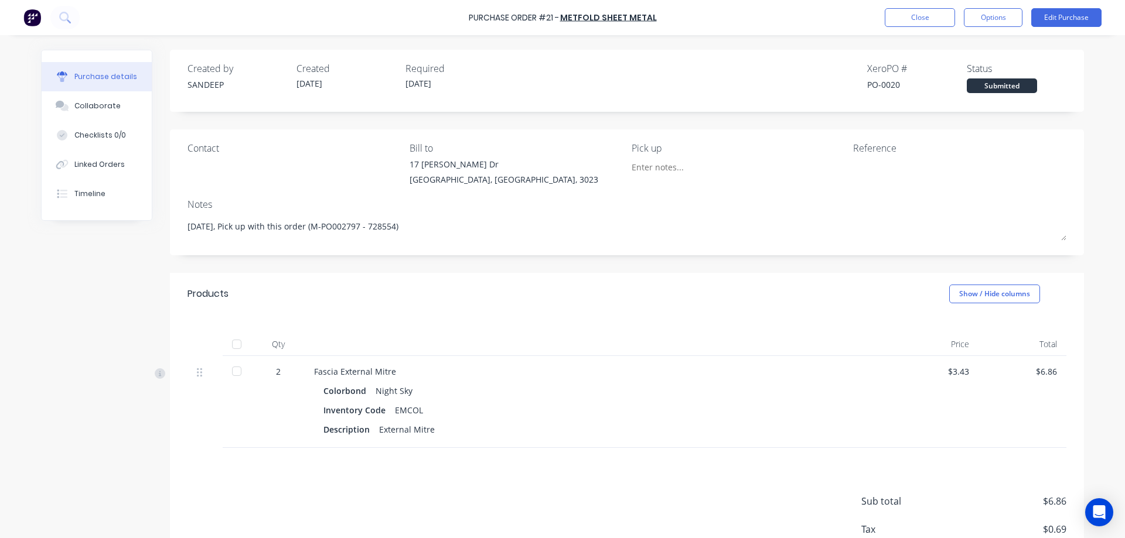
click at [26, 17] on img at bounding box center [32, 18] width 18 height 18
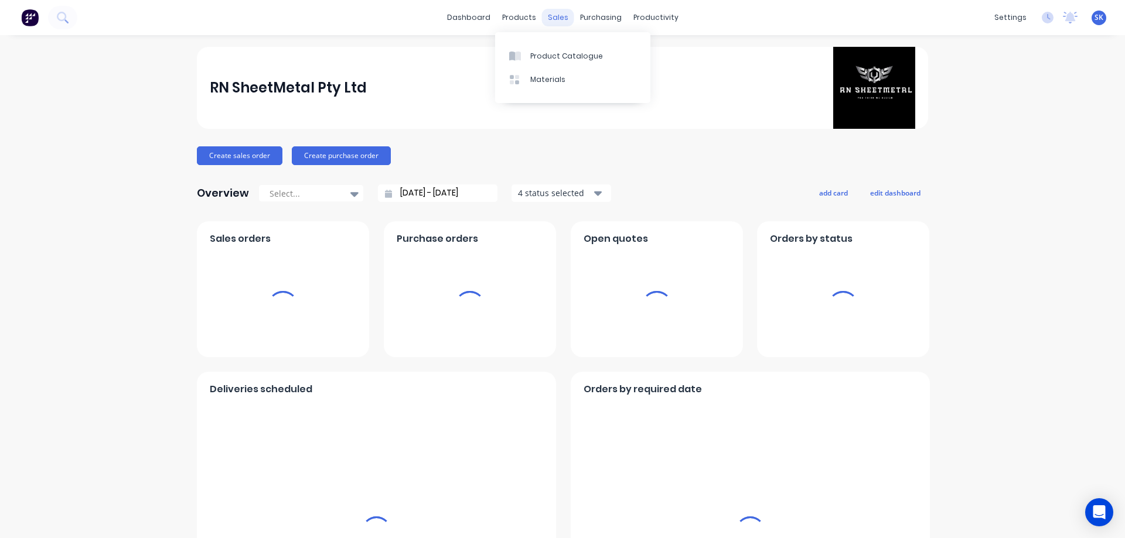
click at [548, 15] on div "sales" at bounding box center [558, 18] width 32 height 18
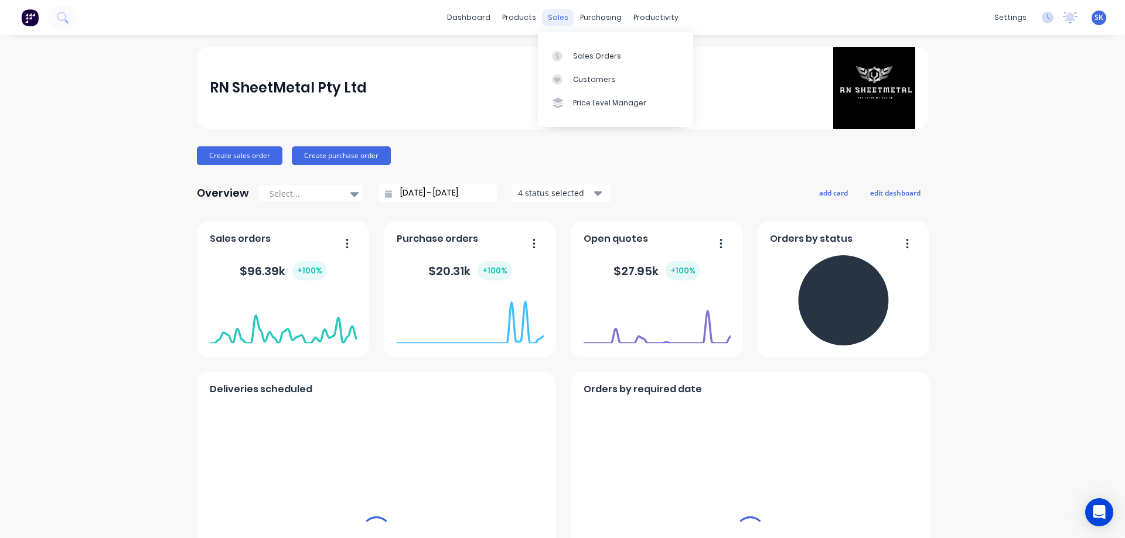
click at [568, 51] on div at bounding box center [561, 56] width 18 height 11
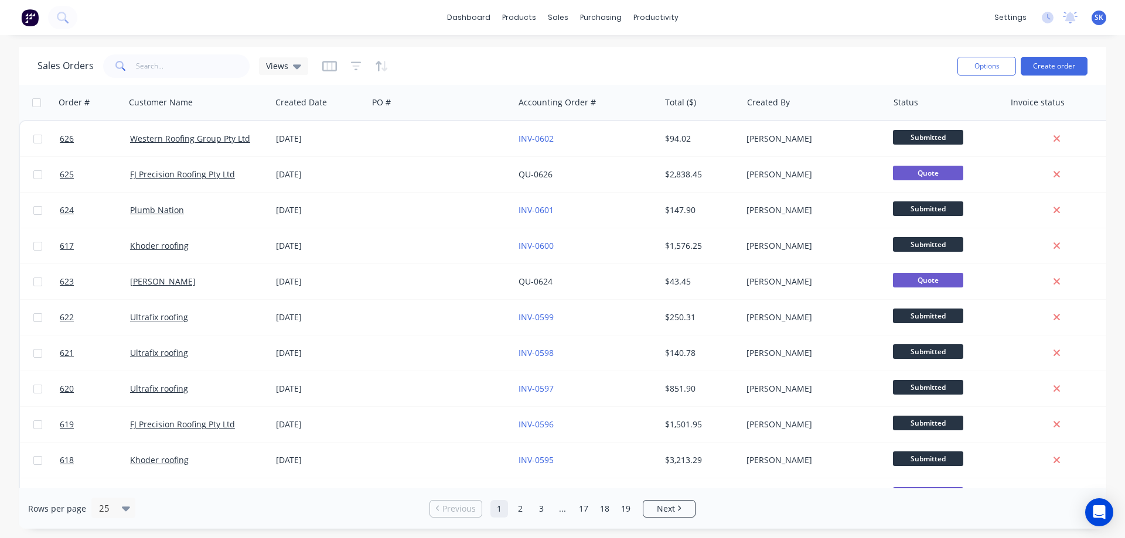
click at [30, 18] on img at bounding box center [30, 18] width 18 height 18
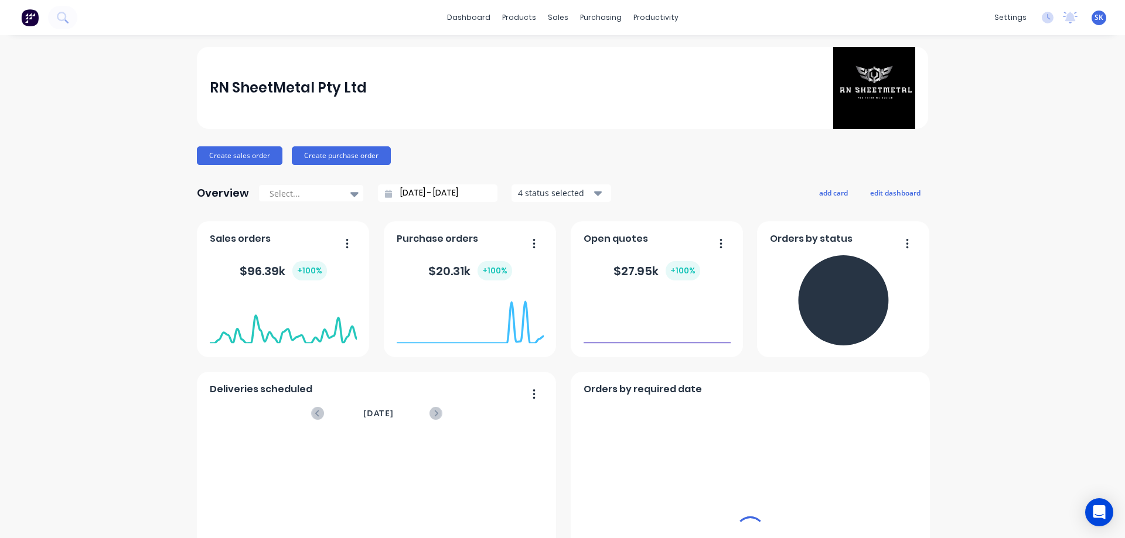
click at [424, 188] on input "[DATE] - [DATE]" at bounding box center [442, 194] width 101 height 18
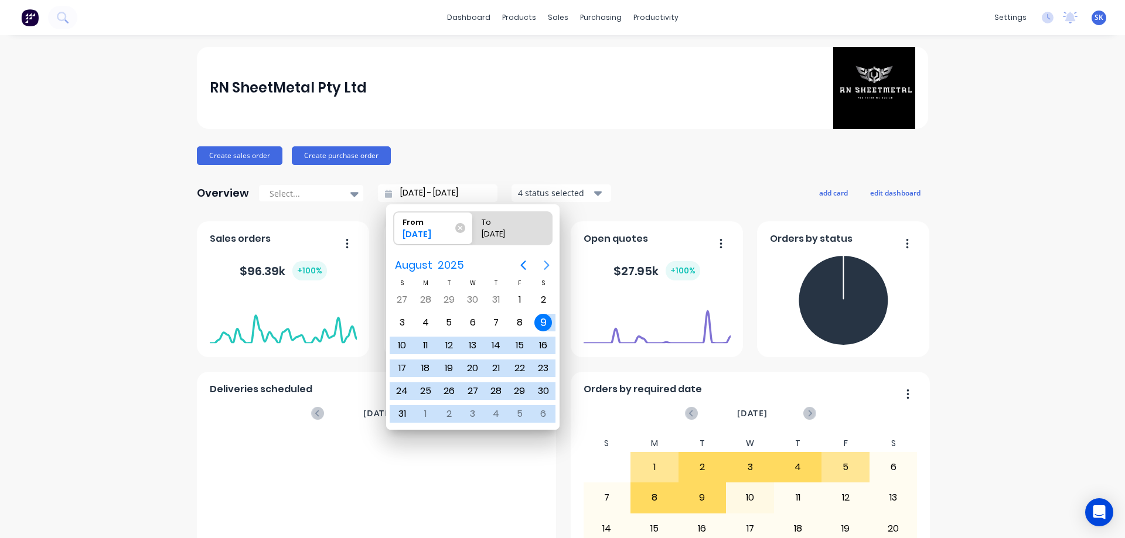
click at [541, 270] on icon "Next page" at bounding box center [547, 265] width 14 height 14
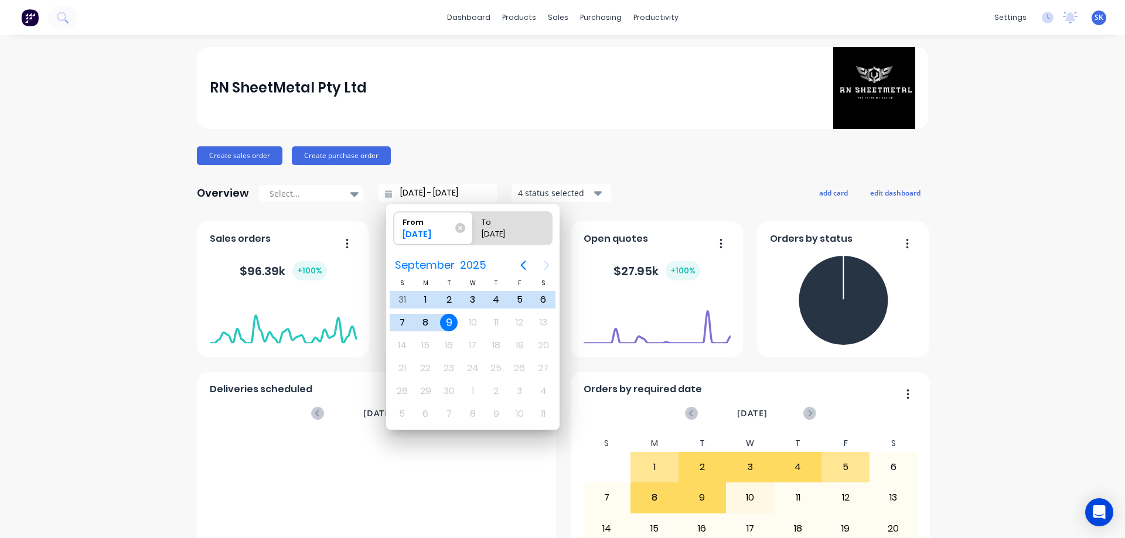
click at [445, 330] on div "9" at bounding box center [449, 323] width 18 height 18
type input "[DATE] - [DATE]"
radio input "false"
radio input "true"
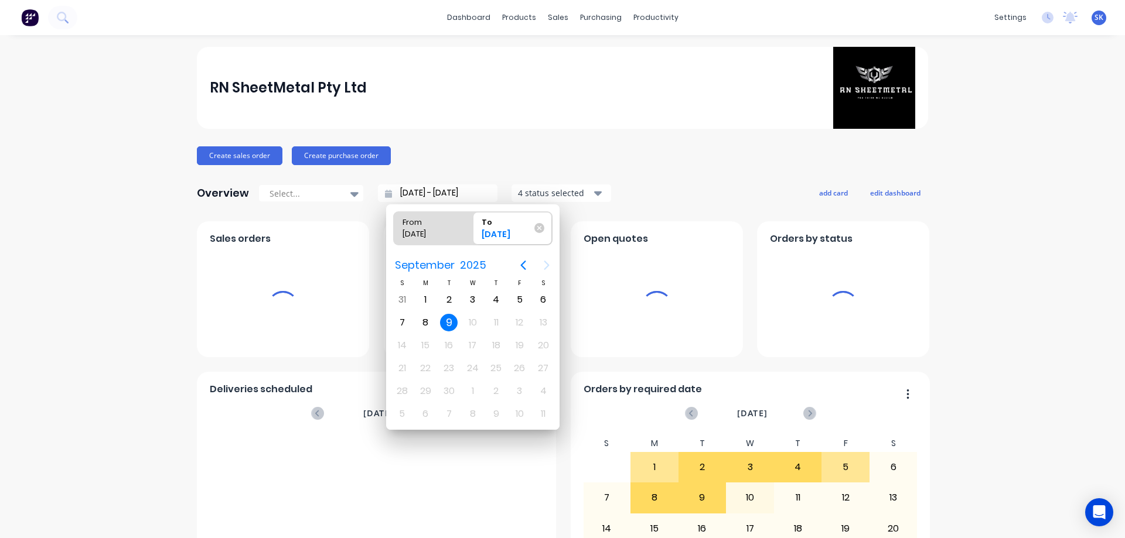
click at [446, 323] on div "9" at bounding box center [449, 323] width 18 height 18
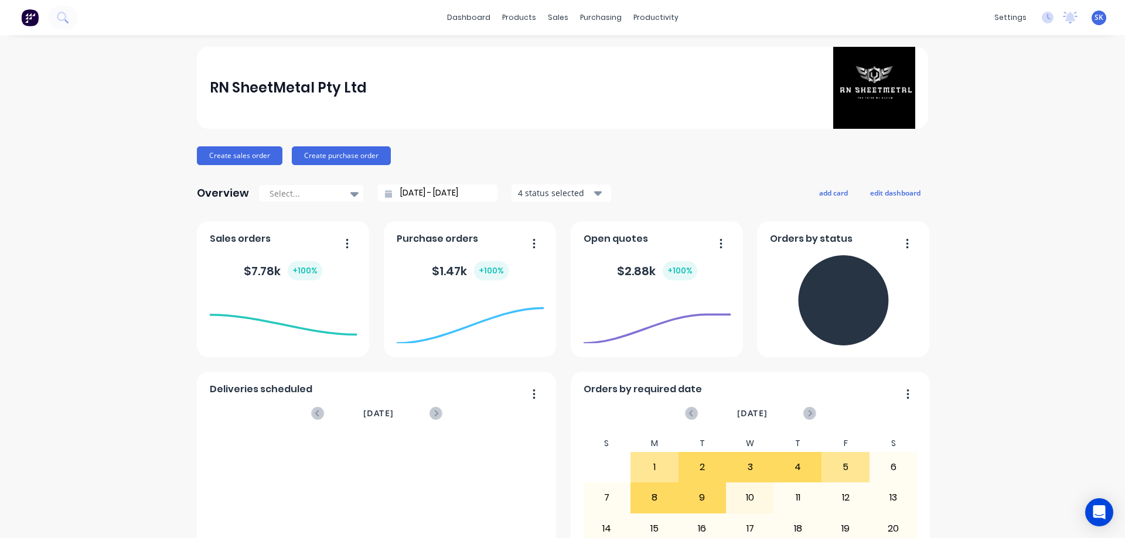
click at [565, 204] on div "Overview Select... [DATE] - [DATE] 4 status selected" at bounding box center [404, 193] width 414 height 23
click at [568, 193] on div "4 status selected" at bounding box center [555, 193] width 74 height 12
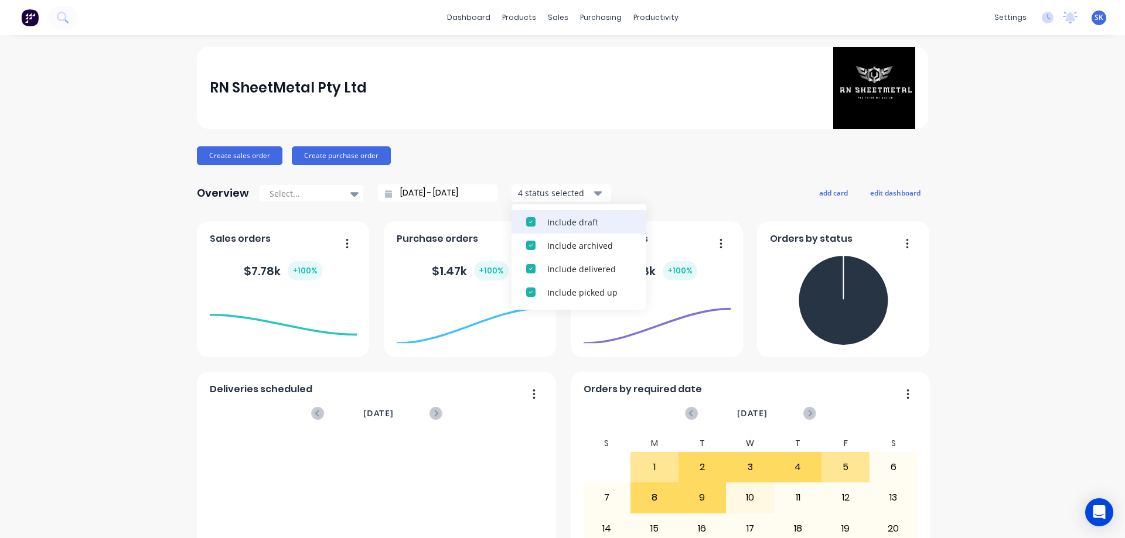
click at [560, 219] on div "Include draft" at bounding box center [589, 222] width 84 height 12
click at [560, 219] on div "Include archived" at bounding box center [589, 222] width 84 height 12
click at [657, 173] on div "RN SheetMetal Pty Ltd Create sales order Create purchase order Overview Select.…" at bounding box center [562, 503] width 731 height 913
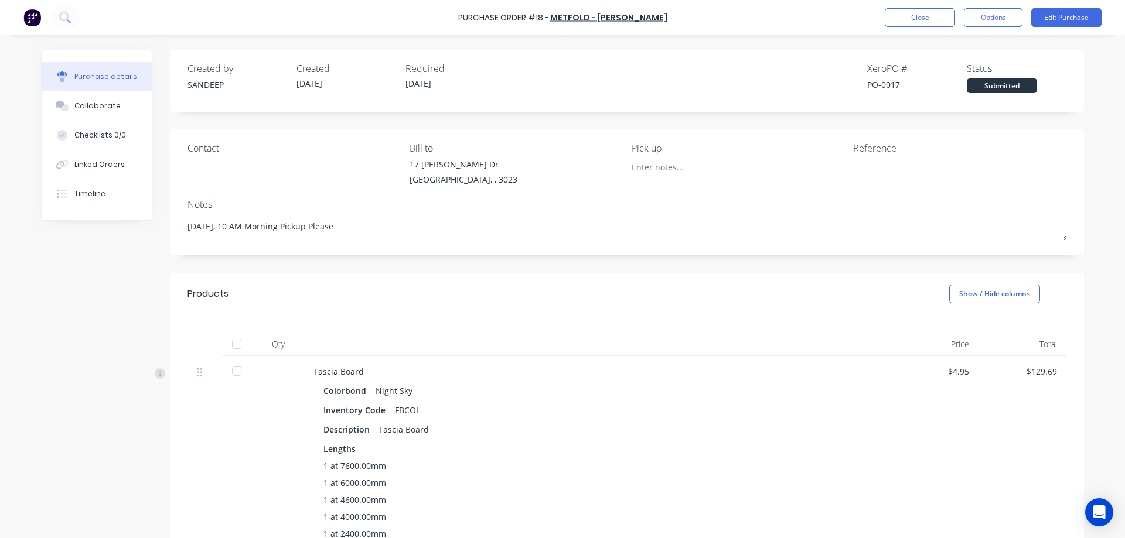
click at [35, 14] on img at bounding box center [32, 18] width 18 height 18
